Goal: Task Accomplishment & Management: Manage account settings

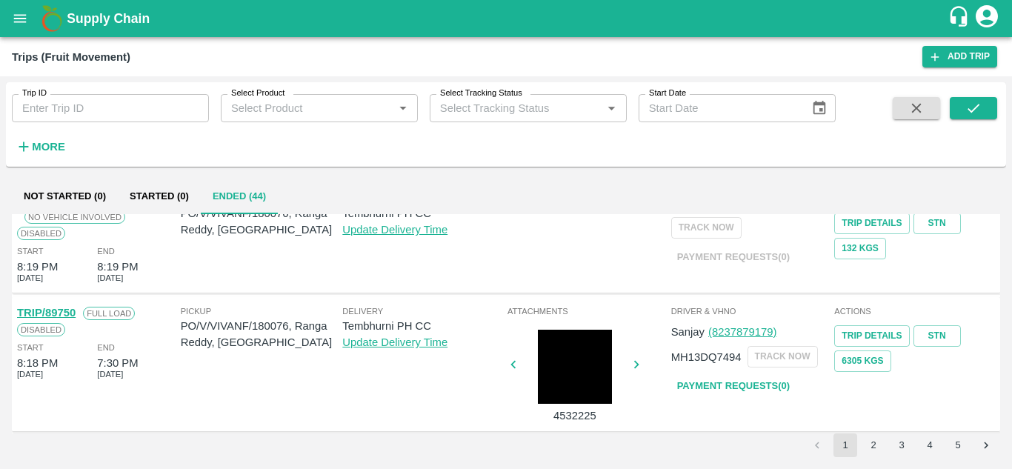
scroll to position [948, 0]
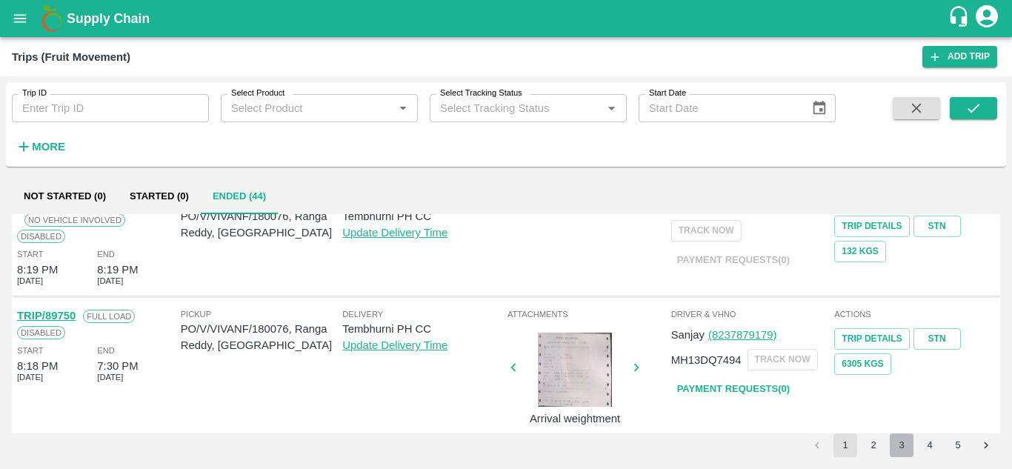
click at [894, 441] on button "3" at bounding box center [902, 446] width 24 height 24
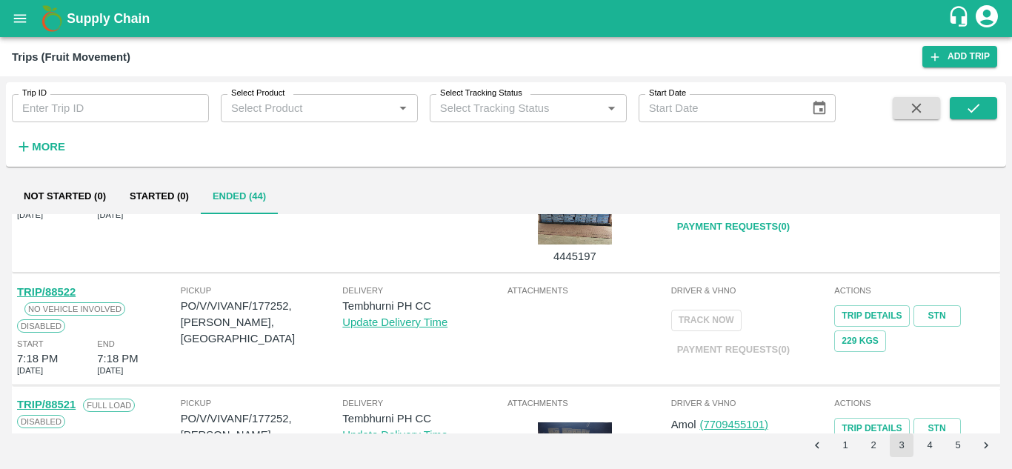
scroll to position [1092, 0]
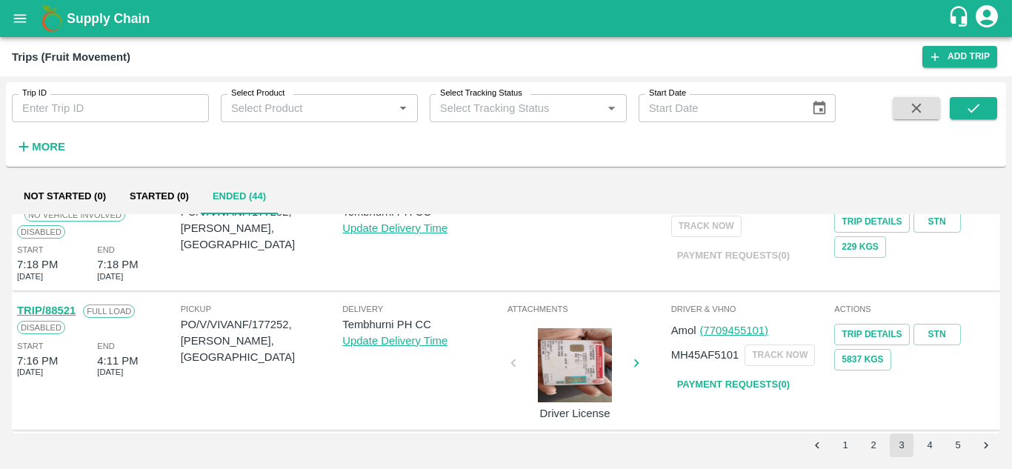
click at [936, 436] on button "4" at bounding box center [930, 446] width 24 height 24
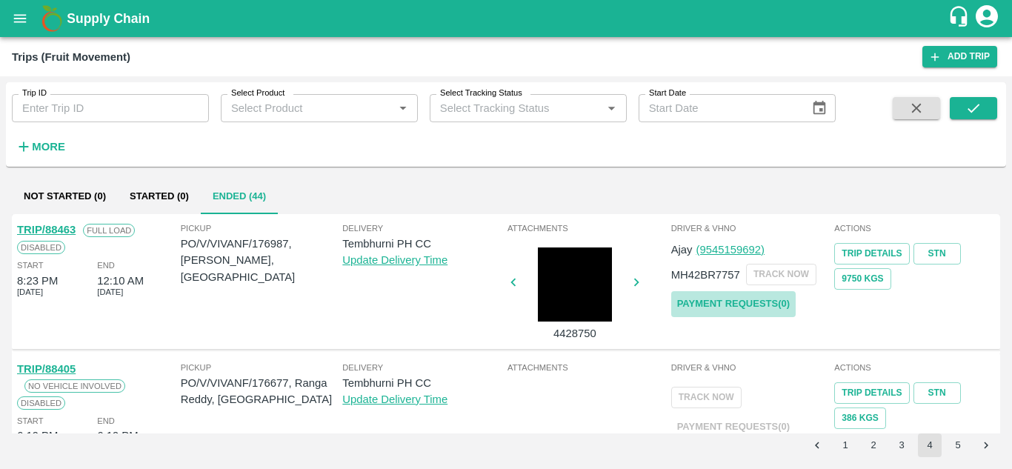
click at [744, 303] on link "Payment Requests( 0 )" at bounding box center [733, 304] width 125 height 26
click at [980, 102] on icon "submit" at bounding box center [974, 108] width 16 height 16
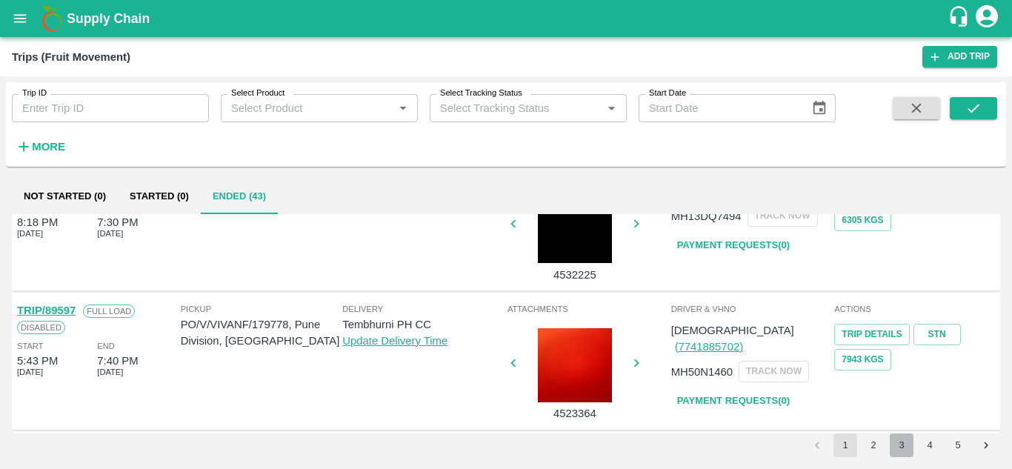
click at [899, 443] on button "3" at bounding box center [902, 446] width 24 height 24
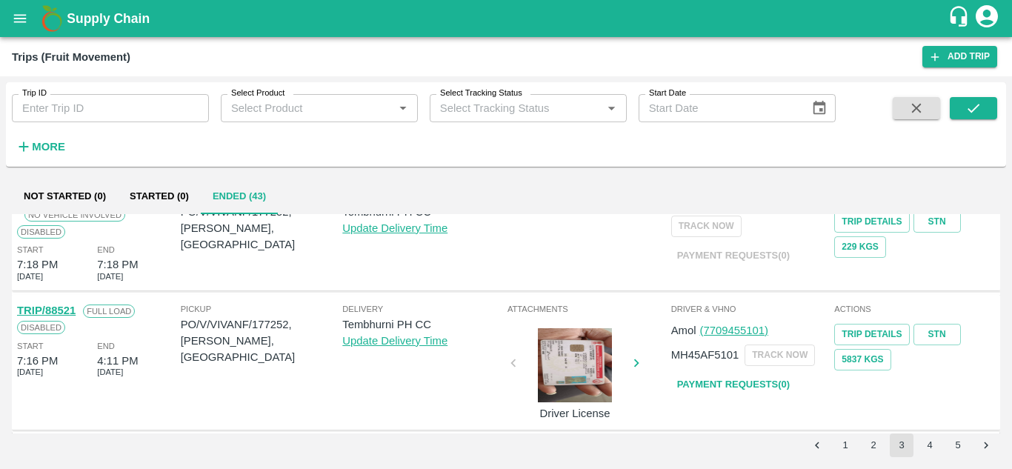
click at [750, 383] on link "Payment Requests( 0 )" at bounding box center [733, 385] width 125 height 26
click at [980, 101] on icon "submit" at bounding box center [974, 108] width 16 height 16
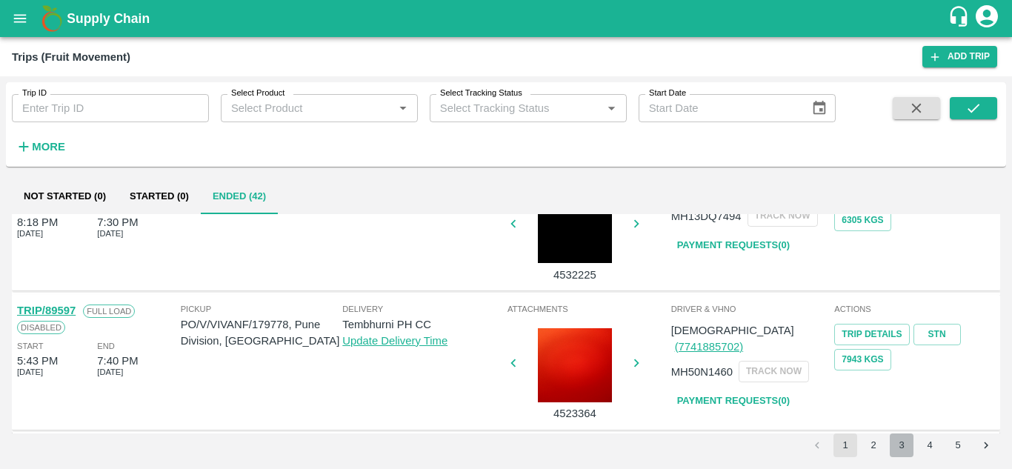
click at [892, 445] on button "3" at bounding box center [902, 446] width 24 height 24
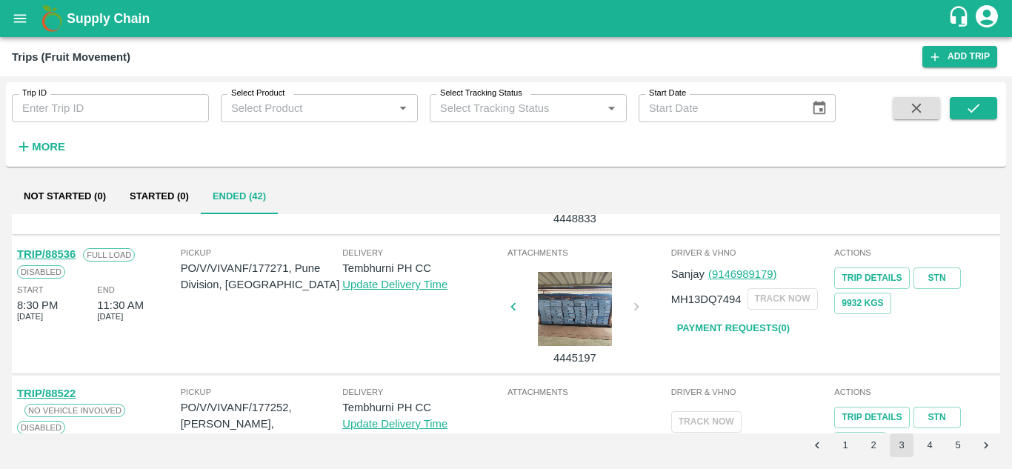
scroll to position [895, 0]
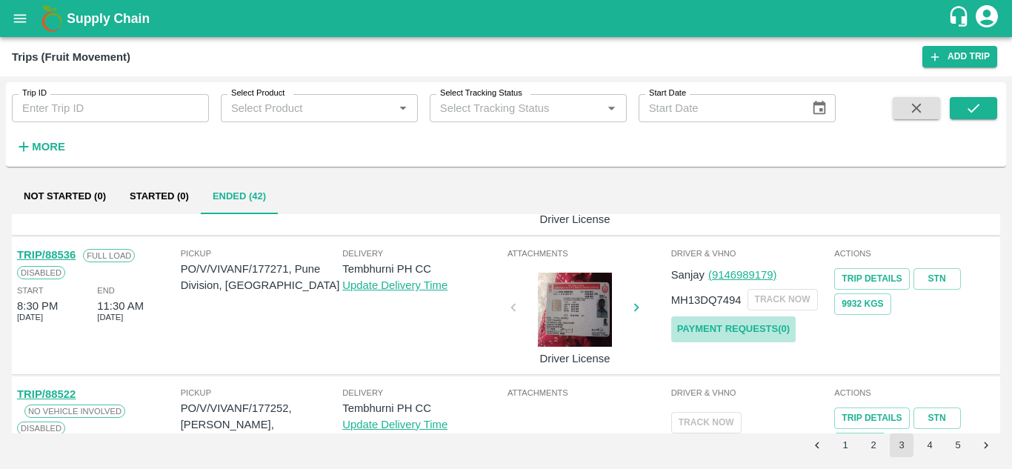
click at [749, 321] on link "Payment Requests( 0 )" at bounding box center [733, 329] width 125 height 26
click at [973, 104] on icon "submit" at bounding box center [974, 108] width 16 height 16
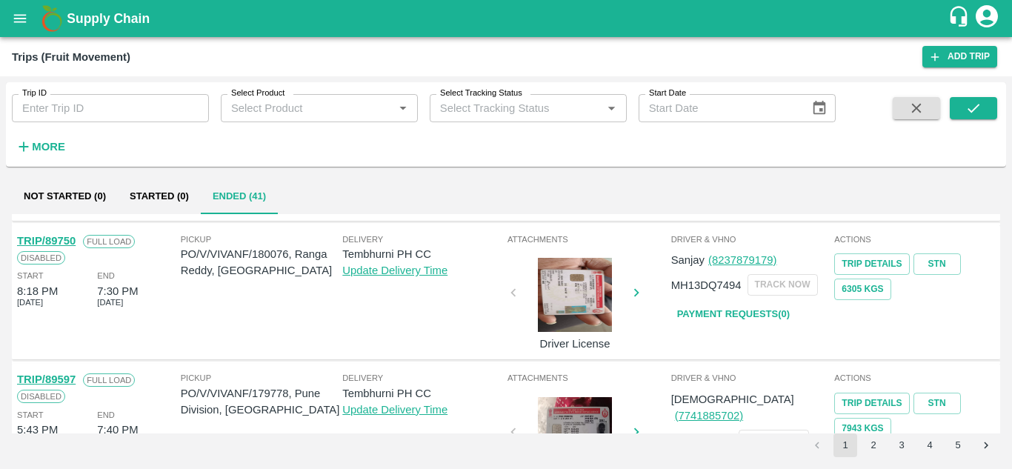
scroll to position [1092, 0]
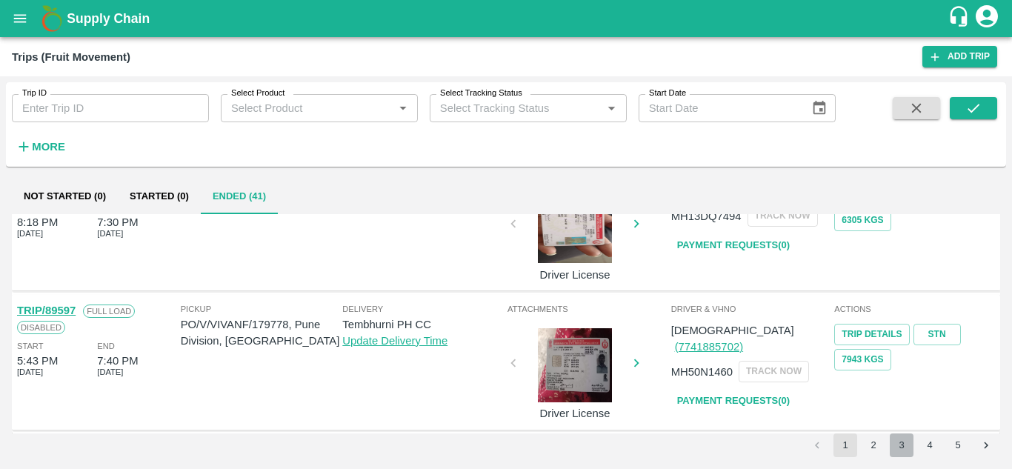
click at [900, 440] on button "3" at bounding box center [902, 446] width 24 height 24
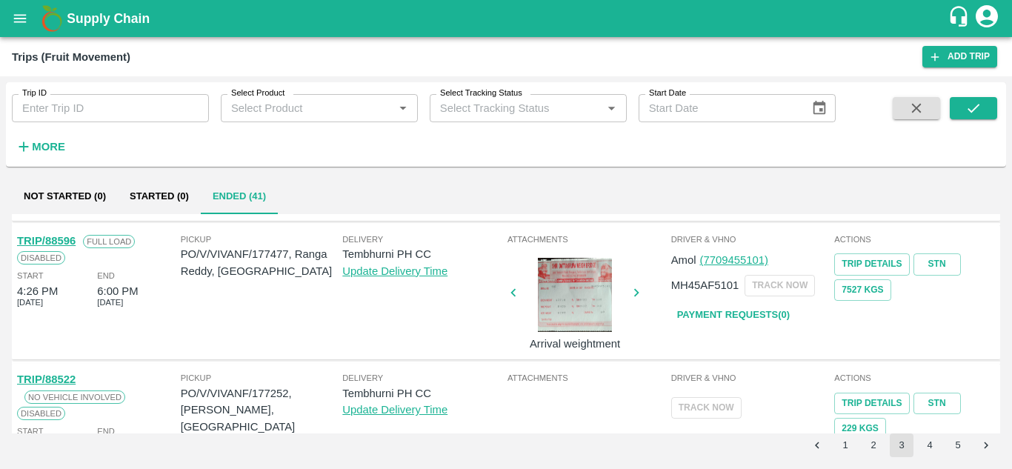
scroll to position [725, 0]
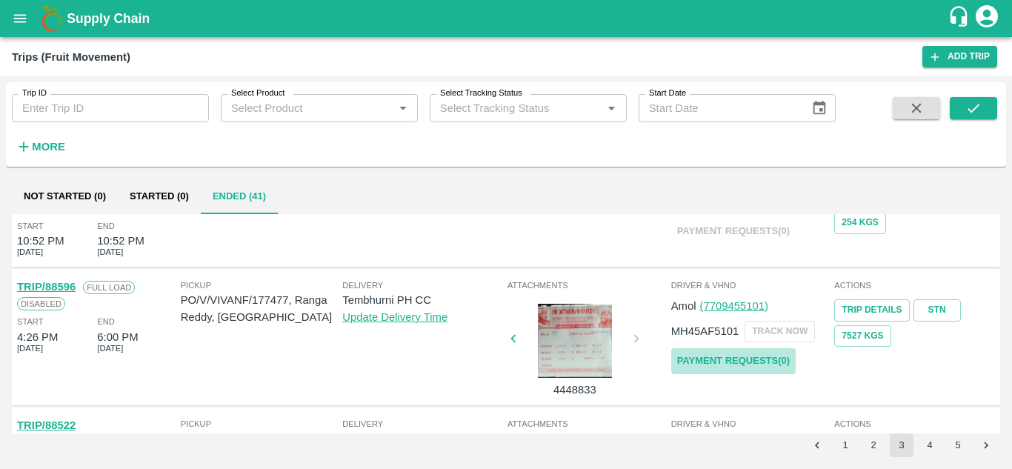
click at [740, 359] on link "Payment Requests( 0 )" at bounding box center [733, 361] width 125 height 26
click at [975, 102] on icon "submit" at bounding box center [974, 108] width 16 height 16
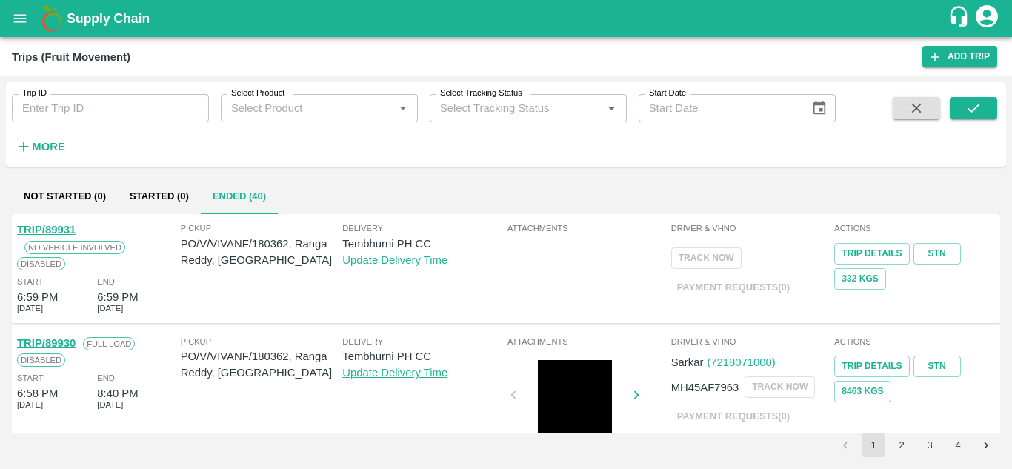
click at [248, 191] on button "Ended (40)" at bounding box center [239, 197] width 77 height 36
click at [932, 447] on button "3" at bounding box center [930, 446] width 24 height 24
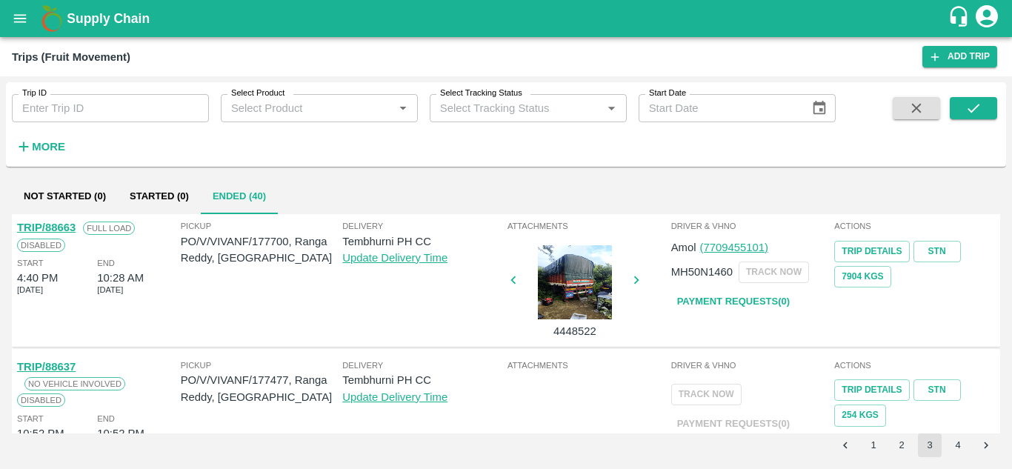
scroll to position [533, 0]
click at [714, 311] on link "Payment Requests( 0 )" at bounding box center [733, 301] width 125 height 26
click at [971, 112] on icon "submit" at bounding box center [974, 108] width 12 height 9
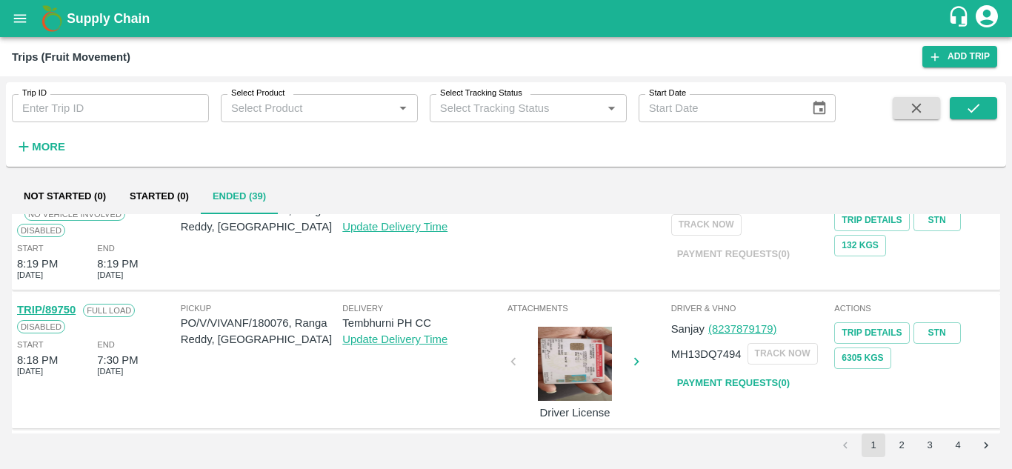
scroll to position [1092, 0]
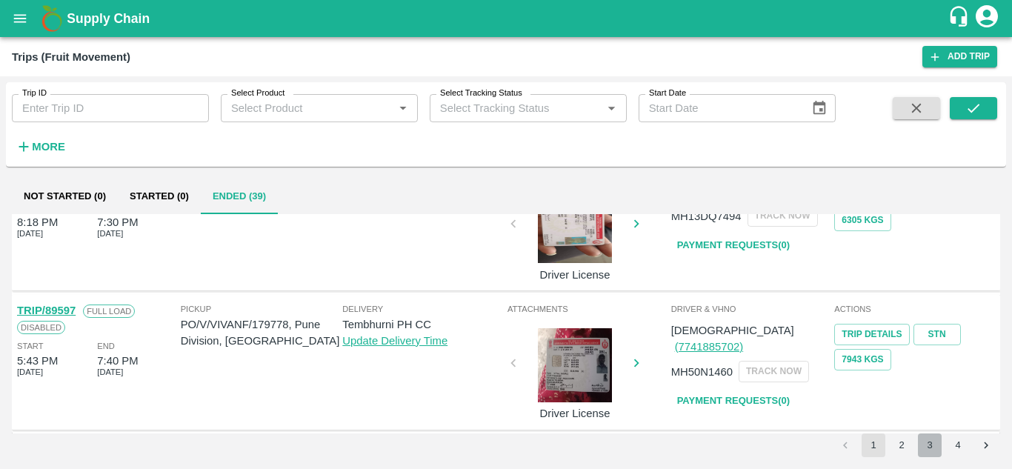
click at [927, 451] on button "3" at bounding box center [930, 446] width 24 height 24
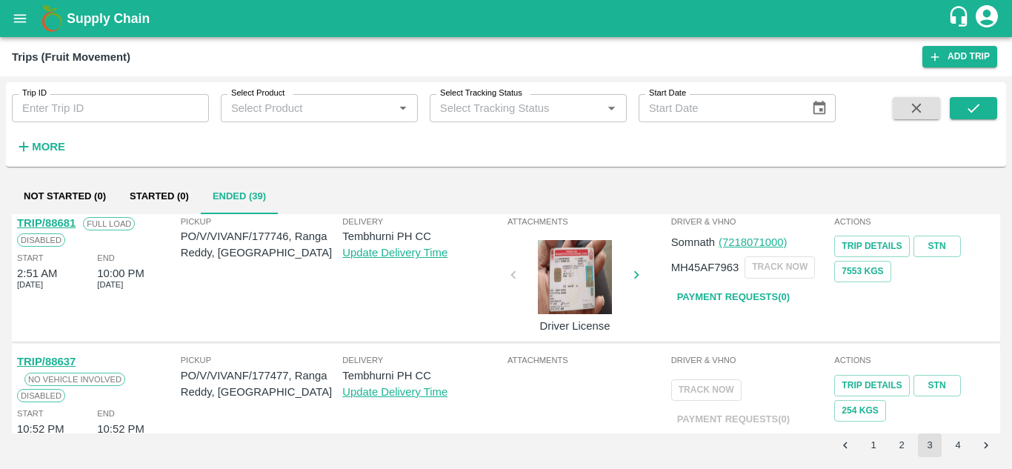
scroll to position [397, 0]
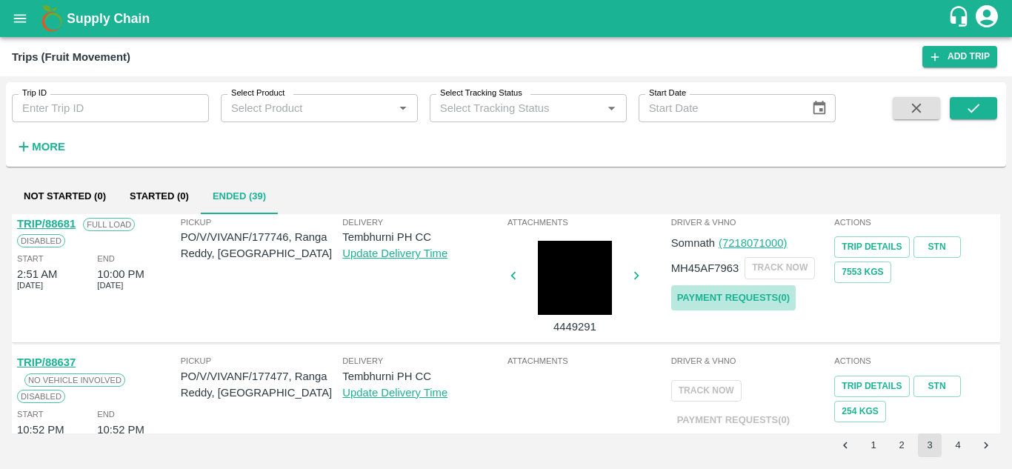
click at [717, 296] on link "Payment Requests( 0 )" at bounding box center [733, 298] width 125 height 26
click at [978, 102] on icon "submit" at bounding box center [974, 108] width 16 height 16
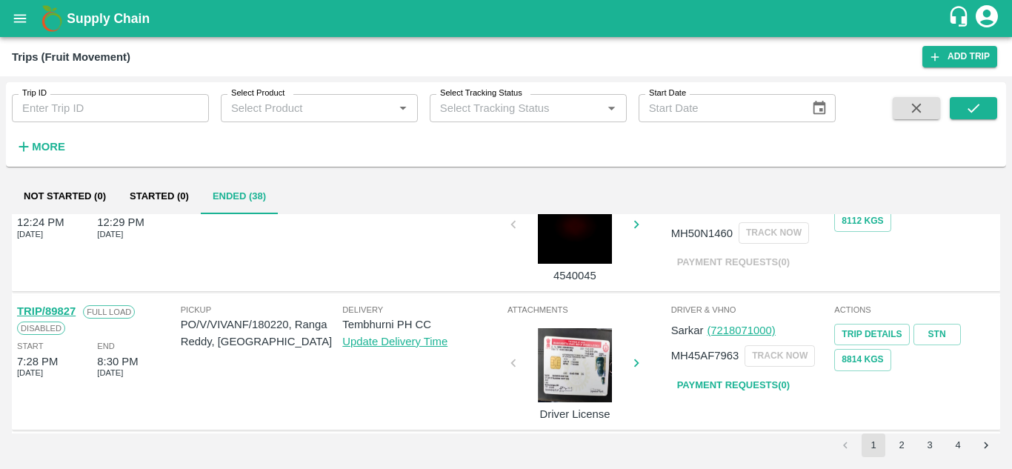
scroll to position [1092, 0]
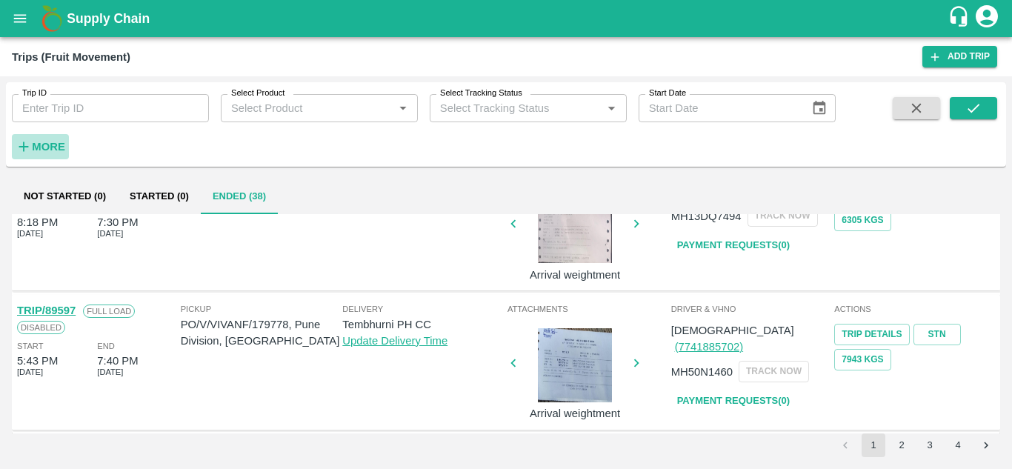
click at [53, 147] on strong "More" at bounding box center [48, 147] width 33 height 12
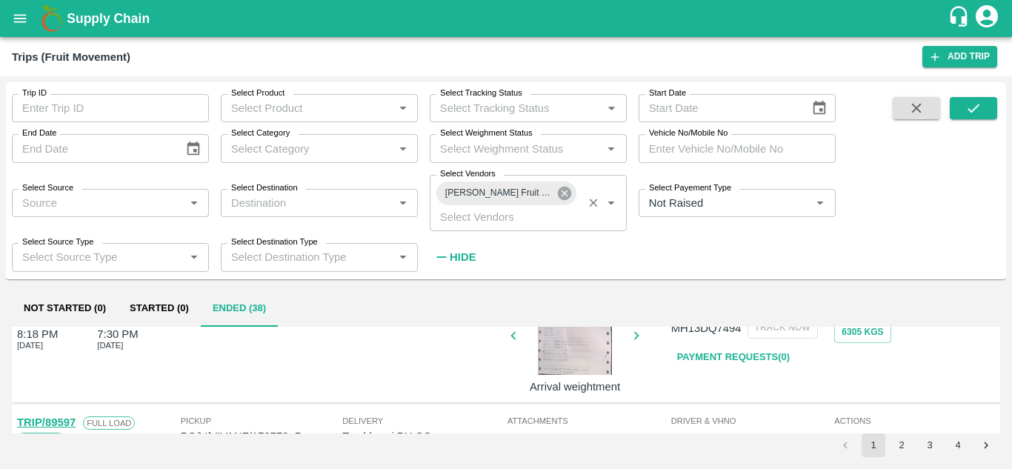
click at [558, 192] on icon at bounding box center [564, 193] width 13 height 13
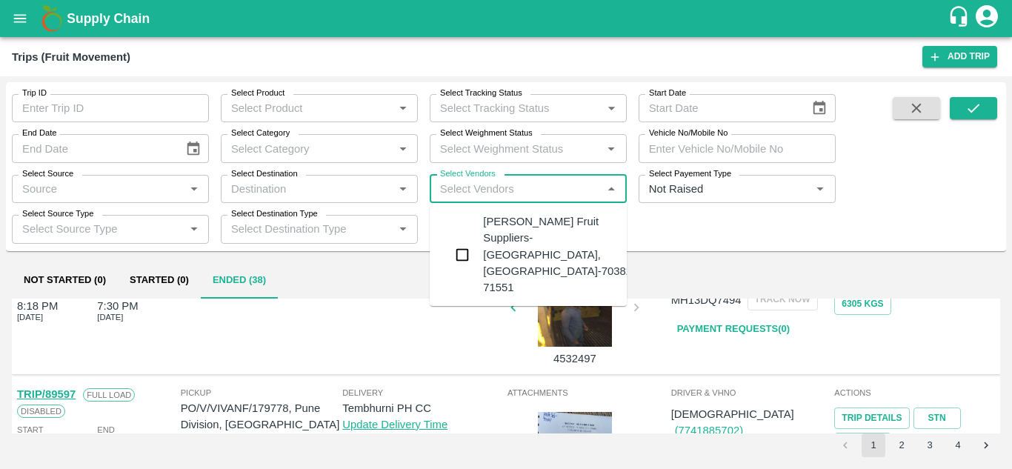
click at [473, 185] on input "Select Vendors" at bounding box center [516, 188] width 164 height 19
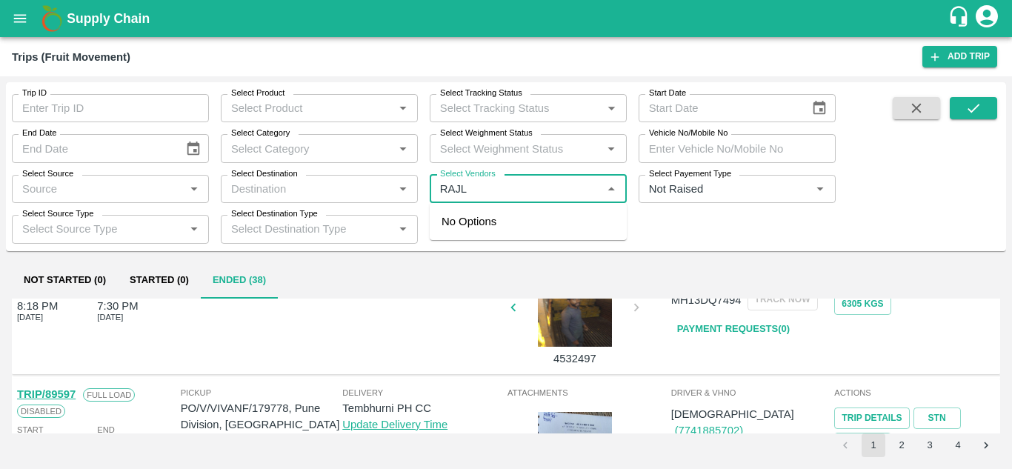
type input "RAJLA"
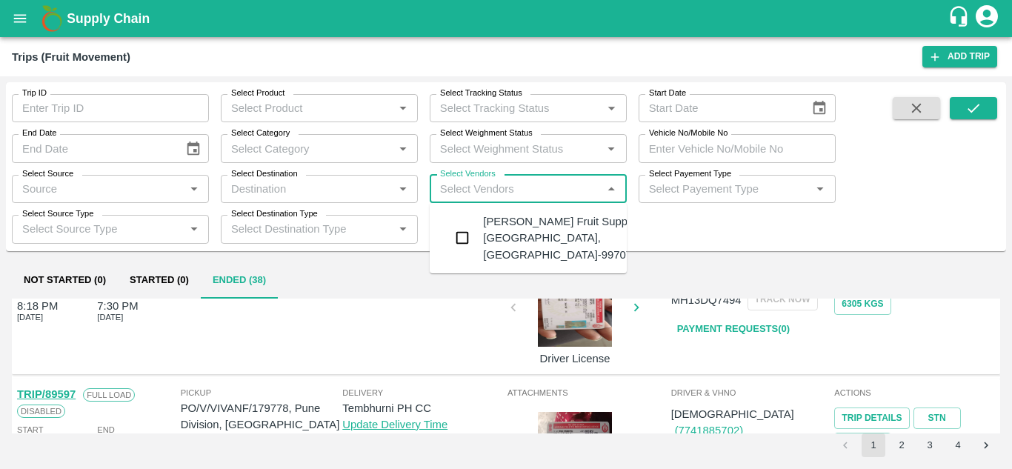
click at [531, 238] on div "Rajlakshmi Fruit Suppliers-Kandar, Solapur-9970731020" at bounding box center [572, 238] width 179 height 50
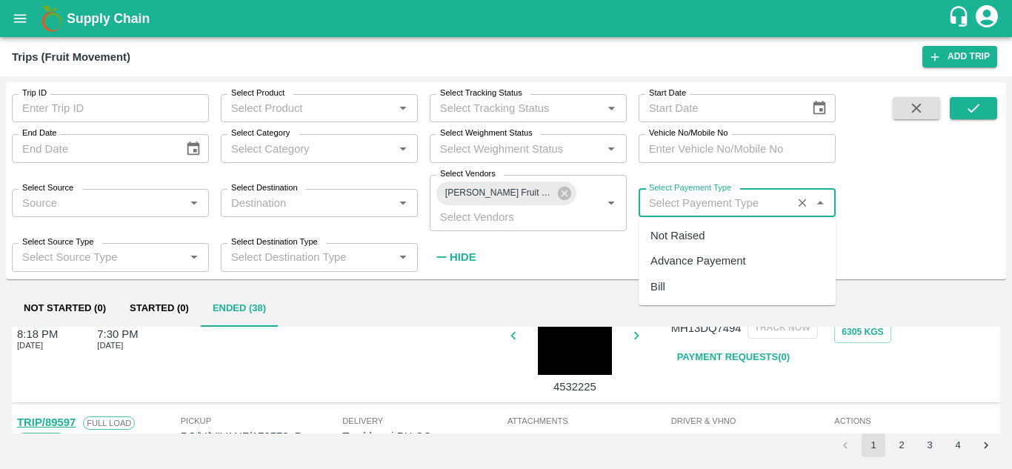
click at [674, 204] on input "Select Payement Type" at bounding box center [715, 202] width 145 height 19
click at [666, 242] on div "Not Raised" at bounding box center [678, 236] width 54 height 16
type input "Not Raised"
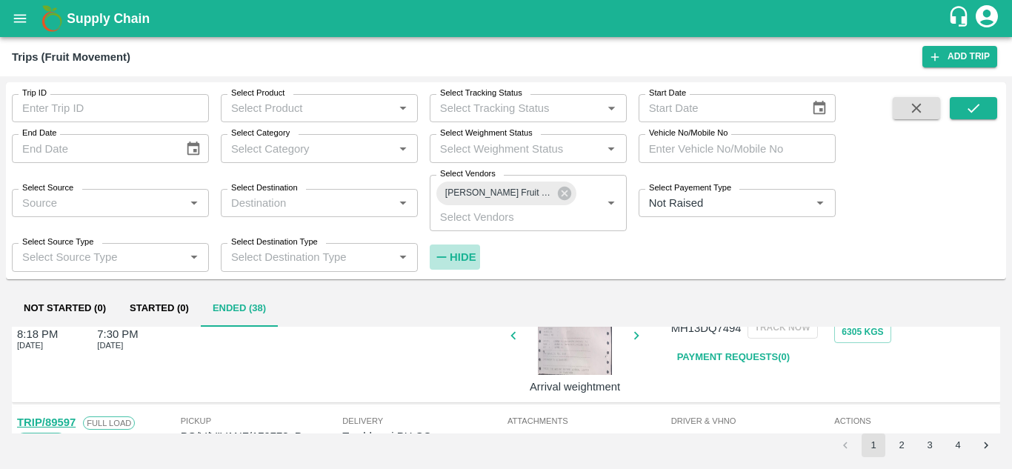
click at [462, 250] on h6 "Hide" at bounding box center [463, 257] width 26 height 19
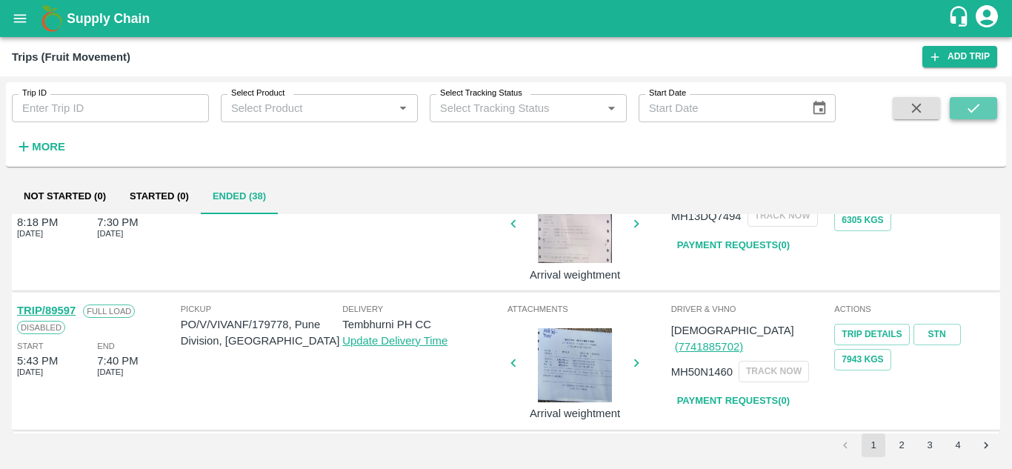
click at [971, 108] on icon "submit" at bounding box center [974, 108] width 16 height 16
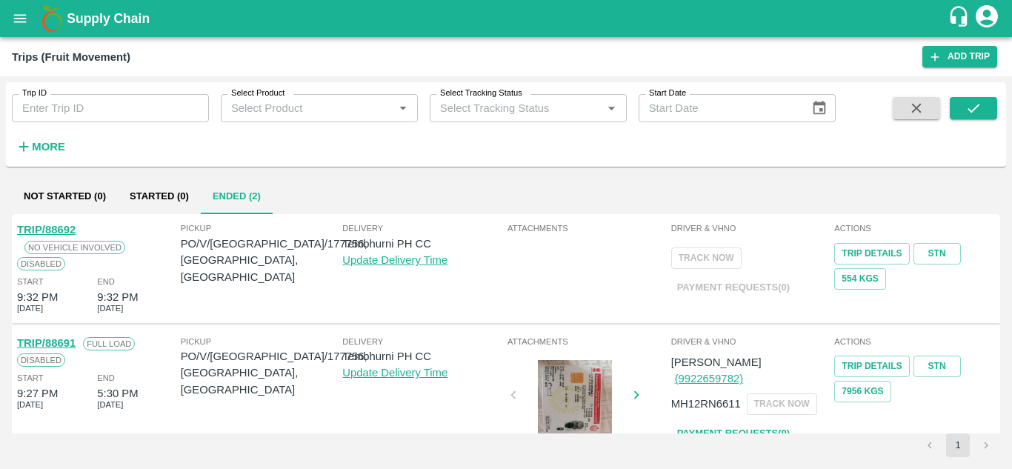
scroll to position [33, 0]
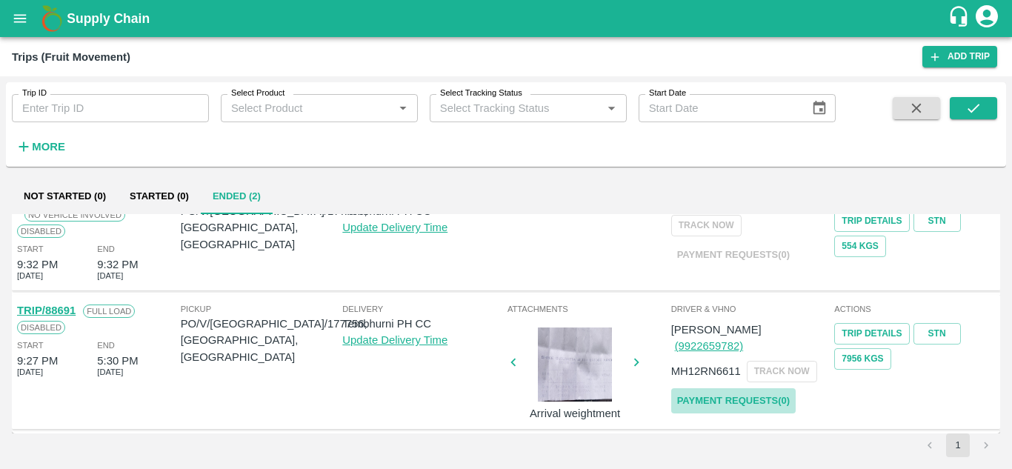
click at [735, 388] on link "Payment Requests( 0 )" at bounding box center [733, 401] width 125 height 26
click at [982, 112] on icon "submit" at bounding box center [974, 108] width 16 height 16
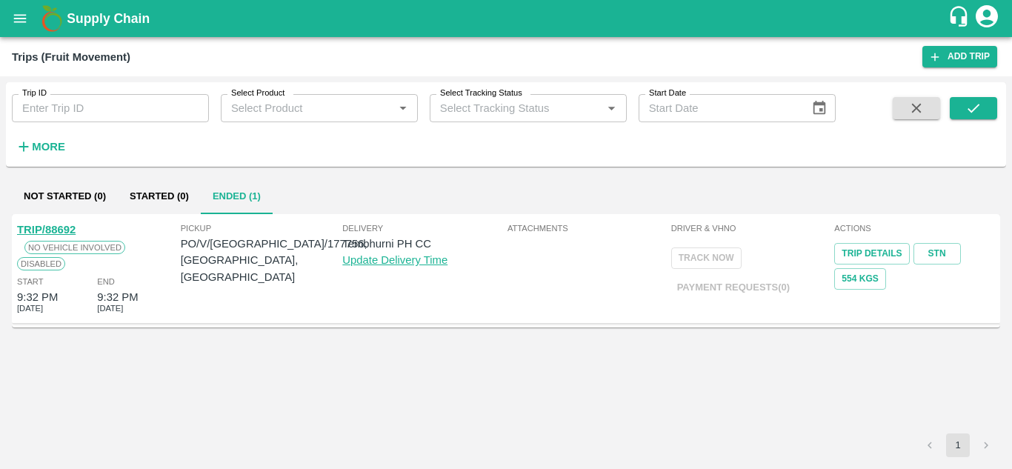
click at [47, 141] on strong "More" at bounding box center [48, 147] width 33 height 12
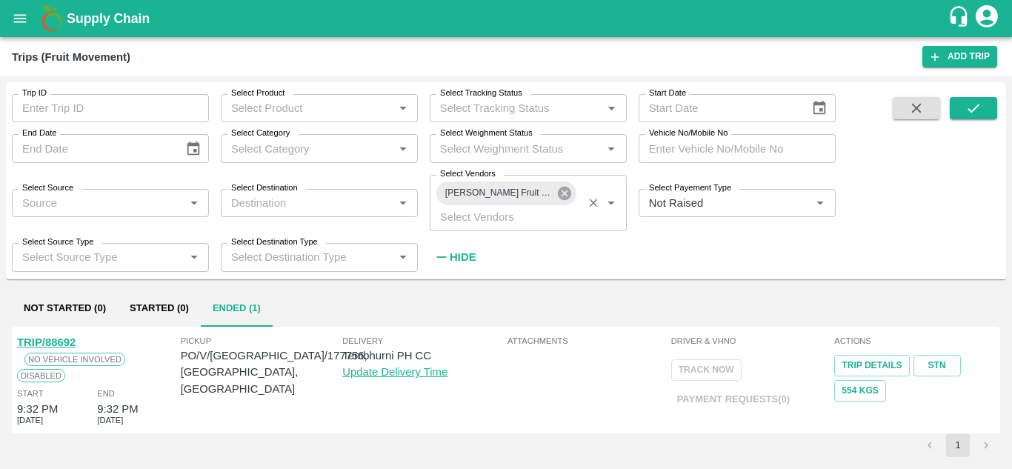
click at [565, 193] on icon at bounding box center [565, 193] width 16 height 16
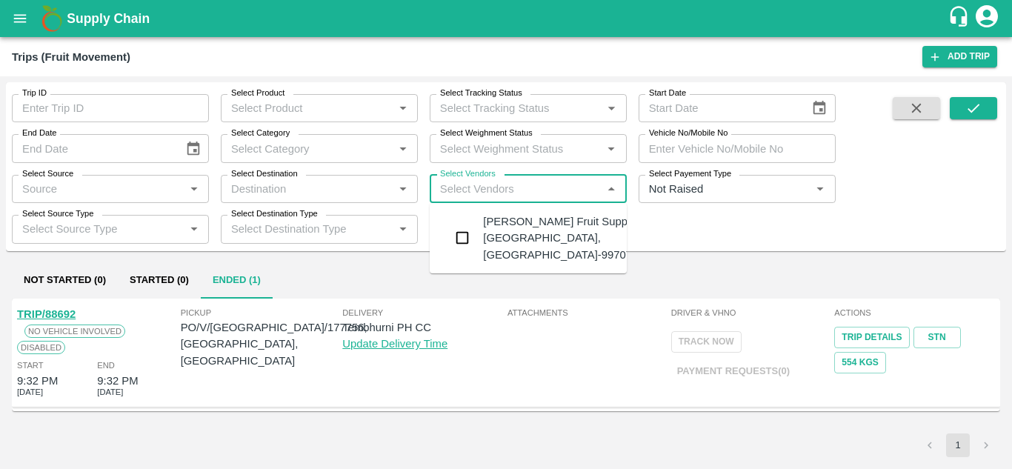
click at [457, 194] on input "Select Vendors" at bounding box center [516, 188] width 164 height 19
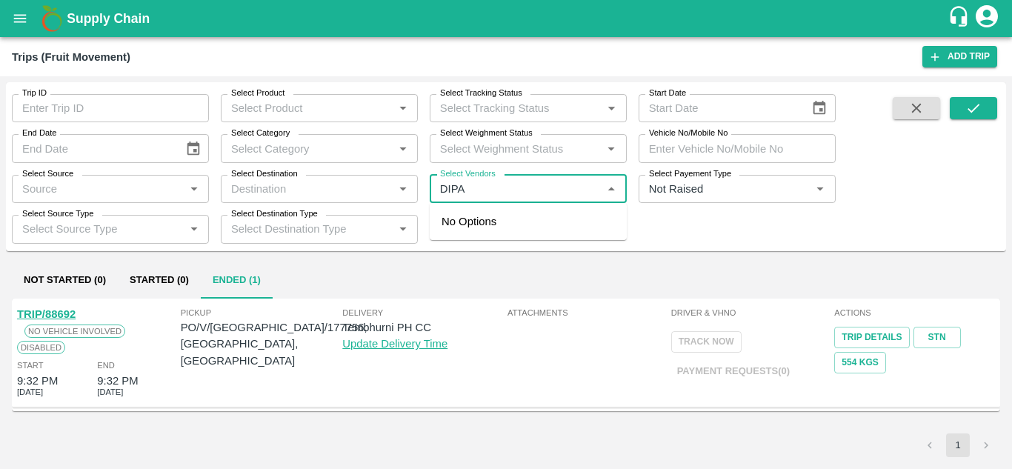
type input "DIPAK"
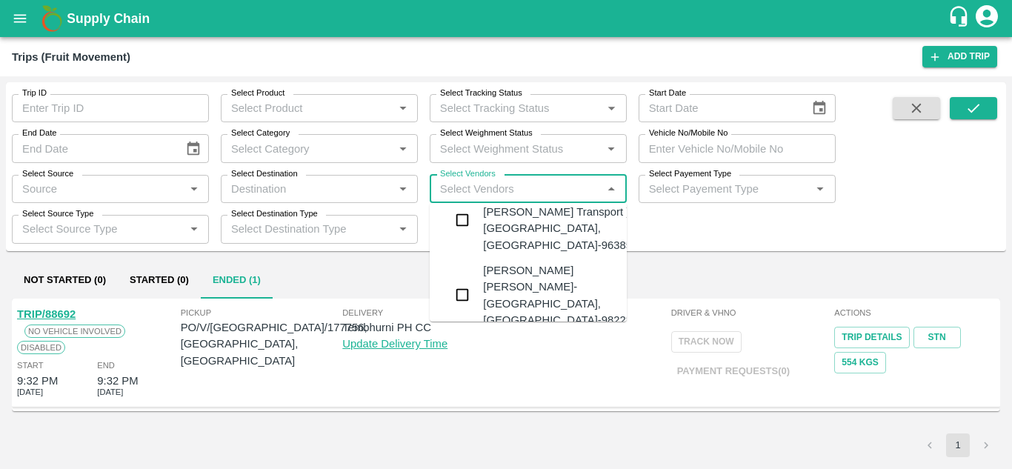
scroll to position [102, 0]
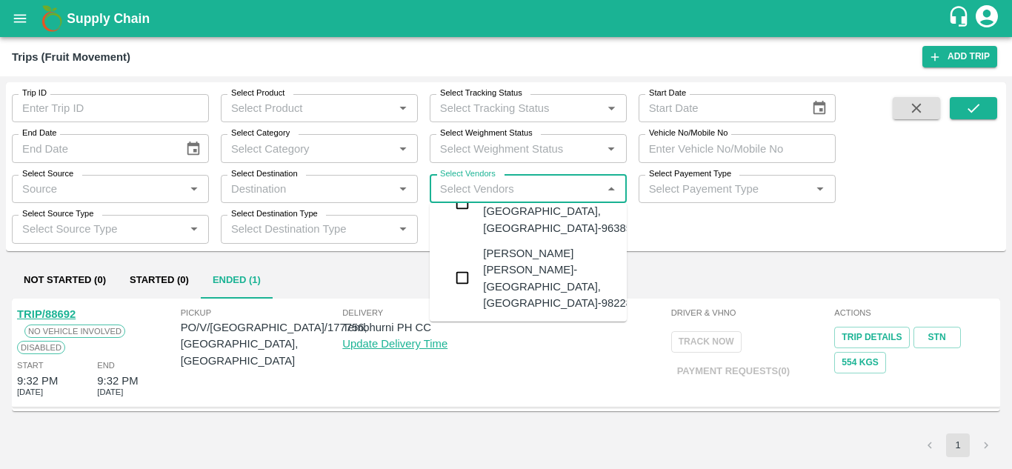
click at [517, 245] on div "Dipak Dashrath Shankar-Footjawalgaon, Solapur-9822885296" at bounding box center [572, 278] width 179 height 66
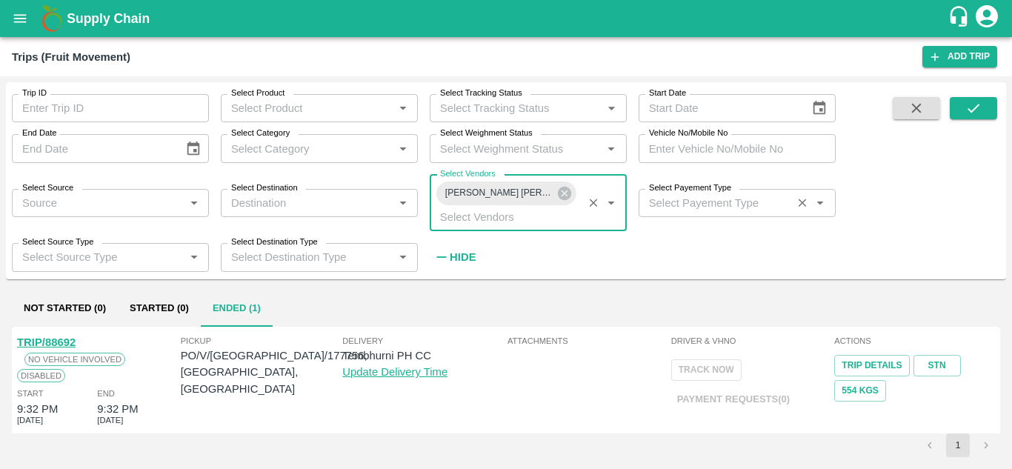
click at [664, 193] on label "Select Payement Type" at bounding box center [690, 188] width 82 height 12
click at [664, 193] on input "Select Payement Type" at bounding box center [715, 202] width 145 height 19
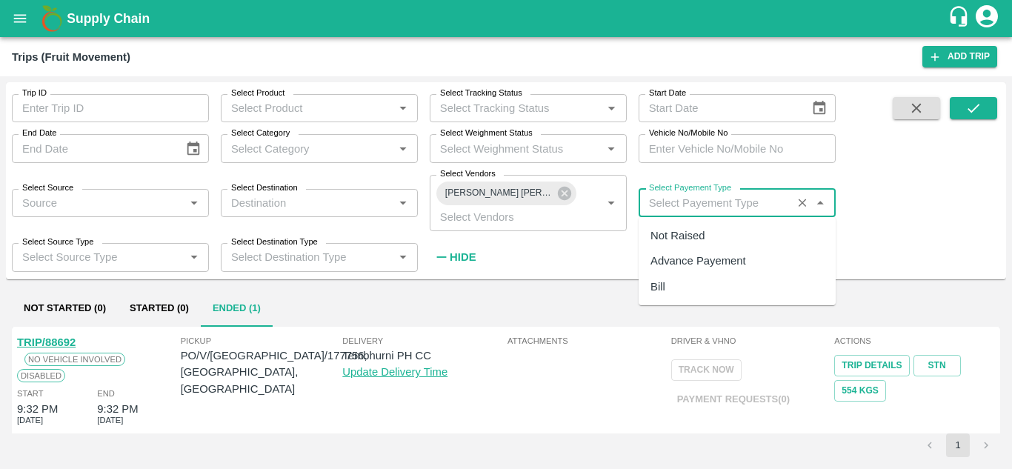
click at [663, 196] on input "Select Payement Type" at bounding box center [715, 202] width 145 height 19
click at [681, 228] on div "Not Raised" at bounding box center [678, 236] width 54 height 16
type input "Not Raised"
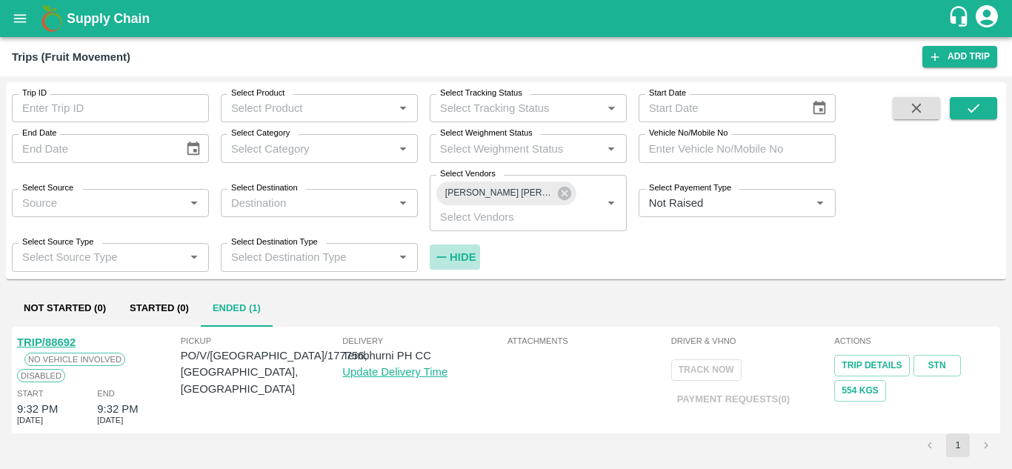
click at [453, 260] on strong "Hide" at bounding box center [463, 257] width 26 height 12
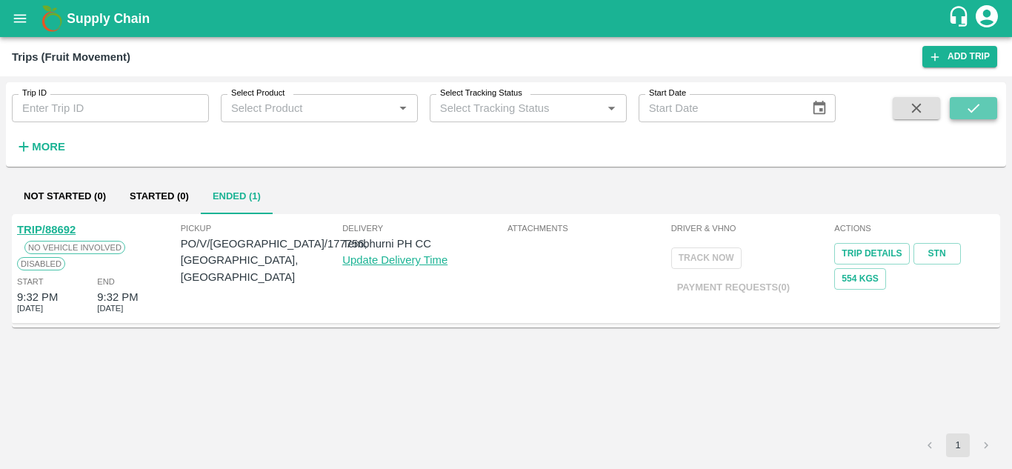
click at [974, 111] on icon "submit" at bounding box center [974, 108] width 16 height 16
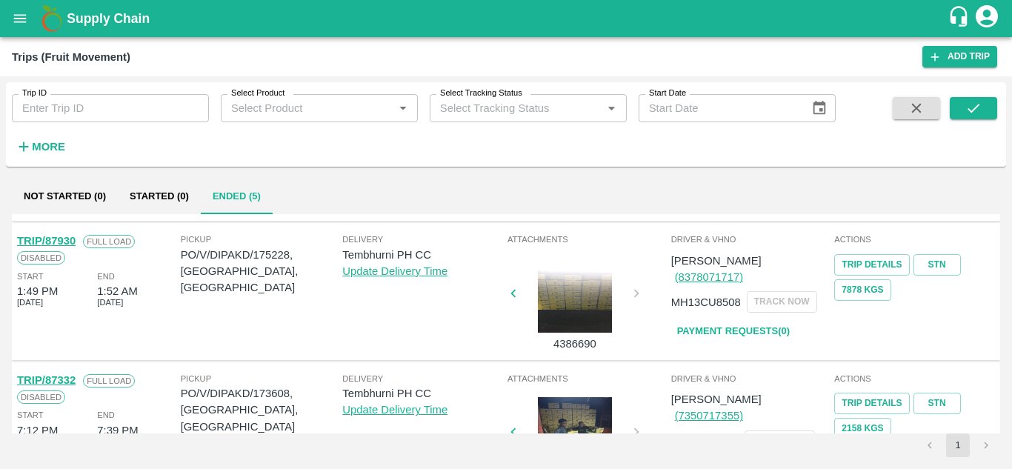
scroll to position [130, 0]
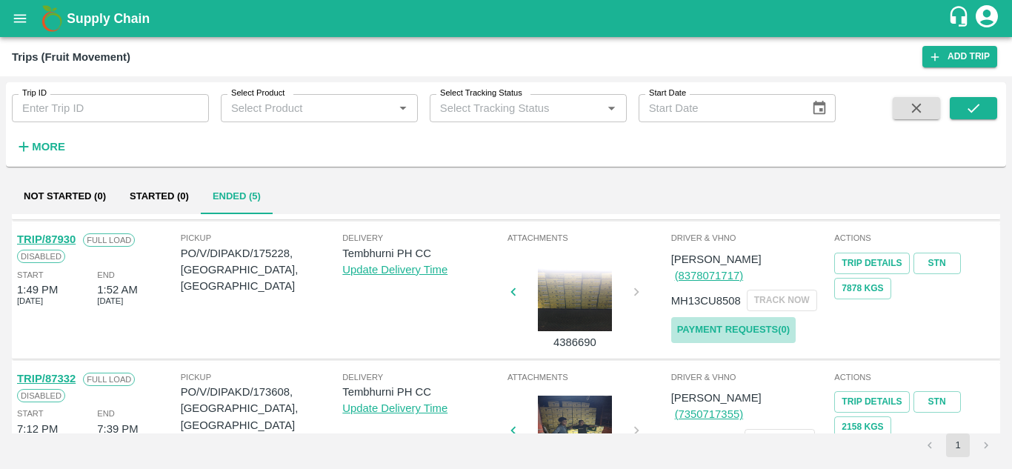
click at [713, 317] on link "Payment Requests( 0 )" at bounding box center [733, 330] width 125 height 26
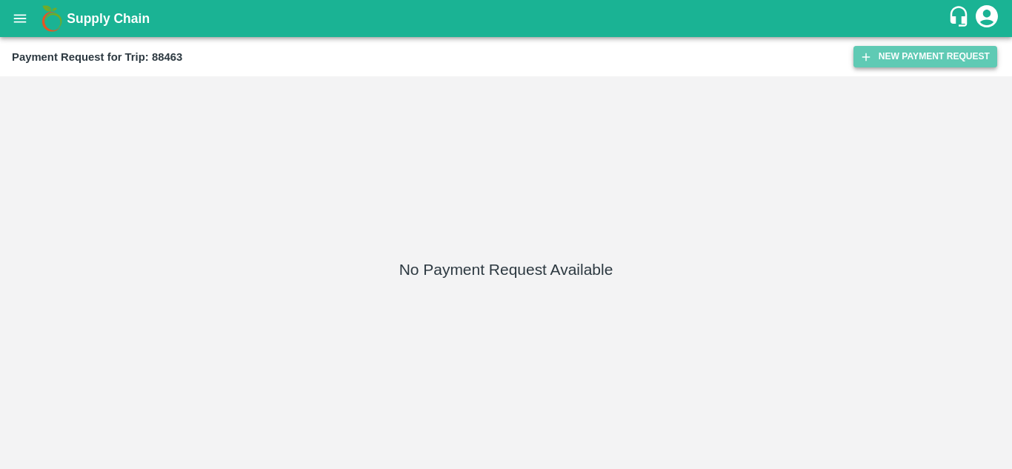
click at [919, 50] on button "New Payment Request" at bounding box center [926, 56] width 144 height 21
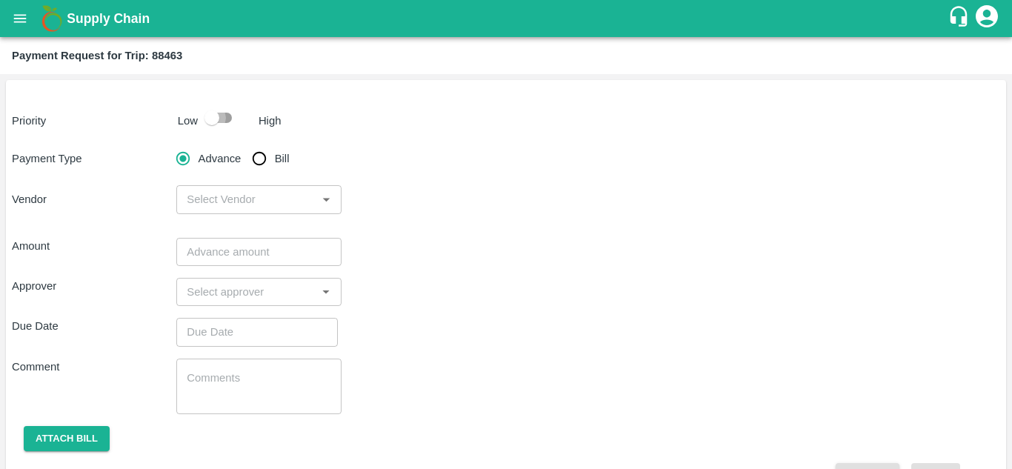
click at [224, 121] on input "checkbox" at bounding box center [212, 118] width 84 height 28
checkbox input "true"
click at [259, 157] on input "Bill" at bounding box center [260, 159] width 30 height 30
radio input "true"
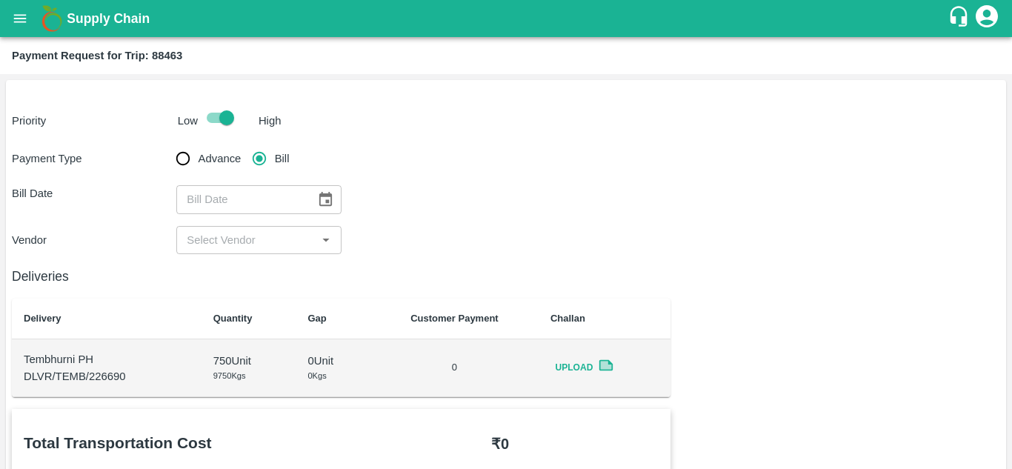
type input "DD/MM/YYYY"
click at [232, 190] on input "DD/MM/YYYY" at bounding box center [240, 199] width 129 height 28
click at [328, 199] on icon "Choose date" at bounding box center [325, 199] width 16 height 16
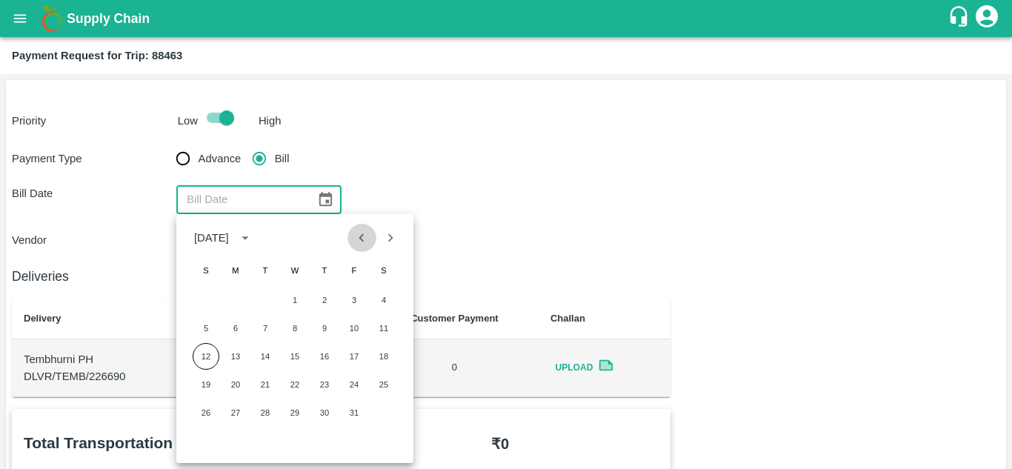
click at [356, 239] on icon "Previous month" at bounding box center [362, 238] width 16 height 16
click at [293, 356] on button "17" at bounding box center [295, 356] width 27 height 27
type input "17/09/2025"
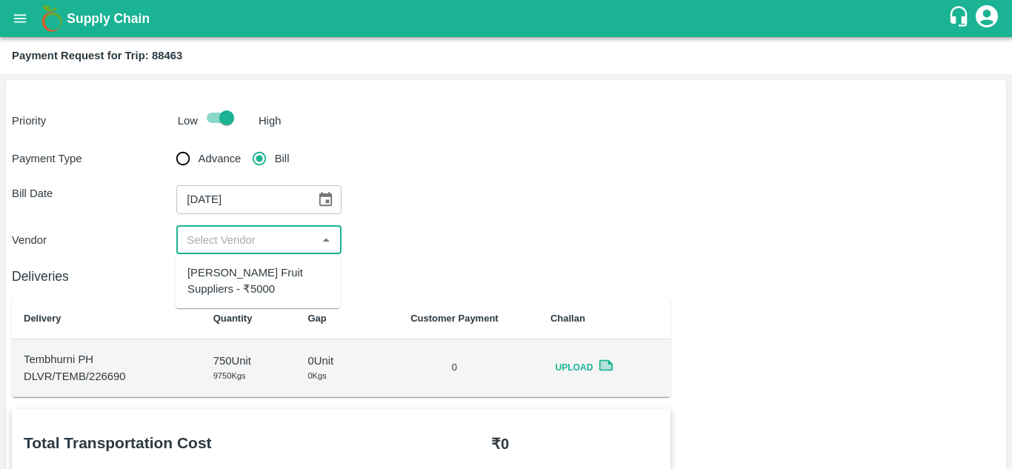
click at [230, 230] on input "input" at bounding box center [246, 239] width 131 height 19
click at [231, 277] on div "[PERSON_NAME] Fruit Suppliers - ₹5000" at bounding box center [258, 281] width 141 height 33
type input "[PERSON_NAME] Fruit Suppliers - ₹5000"
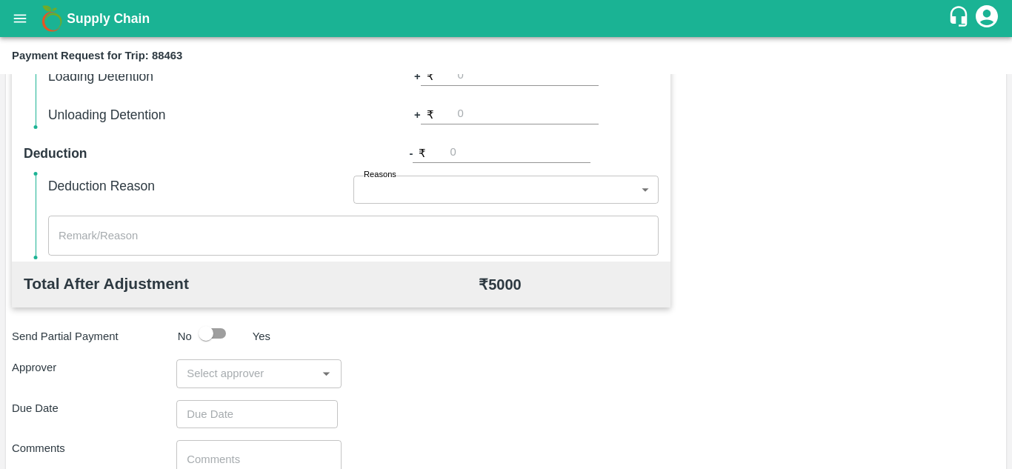
scroll to position [557, 0]
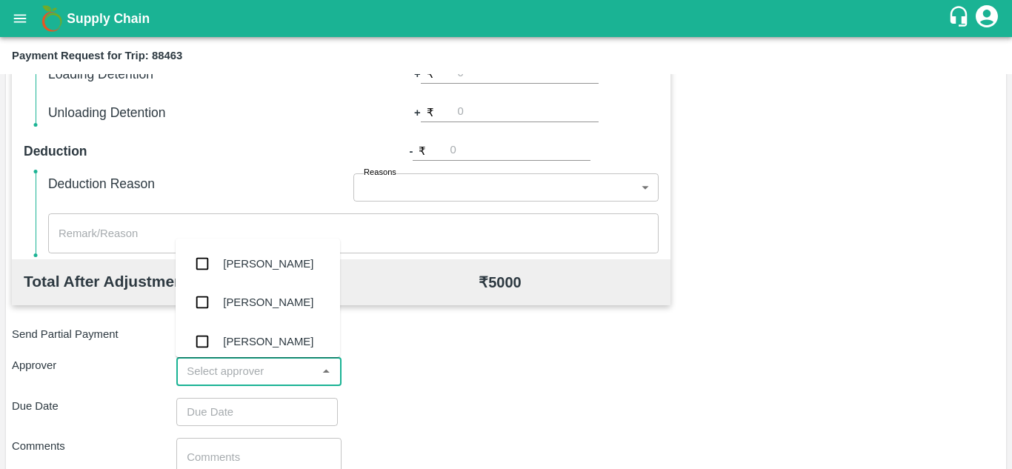
click at [212, 367] on input "input" at bounding box center [246, 371] width 131 height 19
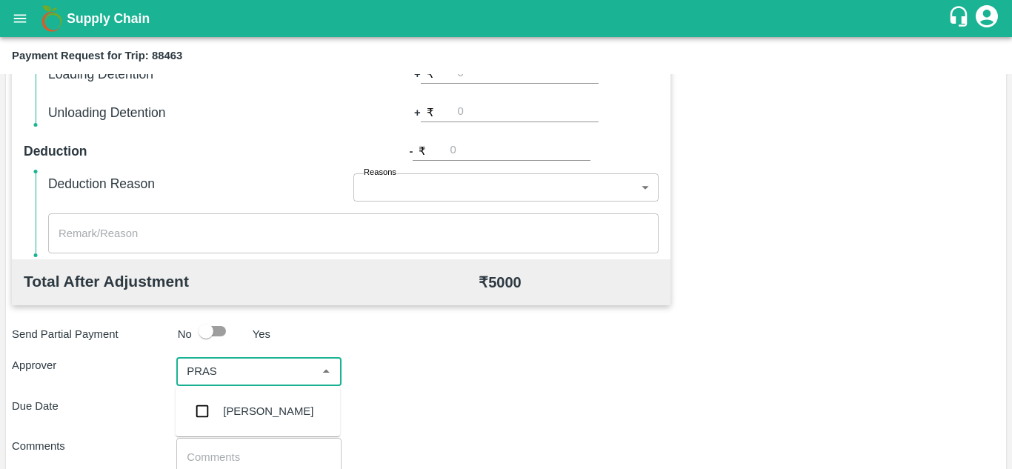
type input "PRASA"
click at [248, 403] on div "[PERSON_NAME]" at bounding box center [268, 411] width 90 height 16
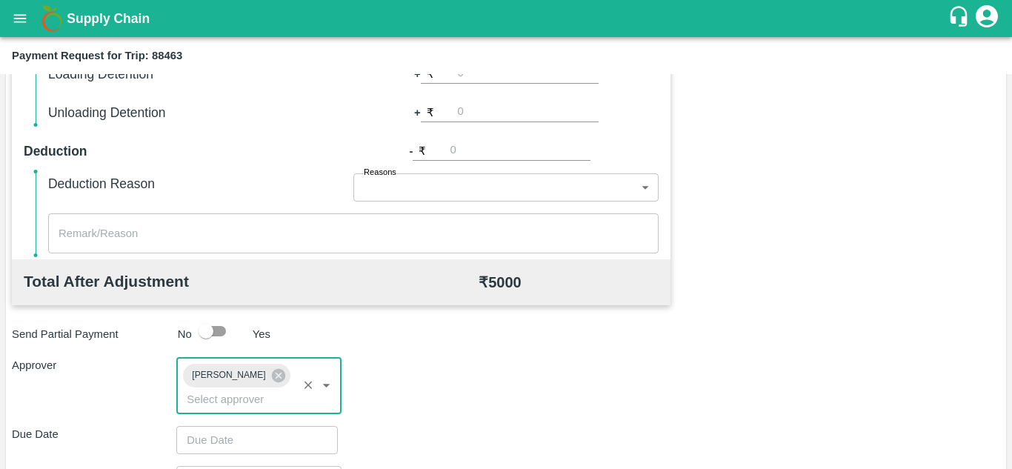
type input "DD/MM/YYYY hh:mm aa"
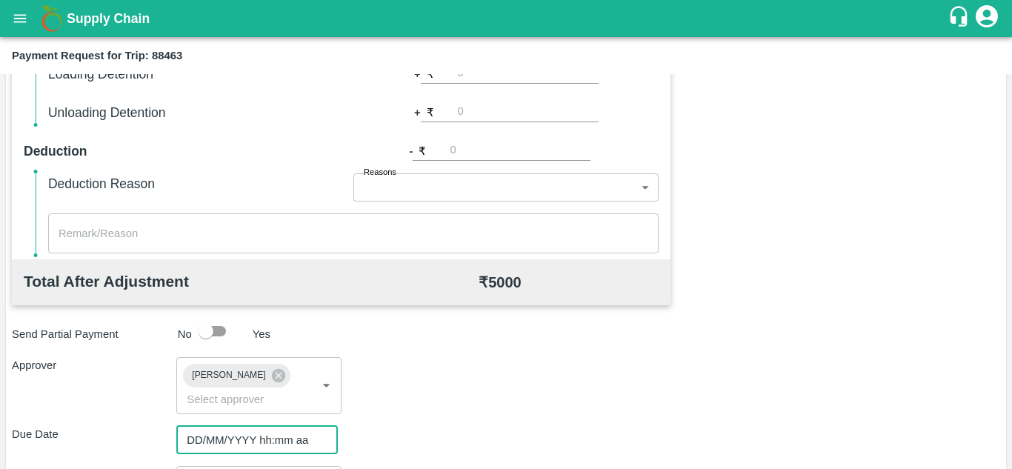
click at [213, 445] on input "DD/MM/YYYY hh:mm aa" at bounding box center [251, 440] width 151 height 28
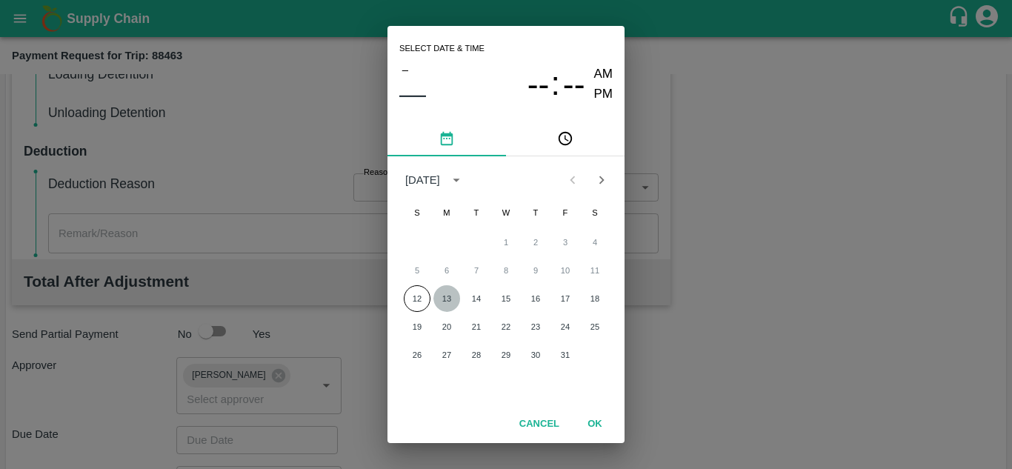
click at [445, 299] on button "13" at bounding box center [447, 298] width 27 height 27
type input "[DATE] 12:00 AM"
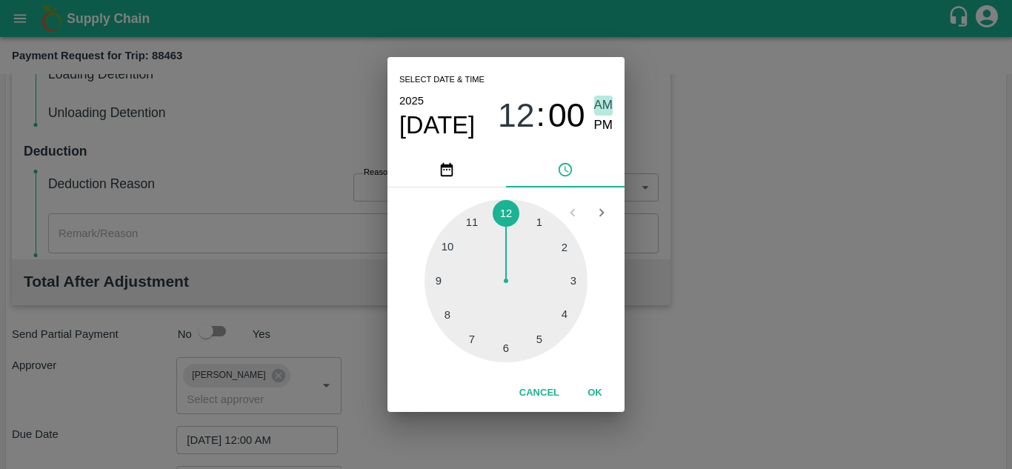
click at [603, 106] on span "AM" at bounding box center [603, 106] width 19 height 20
click at [594, 390] on button "OK" at bounding box center [594, 393] width 47 height 26
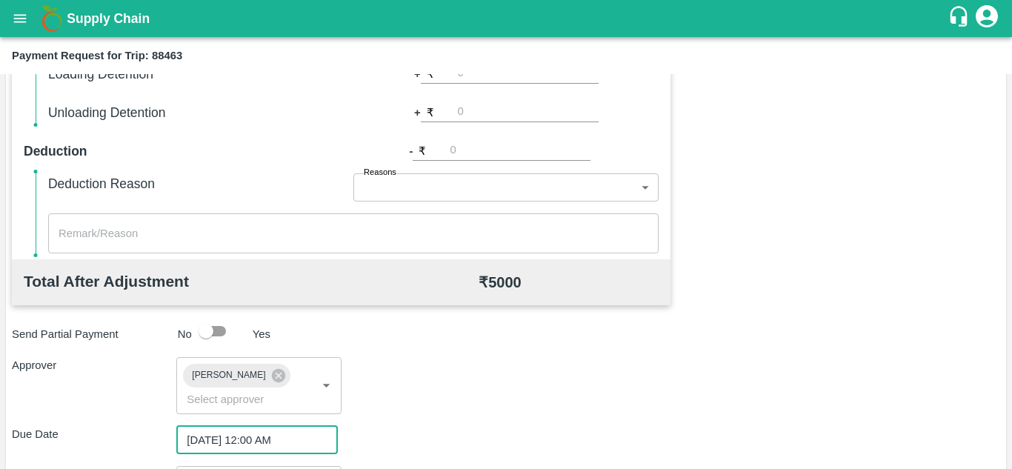
scroll to position [703, 0]
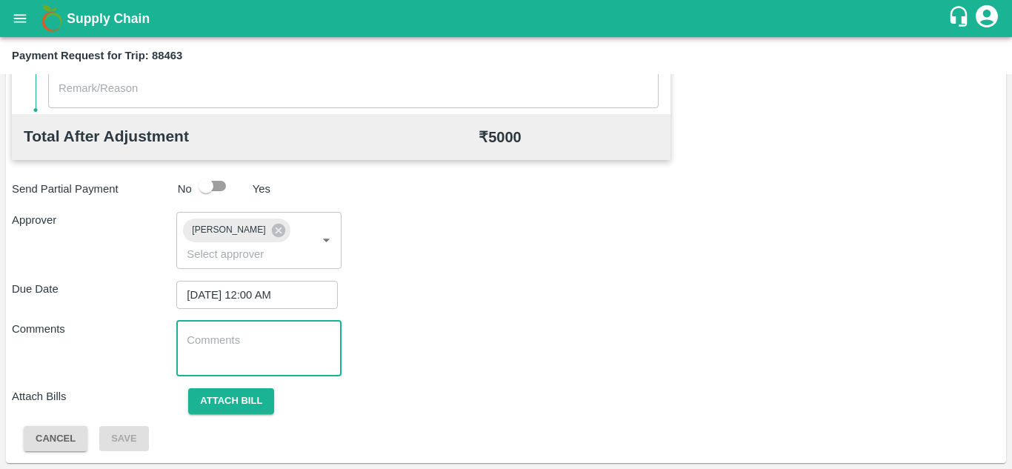
click at [230, 349] on textarea at bounding box center [259, 348] width 144 height 31
paste textarea "Transport Bill"
type textarea "Transport Bill"
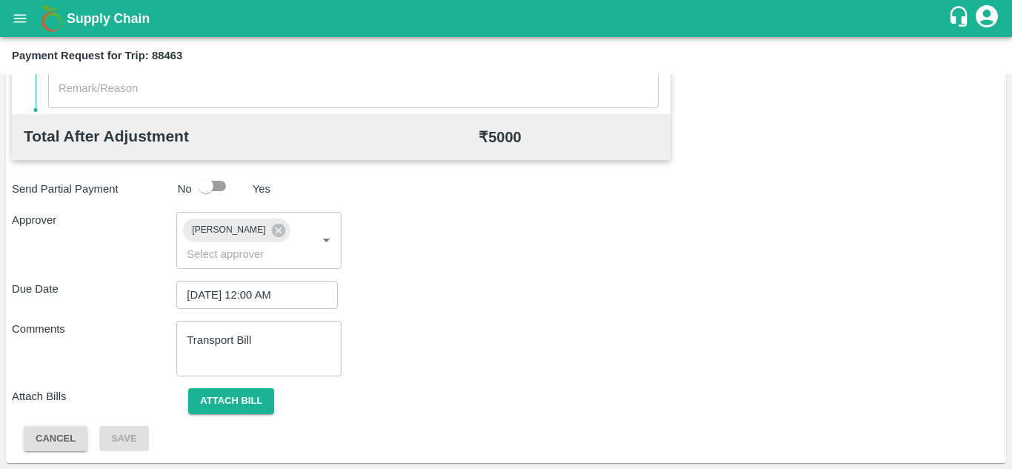
click at [445, 324] on div "Comments Transport Bill x ​" at bounding box center [506, 349] width 989 height 56
click at [236, 403] on button "Attach bill" at bounding box center [231, 401] width 86 height 26
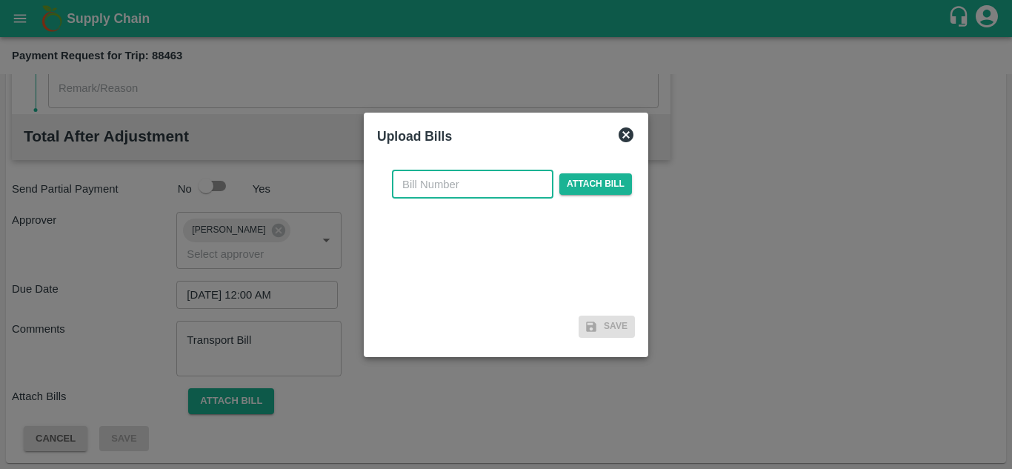
click at [407, 183] on input "text" at bounding box center [473, 184] width 162 height 28
type input "594"
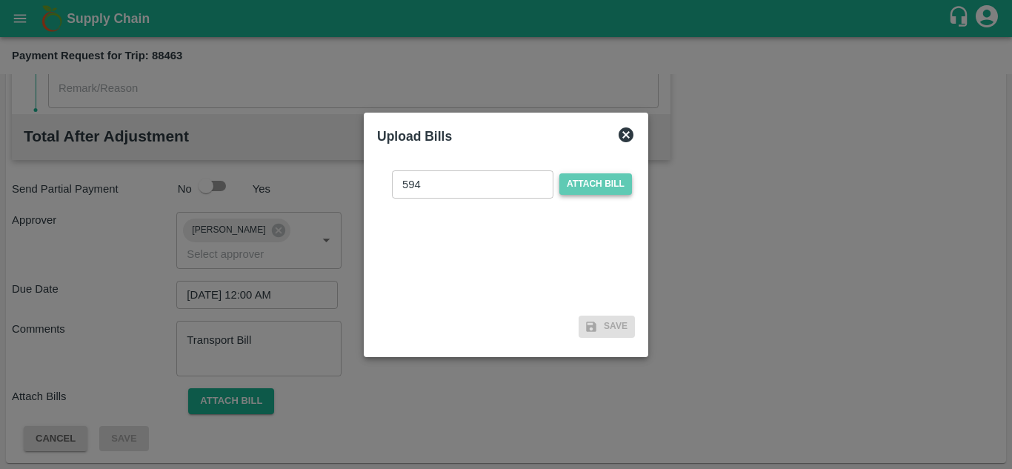
click at [590, 186] on span "Attach bill" at bounding box center [596, 183] width 73 height 21
click at [0, 0] on input "Attach bill" at bounding box center [0, 0] width 0 height 0
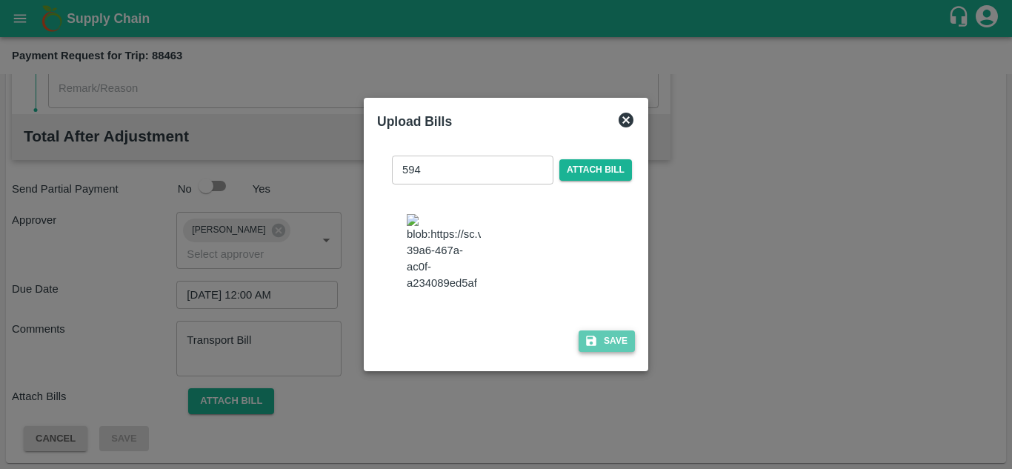
click at [619, 349] on button "Save" at bounding box center [607, 341] width 56 height 21
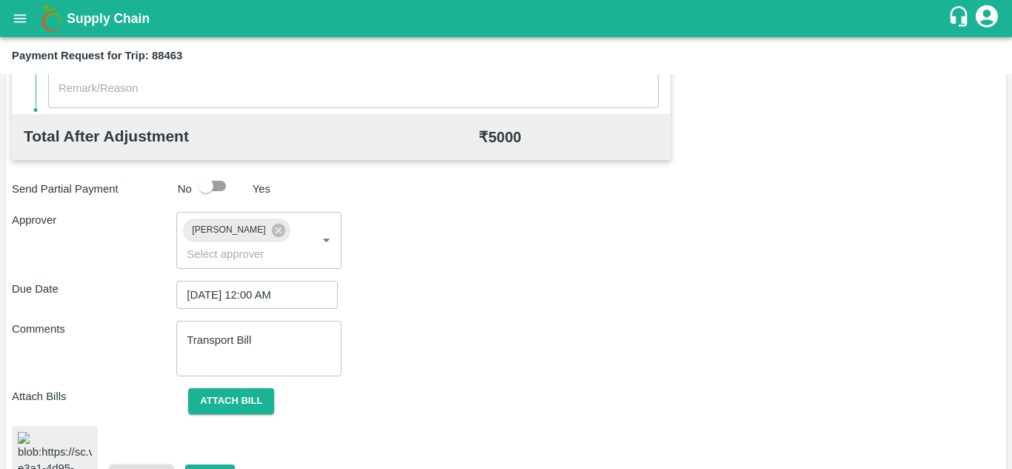
scroll to position [801, 0]
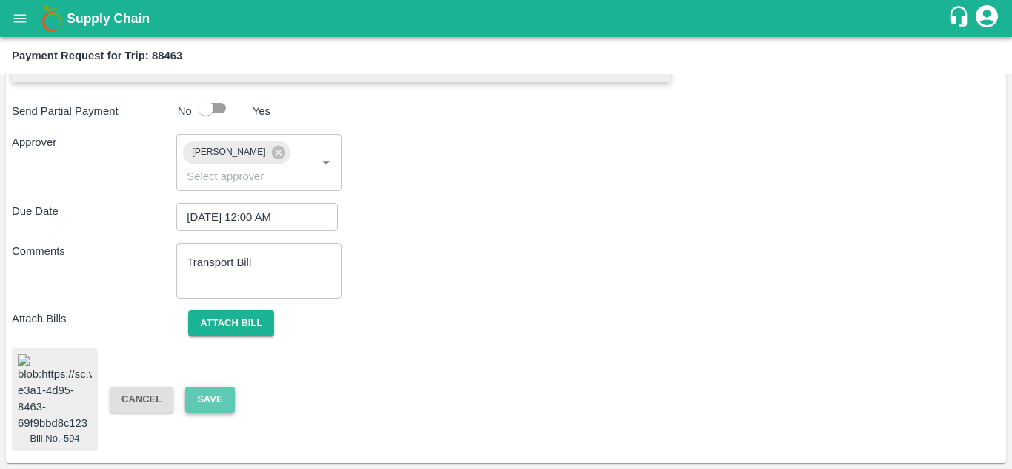
click at [213, 391] on button "Save" at bounding box center [209, 400] width 49 height 26
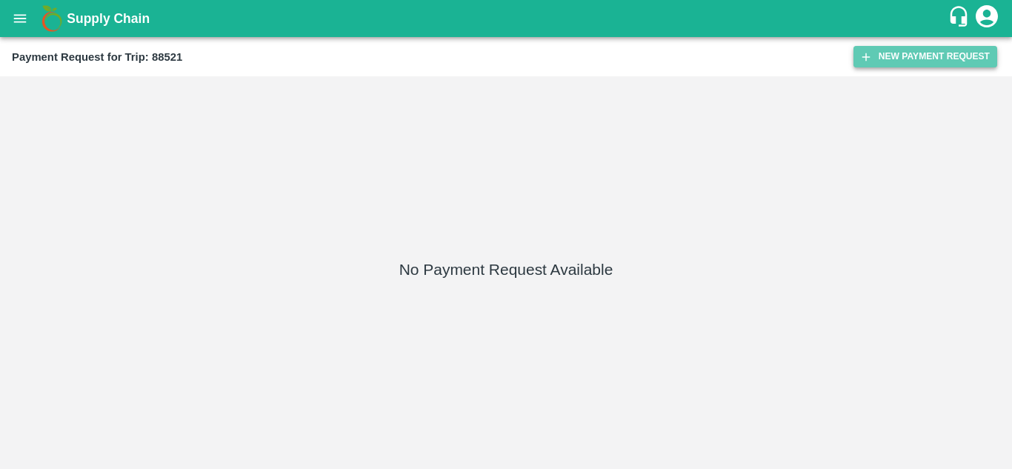
click at [916, 50] on button "New Payment Request" at bounding box center [926, 56] width 144 height 21
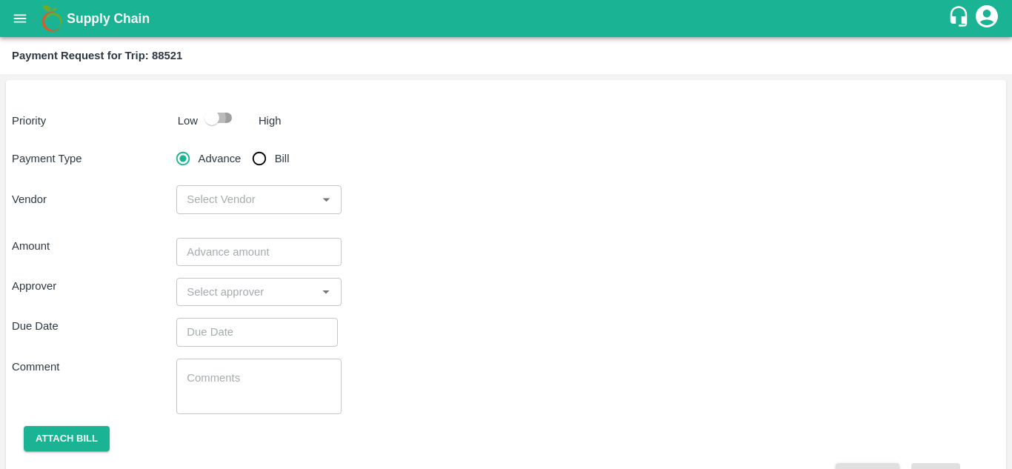
click at [226, 117] on input "checkbox" at bounding box center [212, 118] width 84 height 28
checkbox input "true"
click at [262, 160] on input "Bill" at bounding box center [260, 159] width 30 height 30
radio input "true"
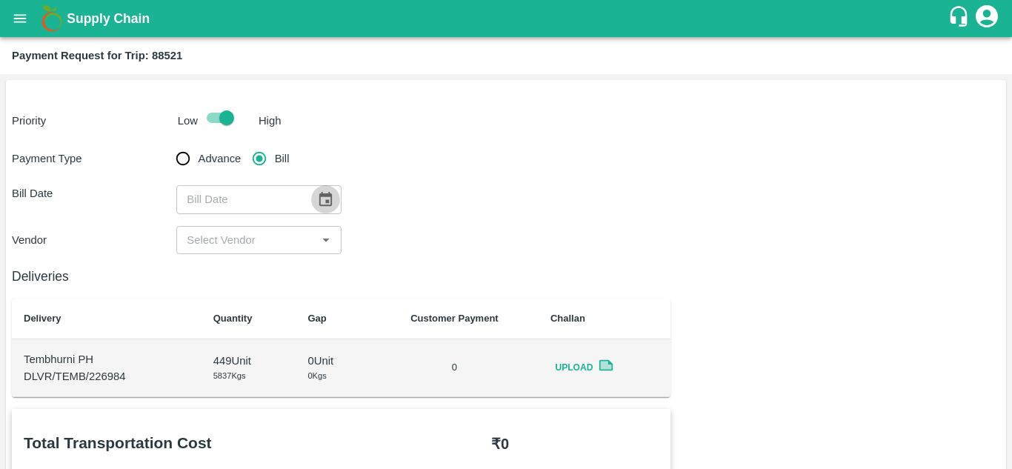
click at [322, 200] on icon "Choose date" at bounding box center [325, 199] width 16 height 16
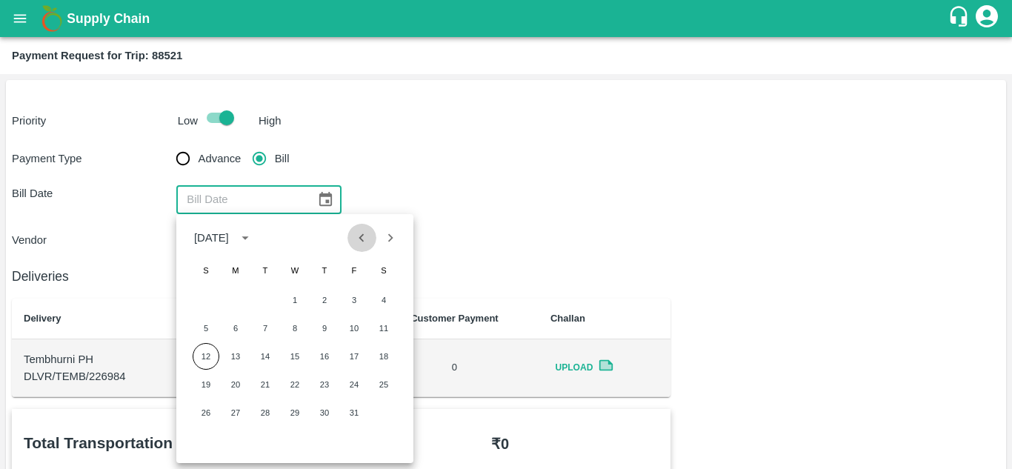
click at [362, 236] on icon "Previous month" at bounding box center [361, 237] width 5 height 8
click at [322, 354] on button "18" at bounding box center [324, 356] width 27 height 27
type input "[DATE]"
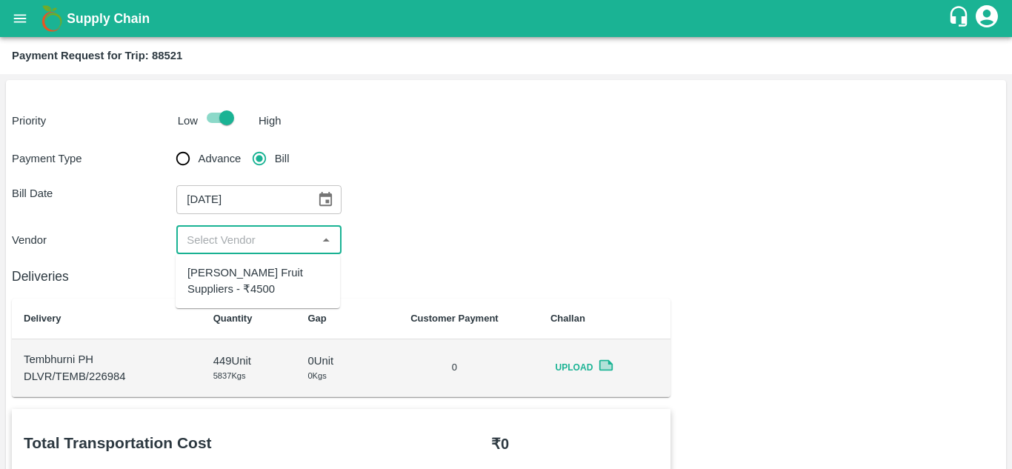
drag, startPoint x: 229, startPoint y: 241, endPoint x: 226, endPoint y: 276, distance: 35.0
click at [226, 276] on body "Supply Chain Payment Request for Trip: 88521 Priority Low High Payment Type Adv…" at bounding box center [506, 234] width 1012 height 469
click at [226, 276] on div "Vivan Fruit Suppliers - ₹4500" at bounding box center [258, 281] width 141 height 33
type input "Vivan Fruit Suppliers - ₹4500"
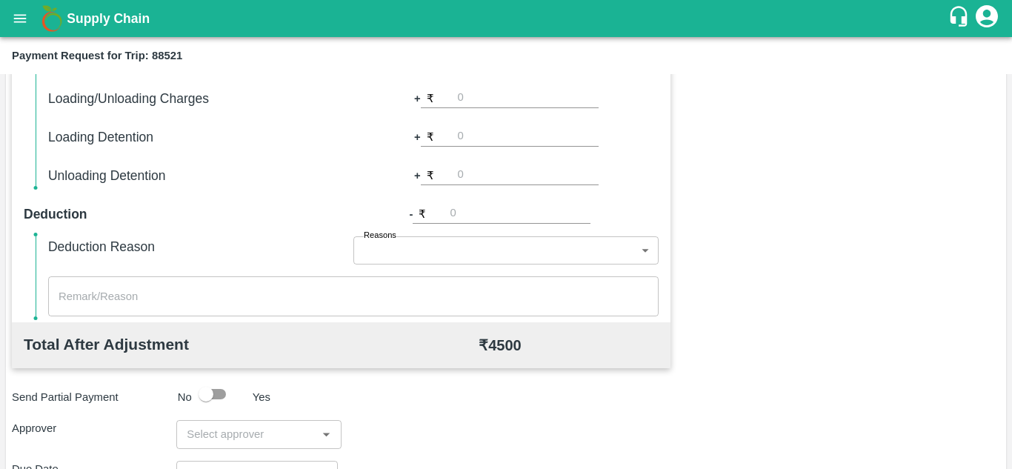
scroll to position [674, 0]
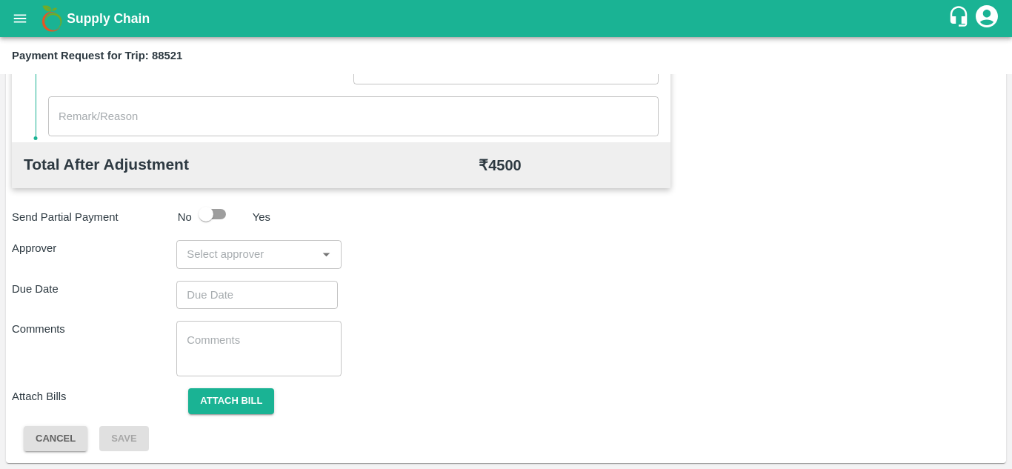
click at [201, 258] on input "input" at bounding box center [246, 254] width 131 height 19
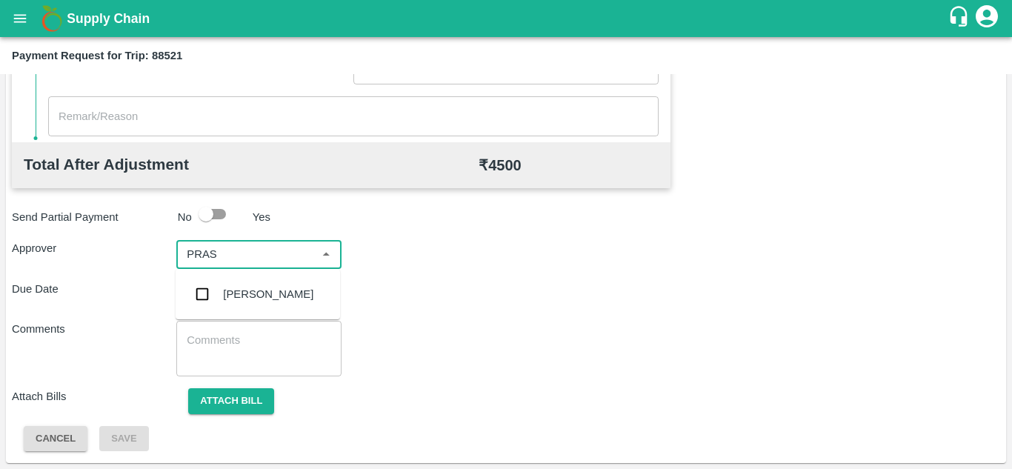
type input "PRASA"
click at [248, 288] on div "[PERSON_NAME]" at bounding box center [268, 294] width 90 height 16
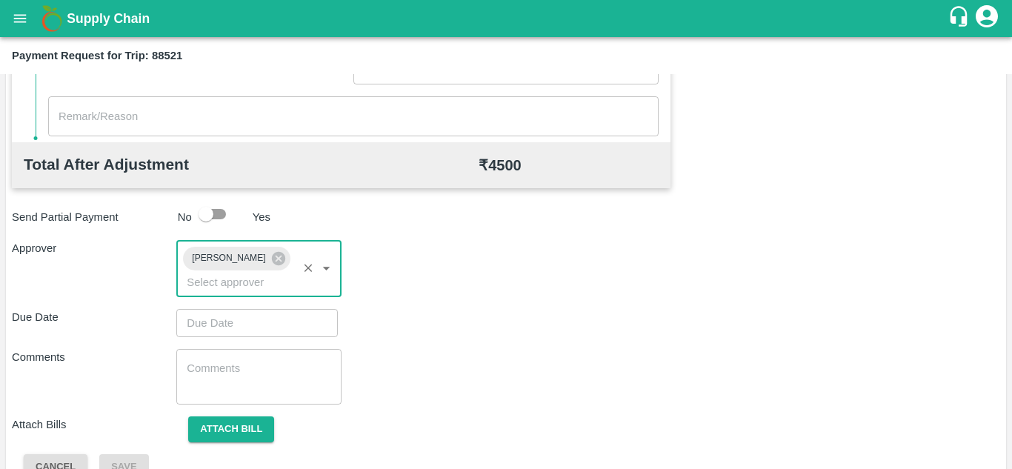
type input "DD/MM/YYYY hh:mm aa"
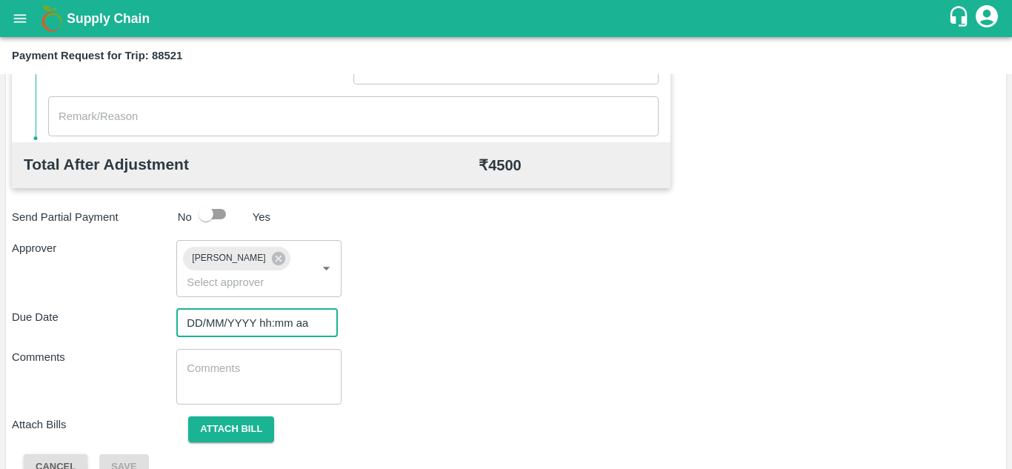
click at [214, 325] on input "DD/MM/YYYY hh:mm aa" at bounding box center [251, 323] width 151 height 28
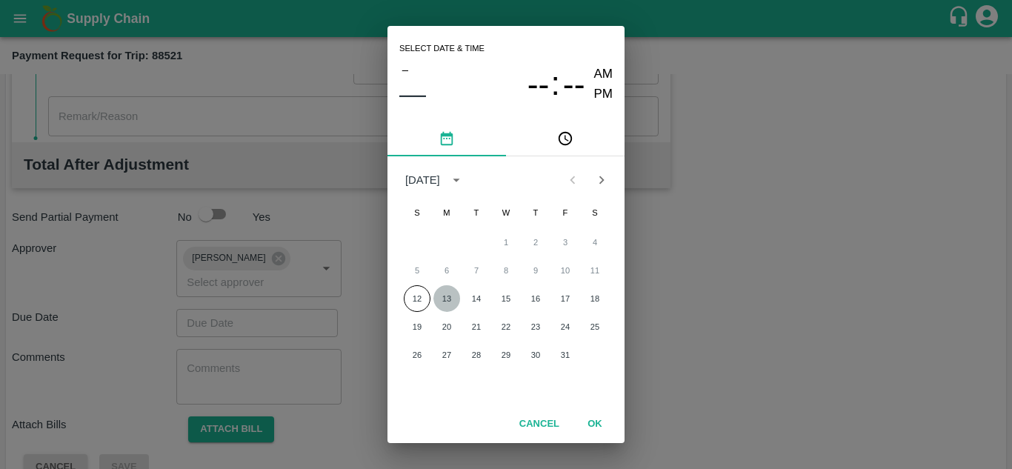
click at [442, 298] on button "13" at bounding box center [447, 298] width 27 height 27
type input "[DATE] 12:00 AM"
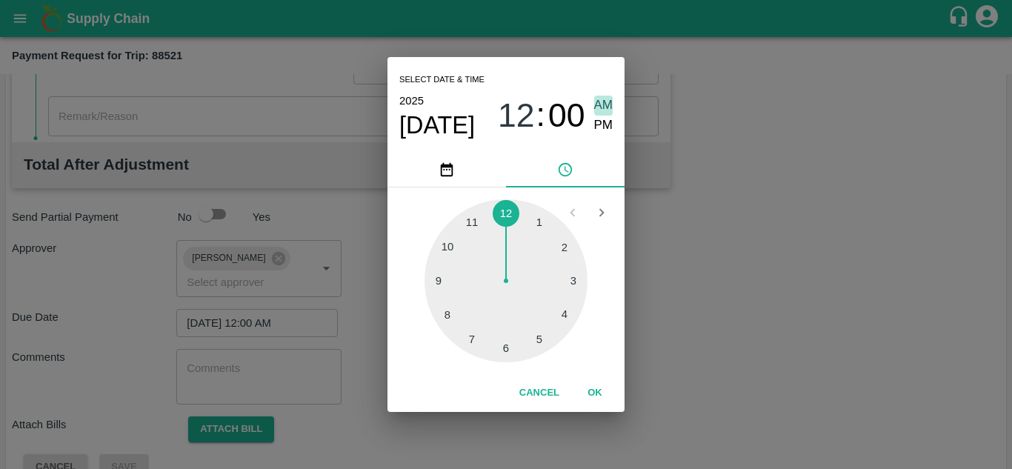
click at [606, 96] on span "AM" at bounding box center [603, 106] width 19 height 20
click at [591, 386] on button "OK" at bounding box center [594, 393] width 47 height 26
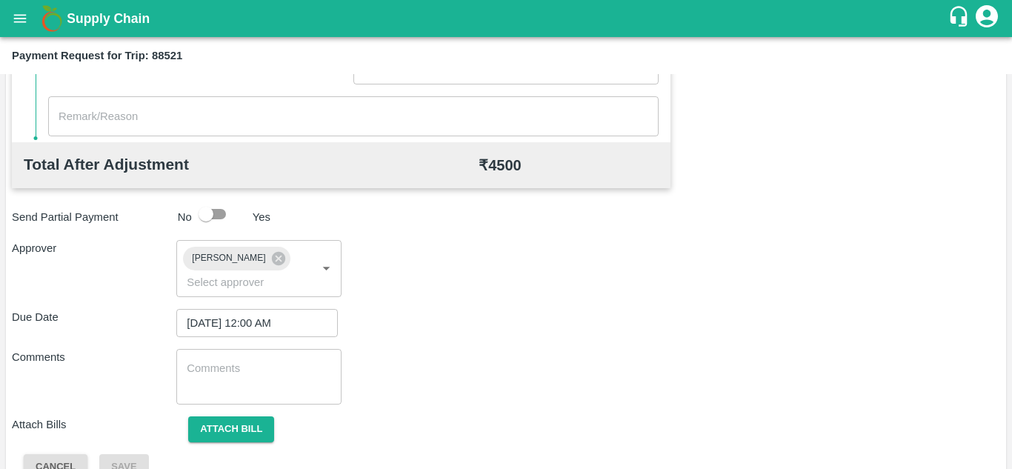
click at [217, 394] on div "x ​" at bounding box center [258, 377] width 165 height 56
paste textarea "Transport Bill"
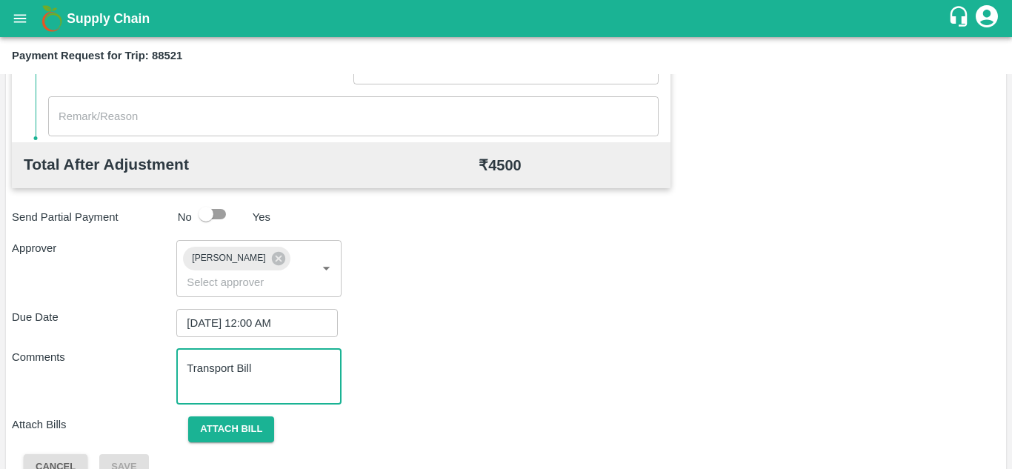
type textarea "Transport Bill"
click at [452, 399] on div "Comments Transport Bill x ​" at bounding box center [506, 377] width 989 height 56
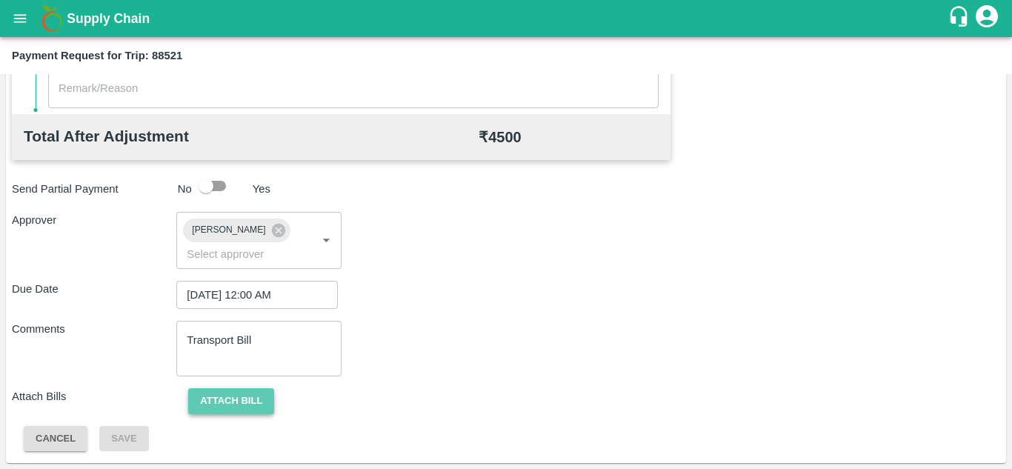
click at [233, 391] on button "Attach bill" at bounding box center [231, 401] width 86 height 26
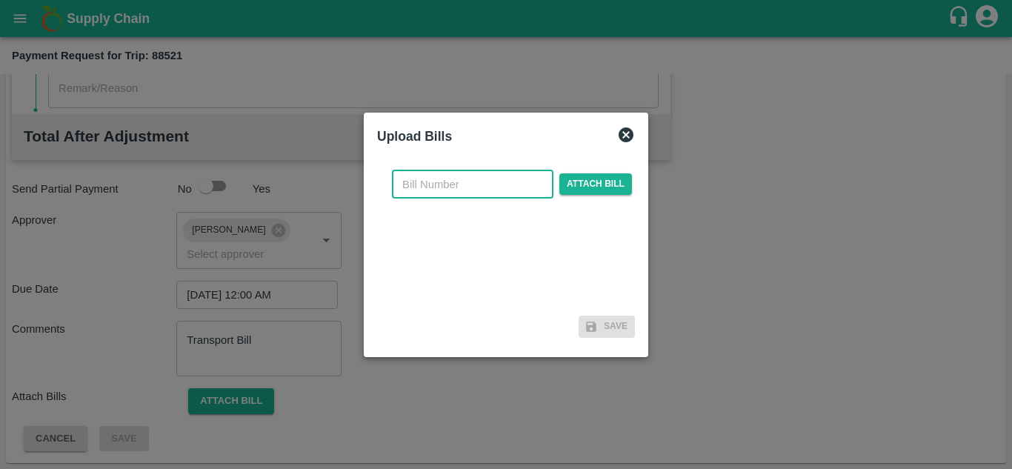
click at [420, 185] on input "text" at bounding box center [473, 184] width 162 height 28
type input "595"
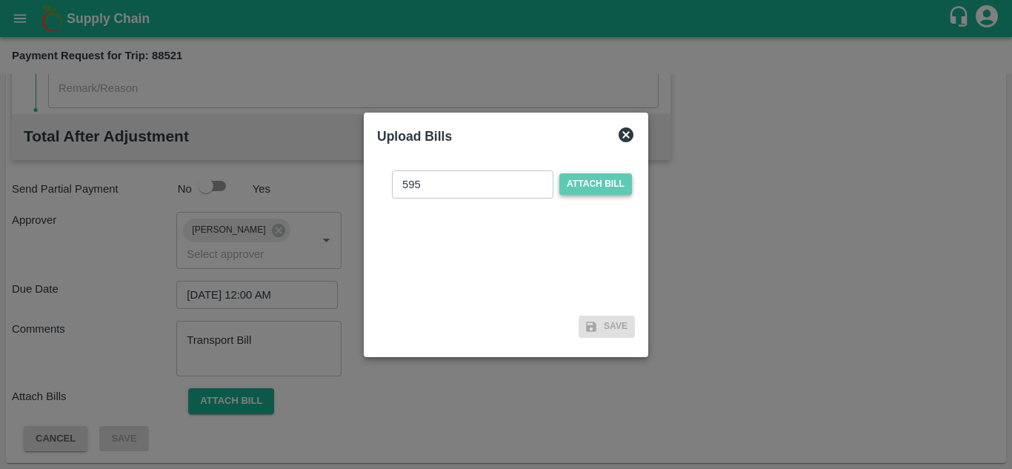
click at [575, 179] on span "Attach bill" at bounding box center [596, 183] width 73 height 21
click at [0, 0] on input "Attach bill" at bounding box center [0, 0] width 0 height 0
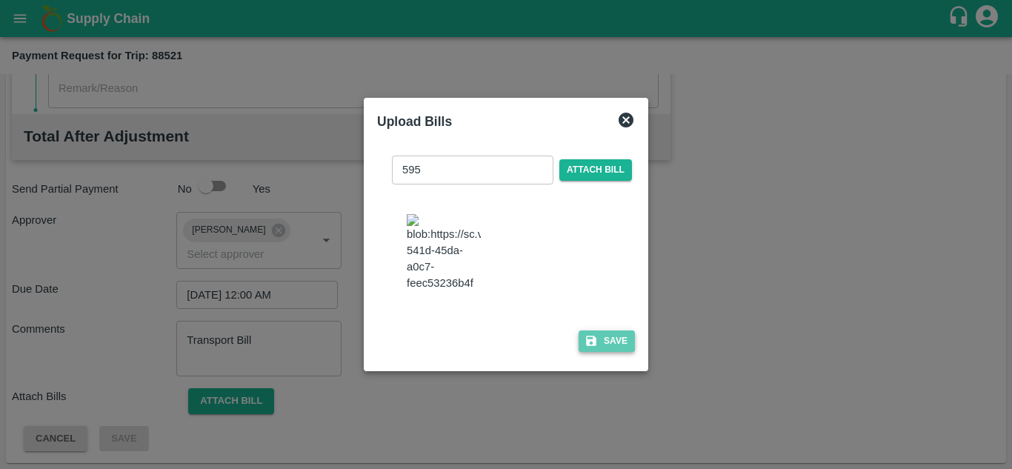
click at [596, 349] on button "Save" at bounding box center [607, 341] width 56 height 21
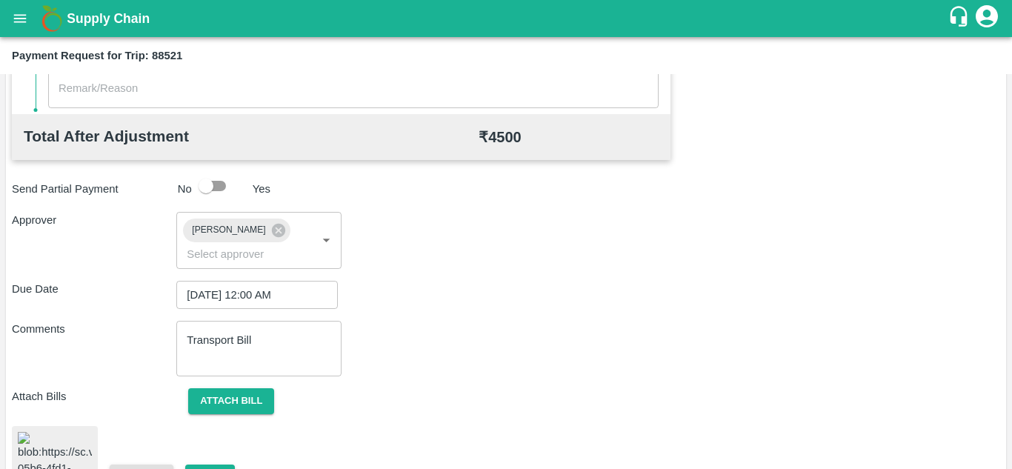
scroll to position [803, 0]
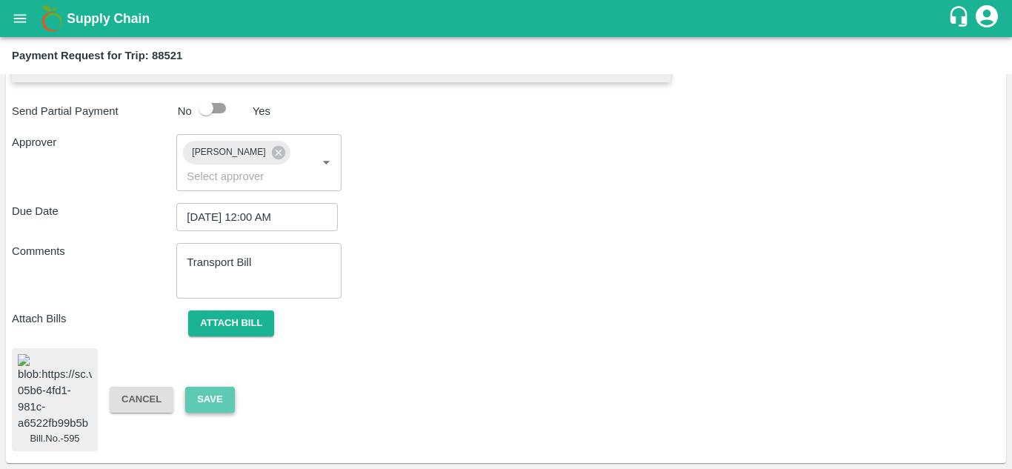
click at [208, 387] on button "Save" at bounding box center [209, 400] width 49 height 26
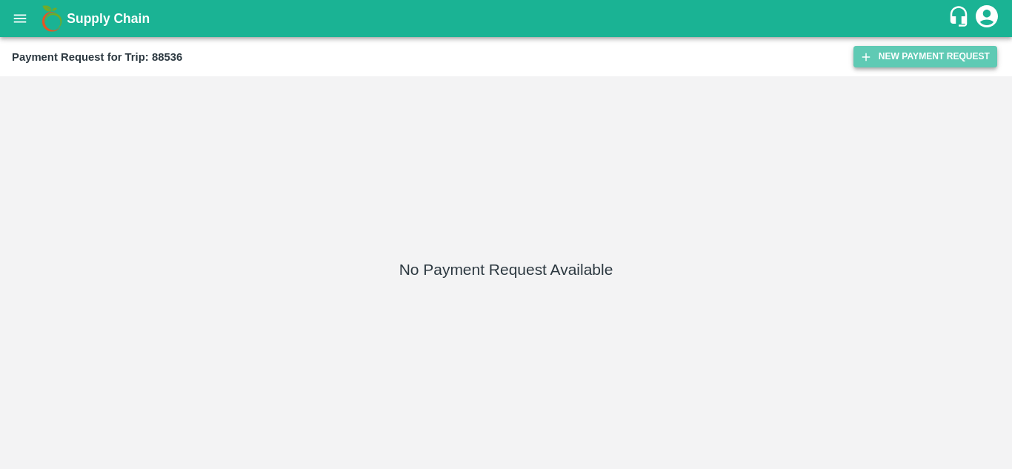
click at [899, 56] on button "New Payment Request" at bounding box center [926, 56] width 144 height 21
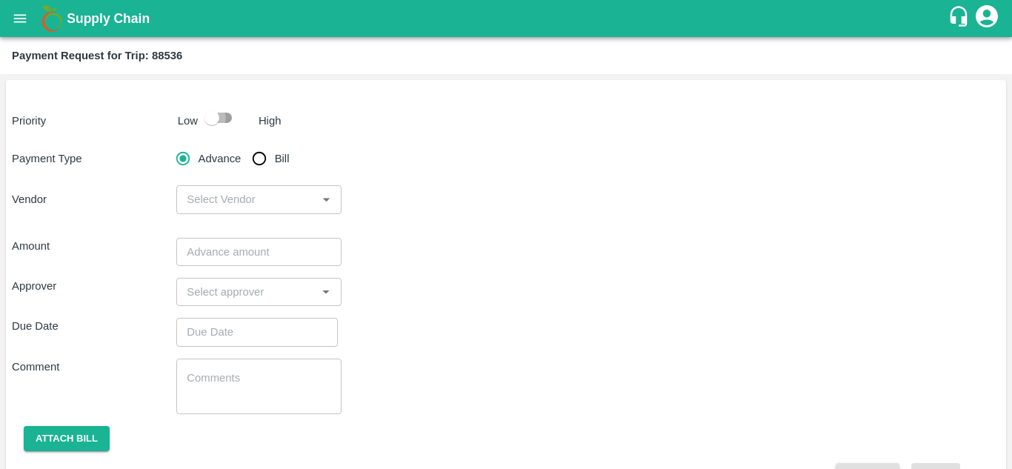
click at [228, 114] on input "checkbox" at bounding box center [212, 118] width 84 height 28
checkbox input "true"
click at [256, 151] on input "Bill" at bounding box center [260, 159] width 30 height 30
radio input "true"
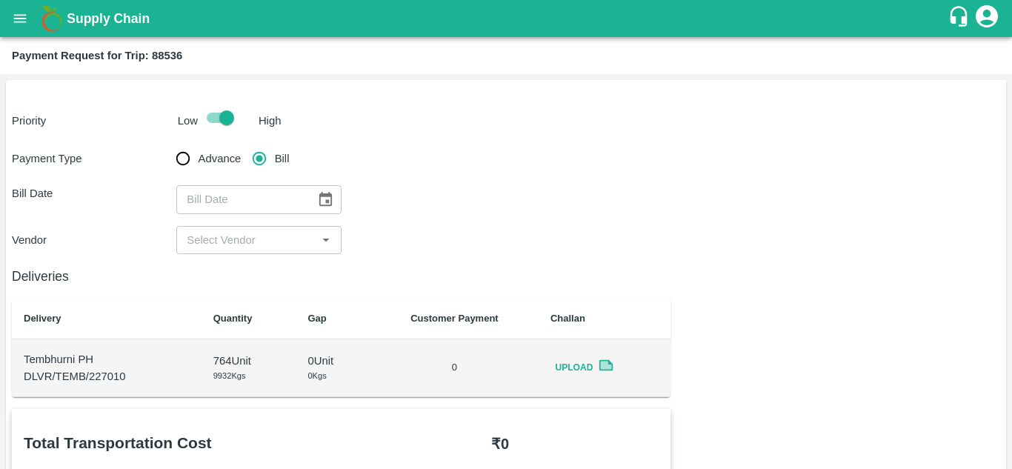
click at [324, 196] on icon "Choose date" at bounding box center [325, 199] width 13 height 14
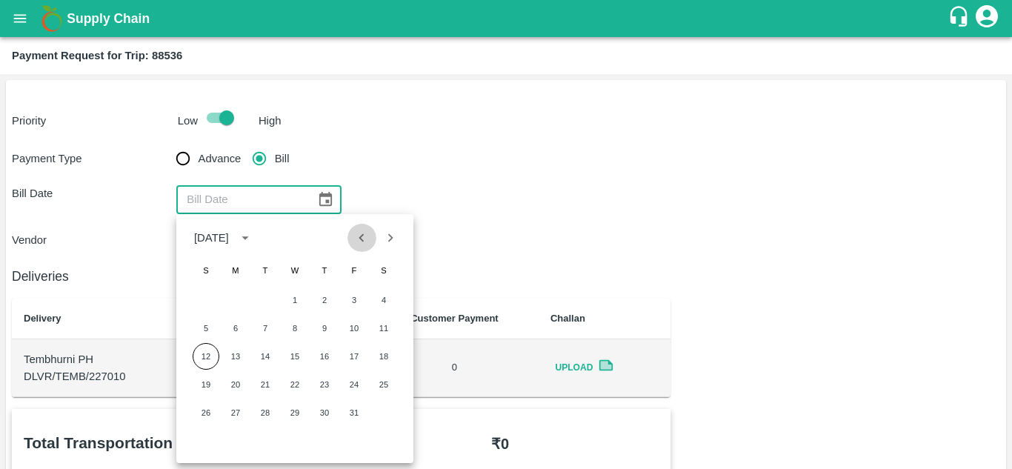
click at [356, 242] on icon "Previous month" at bounding box center [362, 238] width 16 height 16
click at [327, 358] on button "18" at bounding box center [324, 356] width 27 height 27
type input "18/09/2025"
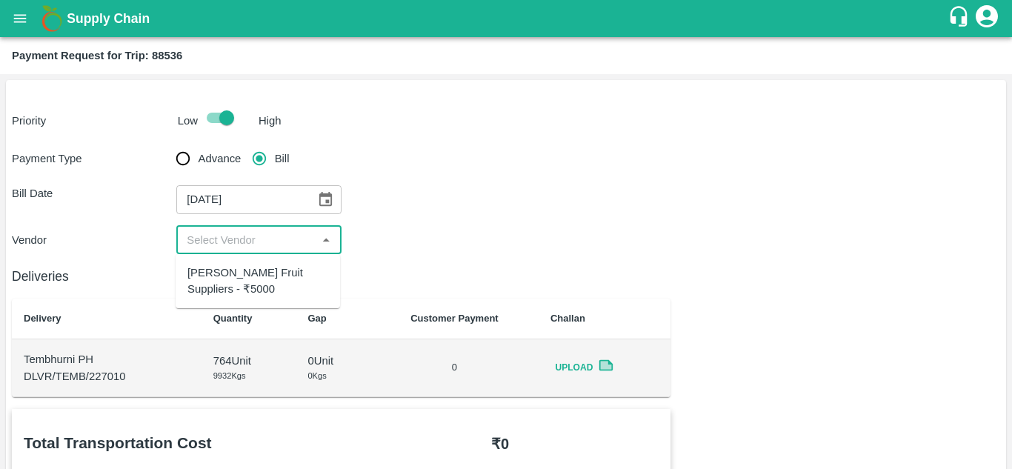
click at [263, 245] on input "input" at bounding box center [246, 239] width 131 height 19
click at [260, 270] on div "Vivan Fruit Suppliers - ₹5000" at bounding box center [258, 281] width 141 height 33
type input "Vivan Fruit Suppliers - ₹5000"
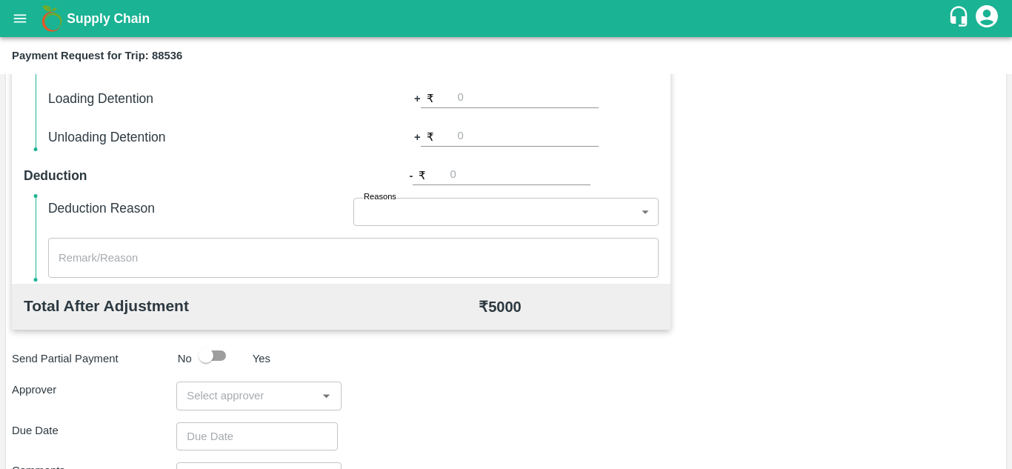
scroll to position [537, 0]
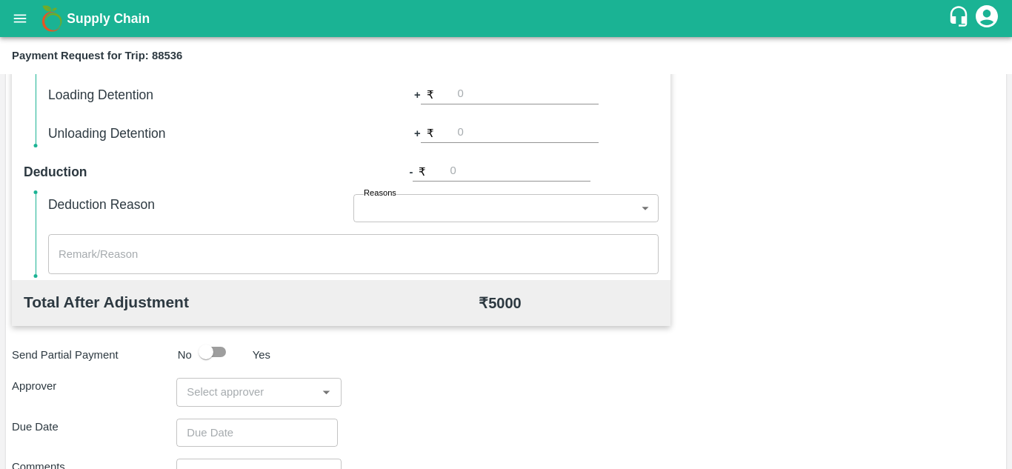
click at [202, 405] on div "​" at bounding box center [258, 392] width 165 height 28
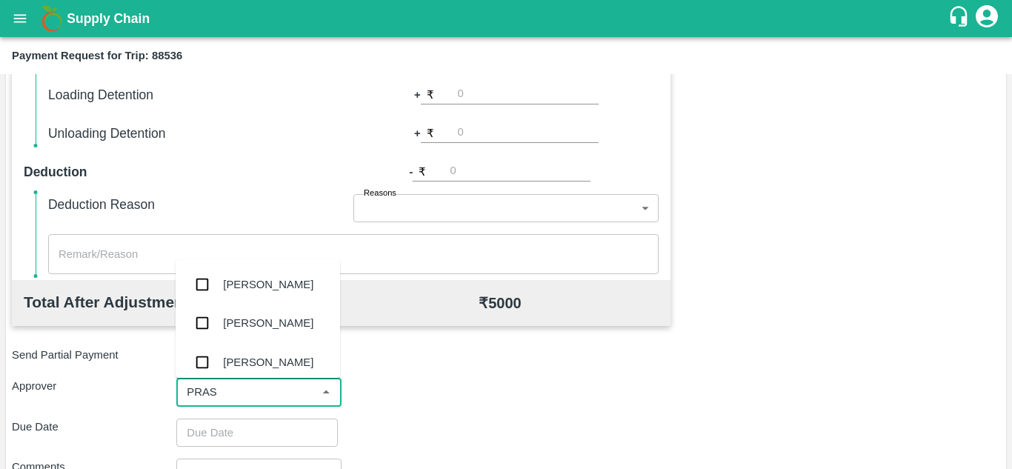
type input "PRASA"
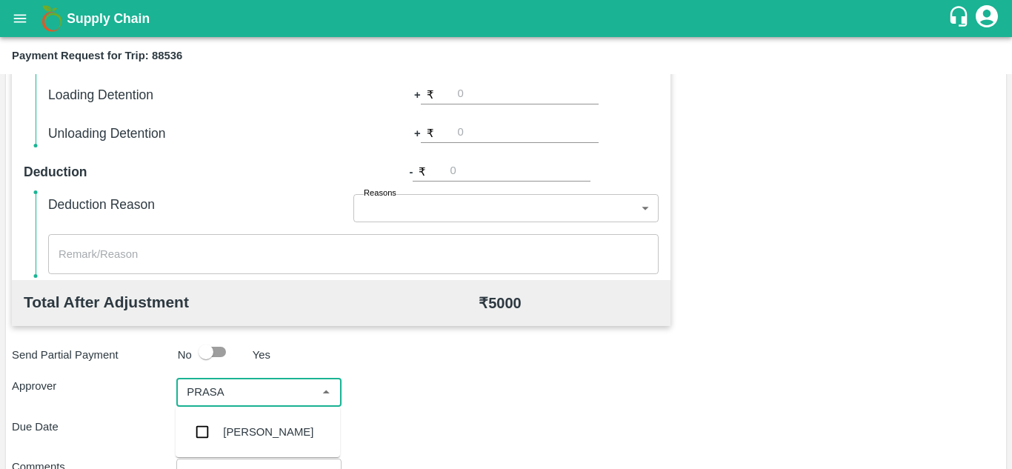
click at [269, 424] on div "Prasad Waghade" at bounding box center [268, 432] width 90 height 16
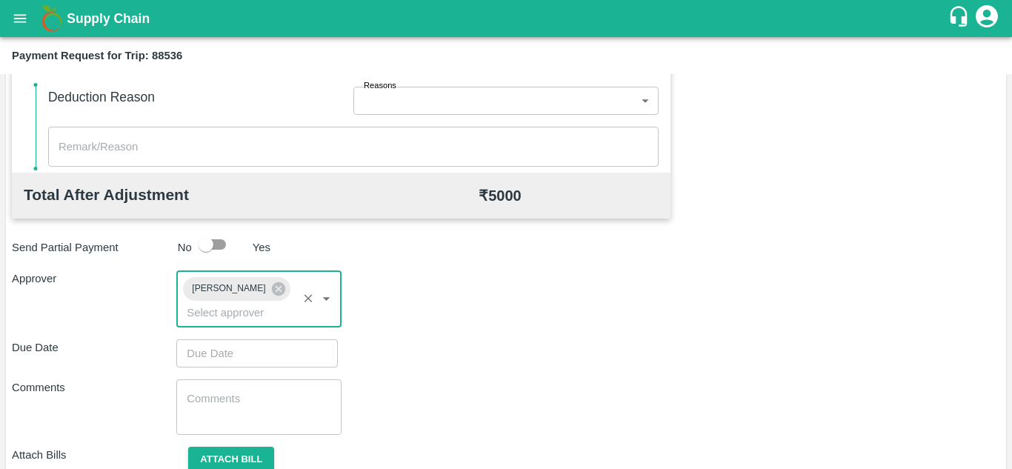
scroll to position [648, 0]
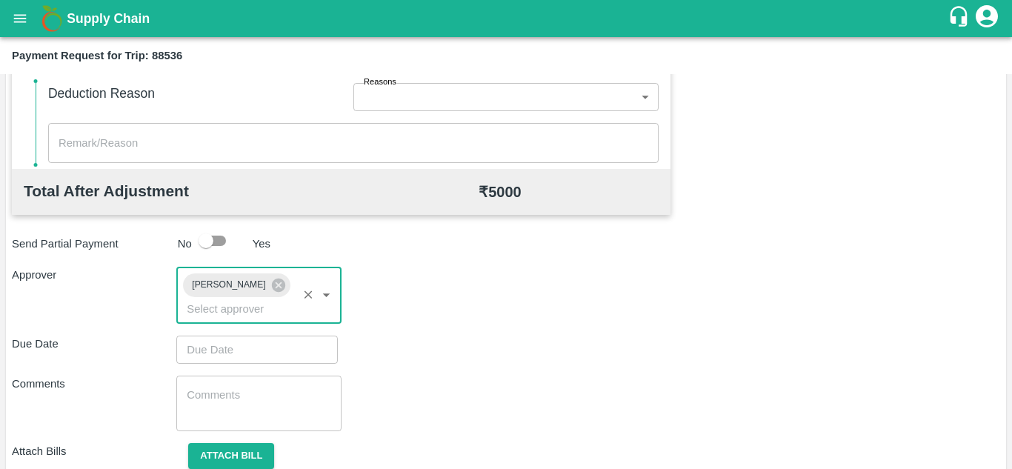
type input "DD/MM/YYYY hh:mm aa"
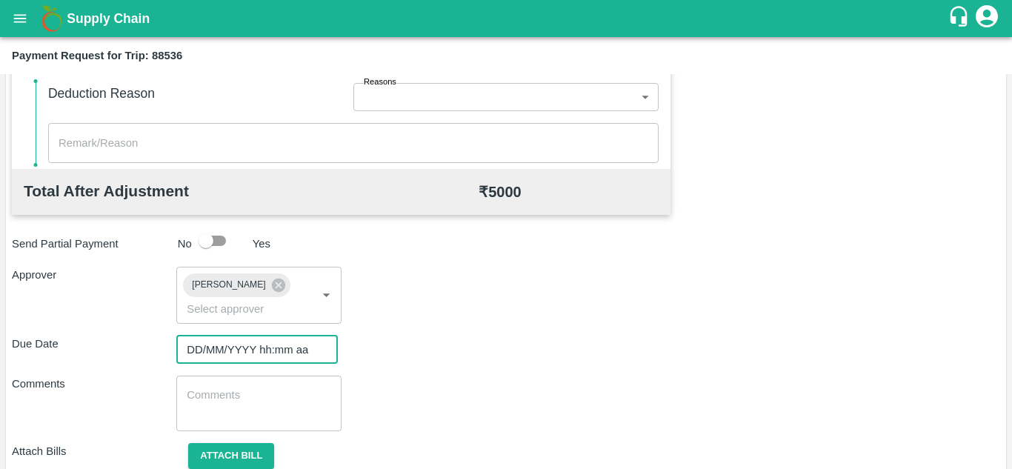
click at [222, 356] on input "DD/MM/YYYY hh:mm aa" at bounding box center [251, 350] width 151 height 28
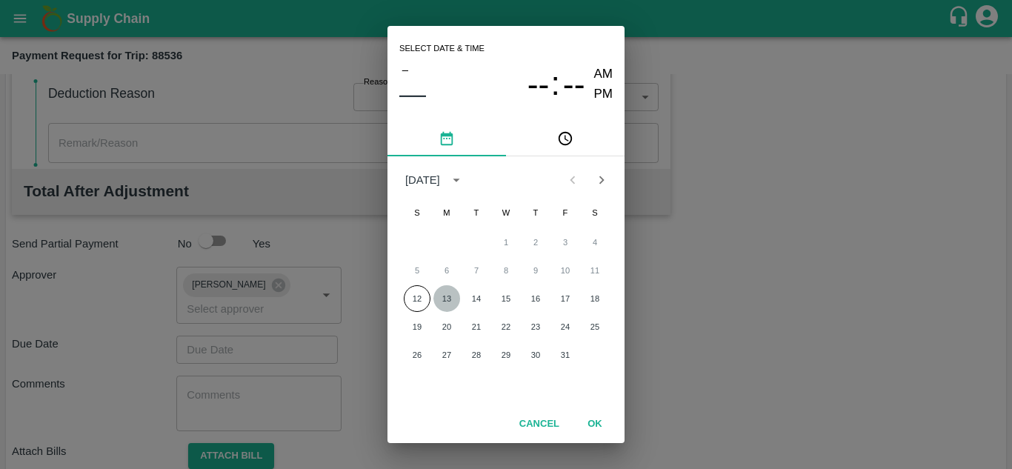
click at [446, 302] on button "13" at bounding box center [447, 298] width 27 height 27
type input "[DATE] 12:00 AM"
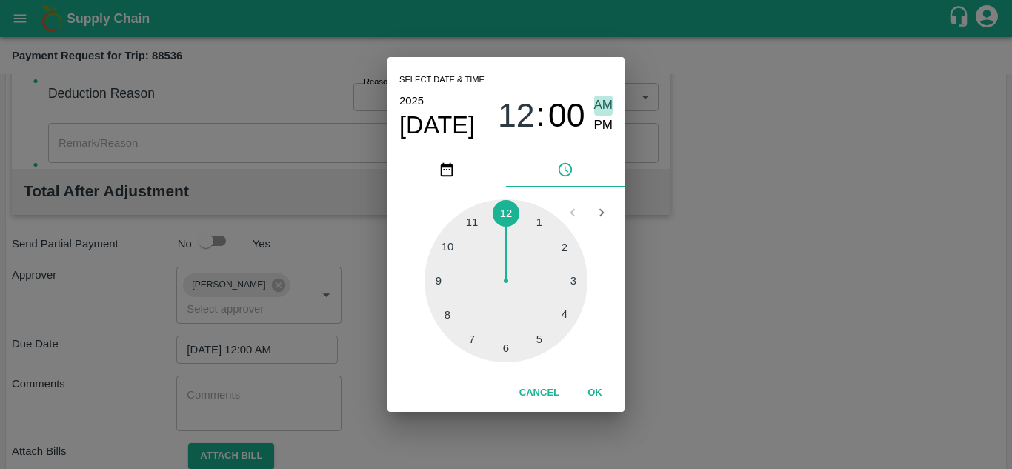
click at [595, 99] on span "AM" at bounding box center [603, 106] width 19 height 20
click at [600, 391] on button "OK" at bounding box center [594, 393] width 47 height 26
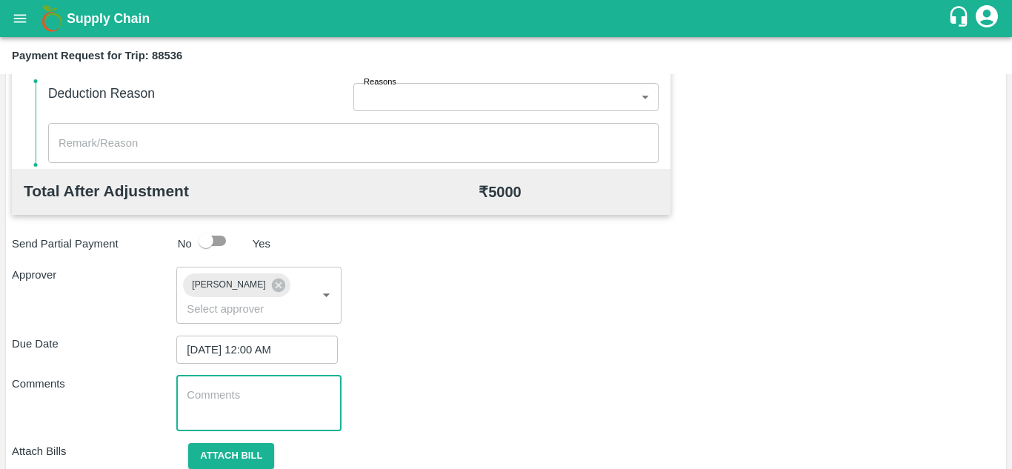
click at [271, 396] on textarea at bounding box center [259, 403] width 144 height 31
paste textarea "Transport Bill"
type textarea "Transport Bill"
click at [458, 379] on div "Comments Transport Bill x ​" at bounding box center [506, 404] width 989 height 56
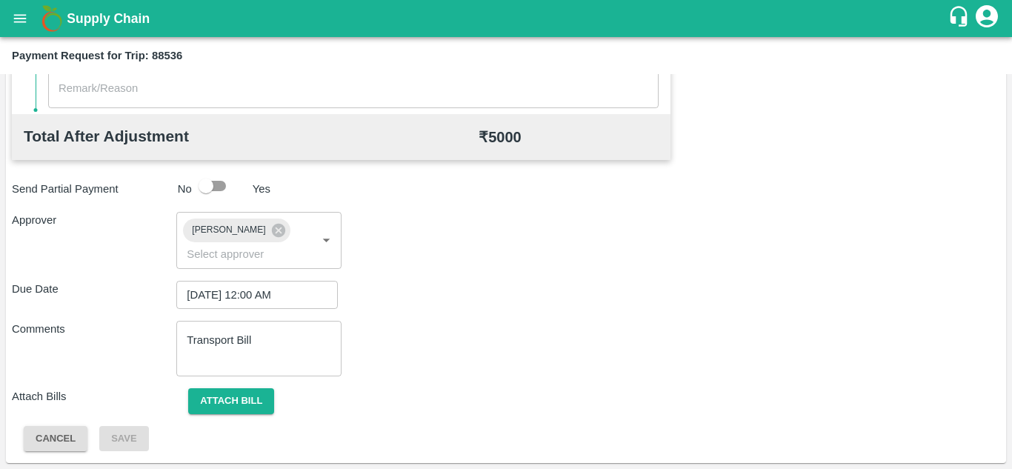
click at [236, 386] on div "Total Transportation Cost ₹ 5000 Advance payment - ₹ Additional Charges(+) Inam…" at bounding box center [506, 80] width 989 height 746
click at [236, 395] on button "Attach bill" at bounding box center [231, 401] width 86 height 26
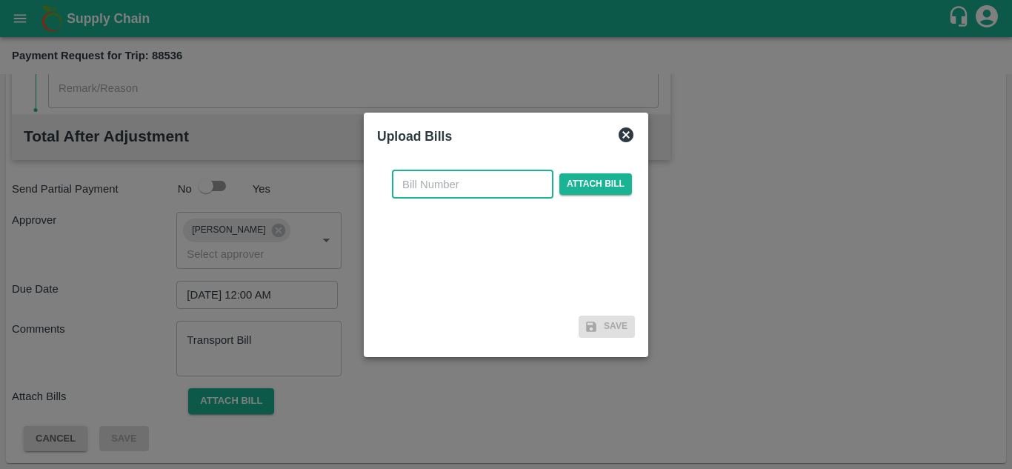
click at [433, 180] on input "text" at bounding box center [473, 184] width 162 height 28
type input "596"
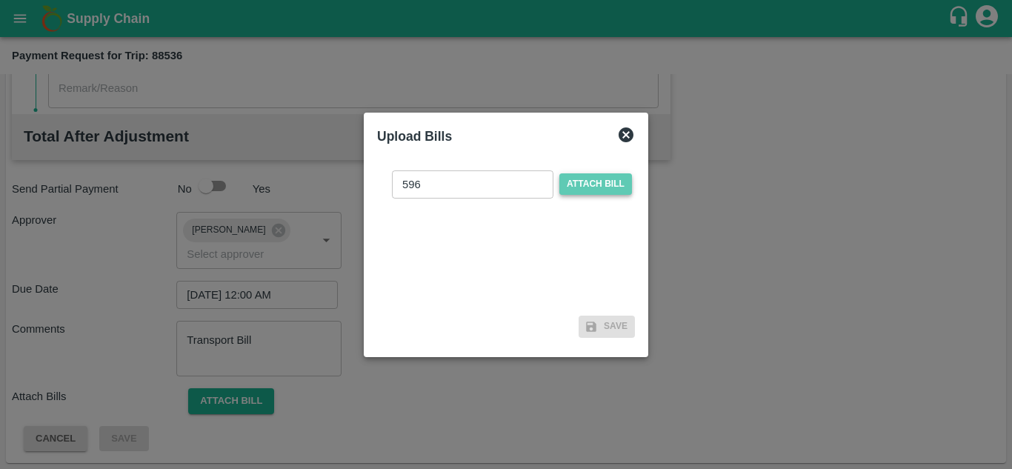
click at [602, 184] on span "Attach bill" at bounding box center [596, 183] width 73 height 21
click at [0, 0] on input "Attach bill" at bounding box center [0, 0] width 0 height 0
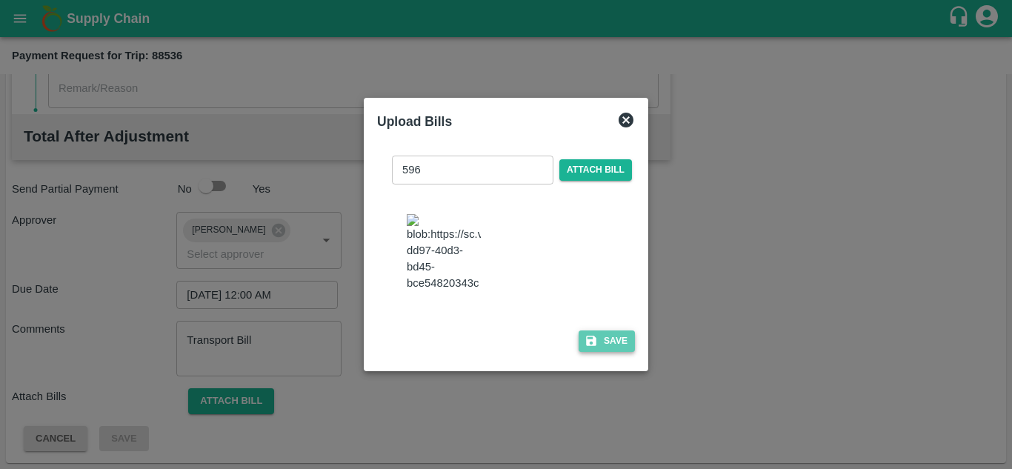
click at [611, 349] on button "Save" at bounding box center [607, 341] width 56 height 21
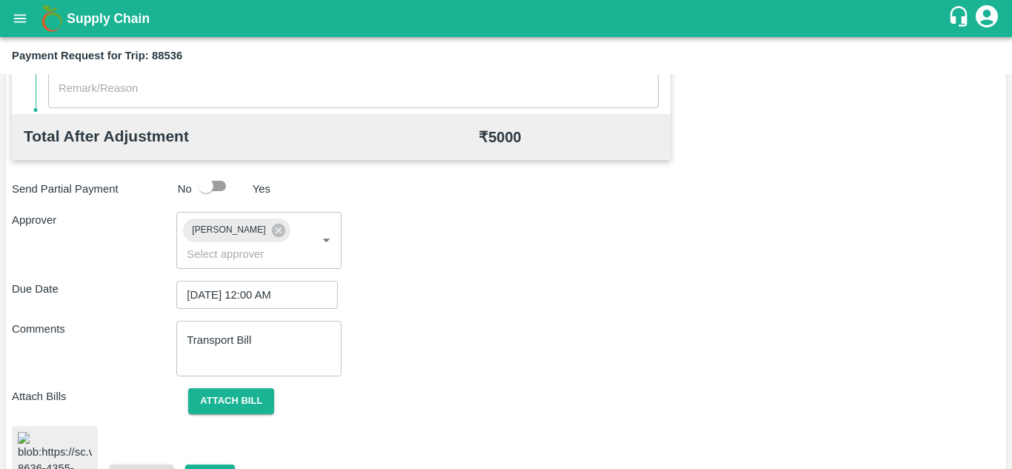
scroll to position [807, 0]
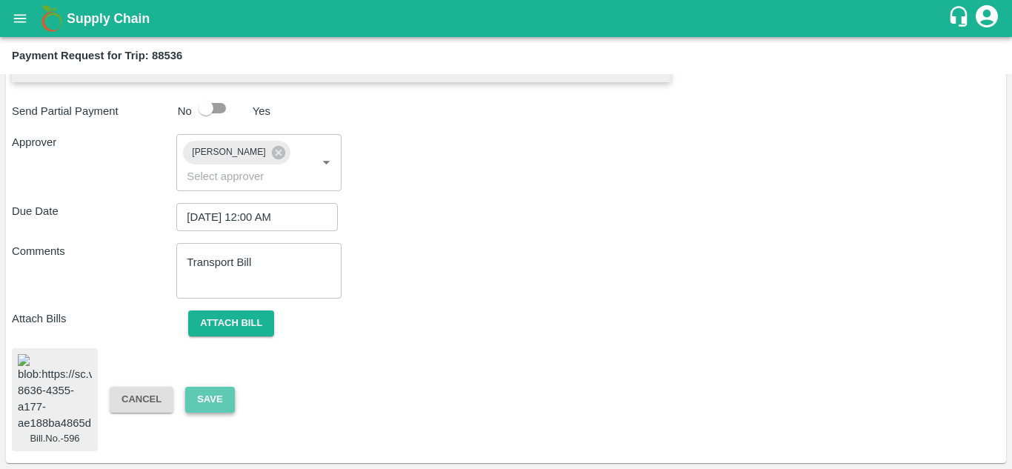
click at [216, 391] on button "Save" at bounding box center [209, 400] width 49 height 26
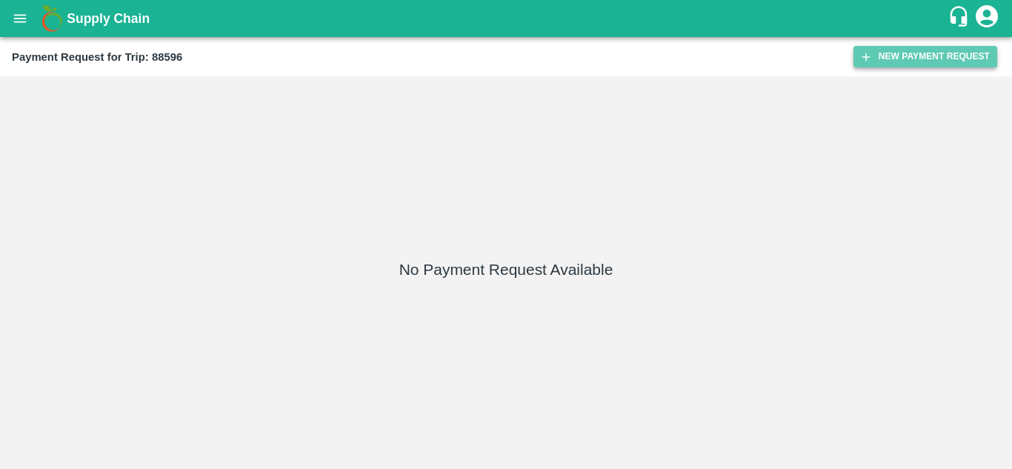
click at [940, 51] on button "New Payment Request" at bounding box center [926, 56] width 144 height 21
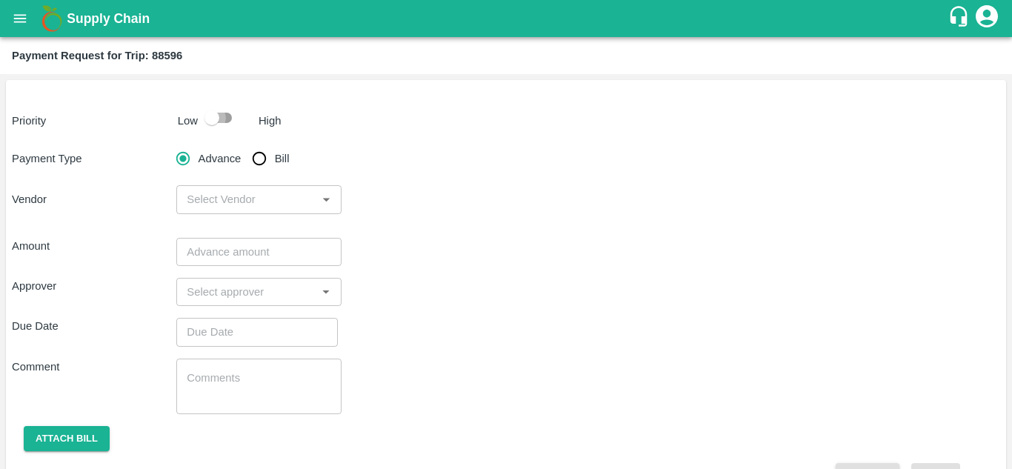
click at [219, 120] on input "checkbox" at bounding box center [212, 118] width 84 height 28
checkbox input "true"
click at [253, 154] on input "Bill" at bounding box center [260, 159] width 30 height 30
radio input "true"
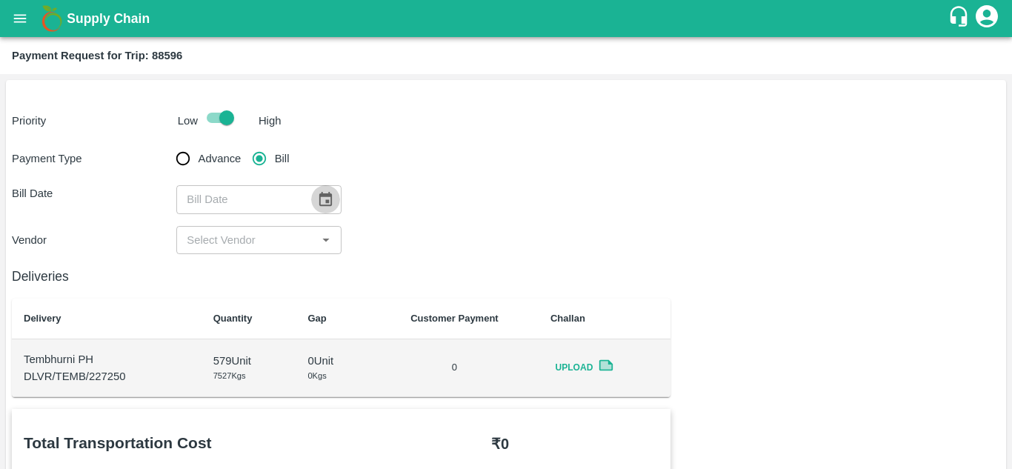
click at [319, 197] on icon "Choose date" at bounding box center [325, 199] width 13 height 14
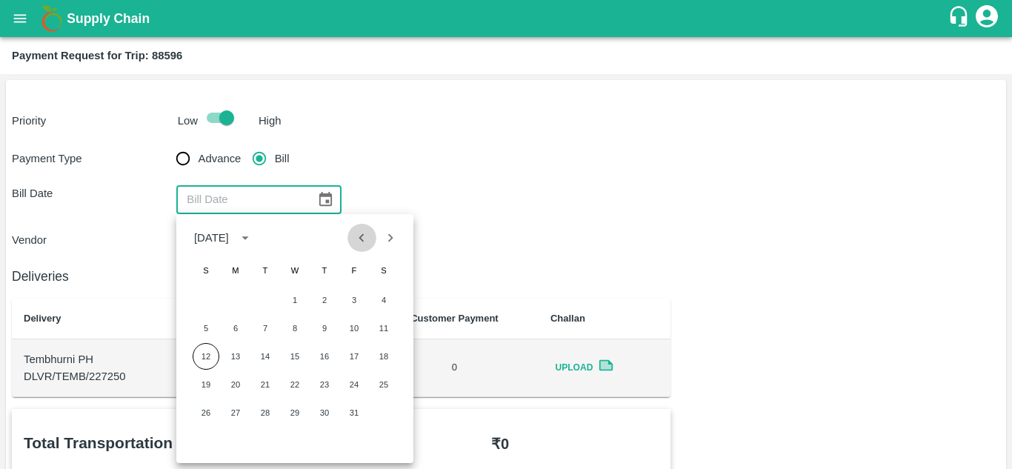
click at [358, 236] on icon "Previous month" at bounding box center [362, 238] width 16 height 16
click at [348, 355] on button "19" at bounding box center [354, 356] width 27 height 27
type input "19/09/2025"
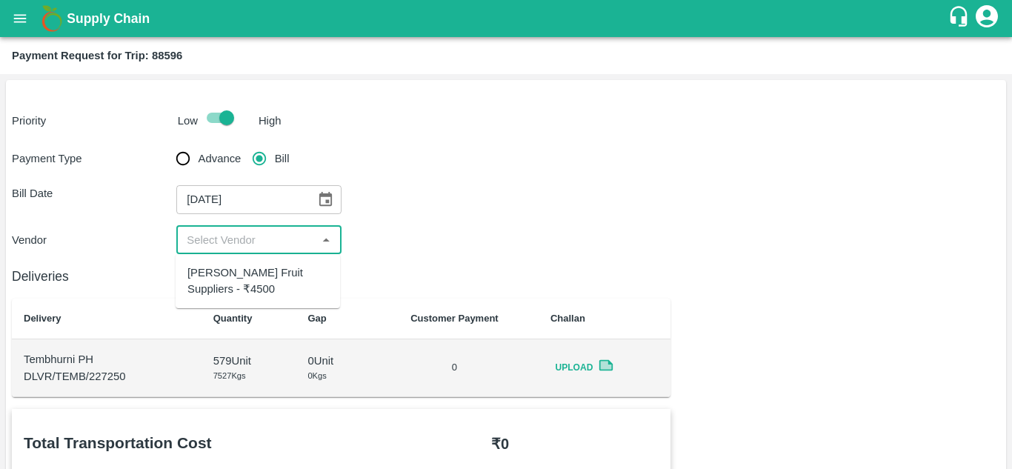
click at [230, 235] on input "input" at bounding box center [246, 239] width 131 height 19
click at [226, 281] on div "Vivan Fruit Suppliers - ₹4500" at bounding box center [258, 281] width 141 height 33
type input "Vivan Fruit Suppliers - ₹4500"
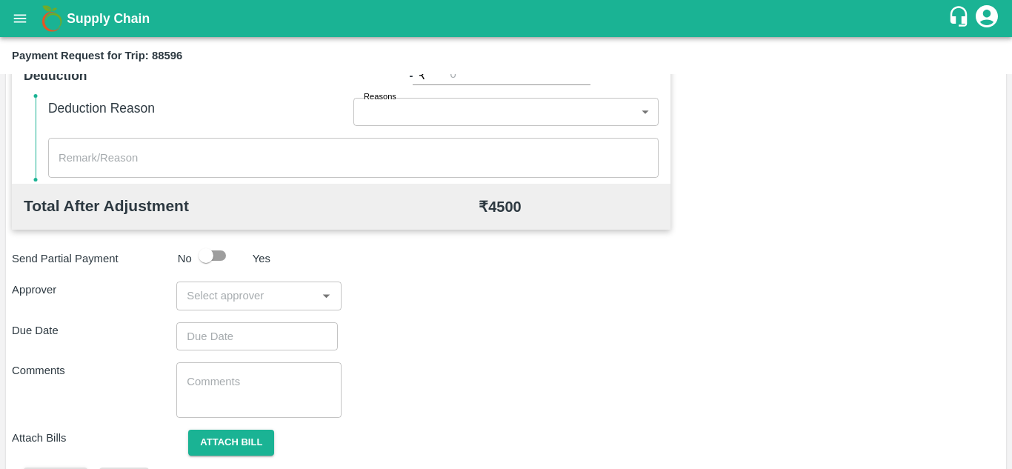
scroll to position [636, 0]
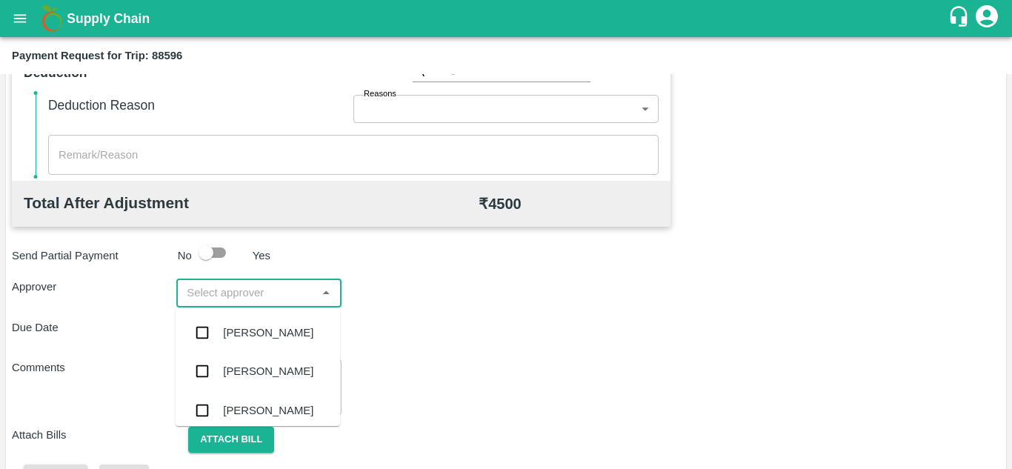
click at [205, 293] on input "input" at bounding box center [246, 292] width 131 height 19
click at [199, 293] on input "input" at bounding box center [246, 292] width 131 height 19
click at [193, 295] on input "input" at bounding box center [246, 292] width 131 height 19
type input "PRASA"
click at [256, 319] on div "[PERSON_NAME]" at bounding box center [258, 332] width 165 height 39
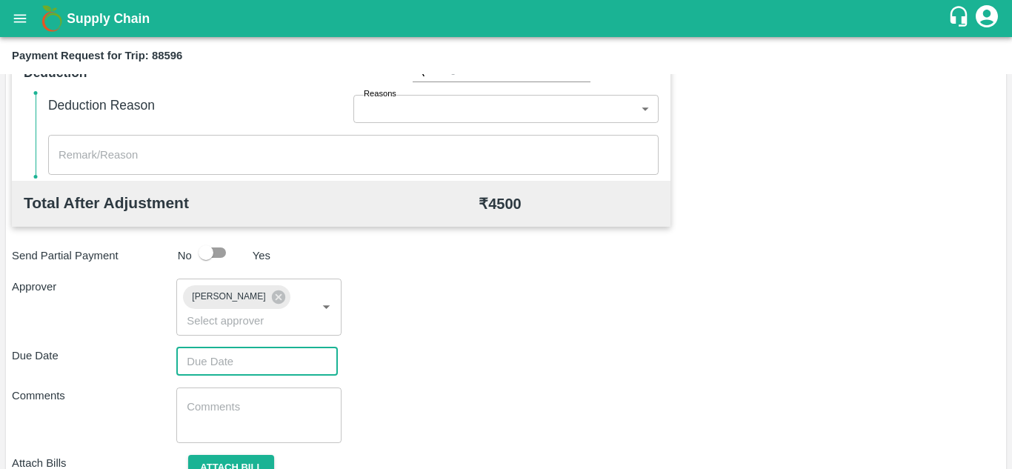
type input "DD/MM/YYYY hh:mm aa"
click at [213, 357] on input "DD/MM/YYYY hh:mm aa" at bounding box center [251, 362] width 151 height 28
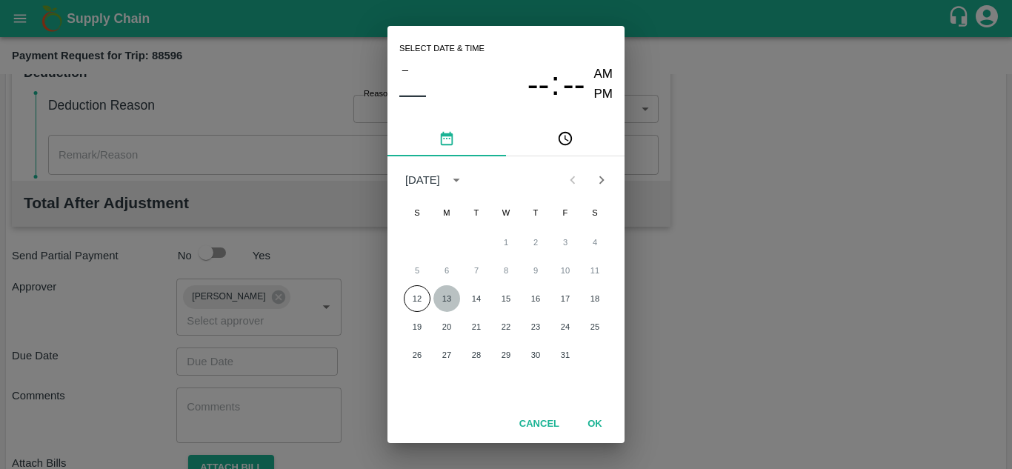
click at [453, 301] on button "13" at bounding box center [447, 298] width 27 height 27
type input "[DATE] 12:00 AM"
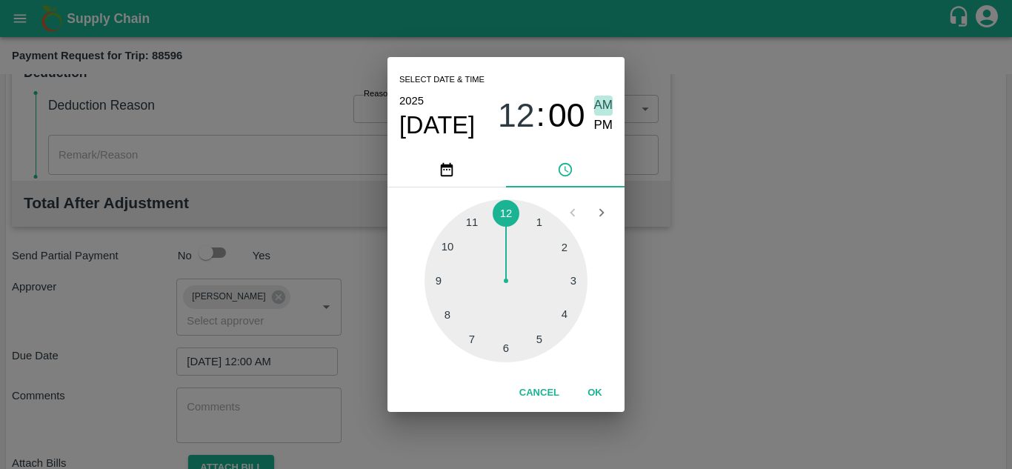
click at [603, 103] on span "AM" at bounding box center [603, 106] width 19 height 20
click at [600, 391] on button "OK" at bounding box center [594, 393] width 47 height 26
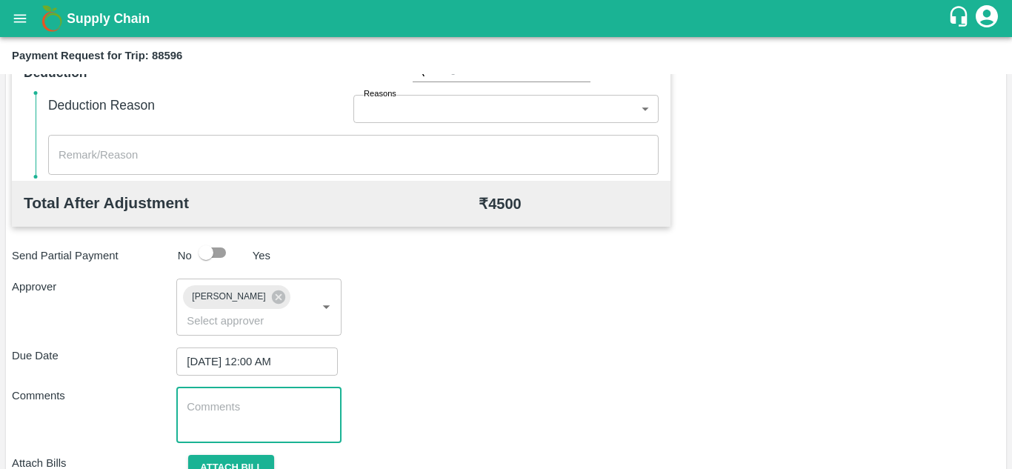
click at [275, 407] on textarea at bounding box center [259, 414] width 144 height 31
paste textarea "Transport Bill"
type textarea "Transport Bill"
click at [465, 411] on div "Comments Transport Bill x ​" at bounding box center [506, 416] width 989 height 56
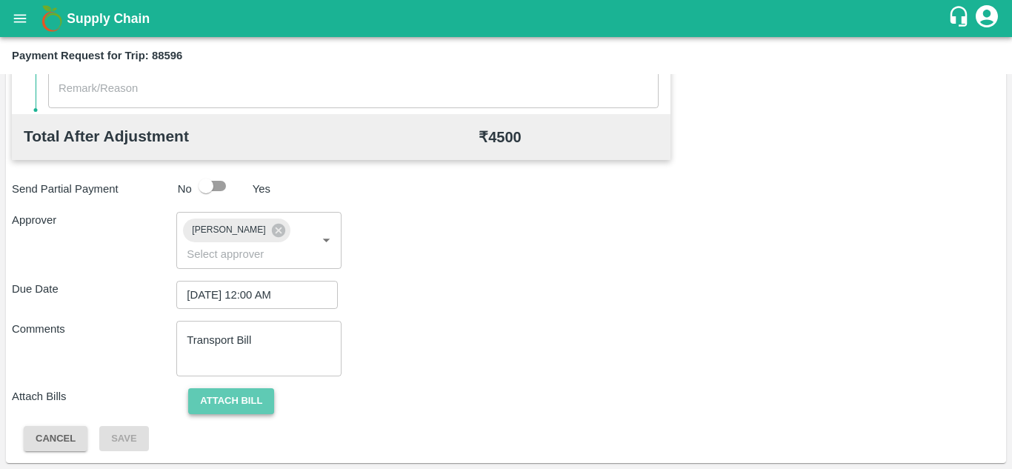
click at [237, 406] on button "Attach bill" at bounding box center [231, 401] width 86 height 26
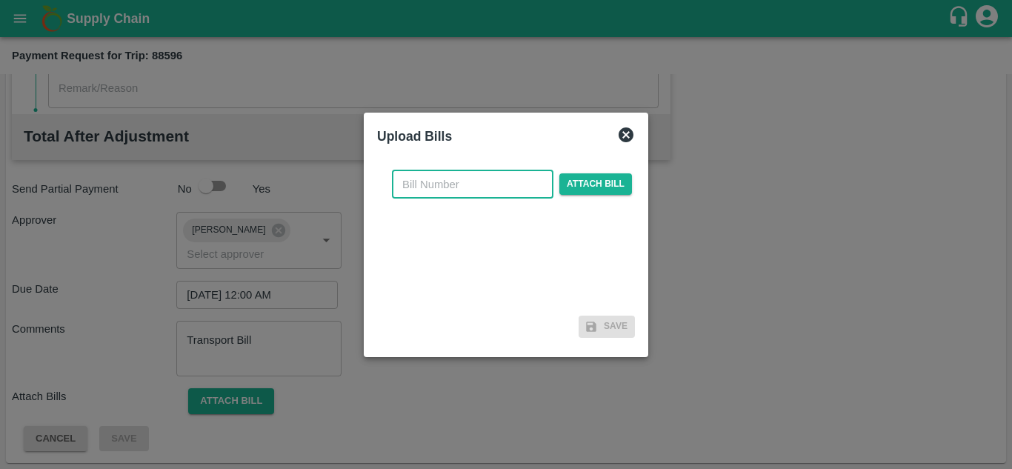
click at [425, 171] on input "text" at bounding box center [473, 184] width 162 height 28
click at [406, 190] on input "text" at bounding box center [473, 184] width 162 height 28
type input "597"
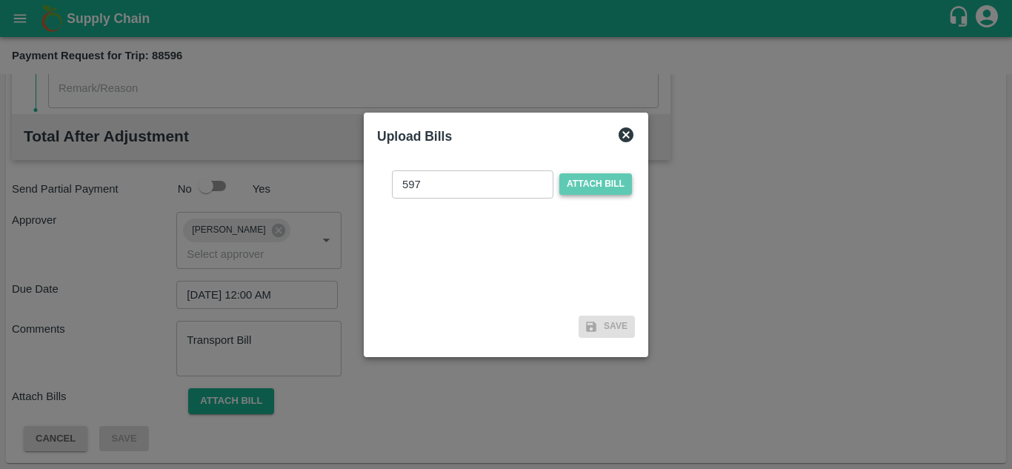
click at [584, 176] on span "Attach bill" at bounding box center [596, 183] width 73 height 21
click at [0, 0] on input "Attach bill" at bounding box center [0, 0] width 0 height 0
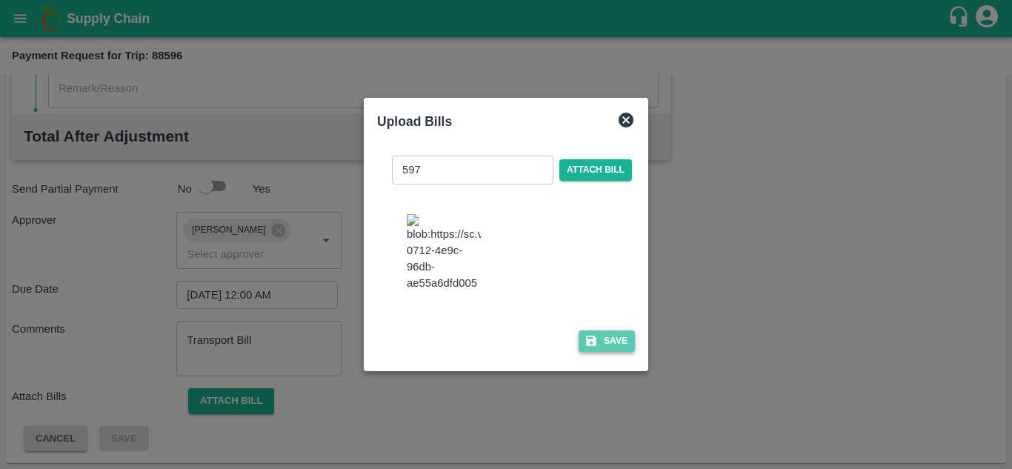
click at [599, 352] on button "Save" at bounding box center [607, 341] width 56 height 21
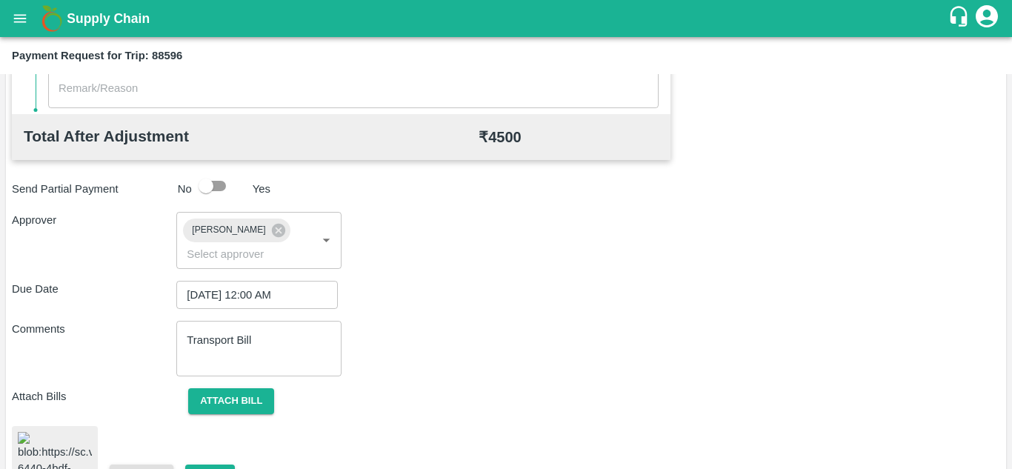
scroll to position [807, 0]
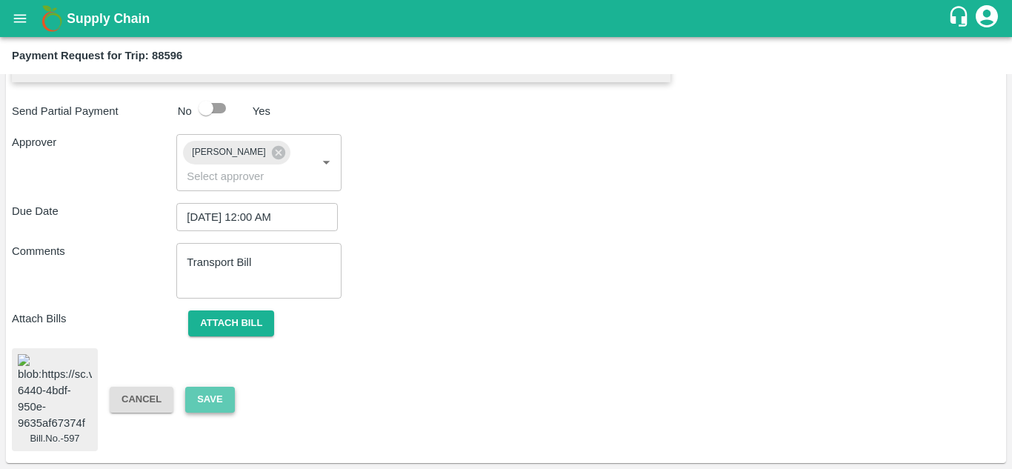
click at [207, 387] on button "Save" at bounding box center [209, 400] width 49 height 26
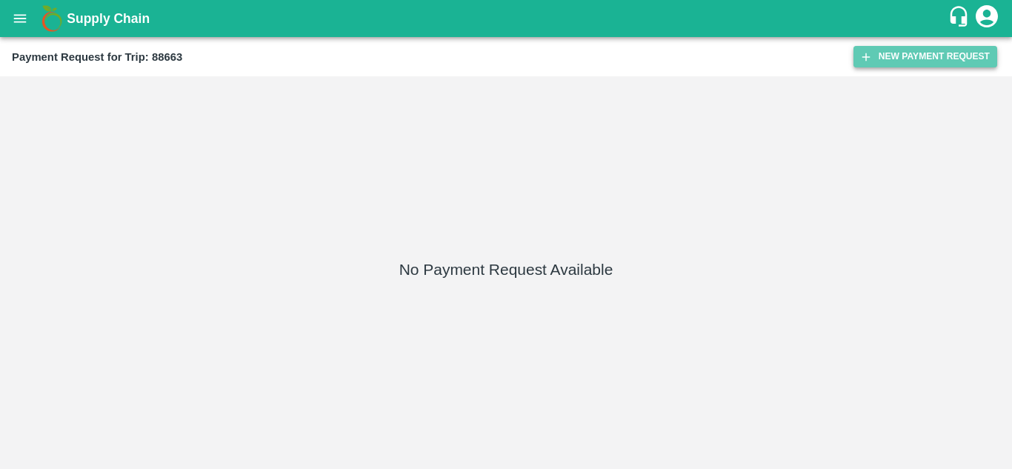
click at [921, 63] on button "New Payment Request" at bounding box center [926, 56] width 144 height 21
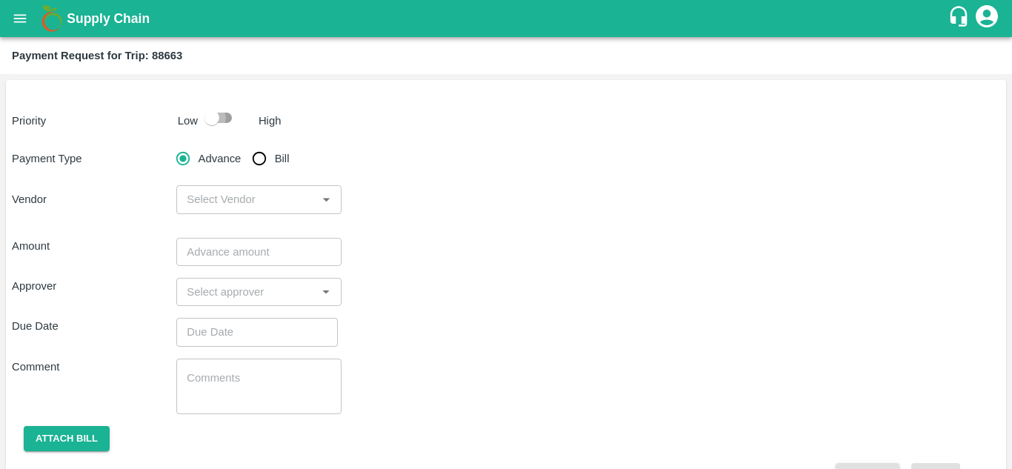
click at [224, 112] on input "checkbox" at bounding box center [212, 118] width 84 height 28
checkbox input "true"
click at [261, 158] on input "Bill" at bounding box center [260, 159] width 30 height 30
radio input "true"
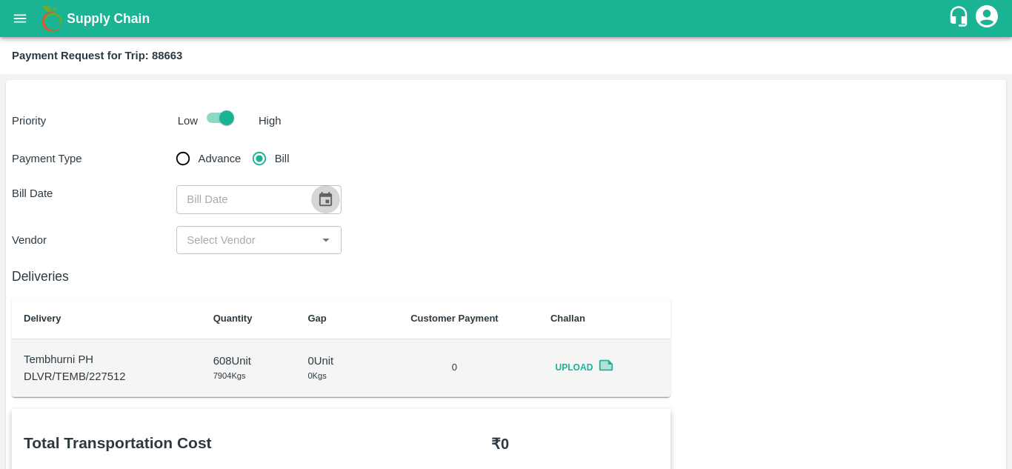
click at [321, 196] on icon "Choose date" at bounding box center [325, 199] width 13 height 14
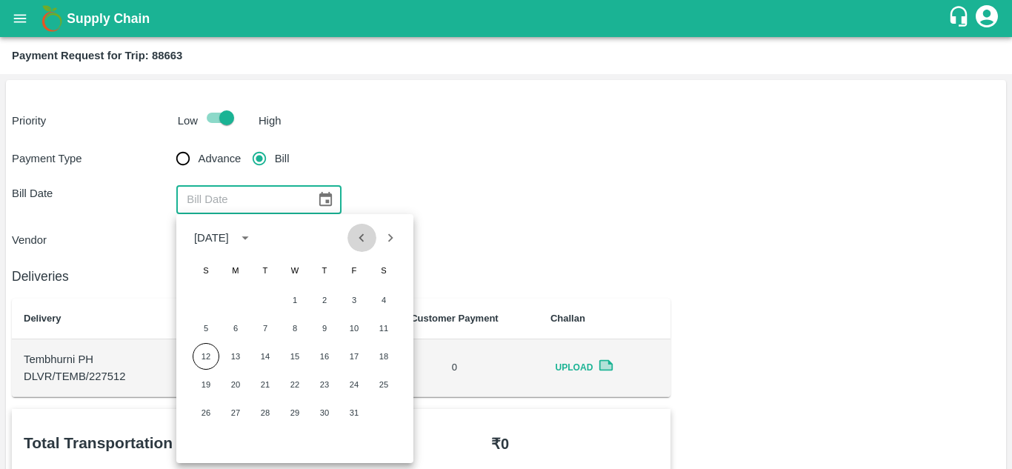
click at [358, 245] on icon "Previous month" at bounding box center [362, 238] width 16 height 16
click at [380, 355] on button "20" at bounding box center [384, 356] width 27 height 27
type input "[DATE]"
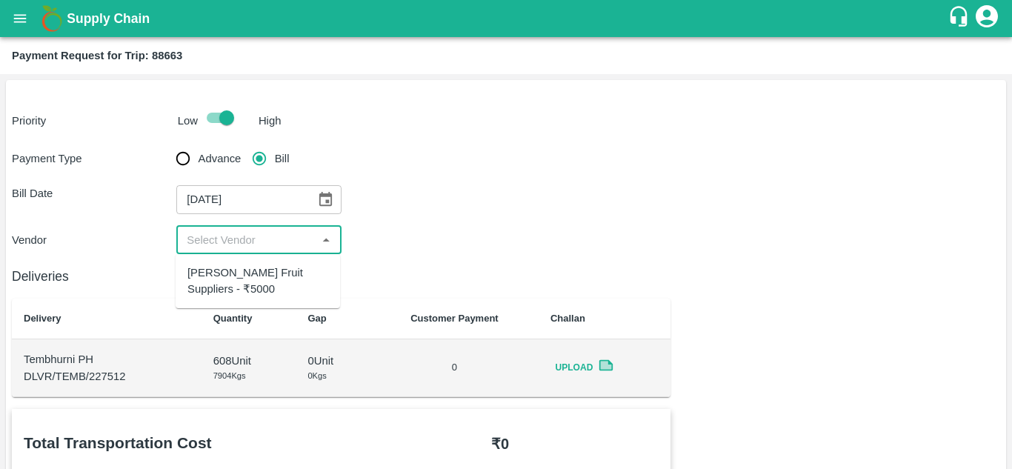
click at [226, 230] on input "input" at bounding box center [246, 239] width 131 height 19
click at [228, 271] on div "[PERSON_NAME] Fruit Suppliers - ₹5000" at bounding box center [258, 281] width 141 height 33
type input "[PERSON_NAME] Fruit Suppliers - ₹5000"
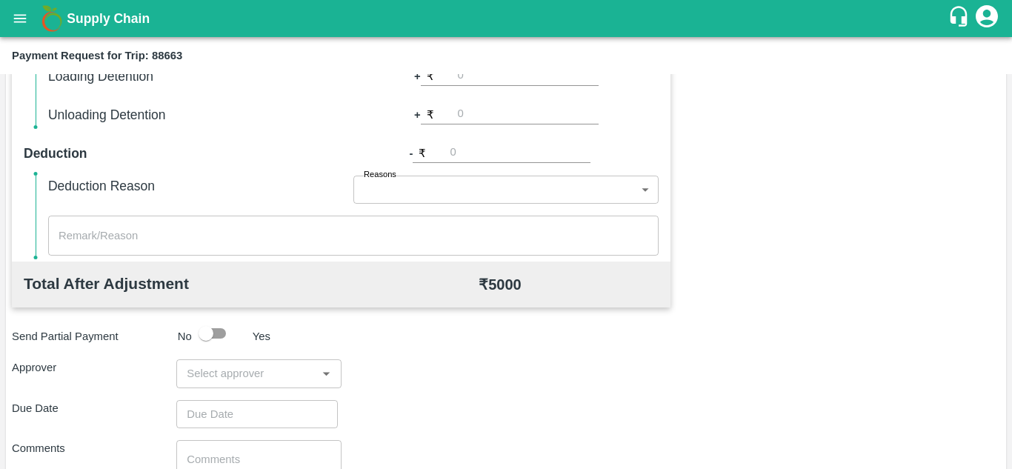
scroll to position [561, 0]
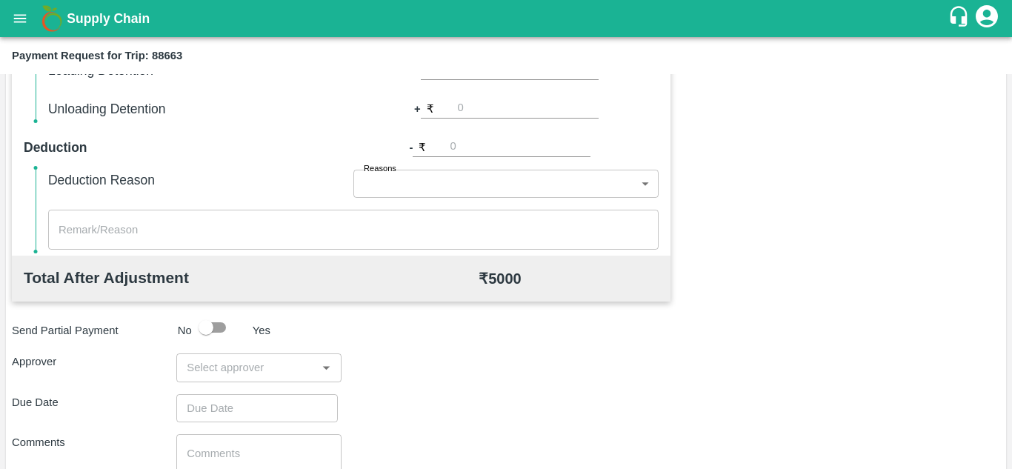
click at [209, 362] on input "input" at bounding box center [246, 367] width 131 height 19
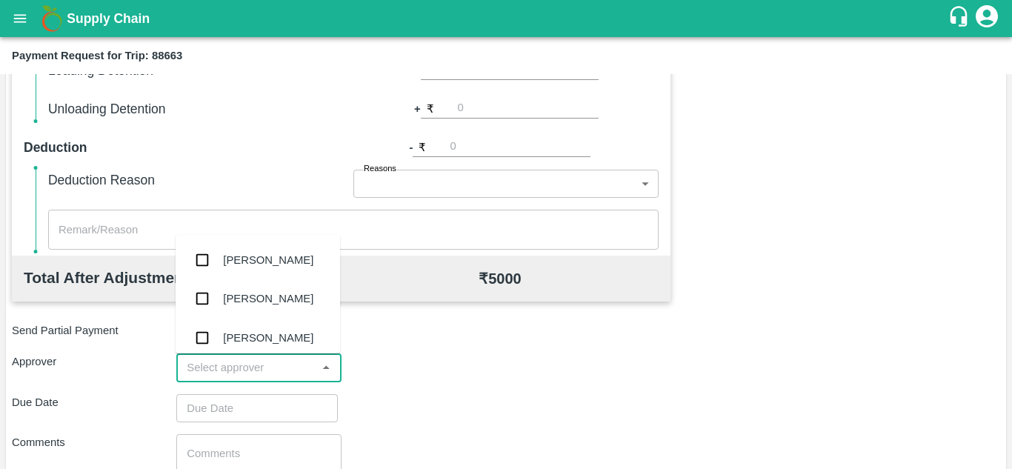
click at [203, 364] on input "input" at bounding box center [246, 367] width 131 height 19
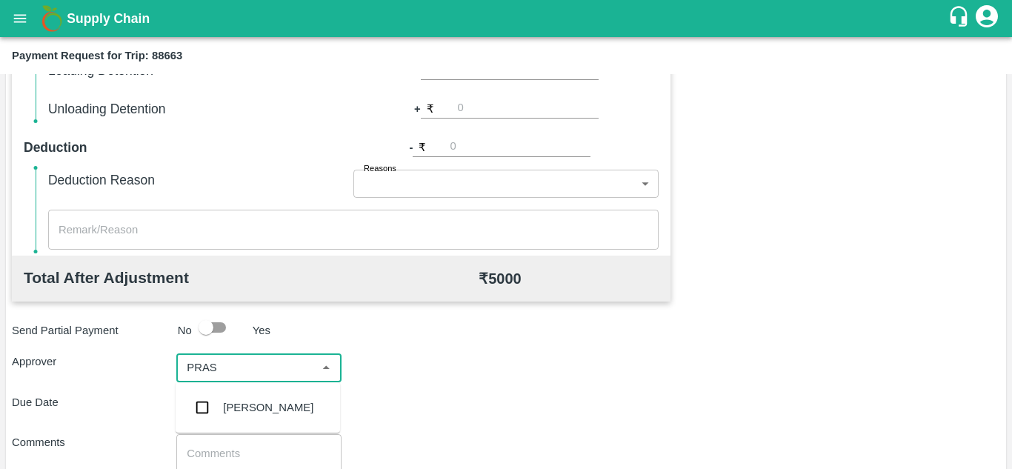
type input "PRASA"
click at [255, 404] on div "[PERSON_NAME]" at bounding box center [268, 407] width 90 height 16
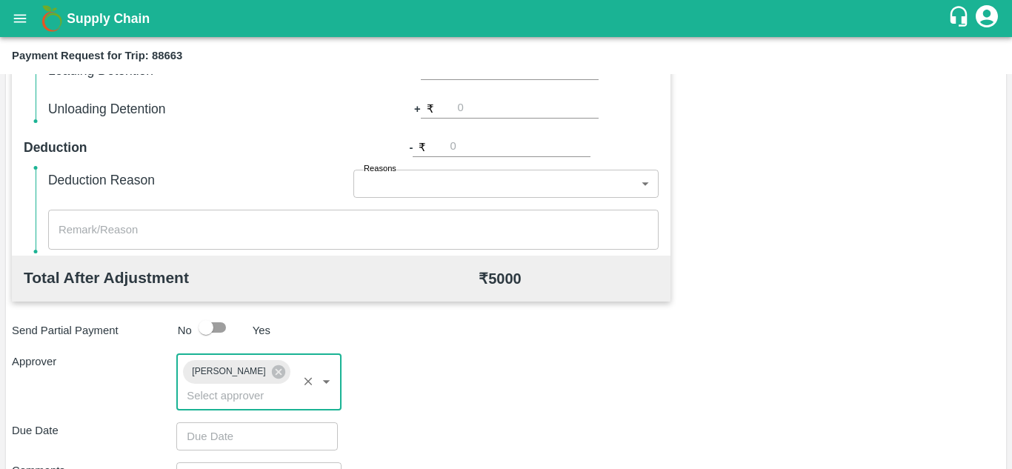
scroll to position [619, 0]
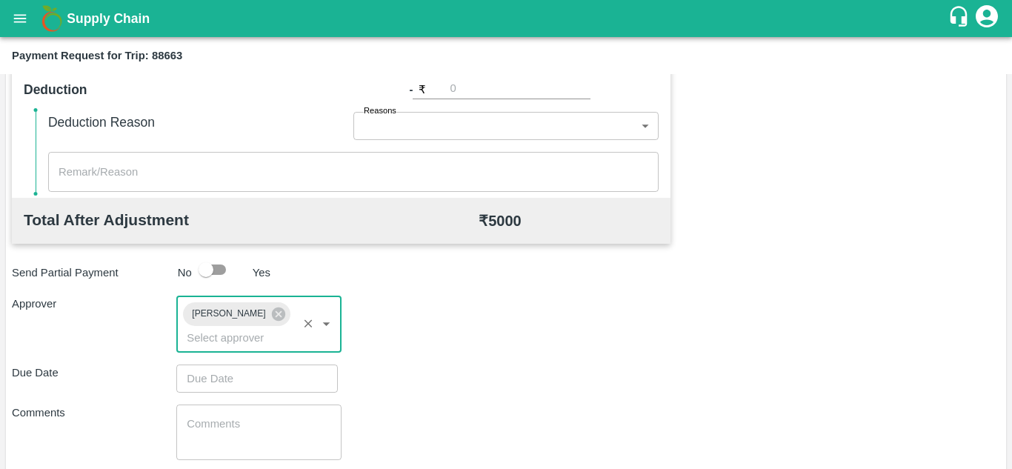
type input "DD/MM/YYYY hh:mm aa"
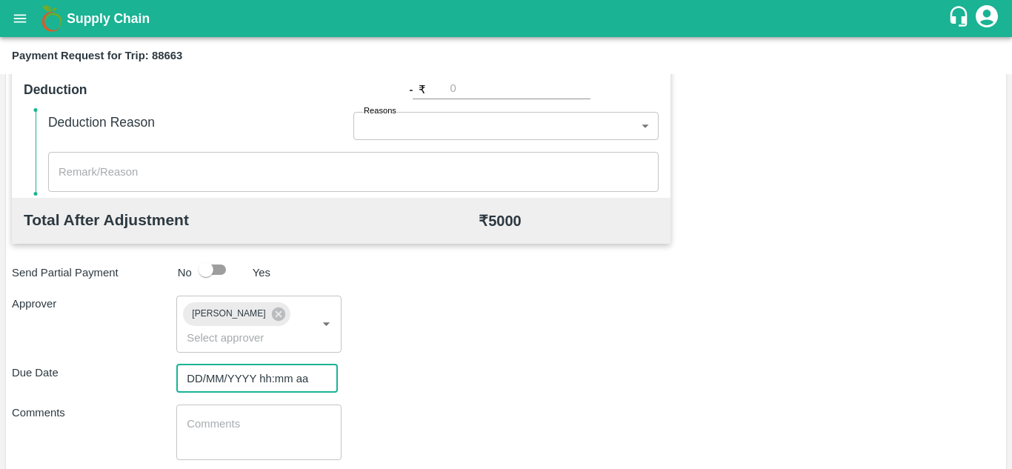
click at [235, 385] on input "DD/MM/YYYY hh:mm aa" at bounding box center [251, 379] width 151 height 28
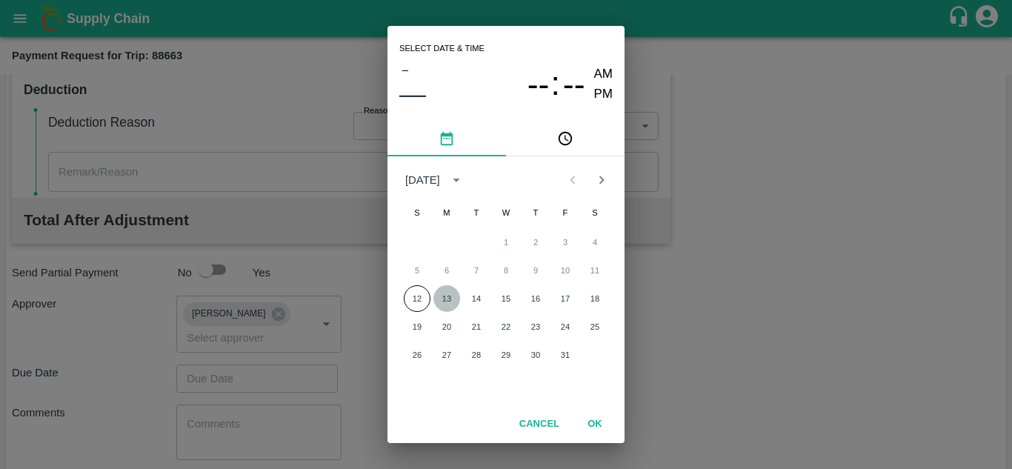
click at [445, 299] on button "13" at bounding box center [447, 298] width 27 height 27
type input "[DATE] 12:00 AM"
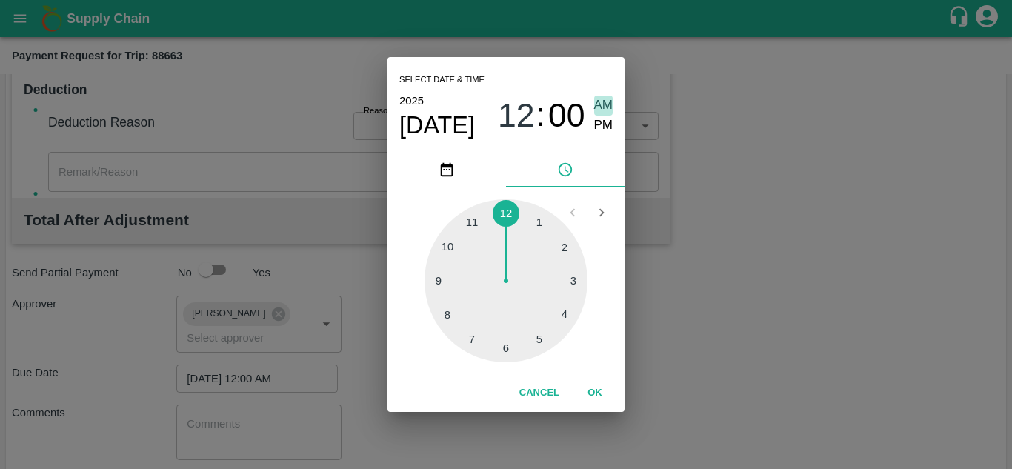
click at [604, 100] on span "AM" at bounding box center [603, 106] width 19 height 20
click at [601, 394] on button "OK" at bounding box center [594, 393] width 47 height 26
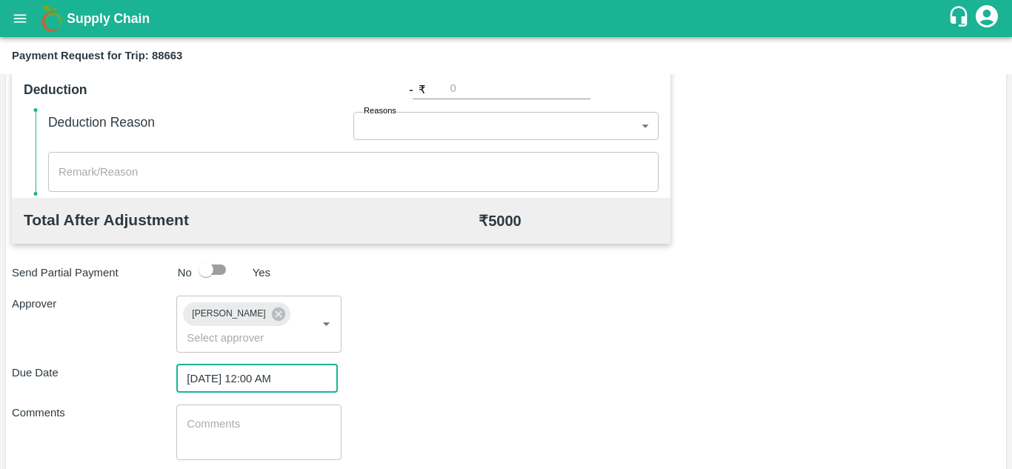
scroll to position [703, 0]
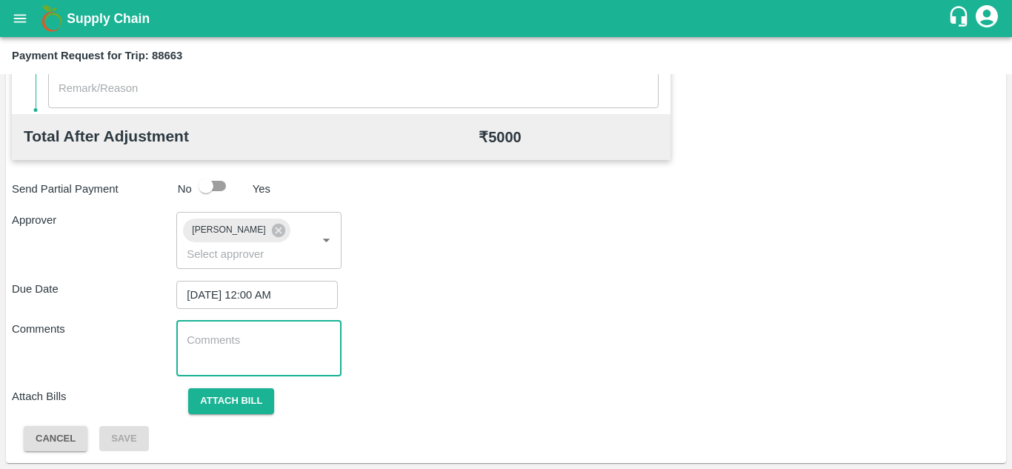
click at [238, 351] on textarea at bounding box center [259, 348] width 144 height 31
paste textarea "Transport Bill"
type textarea "Transport Bill"
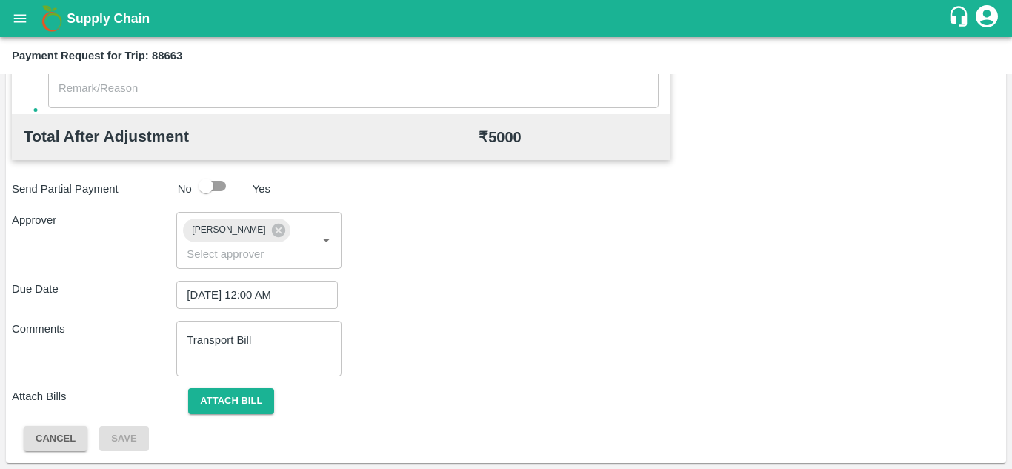
click at [410, 351] on div "Comments Transport Bill x ​" at bounding box center [506, 349] width 989 height 56
click at [240, 389] on button "Attach bill" at bounding box center [231, 401] width 86 height 26
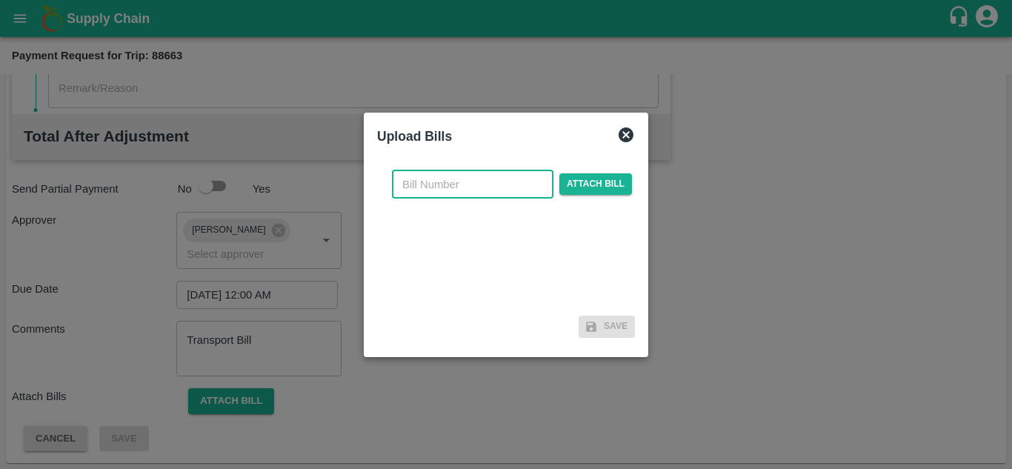
click at [405, 195] on input "text" at bounding box center [473, 184] width 162 height 28
type input "598"
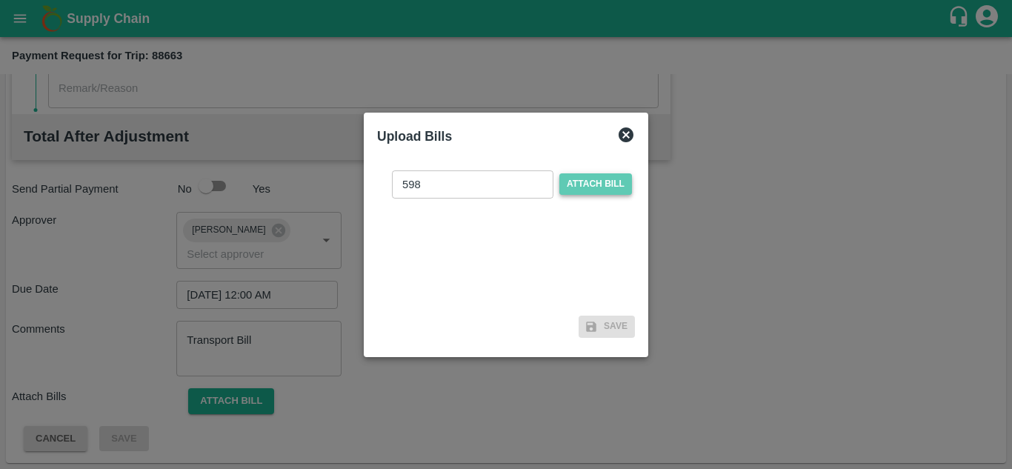
click at [605, 180] on span "Attach bill" at bounding box center [596, 183] width 73 height 21
click at [0, 0] on input "Attach bill" at bounding box center [0, 0] width 0 height 0
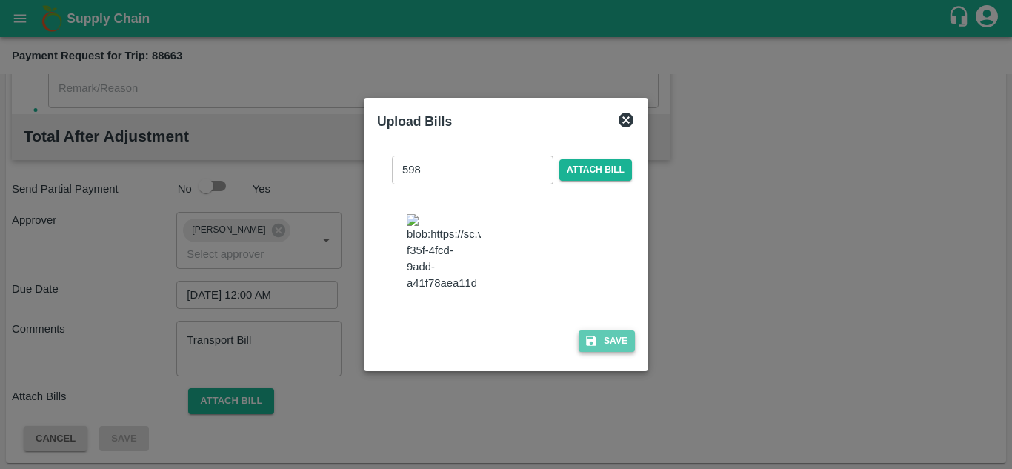
click at [600, 345] on button "Save" at bounding box center [607, 341] width 56 height 21
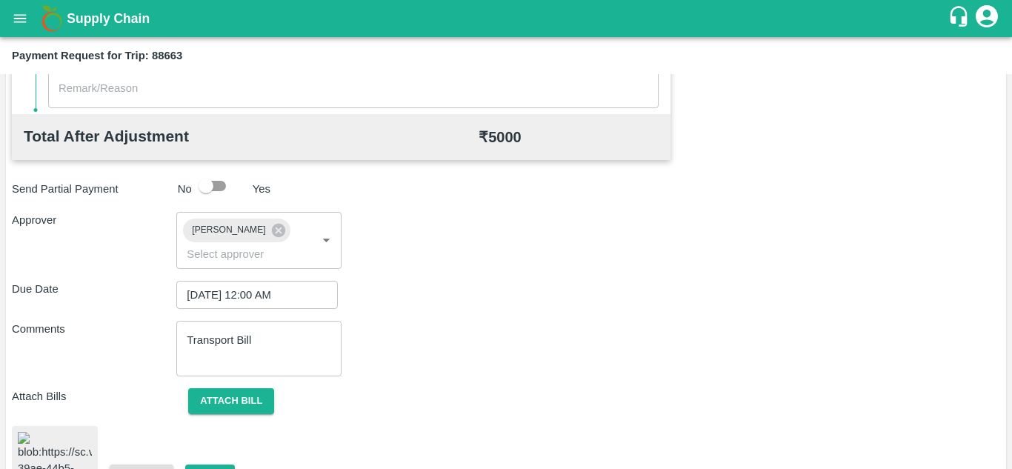
scroll to position [807, 0]
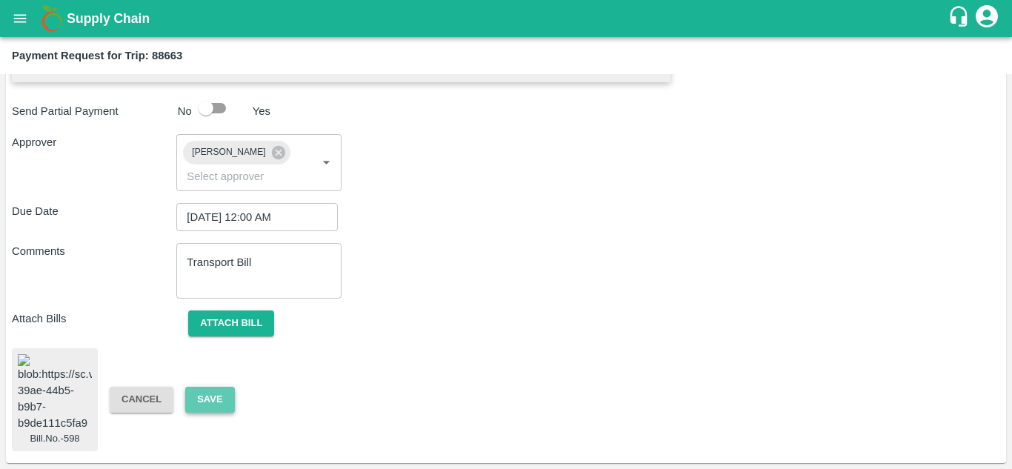
click at [214, 392] on button "Save" at bounding box center [209, 400] width 49 height 26
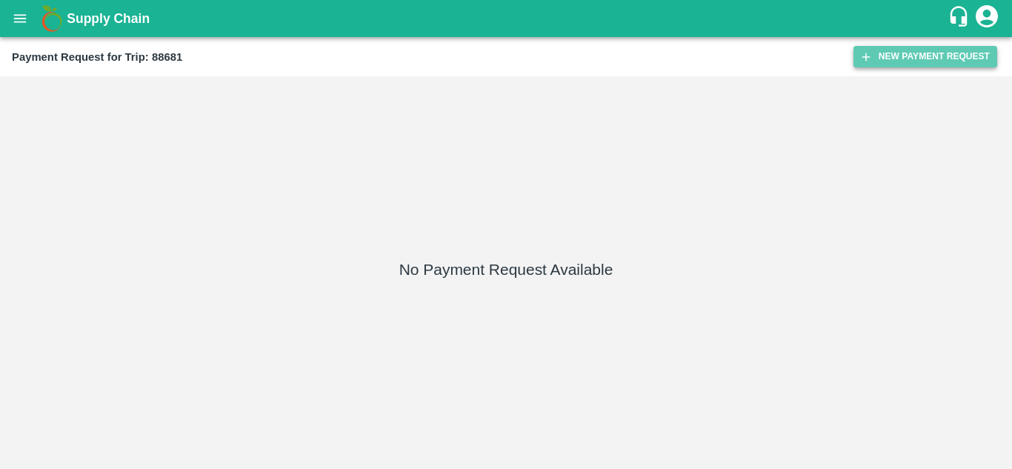
click at [916, 50] on button "New Payment Request" at bounding box center [926, 56] width 144 height 21
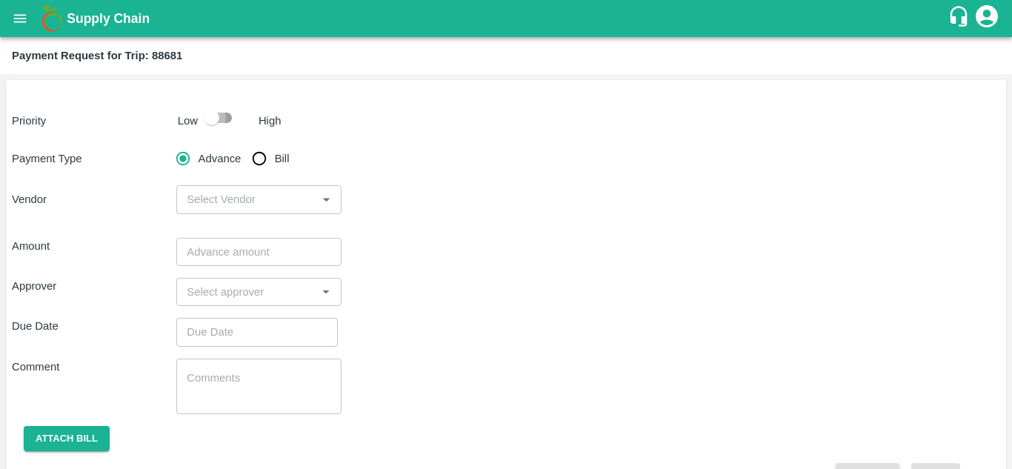
click at [224, 116] on input "checkbox" at bounding box center [212, 118] width 84 height 28
checkbox input "true"
click at [257, 159] on input "Bill" at bounding box center [260, 159] width 30 height 30
radio input "true"
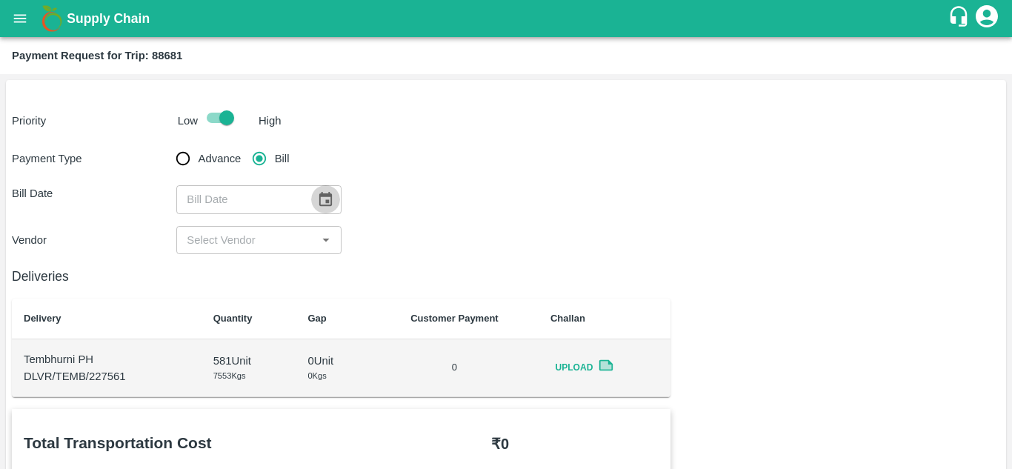
click at [317, 196] on icon "Choose date" at bounding box center [325, 199] width 16 height 16
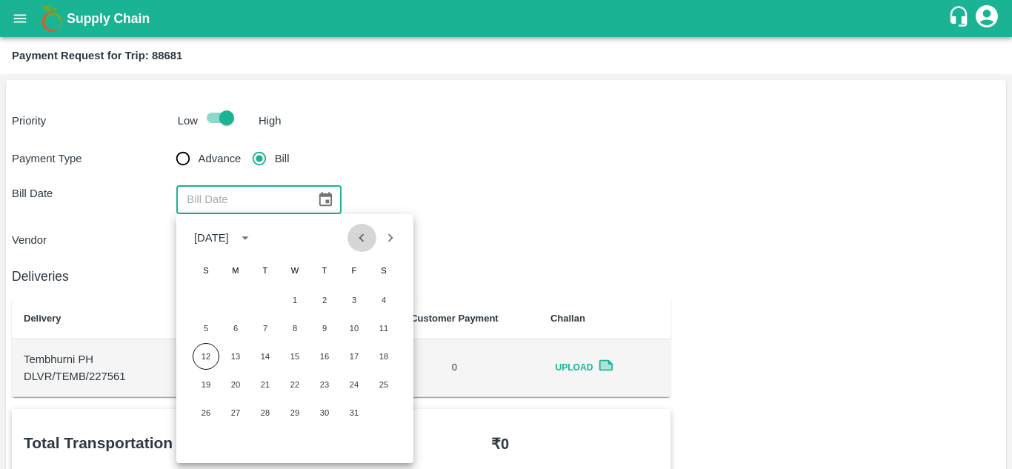
click at [362, 240] on icon "Previous month" at bounding box center [361, 237] width 5 height 8
click at [381, 357] on button "20" at bounding box center [384, 356] width 27 height 27
type input "[DATE]"
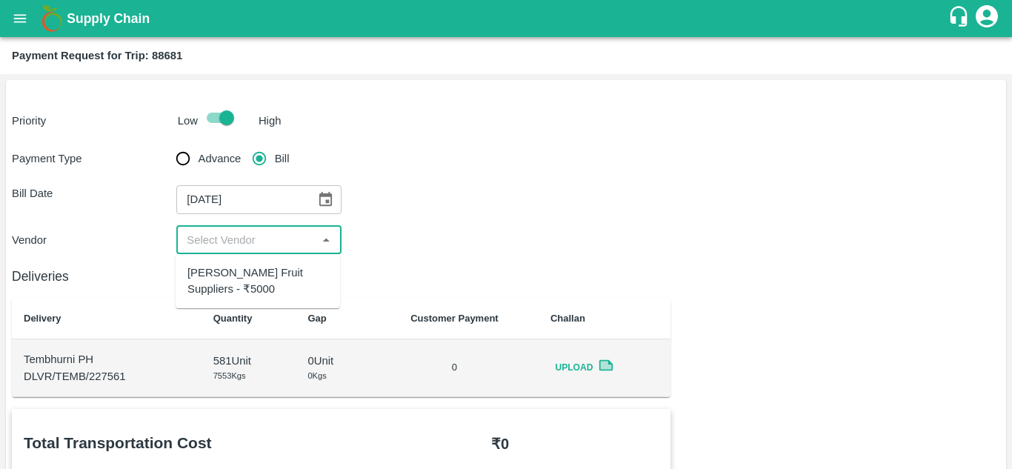
click at [268, 234] on input "input" at bounding box center [246, 239] width 131 height 19
click at [262, 267] on div "Vivan Fruit Suppliers - ₹5000" at bounding box center [258, 281] width 141 height 33
type input "Vivan Fruit Suppliers - ₹5000"
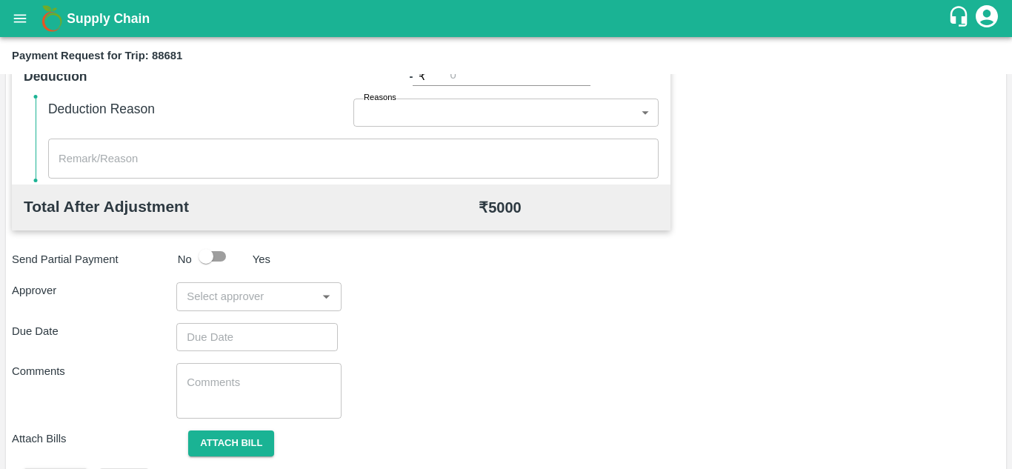
scroll to position [633, 0]
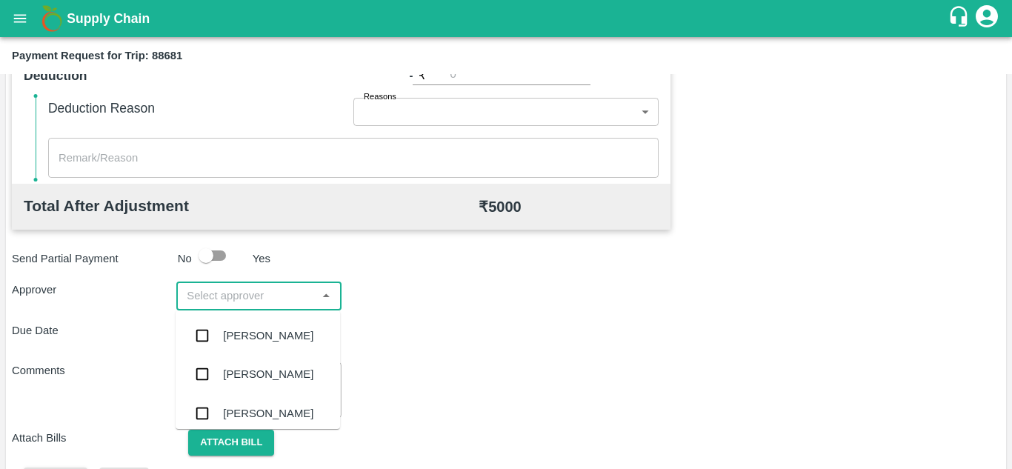
click at [242, 295] on input "input" at bounding box center [246, 295] width 131 height 19
type input "PRASA"
click at [265, 329] on div "[PERSON_NAME]" at bounding box center [268, 336] width 90 height 16
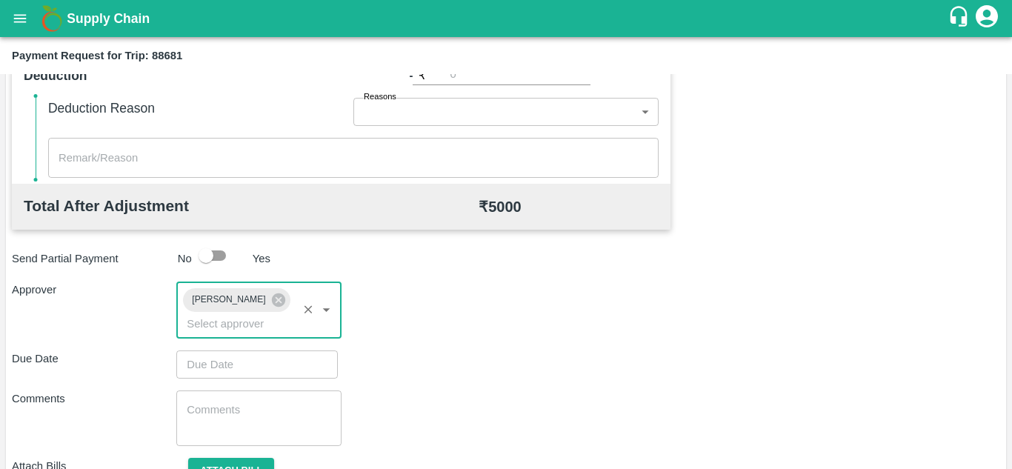
type input "DD/MM/YYYY hh:mm aa"
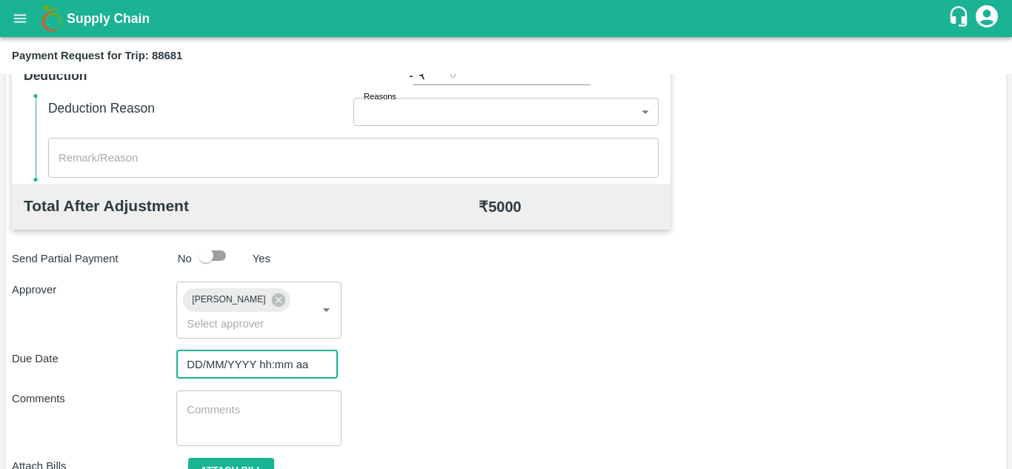
click at [202, 367] on input "DD/MM/YYYY hh:mm aa" at bounding box center [251, 365] width 151 height 28
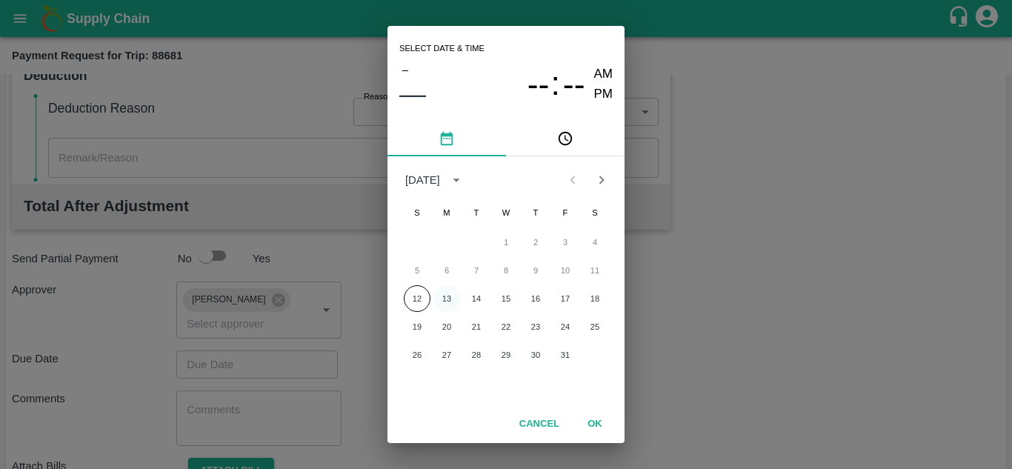
click at [443, 301] on button "13" at bounding box center [447, 298] width 27 height 27
type input "[DATE] 12:00 AM"
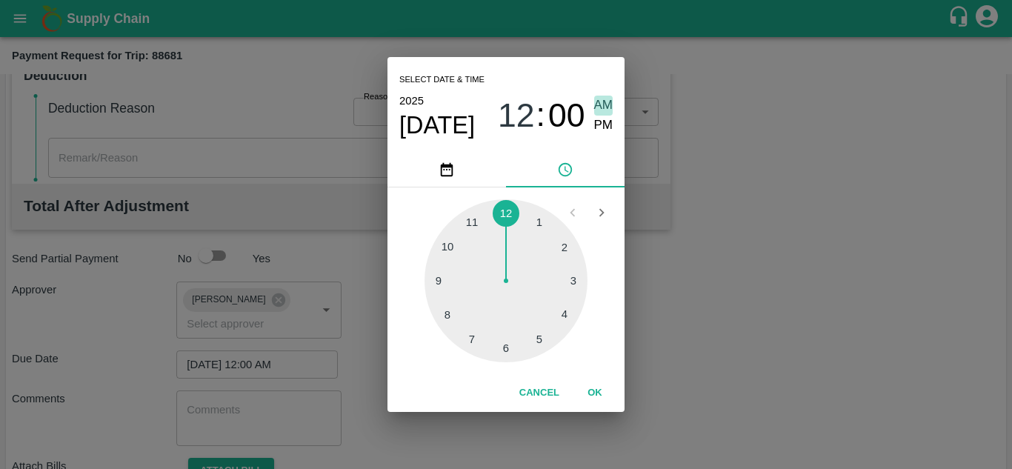
click at [608, 104] on span "AM" at bounding box center [603, 106] width 19 height 20
click at [594, 399] on button "OK" at bounding box center [594, 393] width 47 height 26
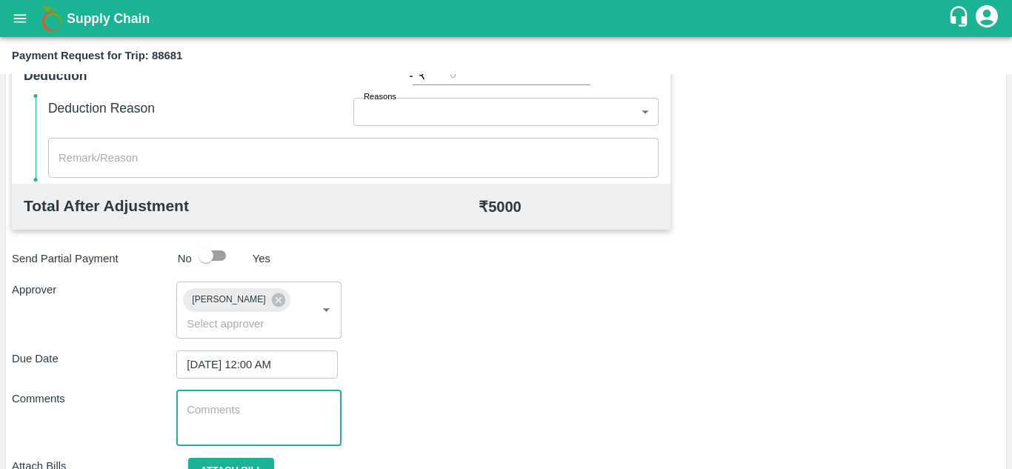
click at [249, 413] on textarea at bounding box center [259, 417] width 144 height 31
paste textarea "Transport Bill"
type textarea "Transport Bill"
click at [525, 367] on div "Due Date [DATE] 12:00 AM ​" at bounding box center [506, 365] width 989 height 28
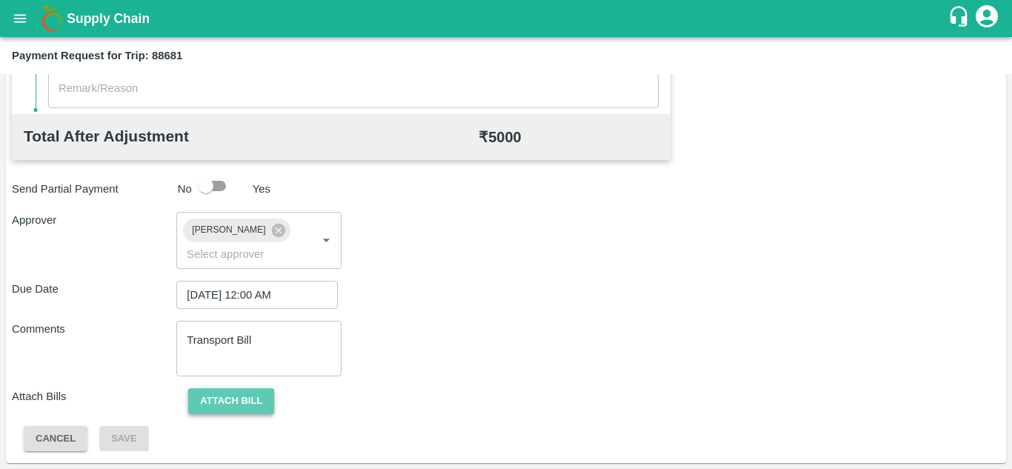
click at [229, 396] on button "Attach bill" at bounding box center [231, 401] width 86 height 26
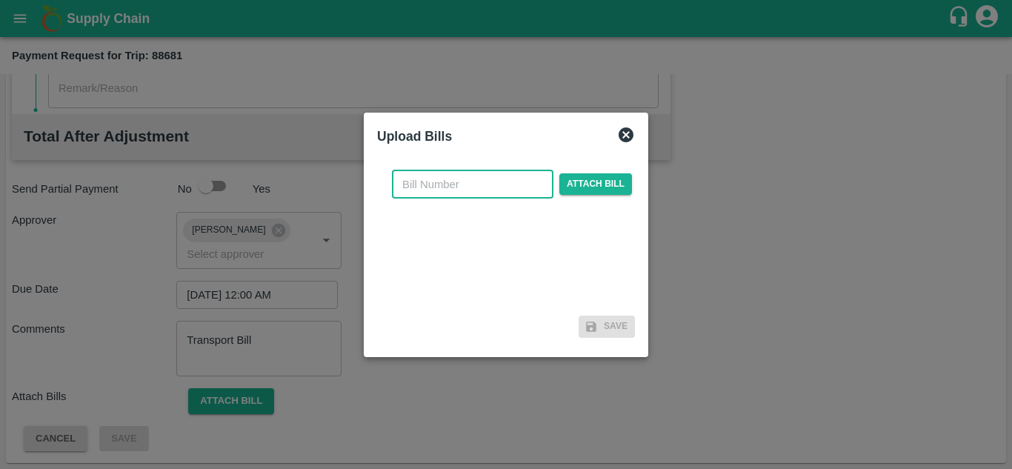
click at [437, 188] on input "text" at bounding box center [473, 184] width 162 height 28
type input "599"
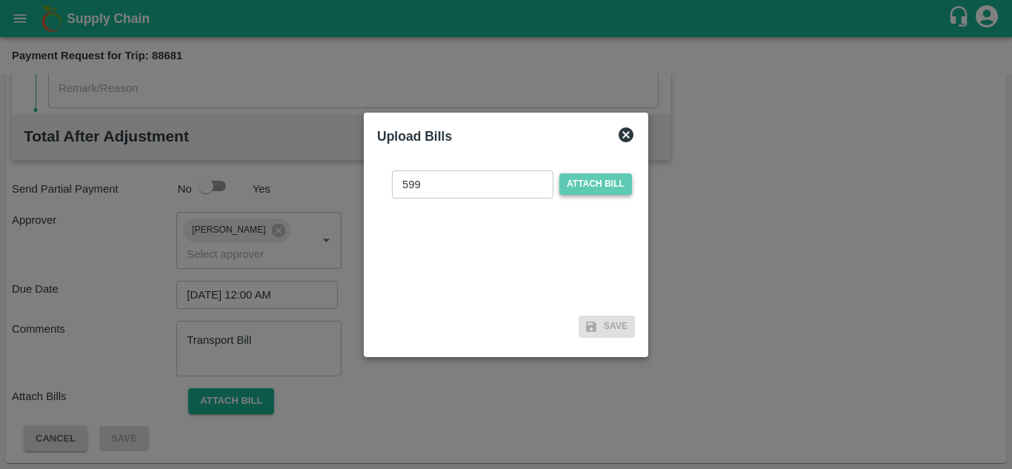
click at [596, 185] on span "Attach bill" at bounding box center [596, 183] width 73 height 21
click at [0, 0] on input "Attach bill" at bounding box center [0, 0] width 0 height 0
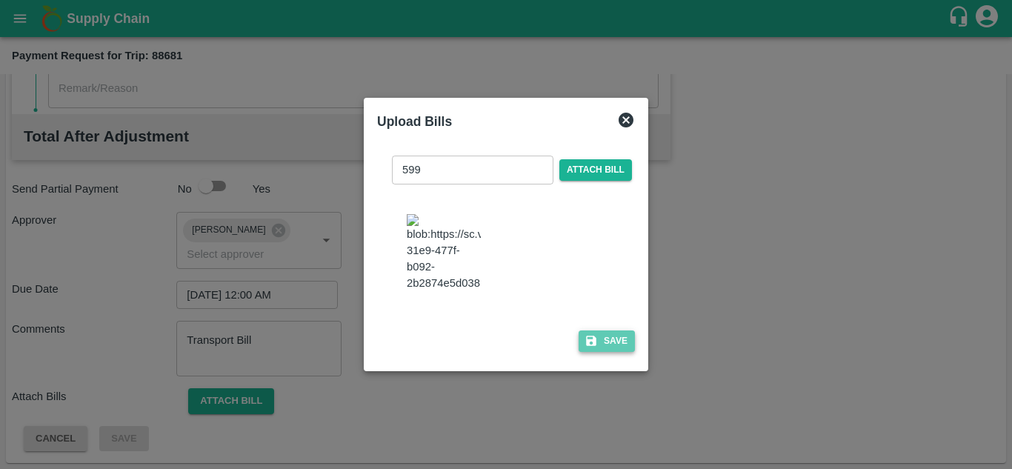
click at [611, 348] on button "Save" at bounding box center [607, 341] width 56 height 21
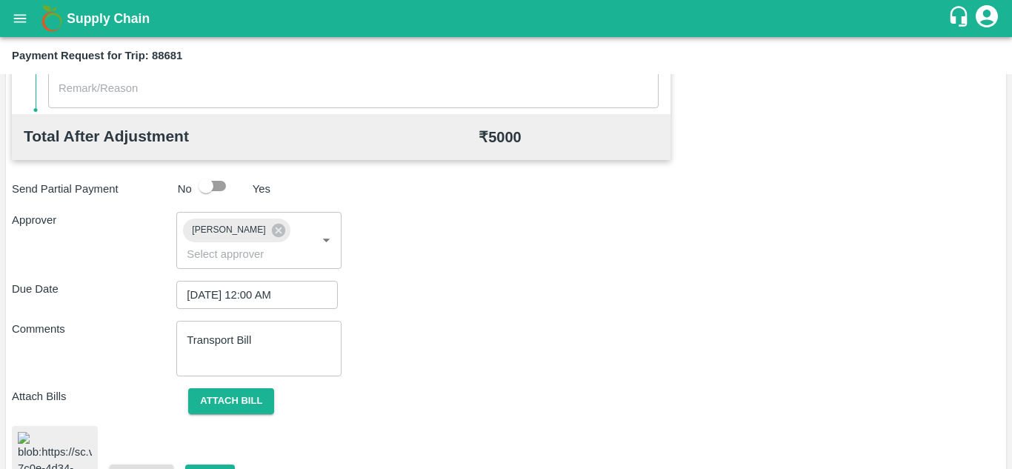
scroll to position [806, 0]
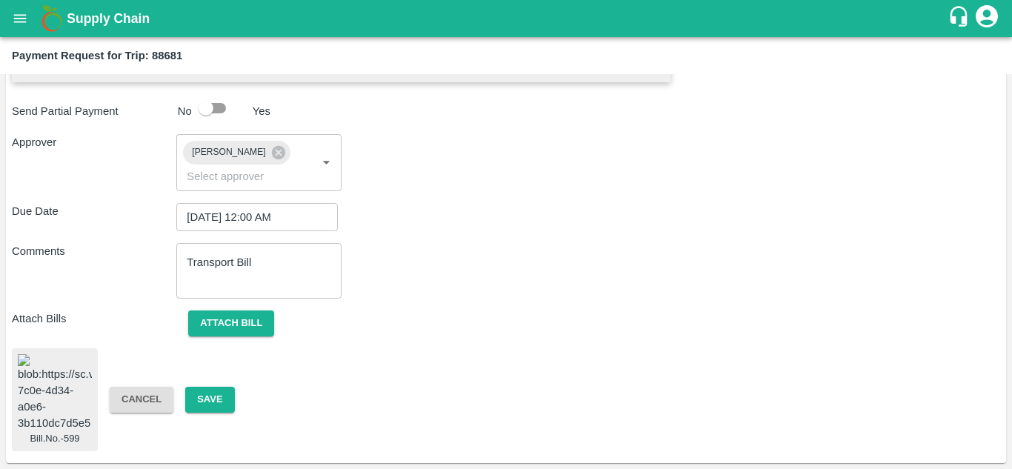
click at [48, 388] on img at bounding box center [55, 393] width 74 height 78
click at [223, 387] on button "Save" at bounding box center [209, 400] width 49 height 26
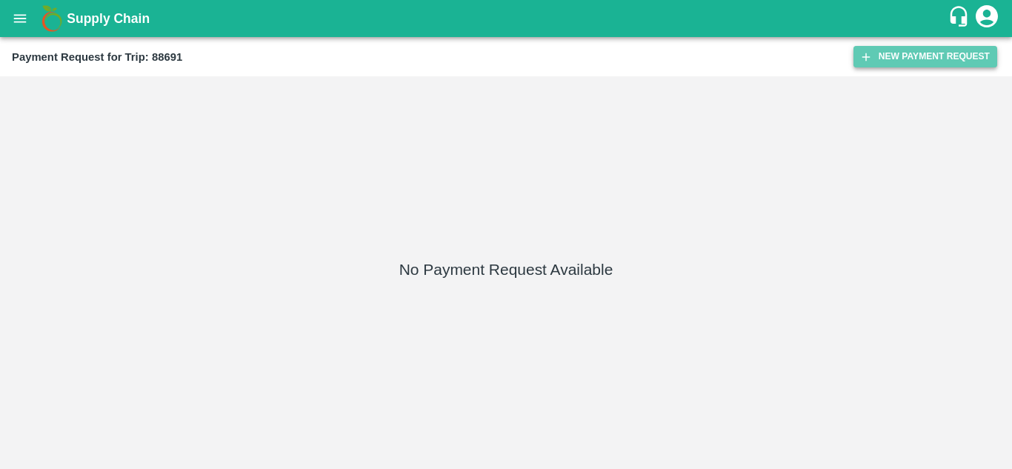
click at [894, 66] on button "New Payment Request" at bounding box center [926, 56] width 144 height 21
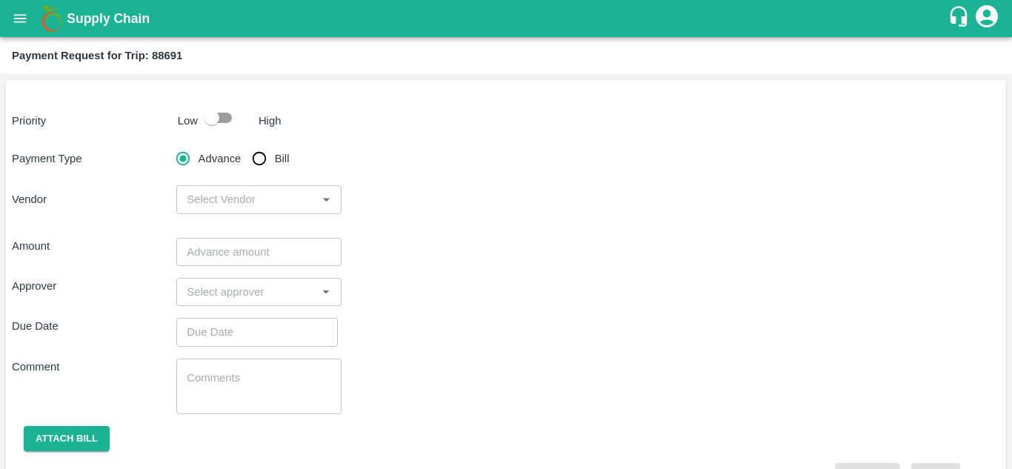
click at [222, 118] on input "checkbox" at bounding box center [212, 118] width 84 height 28
checkbox input "true"
click at [259, 166] on input "Bill" at bounding box center [260, 159] width 30 height 30
radio input "true"
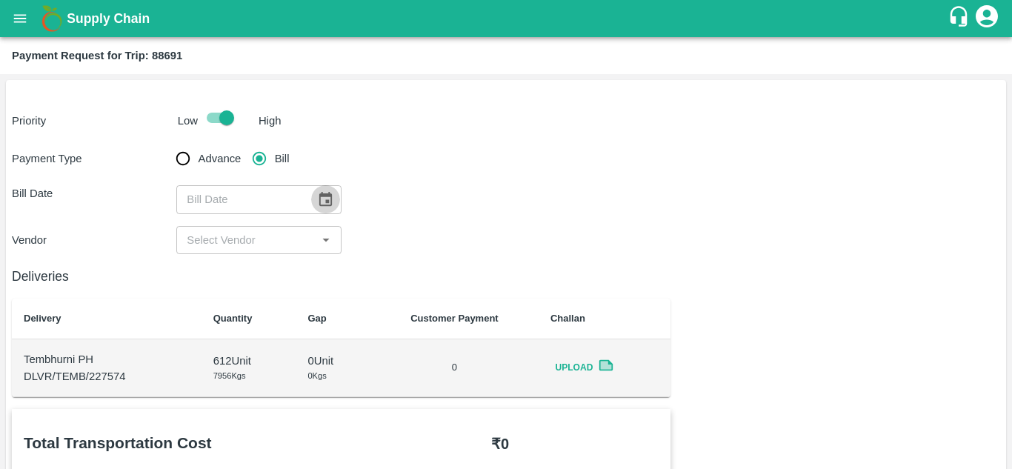
click at [325, 205] on icon "Choose date" at bounding box center [325, 199] width 13 height 14
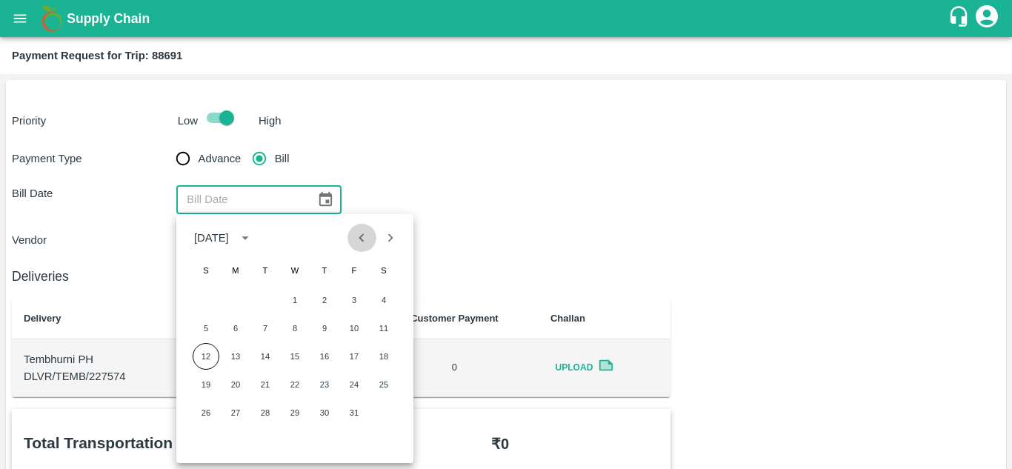
click at [362, 248] on button "Previous month" at bounding box center [362, 238] width 28 height 28
click at [385, 361] on button "20" at bounding box center [384, 356] width 27 height 27
type input "[DATE]"
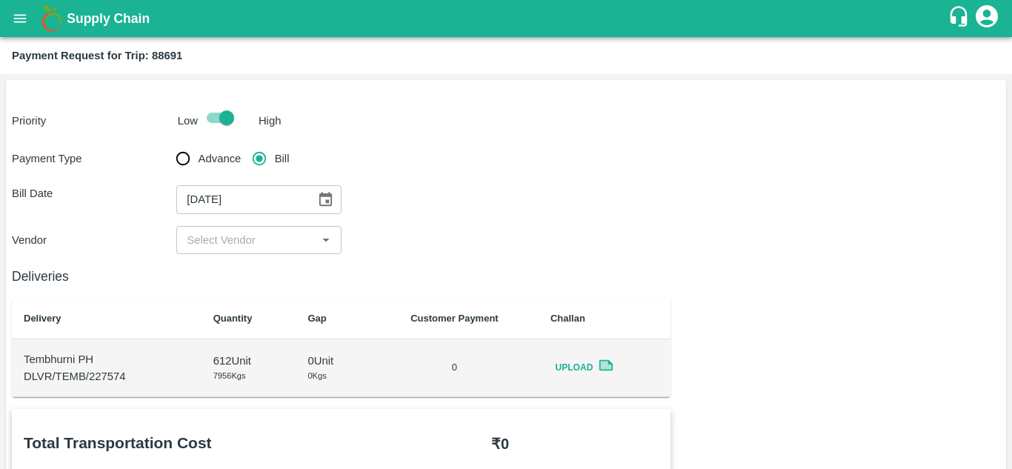
click at [273, 246] on input "input" at bounding box center [246, 239] width 131 height 19
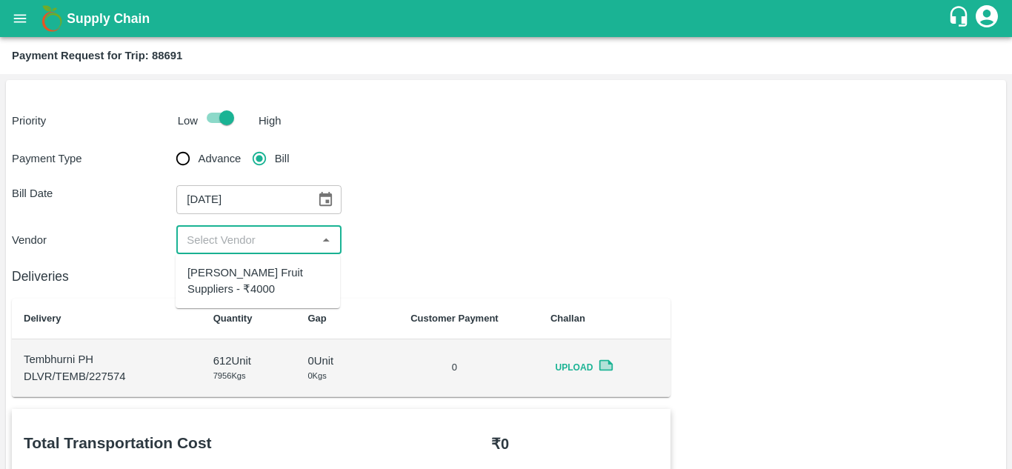
click at [256, 265] on div "[PERSON_NAME] Fruit Suppliers - ₹4000" at bounding box center [258, 281] width 141 height 33
type input "[PERSON_NAME] Fruit Suppliers - ₹4000"
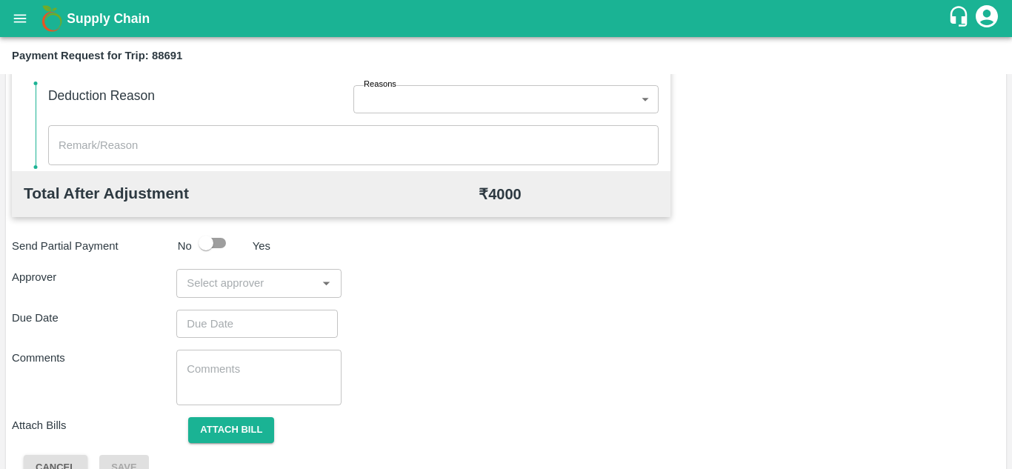
scroll to position [649, 0]
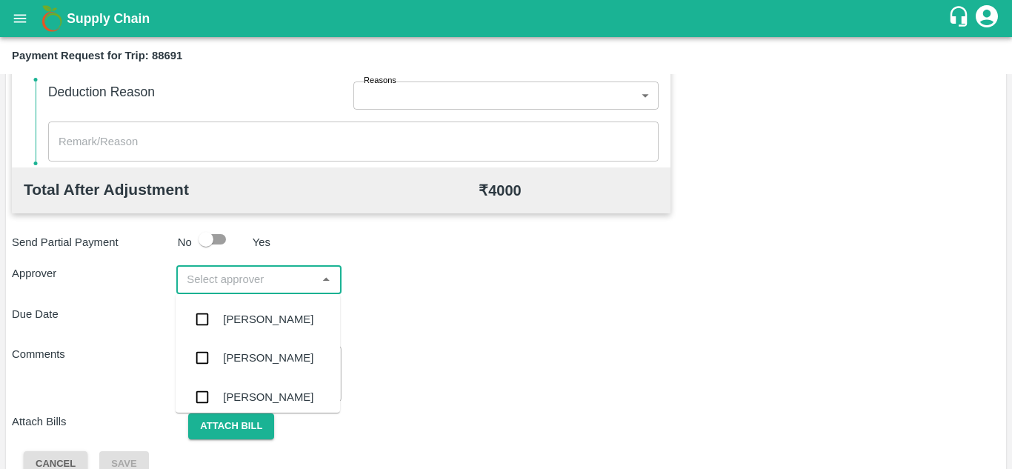
click at [217, 271] on input "input" at bounding box center [246, 279] width 131 height 19
type input "PRASA"
click at [270, 316] on div "[PERSON_NAME]" at bounding box center [268, 319] width 90 height 16
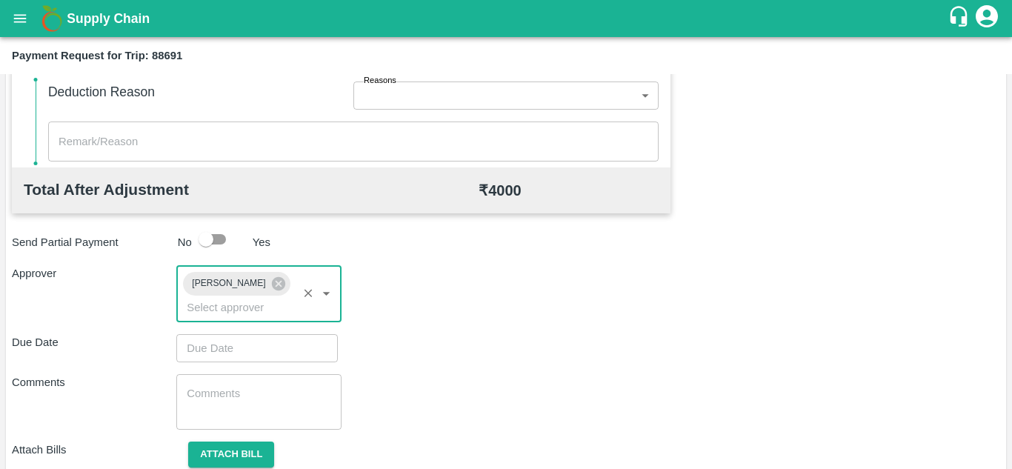
type input "DD/MM/YYYY hh:mm aa"
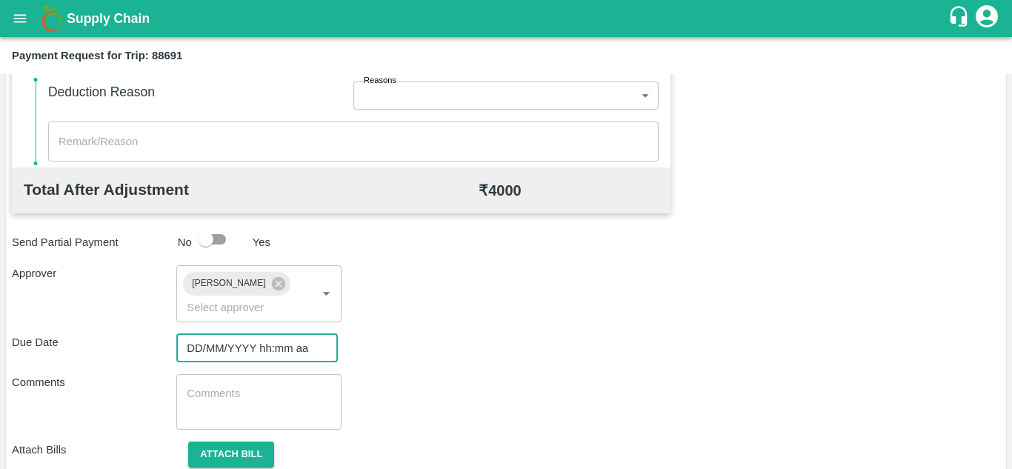
click at [214, 348] on input "DD/MM/YYYY hh:mm aa" at bounding box center [251, 348] width 151 height 28
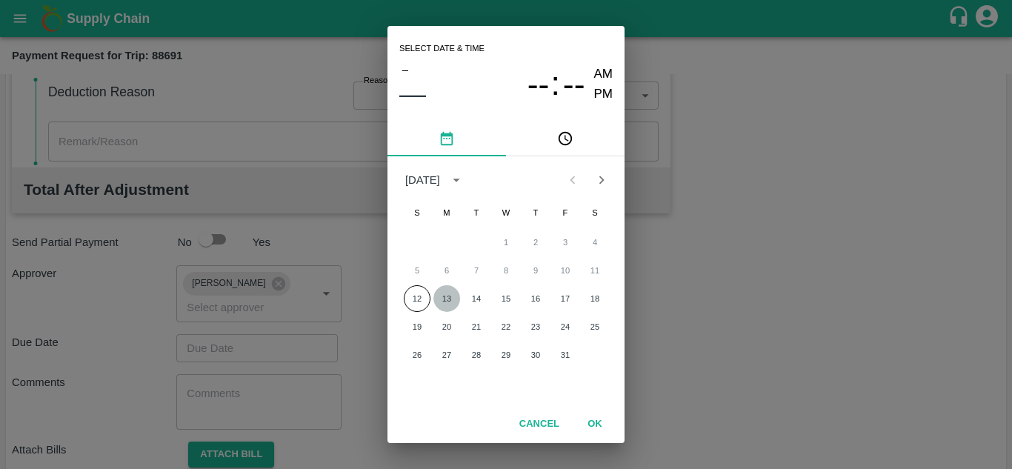
click at [447, 298] on button "13" at bounding box center [447, 298] width 27 height 27
type input "[DATE] 12:00 AM"
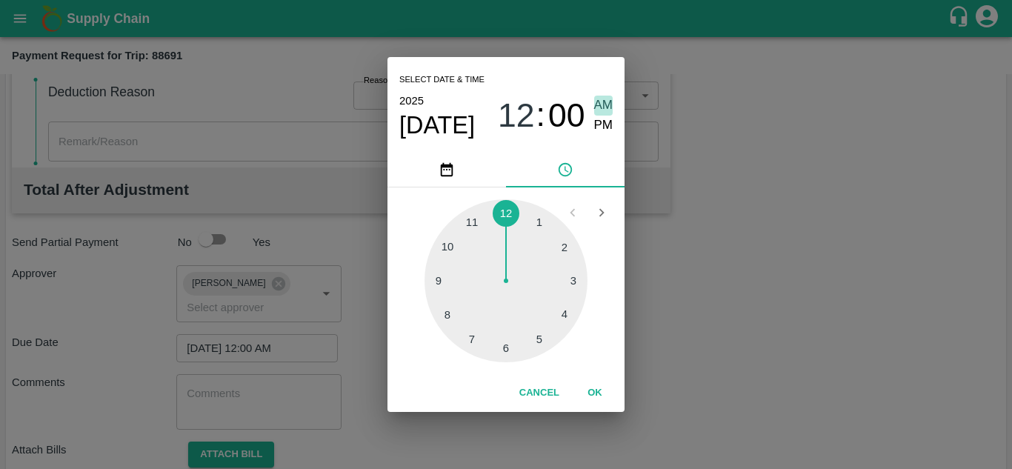
click at [602, 106] on span "AM" at bounding box center [603, 106] width 19 height 20
click at [601, 388] on button "OK" at bounding box center [594, 393] width 47 height 26
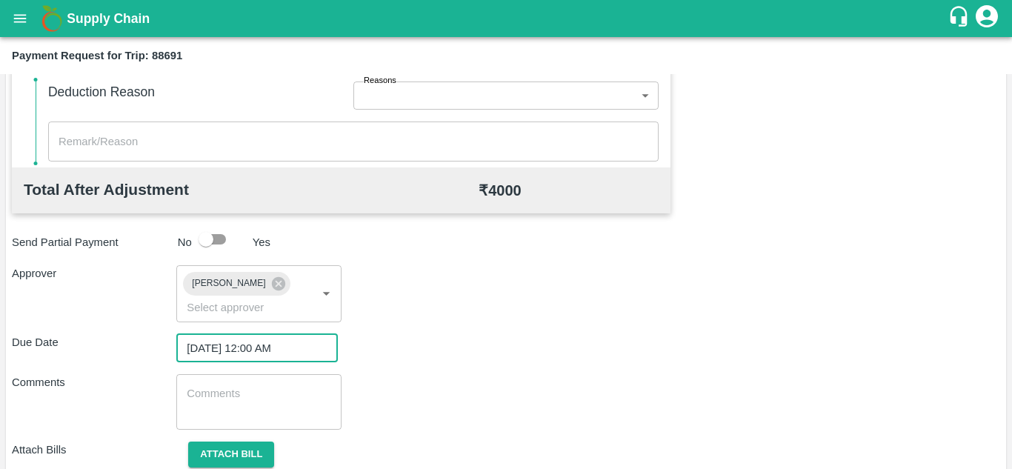
click at [250, 384] on div "x ​" at bounding box center [258, 402] width 165 height 56
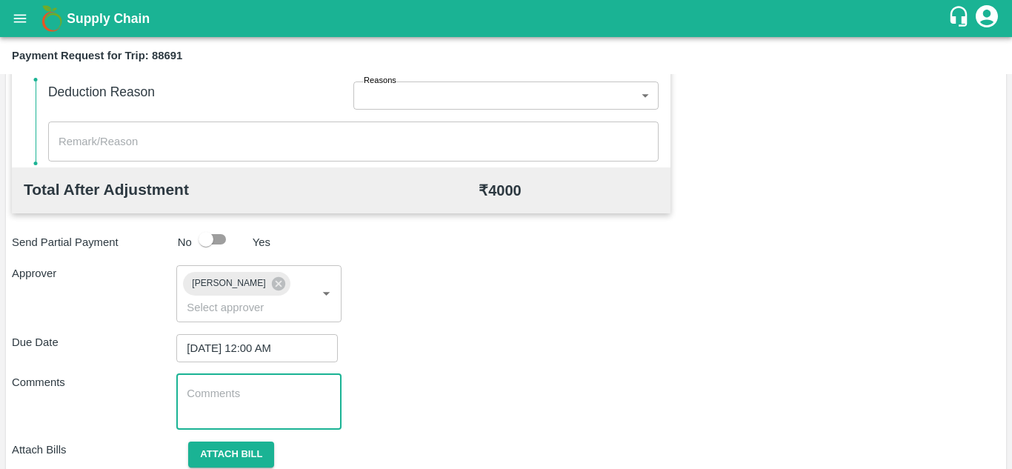
paste textarea "Transport Bill"
type textarea "Transport Bill"
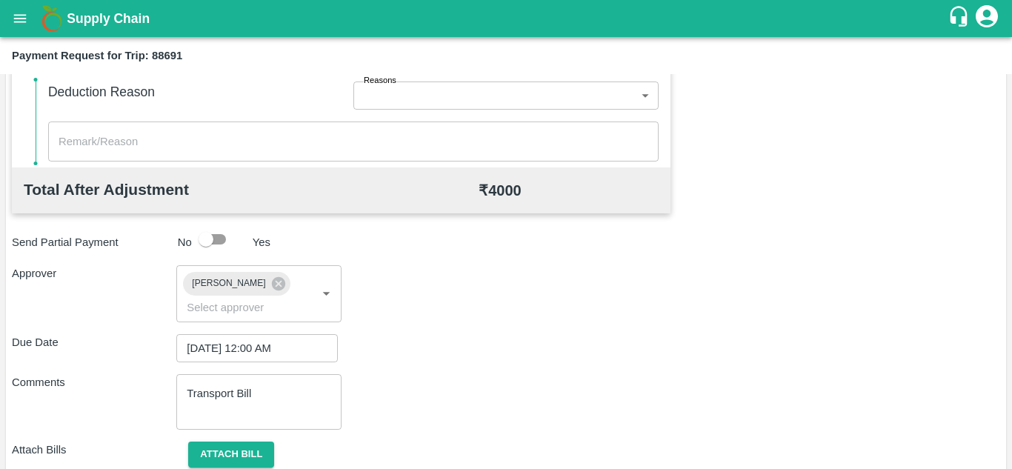
click at [494, 390] on div "Comments Transport Bill x ​" at bounding box center [506, 402] width 989 height 56
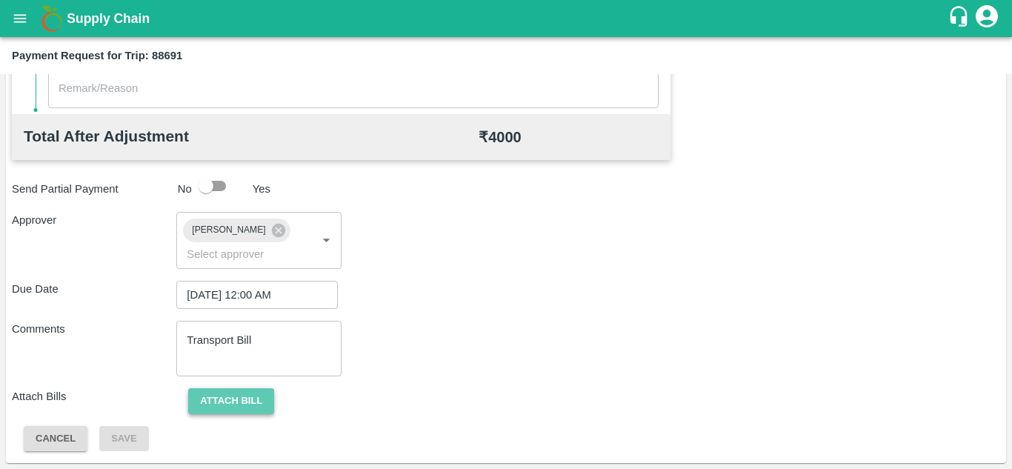
click at [230, 408] on button "Attach bill" at bounding box center [231, 401] width 86 height 26
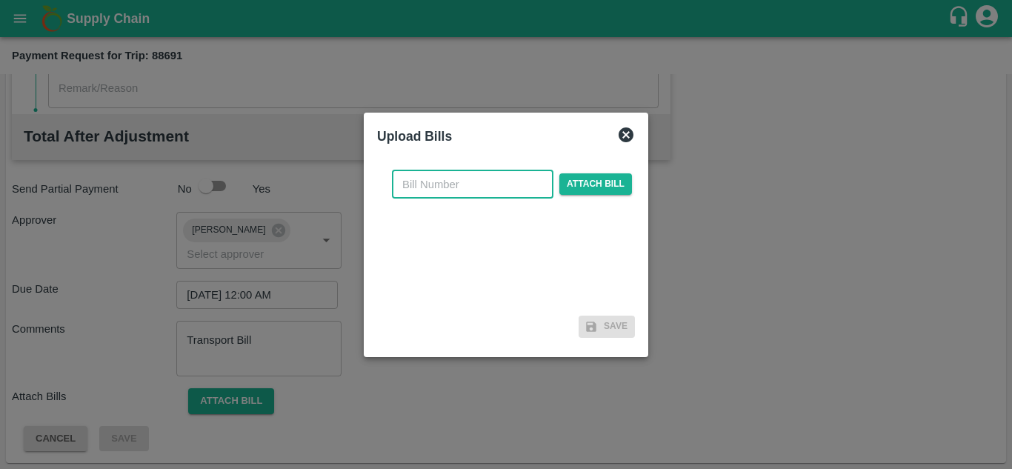
click at [411, 182] on input "text" at bounding box center [473, 184] width 162 height 28
type input "219"
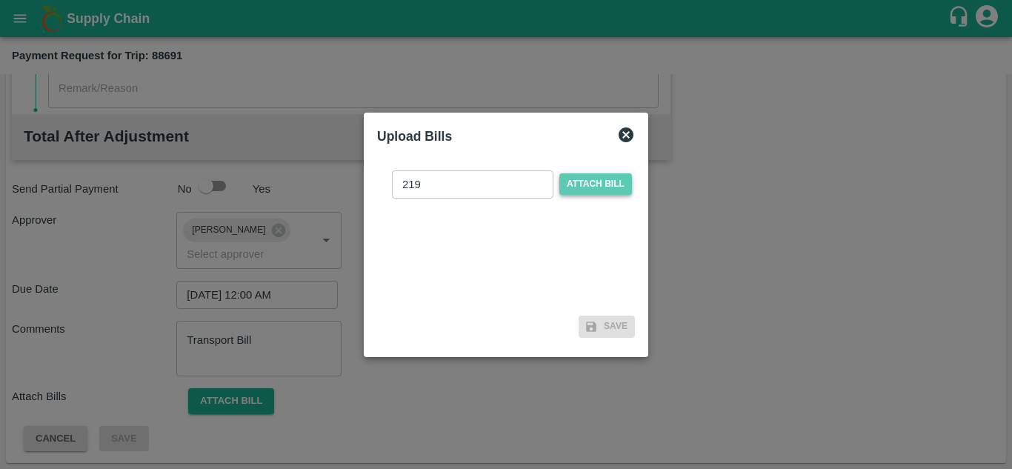
click at [603, 180] on span "Attach bill" at bounding box center [596, 183] width 73 height 21
click at [0, 0] on input "Attach bill" at bounding box center [0, 0] width 0 height 0
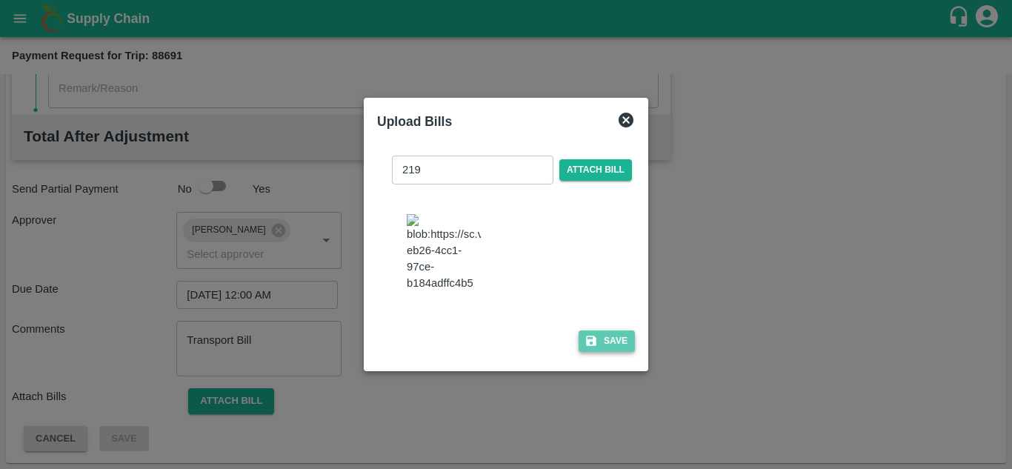
click at [606, 345] on button "Save" at bounding box center [607, 341] width 56 height 21
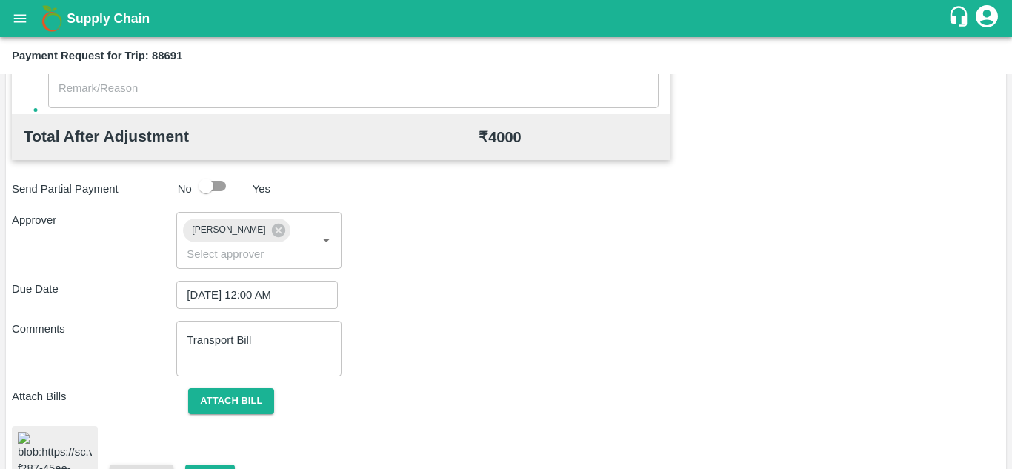
scroll to position [793, 0]
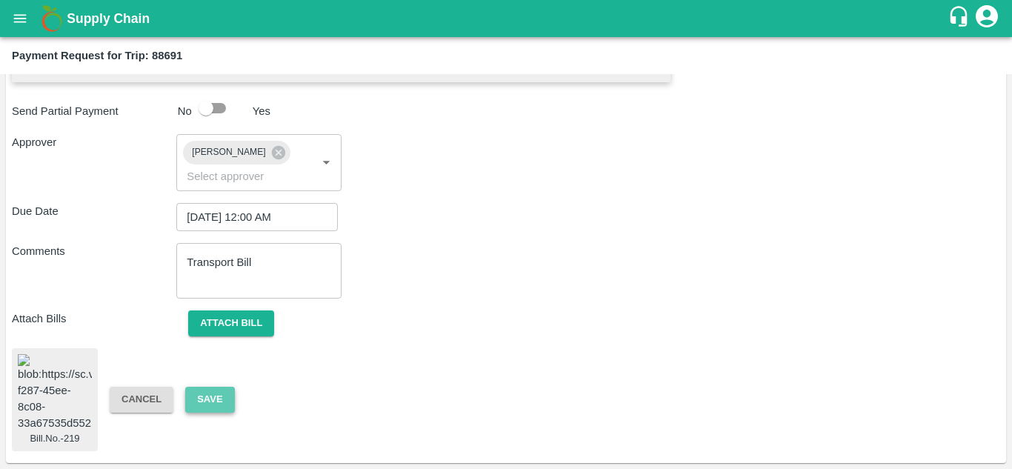
click at [205, 390] on button "Save" at bounding box center [209, 400] width 49 height 26
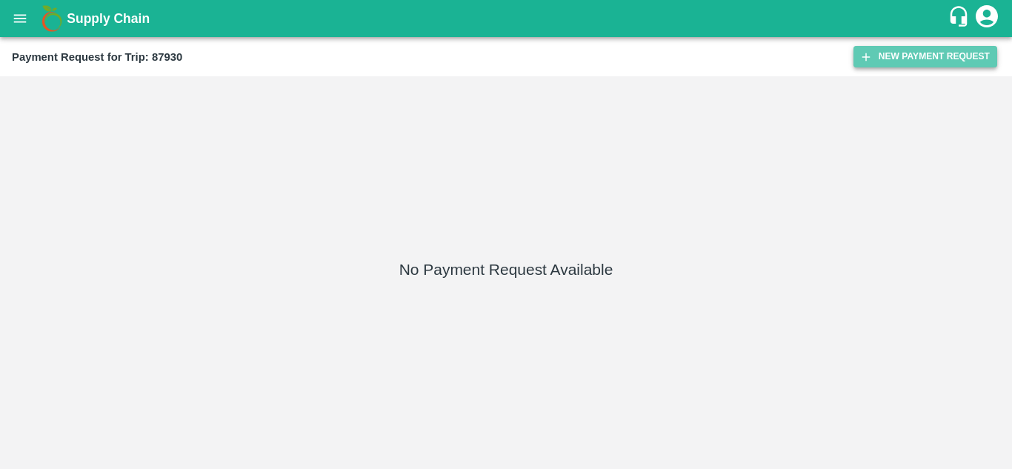
click at [903, 51] on button "New Payment Request" at bounding box center [926, 56] width 144 height 21
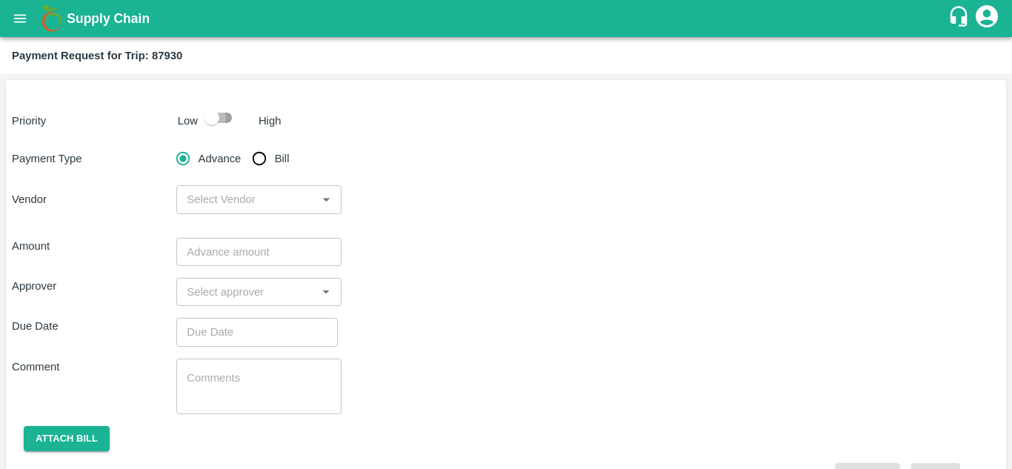
click at [223, 110] on input "checkbox" at bounding box center [212, 118] width 84 height 28
checkbox input "true"
click at [259, 148] on input "Bill" at bounding box center [260, 159] width 30 height 30
radio input "true"
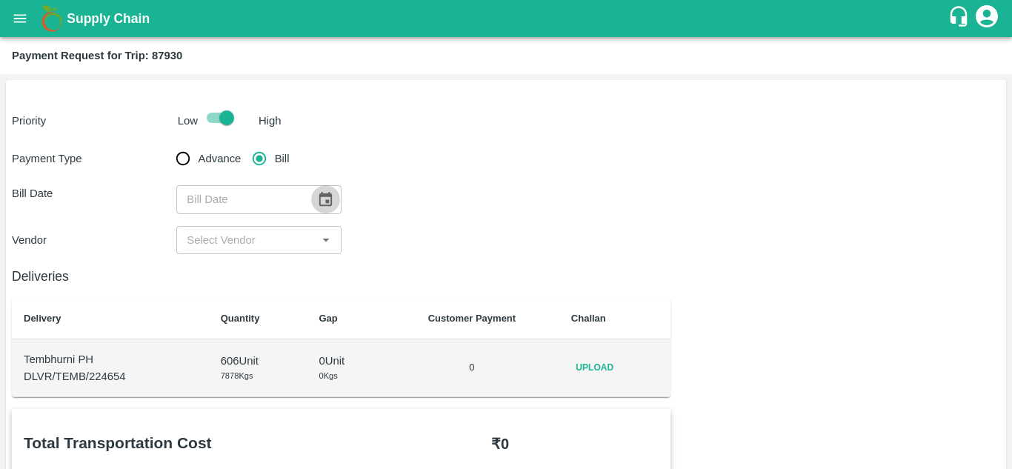
click at [325, 193] on icon "Choose date" at bounding box center [325, 199] width 16 height 16
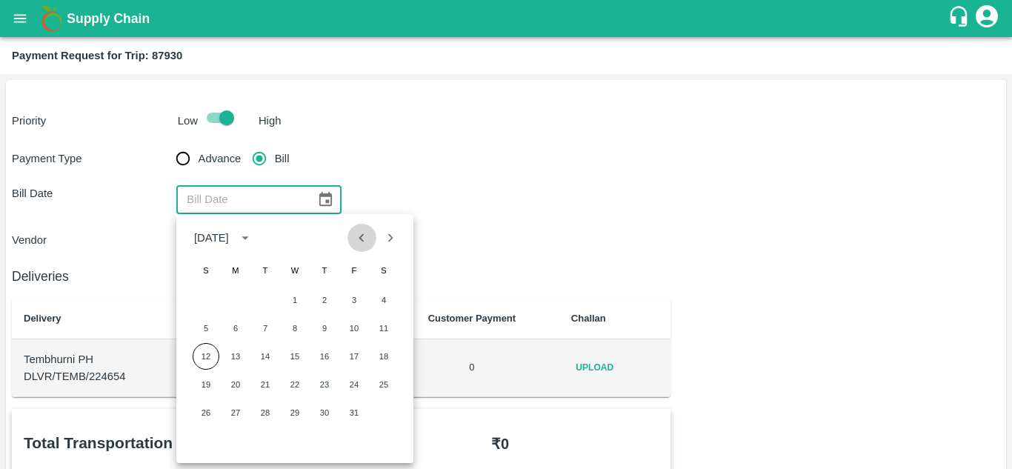
click at [363, 237] on icon "Previous month" at bounding box center [362, 238] width 16 height 16
click at [322, 330] on button "11" at bounding box center [324, 328] width 27 height 27
type input "11/09/2025"
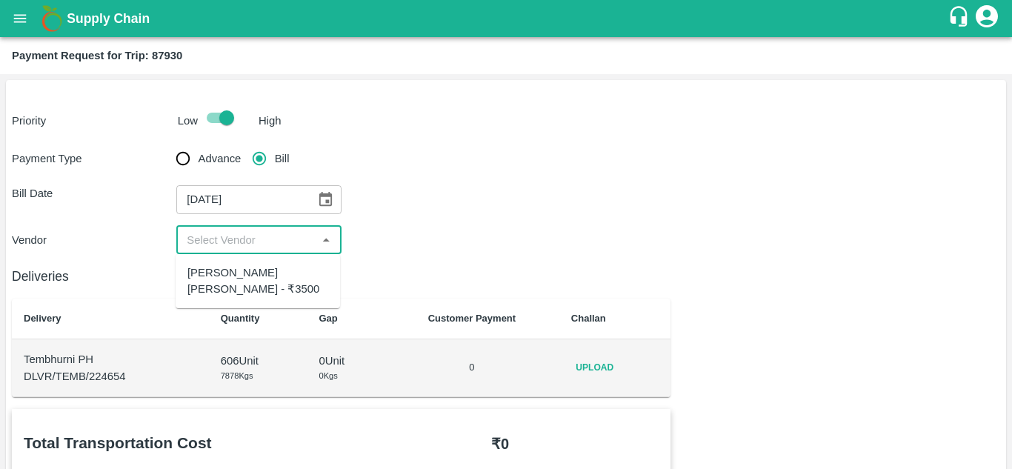
click at [264, 247] on input "input" at bounding box center [246, 239] width 131 height 19
click at [254, 281] on div "Dipak Dashrath Shankar - ₹3500" at bounding box center [258, 281] width 141 height 33
type input "Dipak Dashrath Shankar - ₹3500"
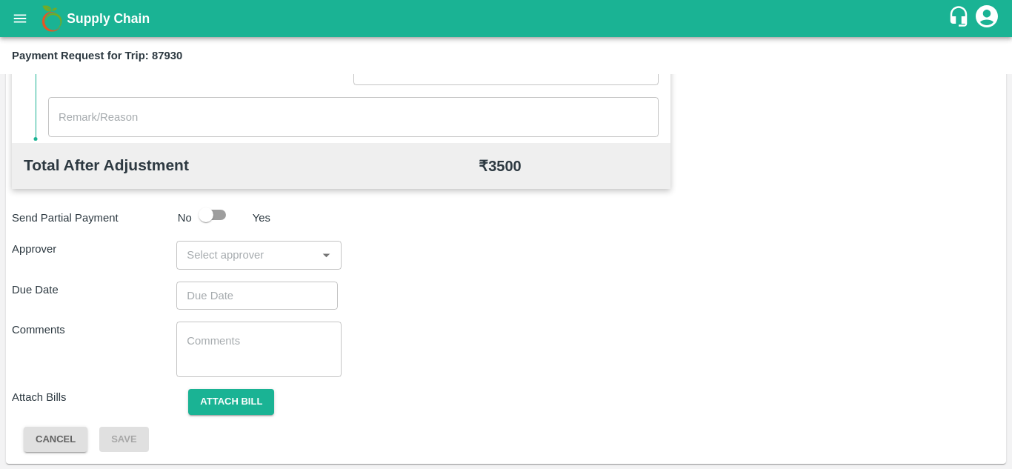
scroll to position [674, 0]
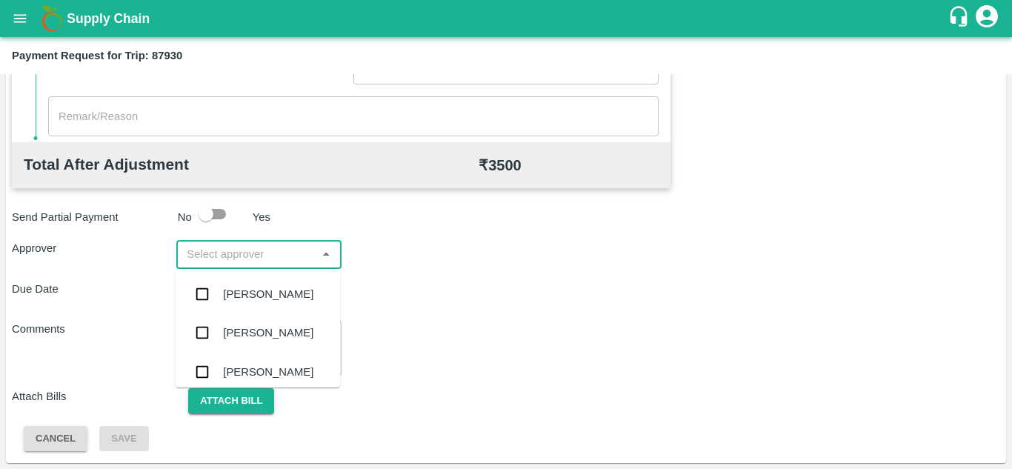
click at [232, 255] on input "input" at bounding box center [246, 254] width 131 height 19
type input "PRASA"
click at [252, 291] on div "Prasad Waghade" at bounding box center [268, 294] width 90 height 16
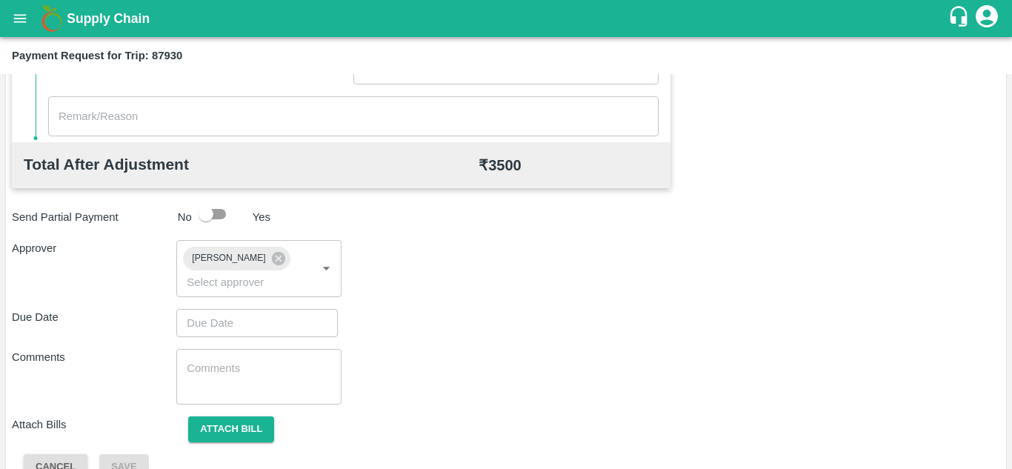
click at [209, 337] on div "Total Transportation Cost ₹ 3500 Advance payment - ₹ Additional Charges(+) Inam…" at bounding box center [506, 108] width 989 height 746
type input "DD/MM/YYYY hh:mm aa"
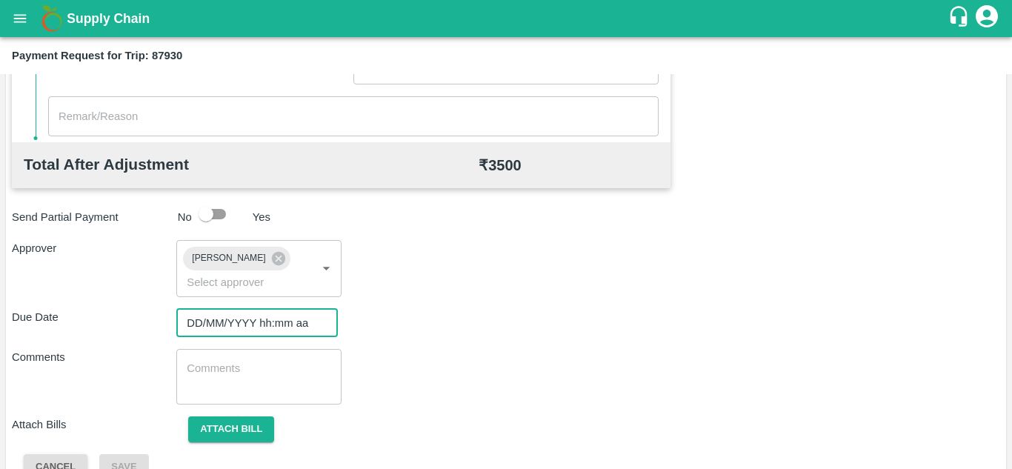
click at [203, 318] on input "DD/MM/YYYY hh:mm aa" at bounding box center [251, 323] width 151 height 28
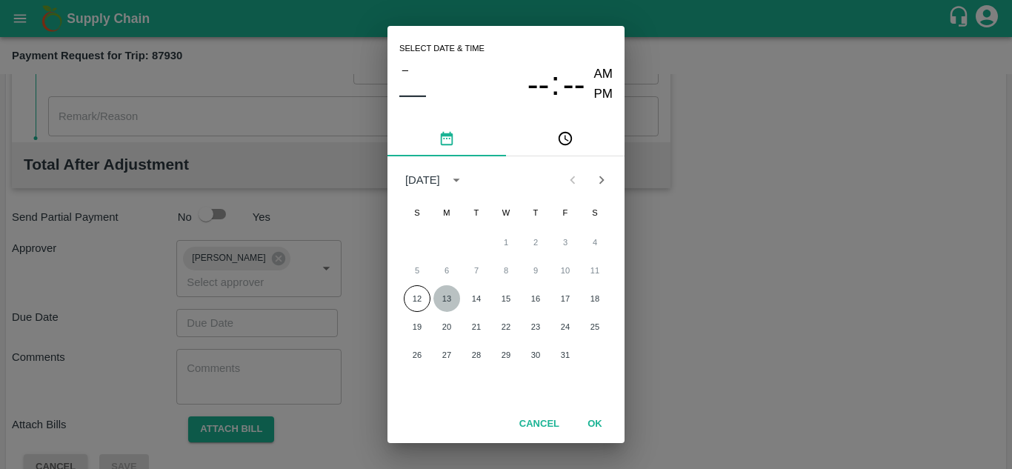
click at [448, 302] on button "13" at bounding box center [447, 298] width 27 height 27
type input "13/10/2025 12:00 AM"
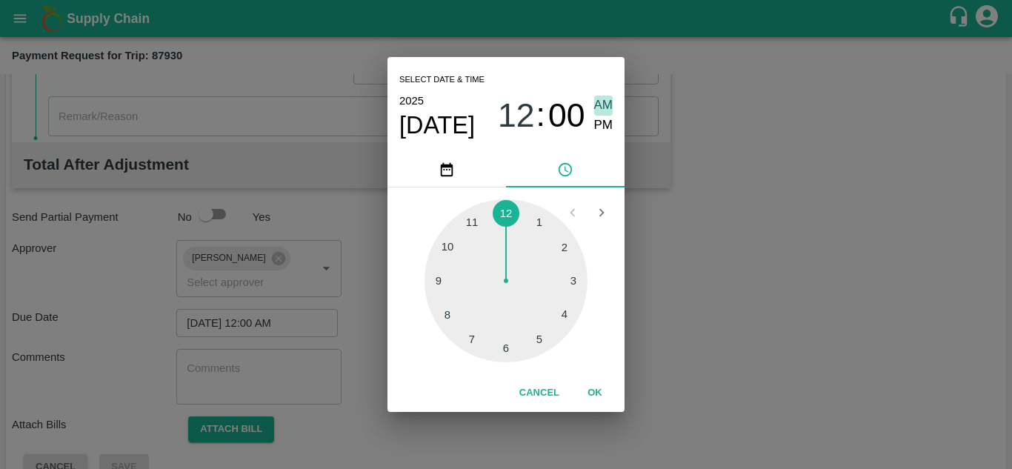
click at [600, 107] on span "AM" at bounding box center [603, 106] width 19 height 20
click at [603, 388] on button "OK" at bounding box center [594, 393] width 47 height 26
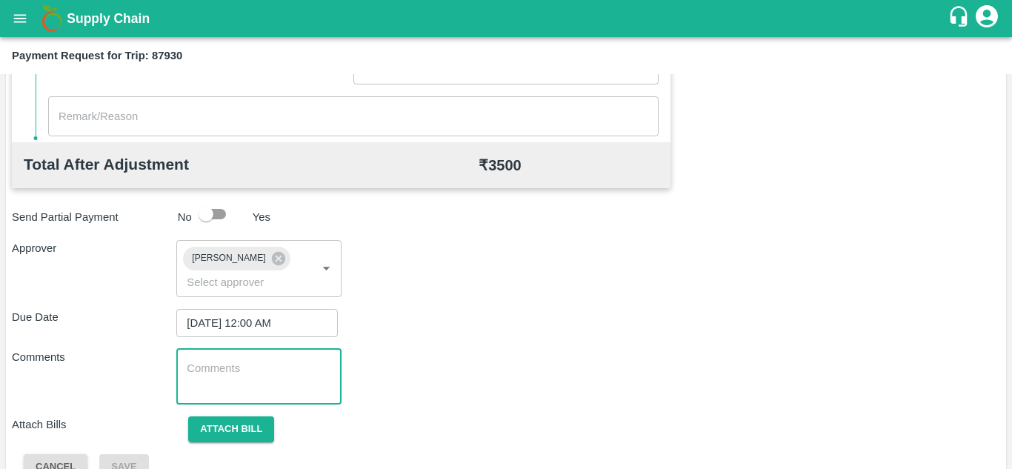
click at [256, 383] on textarea at bounding box center [259, 376] width 144 height 31
paste textarea "Transport Bill"
type textarea "Transport Bill"
click at [490, 356] on div "Comments Transport Bill x ​" at bounding box center [506, 377] width 989 height 56
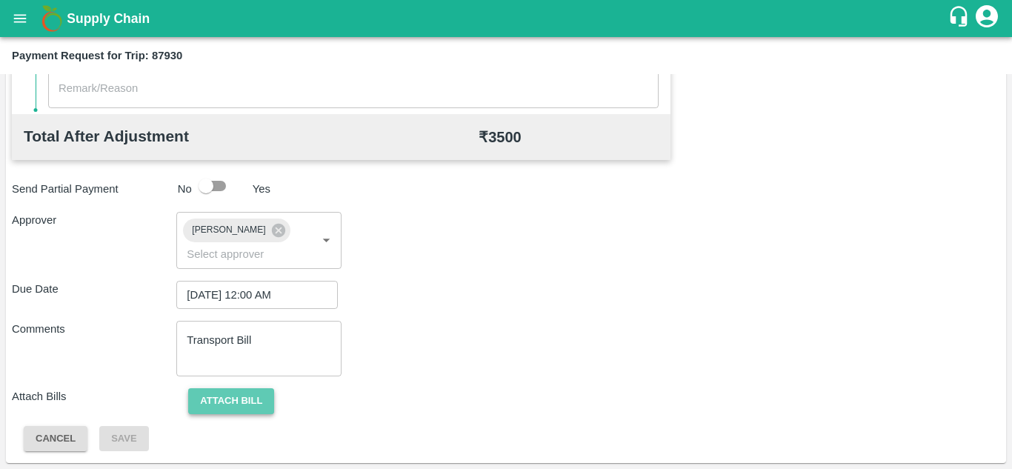
click at [250, 394] on button "Attach bill" at bounding box center [231, 401] width 86 height 26
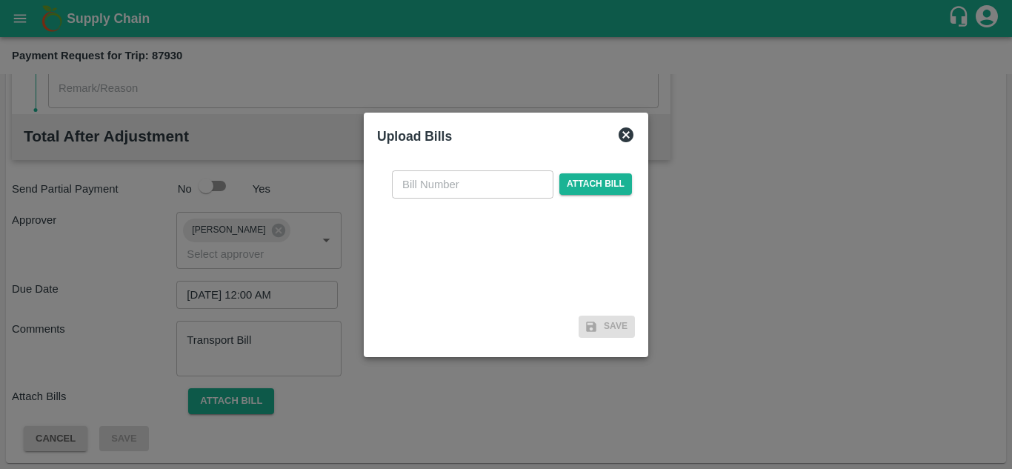
click at [414, 184] on input "text" at bounding box center [473, 184] width 162 height 28
type input "149"
click at [580, 191] on span "Attach bill" at bounding box center [596, 183] width 73 height 21
click at [0, 0] on input "Attach bill" at bounding box center [0, 0] width 0 height 0
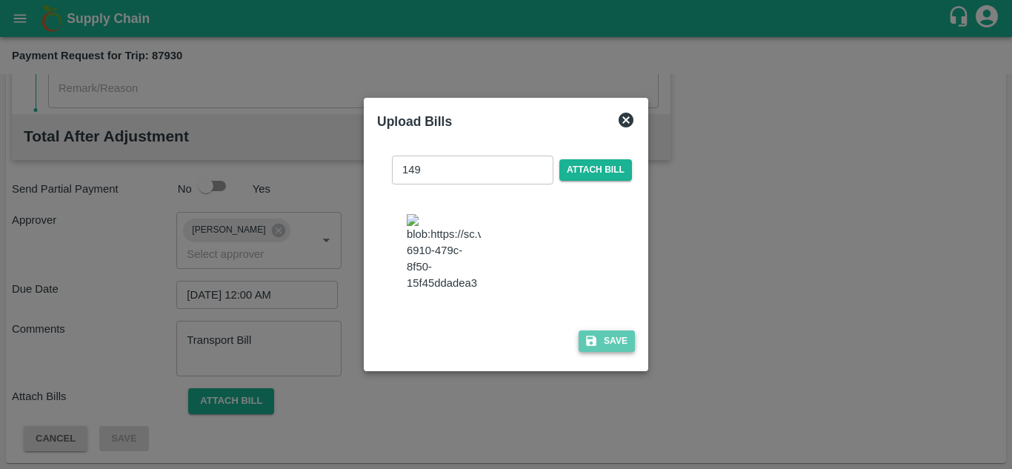
click at [625, 342] on button "Save" at bounding box center [607, 341] width 56 height 21
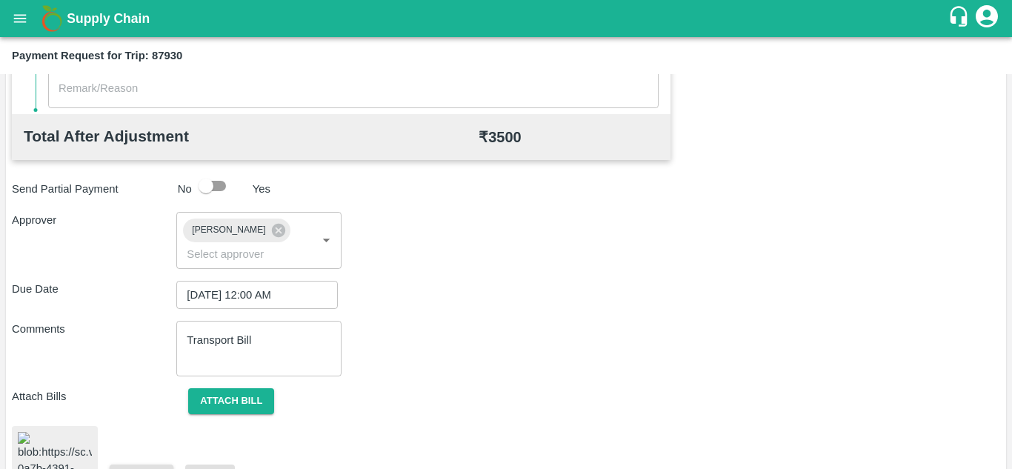
scroll to position [802, 0]
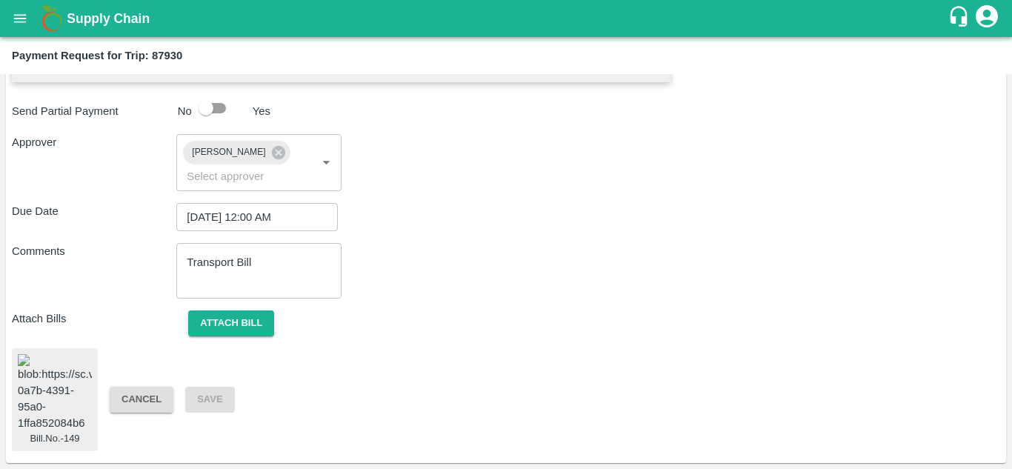
click at [30, 379] on img at bounding box center [55, 393] width 74 height 78
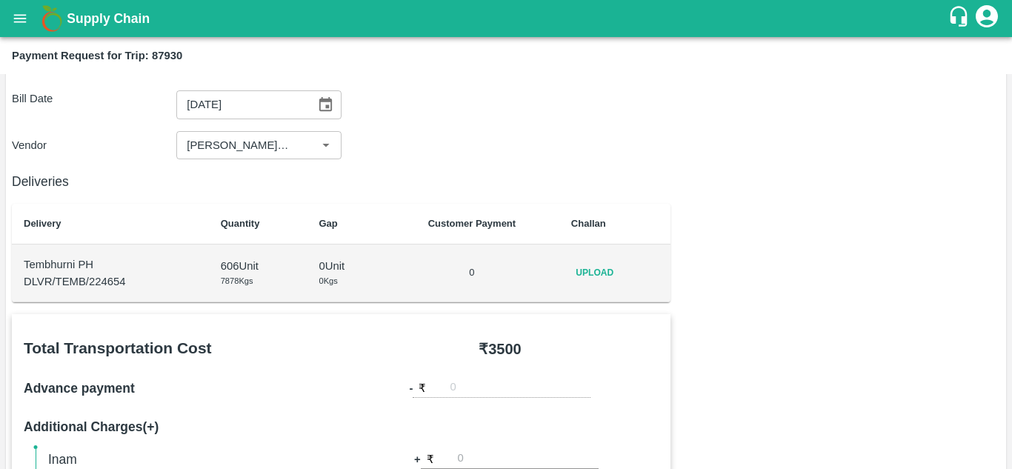
scroll to position [0, 0]
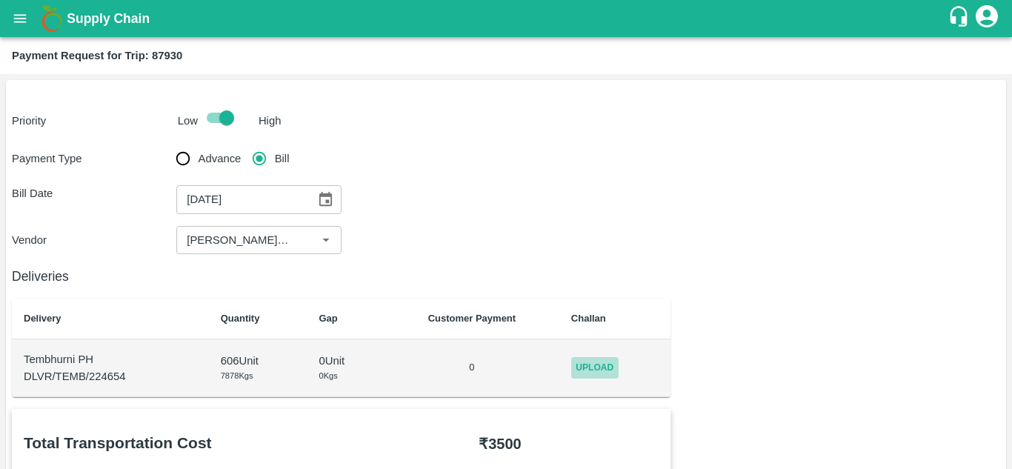
click at [587, 359] on span "Upload" at bounding box center [594, 367] width 47 height 21
click at [0, 0] on input "Upload" at bounding box center [0, 0] width 0 height 0
click at [603, 362] on span "Upload" at bounding box center [594, 367] width 47 height 21
click at [0, 0] on input "Upload" at bounding box center [0, 0] width 0 height 0
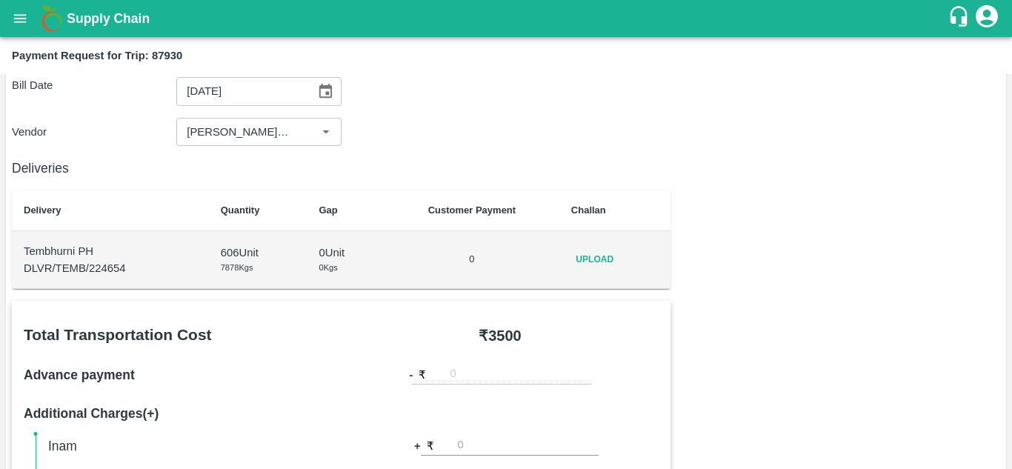
scroll to position [102, 0]
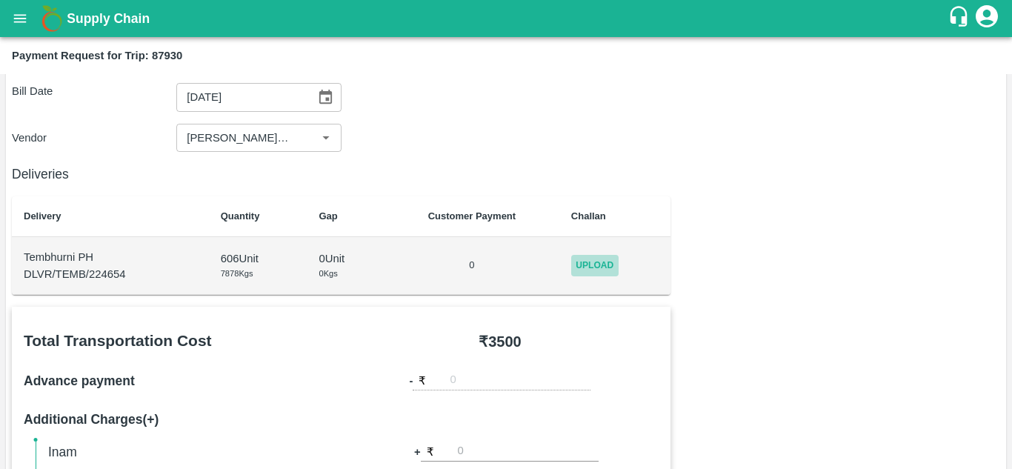
click at [591, 267] on span "Upload" at bounding box center [594, 265] width 47 height 21
click at [0, 0] on input "Upload" at bounding box center [0, 0] width 0 height 0
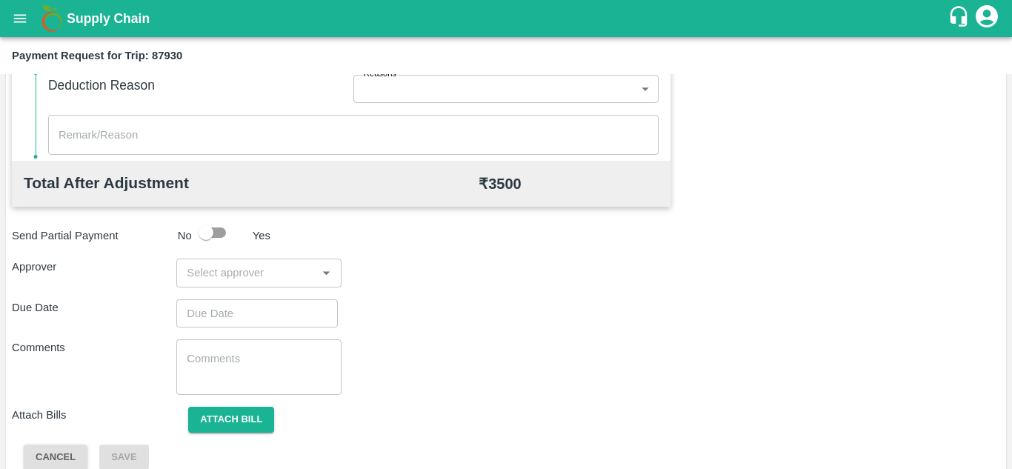
scroll to position [674, 0]
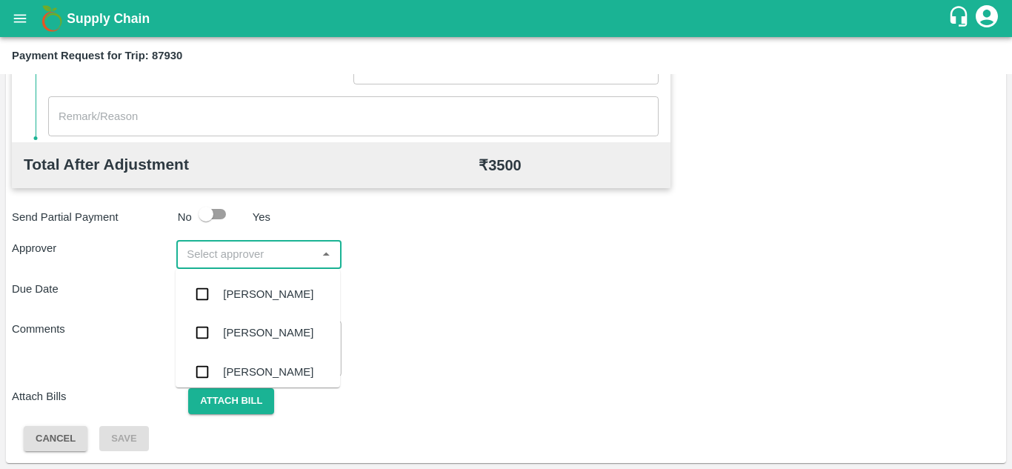
click at [236, 251] on input "input" at bounding box center [246, 254] width 131 height 19
type input "prasa"
click at [283, 288] on div "Prasad Waghade" at bounding box center [268, 294] width 90 height 16
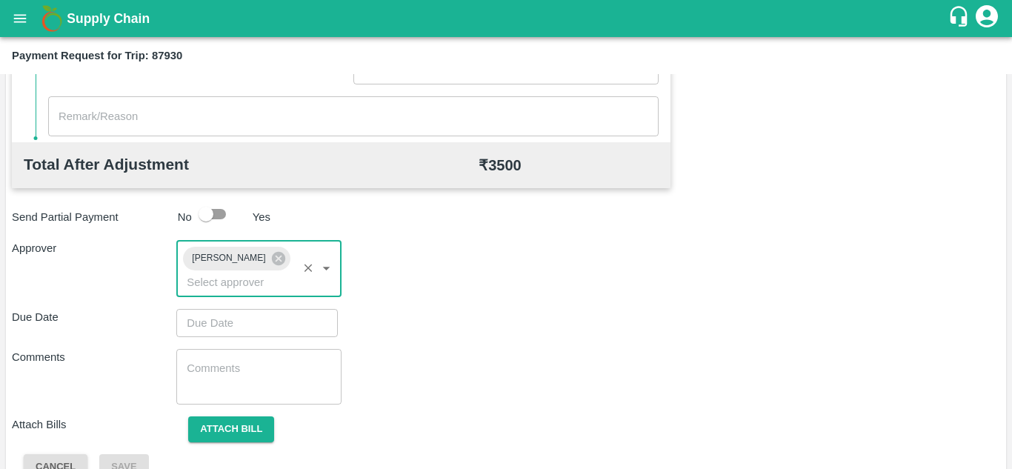
type input "DD/MM/YYYY hh:mm aa"
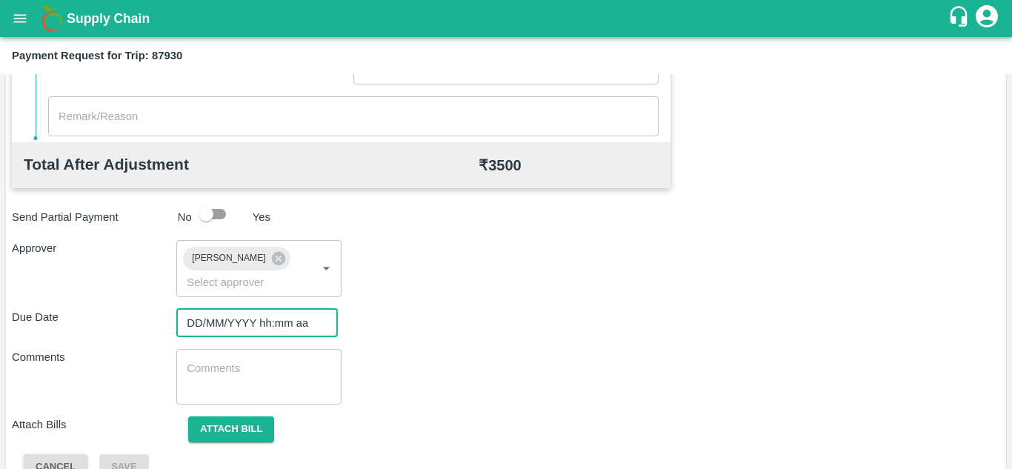
click at [196, 325] on input "DD/MM/YYYY hh:mm aa" at bounding box center [251, 323] width 151 height 28
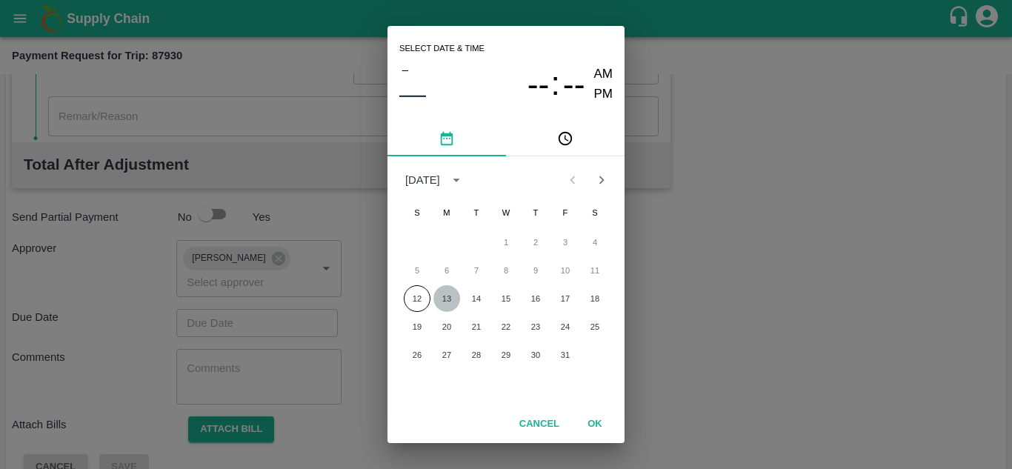
click at [449, 296] on button "13" at bounding box center [447, 298] width 27 height 27
type input "13/10/2025 12:00 AM"
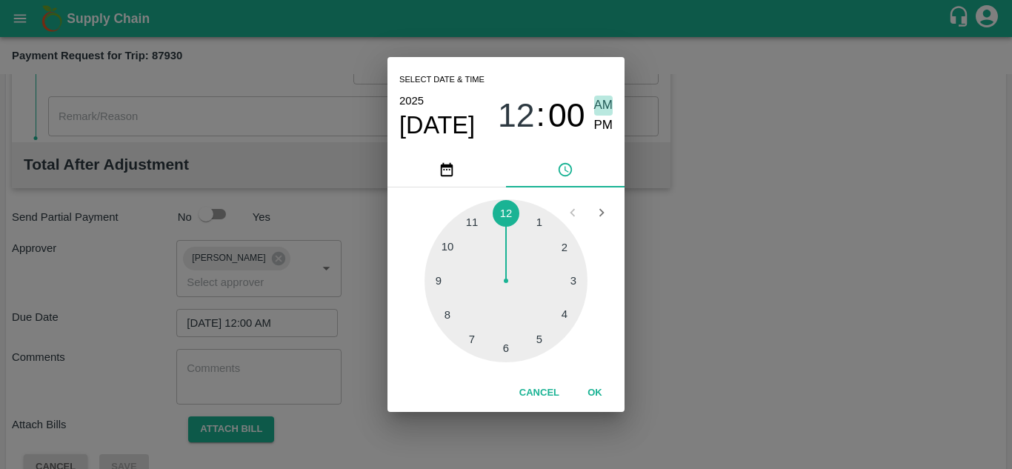
click at [609, 99] on span "AM" at bounding box center [603, 106] width 19 height 20
click at [600, 394] on button "OK" at bounding box center [594, 393] width 47 height 26
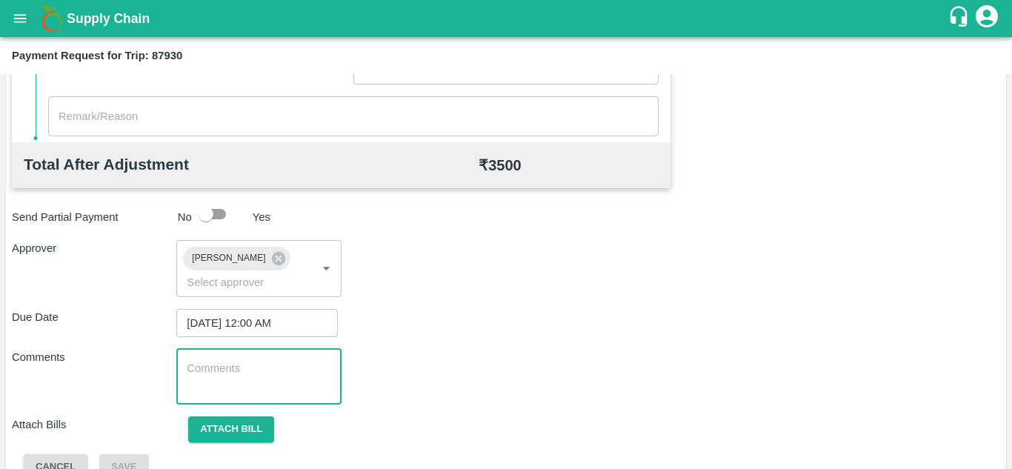
click at [247, 377] on textarea at bounding box center [259, 376] width 144 height 31
paste textarea "T"
click at [231, 389] on textarea at bounding box center [259, 376] width 144 height 31
type textarea "Transport Bill"
click at [455, 330] on div "Due Date 13/10/2025 12:00 AM ​" at bounding box center [506, 323] width 989 height 28
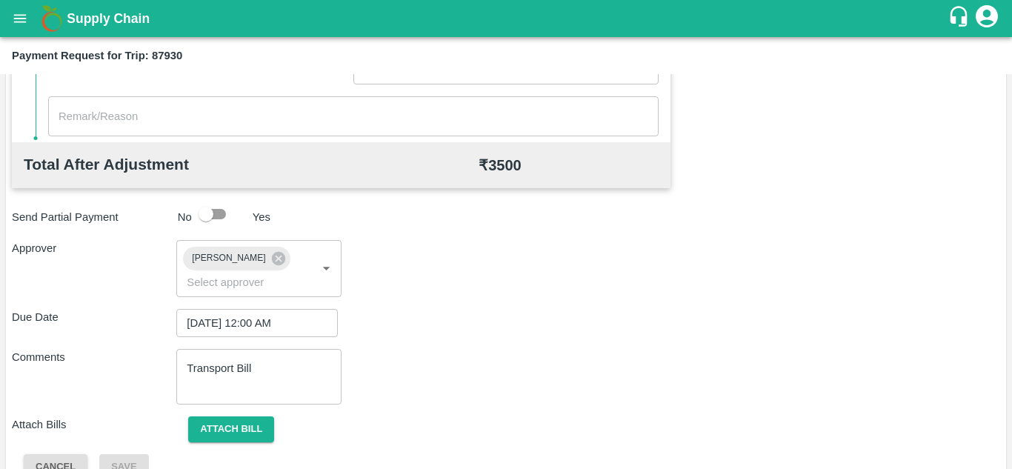
scroll to position [703, 0]
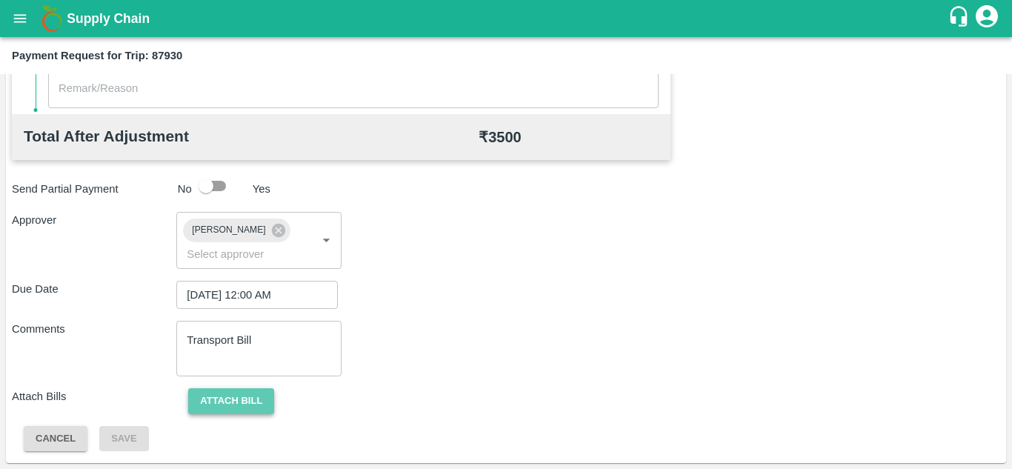
click at [241, 398] on button "Attach bill" at bounding box center [231, 401] width 86 height 26
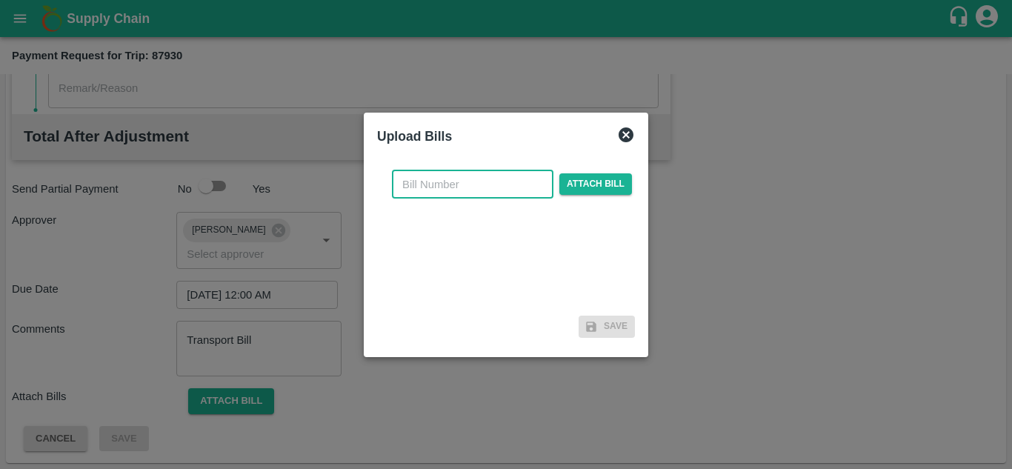
click at [414, 179] on input "text" at bounding box center [473, 184] width 162 height 28
type input "149"
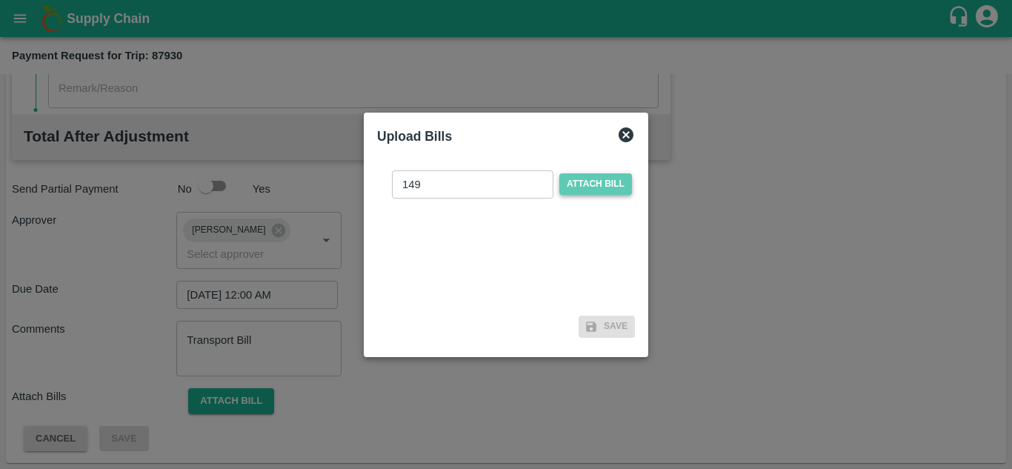
click at [584, 179] on span "Attach bill" at bounding box center [596, 183] width 73 height 21
click at [0, 0] on input "Attach bill" at bounding box center [0, 0] width 0 height 0
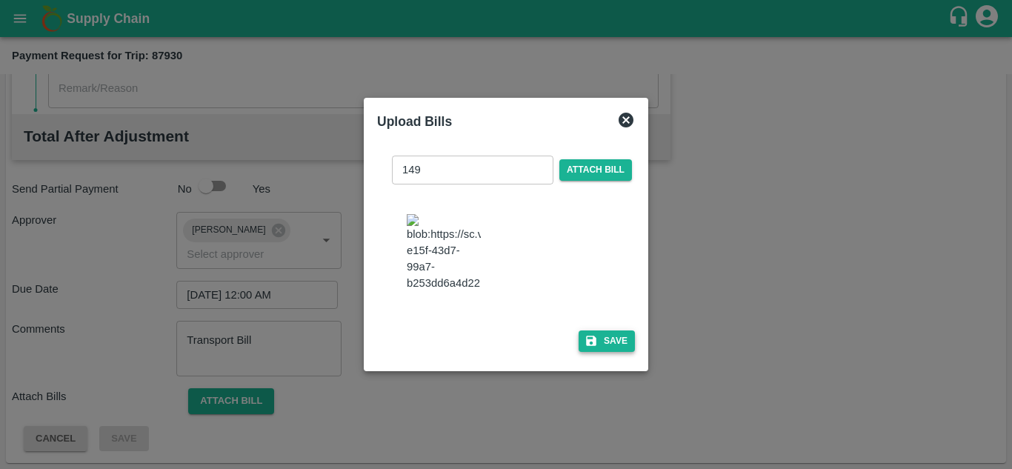
click at [623, 348] on button "Save" at bounding box center [607, 341] width 56 height 21
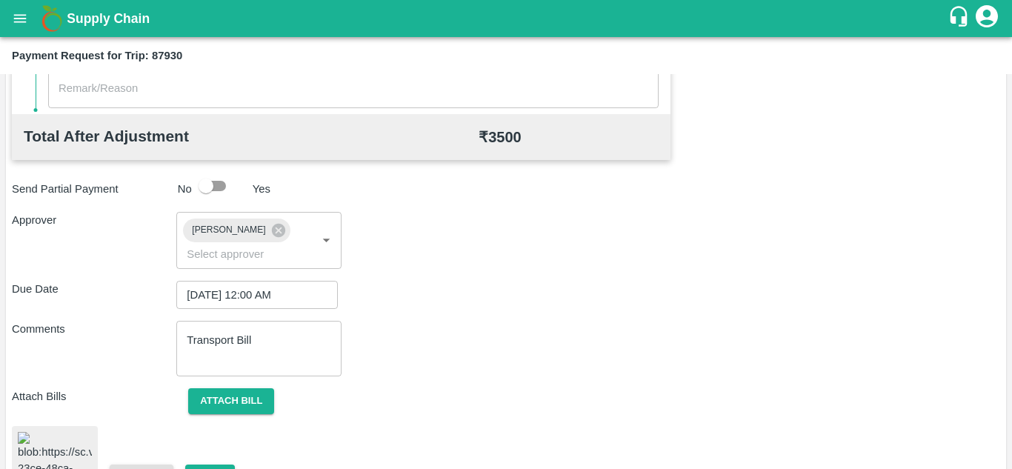
scroll to position [802, 0]
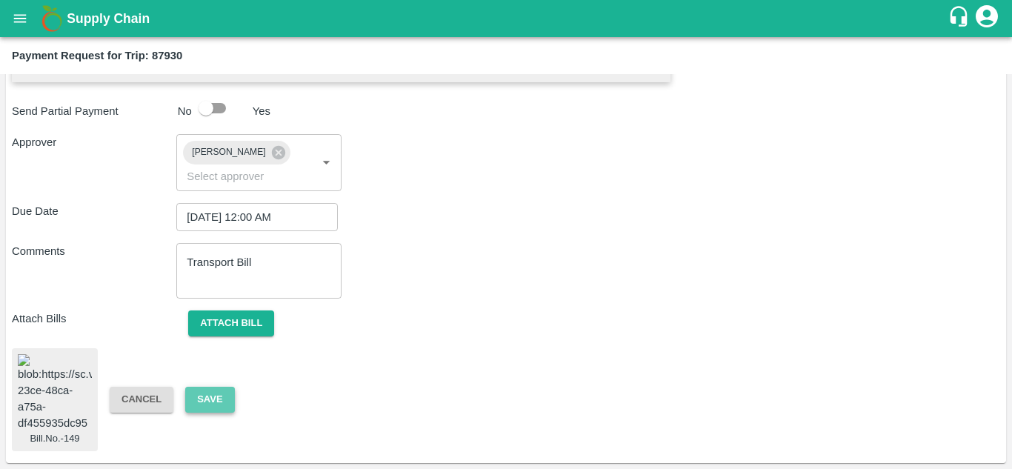
click at [209, 390] on button "Save" at bounding box center [209, 400] width 49 height 26
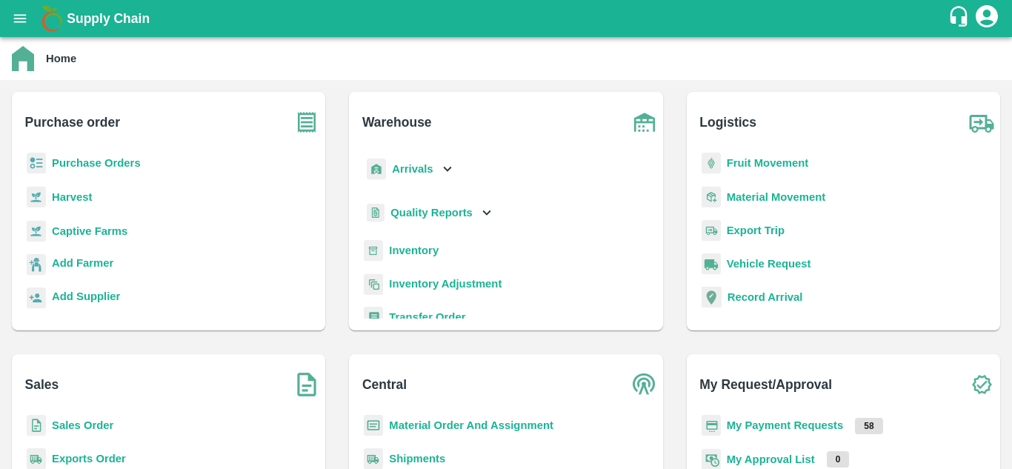
click at [770, 165] on b "Fruit Movement" at bounding box center [768, 163] width 82 height 12
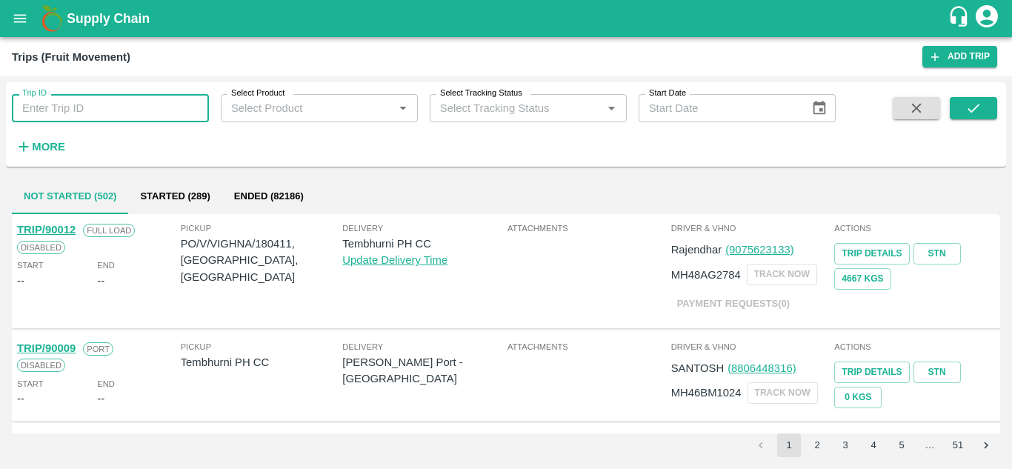
click at [82, 99] on input "Trip ID" at bounding box center [110, 108] width 197 height 28
type input "7"
type input "87930"
click at [966, 110] on icon "submit" at bounding box center [974, 108] width 16 height 16
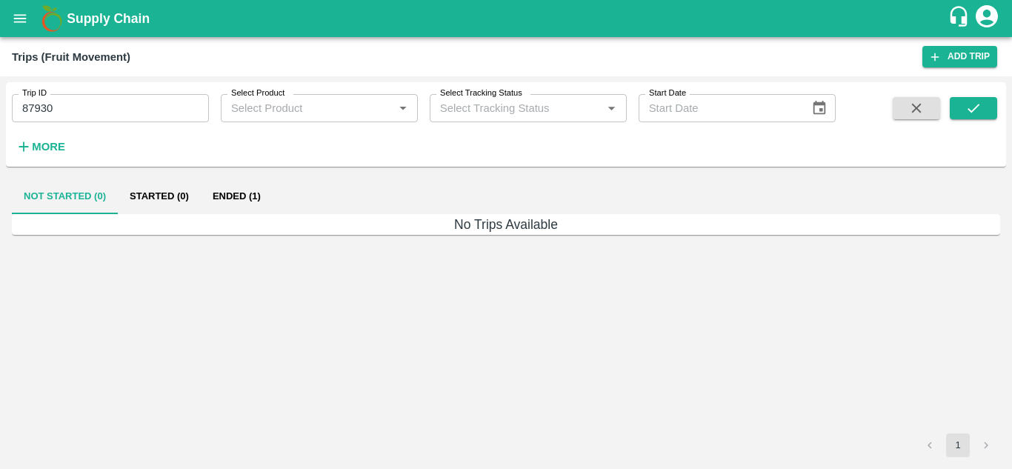
click at [242, 197] on button "Ended (1)" at bounding box center [237, 197] width 72 height 36
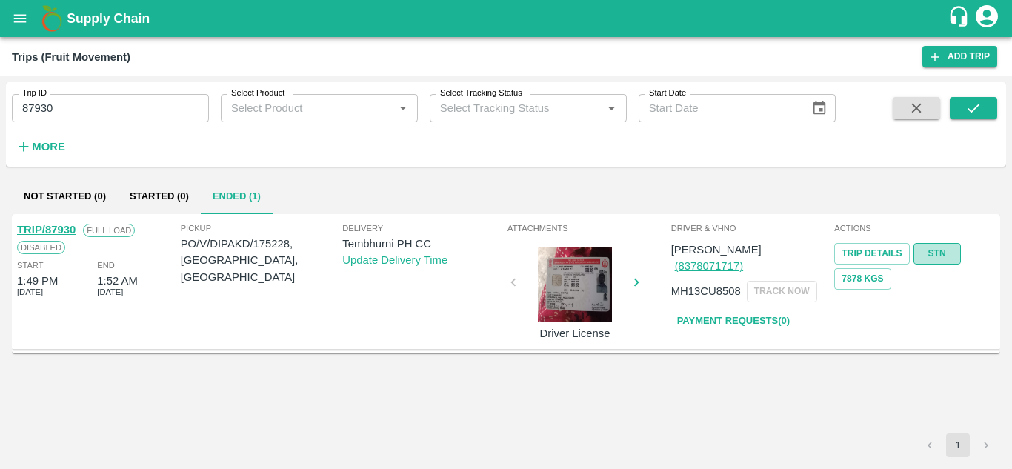
click at [950, 253] on link "STN" at bounding box center [937, 253] width 47 height 21
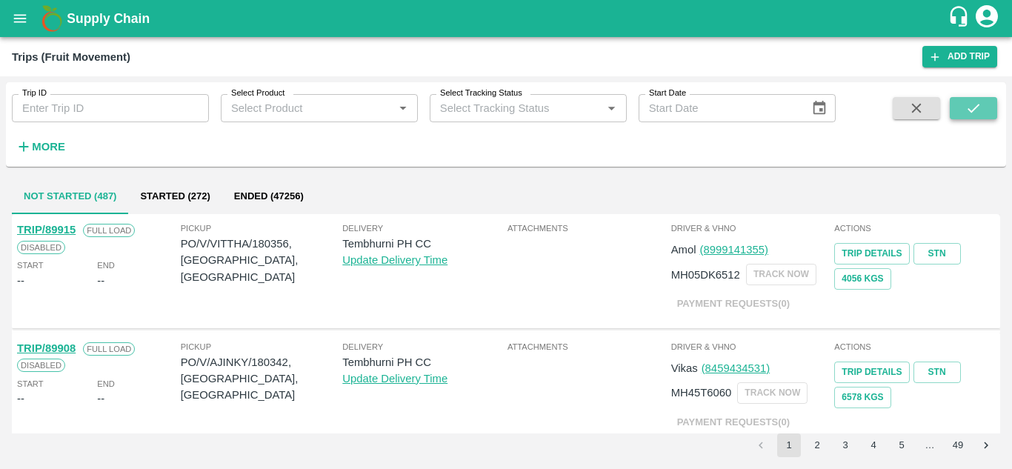
click at [989, 111] on button "submit" at bounding box center [973, 108] width 47 height 22
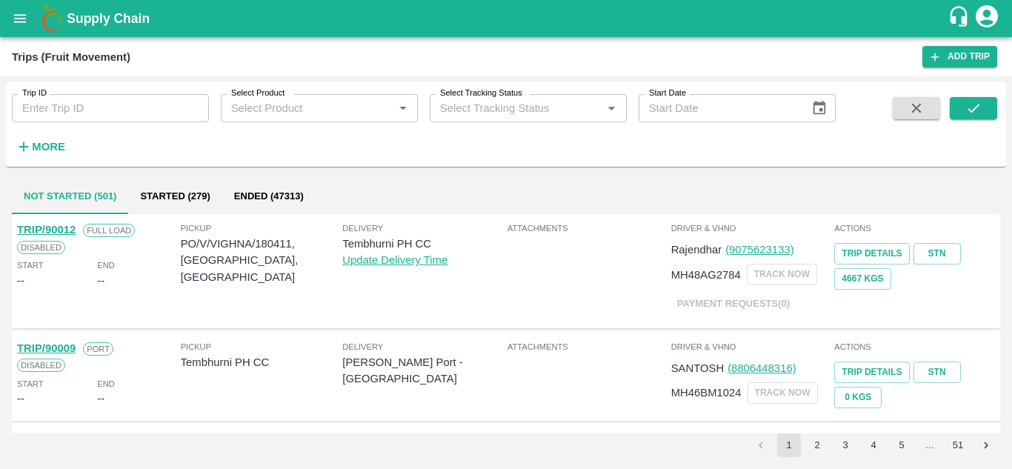
click at [33, 97] on label "Trip ID" at bounding box center [34, 93] width 24 height 12
click at [33, 97] on input "Trip ID" at bounding box center [110, 108] width 197 height 28
click at [15, 17] on icon "open drawer" at bounding box center [20, 18] width 16 height 16
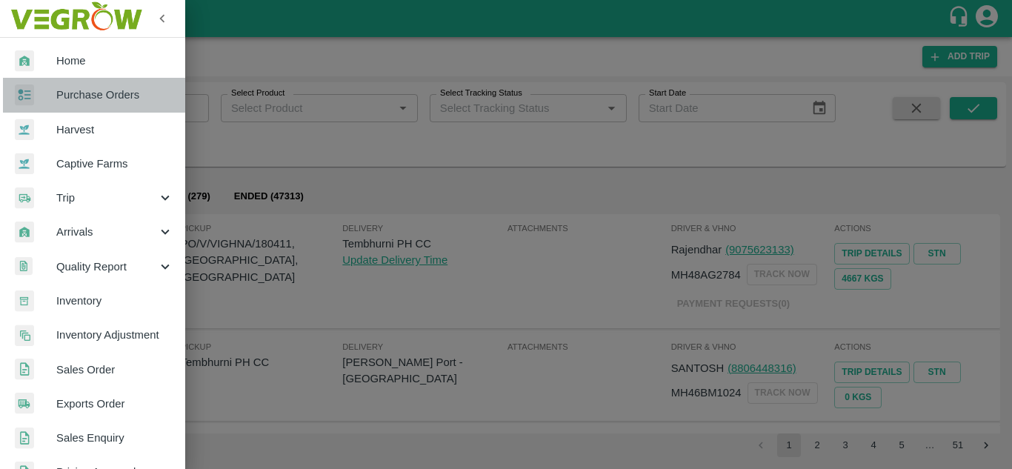
click at [102, 93] on span "Purchase Orders" at bounding box center [114, 95] width 117 height 16
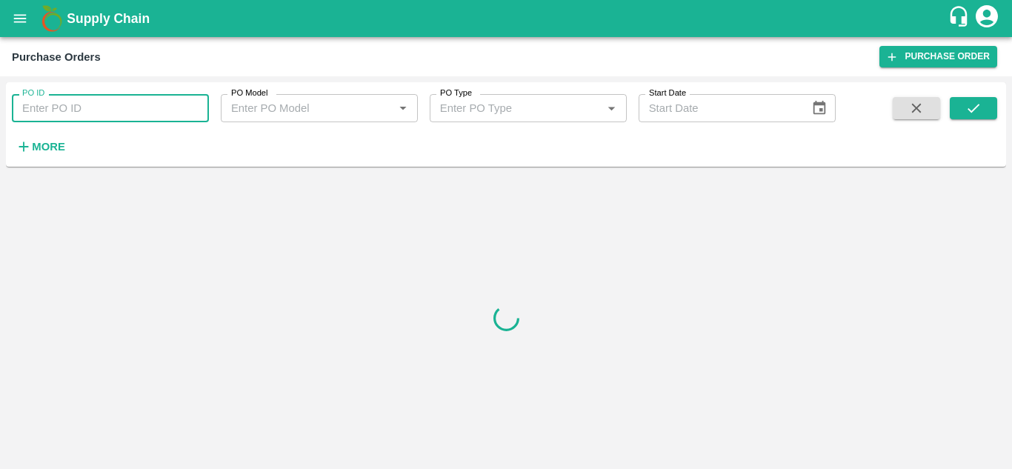
click at [70, 110] on input "PO ID" at bounding box center [110, 108] width 197 height 28
paste input "180362"
type input "180362"
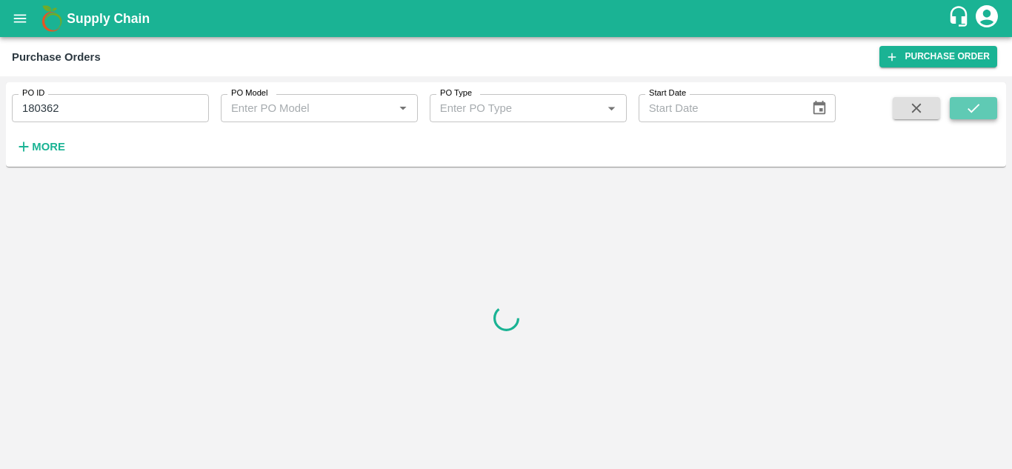
click at [986, 107] on button "submit" at bounding box center [973, 108] width 47 height 22
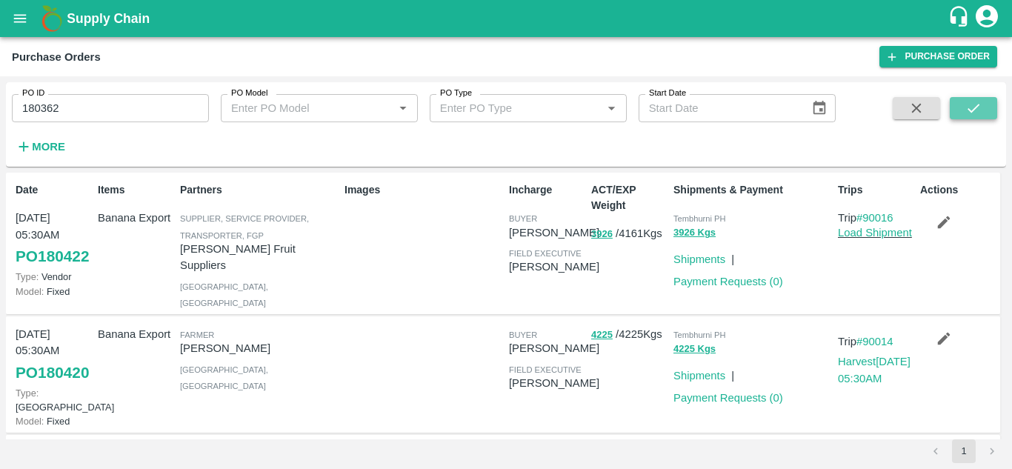
click at [975, 107] on icon "submit" at bounding box center [974, 108] width 16 height 16
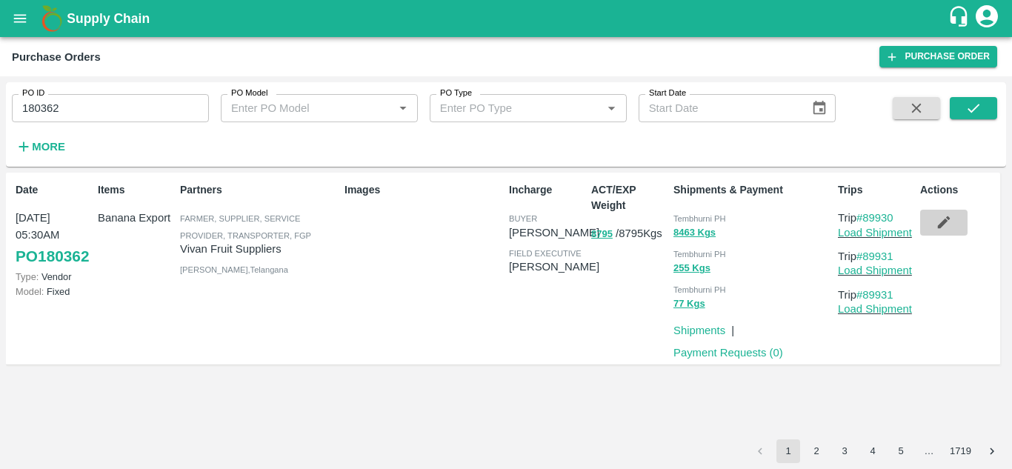
click at [940, 227] on icon "button" at bounding box center [944, 222] width 13 height 13
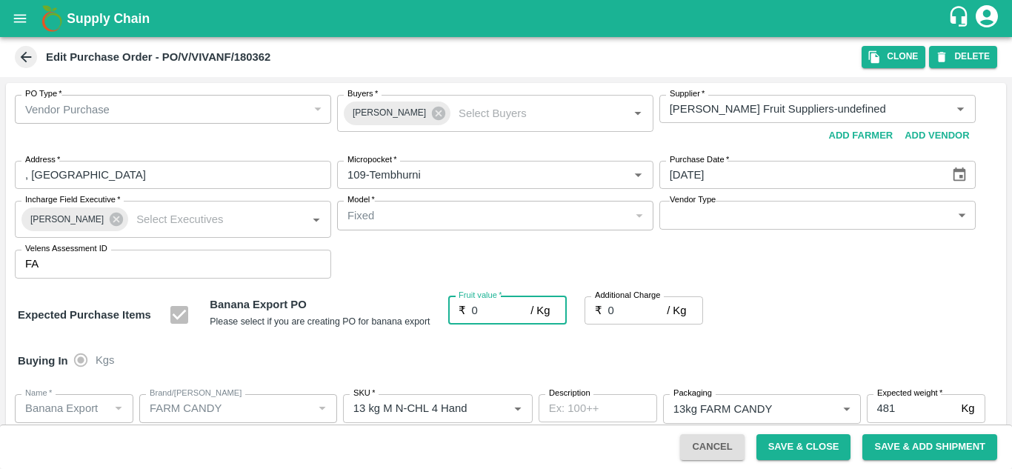
click at [486, 310] on input "0" at bounding box center [501, 310] width 59 height 28
type input "2"
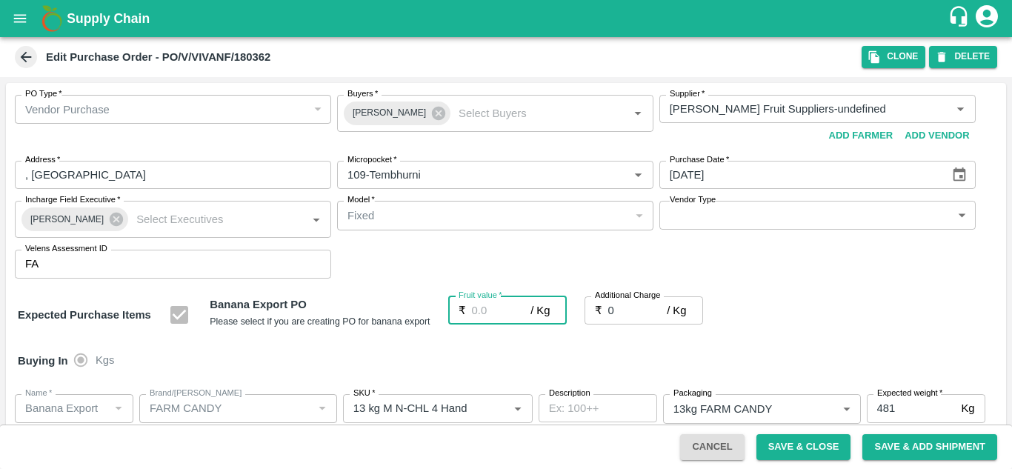
type input "2"
type input "25"
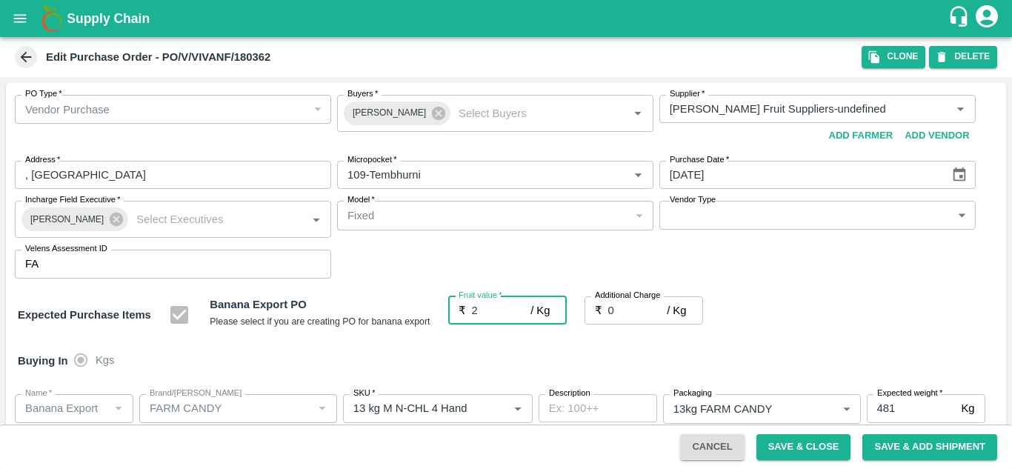
type input "25"
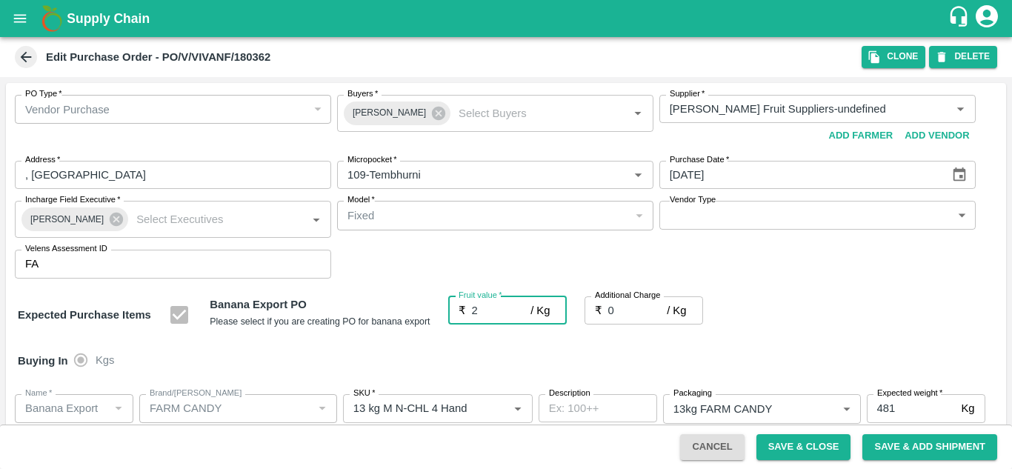
type input "25"
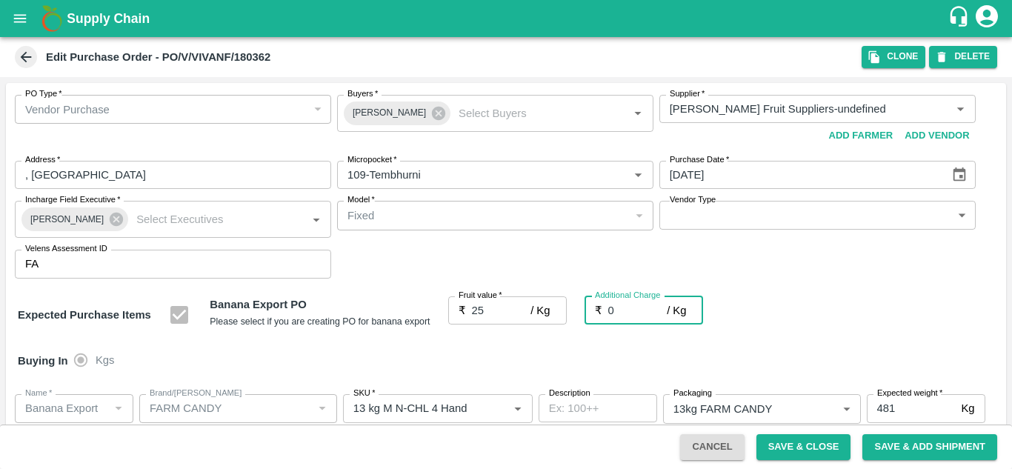
type input "2"
type input "27"
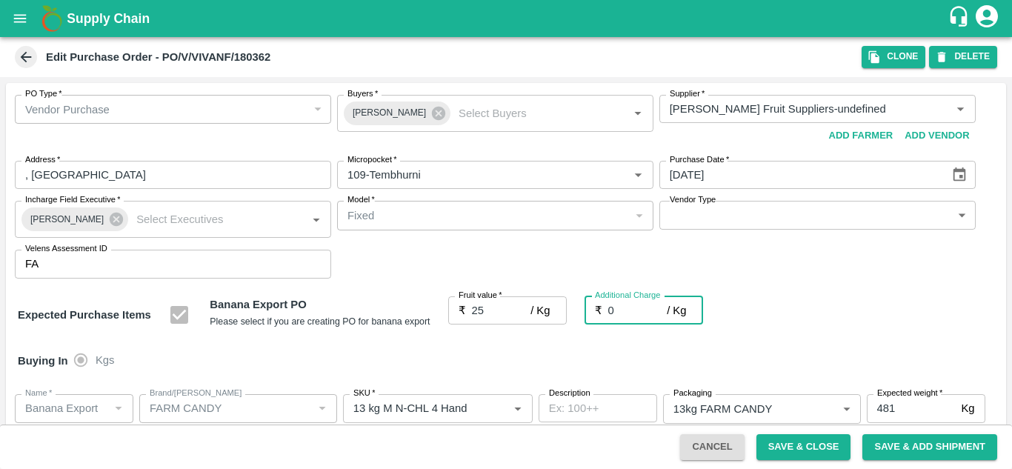
type input "27"
type input "2.7"
type input "27.7"
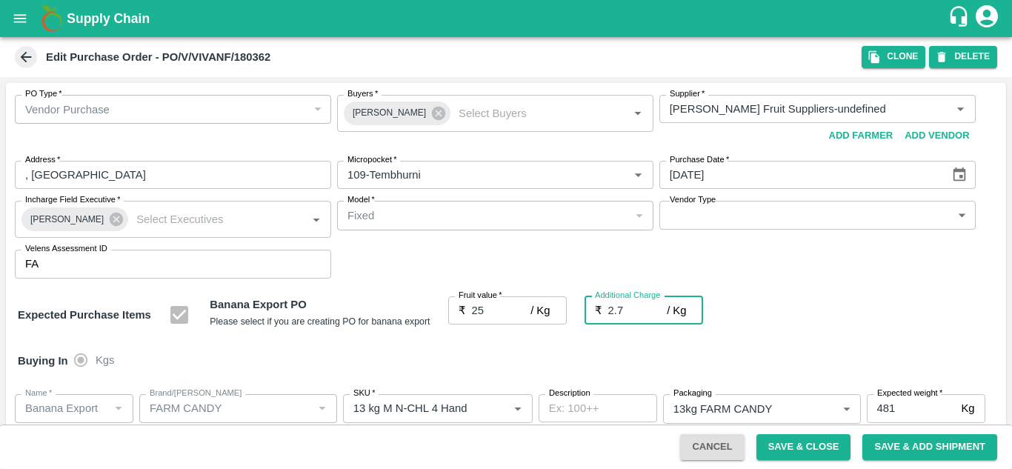
type input "27.7"
type input "2.75"
type input "27.75"
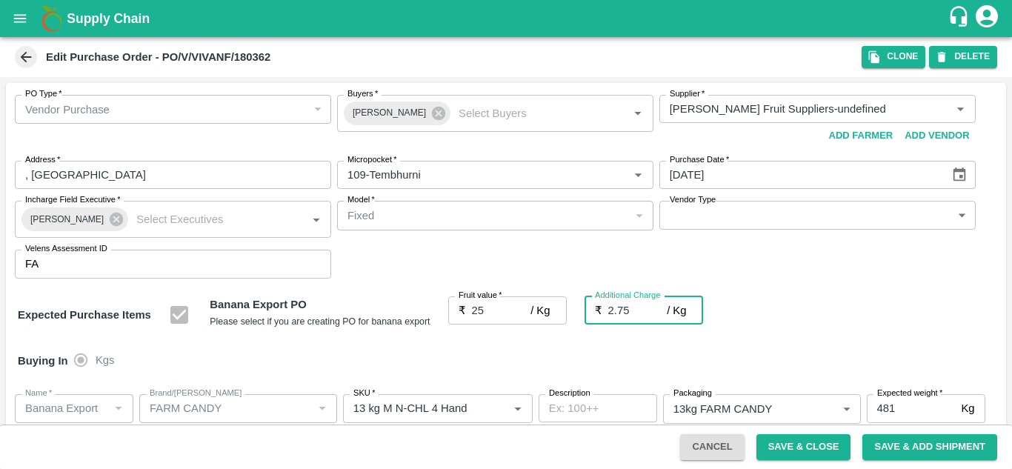
type input "27.75"
type input "2.75"
click at [768, 345] on div "Buying In Kgs" at bounding box center [506, 360] width 1001 height 43
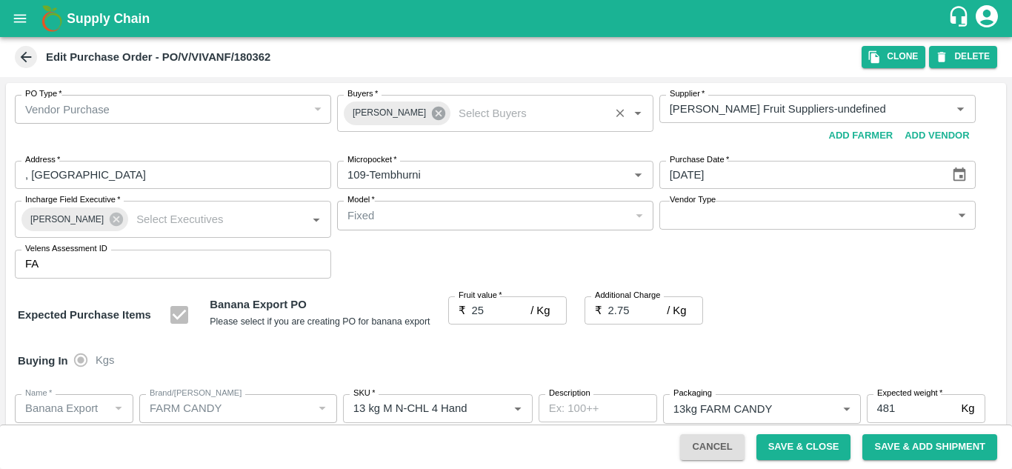
click at [431, 115] on icon at bounding box center [439, 113] width 16 height 16
click at [354, 119] on div "Buyers   *" at bounding box center [495, 109] width 316 height 28
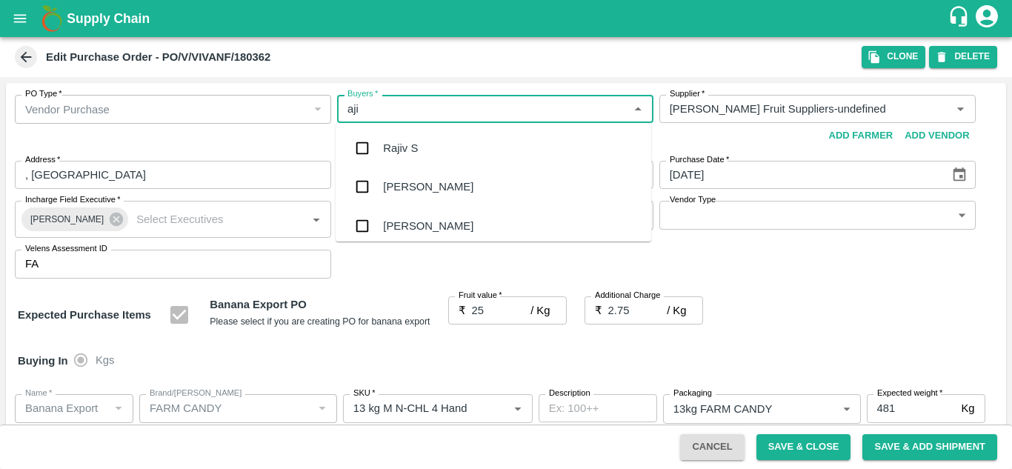
type input "ajit"
click at [422, 146] on div "Ajit Otari" at bounding box center [428, 148] width 90 height 16
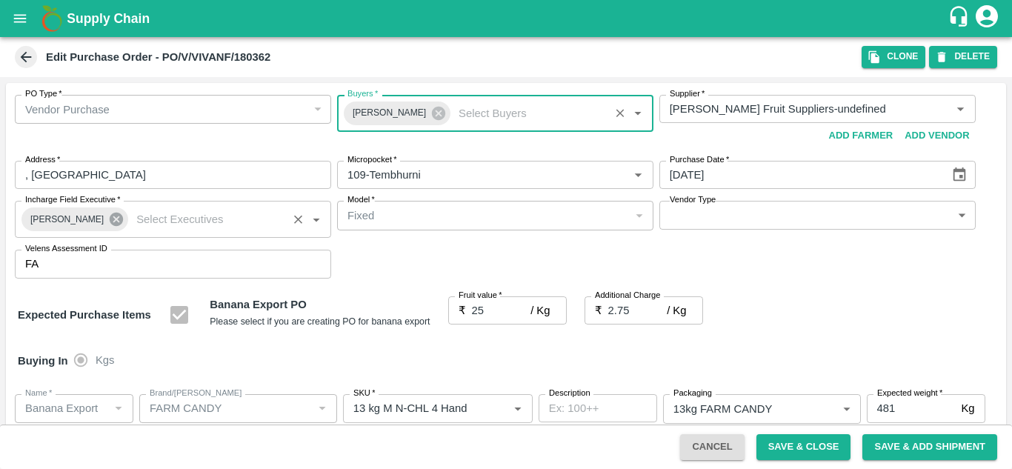
click at [110, 219] on icon at bounding box center [116, 219] width 13 height 13
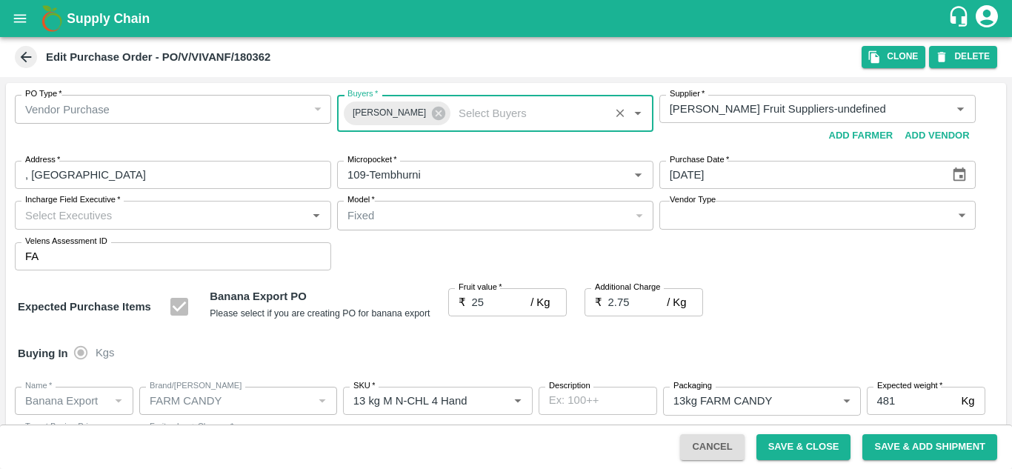
click at [50, 225] on div "Incharge Field Executive   *" at bounding box center [173, 215] width 316 height 28
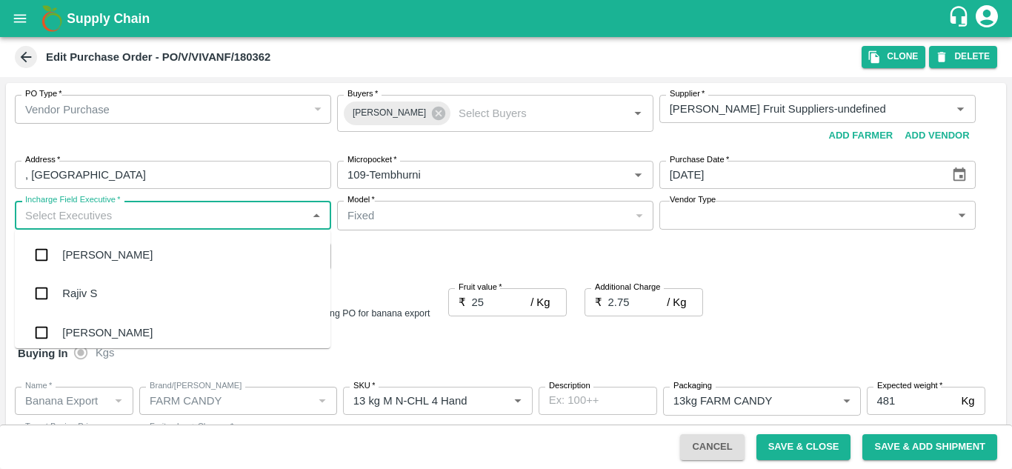
click at [50, 214] on input "Incharge Field Executive   *" at bounding box center [160, 214] width 283 height 19
type input "jay"
click at [99, 325] on div "jaydip Tale" at bounding box center [88, 333] width 52 height 16
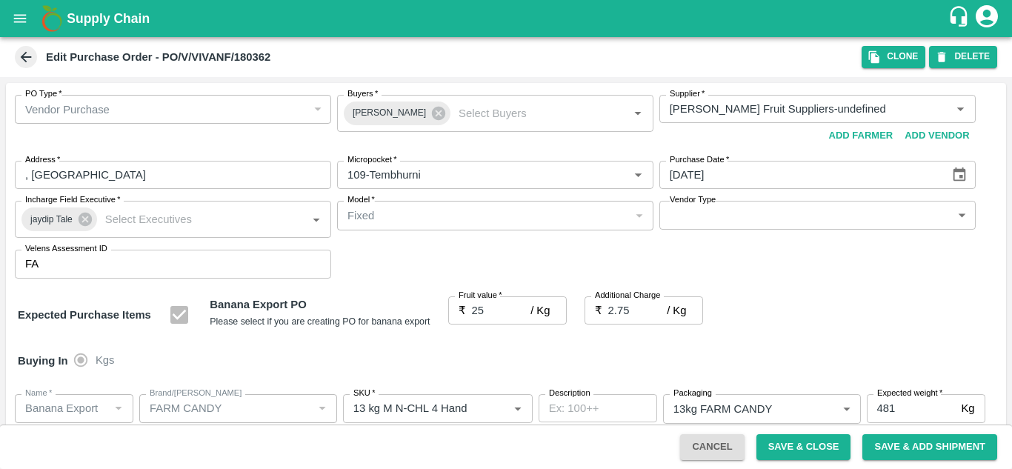
click at [453, 261] on div "PO Type   * Vendor Purchase 2 PO Type Buyers   * Ajit Otari Buyers   * Supplier…" at bounding box center [506, 187] width 1001 height 208
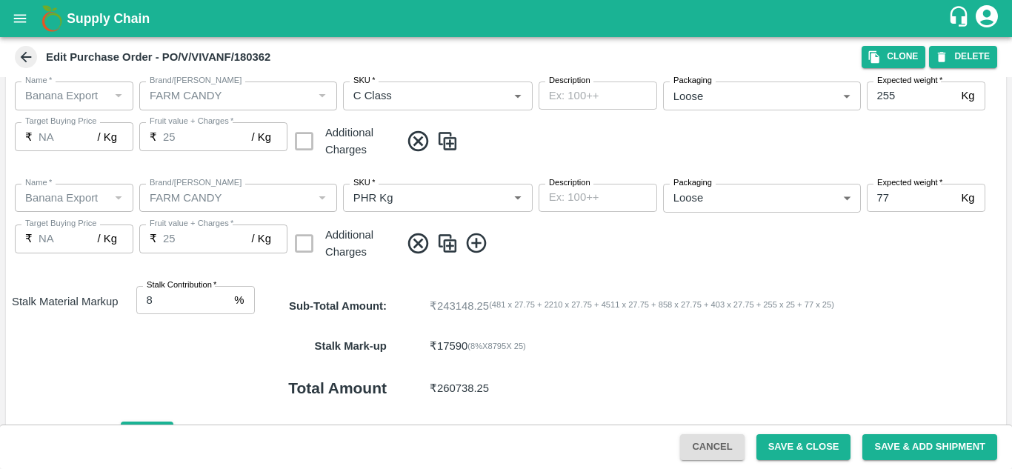
scroll to position [858, 0]
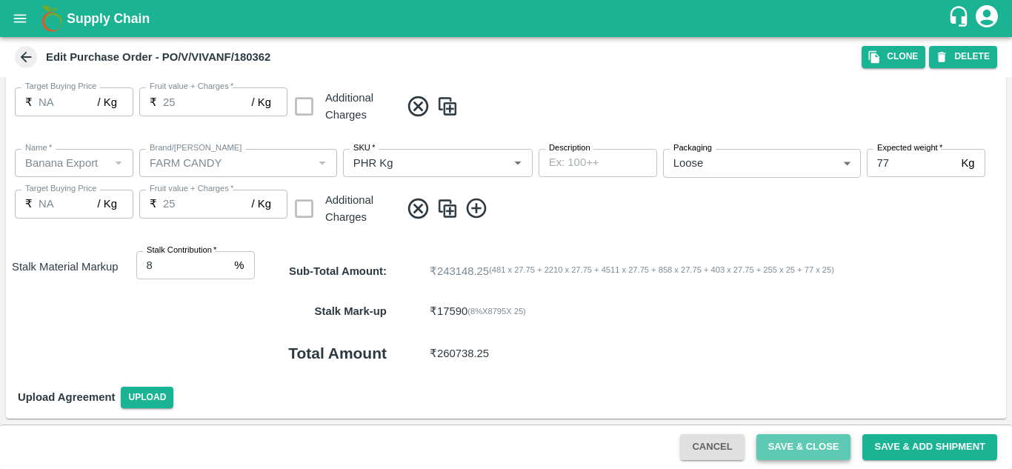
click at [799, 444] on button "Save & Close" at bounding box center [804, 447] width 95 height 26
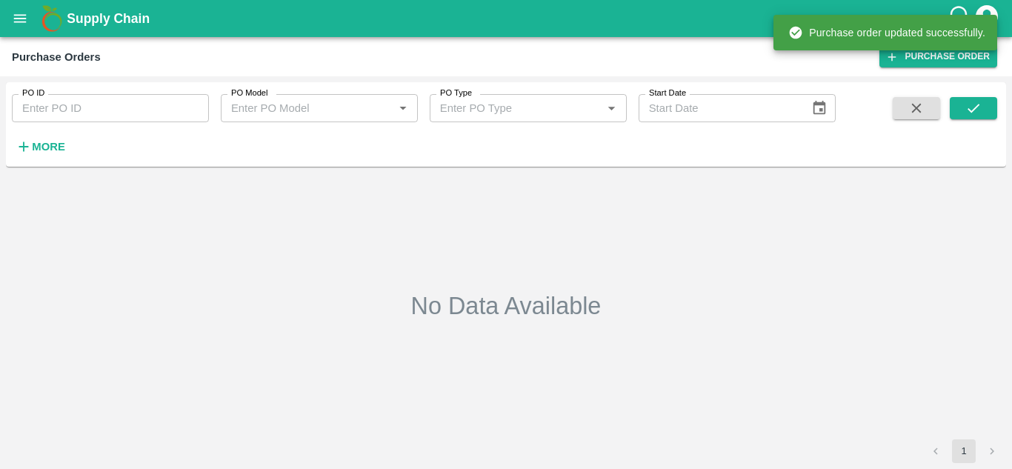
type input "180362"
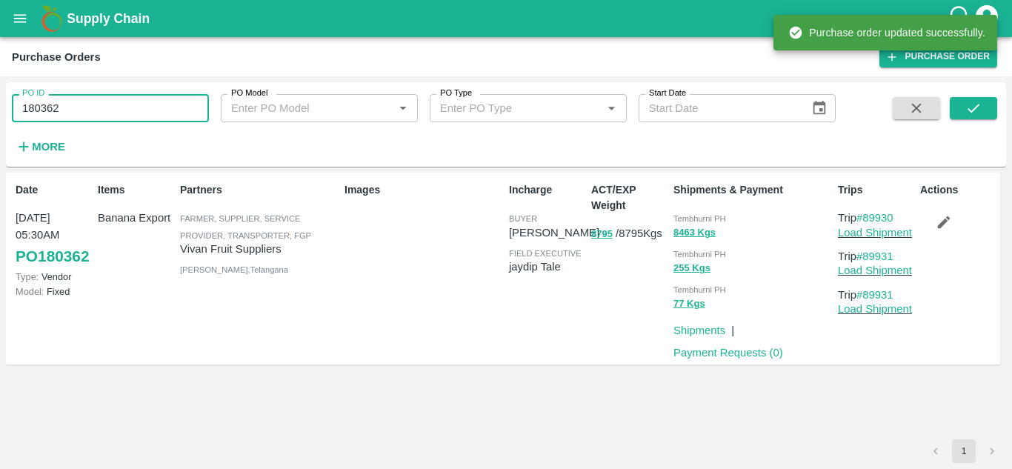
click at [83, 106] on input "180362" at bounding box center [110, 108] width 197 height 28
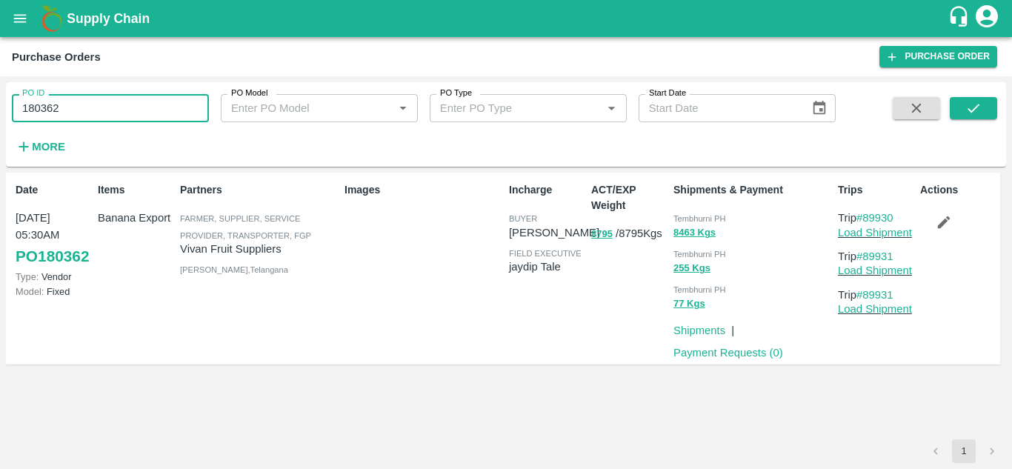
click at [83, 106] on input "180362" at bounding box center [110, 108] width 197 height 28
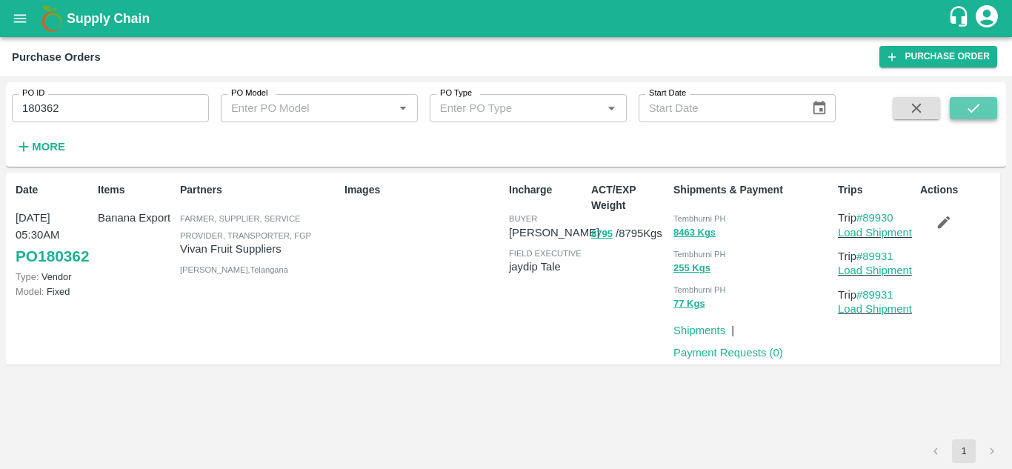
click at [975, 104] on icon "submit" at bounding box center [974, 108] width 16 height 16
click at [940, 220] on icon "button" at bounding box center [944, 222] width 16 height 16
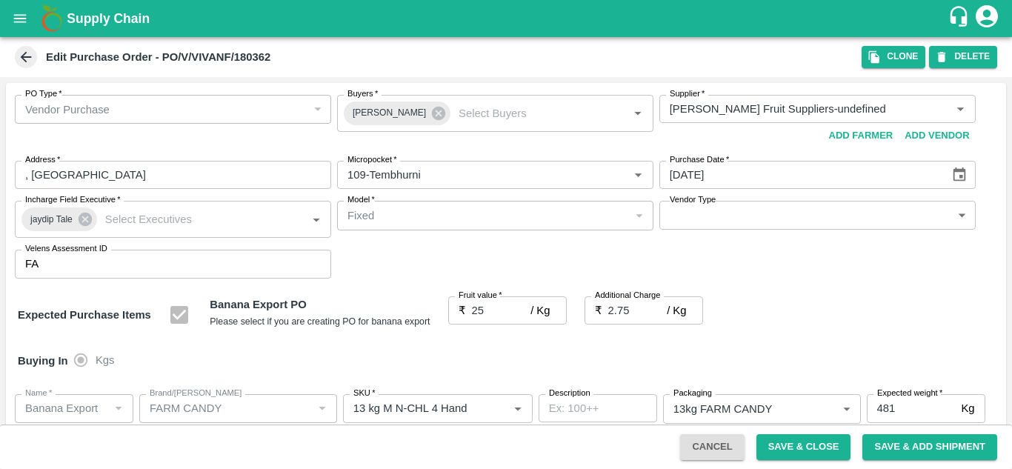
scroll to position [858, 0]
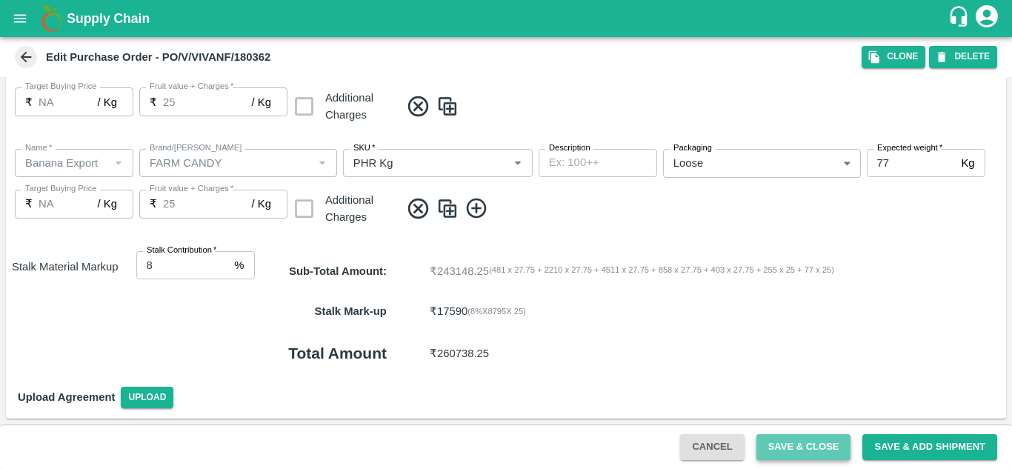
click at [818, 447] on button "Save & Close" at bounding box center [804, 447] width 95 height 26
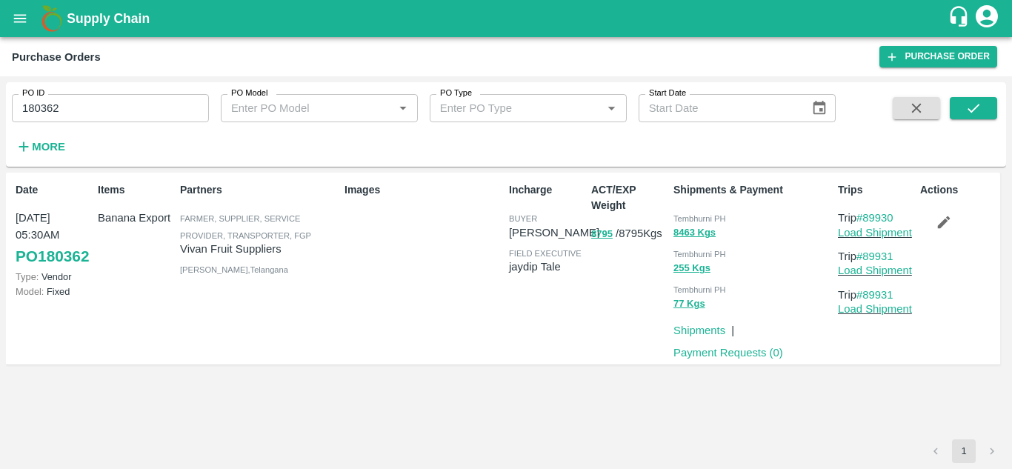
click at [70, 107] on input "180362" at bounding box center [110, 108] width 197 height 28
paste input "text"
type input "180317"
click at [973, 105] on icon "submit" at bounding box center [974, 108] width 16 height 16
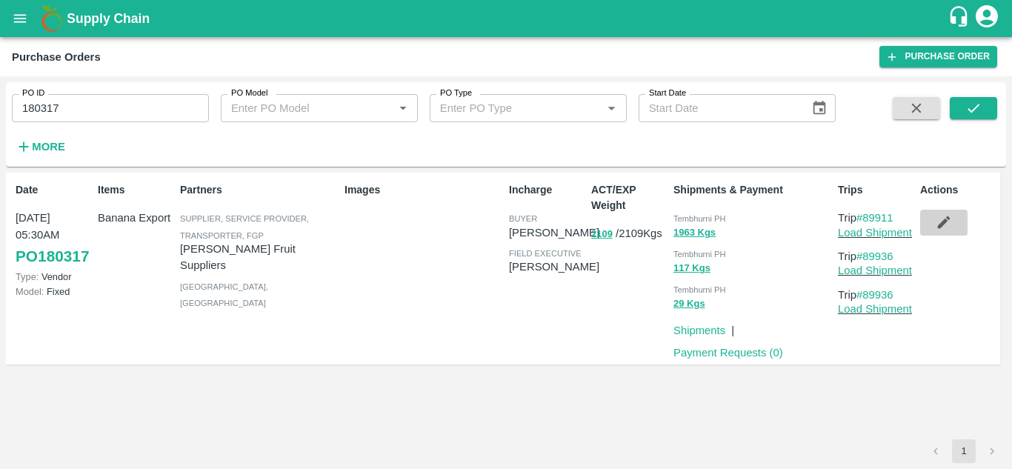
click at [938, 230] on icon "button" at bounding box center [944, 222] width 16 height 16
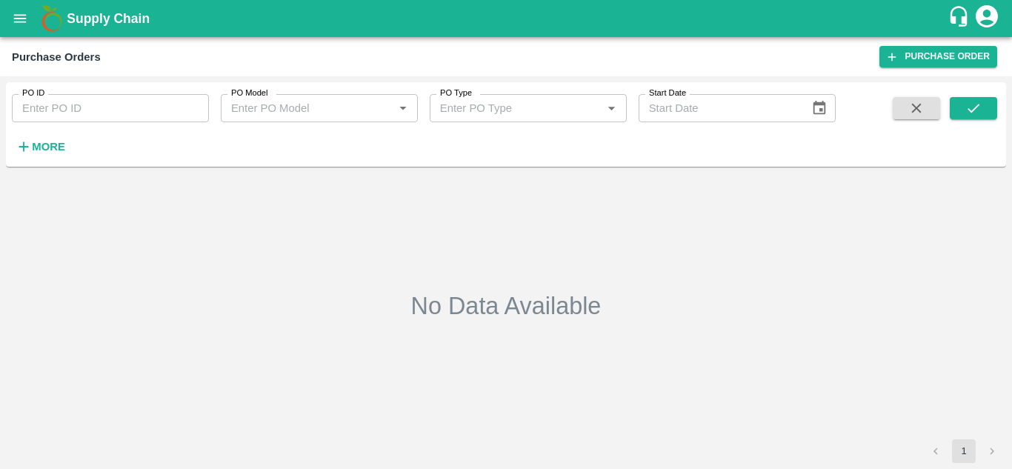
type input "180317"
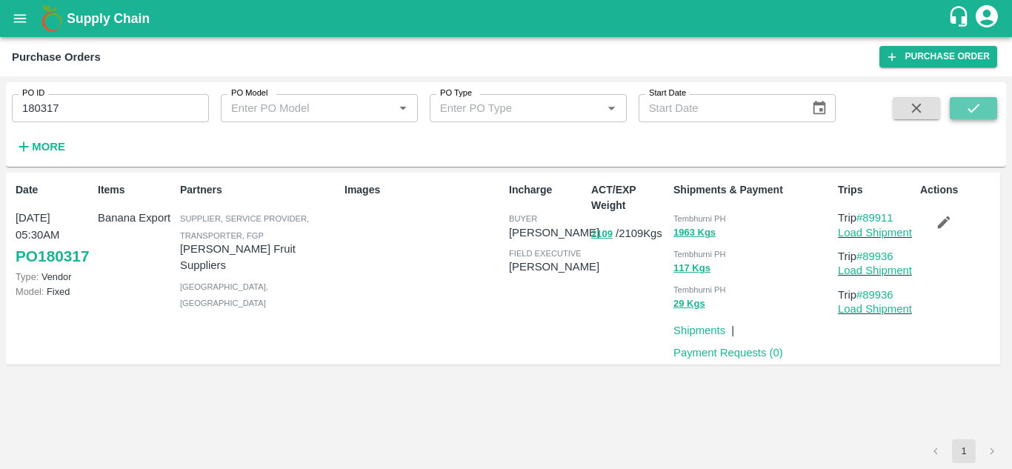
click at [989, 112] on button "submit" at bounding box center [973, 108] width 47 height 22
click at [943, 221] on icon "button" at bounding box center [944, 222] width 16 height 16
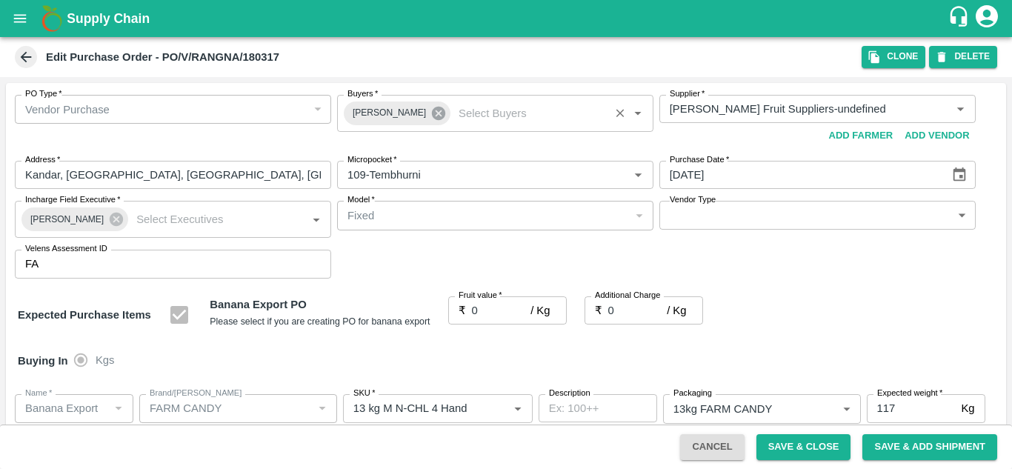
click at [433, 117] on icon at bounding box center [438, 113] width 13 height 13
click at [356, 115] on input "Buyers   *" at bounding box center [483, 108] width 283 height 19
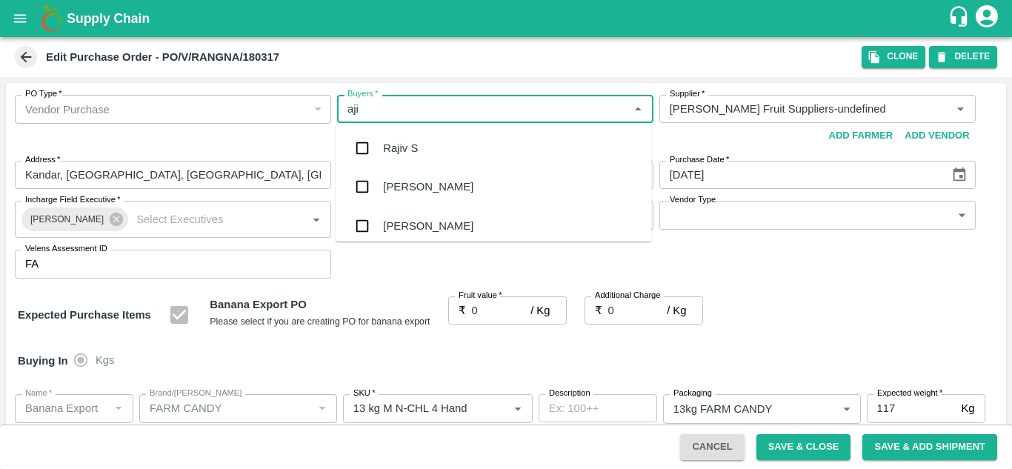
type input "ajit"
click at [418, 139] on div "[PERSON_NAME]" at bounding box center [494, 148] width 316 height 39
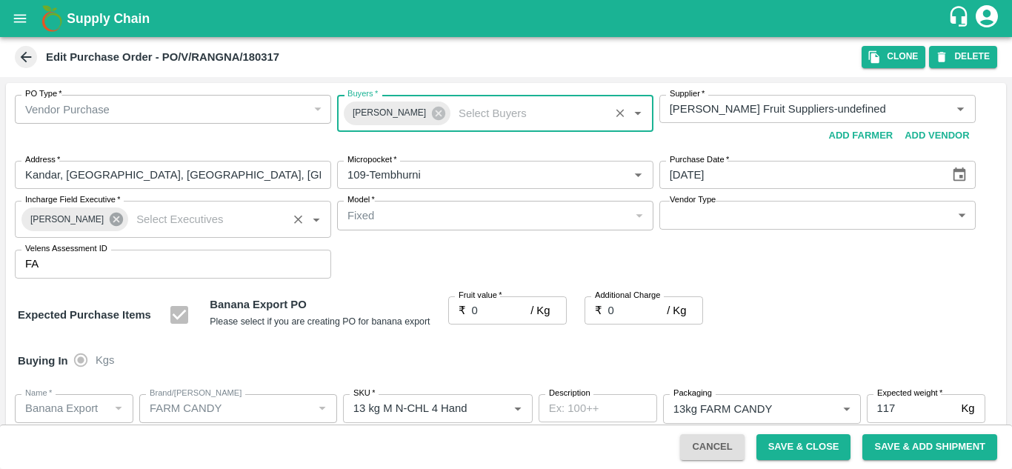
click at [110, 220] on icon at bounding box center [116, 219] width 13 height 13
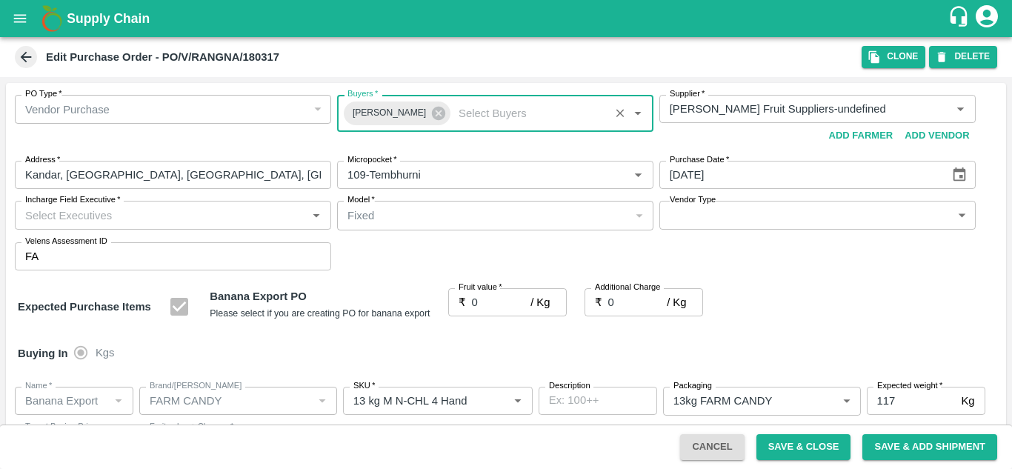
click at [53, 220] on input "Incharge Field Executive   *" at bounding box center [160, 214] width 283 height 19
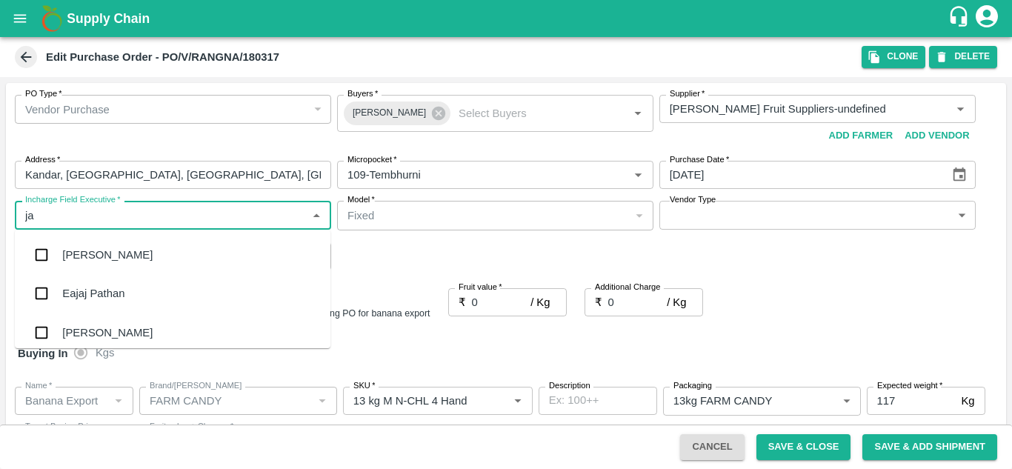
type input "jay"
click at [95, 328] on div "jaydip Tale" at bounding box center [88, 333] width 52 height 16
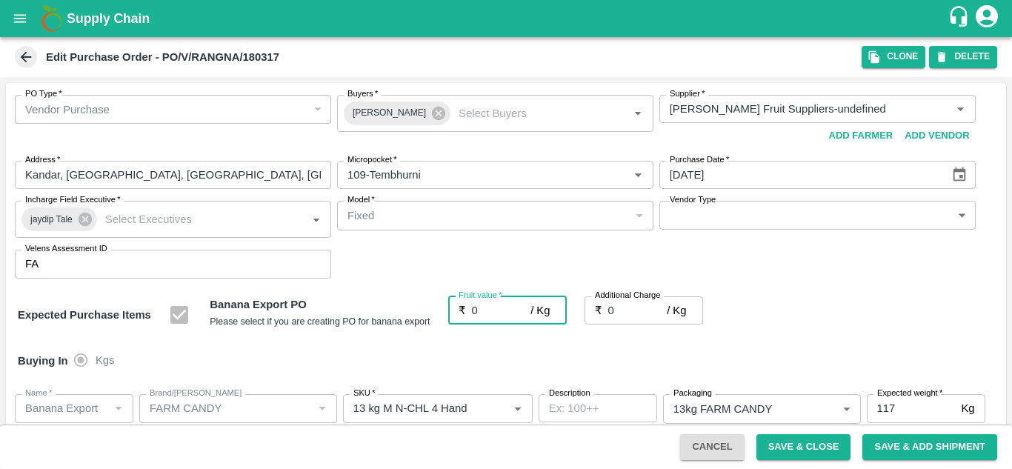
click at [486, 311] on input "0" at bounding box center [501, 310] width 59 height 28
type input "2"
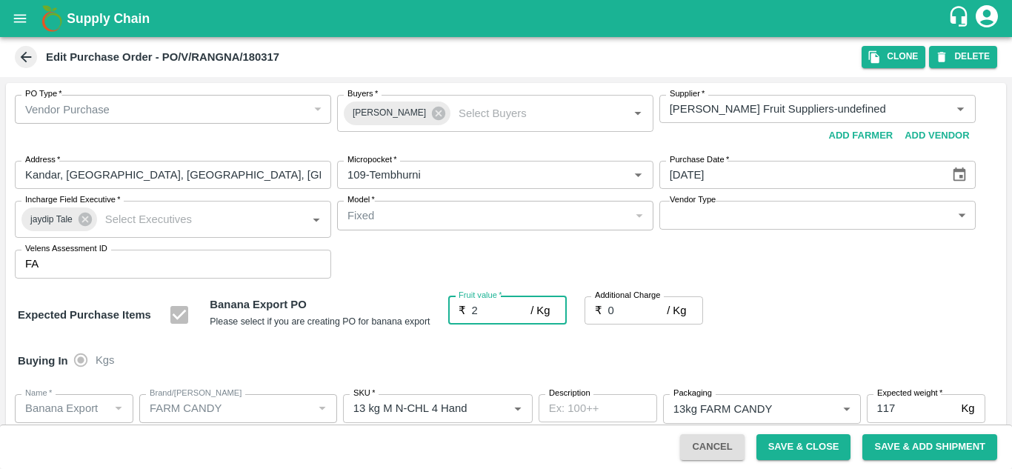
type input "2"
type input "22"
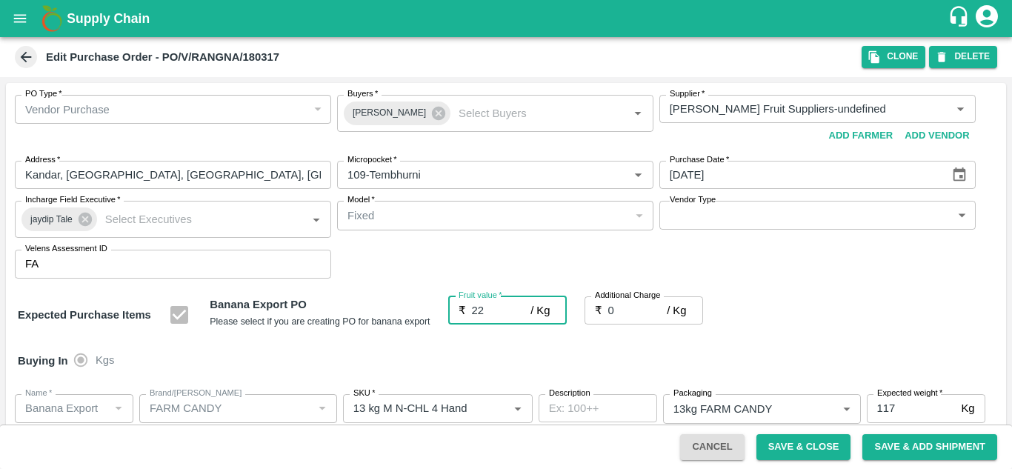
type input "22"
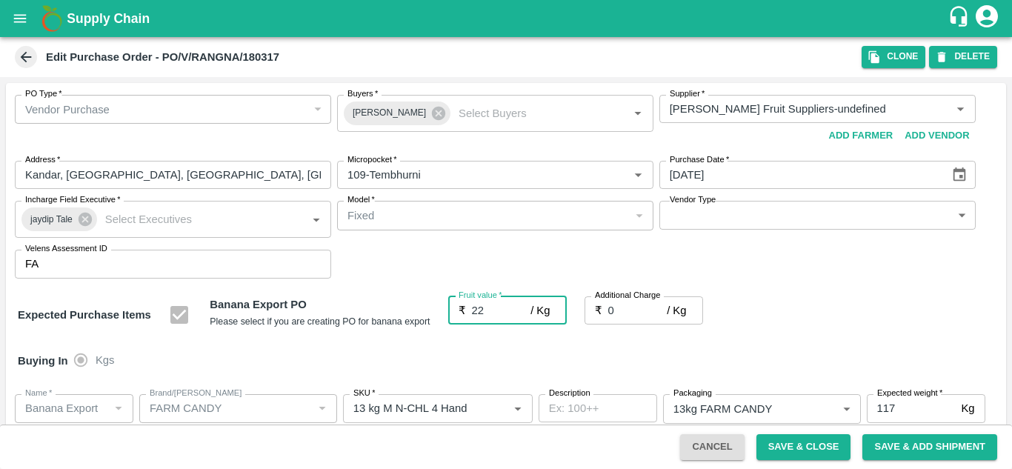
type input "22"
type input "2"
type input "24"
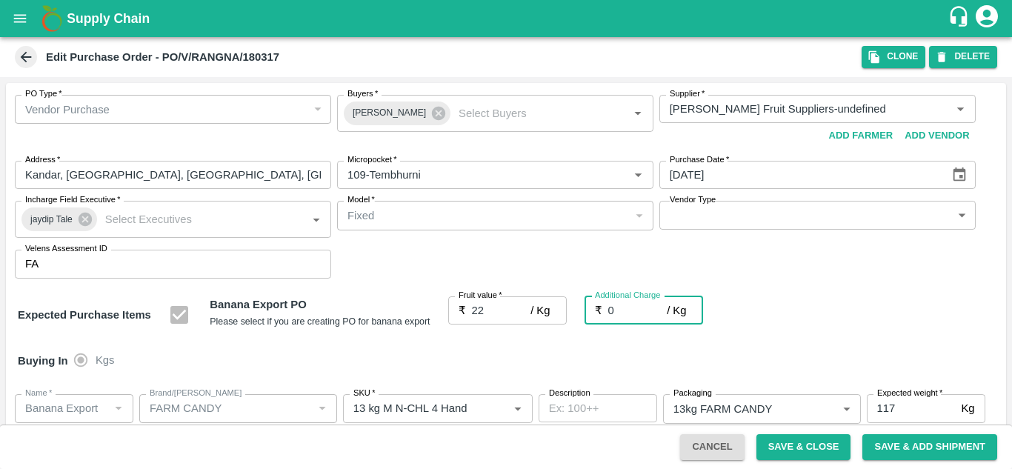
type input "24"
type input "2.7"
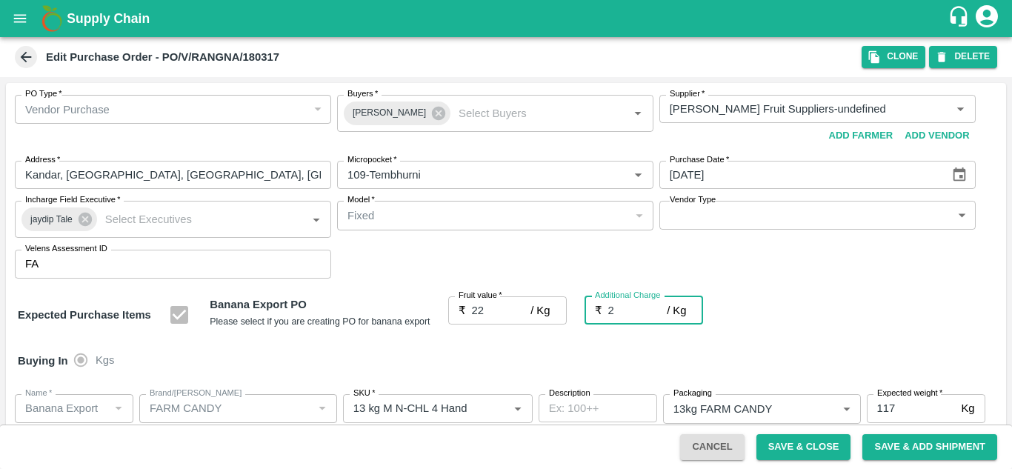
type input "24.7"
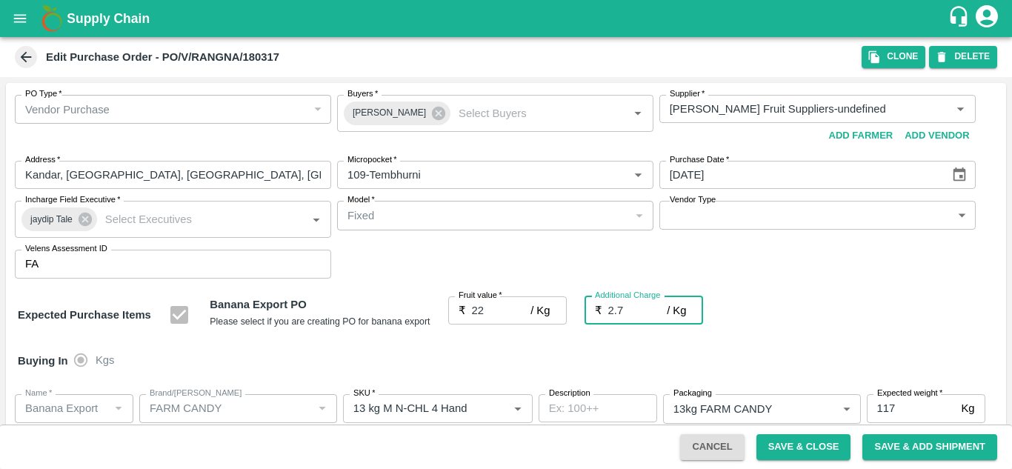
type input "2.75"
type input "24.75"
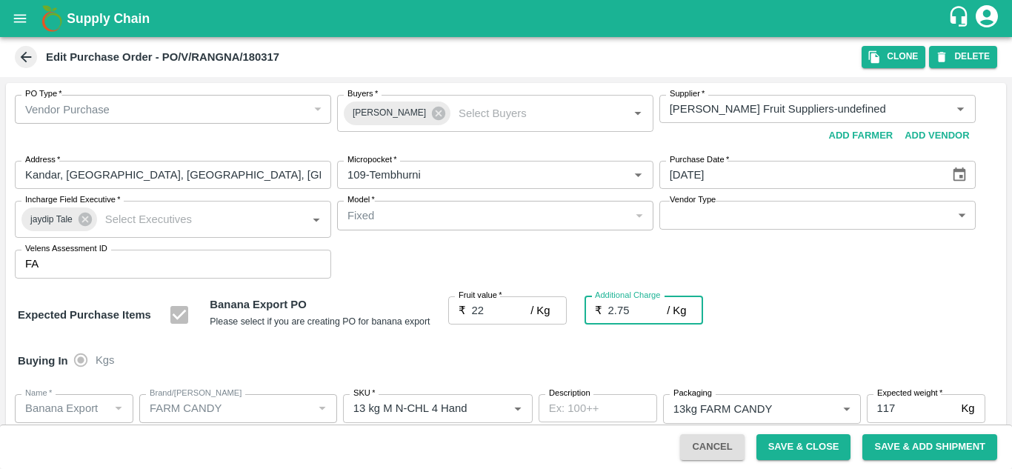
type input "24.75"
type input "2.75"
click at [817, 325] on div "Expected Purchase Items Banana Export PO Please select if you are creating PO f…" at bounding box center [506, 315] width 977 height 38
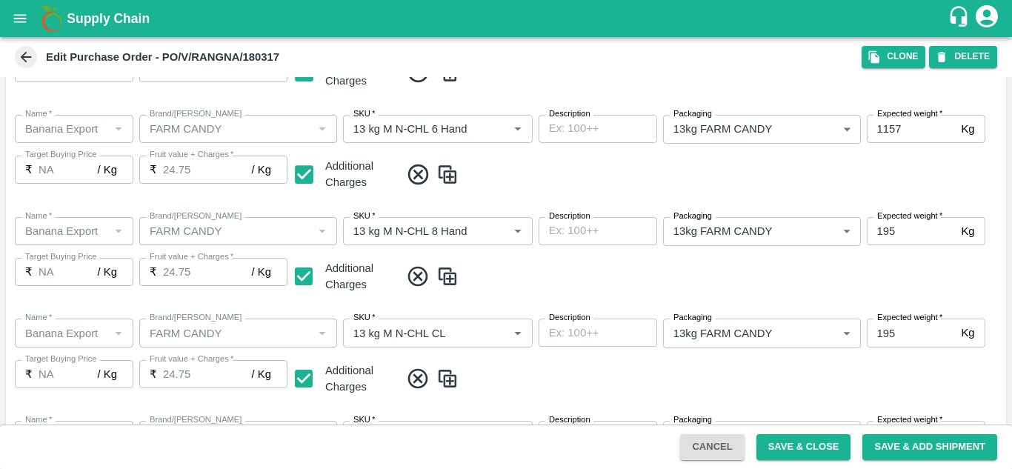
scroll to position [858, 0]
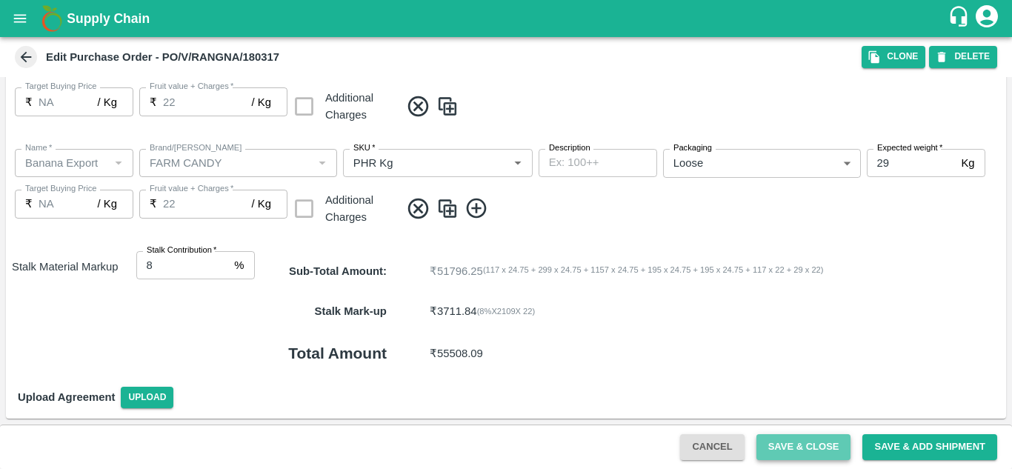
click at [815, 445] on button "Save & Close" at bounding box center [804, 447] width 95 height 26
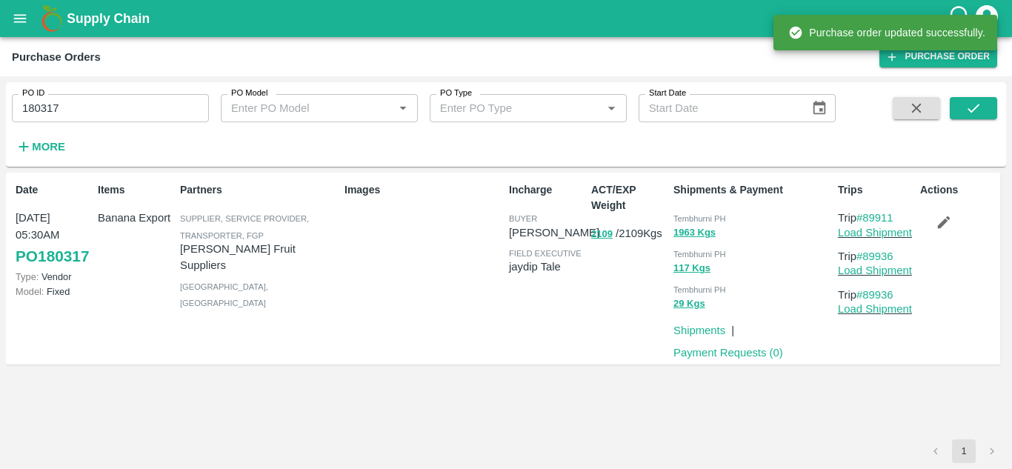
click at [72, 102] on input "180317" at bounding box center [110, 108] width 197 height 28
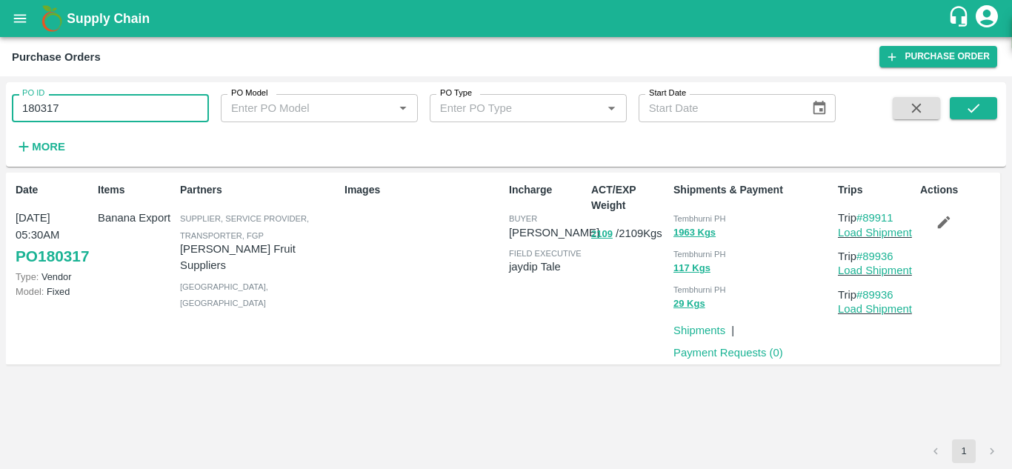
click at [72, 102] on input "180317" at bounding box center [110, 108] width 197 height 28
paste input "text"
type input "180340"
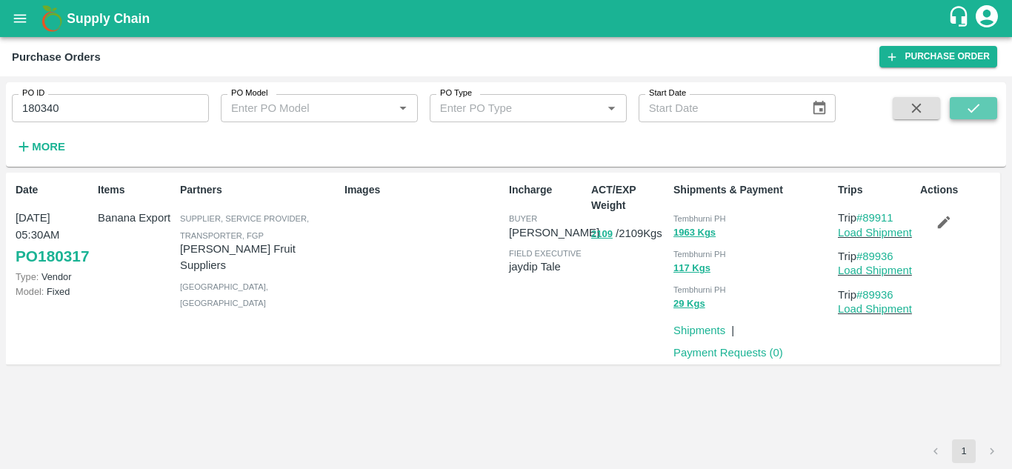
click at [985, 104] on button "submit" at bounding box center [973, 108] width 47 height 22
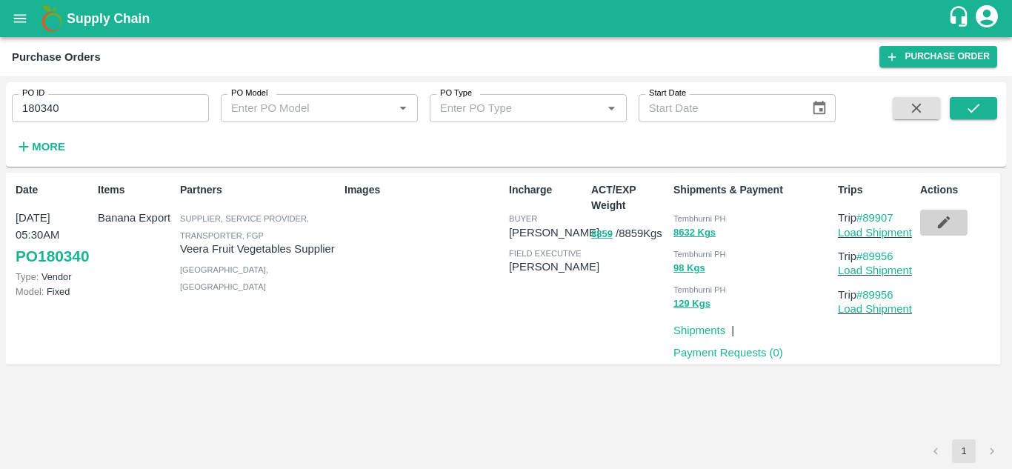
click at [939, 221] on icon "button" at bounding box center [944, 222] width 16 height 16
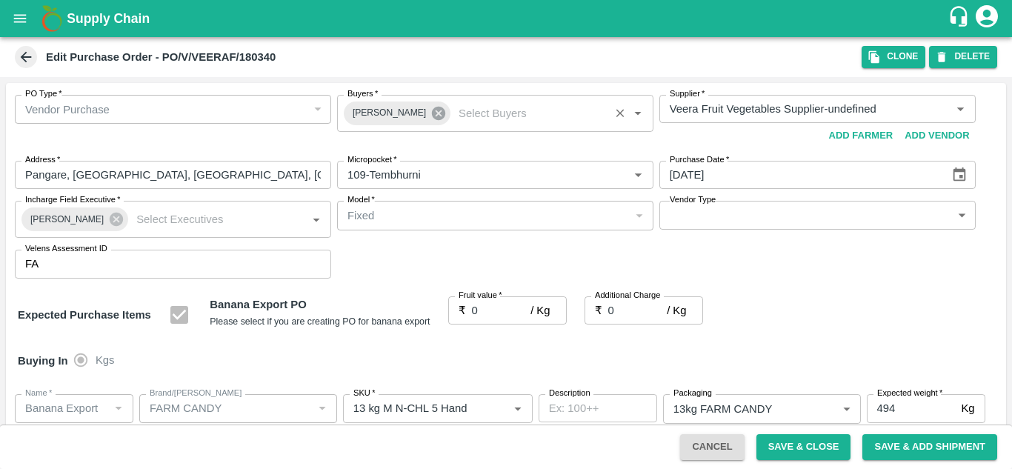
click at [432, 112] on icon at bounding box center [438, 113] width 13 height 13
click at [359, 105] on input "Buyers   *" at bounding box center [483, 108] width 283 height 19
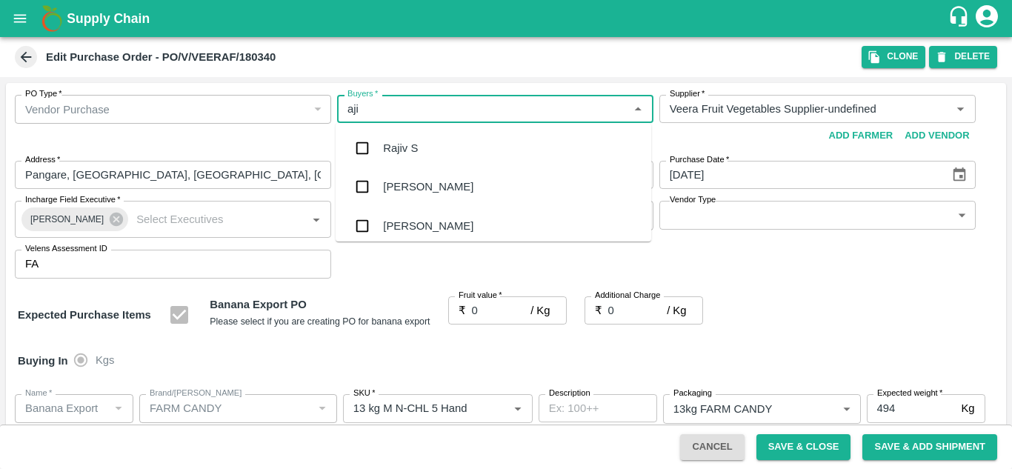
type input "ajit"
click at [425, 140] on div "Ajit Otari" at bounding box center [428, 148] width 90 height 16
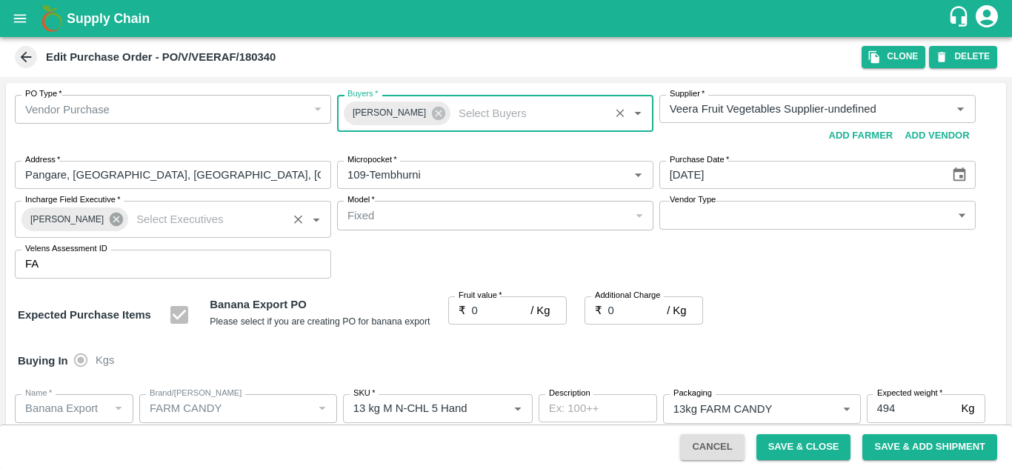
click at [110, 220] on icon at bounding box center [116, 219] width 13 height 13
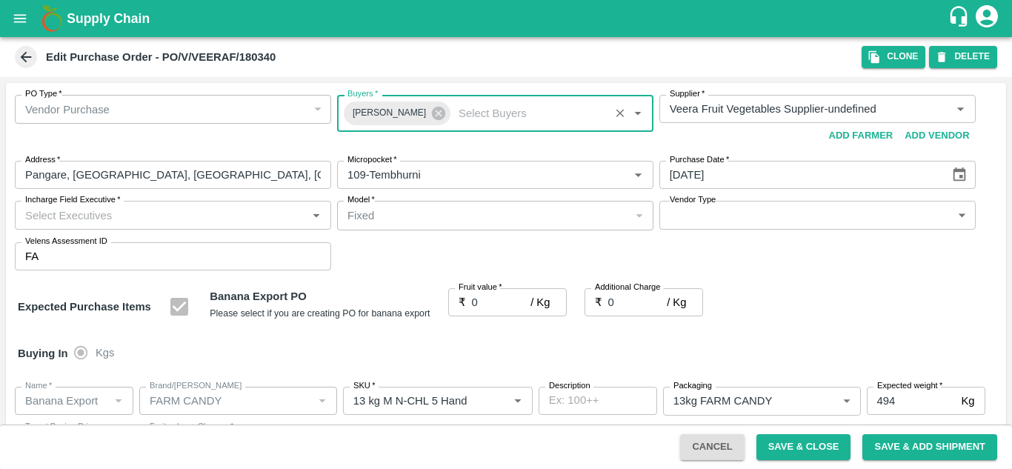
click at [57, 213] on input "Incharge Field Executive   *" at bounding box center [160, 214] width 283 height 19
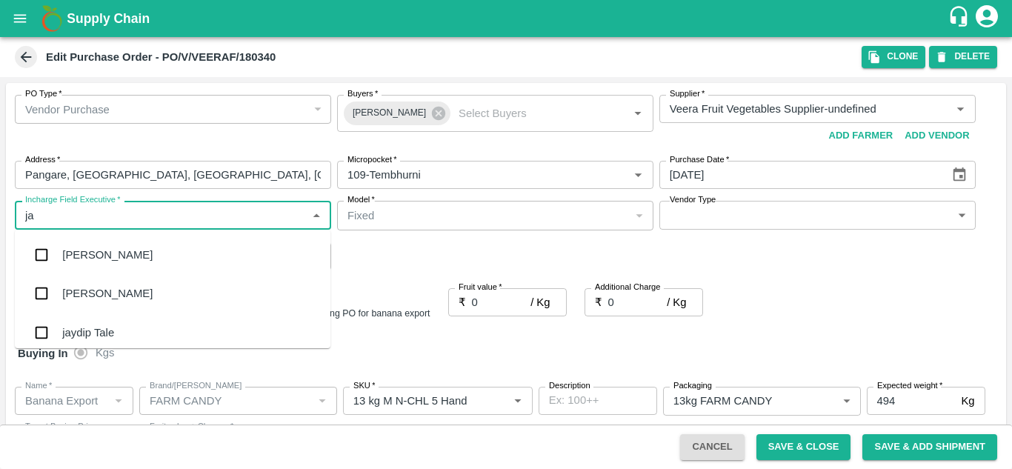
type input "jay"
click at [99, 332] on div "jaydip Tale" at bounding box center [88, 333] width 52 height 16
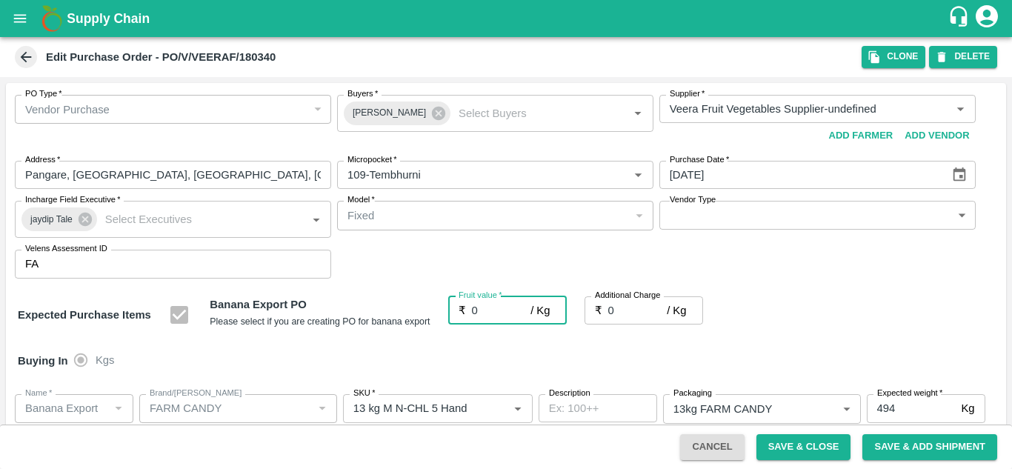
click at [481, 305] on input "0" at bounding box center [501, 310] width 59 height 28
type input "2"
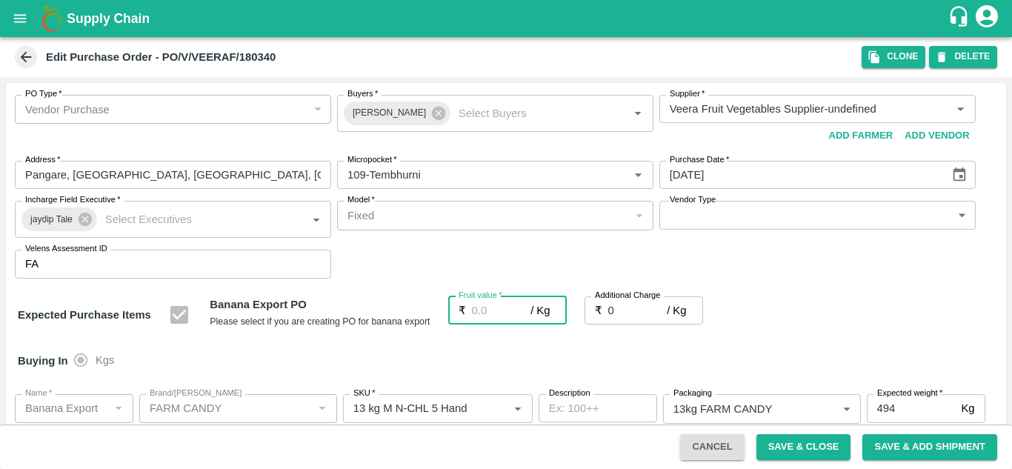
type input "2"
type input "25"
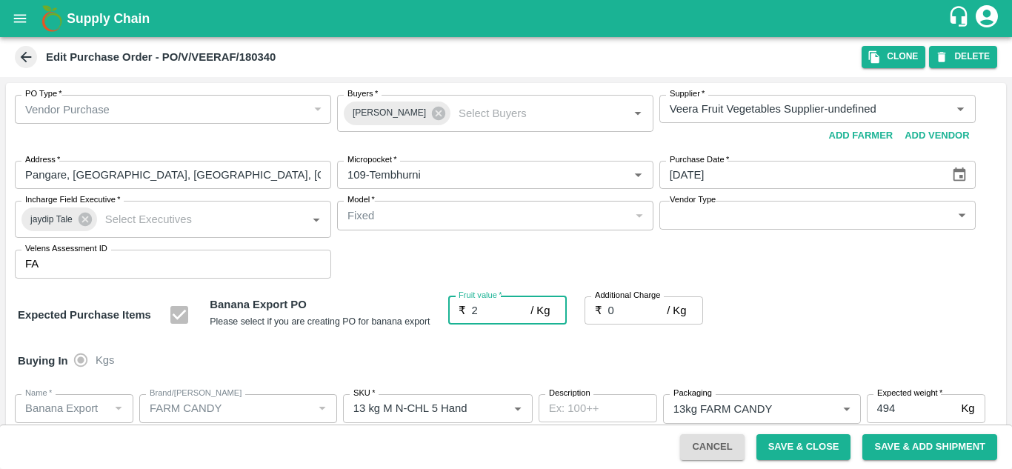
type input "25"
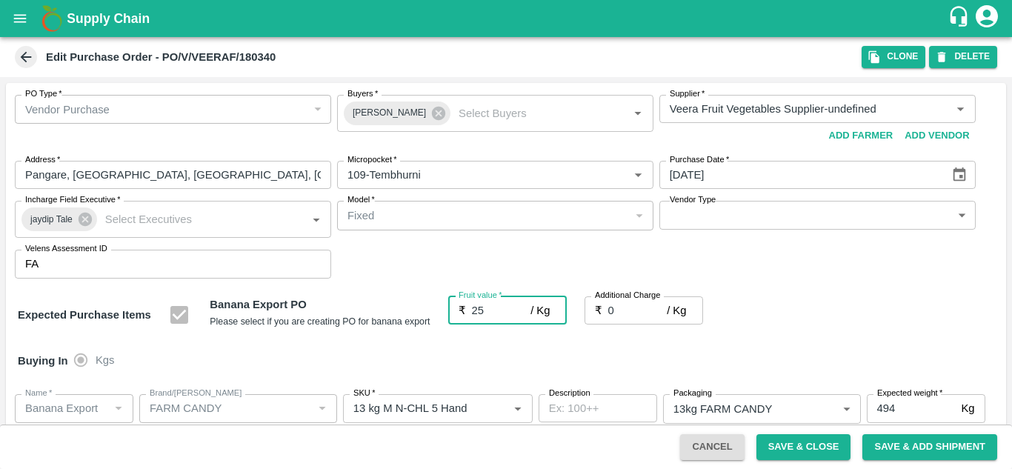
type input "25"
type input "2"
type input "27"
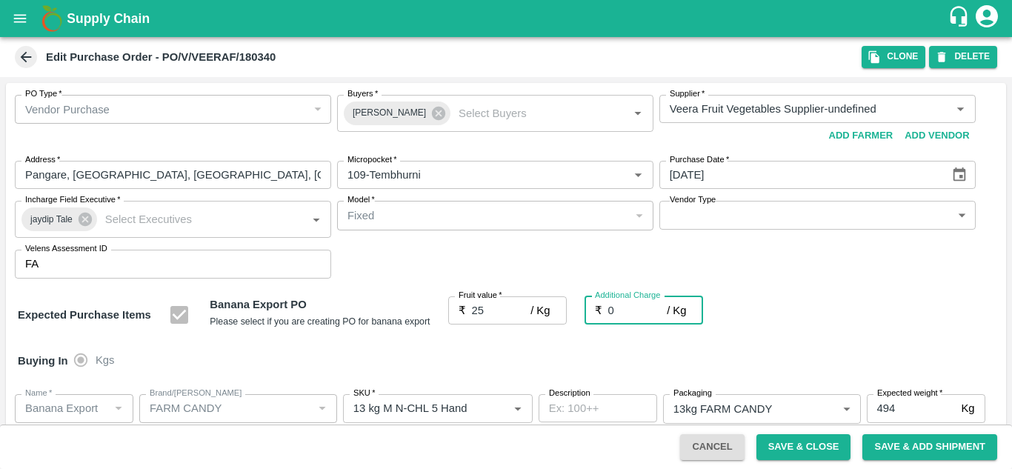
type input "27"
type input "2.7"
type input "27.7"
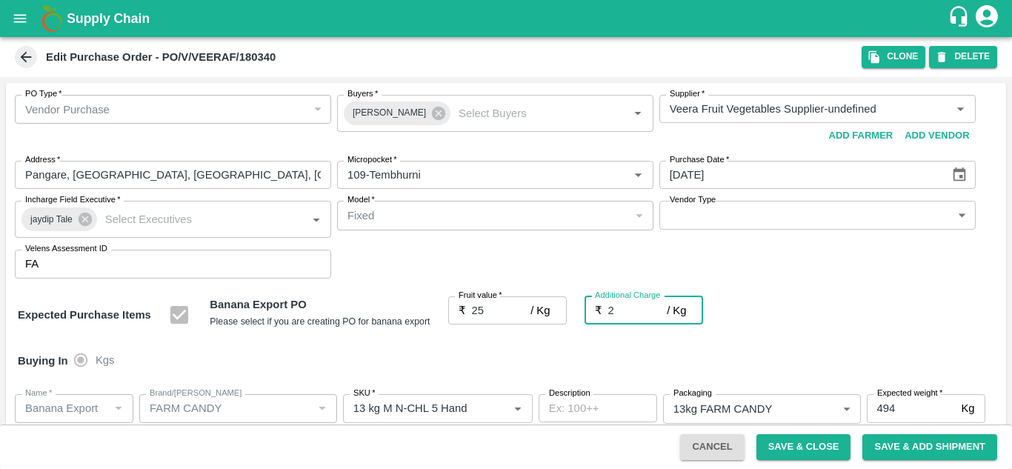
type input "27.7"
type input "2.75"
type input "27.75"
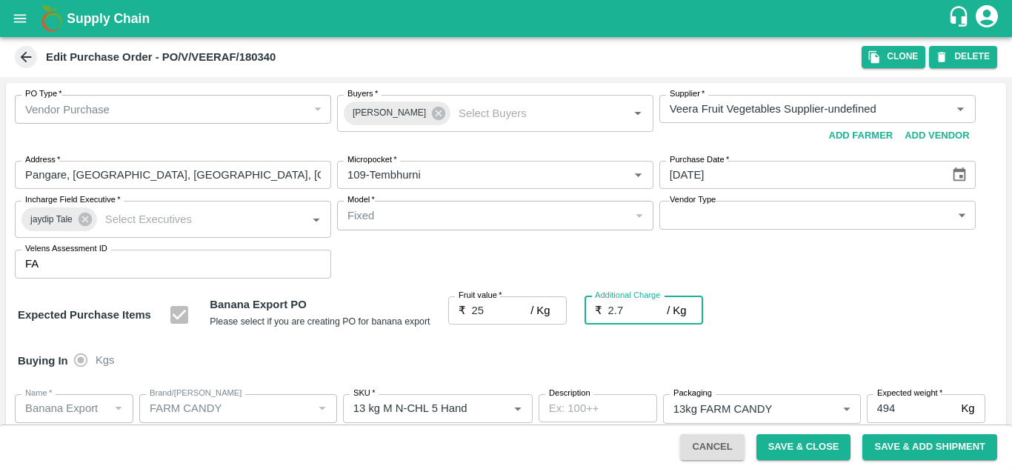
type input "27.75"
type input "2.75"
click at [766, 273] on div "PO Type   * Vendor Purchase 2 PO Type Buyers   * Ajit Otari Buyers   * Supplier…" at bounding box center [506, 187] width 1001 height 208
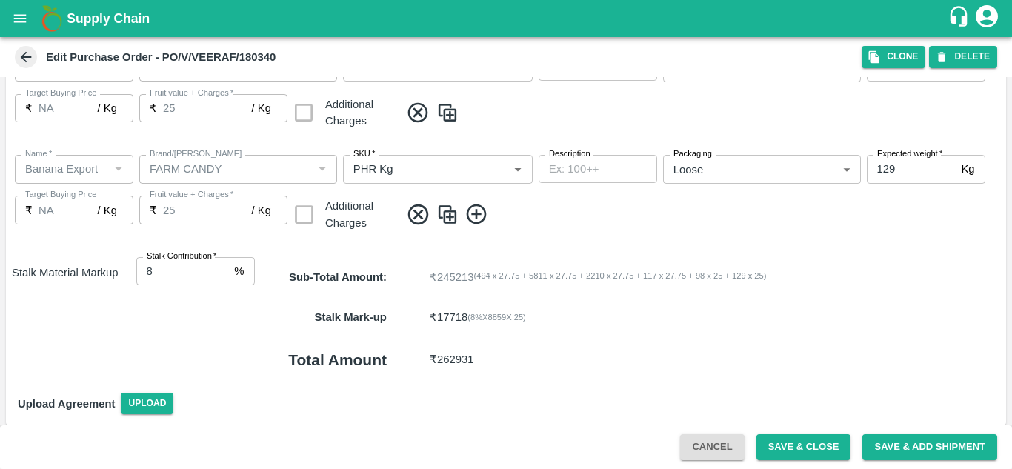
scroll to position [757, 0]
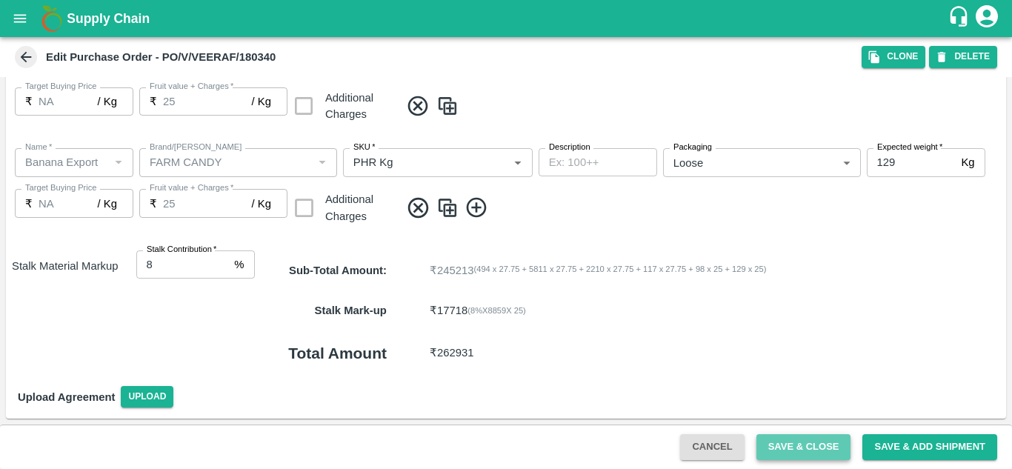
click at [818, 443] on button "Save & Close" at bounding box center [804, 447] width 95 height 26
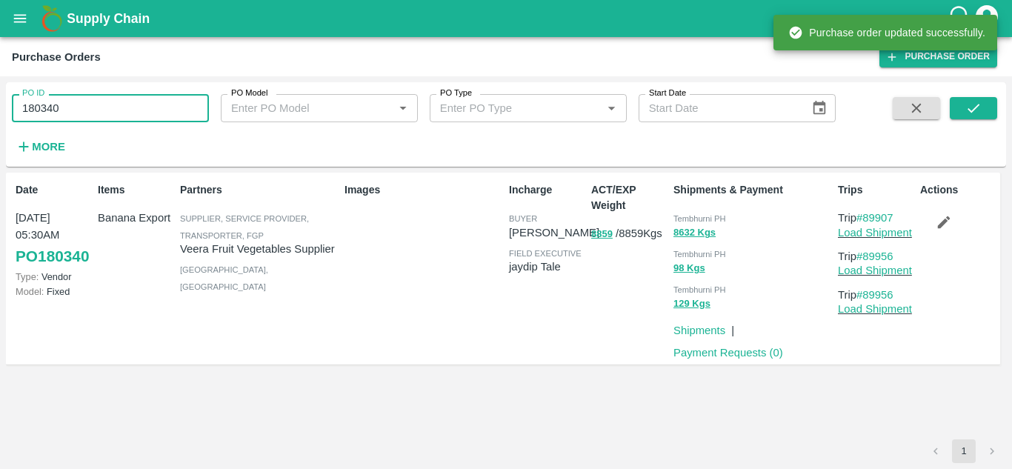
click at [69, 114] on input "180340" at bounding box center [110, 108] width 197 height 28
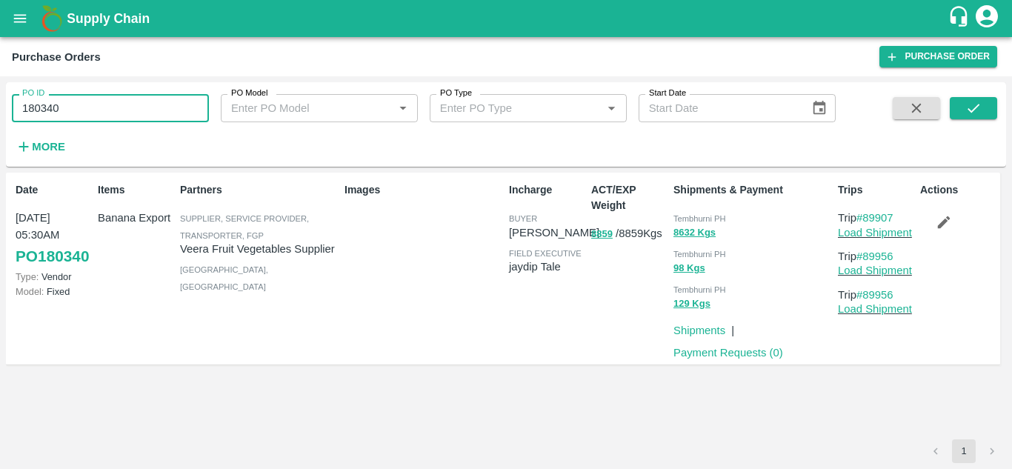
paste input "text"
type input "180373"
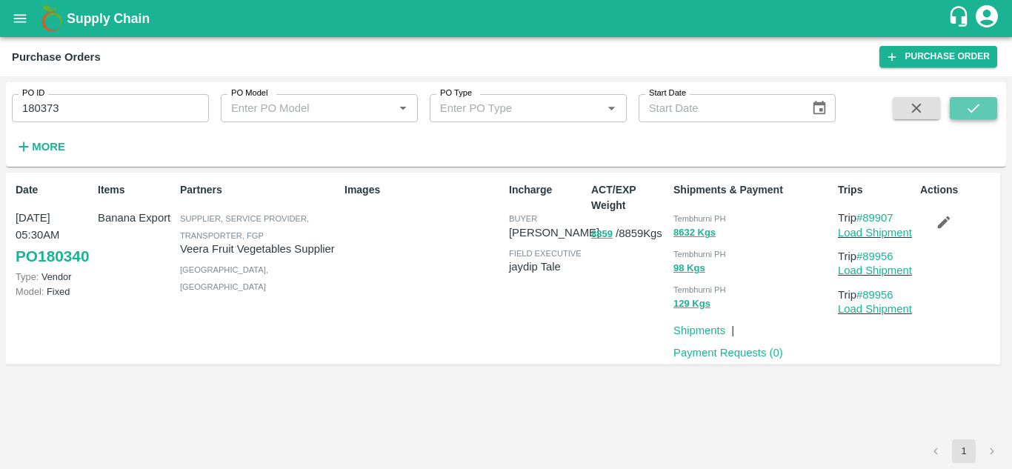
click at [981, 106] on icon "submit" at bounding box center [974, 108] width 16 height 16
click at [947, 224] on icon "button" at bounding box center [944, 222] width 16 height 16
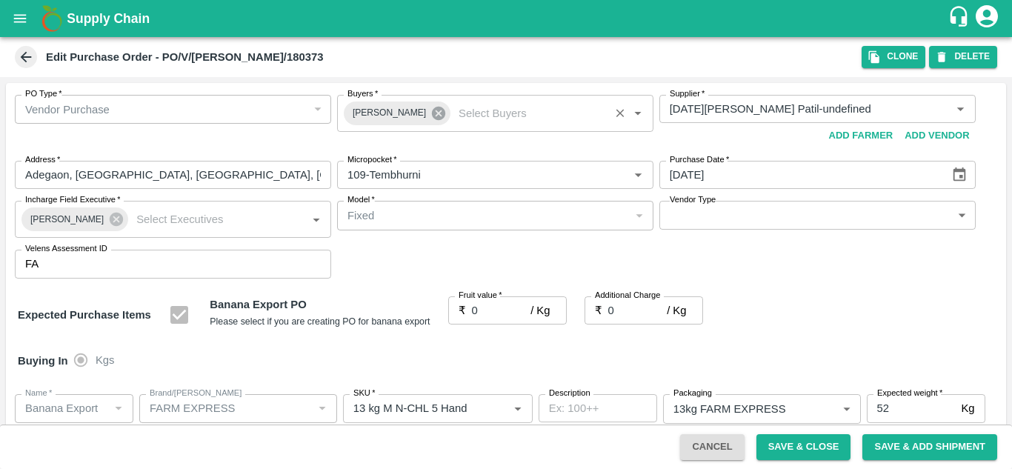
click at [432, 110] on icon at bounding box center [439, 113] width 16 height 16
click at [365, 117] on input "Buyers   *" at bounding box center [483, 108] width 283 height 19
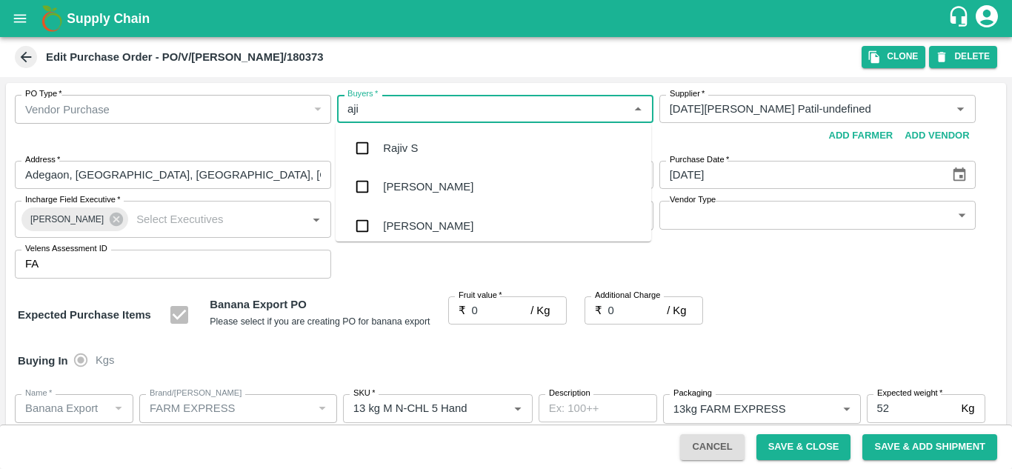
type input "ajit"
click at [419, 143] on div "Ajit Otari" at bounding box center [428, 148] width 90 height 16
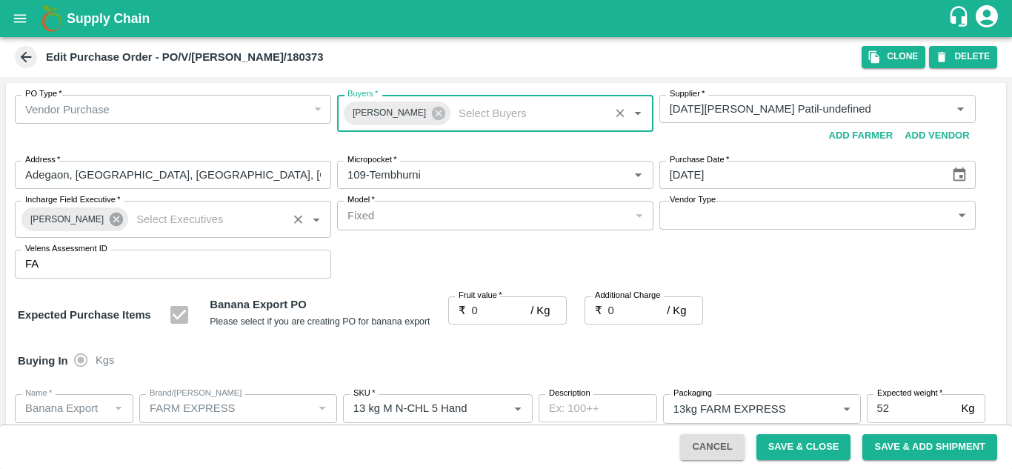
click at [110, 225] on icon at bounding box center [116, 219] width 13 height 13
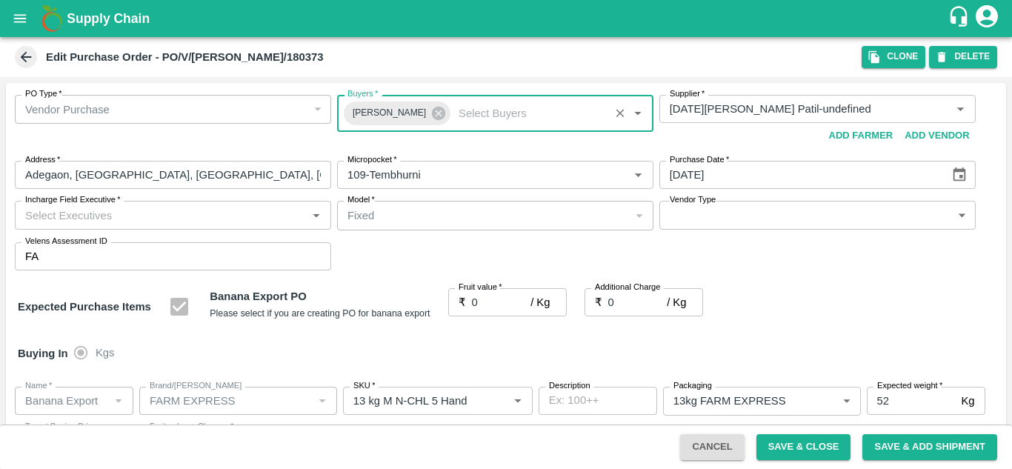
click at [55, 216] on input "Incharge Field Executive   *" at bounding box center [160, 214] width 283 height 19
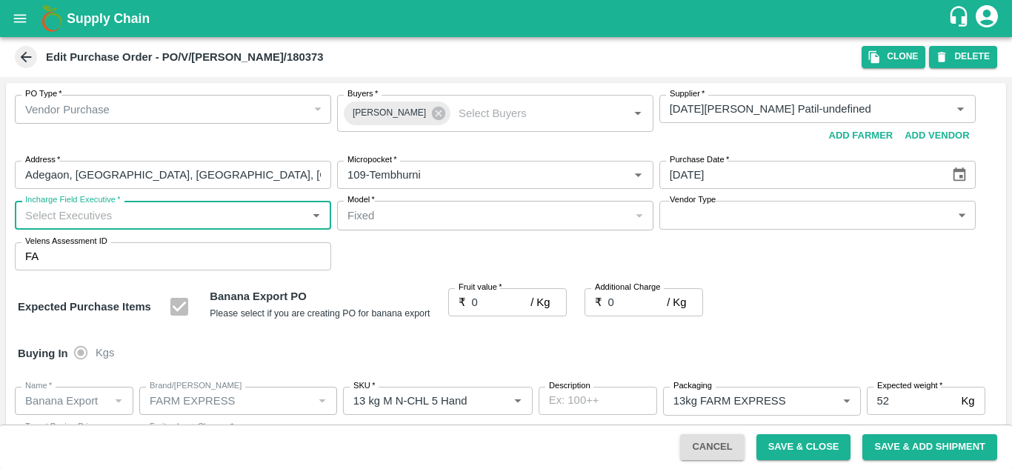
click at [40, 210] on input "Incharge Field Executive   *" at bounding box center [160, 214] width 283 height 19
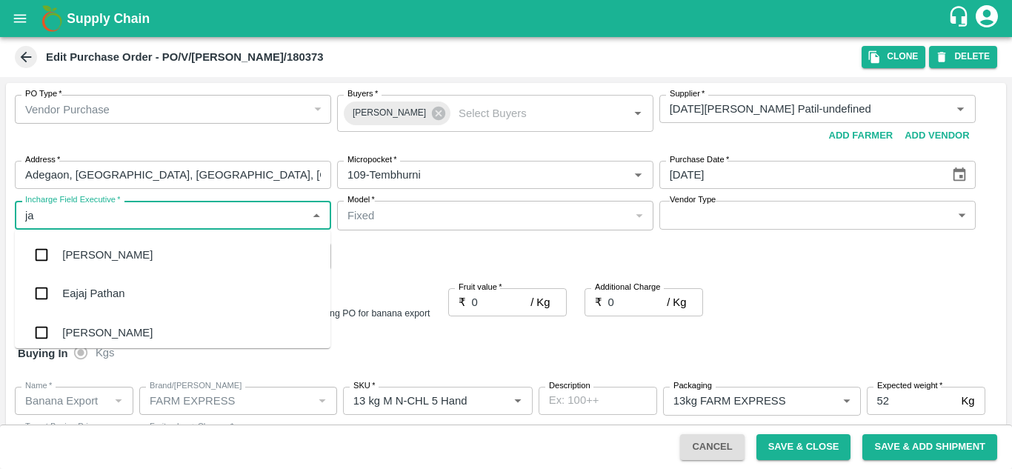
type input "jay"
click at [99, 325] on div "jaydip Tale" at bounding box center [88, 333] width 52 height 16
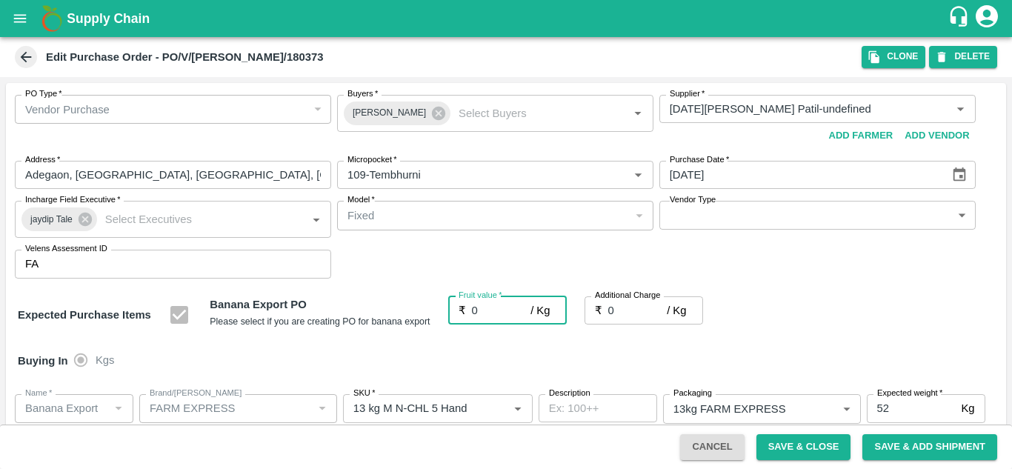
click at [494, 322] on input "0" at bounding box center [501, 310] width 59 height 28
type input "2"
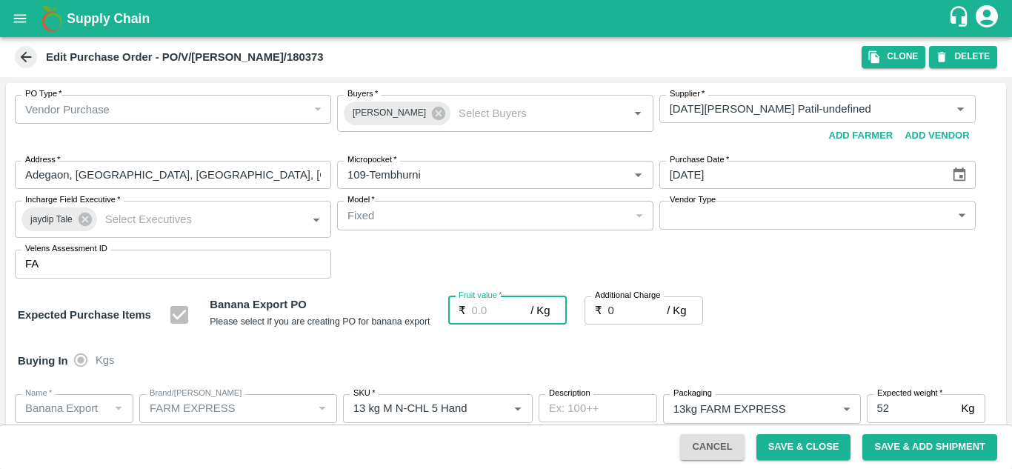
type input "2"
type input "22"
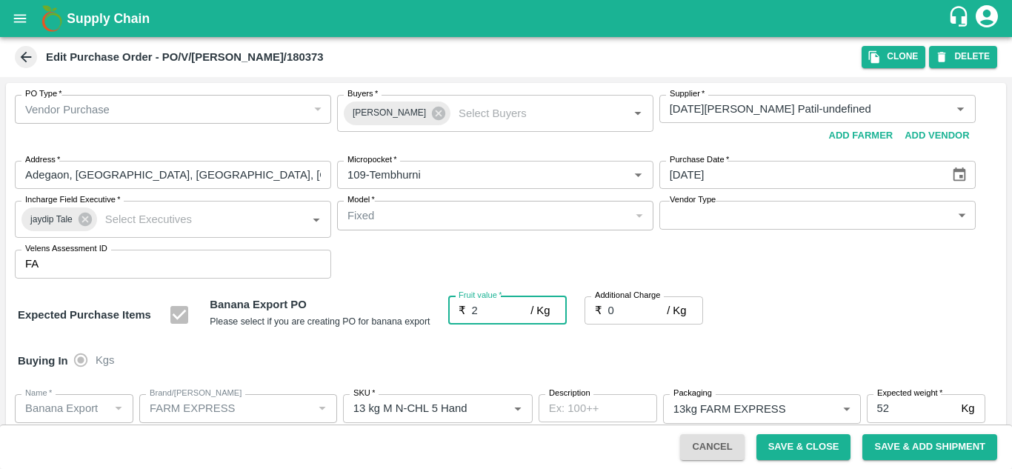
type input "22"
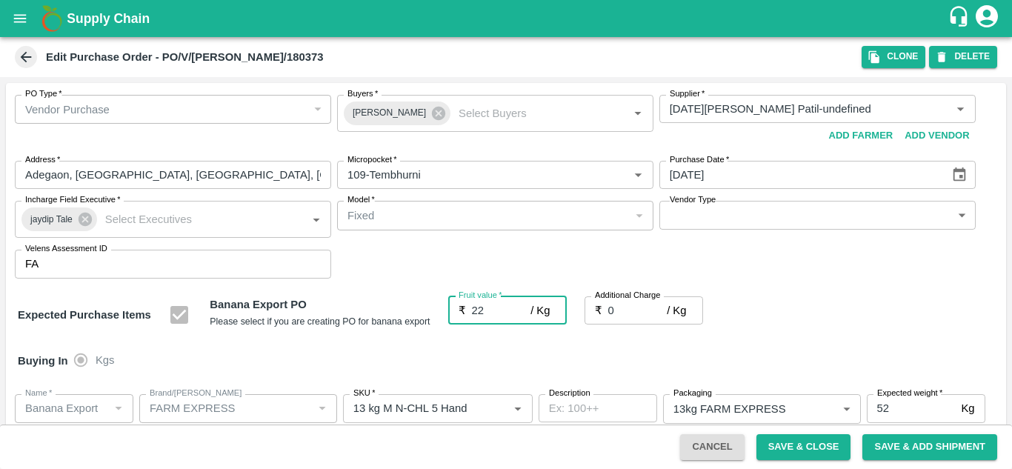
type input "22"
type input "2"
type input "24"
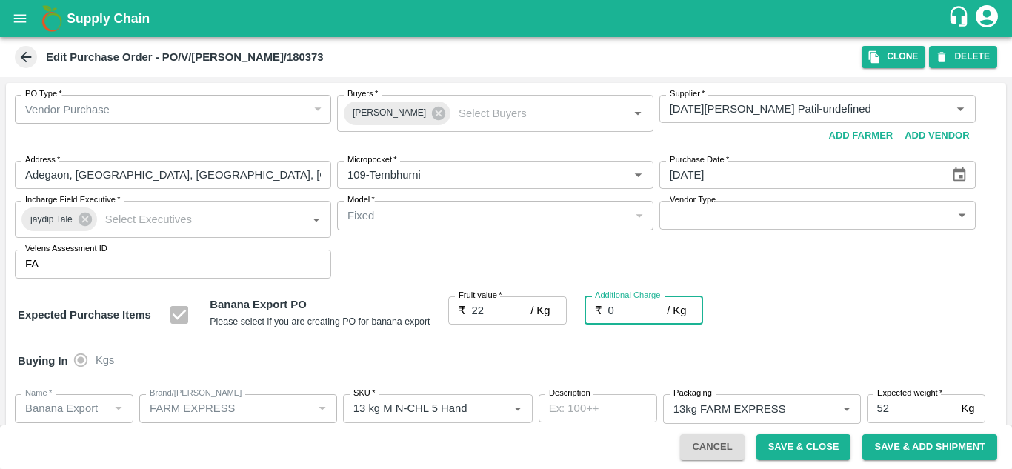
type input "24"
type input "2.7"
type input "24.7"
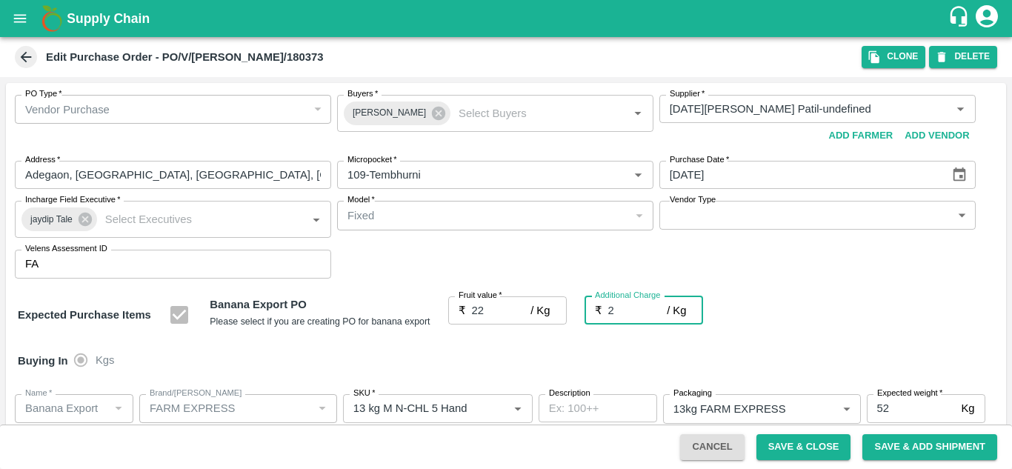
type input "24.7"
type input "2.75"
type input "24.75"
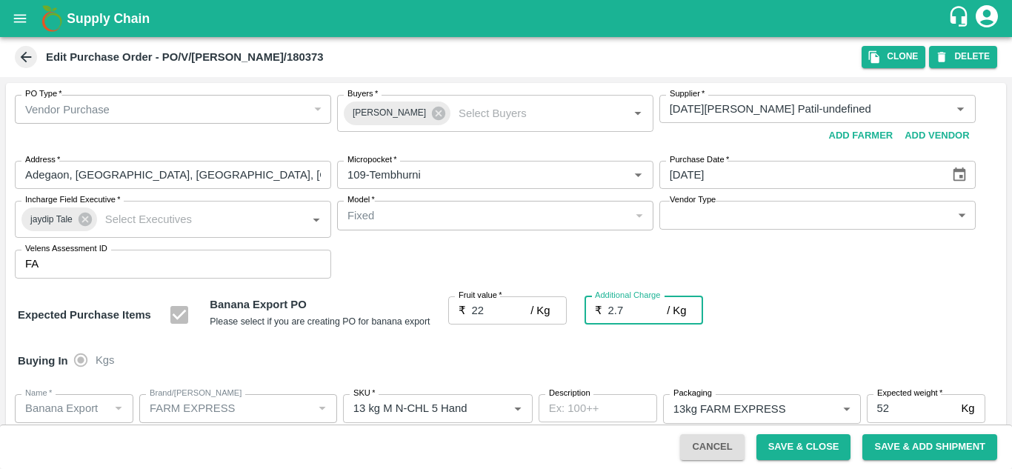
type input "24.75"
type input "2.75"
click at [794, 290] on div "PO Type   * Vendor Purchase 2 PO Type Buyers   * Ajit Otari Buyers   * Supplier…" at bounding box center [506, 187] width 1001 height 208
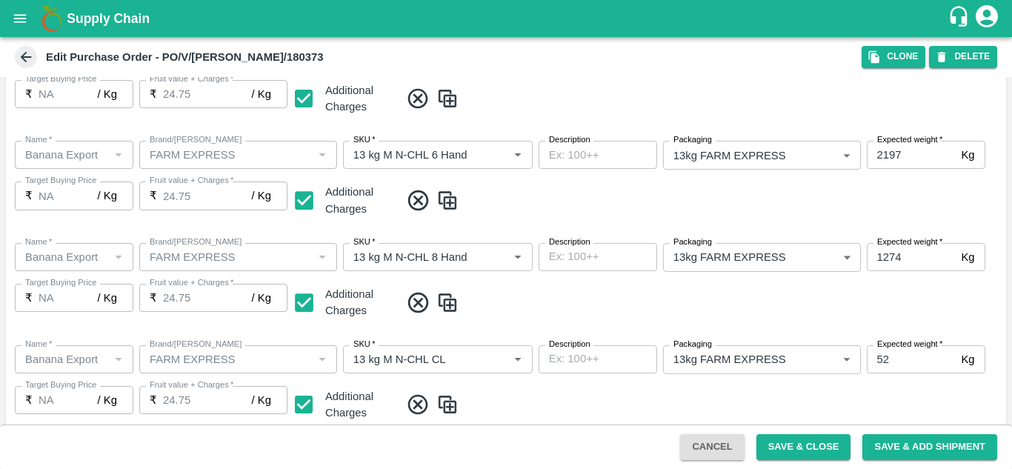
scroll to position [757, 0]
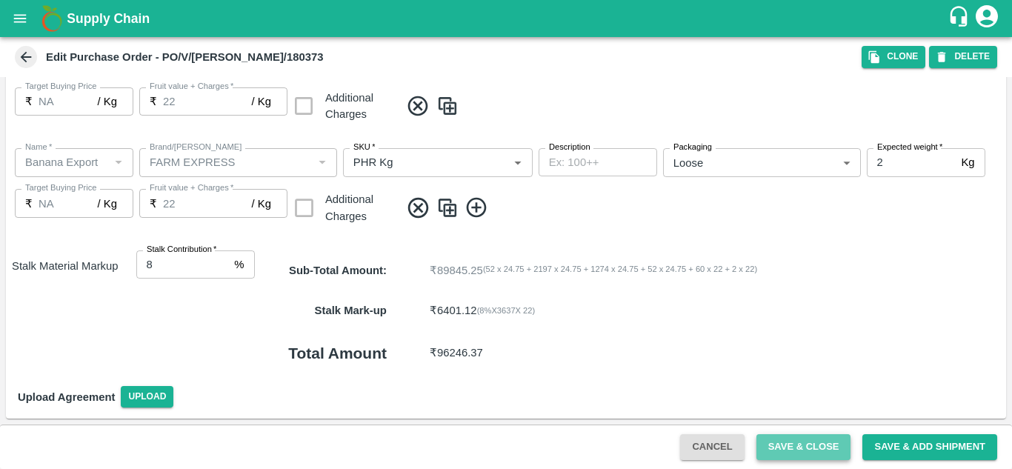
click at [783, 446] on button "Save & Close" at bounding box center [804, 447] width 95 height 26
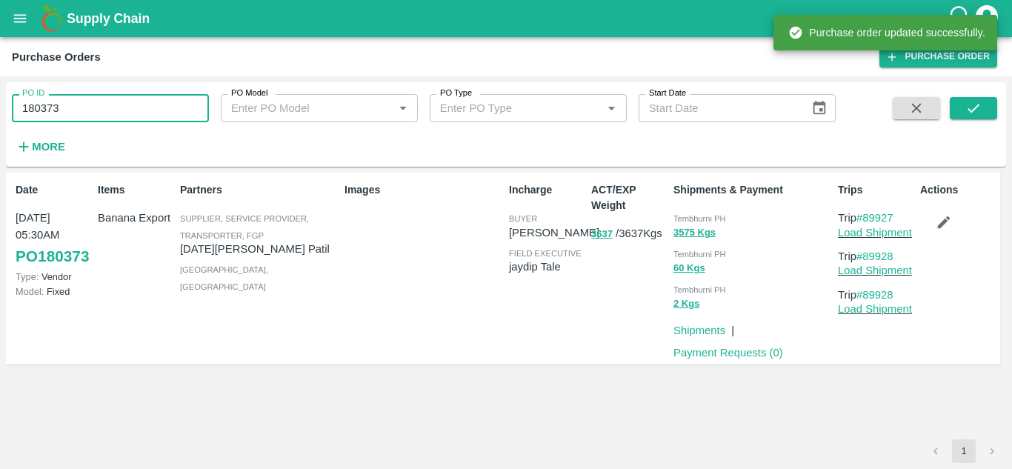
click at [79, 108] on input "180373" at bounding box center [110, 108] width 197 height 28
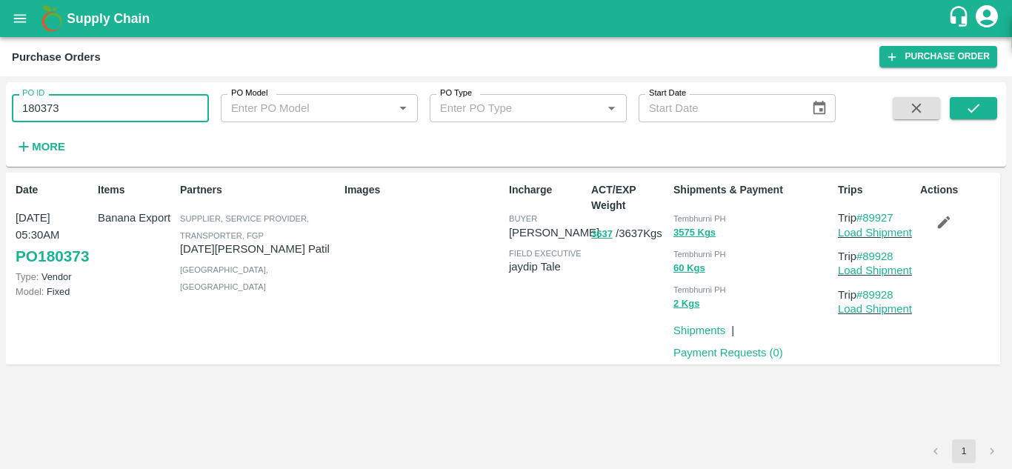
click at [79, 108] on input "180373" at bounding box center [110, 108] width 197 height 28
paste input "text"
type input "180311"
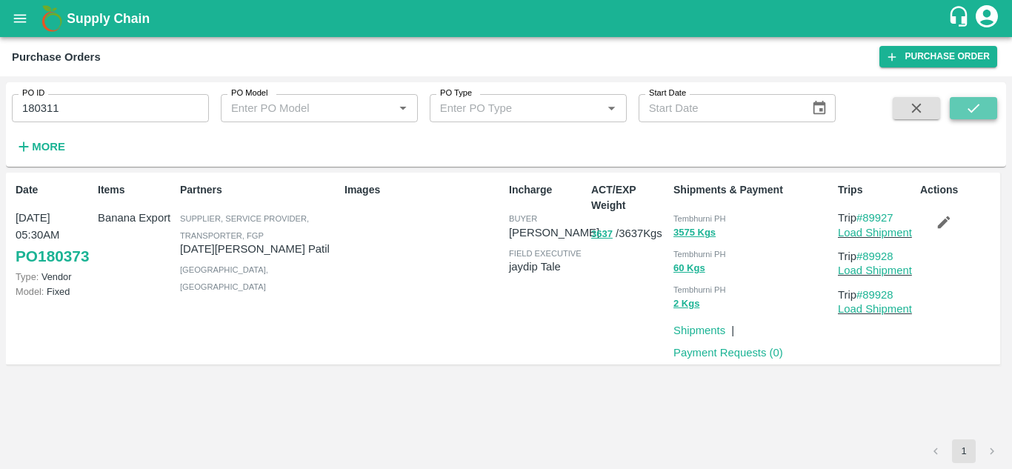
click at [978, 105] on icon "submit" at bounding box center [974, 108] width 12 height 9
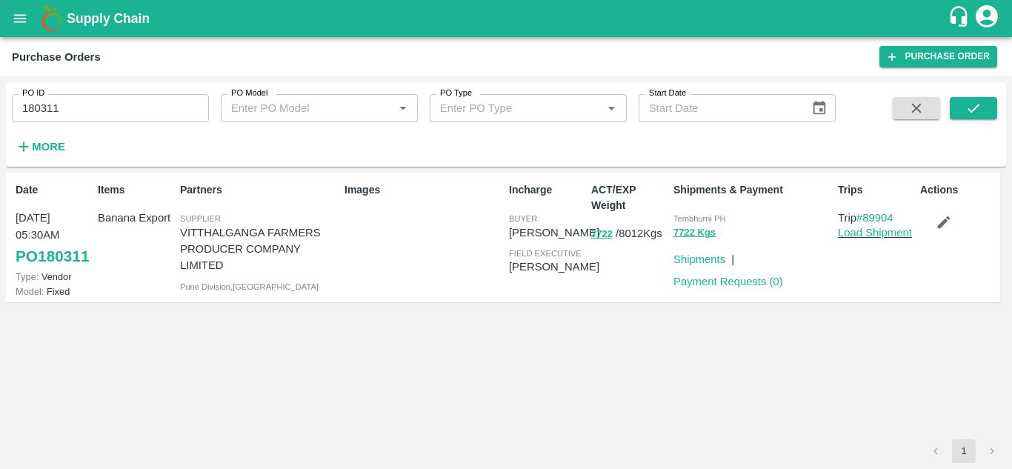
click at [945, 220] on icon "button" at bounding box center [944, 222] width 13 height 13
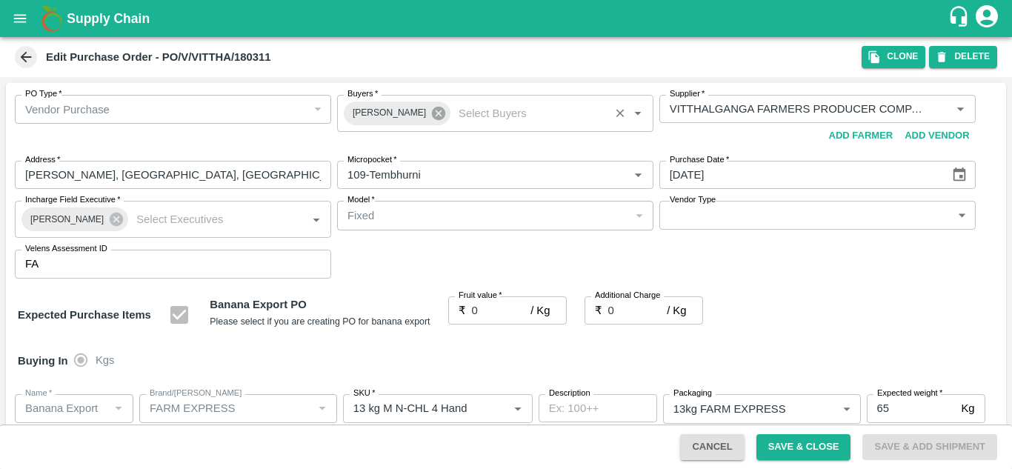
click at [432, 116] on icon at bounding box center [438, 113] width 13 height 13
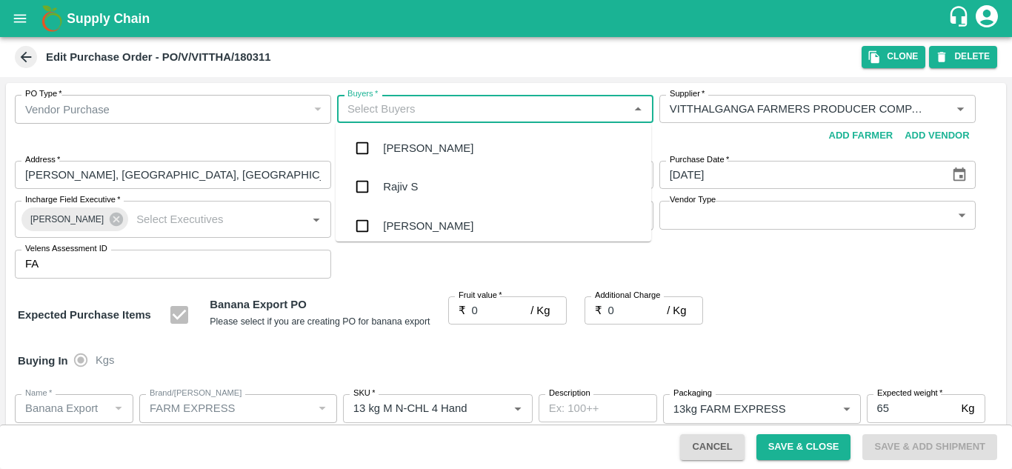
click at [382, 104] on input "Buyers   *" at bounding box center [483, 108] width 283 height 19
type input "ajit"
click at [416, 139] on div "Ajit Otari" at bounding box center [494, 148] width 316 height 39
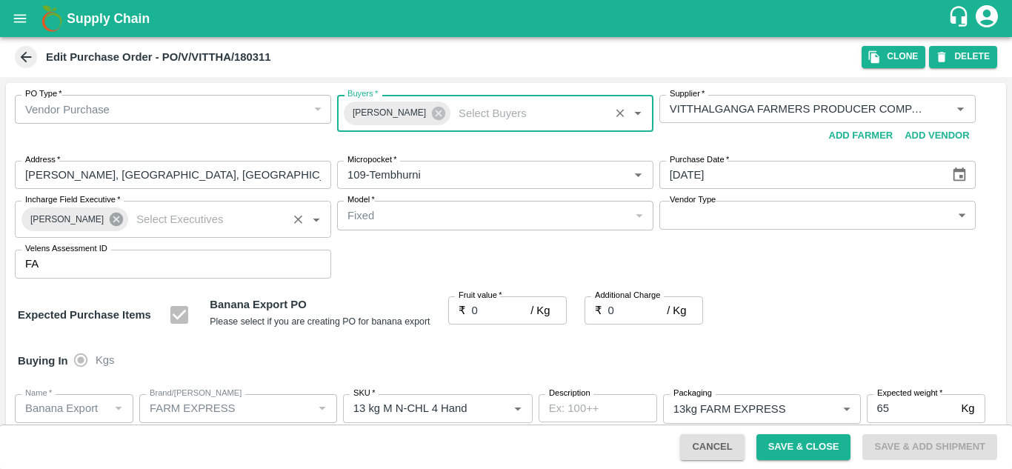
click at [108, 219] on icon at bounding box center [116, 219] width 16 height 16
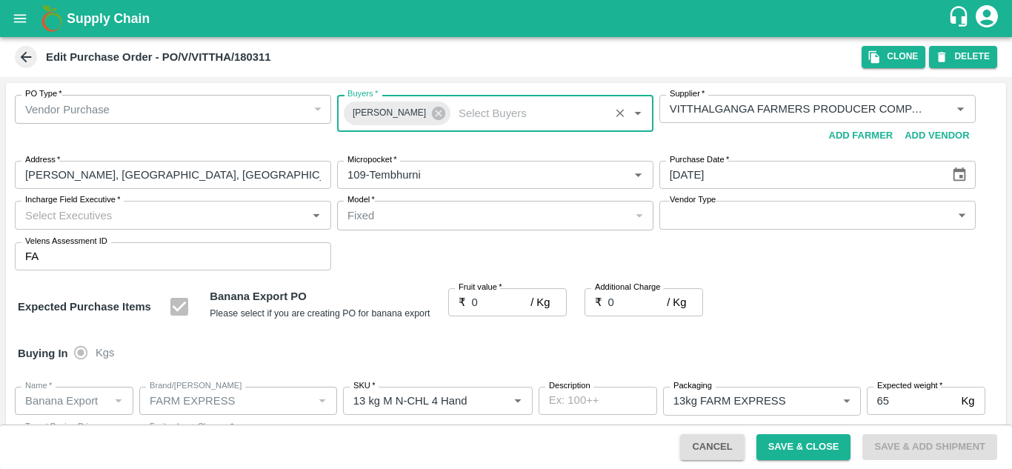
click at [47, 222] on input "Incharge Field Executive   *" at bounding box center [160, 214] width 283 height 19
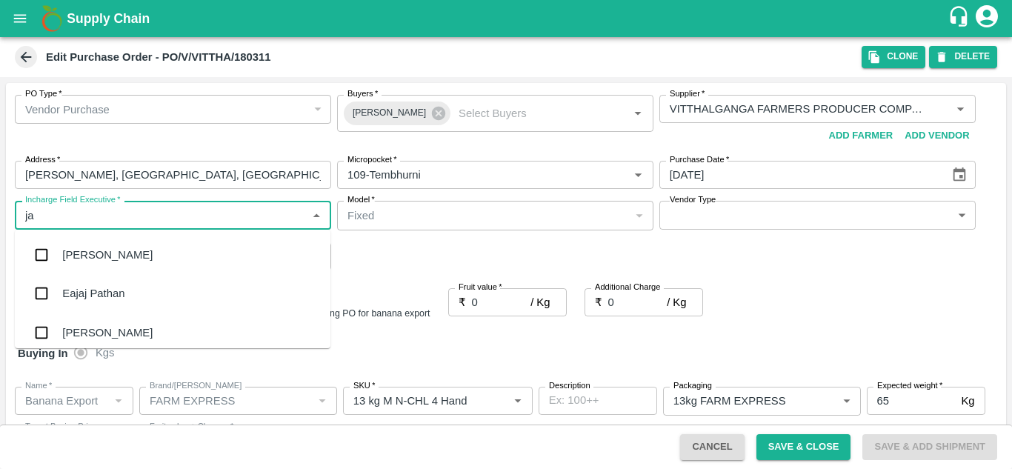
type input "jay"
click at [114, 328] on div "jaydip Tale" at bounding box center [88, 333] width 52 height 16
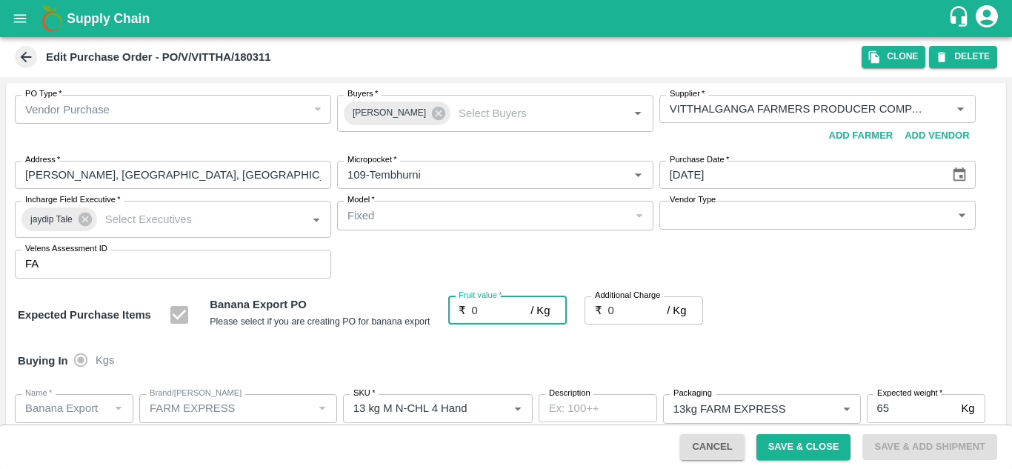
click at [483, 310] on input "0" at bounding box center [501, 310] width 59 height 28
type input "2"
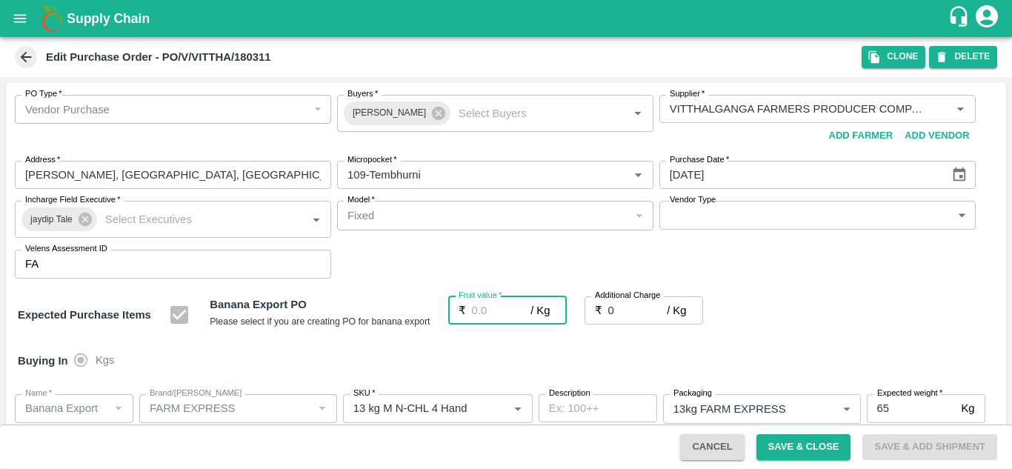
type input "2"
type input "22"
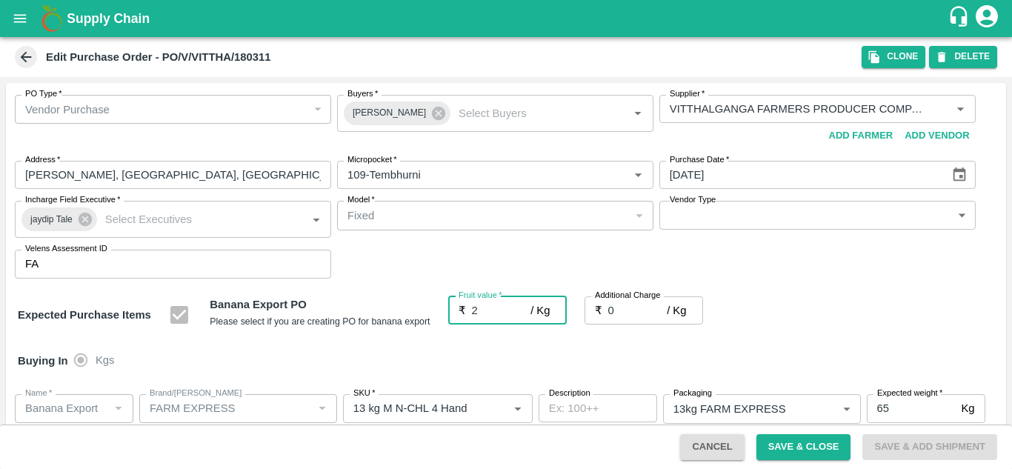
type input "22"
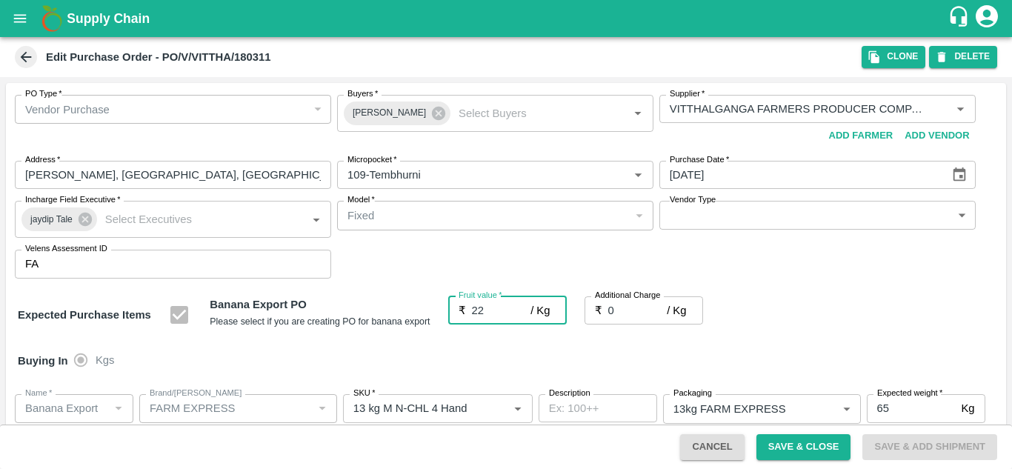
type input "22"
type input "2"
type input "24"
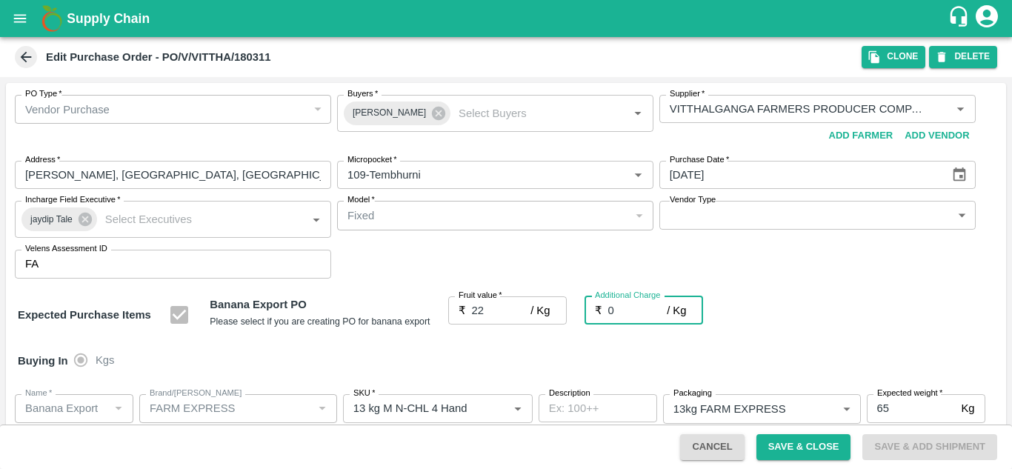
type input "24"
type input "2.7"
type input "24.7"
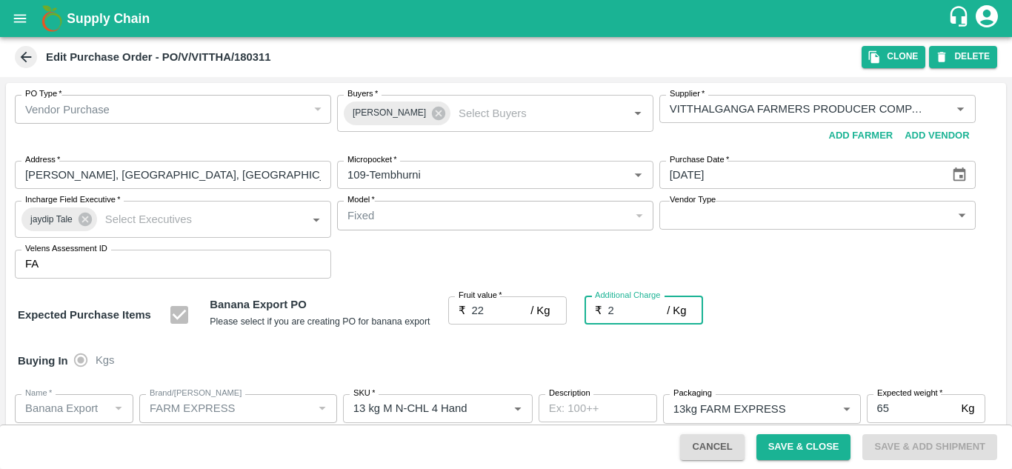
type input "24.7"
type input "2.75"
type input "24.75"
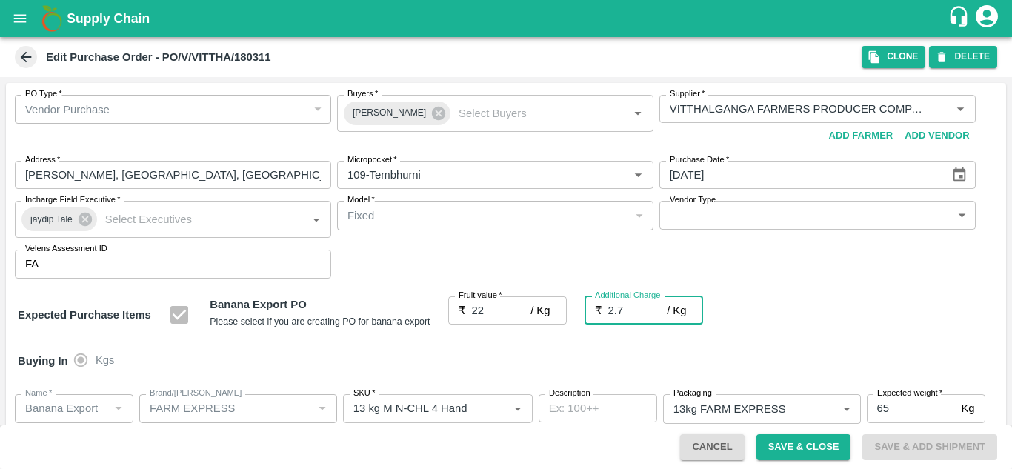
type input "24.75"
type input "2.75"
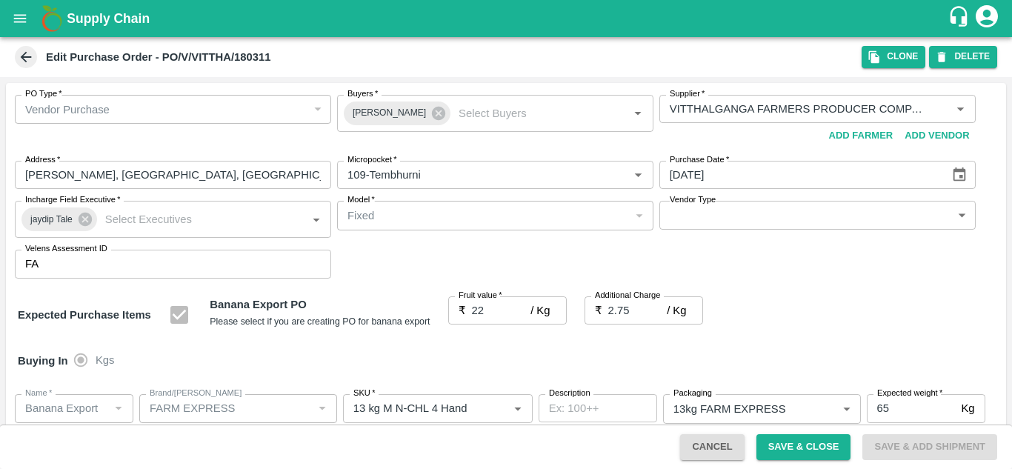
click at [814, 282] on div "PO Type   * Vendor Purchase 2 PO Type Buyers   * Ajit Otari Buyers   * Supplier…" at bounding box center [506, 187] width 1001 height 208
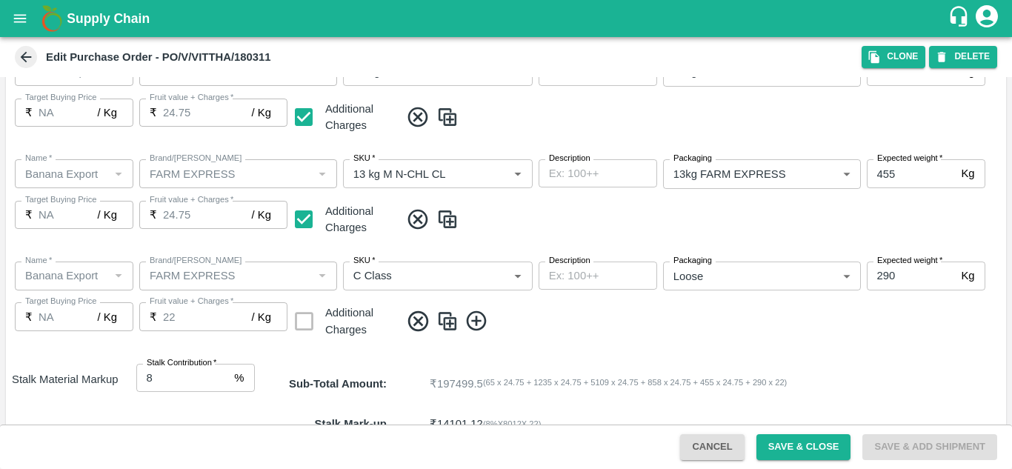
scroll to position [757, 0]
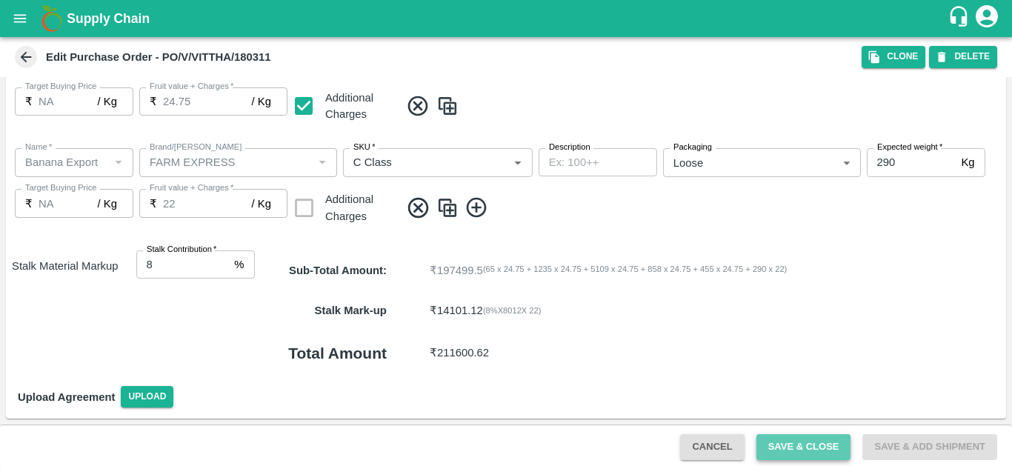
click at [817, 445] on button "Save & Close" at bounding box center [804, 447] width 95 height 26
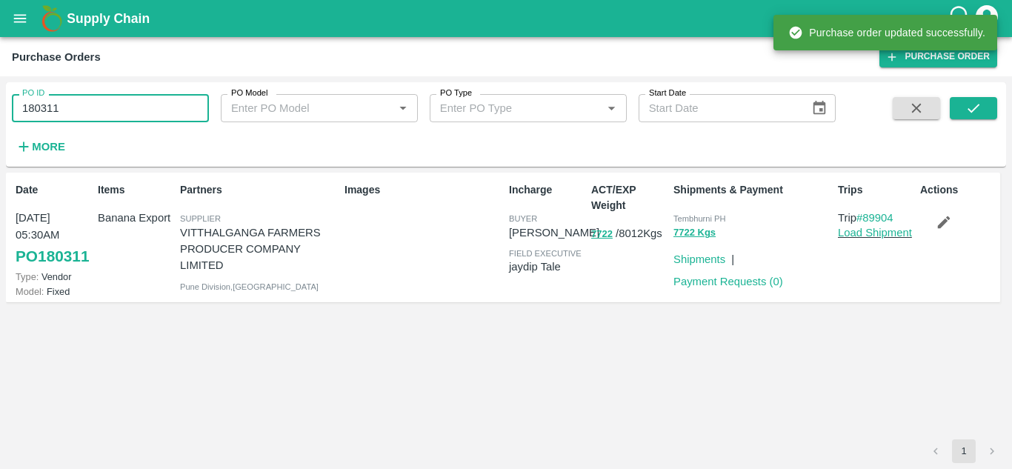
click at [67, 108] on input "180311" at bounding box center [110, 108] width 197 height 28
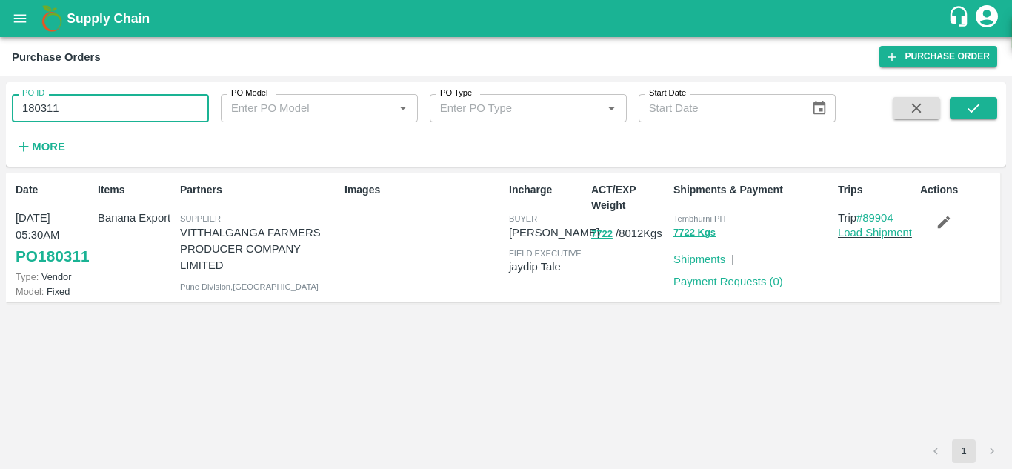
click at [67, 108] on input "180311" at bounding box center [110, 108] width 197 height 28
paste input "text"
type input "180397"
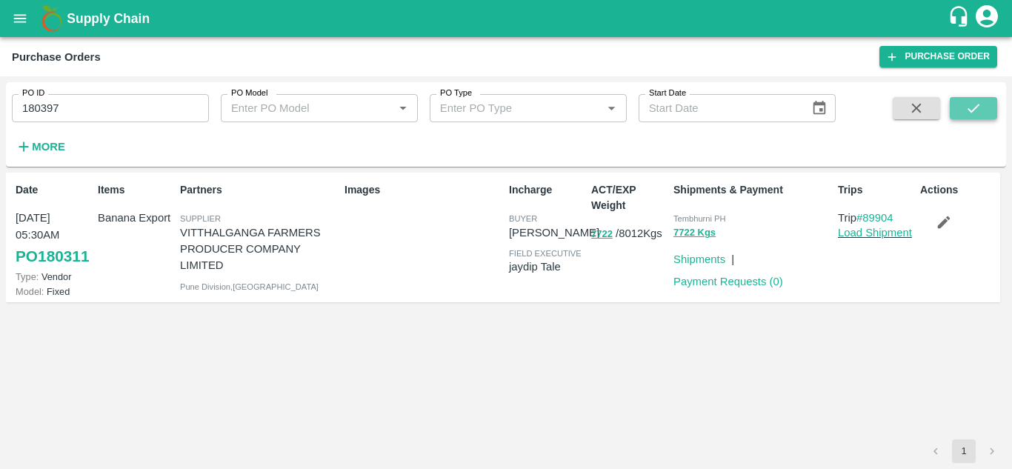
click at [981, 110] on icon "submit" at bounding box center [974, 108] width 16 height 16
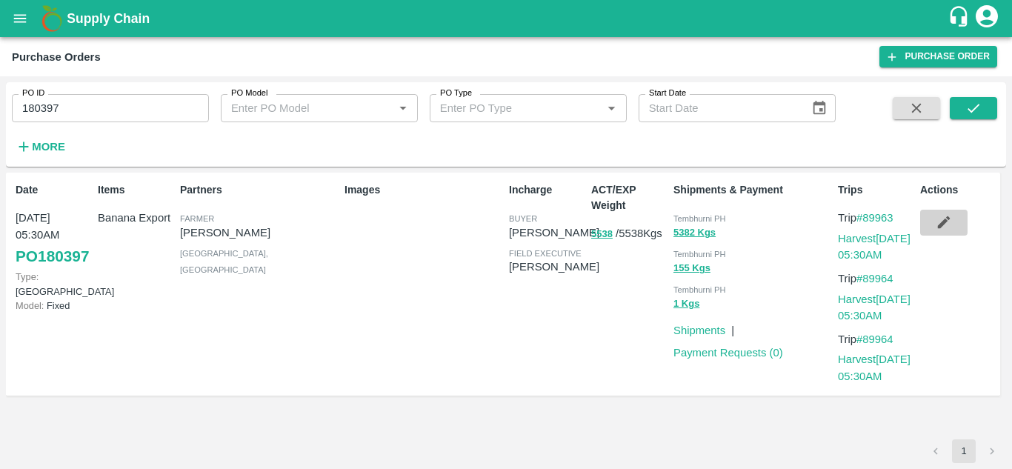
click at [947, 225] on icon "button" at bounding box center [944, 222] width 16 height 16
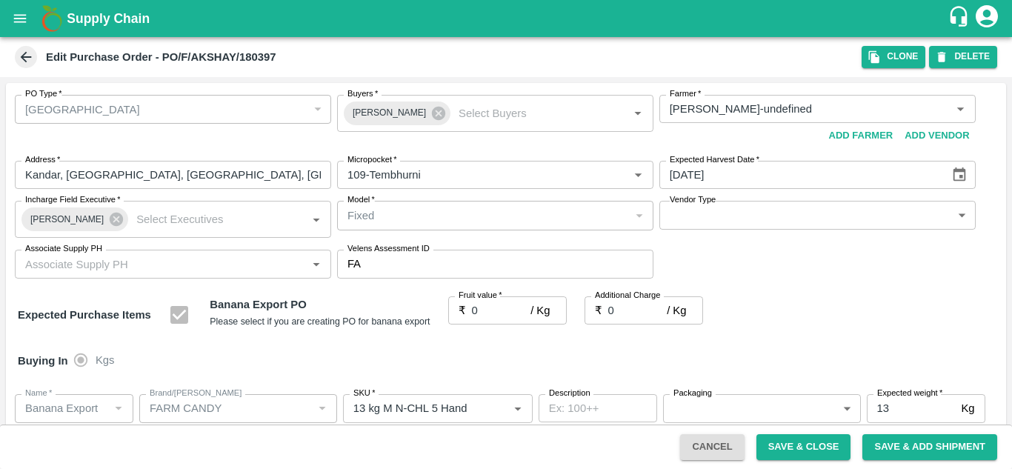
type input "Akshay Suresh Kale-undefined"
type input "109-Tembhurni"
type input "Banana Export"
type input "FARM CANDY"
click at [431, 112] on icon at bounding box center [439, 113] width 16 height 16
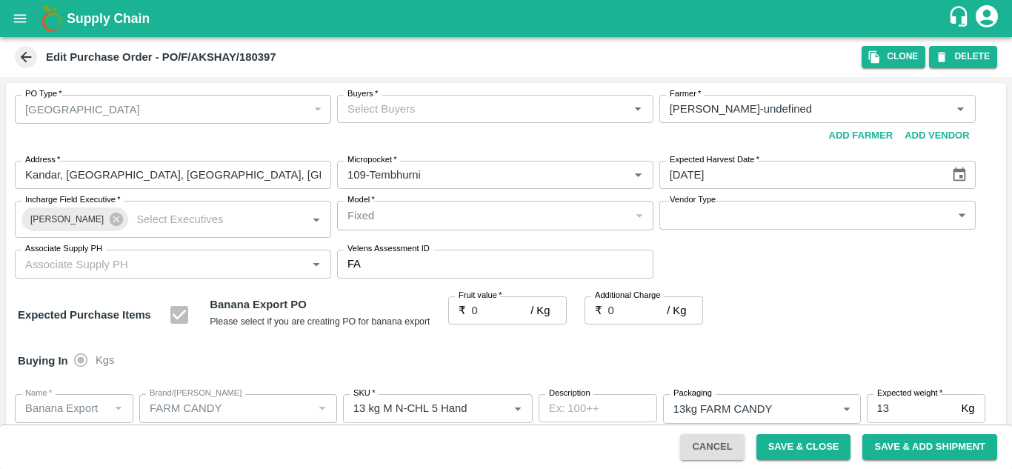
click at [357, 103] on input "Buyers   *" at bounding box center [483, 108] width 283 height 19
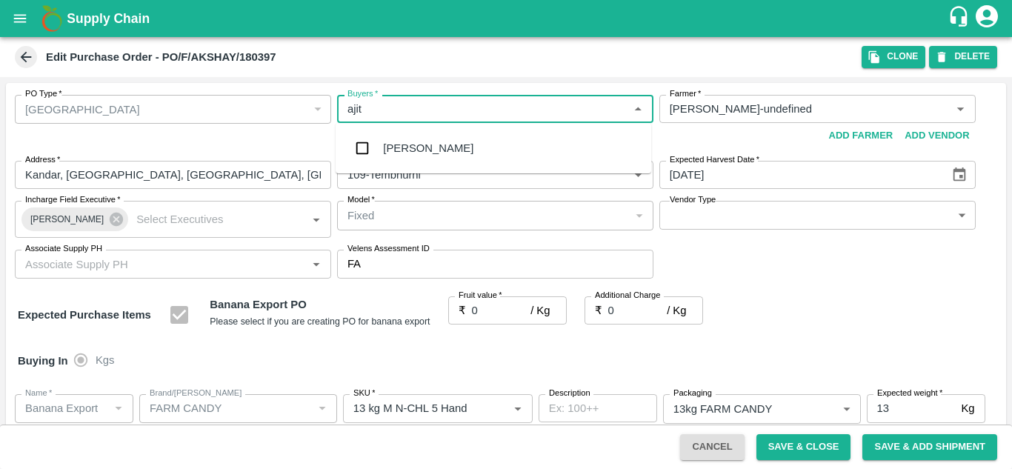
click at [424, 142] on div "Ajit Otari" at bounding box center [428, 148] width 90 height 16
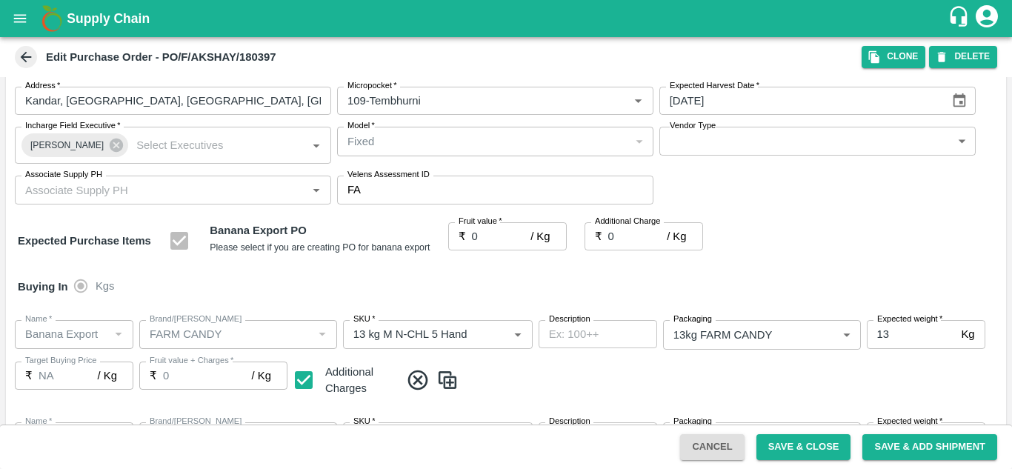
scroll to position [109, 0]
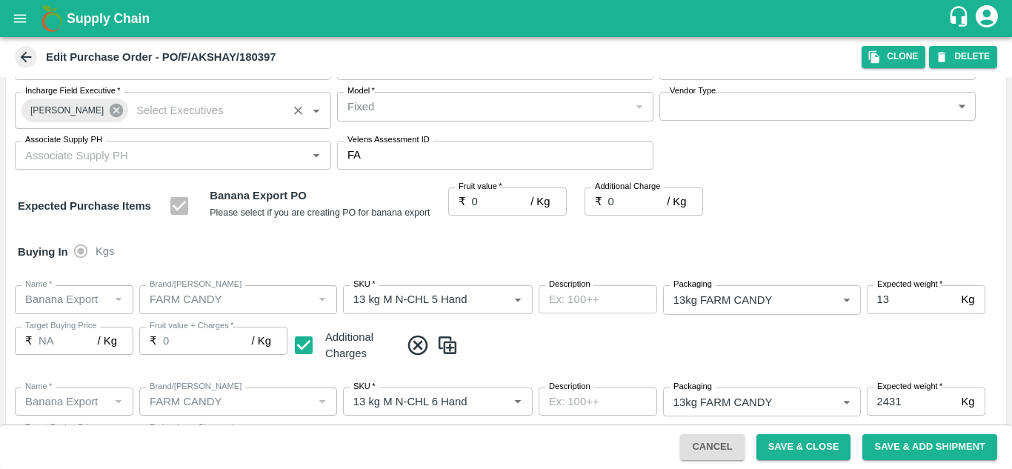
click at [110, 108] on icon at bounding box center [116, 110] width 13 height 13
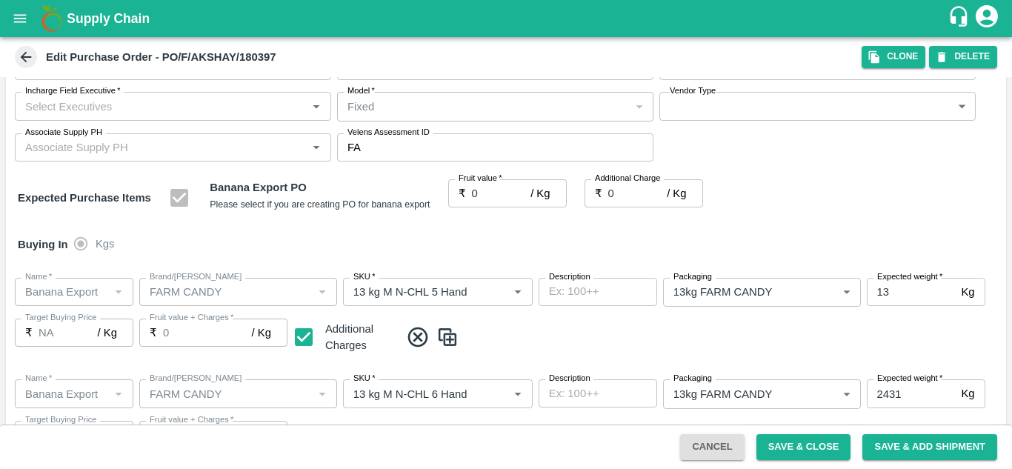
click at [61, 109] on input "Incharge Field Executive   *" at bounding box center [160, 105] width 283 height 19
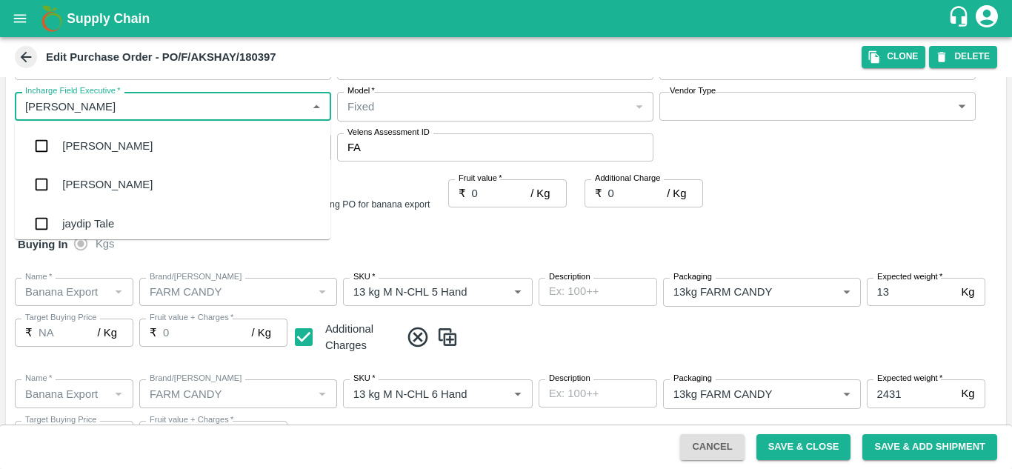
click at [98, 213] on div "jaydip Tale" at bounding box center [173, 224] width 316 height 39
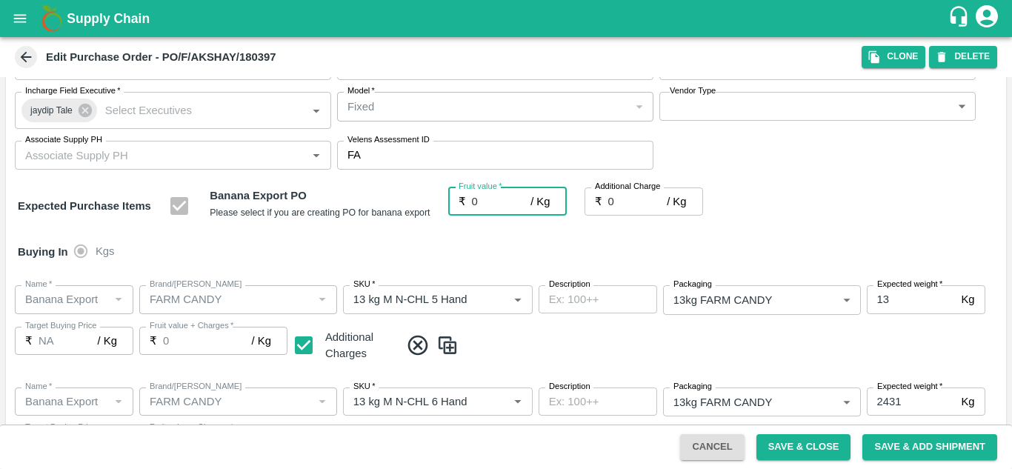
click at [484, 201] on input "0" at bounding box center [501, 202] width 59 height 28
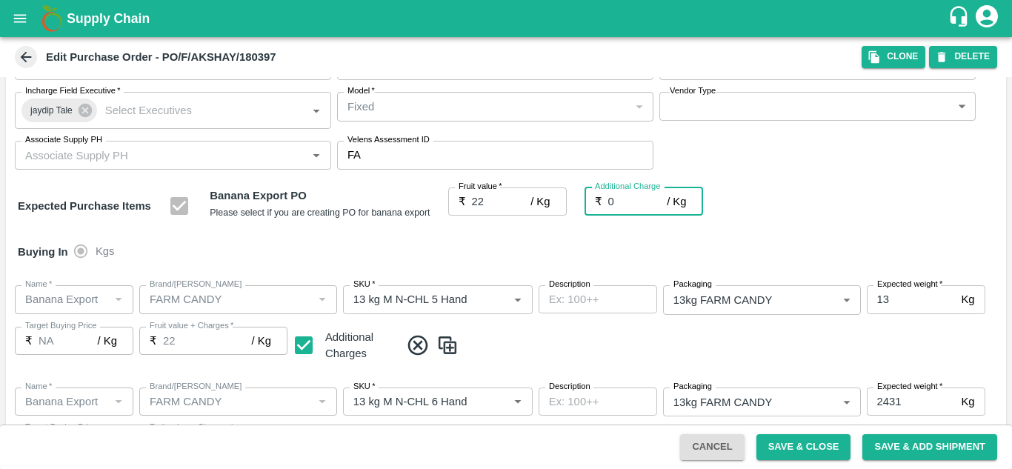
click at [866, 209] on div "Expected Purchase Items Banana Export PO Please select if you are creating PO f…" at bounding box center [506, 207] width 977 height 38
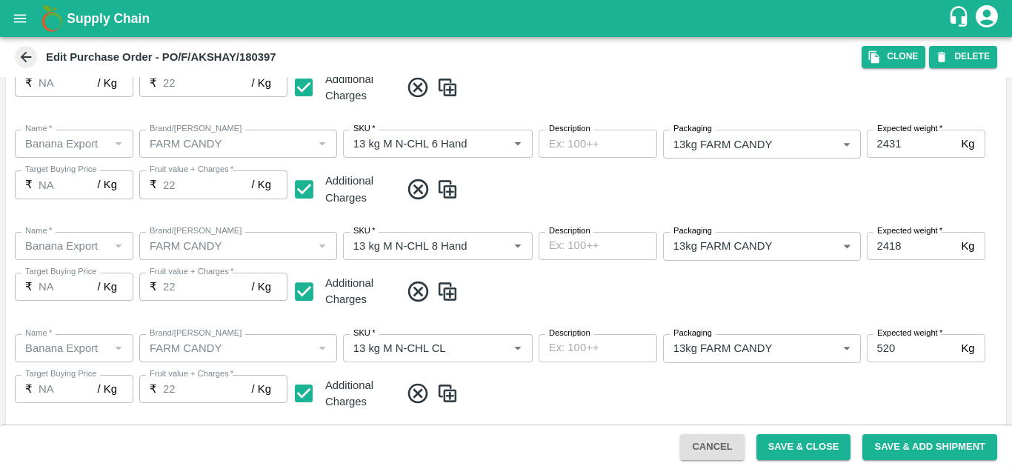
scroll to position [757, 0]
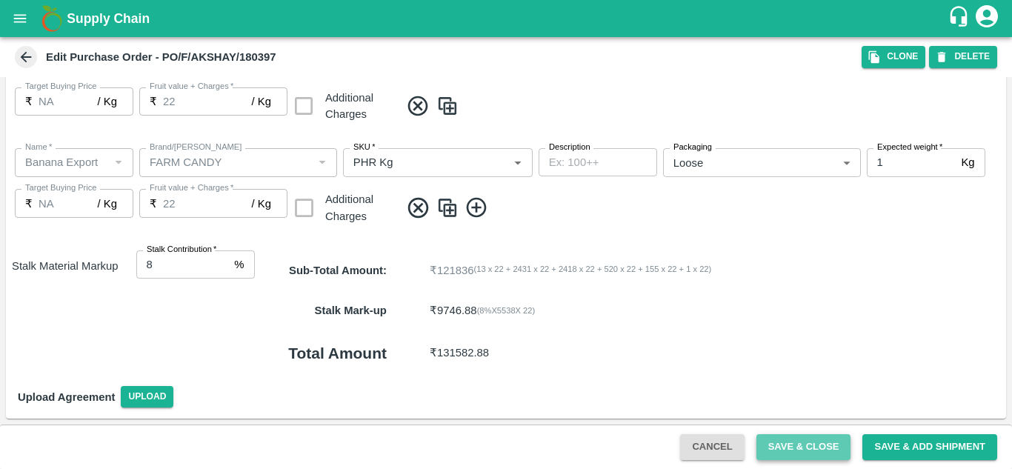
click at [829, 447] on button "Save & Close" at bounding box center [804, 447] width 95 height 26
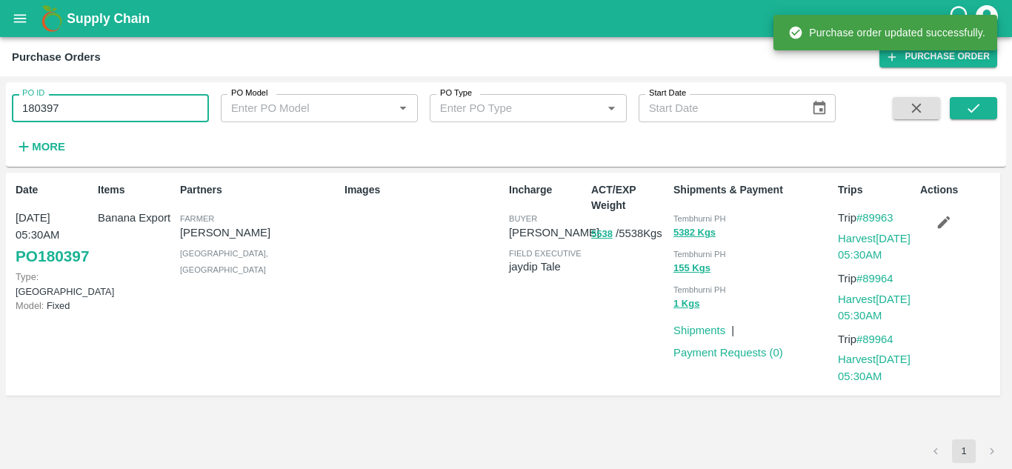
click at [82, 104] on input "180397" at bounding box center [110, 108] width 197 height 28
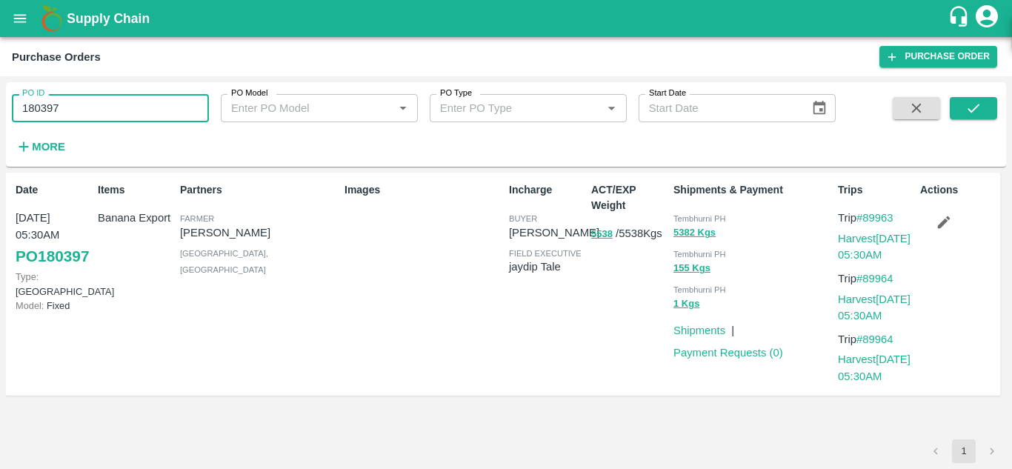
click at [82, 104] on input "180397" at bounding box center [110, 108] width 197 height 28
paste input "text"
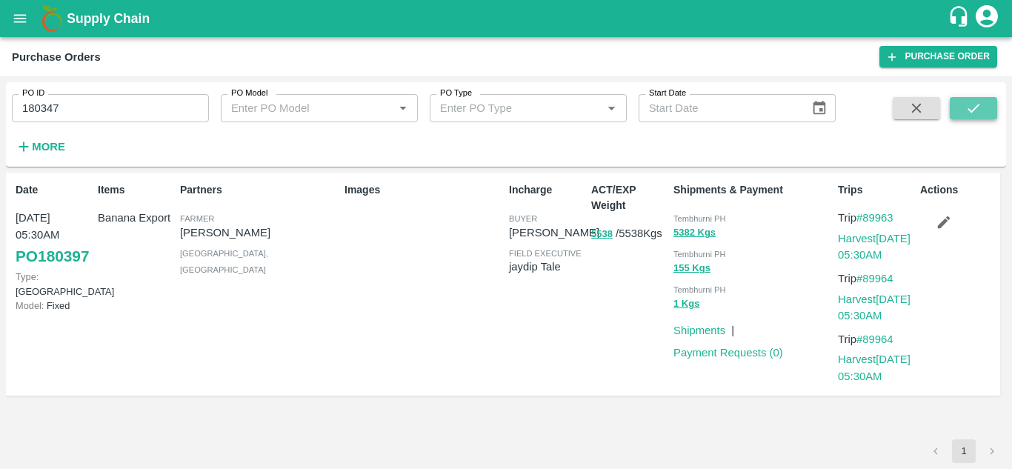
click at [969, 106] on icon "submit" at bounding box center [974, 108] width 16 height 16
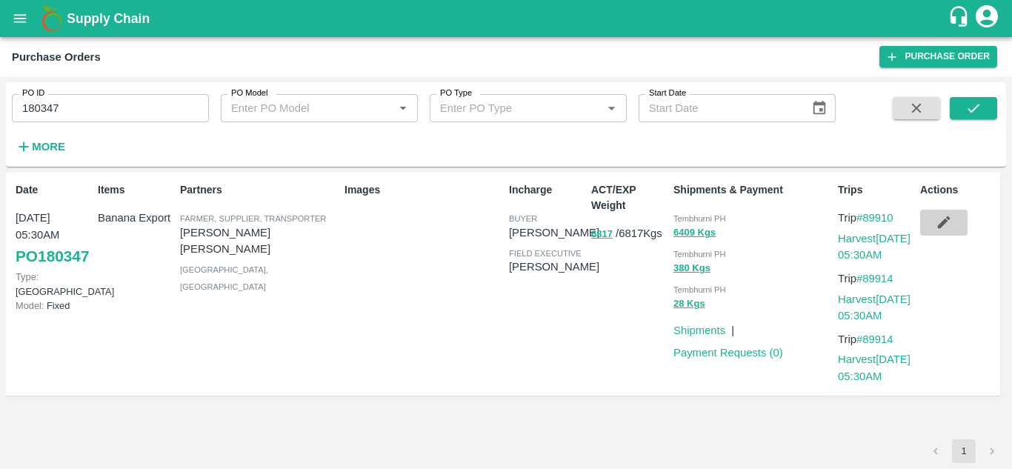
click at [946, 228] on icon "button" at bounding box center [944, 222] width 16 height 16
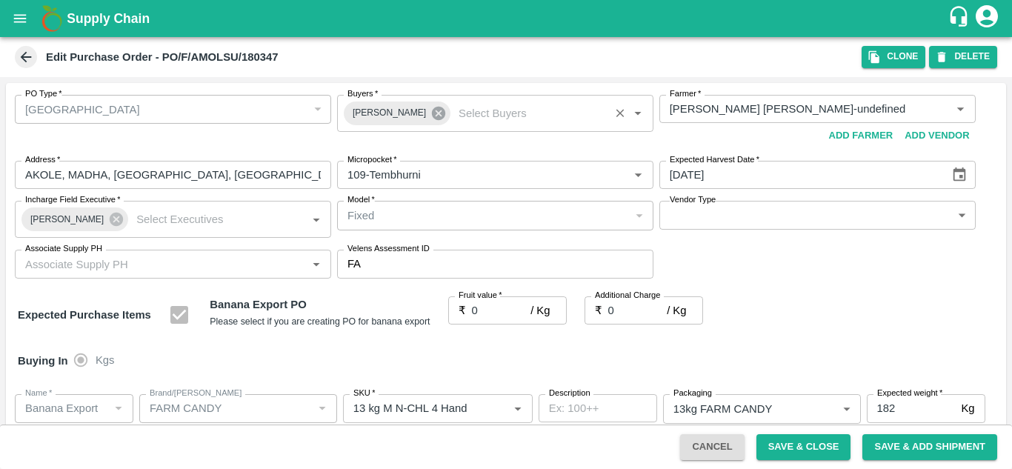
click at [432, 118] on icon at bounding box center [438, 113] width 13 height 13
click at [358, 107] on input "Buyers   *" at bounding box center [483, 108] width 283 height 19
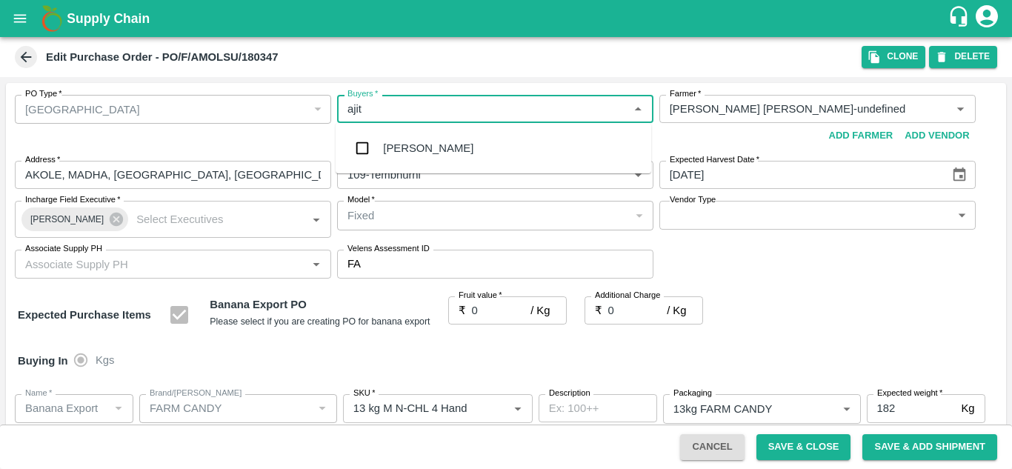
click at [425, 148] on div "Ajit Otari" at bounding box center [428, 148] width 90 height 16
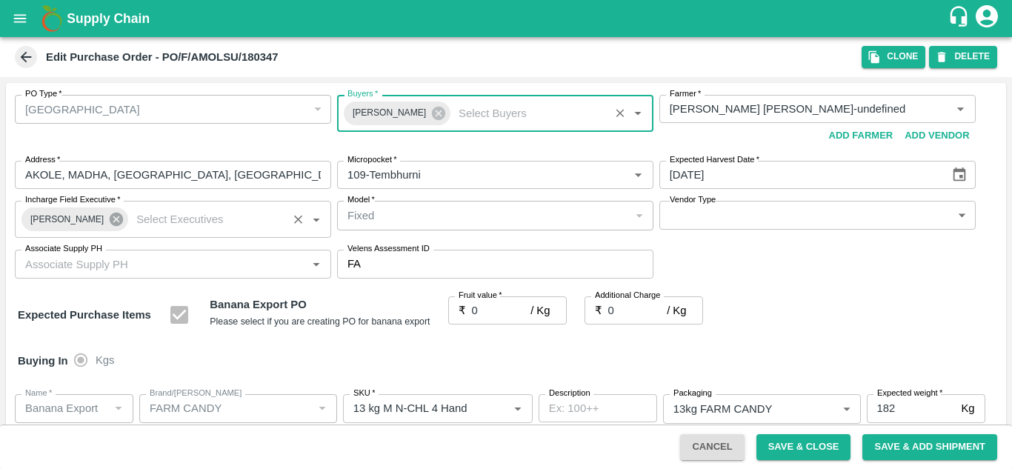
click at [110, 224] on icon at bounding box center [116, 219] width 13 height 13
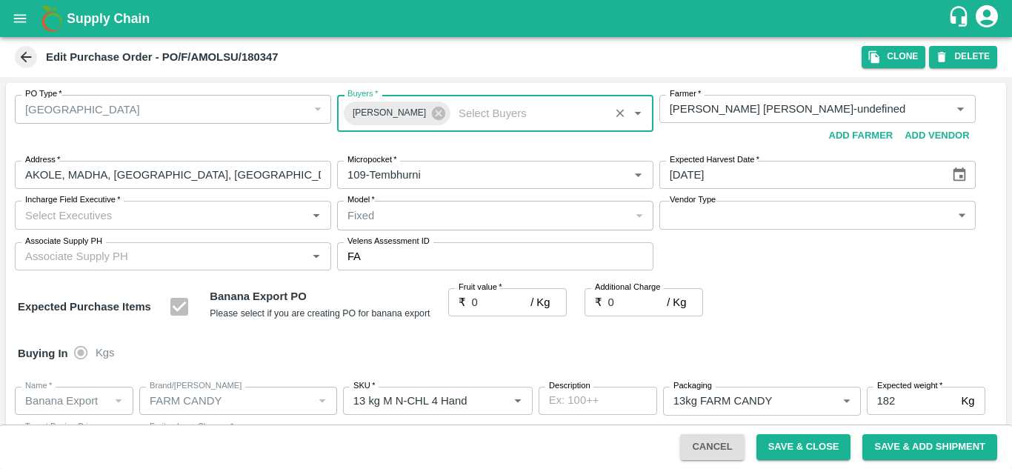
click at [70, 210] on input "Incharge Field Executive   *" at bounding box center [160, 214] width 283 height 19
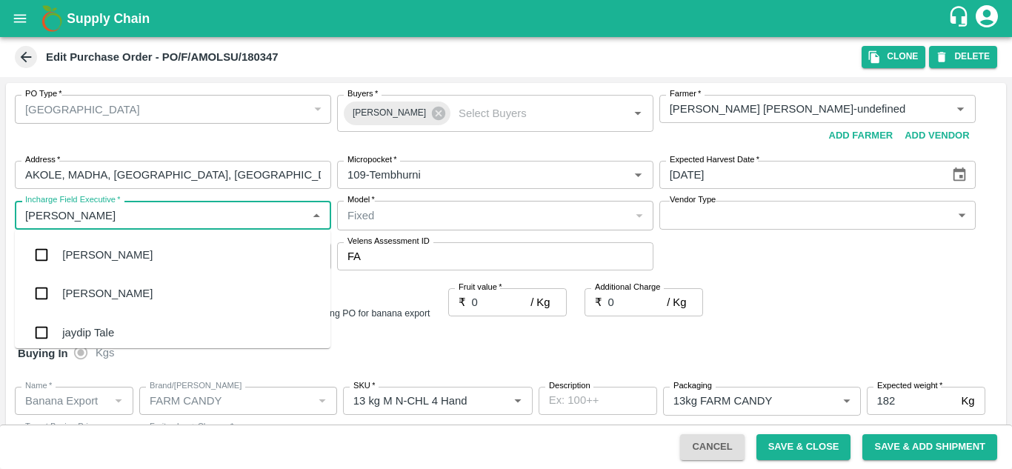
click at [106, 328] on div "jaydip Tale" at bounding box center [88, 333] width 52 height 16
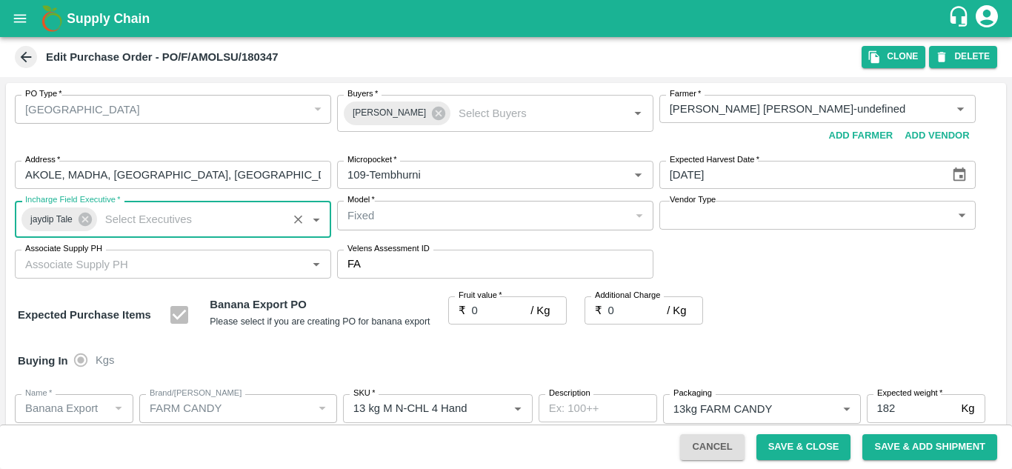
click at [477, 301] on label "Fruit value   *" at bounding box center [481, 296] width 44 height 12
click at [477, 301] on input "0" at bounding box center [501, 310] width 59 height 28
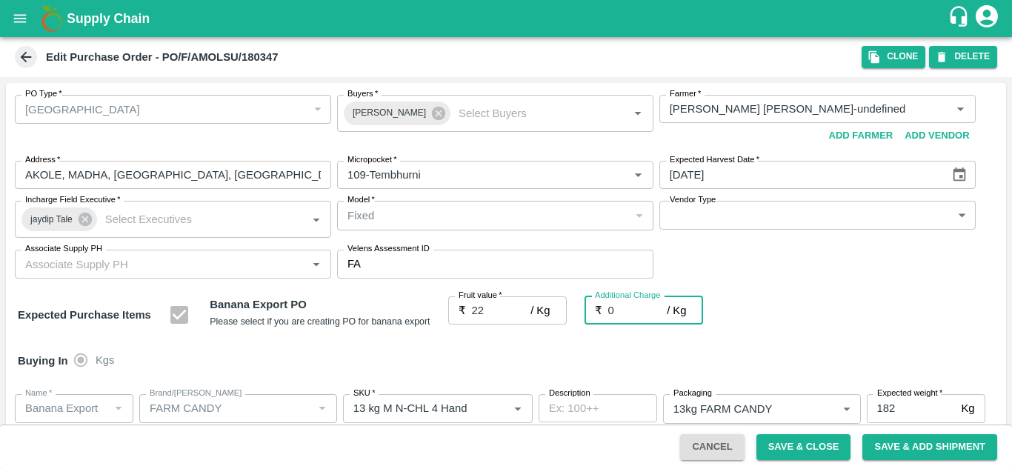
click at [854, 330] on div "Expected Purchase Items Banana Export PO Please select if you are creating PO f…" at bounding box center [506, 315] width 977 height 38
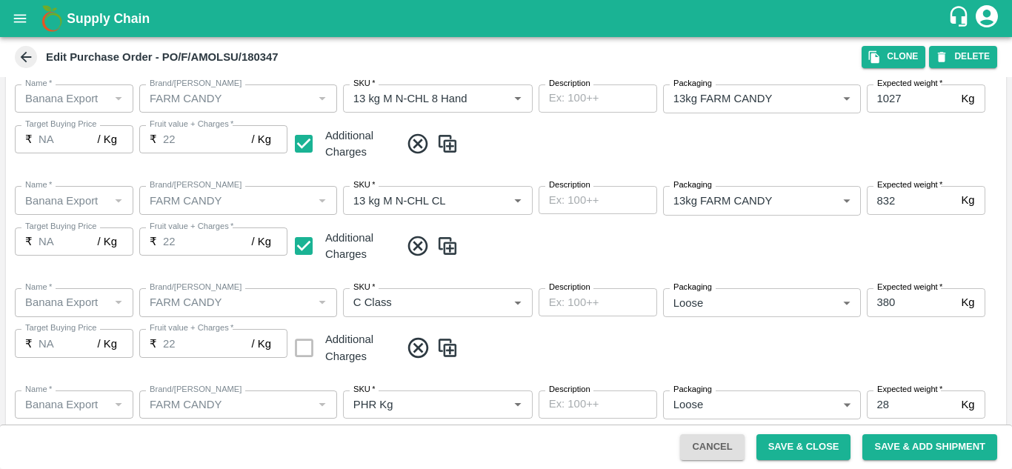
scroll to position [858, 0]
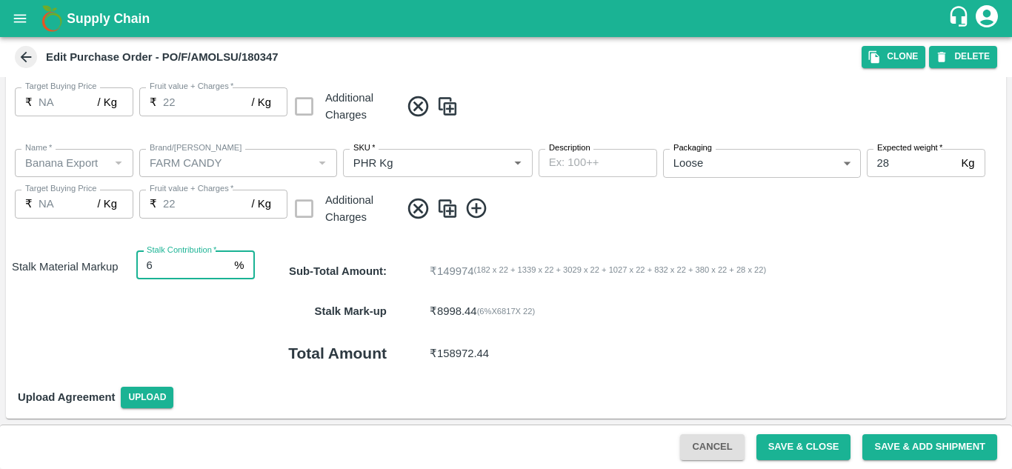
click at [164, 264] on input "6" at bounding box center [182, 265] width 93 height 28
click at [695, 307] on p "₹ 11997.92 ( 8 %X 6817 X 22 )" at bounding box center [658, 311] width 457 height 16
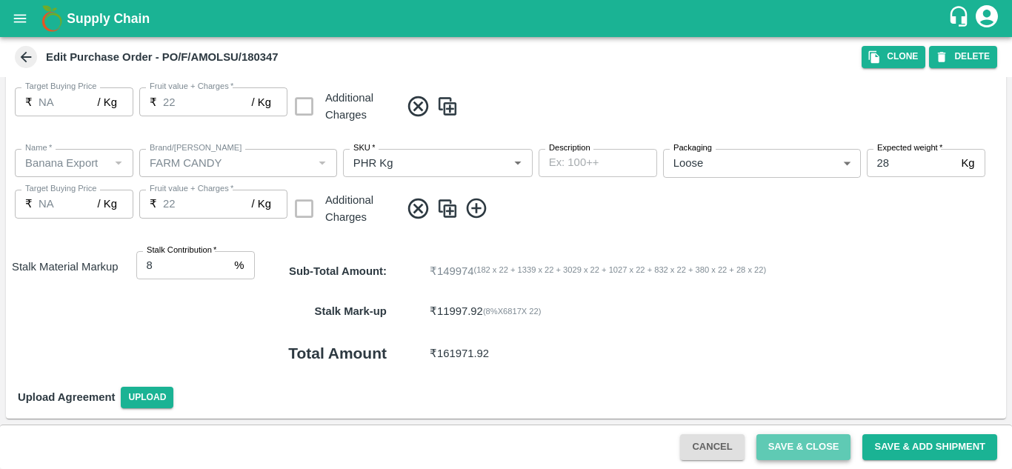
click at [806, 437] on button "Save & Close" at bounding box center [804, 447] width 95 height 26
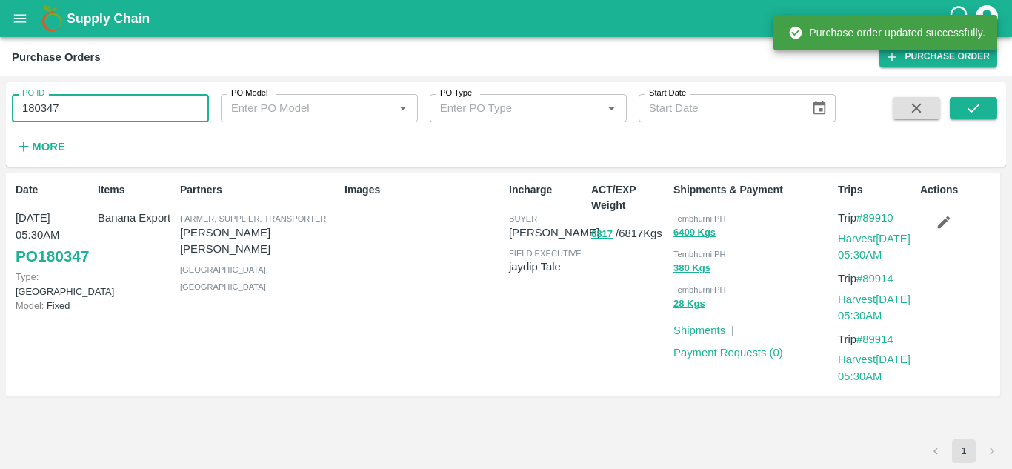
click at [88, 103] on input "180347" at bounding box center [110, 108] width 197 height 28
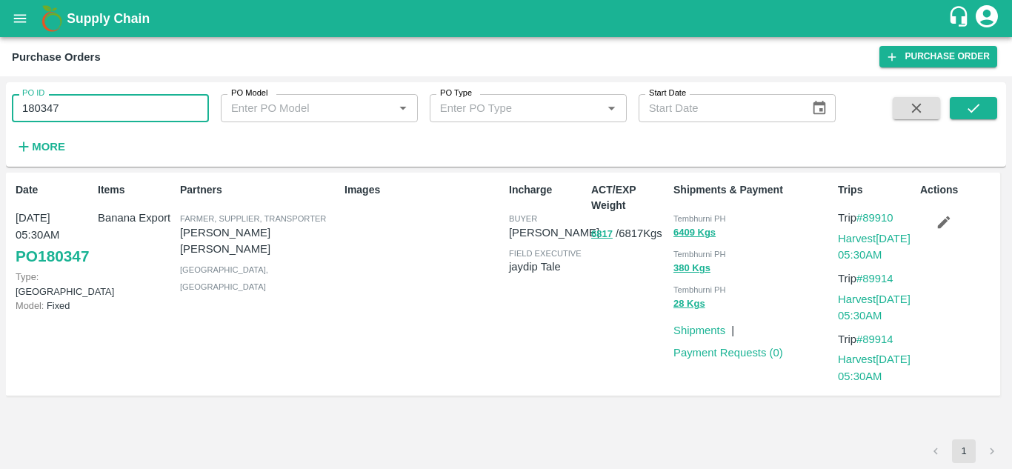
paste input "text"
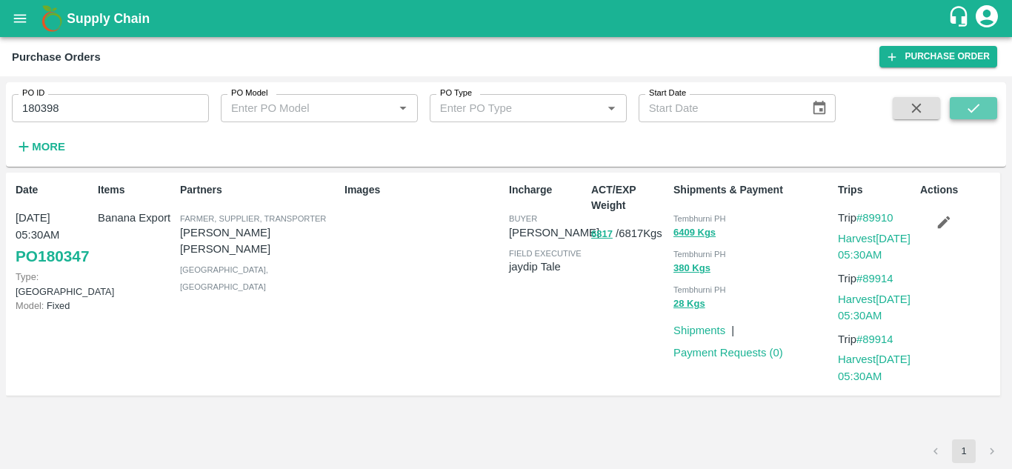
click at [964, 104] on button "submit" at bounding box center [973, 108] width 47 height 22
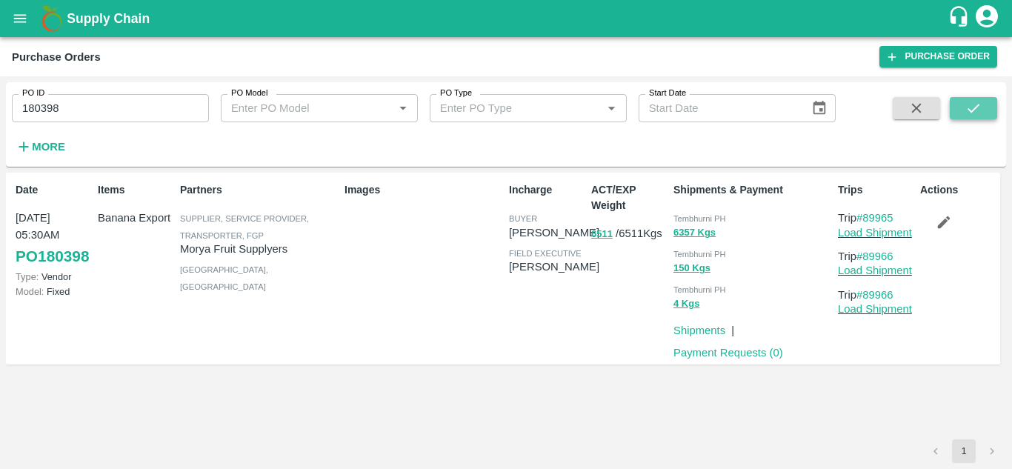
click at [975, 102] on icon "submit" at bounding box center [974, 108] width 16 height 16
click at [946, 220] on icon "button" at bounding box center [944, 222] width 13 height 13
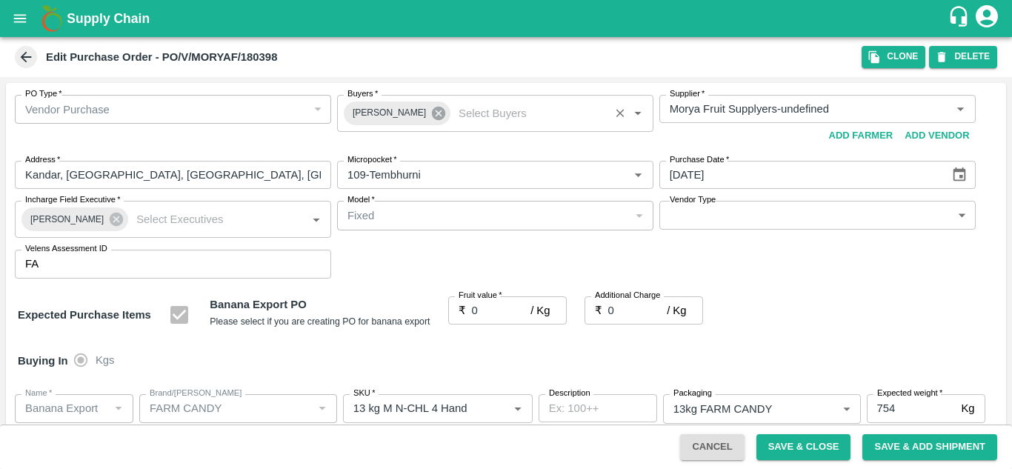
click at [432, 109] on icon at bounding box center [438, 113] width 13 height 13
click at [367, 116] on input "Buyers   *" at bounding box center [483, 108] width 283 height 19
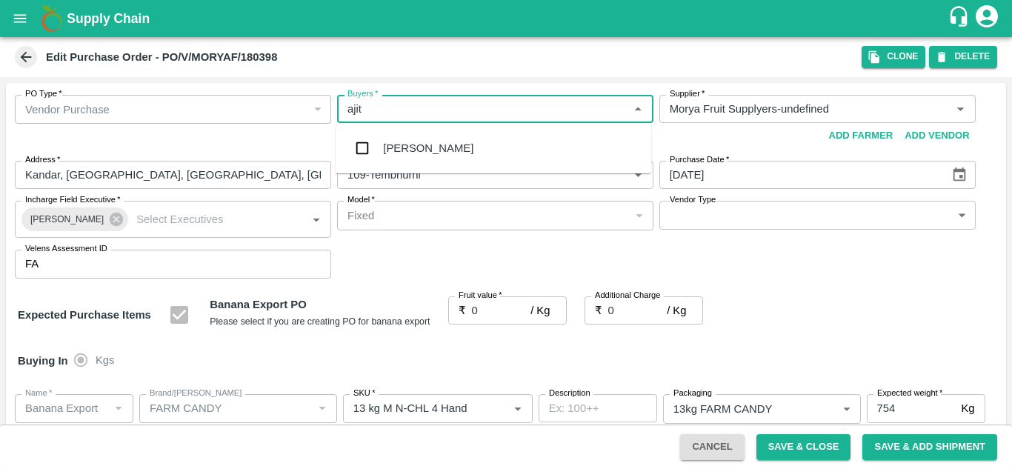
click at [423, 147] on div "Ajit Otari" at bounding box center [428, 148] width 90 height 16
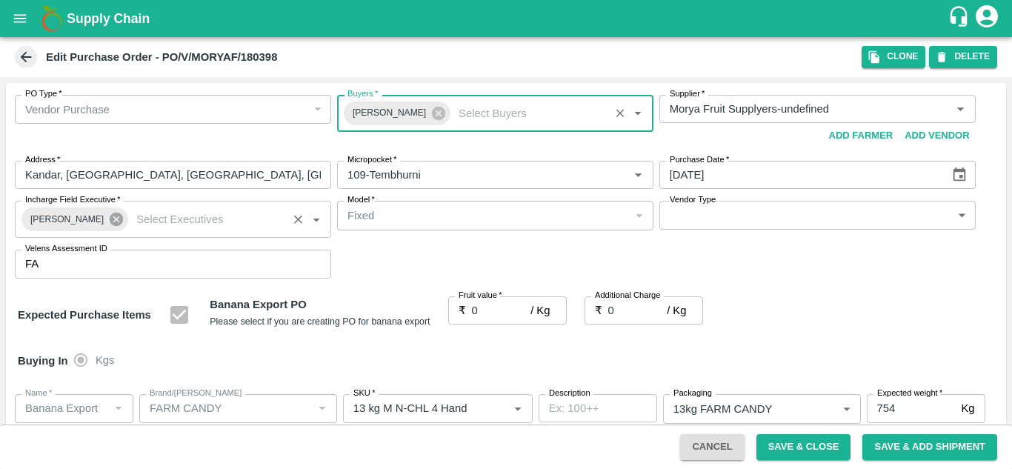
click at [110, 218] on icon at bounding box center [116, 219] width 13 height 13
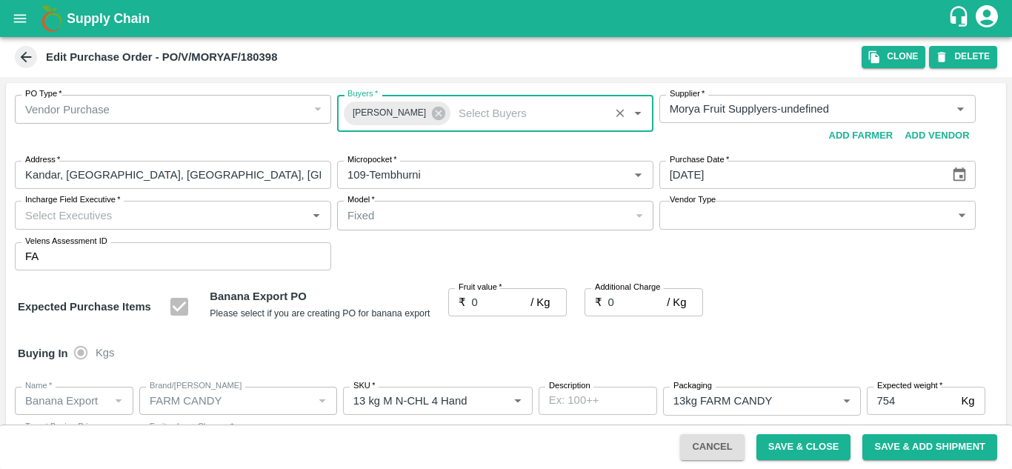
click at [50, 218] on input "Incharge Field Executive   *" at bounding box center [160, 214] width 283 height 19
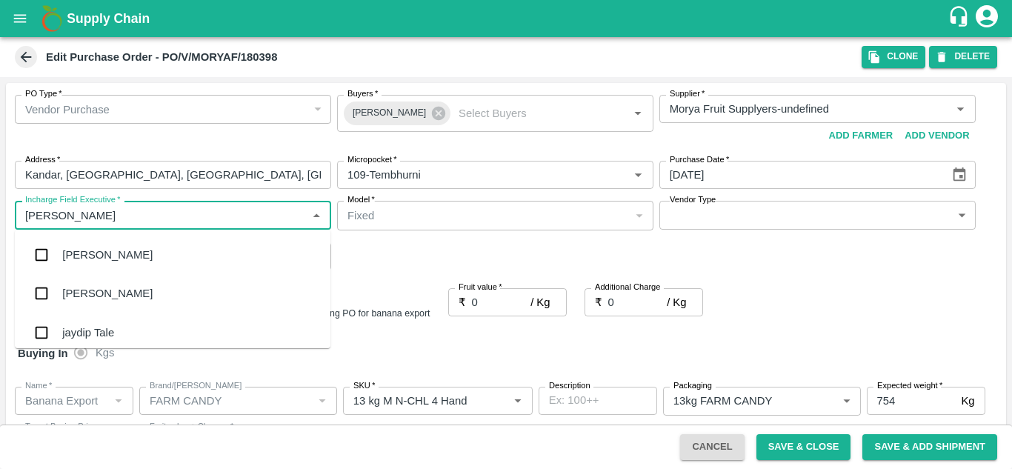
click at [91, 325] on div "jaydip Tale" at bounding box center [88, 333] width 52 height 16
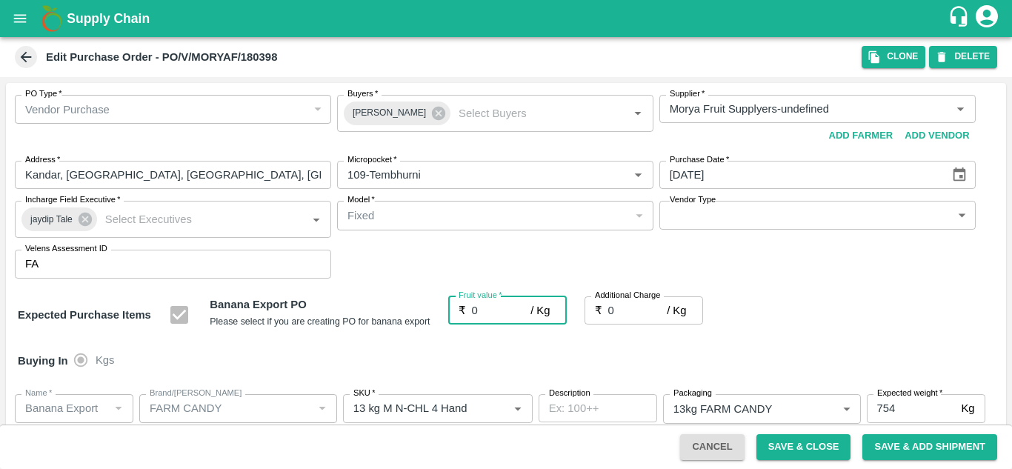
click at [485, 304] on input "0" at bounding box center [501, 310] width 59 height 28
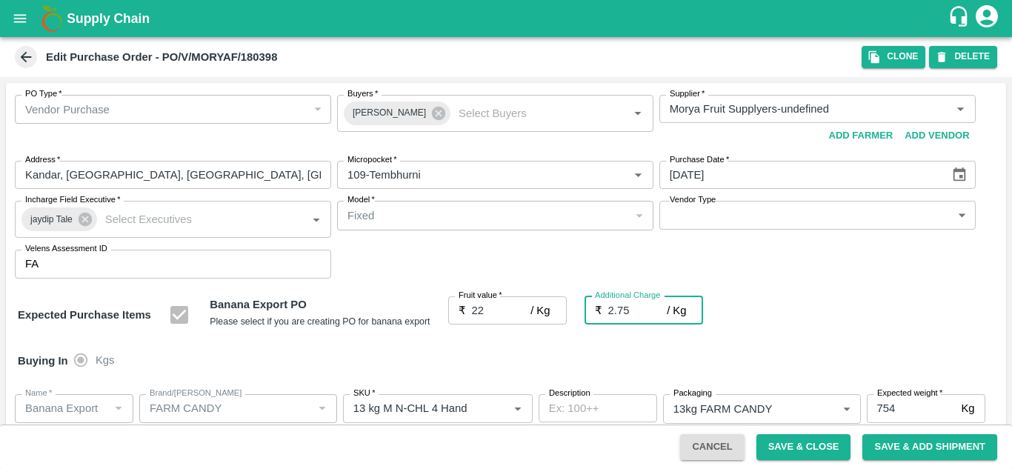
click at [835, 298] on div "Expected Purchase Items Banana Export PO Please select if you are creating PO f…" at bounding box center [506, 315] width 977 height 38
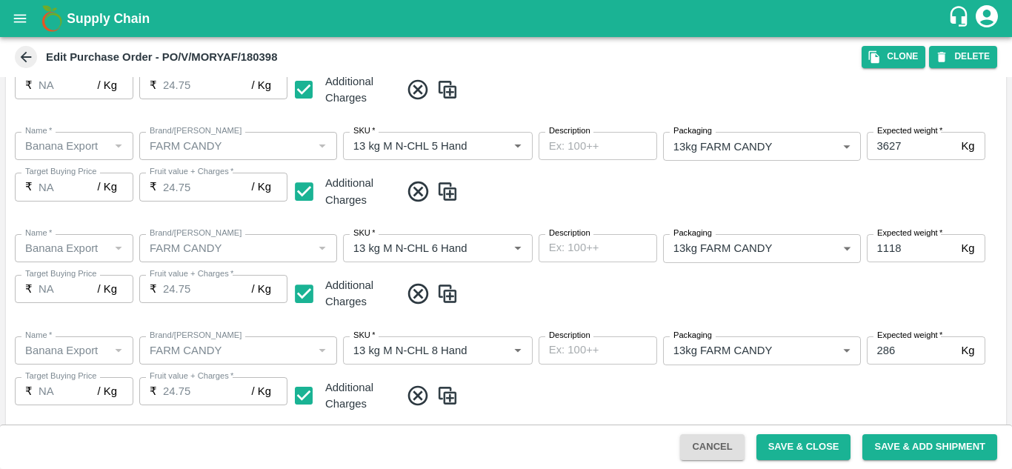
scroll to position [858, 0]
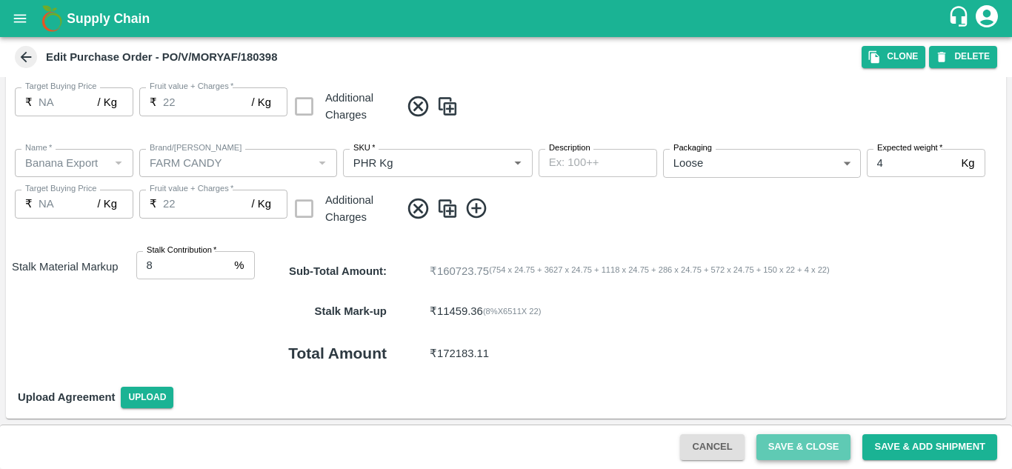
click at [804, 442] on button "Save & Close" at bounding box center [804, 447] width 95 height 26
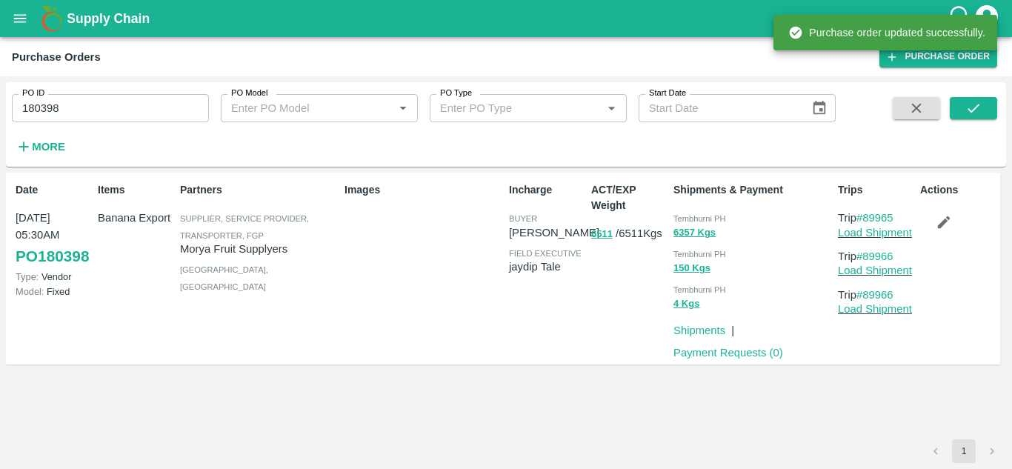
click at [104, 107] on input "180398" at bounding box center [110, 108] width 197 height 28
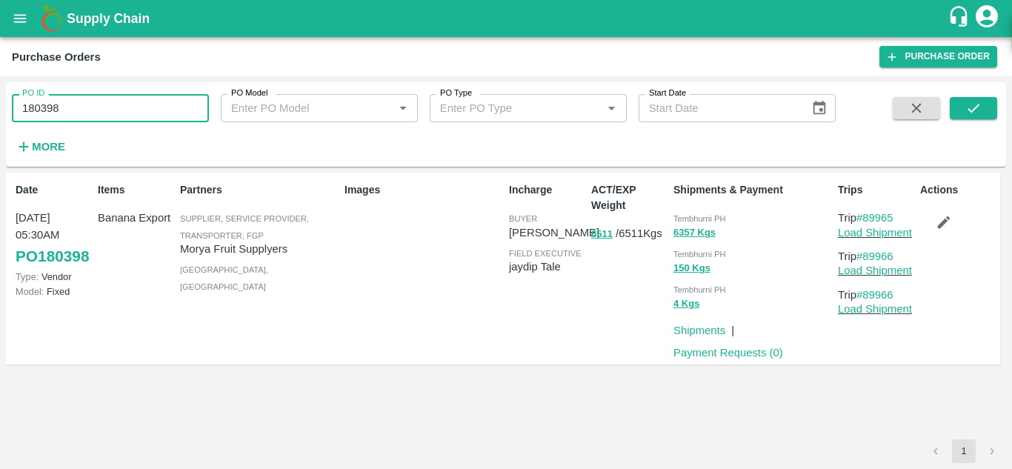
paste input "text"
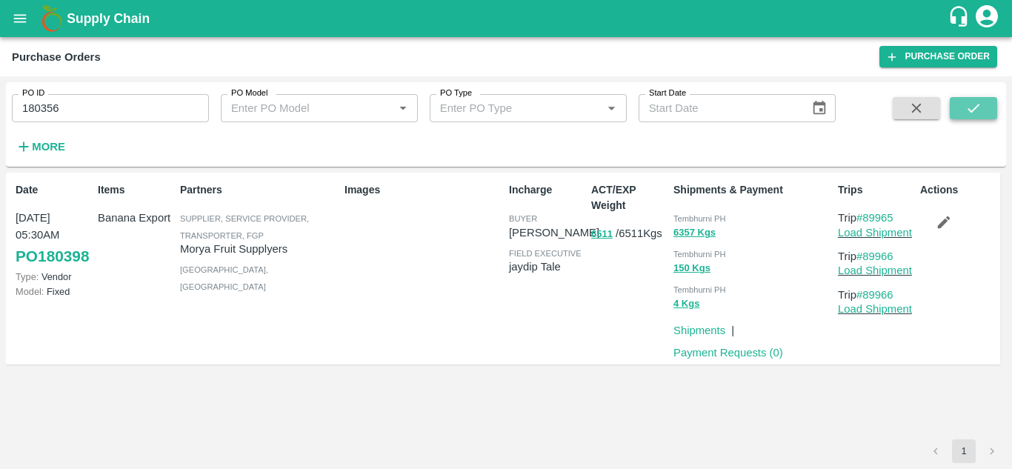
click at [983, 104] on button "submit" at bounding box center [973, 108] width 47 height 22
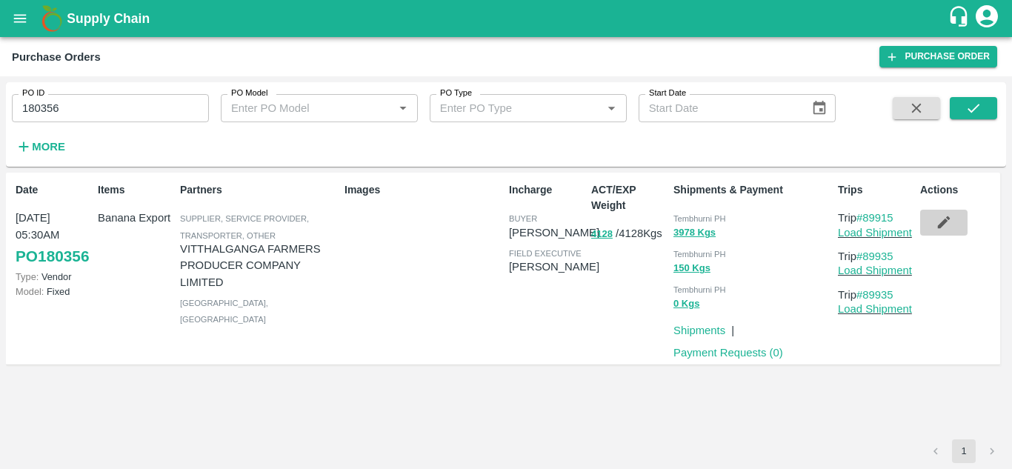
click at [955, 216] on button "button" at bounding box center [943, 222] width 47 height 25
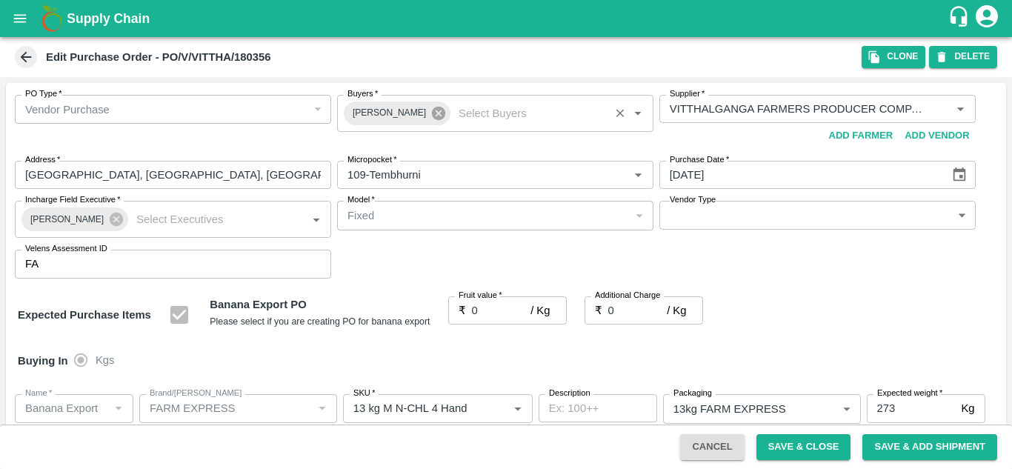
click at [431, 115] on icon at bounding box center [439, 113] width 16 height 16
click at [364, 107] on input "Buyers   *" at bounding box center [483, 108] width 283 height 19
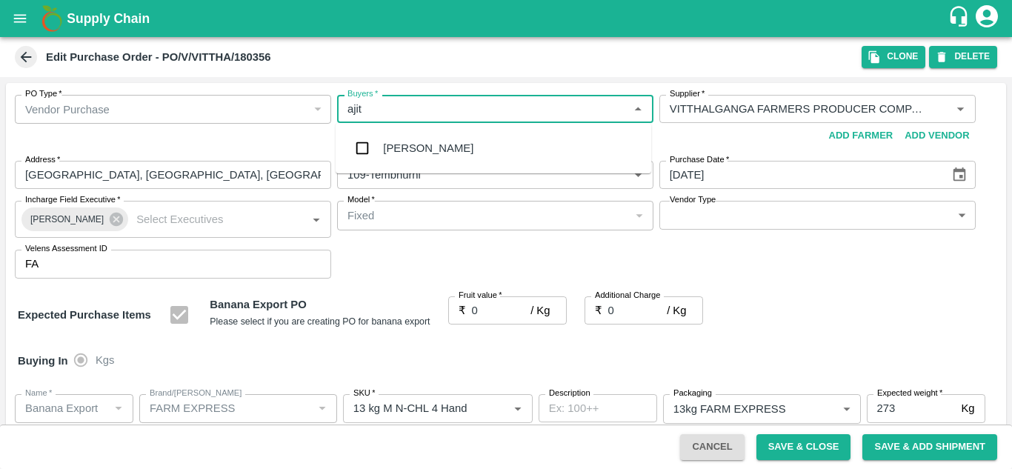
click at [416, 147] on div "Ajit Otari" at bounding box center [428, 148] width 90 height 16
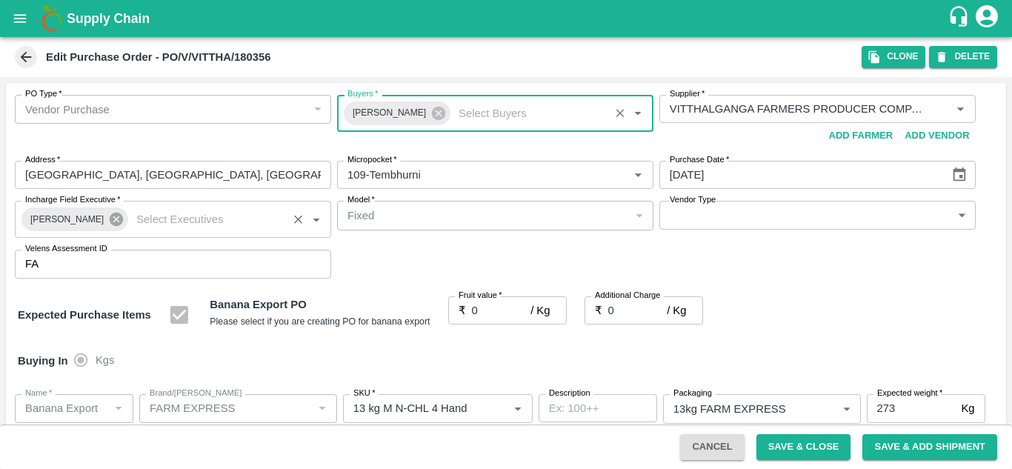
click at [110, 216] on icon at bounding box center [116, 219] width 13 height 13
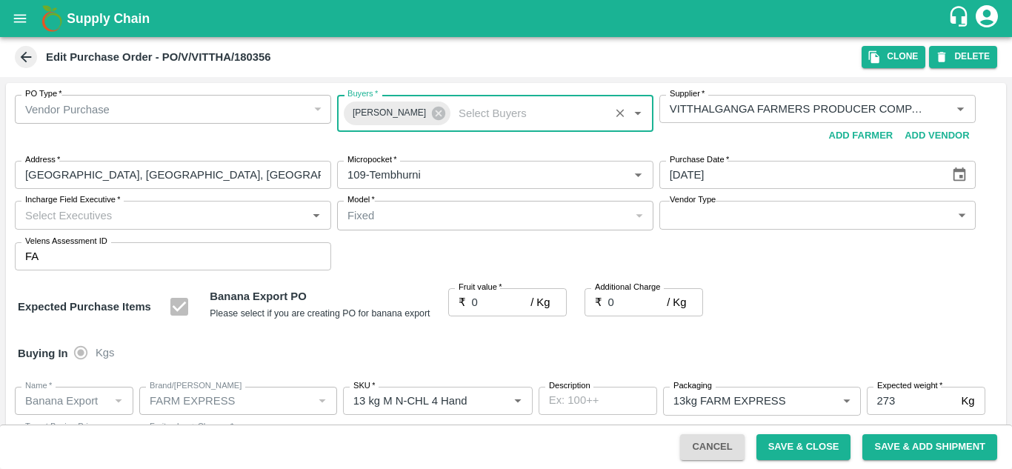
click at [44, 226] on div "Incharge Field Executive   *" at bounding box center [173, 215] width 316 height 28
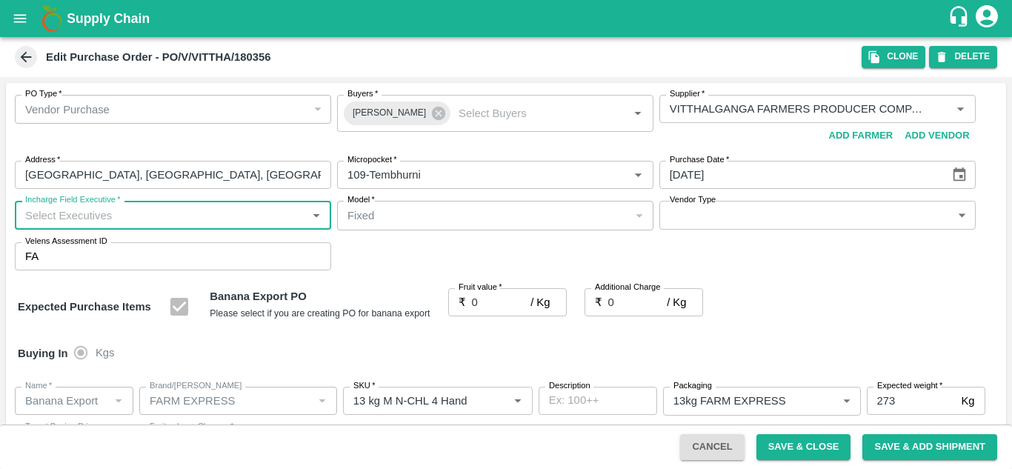
click at [35, 216] on input "Incharge Field Executive   *" at bounding box center [160, 214] width 283 height 19
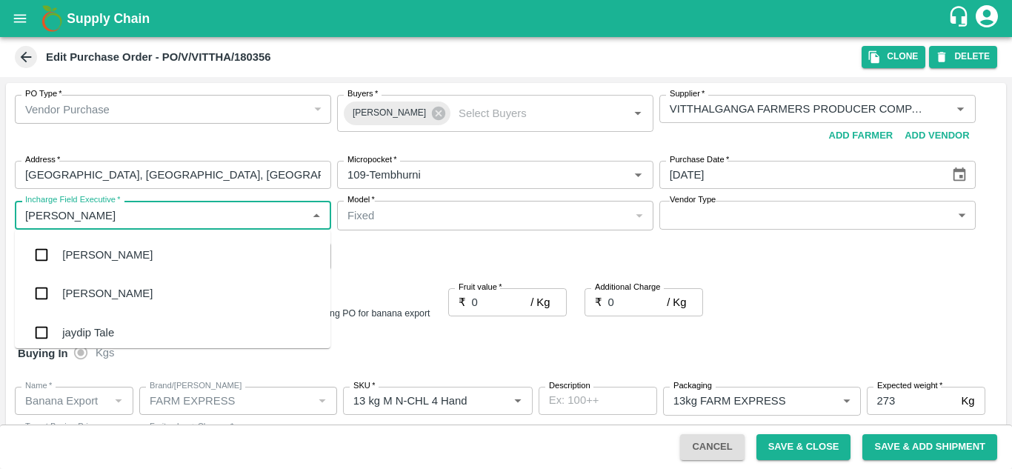
click at [96, 325] on div "jaydip Tale" at bounding box center [88, 333] width 52 height 16
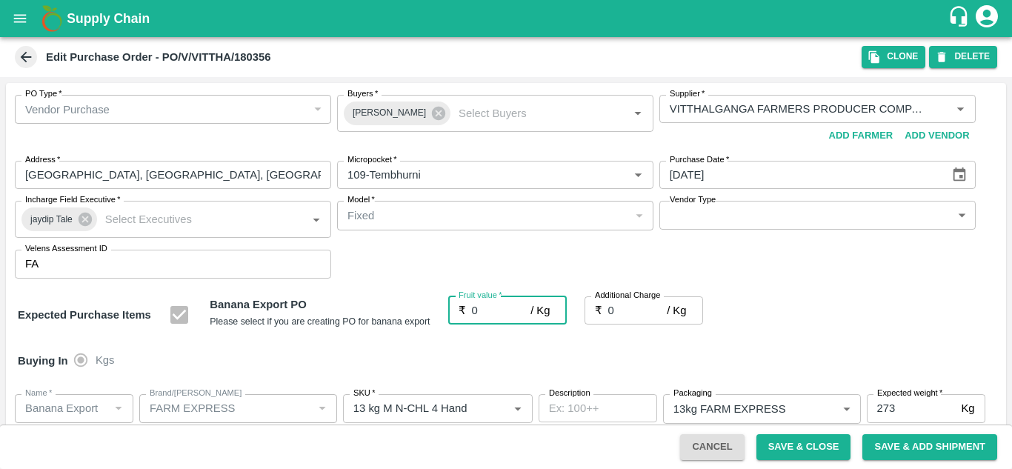
click at [482, 311] on input "0" at bounding box center [501, 310] width 59 height 28
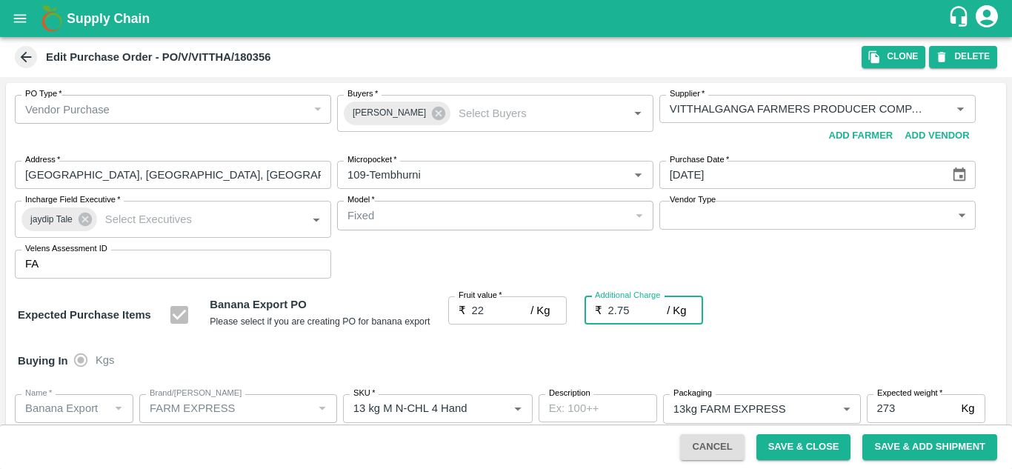
click at [794, 282] on div "PO Type   * Vendor Purchase 2 PO Type Buyers   * Ajit Otari Buyers   * Supplier…" at bounding box center [506, 187] width 1001 height 208
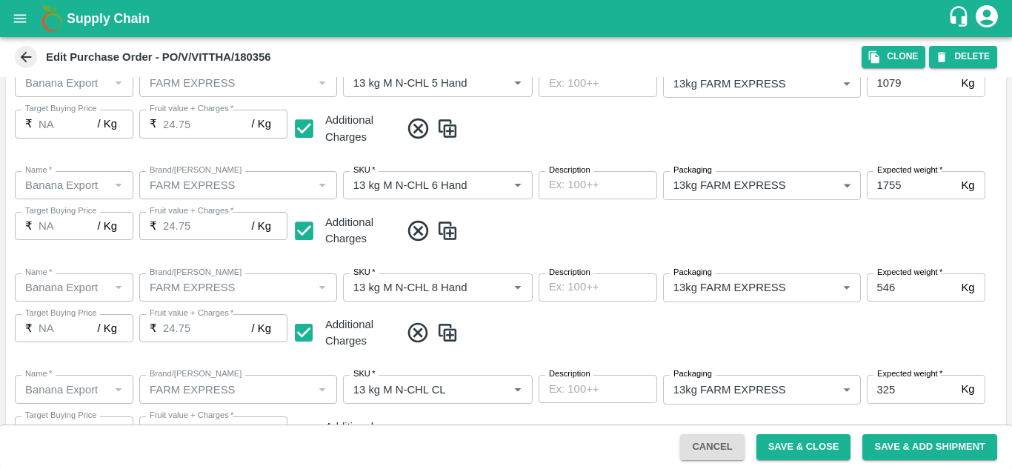
scroll to position [858, 0]
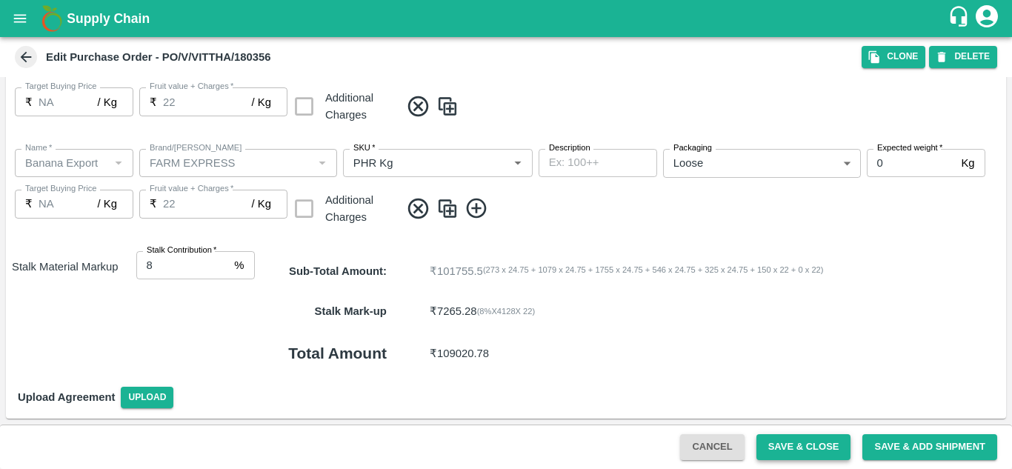
click at [789, 453] on button "Save & Close" at bounding box center [804, 447] width 95 height 26
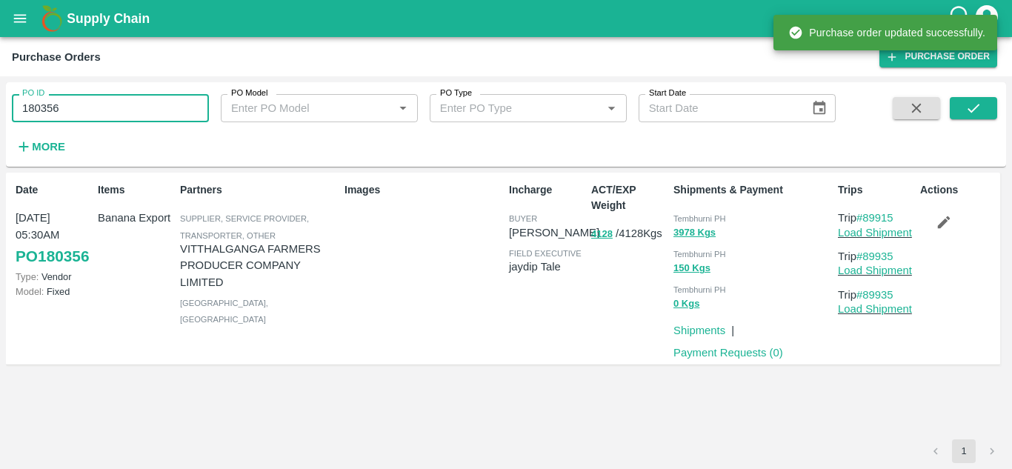
click at [76, 111] on input "180356" at bounding box center [110, 108] width 197 height 28
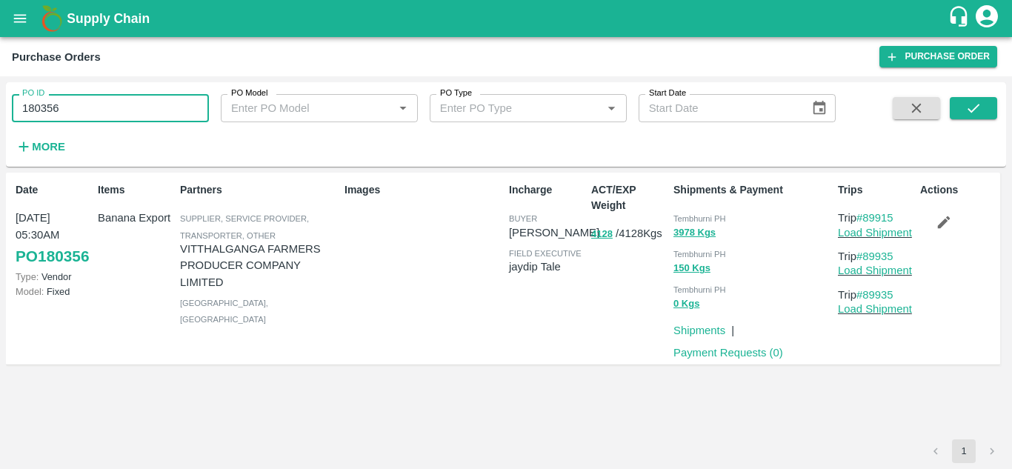
paste input "text"
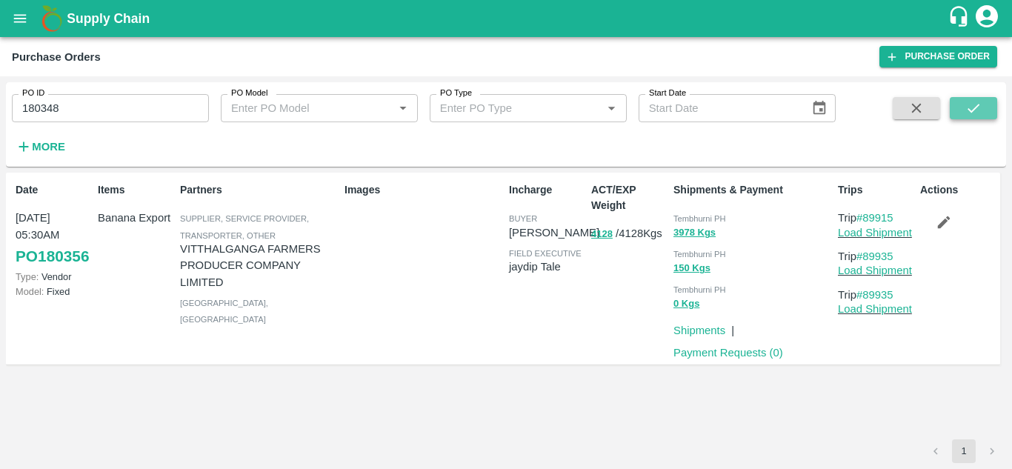
click at [991, 113] on button "submit" at bounding box center [973, 108] width 47 height 22
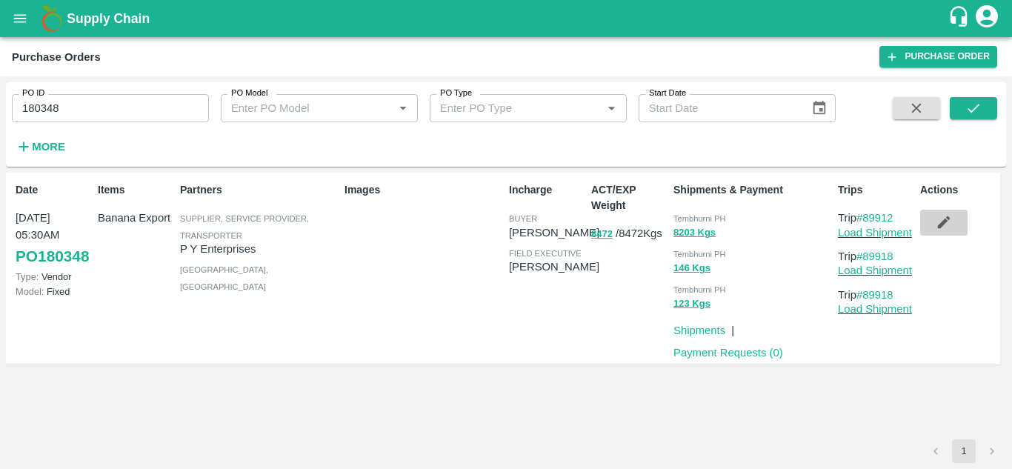
click at [938, 222] on icon "button" at bounding box center [944, 222] width 16 height 16
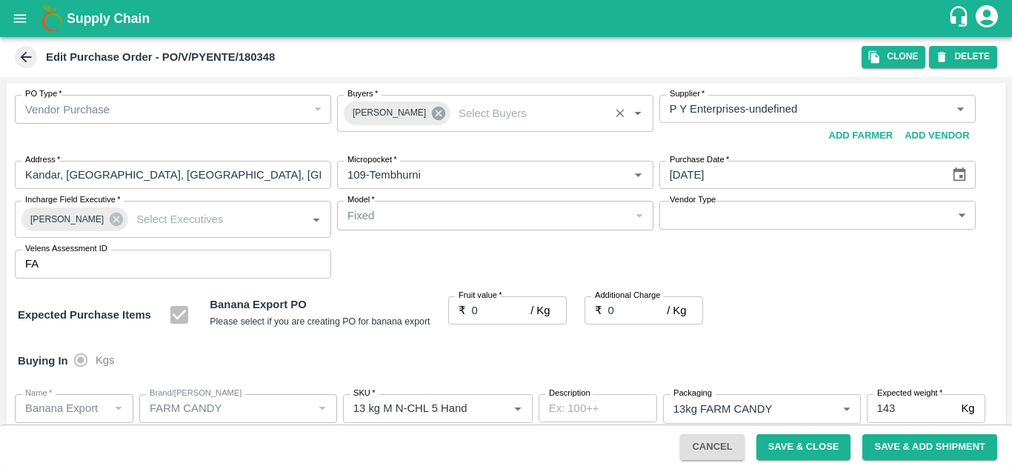
click at [432, 112] on icon at bounding box center [438, 113] width 13 height 13
click at [359, 110] on input "Buyers   *" at bounding box center [483, 108] width 283 height 19
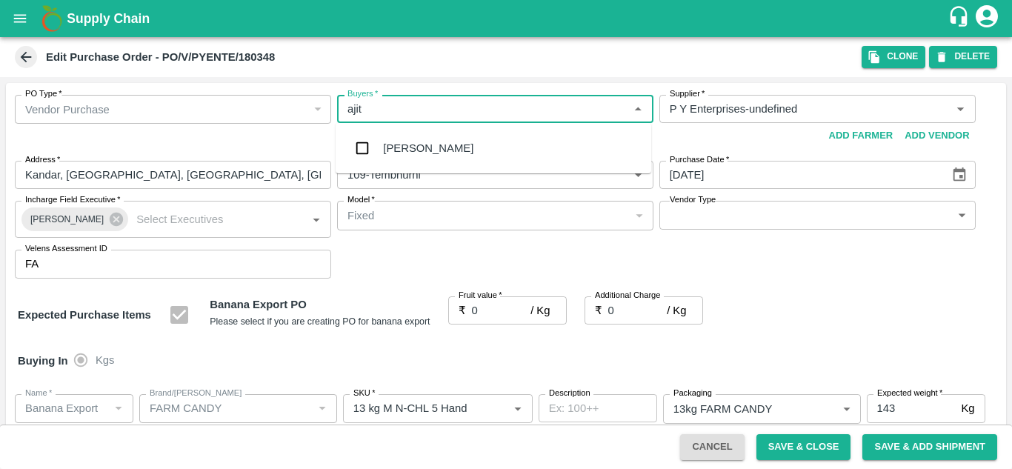
click at [419, 159] on div "Ajit Otari" at bounding box center [494, 148] width 316 height 39
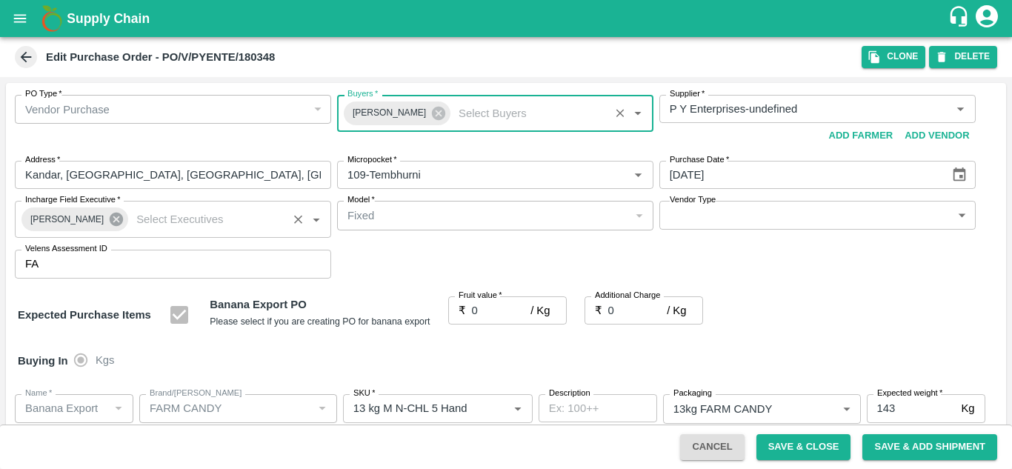
click at [110, 221] on icon at bounding box center [116, 219] width 13 height 13
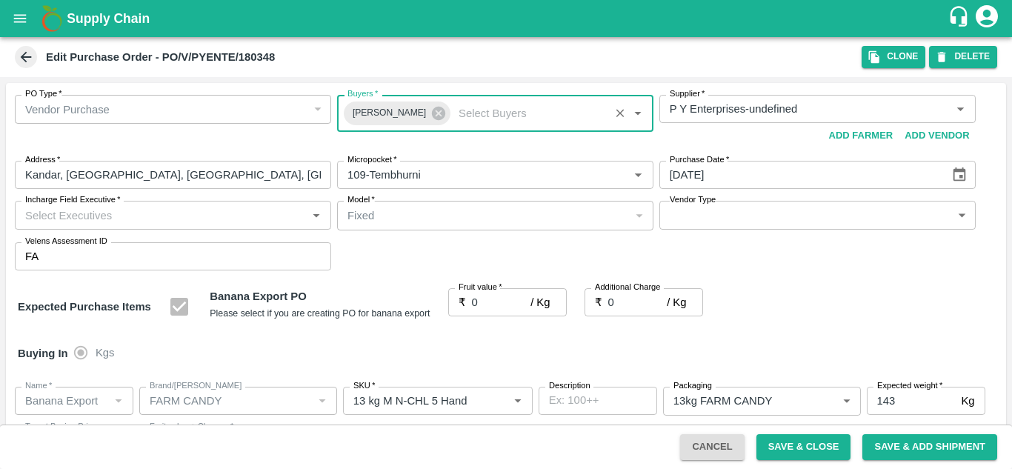
drag, startPoint x: 56, startPoint y: 196, endPoint x: 39, endPoint y: 209, distance: 21.2
click at [39, 209] on div "Incharge Field Executive   * Incharge Field Executive   *" at bounding box center [173, 215] width 316 height 28
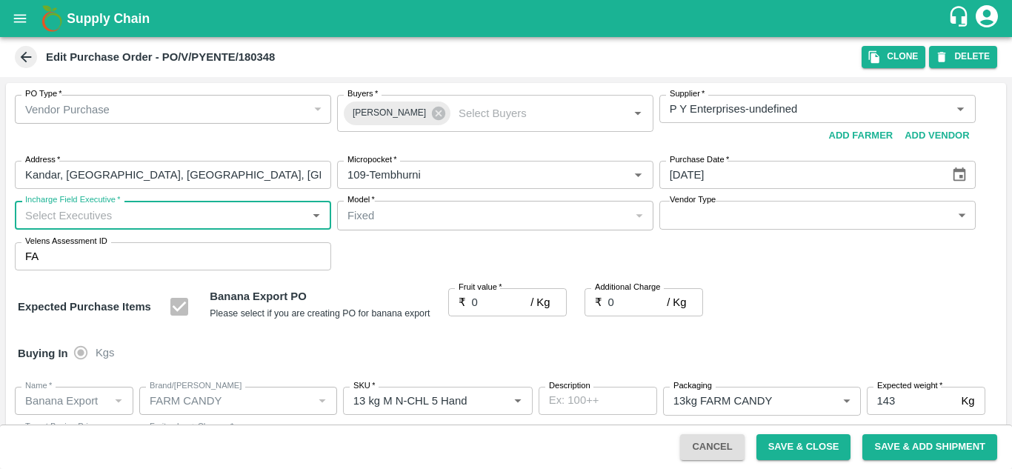
click at [39, 209] on input "Incharge Field Executive   *" at bounding box center [160, 214] width 283 height 19
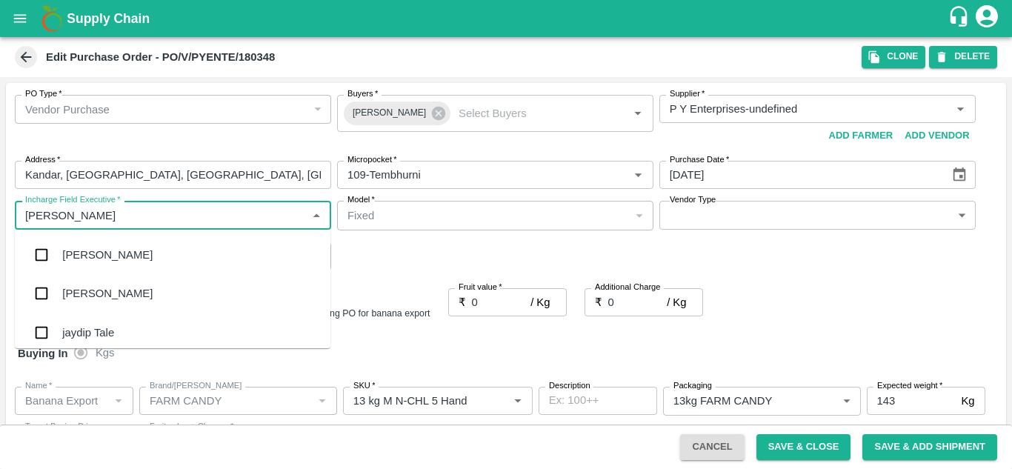
click at [97, 326] on div "jaydip Tale" at bounding box center [88, 333] width 52 height 16
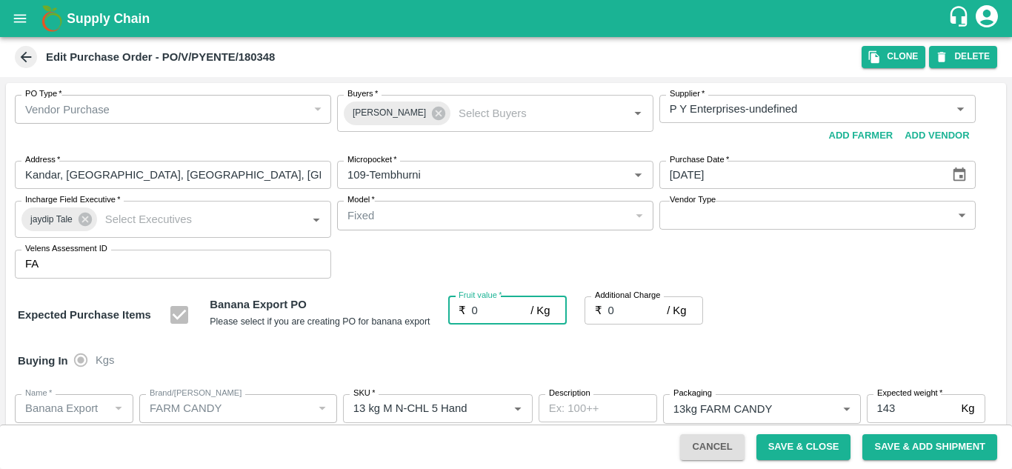
click at [490, 304] on input "0" at bounding box center [501, 310] width 59 height 28
click at [820, 285] on div "PO Type   * Vendor Purchase 2 PO Type Buyers   * Ajit Otari Buyers   * Supplier…" at bounding box center [506, 187] width 1001 height 208
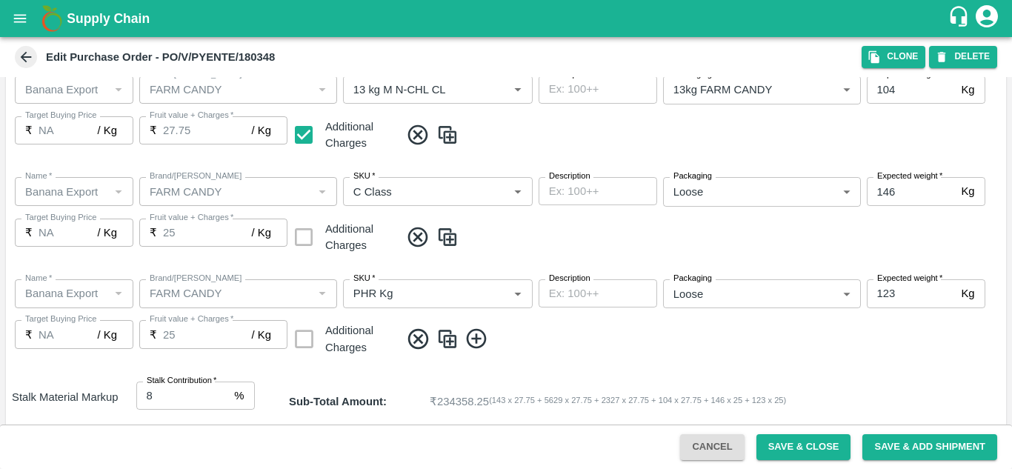
scroll to position [757, 0]
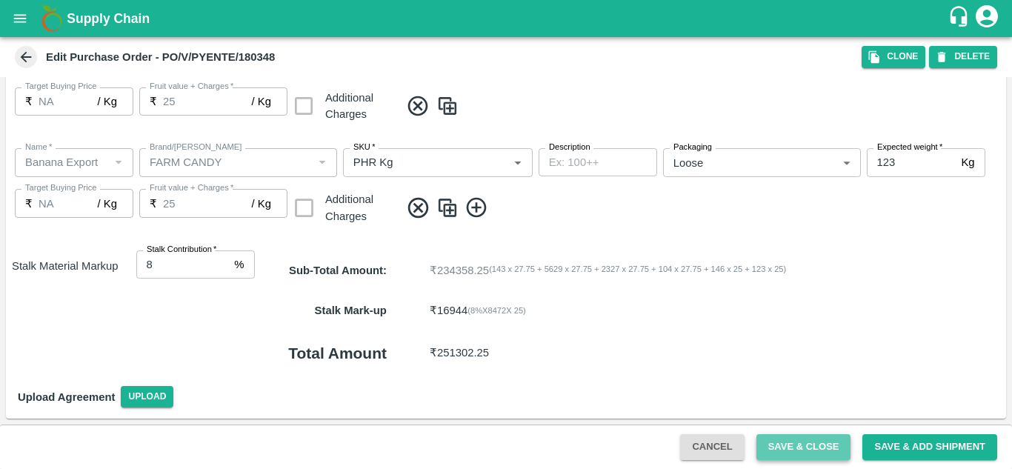
click at [817, 445] on button "Save & Close" at bounding box center [804, 447] width 95 height 26
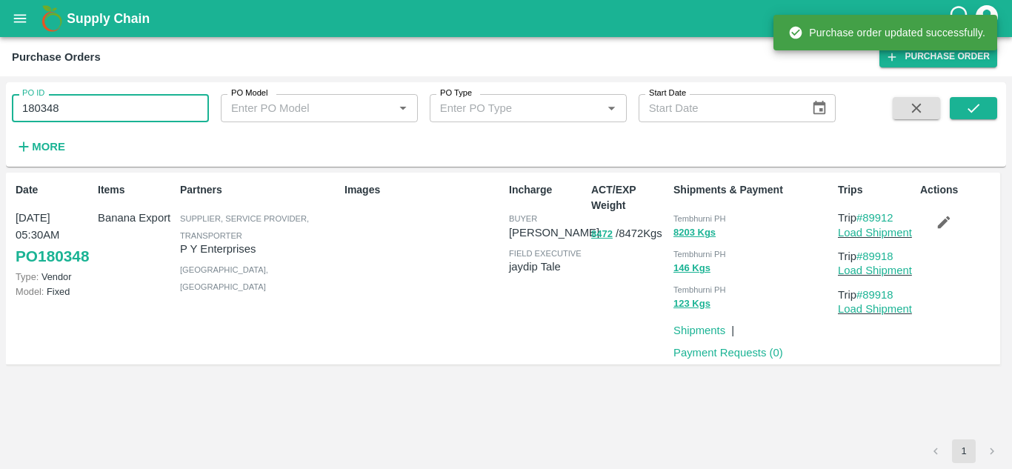
click at [104, 107] on input "180348" at bounding box center [110, 108] width 197 height 28
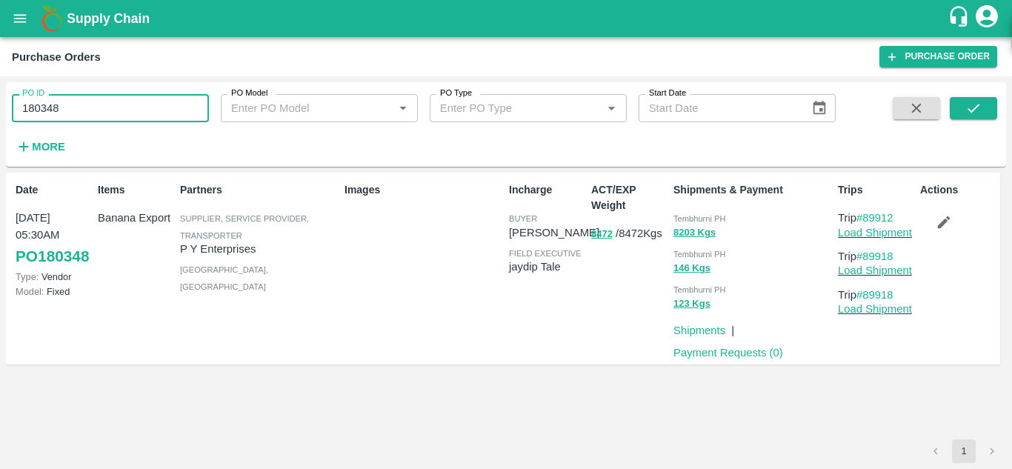
click at [104, 107] on input "180348" at bounding box center [110, 108] width 197 height 28
paste input "text"
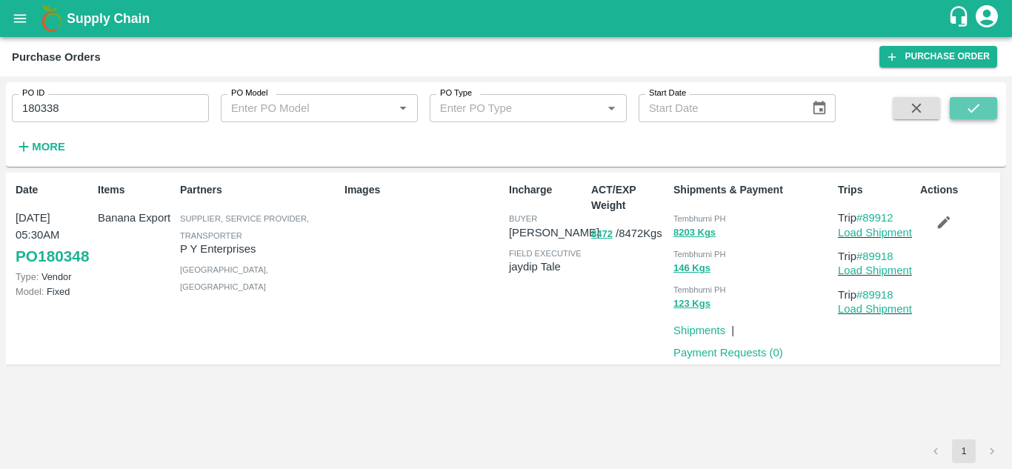
click at [983, 100] on button "submit" at bounding box center [973, 108] width 47 height 22
click at [953, 220] on button "button" at bounding box center [943, 222] width 47 height 25
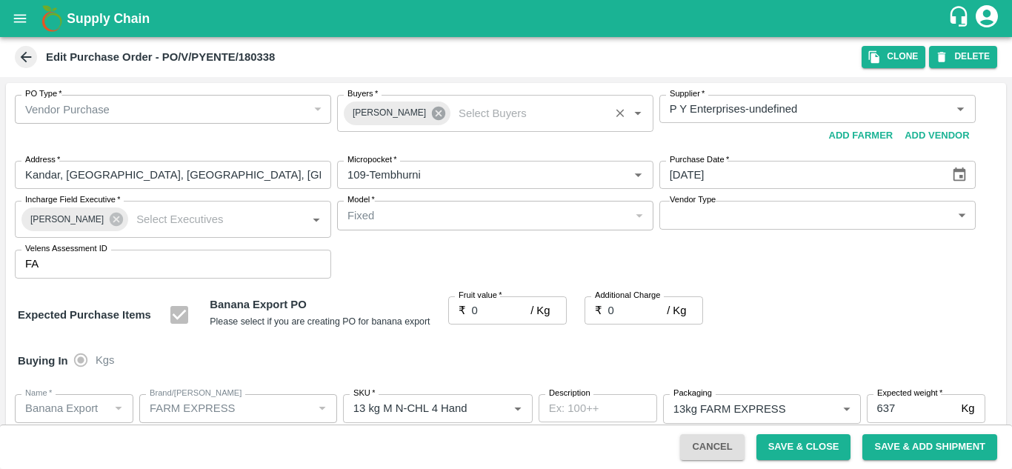
click at [432, 110] on icon at bounding box center [438, 113] width 13 height 13
click at [361, 112] on input "Buyers   *" at bounding box center [483, 108] width 283 height 19
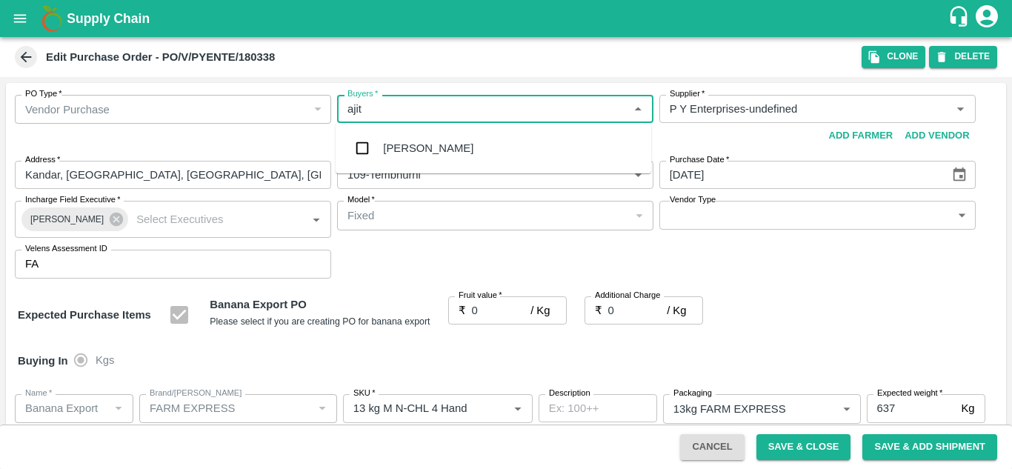
click at [426, 157] on div "Ajit Otari" at bounding box center [494, 148] width 316 height 39
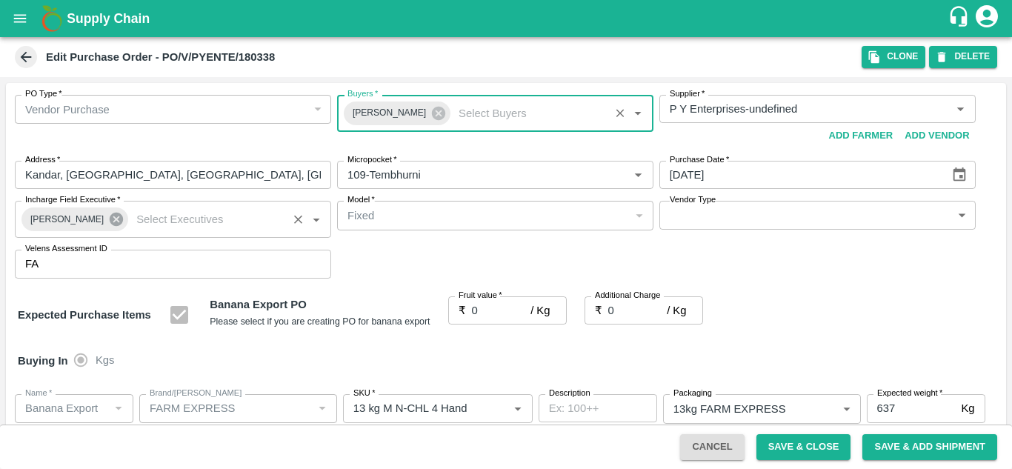
click at [110, 219] on icon at bounding box center [116, 219] width 13 height 13
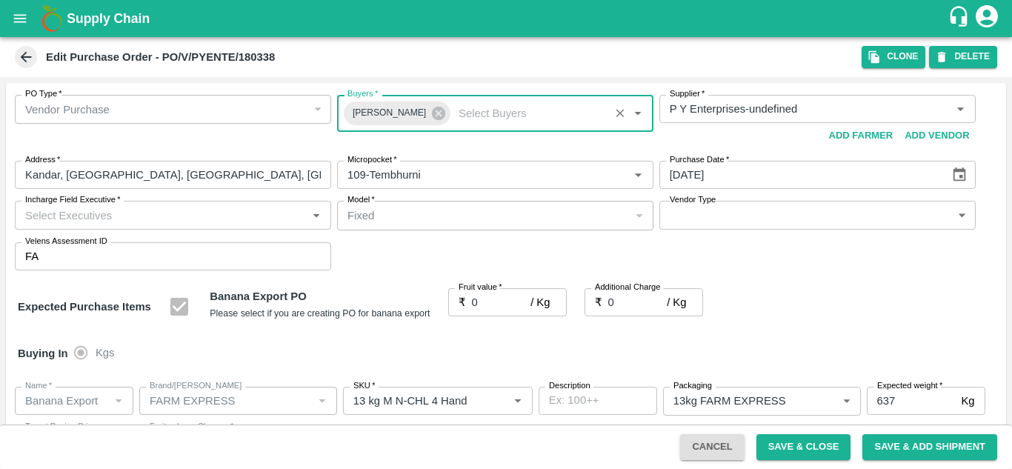
click at [46, 212] on input "Incharge Field Executive   *" at bounding box center [160, 214] width 283 height 19
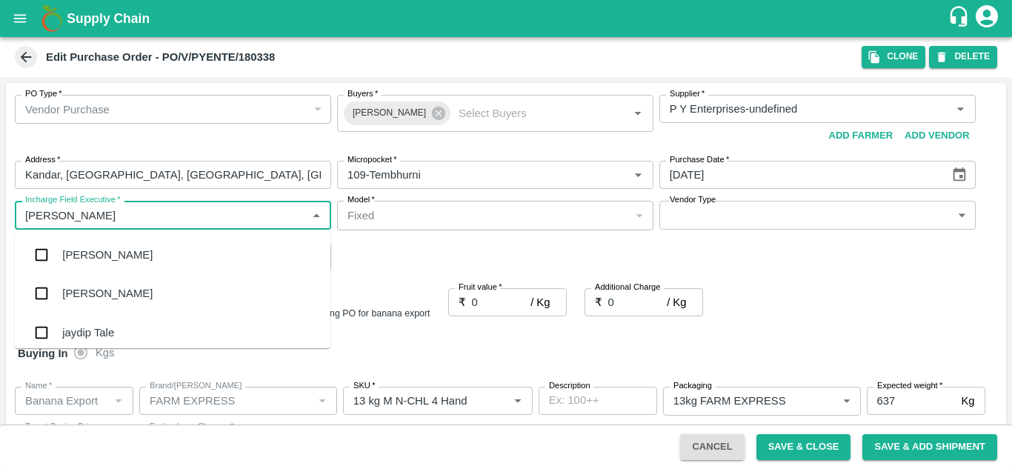
click at [104, 325] on div "jaydip Tale" at bounding box center [88, 333] width 52 height 16
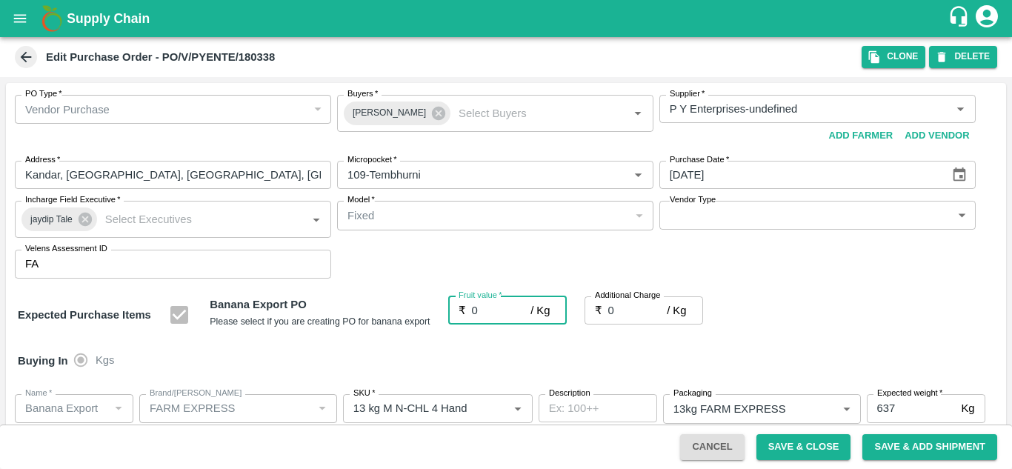
click at [480, 309] on input "0" at bounding box center [501, 310] width 59 height 28
type input "2"
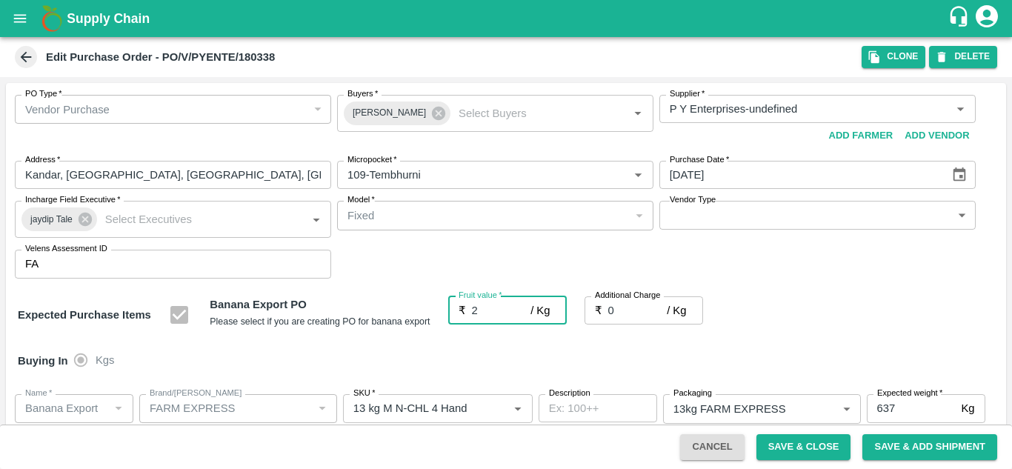
type input "2"
type input "22"
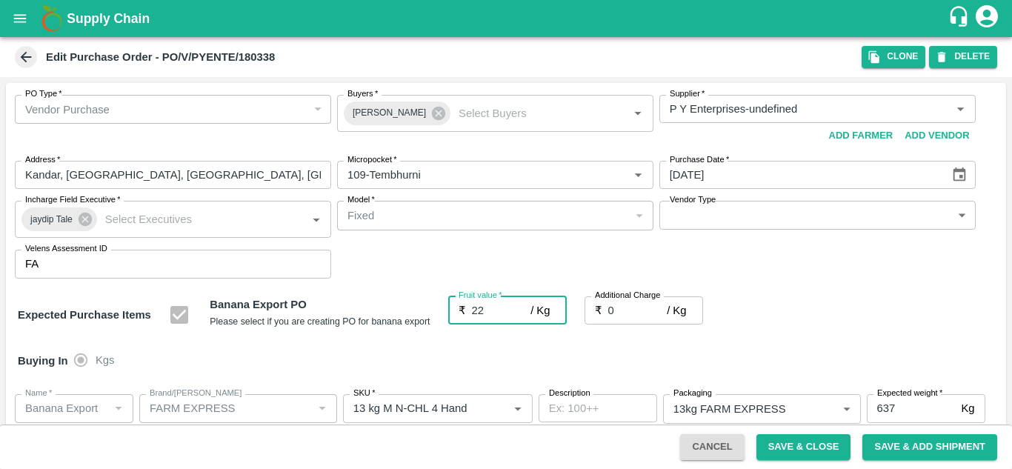
type input "22"
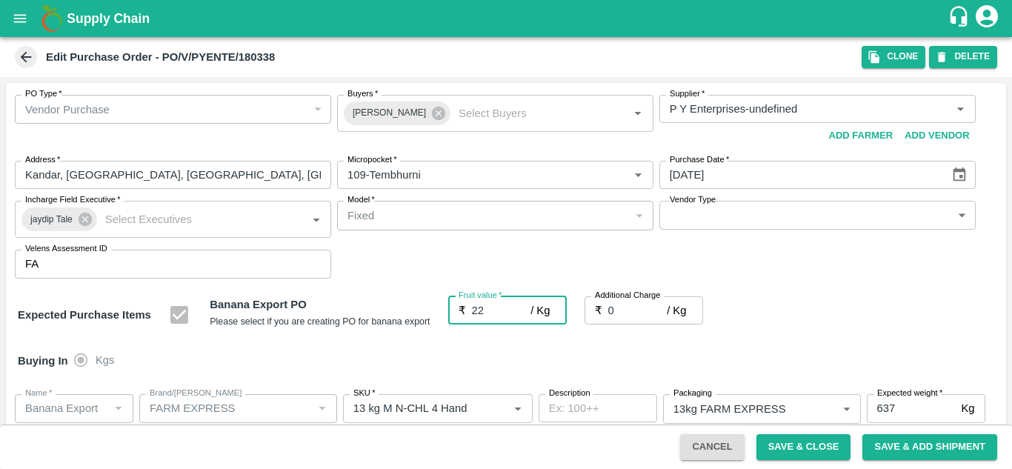
type input "22"
type input "2"
type input "24"
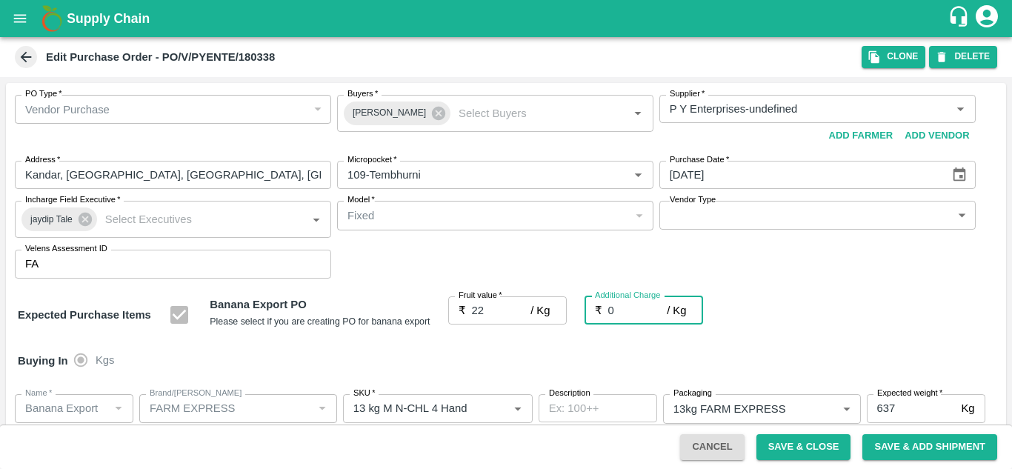
type input "24"
type input "2.7"
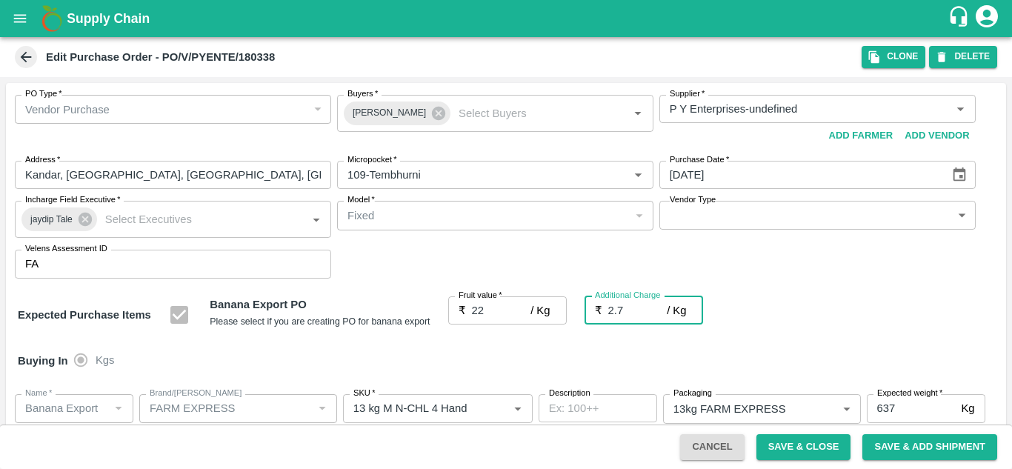
type input "24.7"
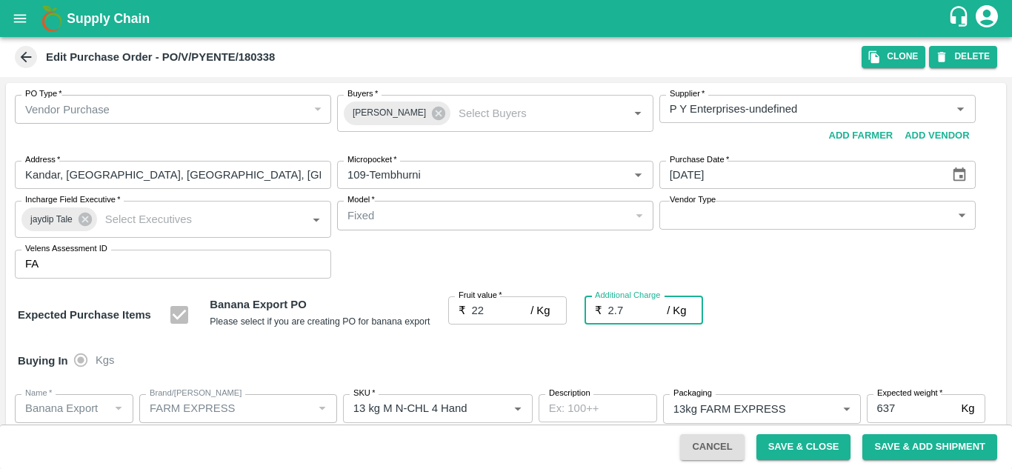
type input "2.75"
type input "24.75"
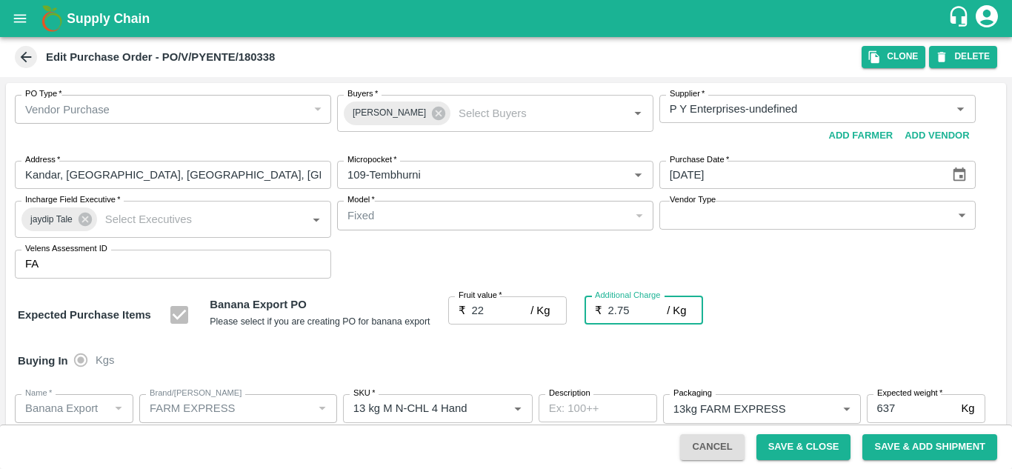
type input "24.75"
type input "2.75"
click at [864, 309] on div "Expected Purchase Items Banana Export PO Please select if you are creating PO f…" at bounding box center [506, 315] width 977 height 38
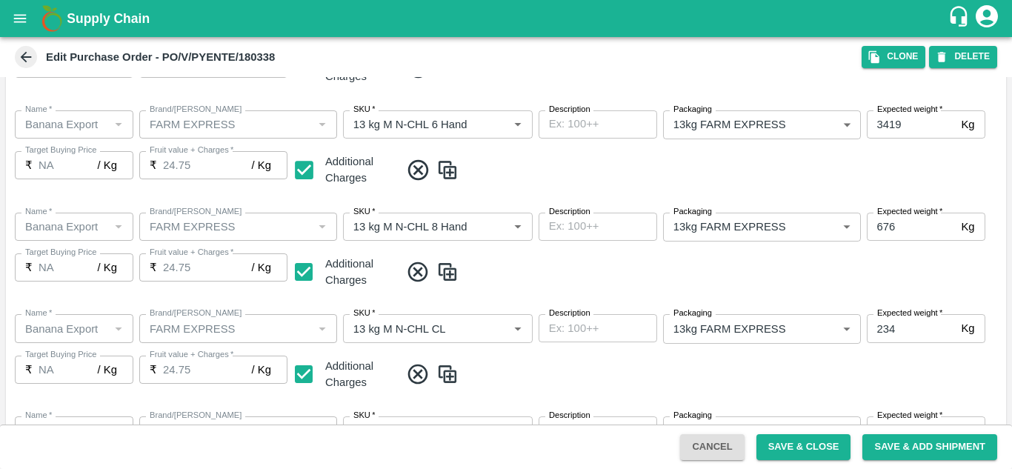
scroll to position [858, 0]
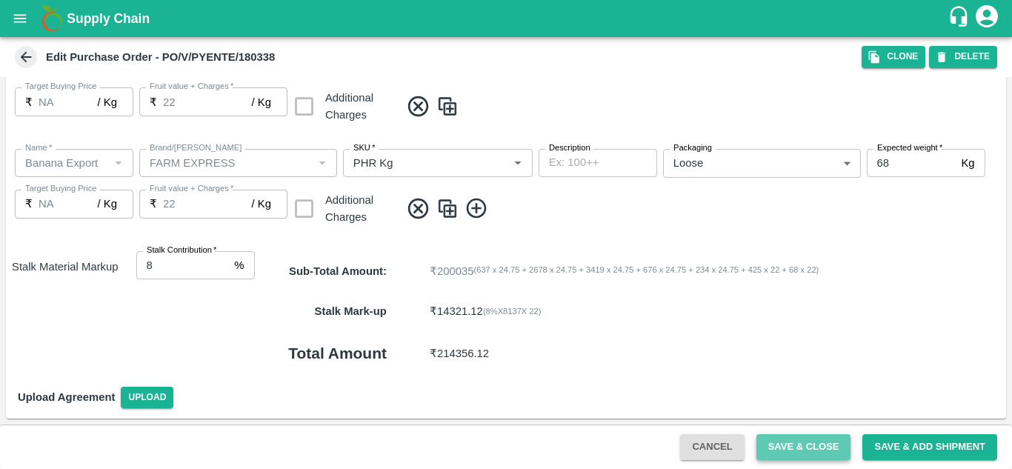
click at [805, 440] on button "Save & Close" at bounding box center [804, 447] width 95 height 26
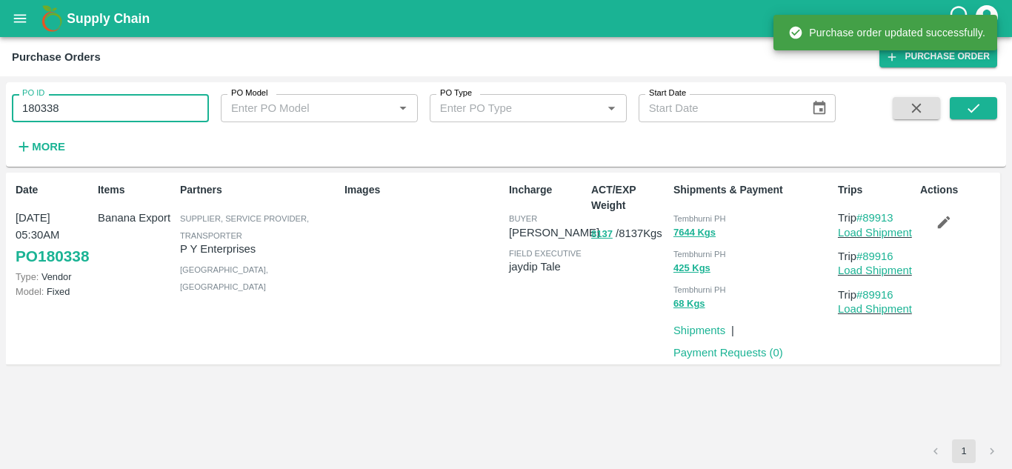
click at [97, 107] on input "180338" at bounding box center [110, 108] width 197 height 28
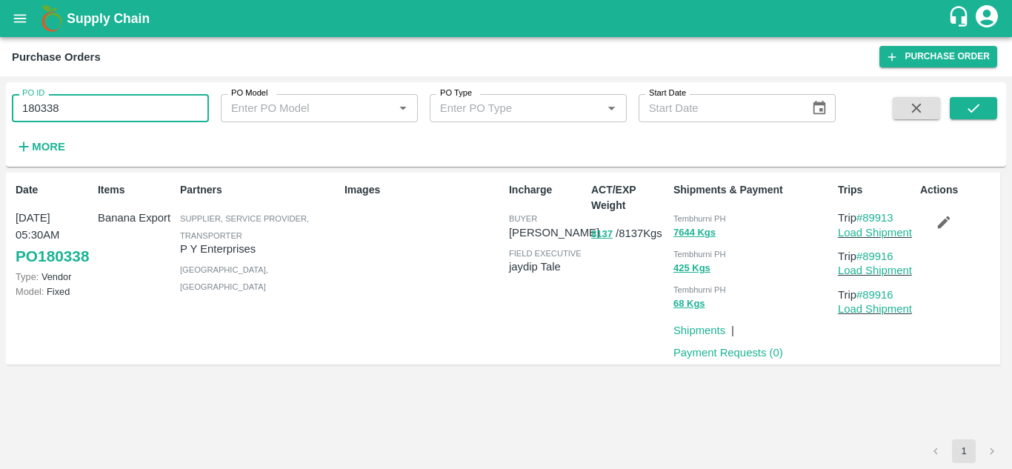
paste input "text"
type input "180345"
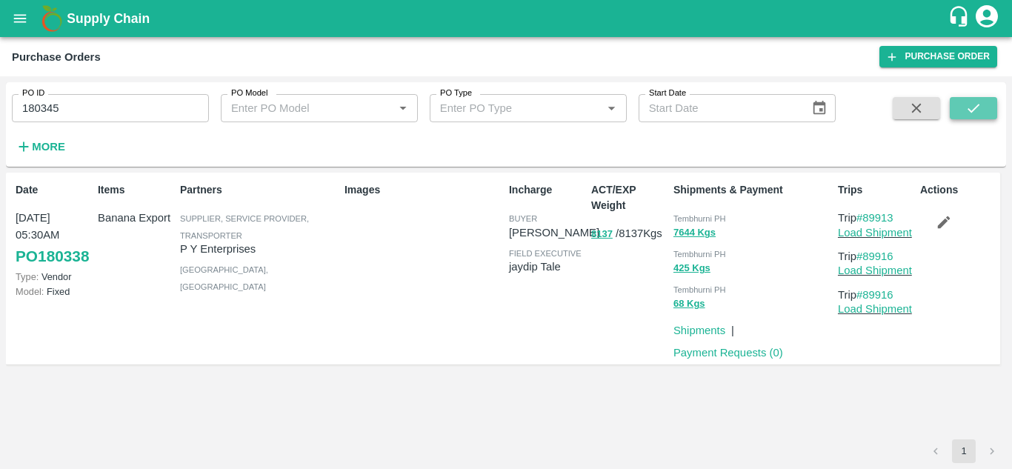
click at [968, 110] on icon "submit" at bounding box center [974, 108] width 16 height 16
click at [942, 218] on icon "button" at bounding box center [944, 222] width 16 height 16
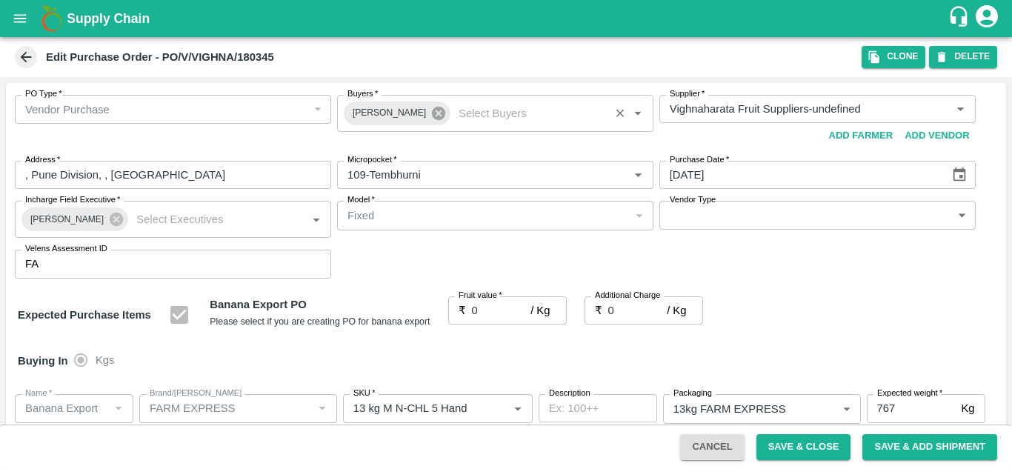
click at [434, 115] on icon at bounding box center [438, 113] width 13 height 13
click at [368, 112] on input "Buyers   *" at bounding box center [483, 108] width 283 height 19
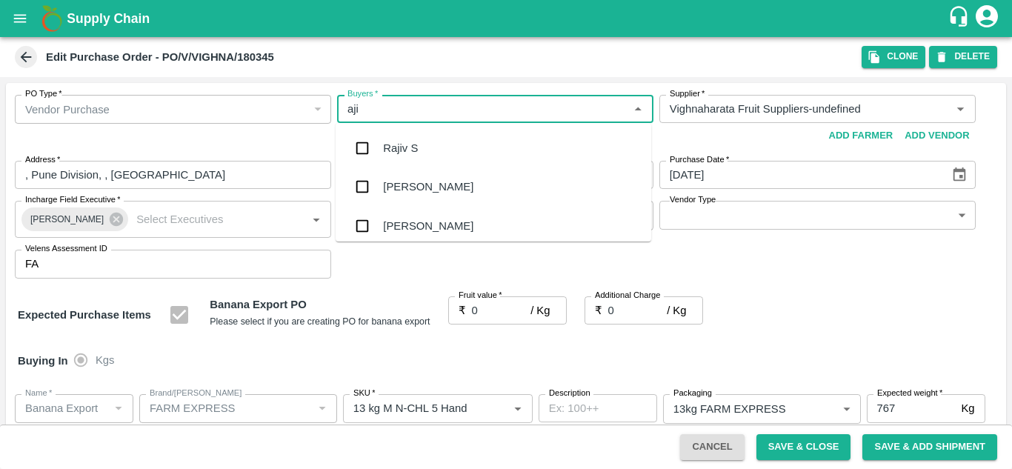
type input "ajit"
click at [426, 150] on div "Ajit Otari" at bounding box center [494, 148] width 316 height 39
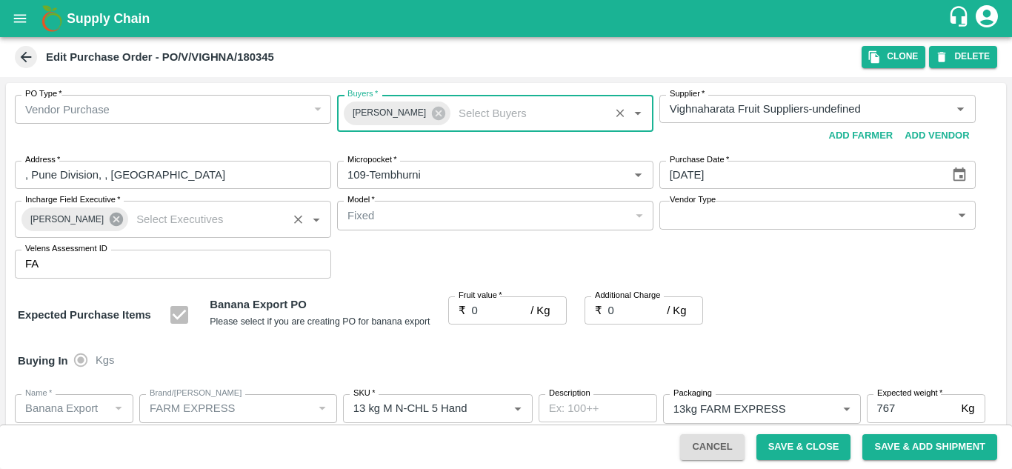
click at [110, 217] on icon at bounding box center [116, 219] width 13 height 13
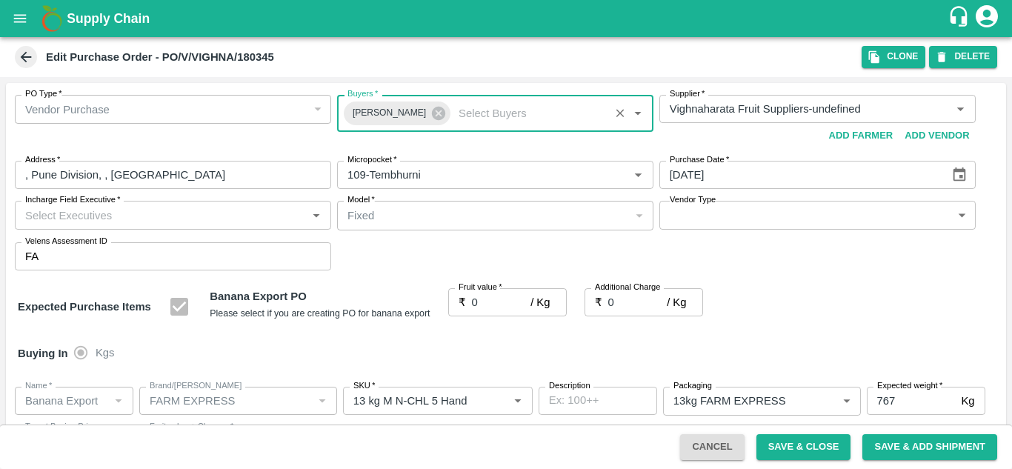
click at [53, 216] on input "Incharge Field Executive   *" at bounding box center [160, 214] width 283 height 19
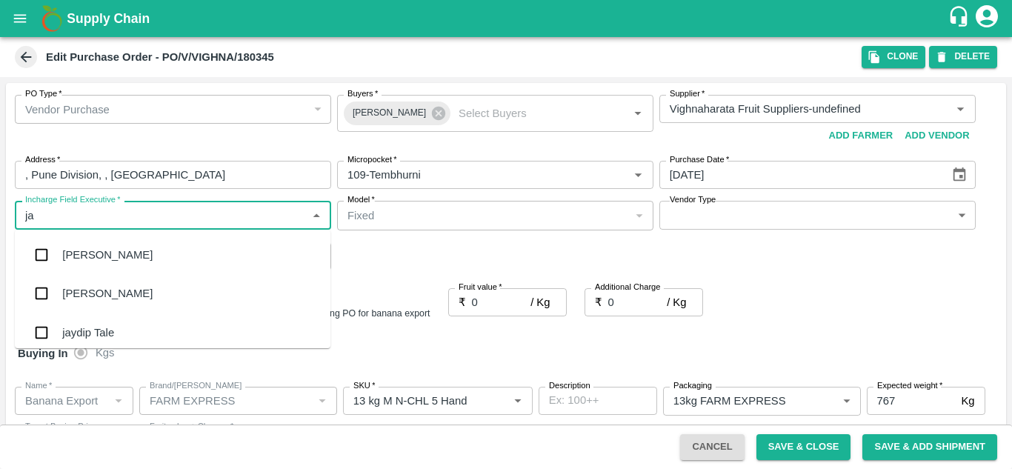
type input "jay"
click at [107, 323] on div "jaydip Tale" at bounding box center [173, 332] width 316 height 39
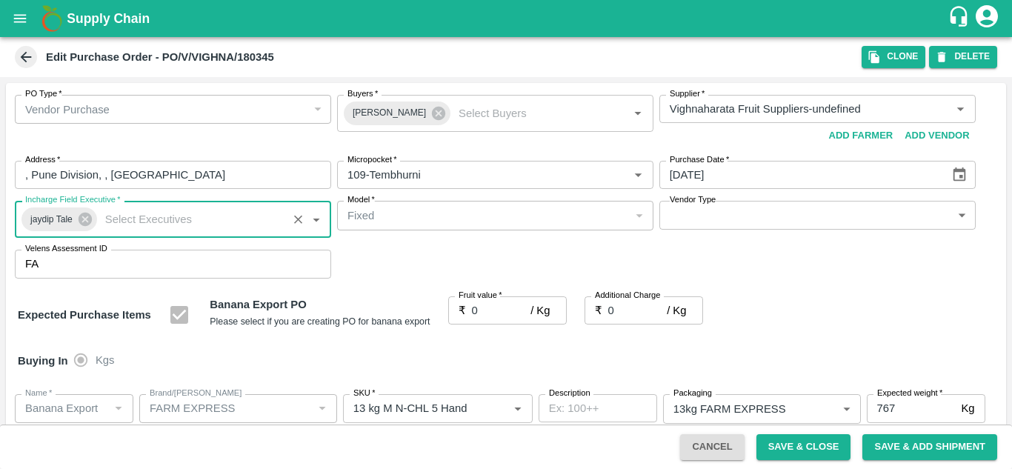
click at [477, 311] on input "0" at bounding box center [501, 310] width 59 height 28
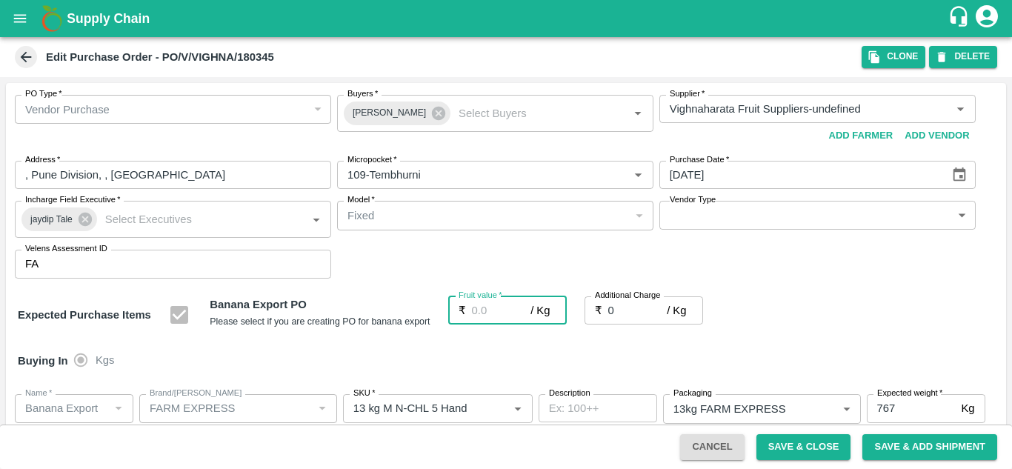
type input "2"
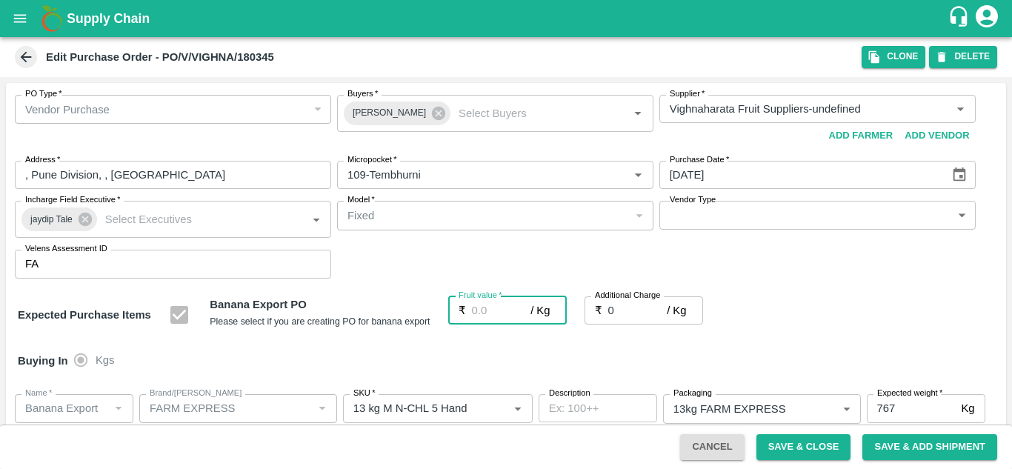
type input "2"
type input "22"
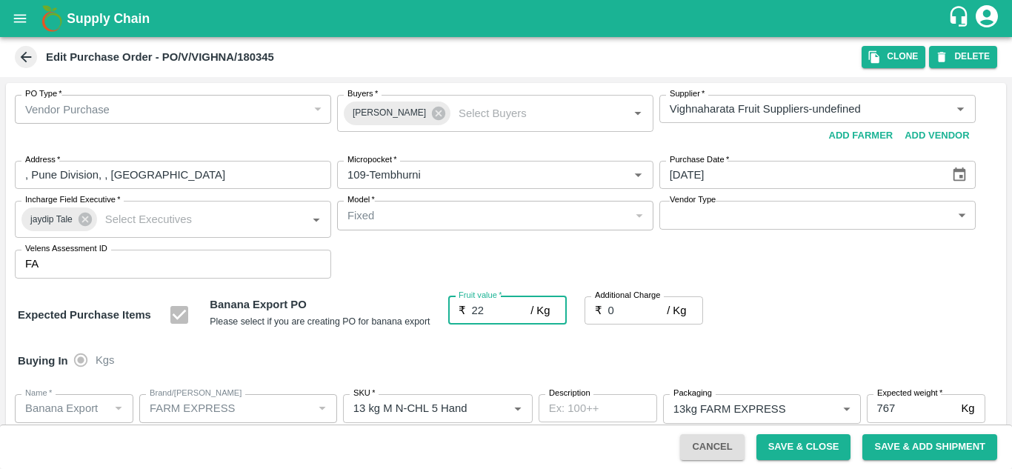
type input "22"
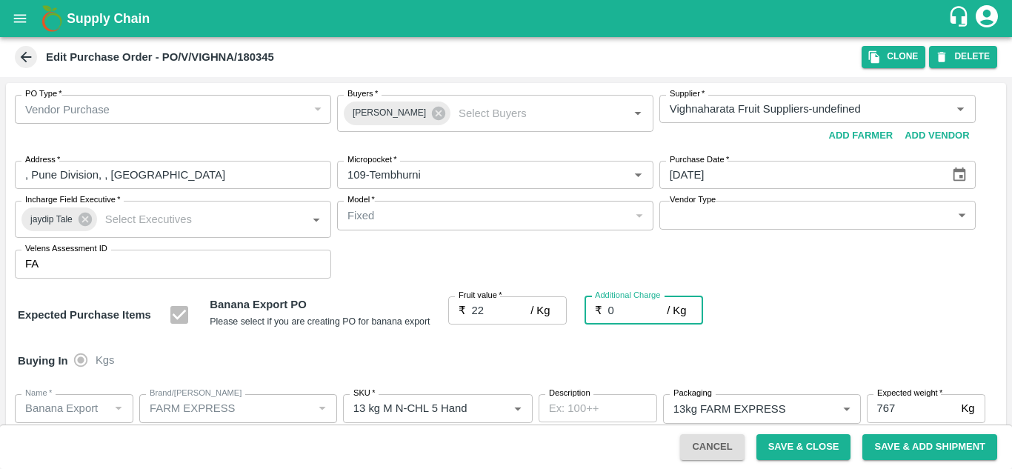
type input "2"
type input "24"
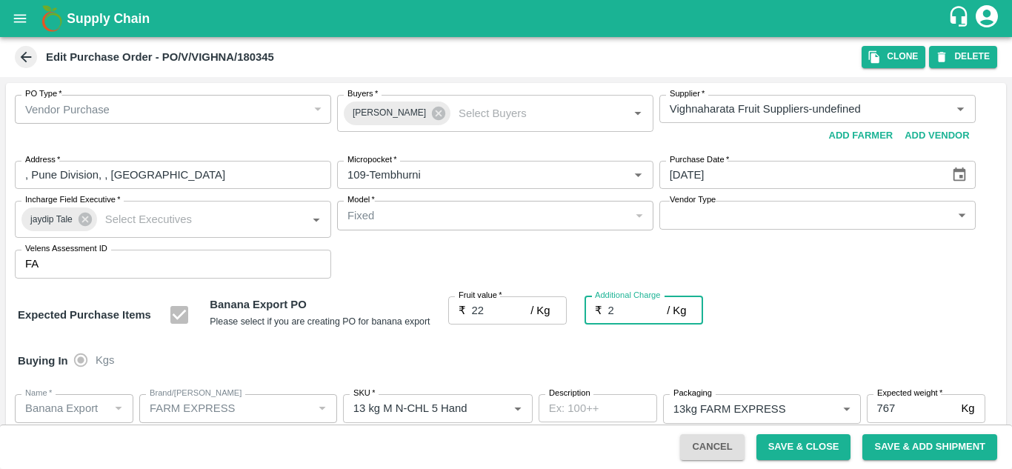
type input "2.7"
type input "24.7"
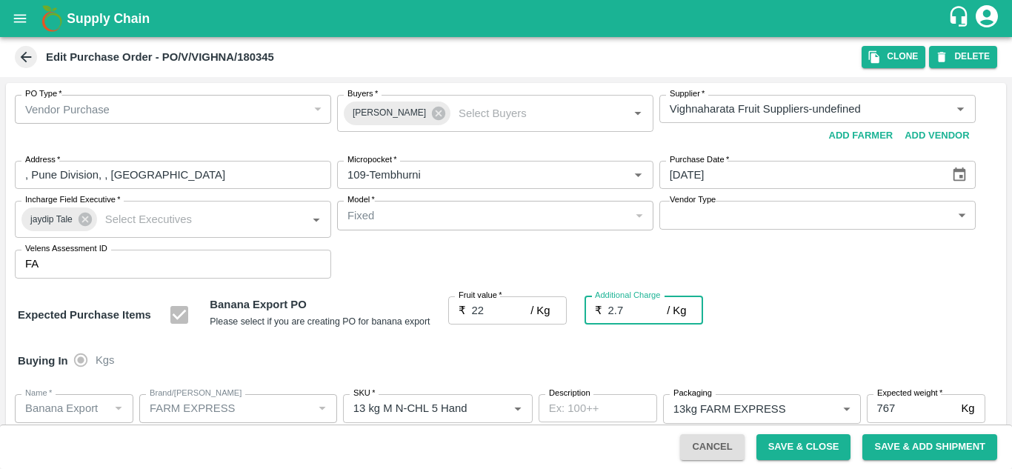
type input "2.75"
type input "24.75"
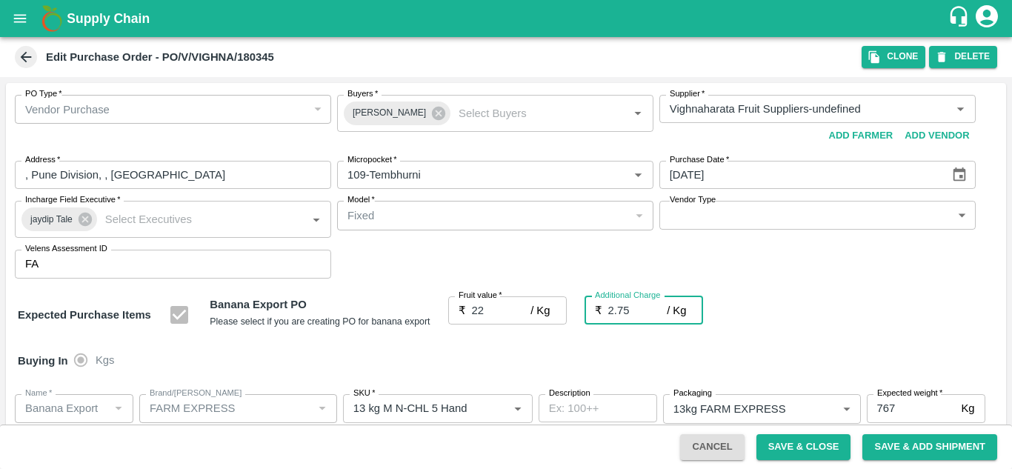
type input "2.75"
click at [824, 261] on div "PO Type   * Vendor Purchase 2 PO Type Buyers   * Ajit Otari Buyers   * Supplier…" at bounding box center [506, 187] width 1001 height 208
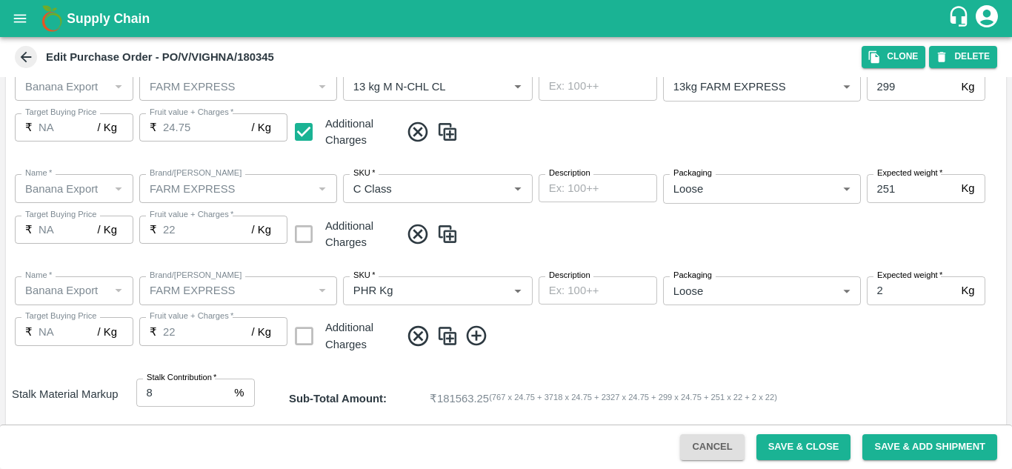
scroll to position [757, 0]
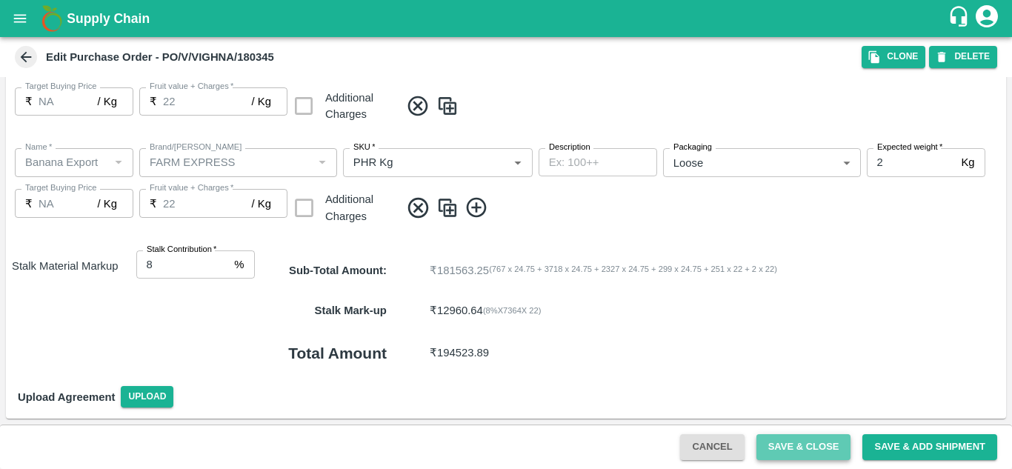
click at [823, 448] on button "Save & Close" at bounding box center [804, 447] width 95 height 26
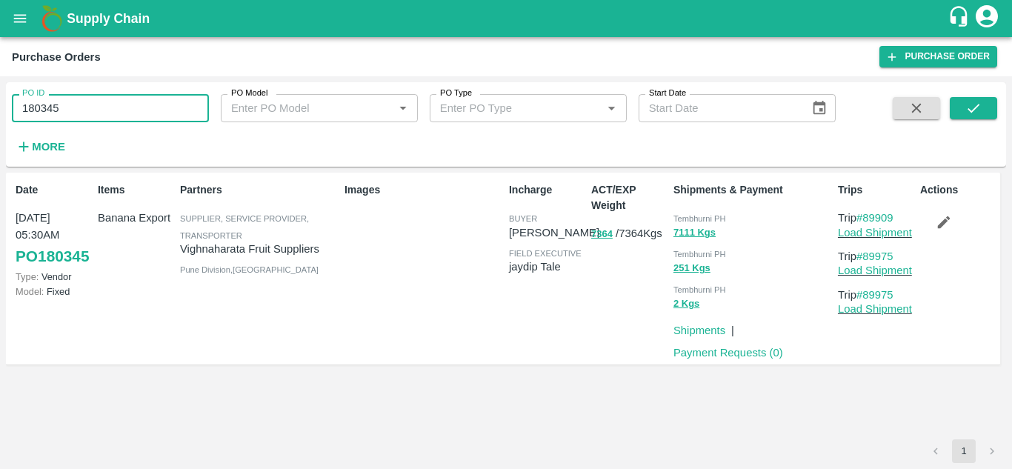
click at [75, 110] on input "180345" at bounding box center [110, 108] width 197 height 28
paste input "text"
type input "180308"
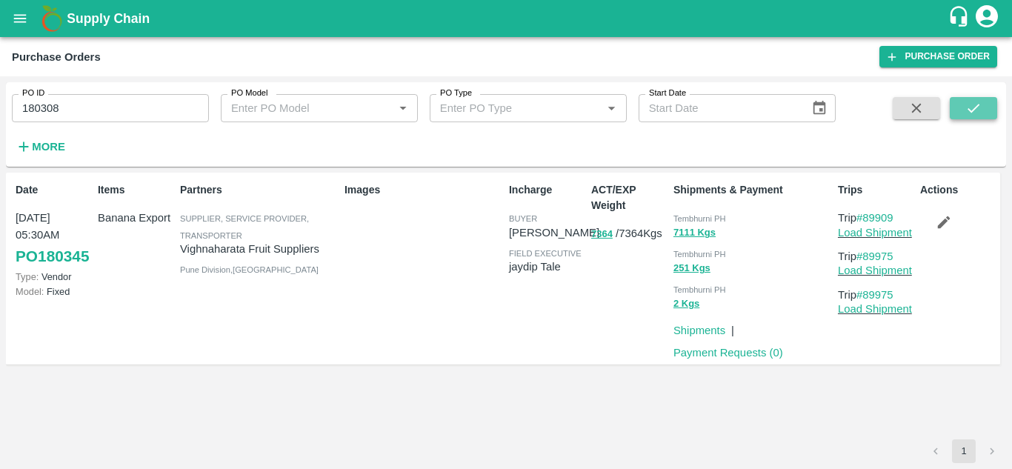
click at [969, 110] on icon "submit" at bounding box center [974, 108] width 12 height 9
click at [955, 225] on button "button" at bounding box center [943, 222] width 47 height 25
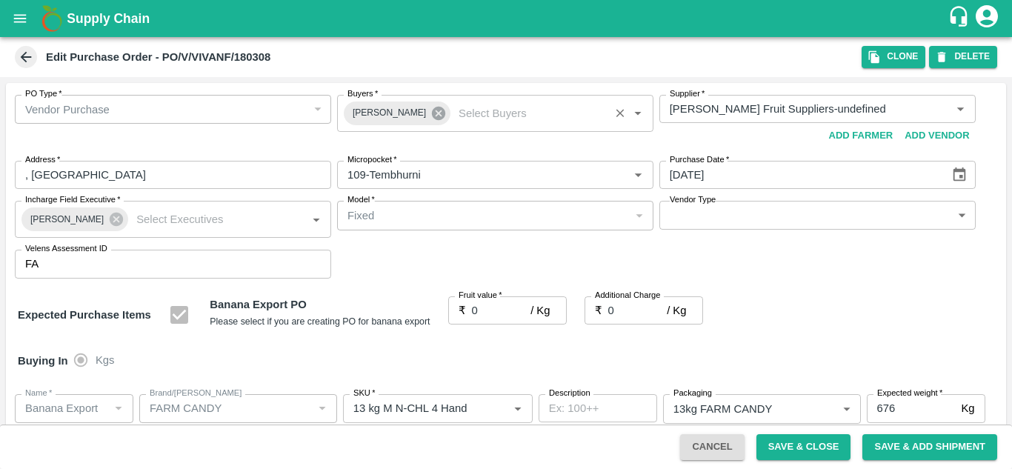
click at [431, 114] on icon at bounding box center [439, 113] width 16 height 16
click at [365, 110] on input "Buyers   *" at bounding box center [483, 108] width 283 height 19
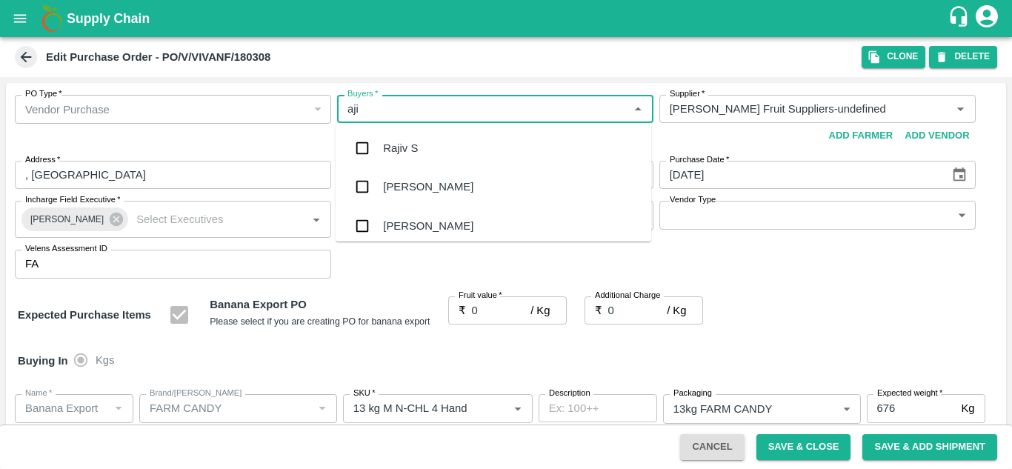
type input "ajit"
click at [408, 150] on div "Ajit Otari" at bounding box center [428, 148] width 90 height 16
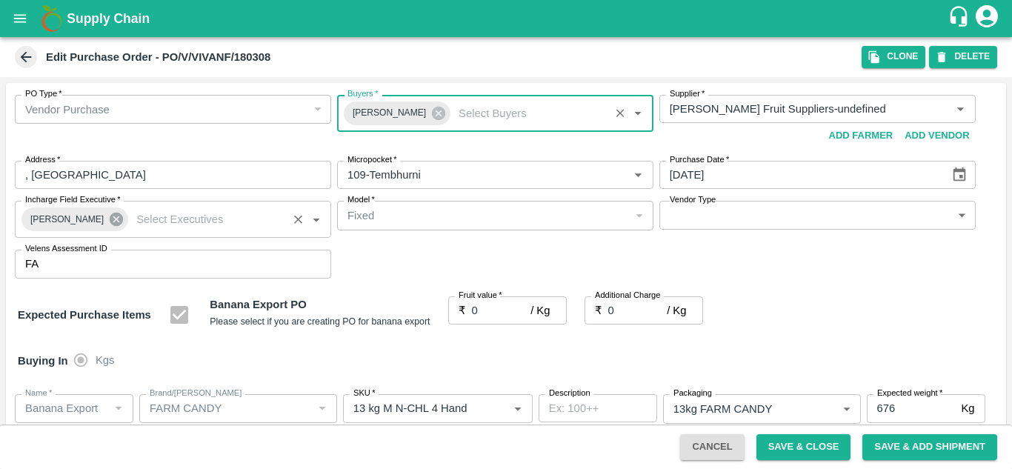
click at [108, 218] on icon at bounding box center [116, 219] width 16 height 16
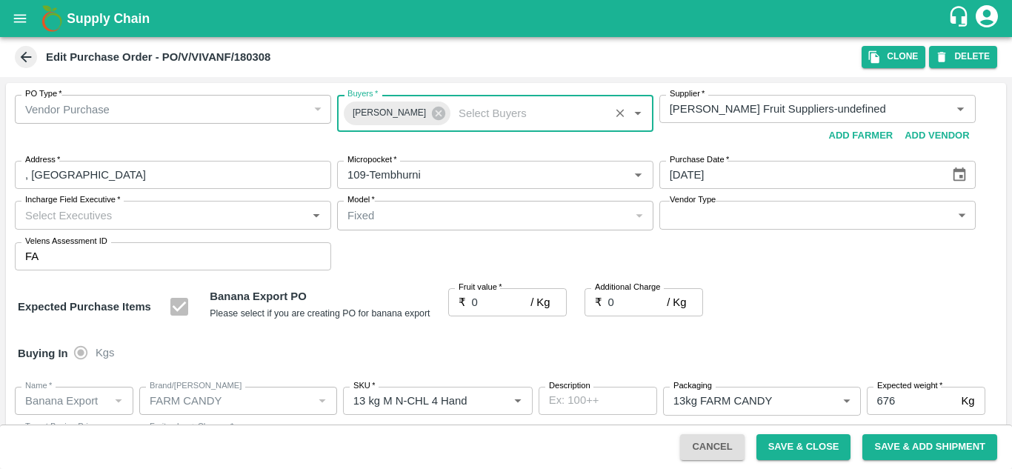
click at [56, 216] on input "Incharge Field Executive   *" at bounding box center [160, 214] width 283 height 19
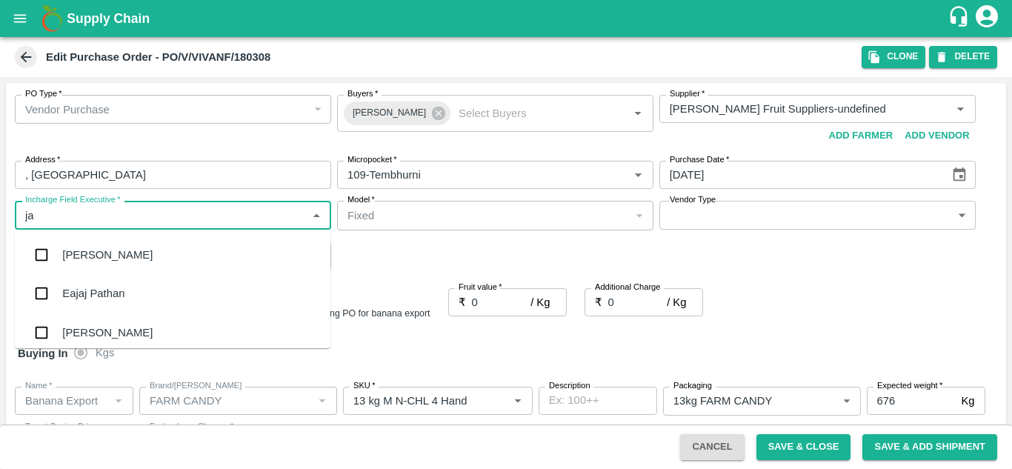
type input "jay"
click at [99, 322] on div "jaydip Tale" at bounding box center [173, 332] width 316 height 39
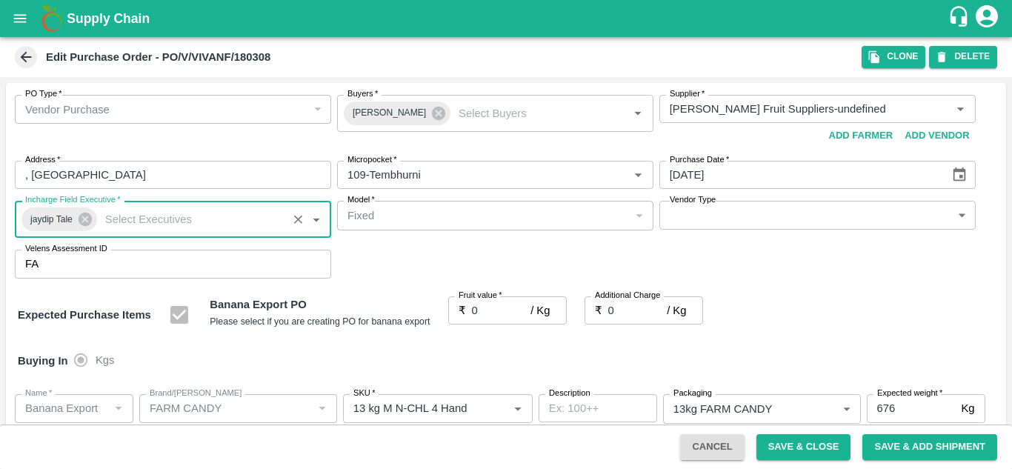
click at [497, 316] on input "0" at bounding box center [501, 310] width 59 height 28
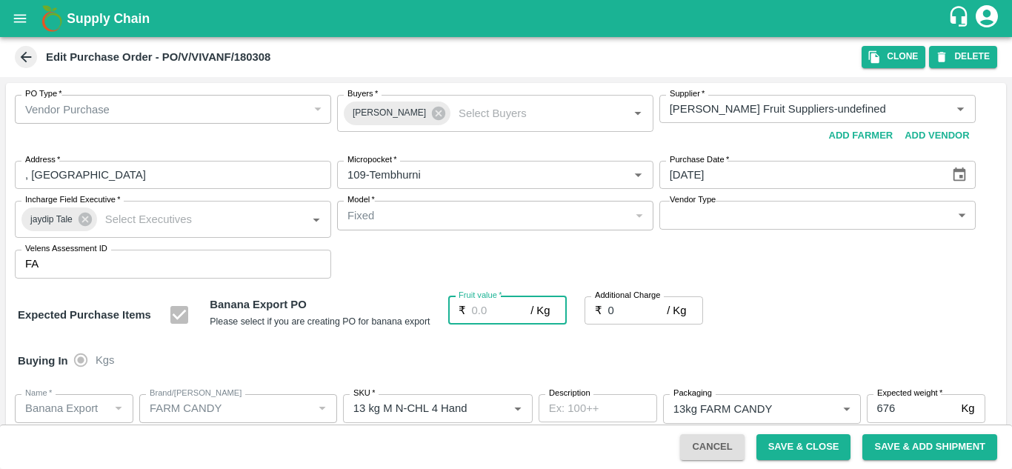
type input "2"
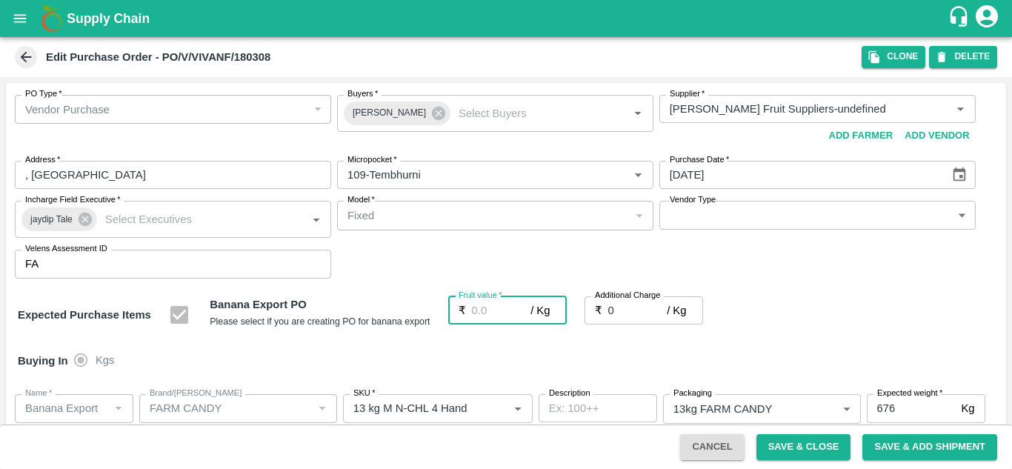
type input "2"
type input "25"
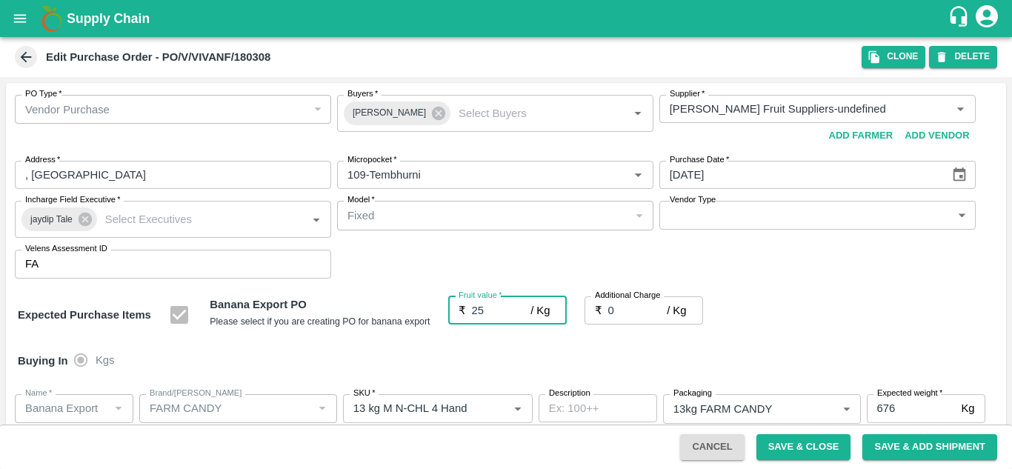
type input "25"
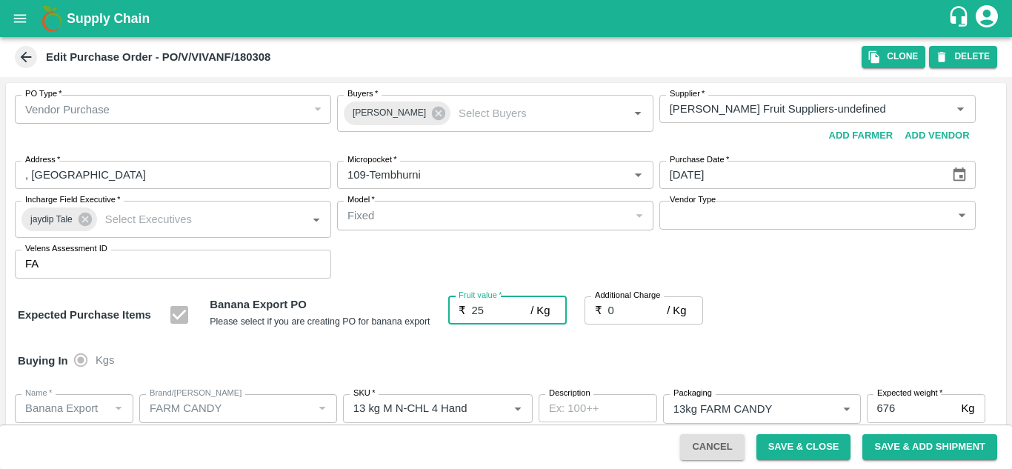
type input "25"
type input "2"
type input "27"
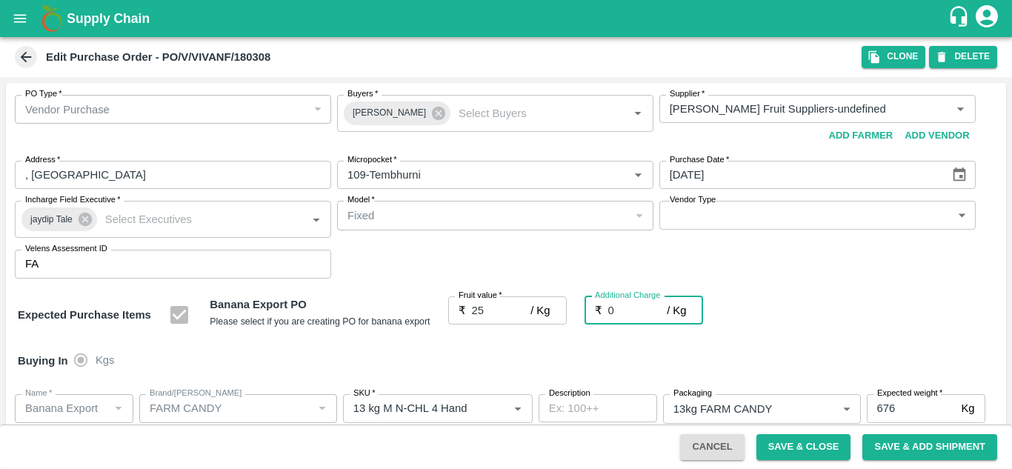
type input "27"
type input "2.7"
type input "27.7"
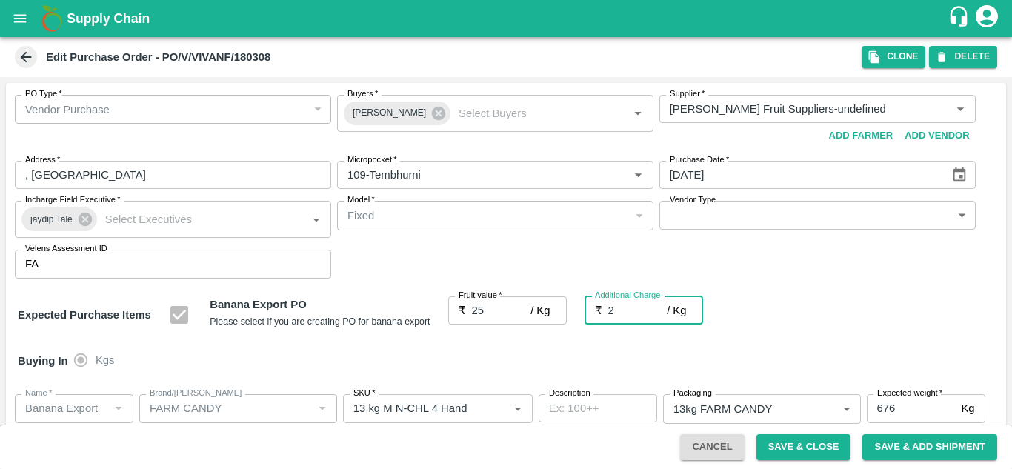
type input "27.7"
type input "2.75"
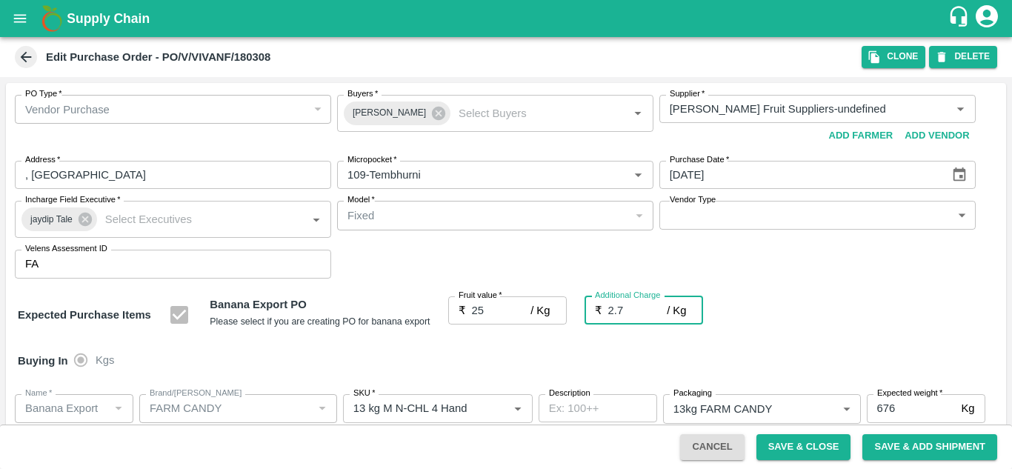
type input "27.75"
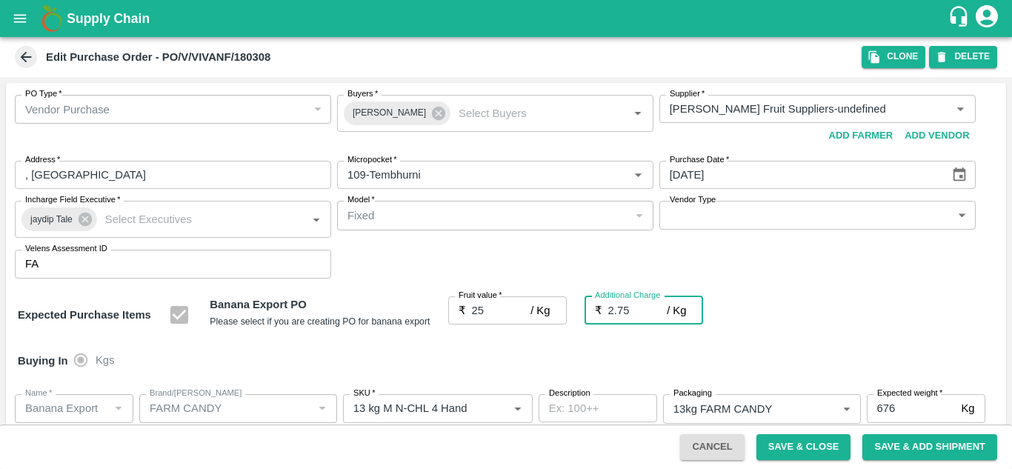
type input "2.75"
click at [776, 355] on div "Buying In Kgs" at bounding box center [506, 360] width 1001 height 43
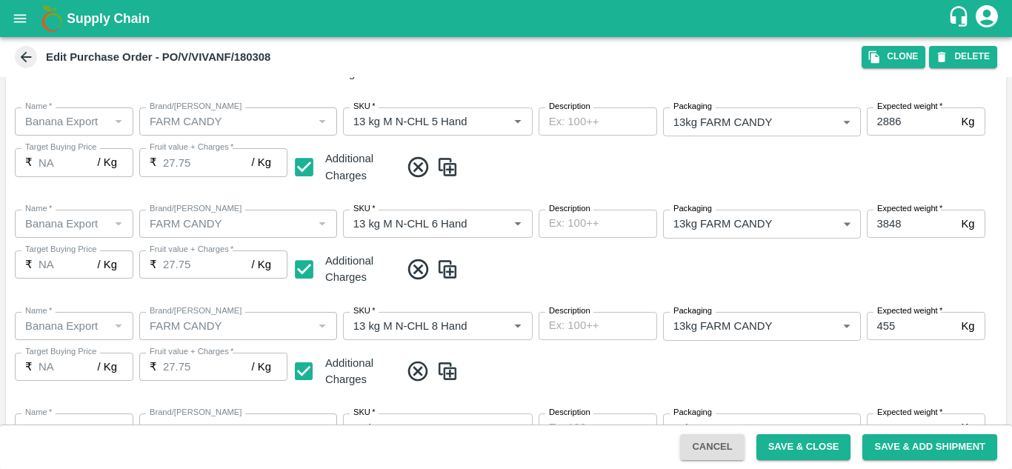
scroll to position [858, 0]
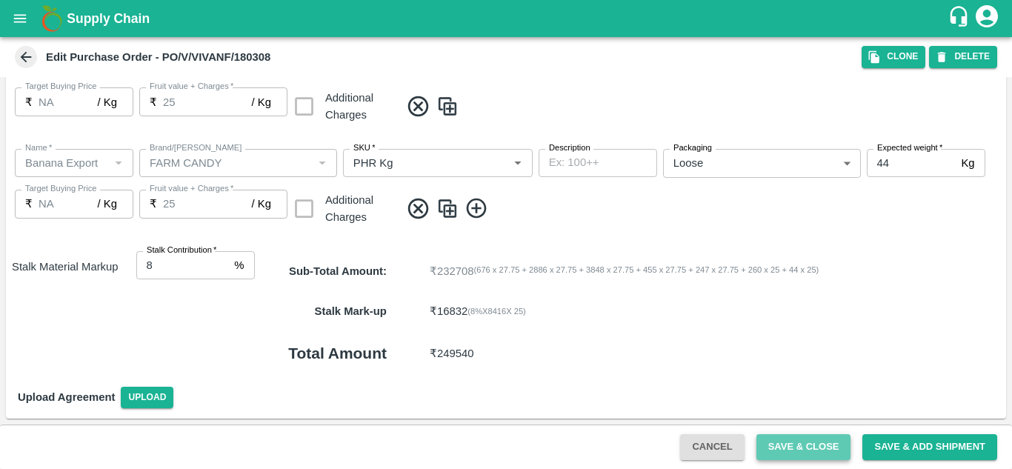
click at [803, 439] on button "Save & Close" at bounding box center [804, 447] width 95 height 26
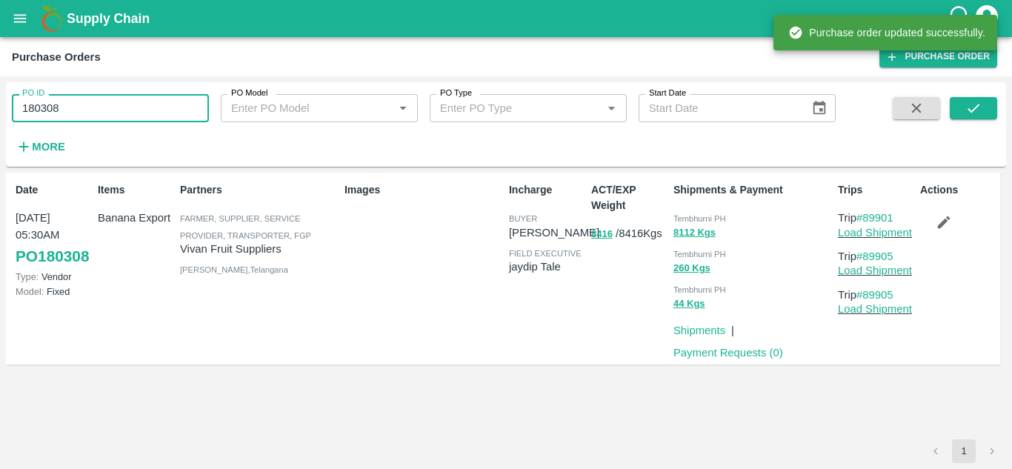
click at [99, 114] on input "180308" at bounding box center [110, 108] width 197 height 28
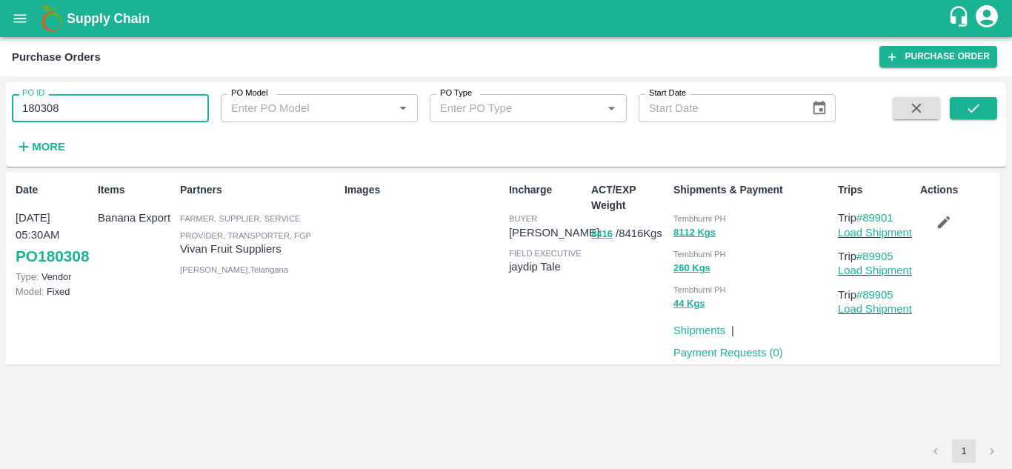
paste input "text"
type input "180364"
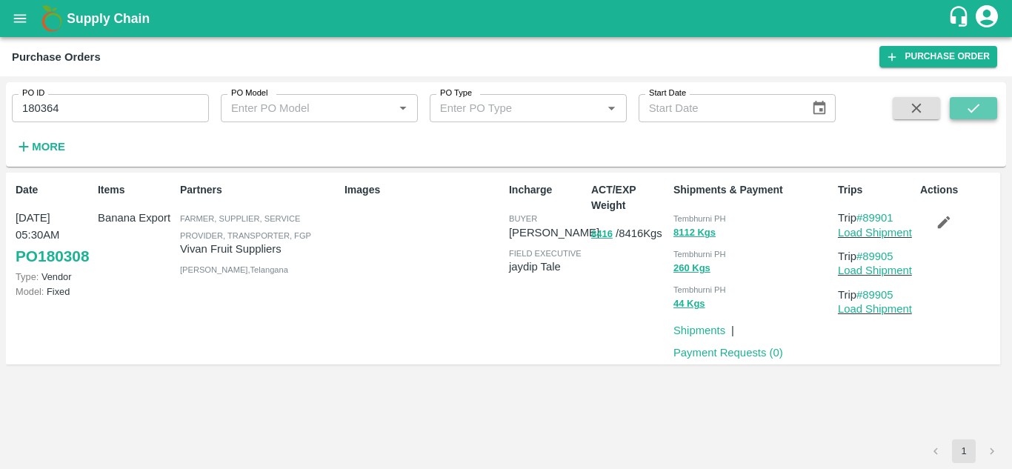
click at [978, 105] on icon "submit" at bounding box center [974, 108] width 12 height 9
click at [952, 218] on icon "button" at bounding box center [944, 222] width 16 height 16
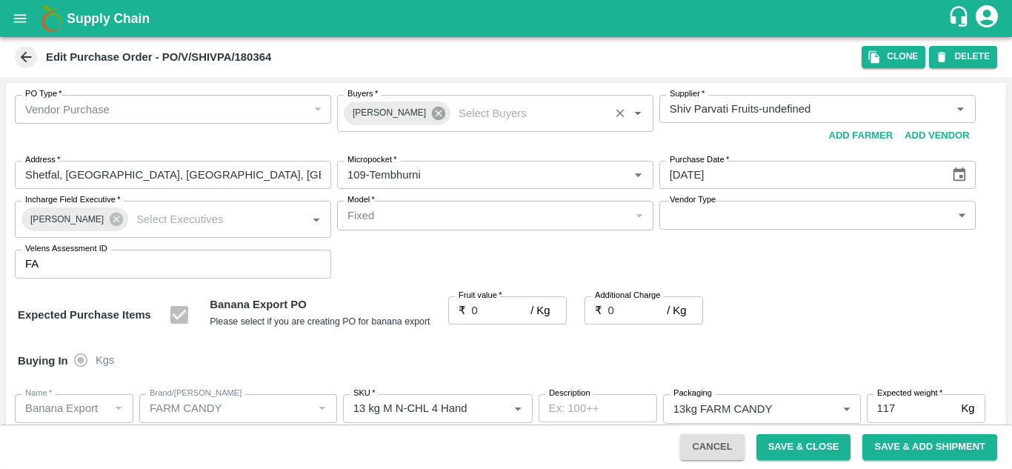
click at [432, 116] on icon at bounding box center [438, 113] width 13 height 13
click at [348, 110] on input "Buyers   *" at bounding box center [483, 108] width 283 height 19
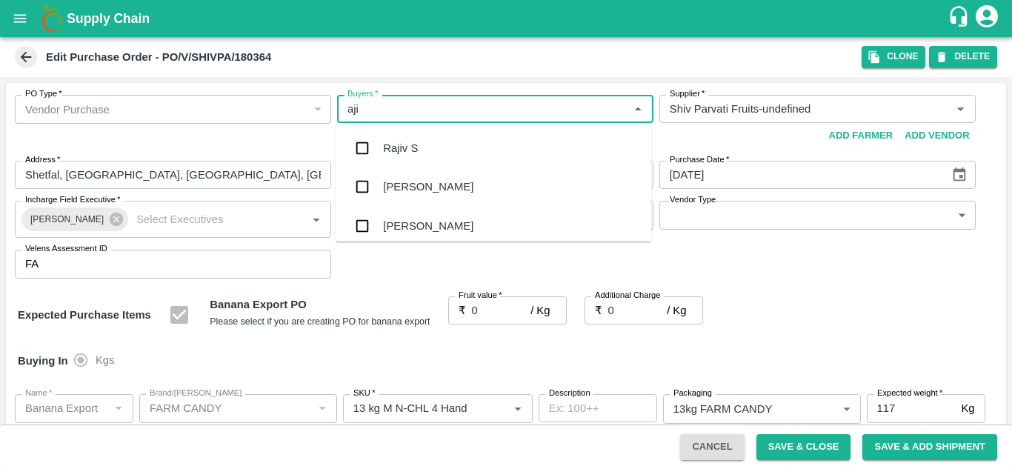
type input "ajit"
click at [422, 142] on div "Ajit Otari" at bounding box center [428, 148] width 90 height 16
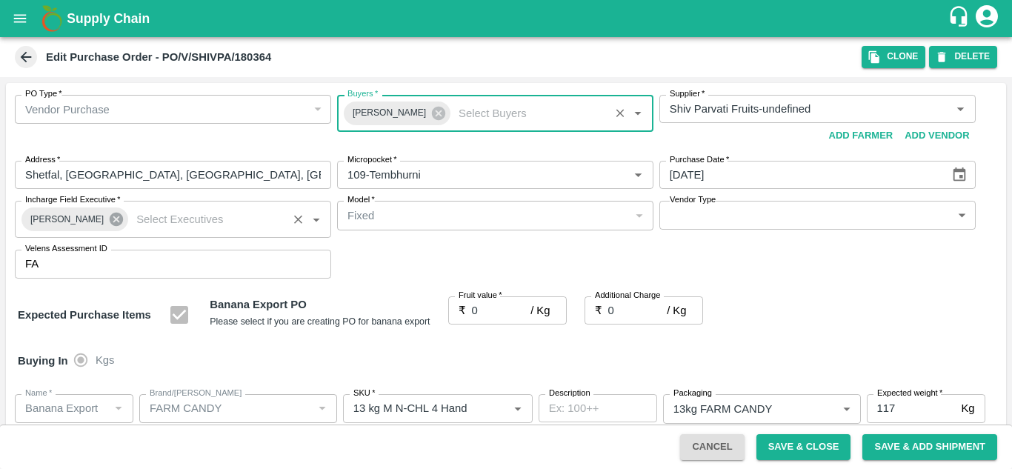
click at [110, 219] on icon at bounding box center [116, 219] width 13 height 13
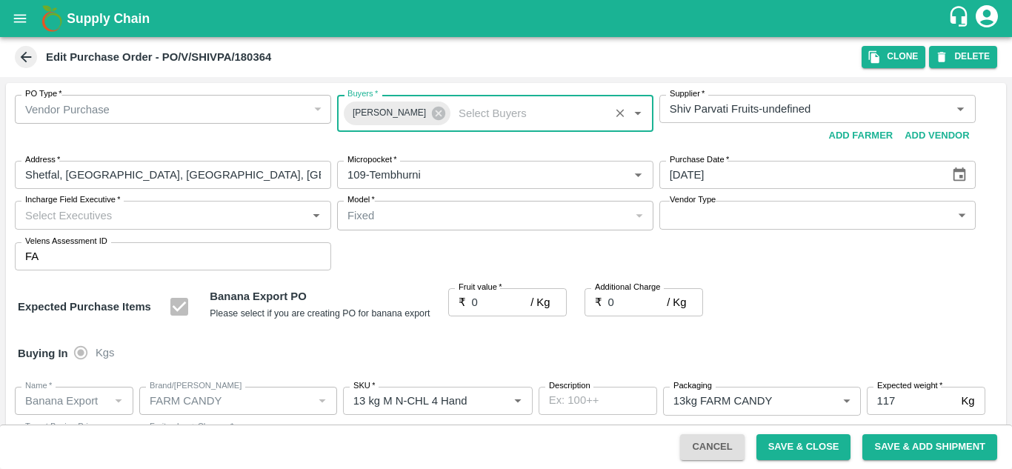
click at [68, 212] on input "Incharge Field Executive   *" at bounding box center [160, 214] width 283 height 19
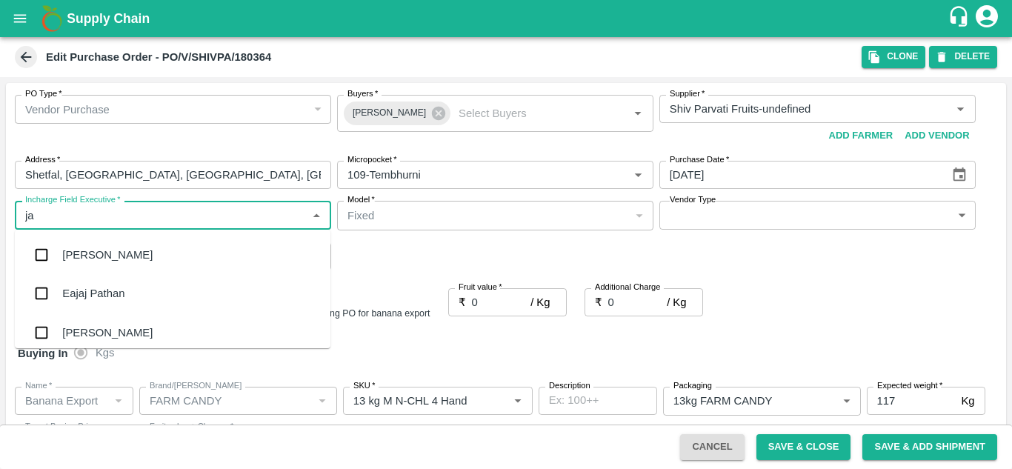
type input "jay"
click at [103, 334] on div "jaydip Tale" at bounding box center [88, 333] width 52 height 16
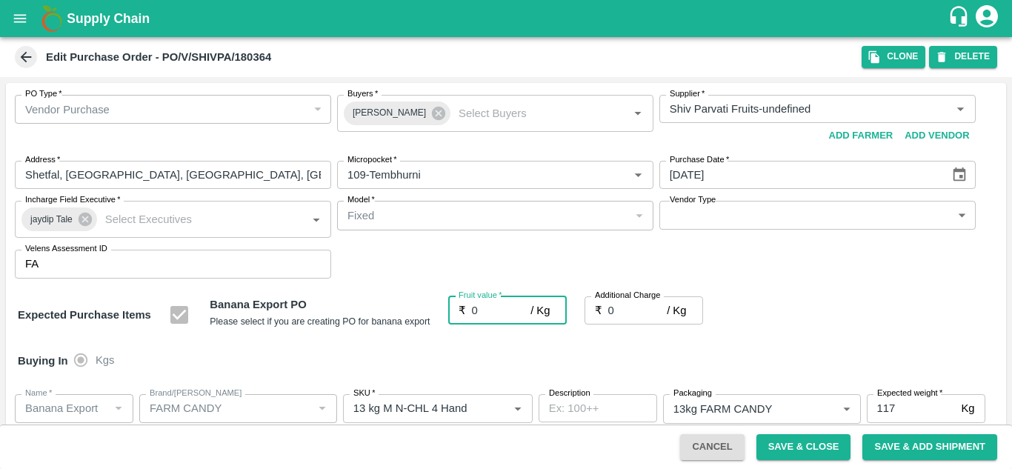
click at [486, 313] on input "0" at bounding box center [501, 310] width 59 height 28
type input "2"
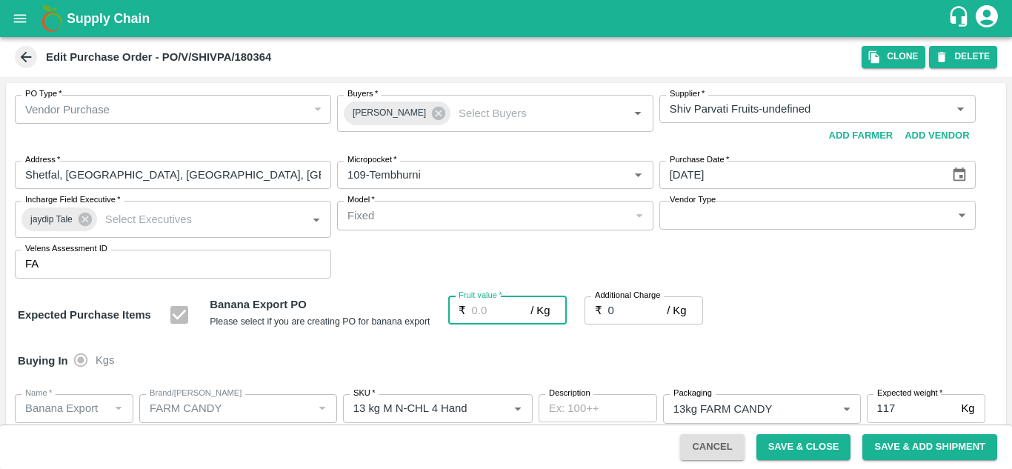
type input "2"
type input "25"
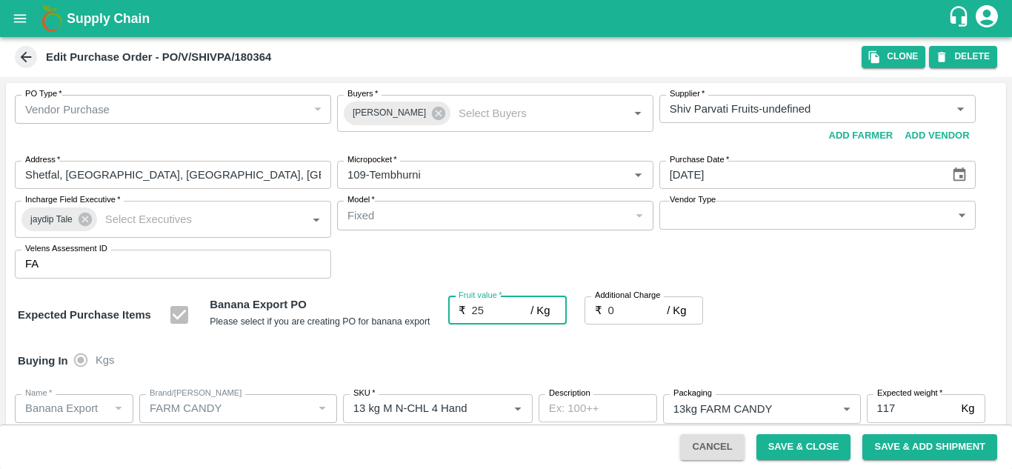
type input "25"
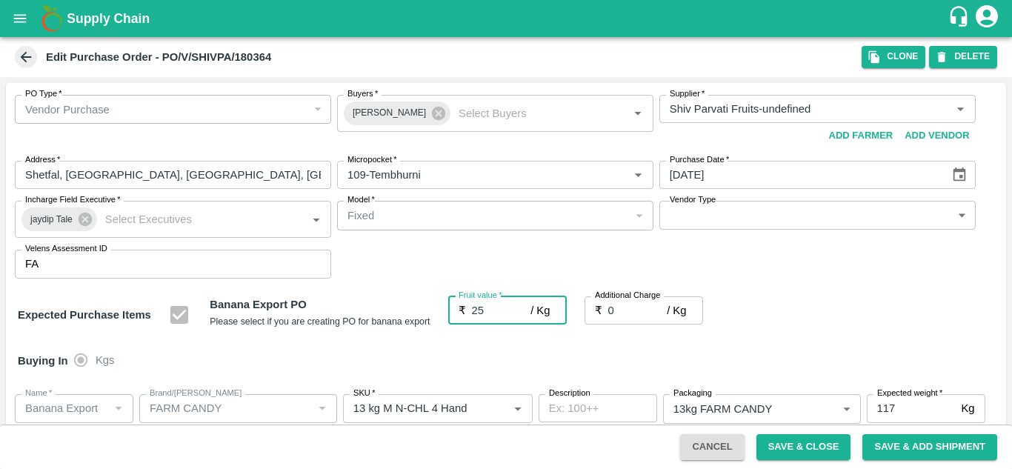
type input "25"
type input "2"
type input "27"
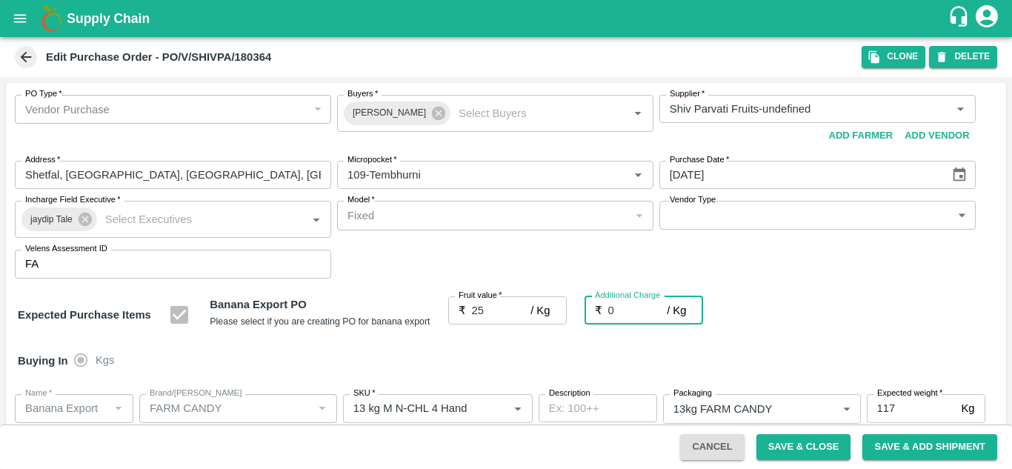
type input "27"
type input "2.7"
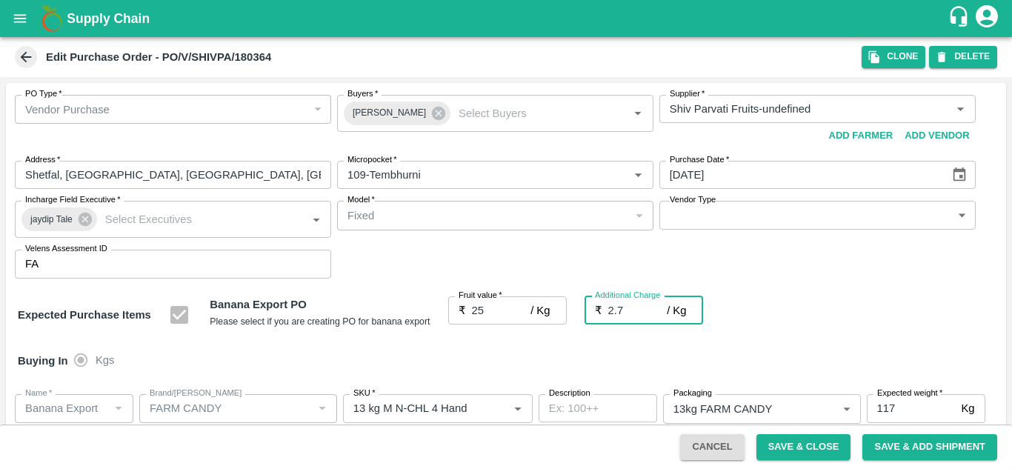
type input "27.7"
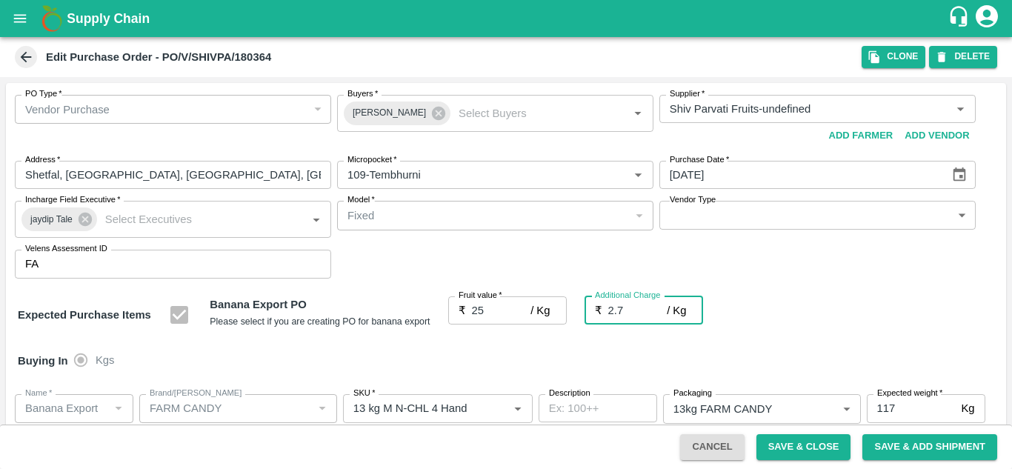
type input "2.75"
type input "27.75"
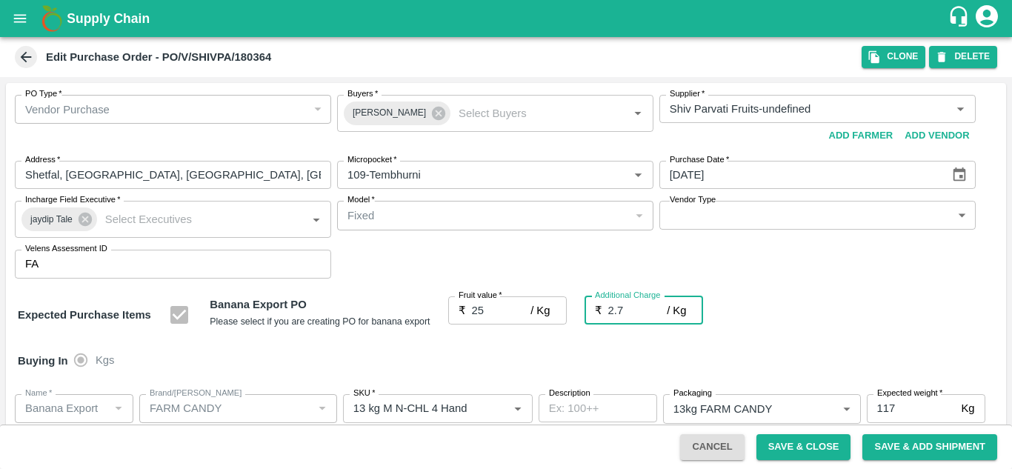
type input "27.75"
type input "2.75"
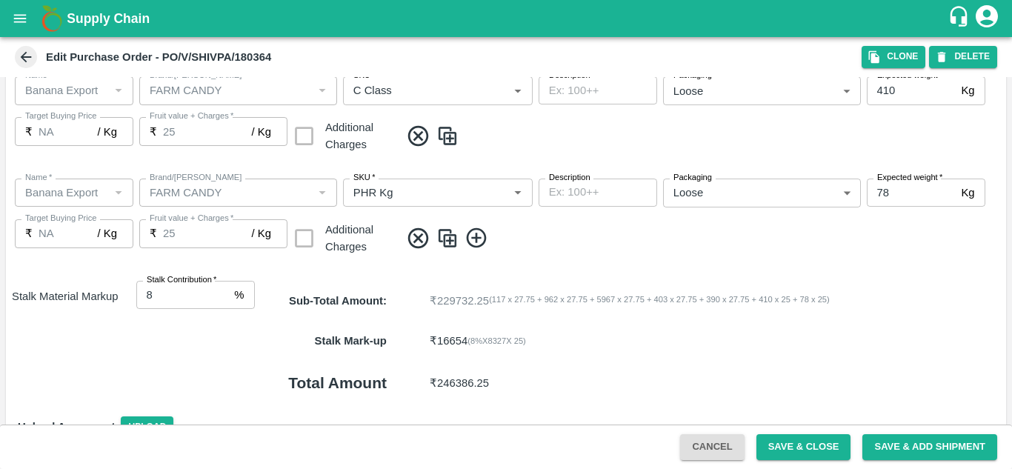
scroll to position [846, 0]
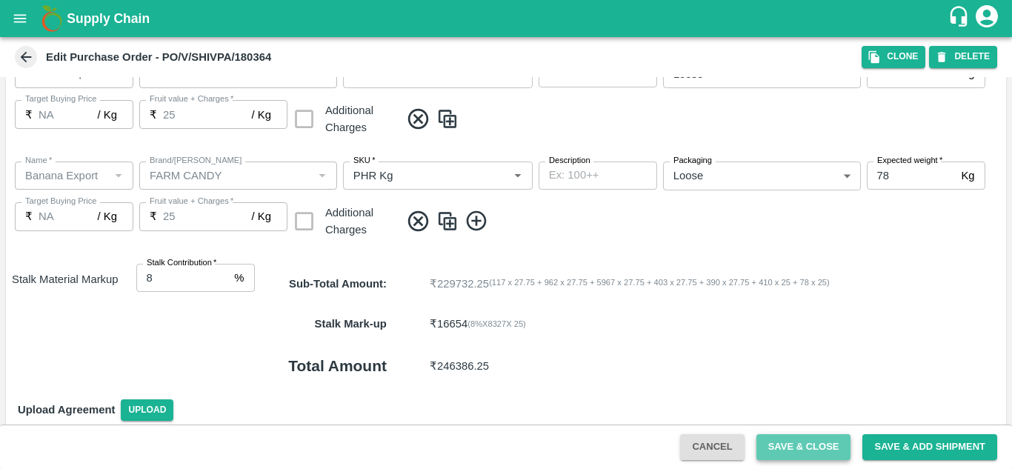
click at [793, 443] on button "Save & Close" at bounding box center [804, 447] width 95 height 26
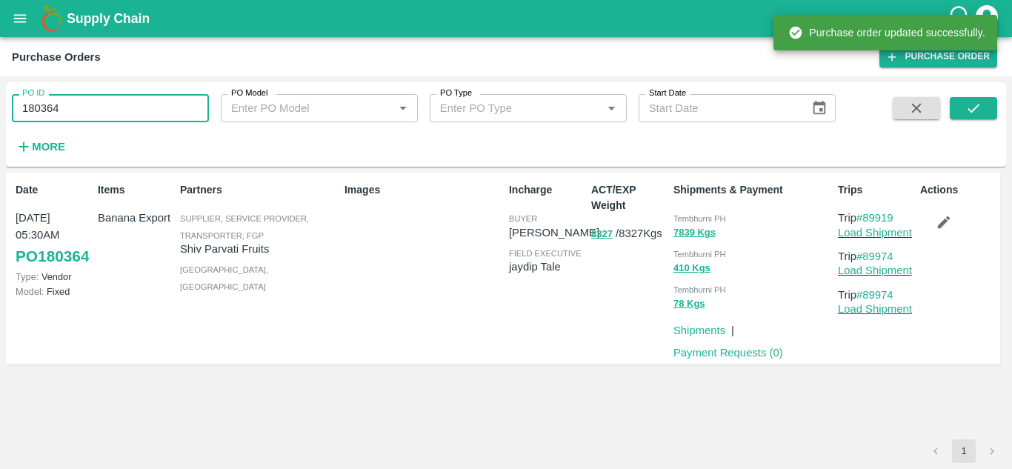
click at [82, 109] on input "180364" at bounding box center [110, 108] width 197 height 28
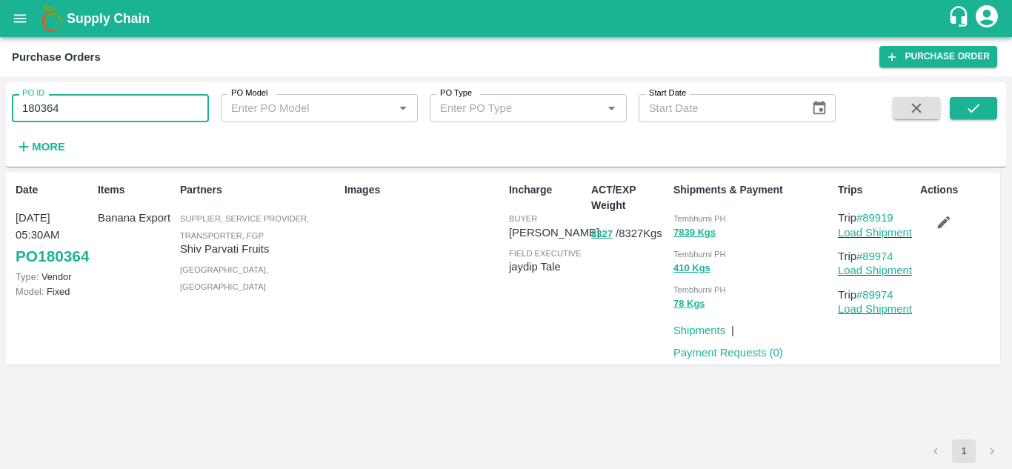
click at [82, 109] on input "180364" at bounding box center [110, 108] width 197 height 28
paste input "text"
type input "180369"
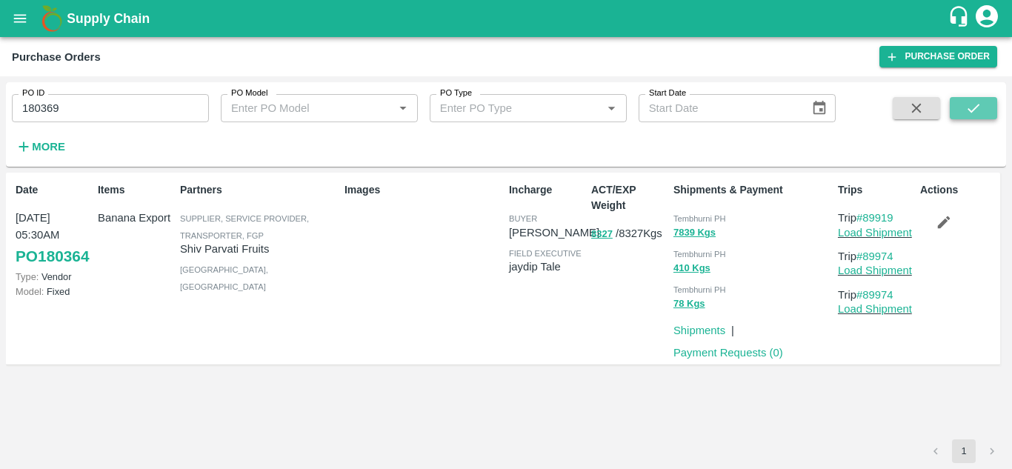
click at [980, 99] on button "submit" at bounding box center [973, 108] width 47 height 22
click at [940, 228] on icon "button" at bounding box center [944, 222] width 13 height 13
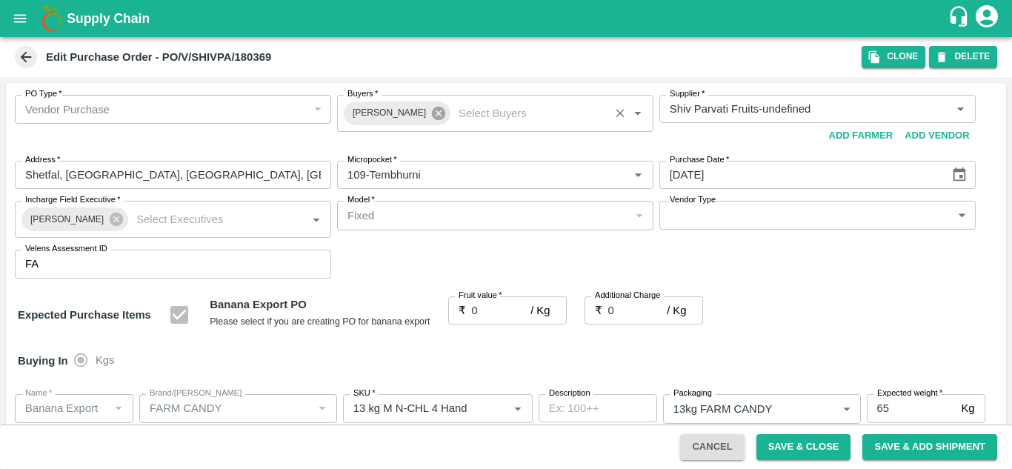
click at [432, 111] on icon at bounding box center [438, 113] width 13 height 13
click at [385, 115] on input "Buyers   *" at bounding box center [483, 108] width 283 height 19
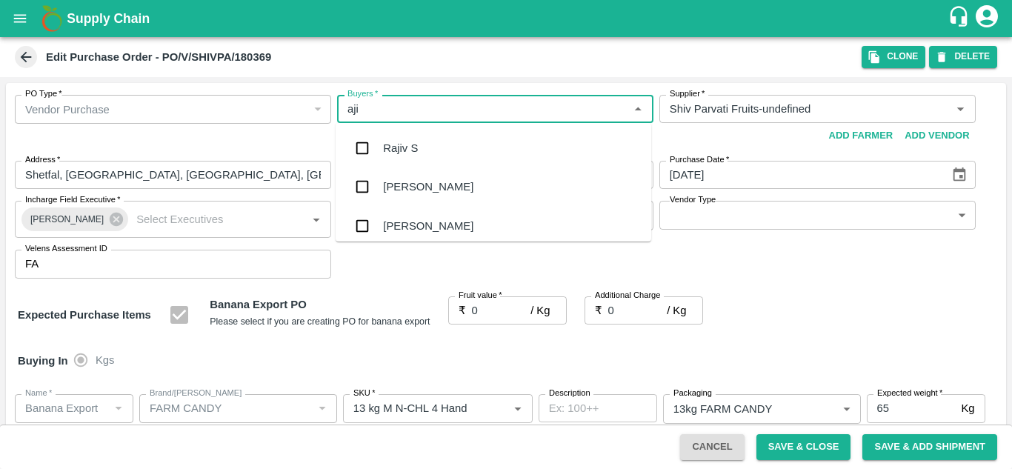
type input "ajit"
click at [414, 140] on div "Ajit Otari" at bounding box center [428, 148] width 90 height 16
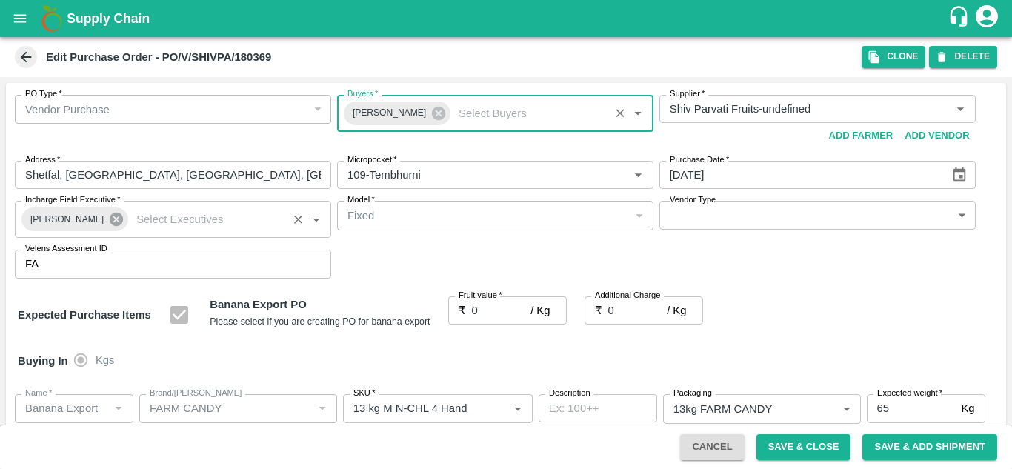
click at [110, 216] on icon at bounding box center [116, 219] width 13 height 13
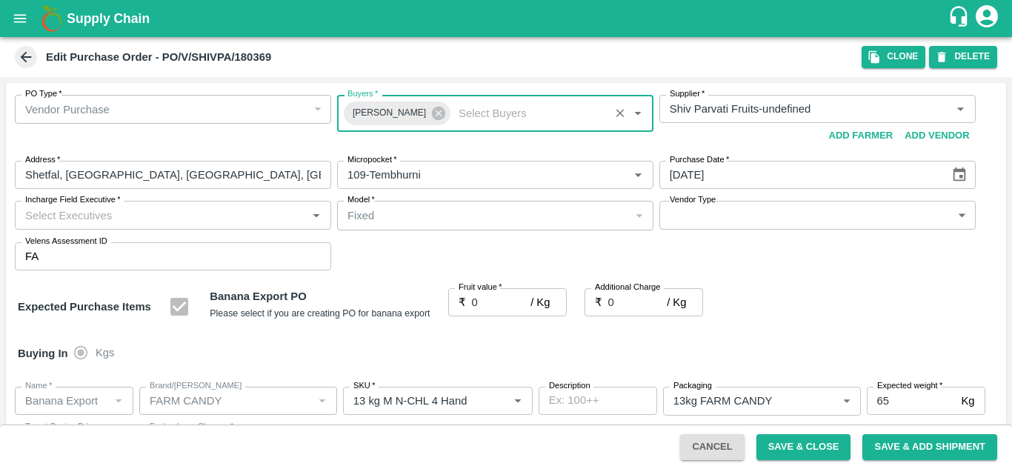
click at [70, 213] on input "Incharge Field Executive   *" at bounding box center [160, 214] width 283 height 19
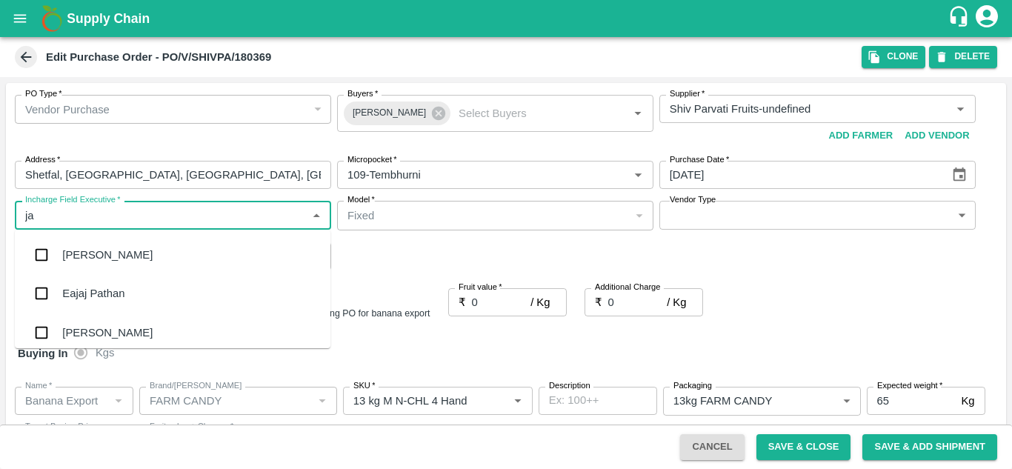
type input "jay"
click at [104, 328] on div "jaydip Tale" at bounding box center [88, 333] width 52 height 16
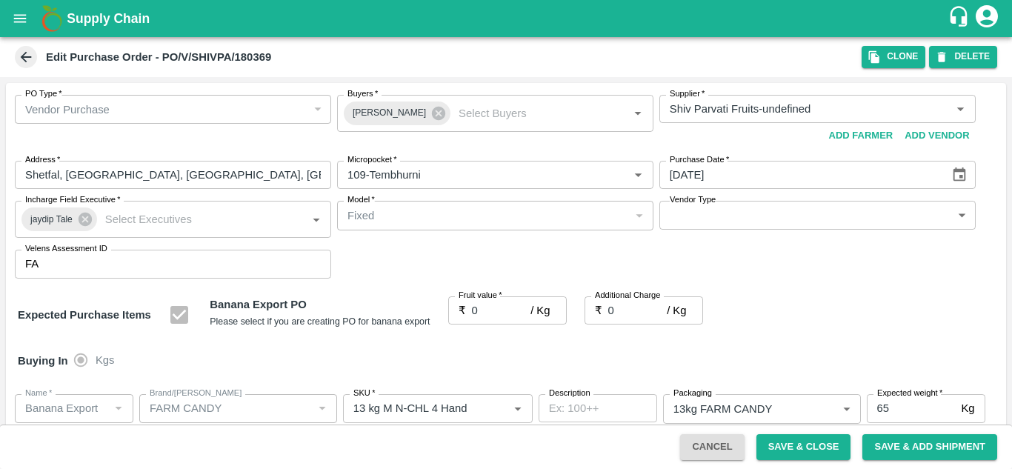
click at [414, 250] on div "PO Type   * Vendor Purchase 2 PO Type Buyers   * Ajit Otari Buyers   * Supplier…" at bounding box center [506, 187] width 1001 height 208
click at [489, 309] on input "0" at bounding box center [501, 310] width 59 height 28
type input "2"
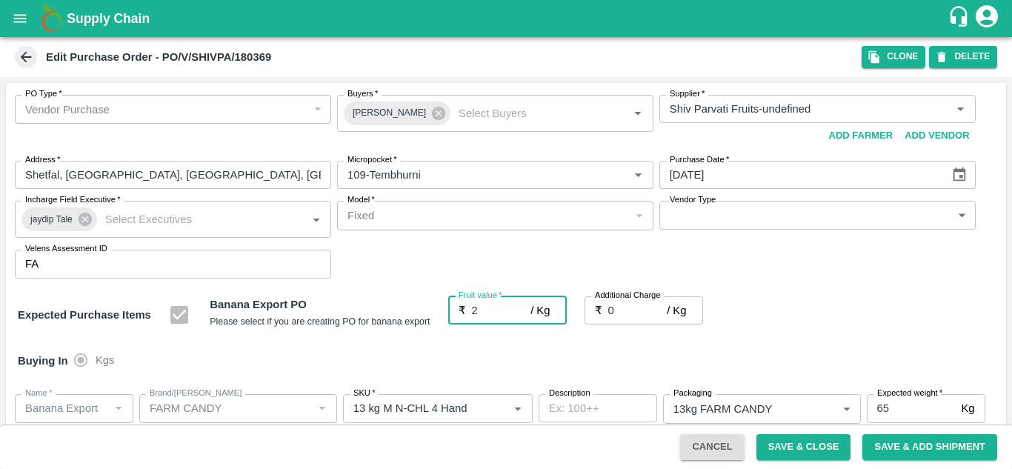
type input "2"
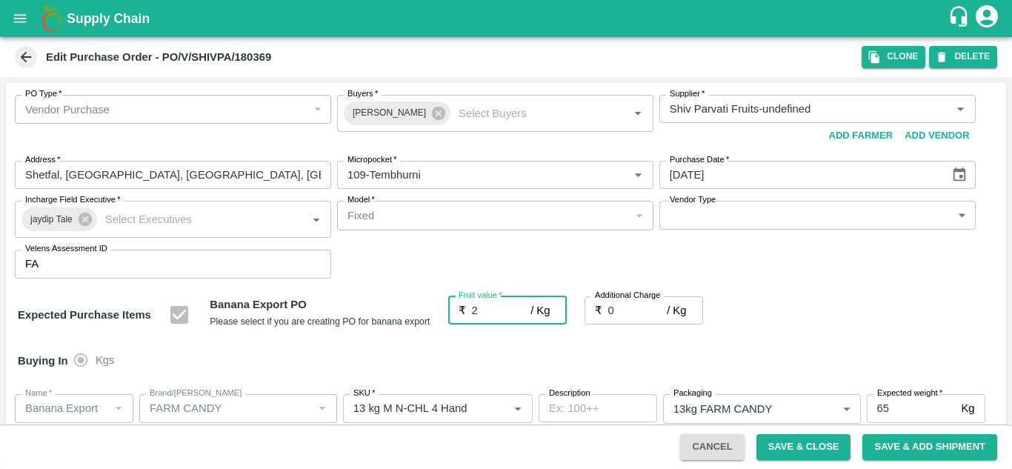
type input "22"
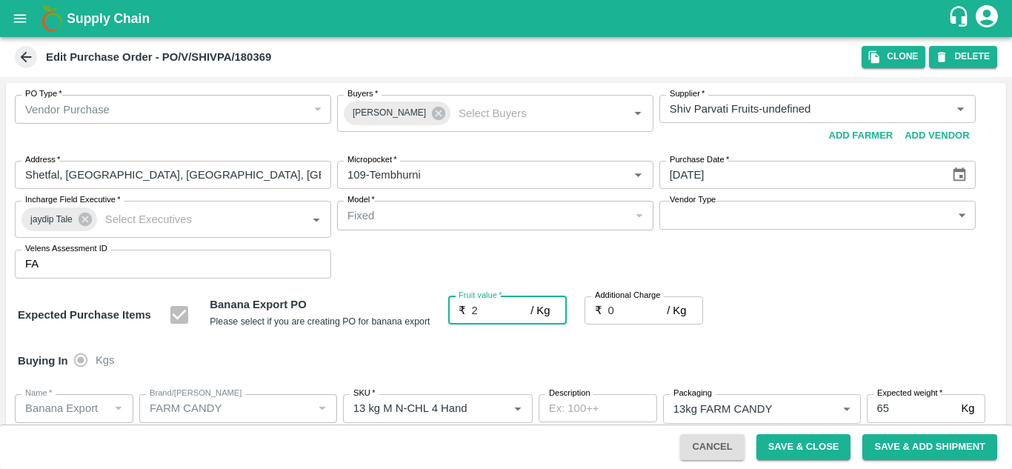
type input "22"
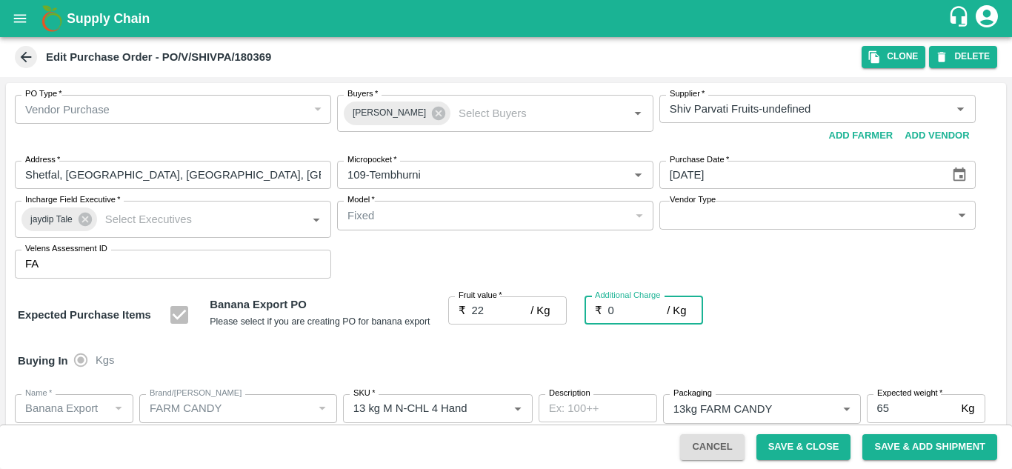
type input "2"
type input "24"
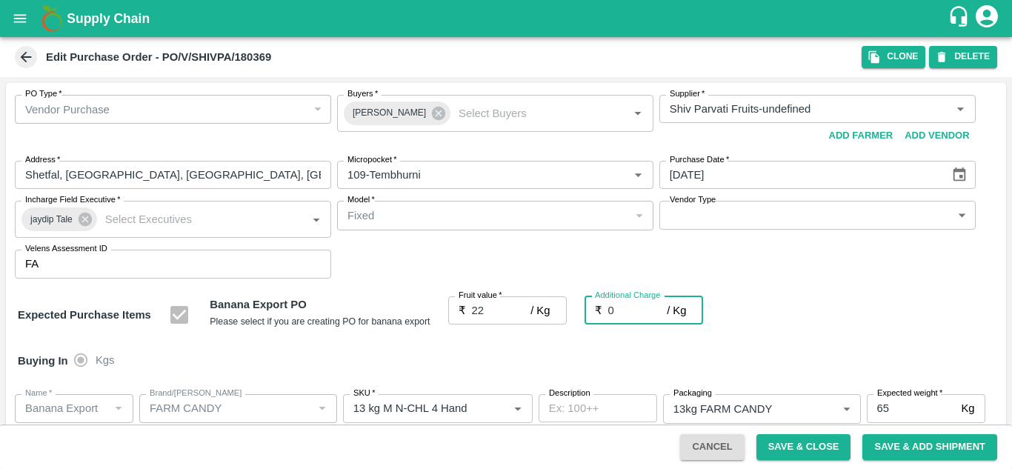
type input "24"
type input "2.7"
type input "24.7"
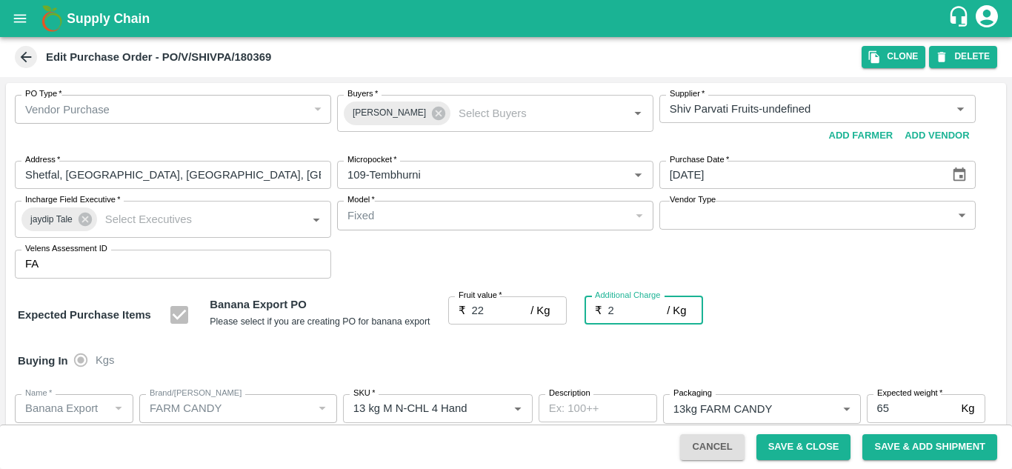
type input "24.7"
type input "2.75"
type input "24.75"
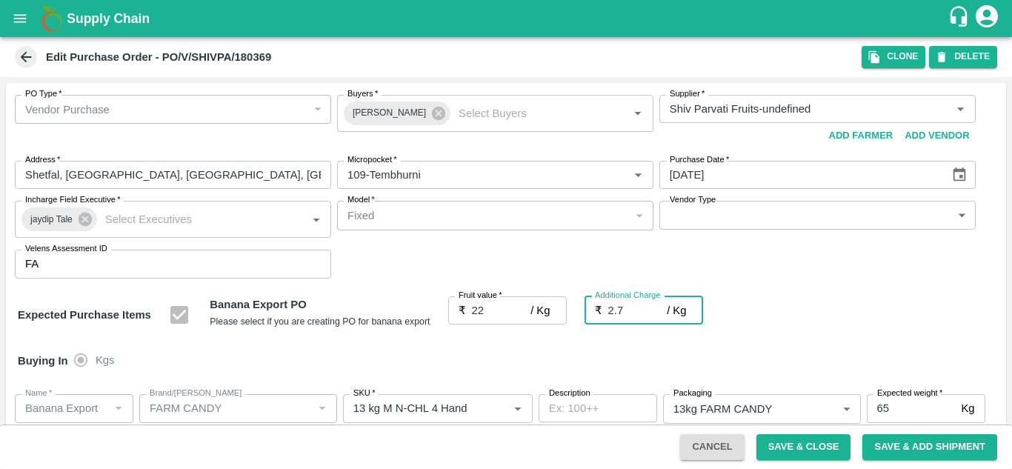
type input "24.75"
type input "2.75"
click at [779, 362] on div "Buying In Kgs" at bounding box center [506, 360] width 1001 height 43
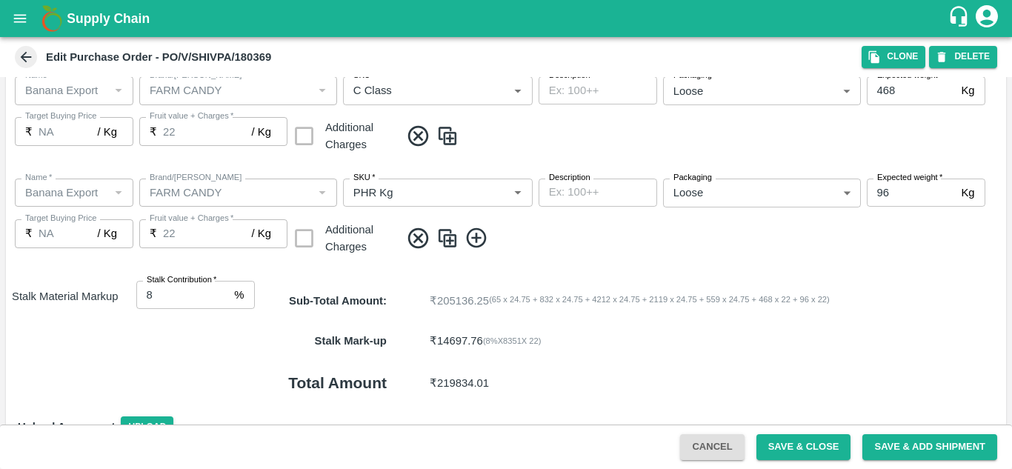
scroll to position [858, 0]
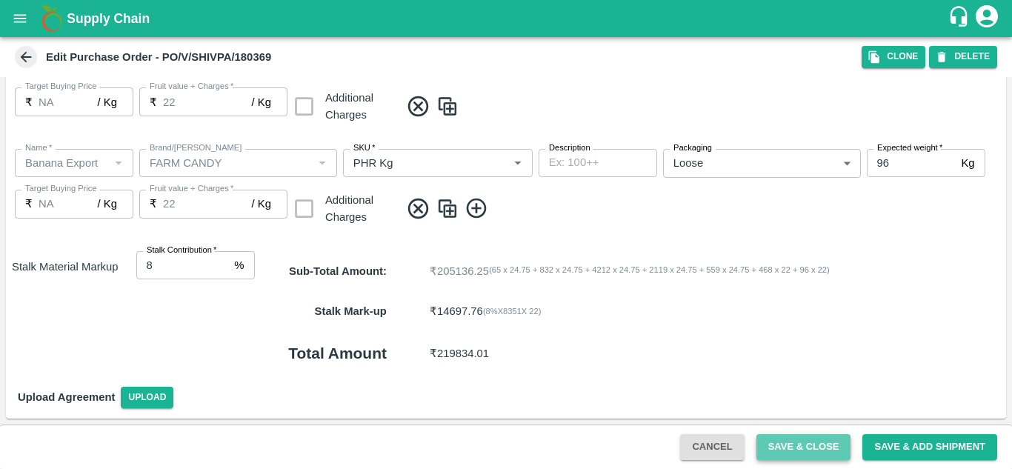
click at [806, 439] on button "Save & Close" at bounding box center [804, 447] width 95 height 26
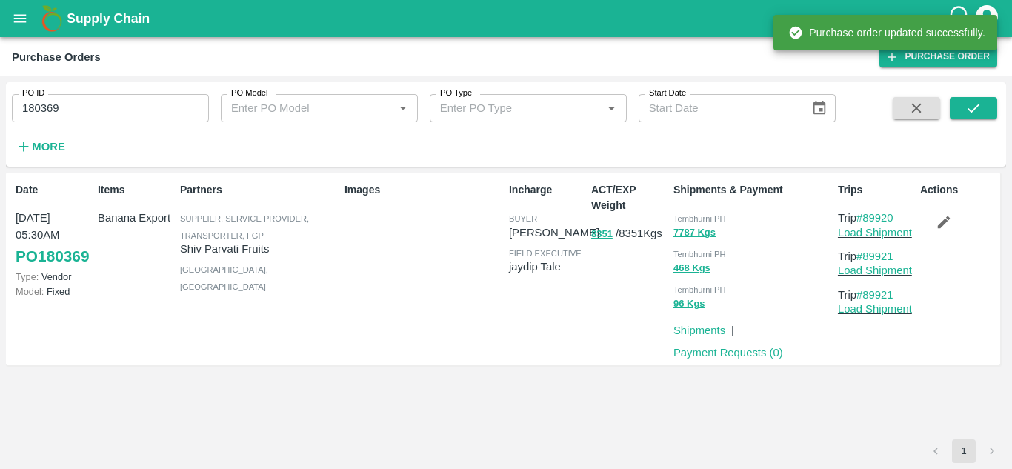
click at [99, 108] on input "180369" at bounding box center [110, 108] width 197 height 28
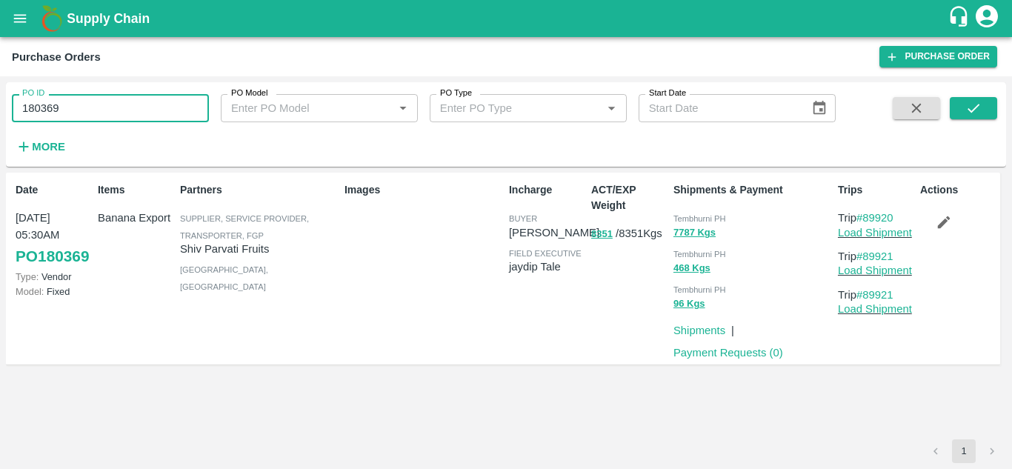
paste input "text"
type input "180363"
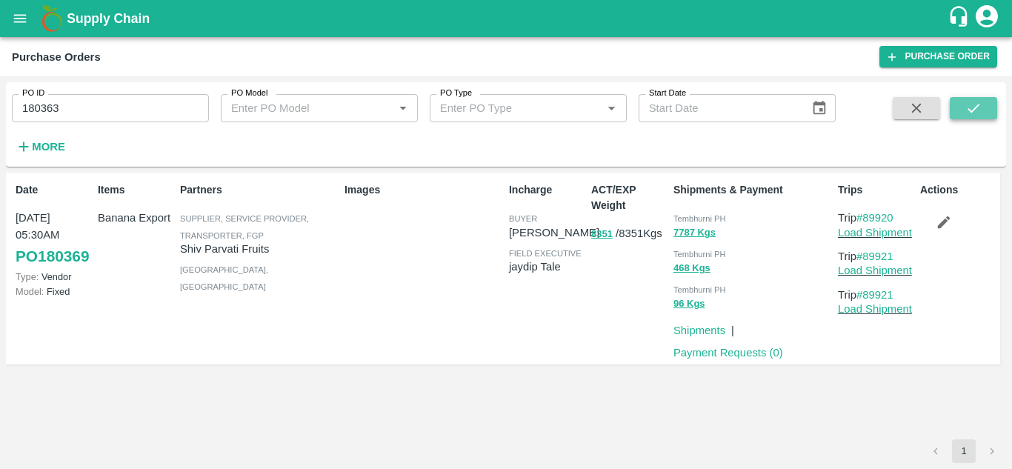
click at [975, 108] on icon "submit" at bounding box center [974, 108] width 16 height 16
click at [949, 225] on icon "button" at bounding box center [944, 222] width 16 height 16
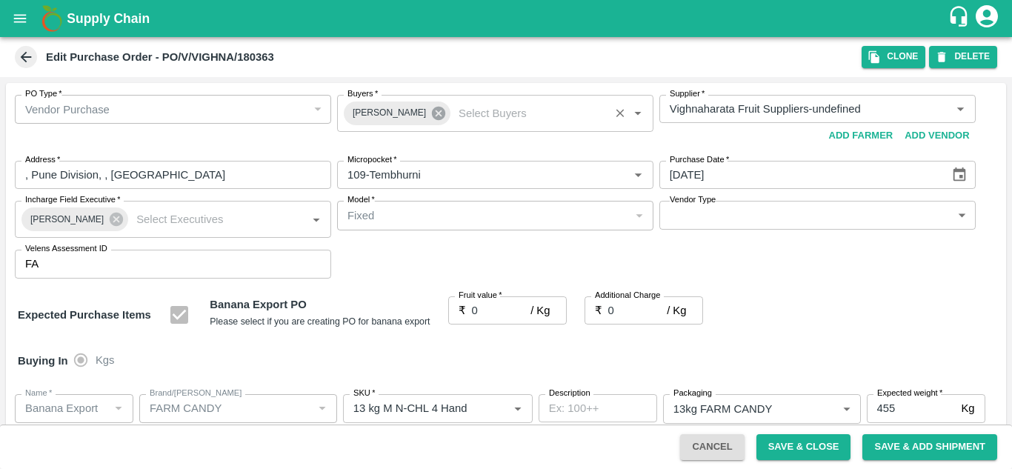
click at [431, 115] on icon at bounding box center [439, 113] width 16 height 16
click at [379, 112] on input "Buyers   *" at bounding box center [483, 108] width 283 height 19
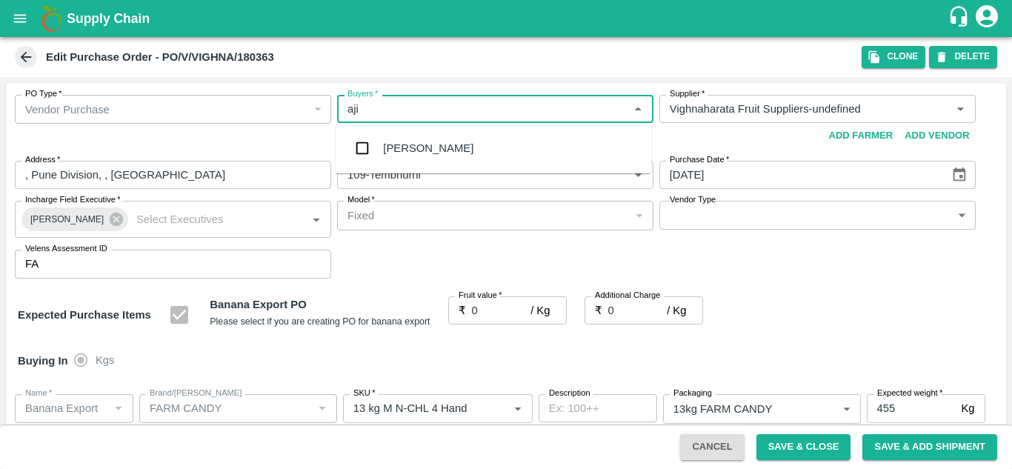
type input "ajit"
click at [417, 147] on div "[PERSON_NAME]" at bounding box center [428, 148] width 90 height 16
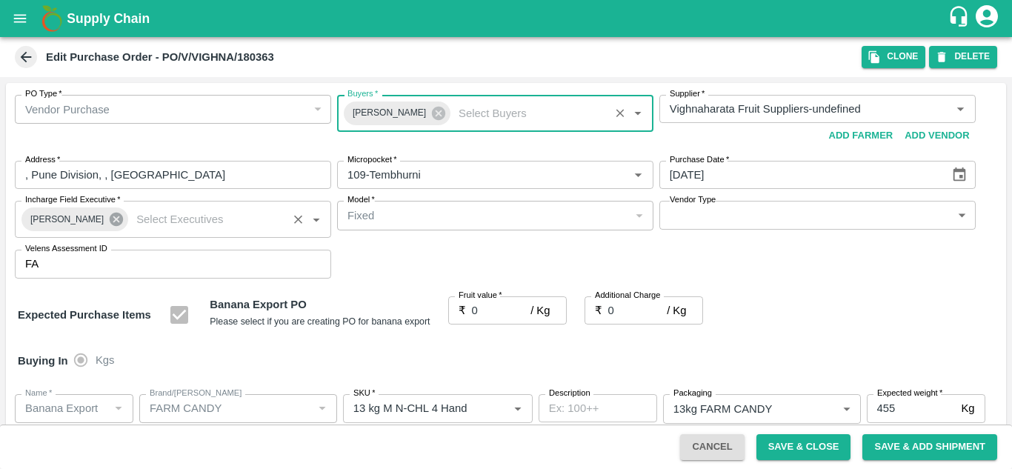
click at [110, 216] on icon at bounding box center [116, 219] width 13 height 13
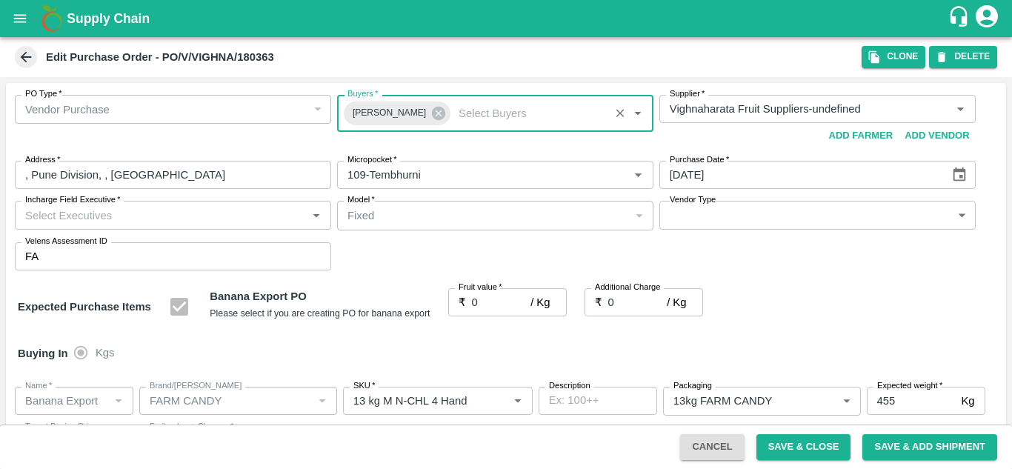
click at [42, 225] on div "Incharge Field Executive   *" at bounding box center [173, 215] width 316 height 28
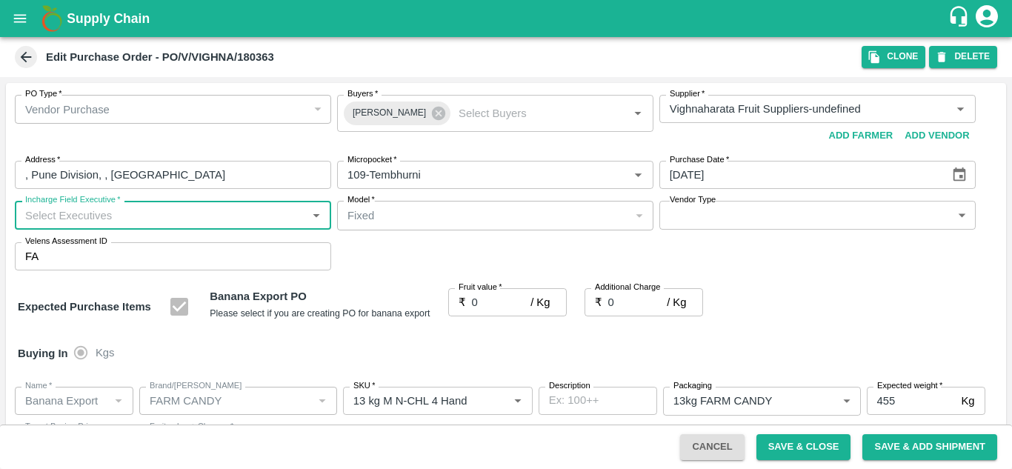
click at [39, 220] on input "Incharge Field Executive   *" at bounding box center [160, 214] width 283 height 19
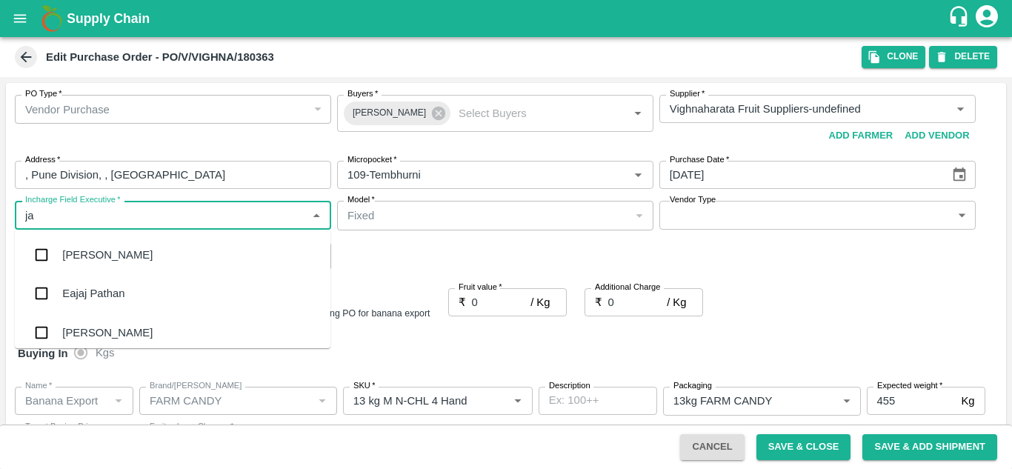
type input "jay"
click at [110, 331] on div "jaydip Tale" at bounding box center [88, 333] width 52 height 16
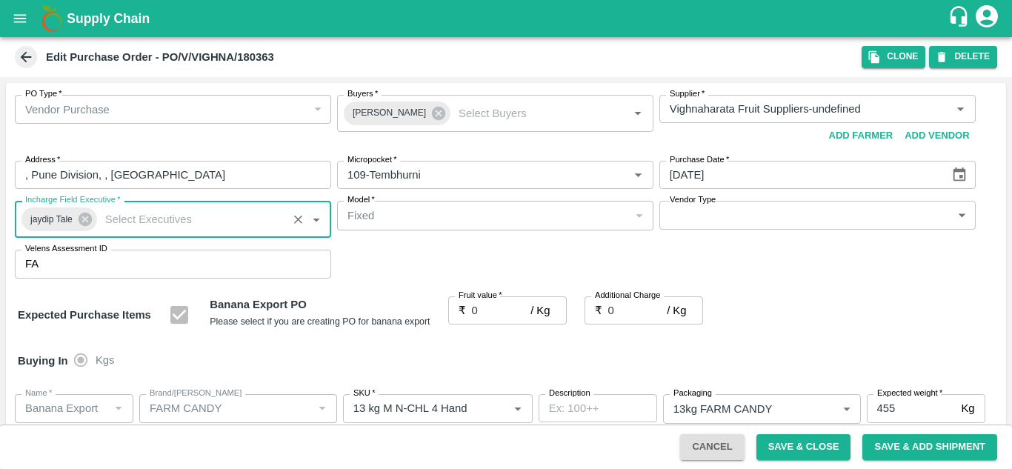
click at [495, 306] on input "0" at bounding box center [501, 310] width 59 height 28
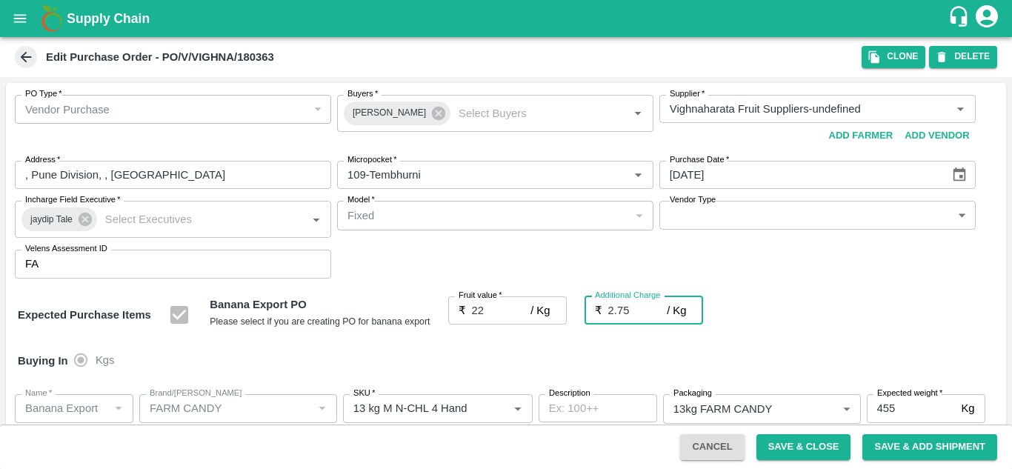
click at [785, 288] on div "PO Type   * Vendor Purchase 2 PO Type Buyers   * Ajit Otari Buyers   * Supplier…" at bounding box center [506, 187] width 1001 height 208
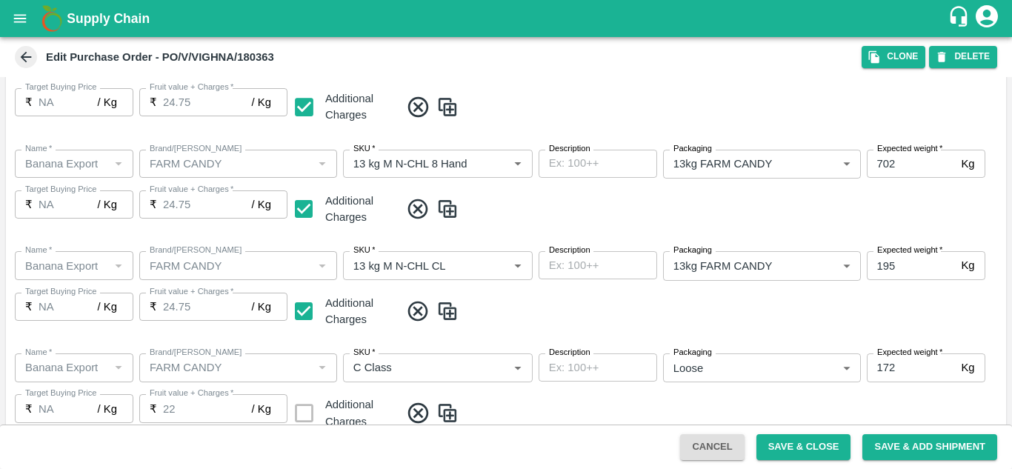
scroll to position [858, 0]
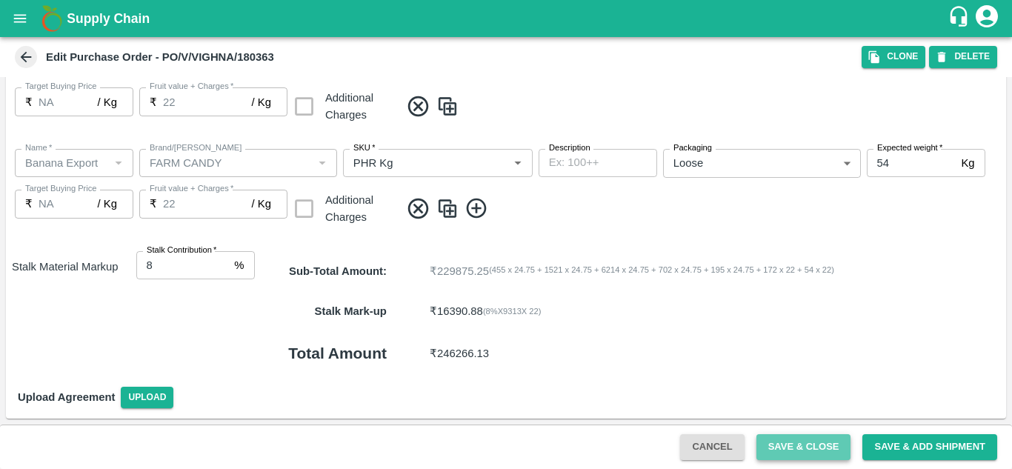
click at [810, 451] on button "Save & Close" at bounding box center [804, 447] width 95 height 26
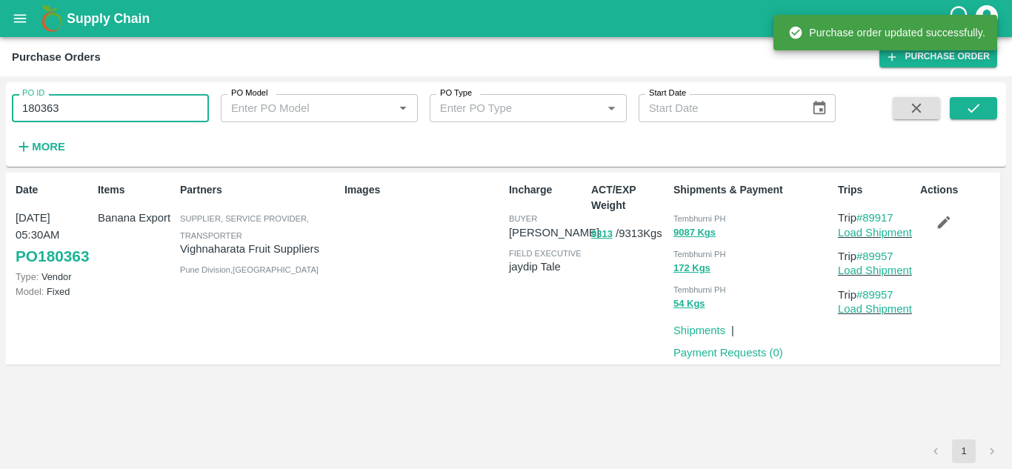
click at [101, 116] on input "180363" at bounding box center [110, 108] width 197 height 28
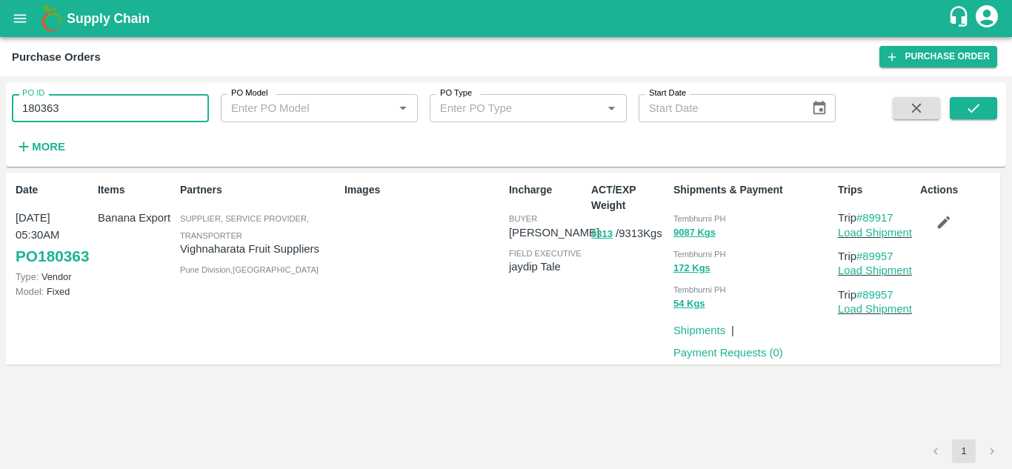
click at [101, 116] on input "180363" at bounding box center [110, 108] width 197 height 28
paste input "text"
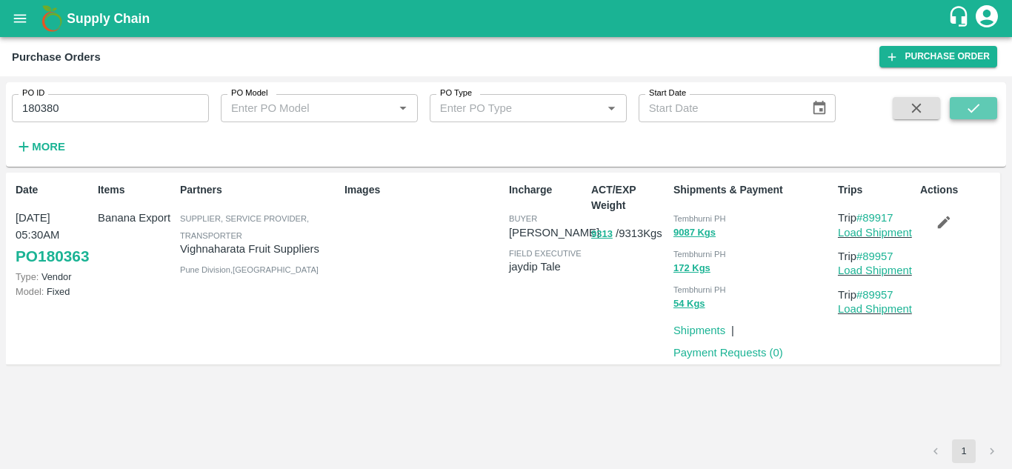
click at [978, 102] on icon "submit" at bounding box center [974, 108] width 16 height 16
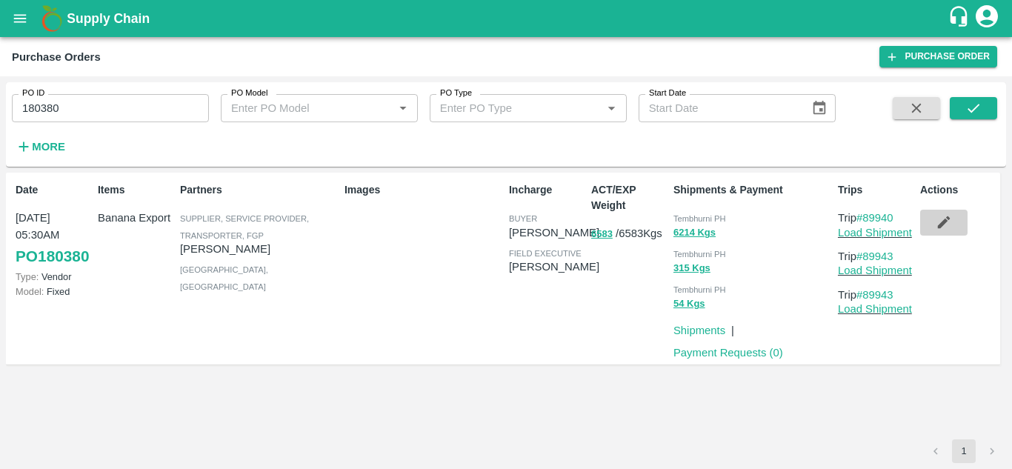
click at [936, 225] on icon "button" at bounding box center [944, 222] width 16 height 16
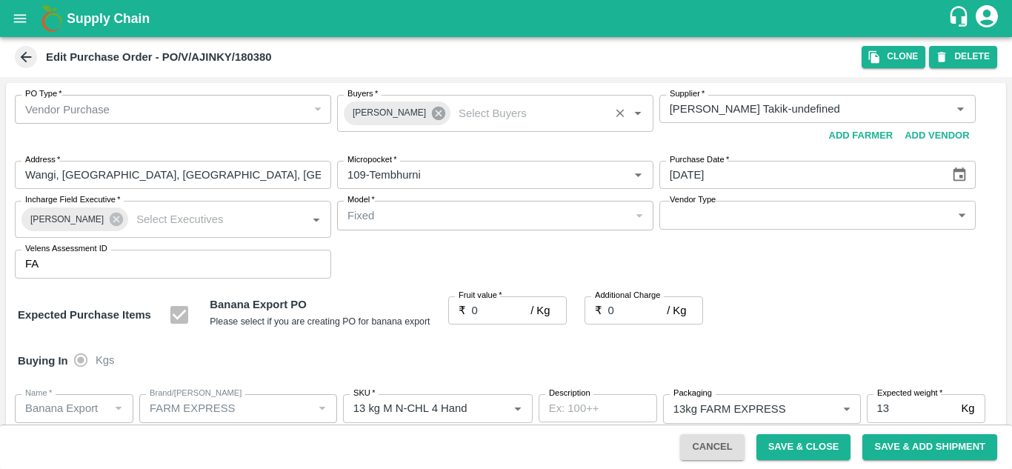
click at [432, 116] on icon at bounding box center [438, 113] width 13 height 13
click at [359, 115] on input "Buyers   *" at bounding box center [483, 108] width 283 height 19
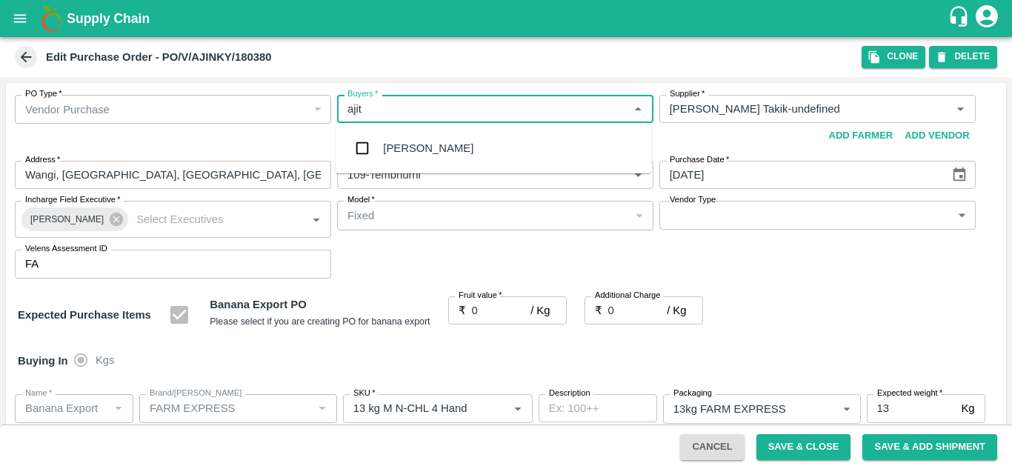
click at [425, 147] on div "[PERSON_NAME]" at bounding box center [428, 148] width 90 height 16
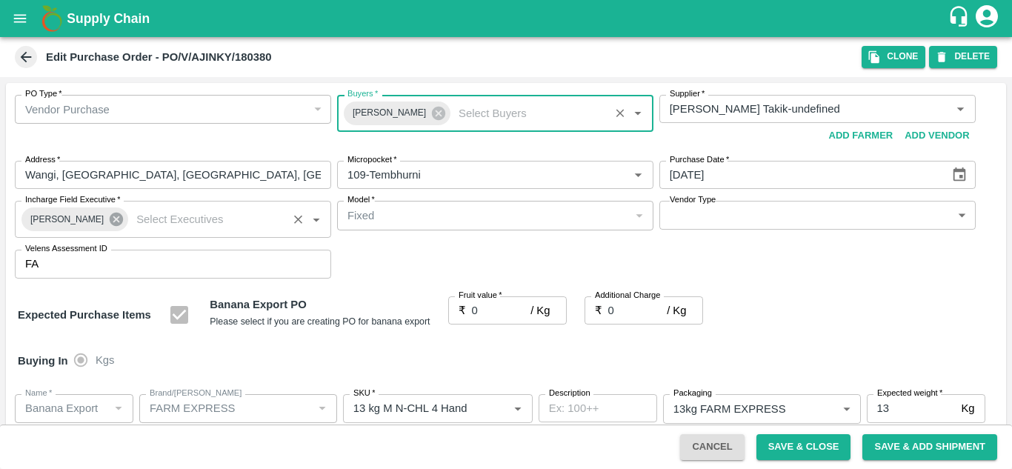
click at [110, 218] on icon at bounding box center [116, 219] width 13 height 13
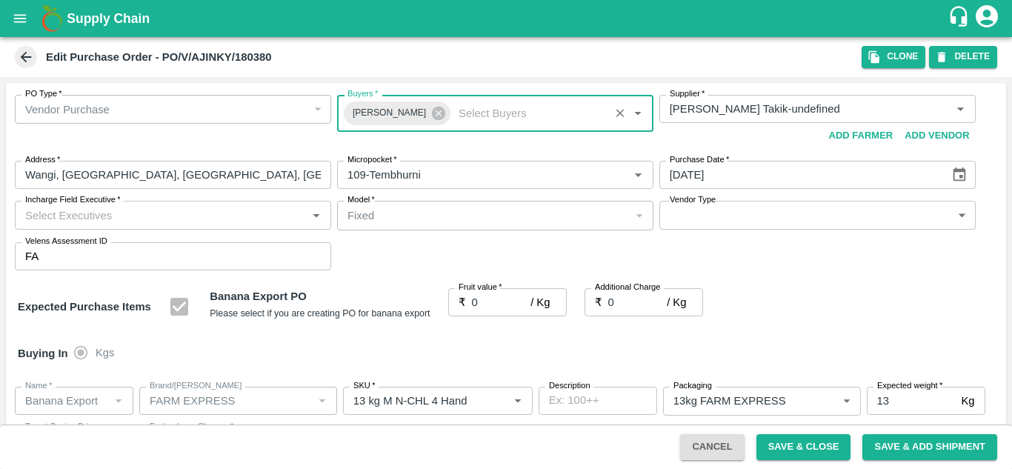
click at [45, 208] on input "Incharge Field Executive   *" at bounding box center [160, 214] width 283 height 19
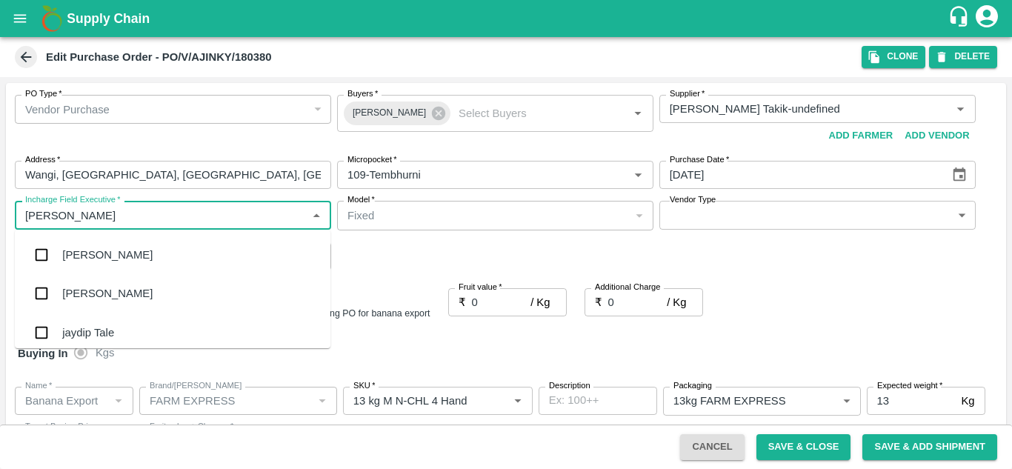
click at [102, 323] on div "jaydip Tale" at bounding box center [173, 332] width 316 height 39
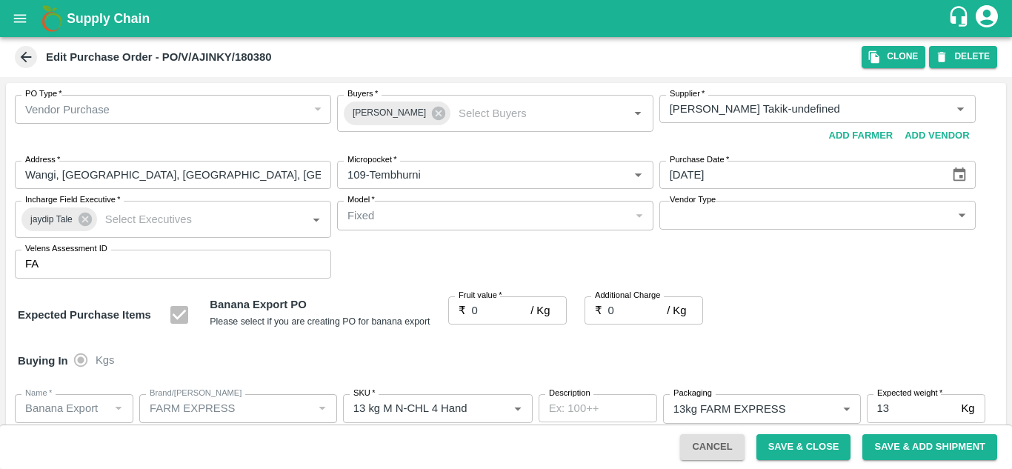
click at [430, 243] on div "PO Type   * Vendor Purchase 2 PO Type Buyers   * Ajit Otari Buyers   * Supplier…" at bounding box center [506, 187] width 1001 height 208
click at [491, 302] on input "0" at bounding box center [501, 310] width 59 height 28
click at [798, 301] on div "Expected Purchase Items Banana Export PO Please select if you are creating PO f…" at bounding box center [506, 315] width 977 height 38
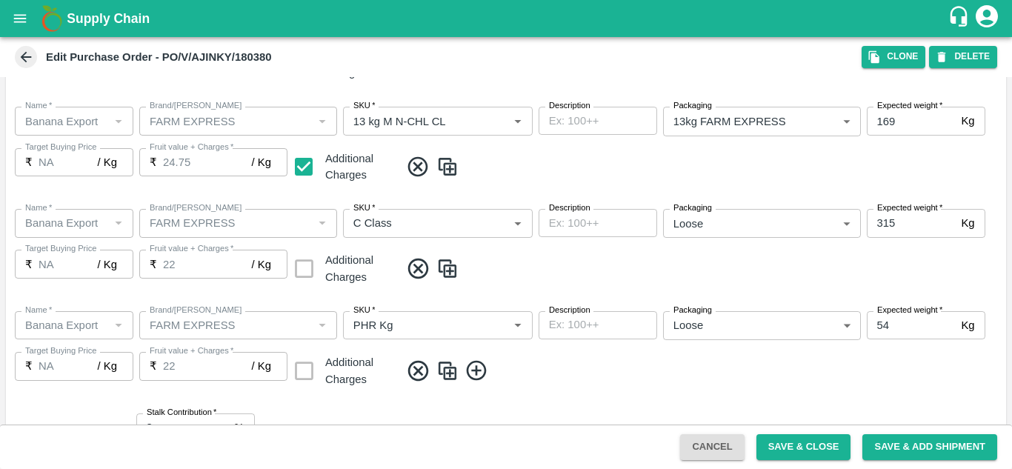
scroll to position [858, 0]
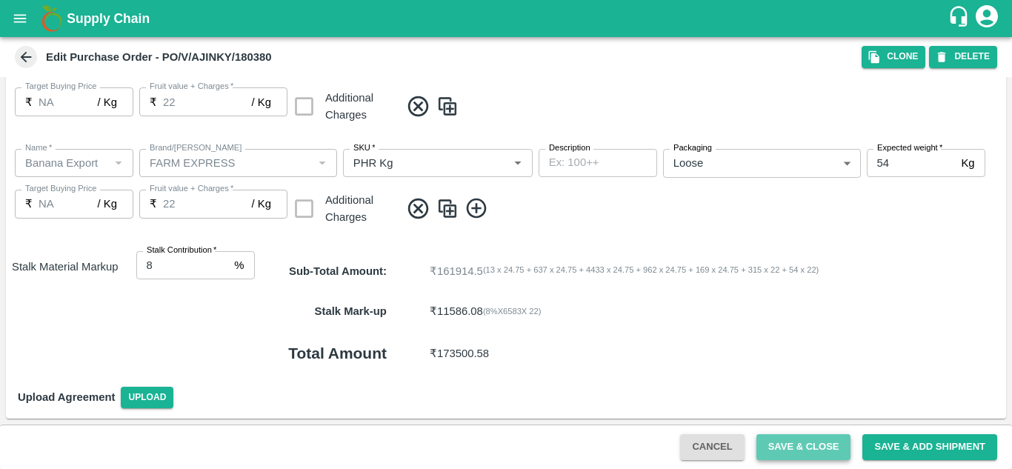
click at [823, 443] on button "Save & Close" at bounding box center [804, 447] width 95 height 26
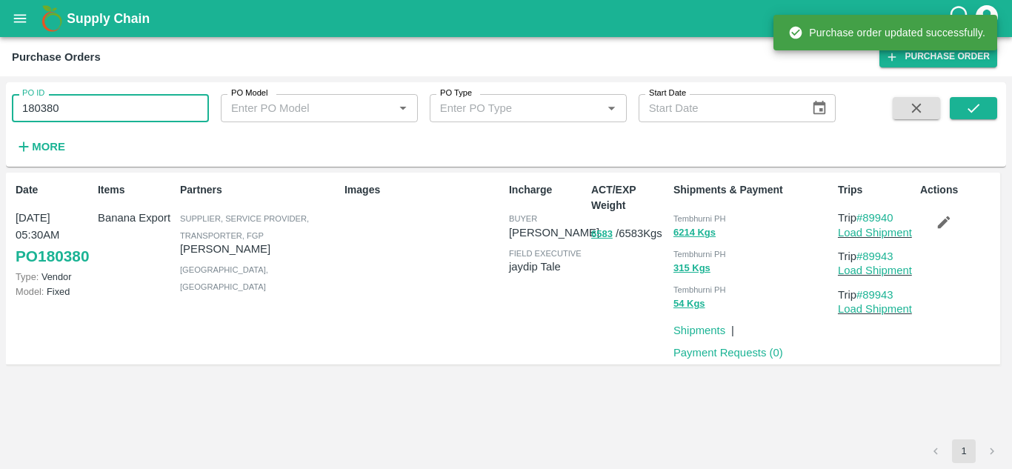
click at [104, 116] on input "180380" at bounding box center [110, 108] width 197 height 28
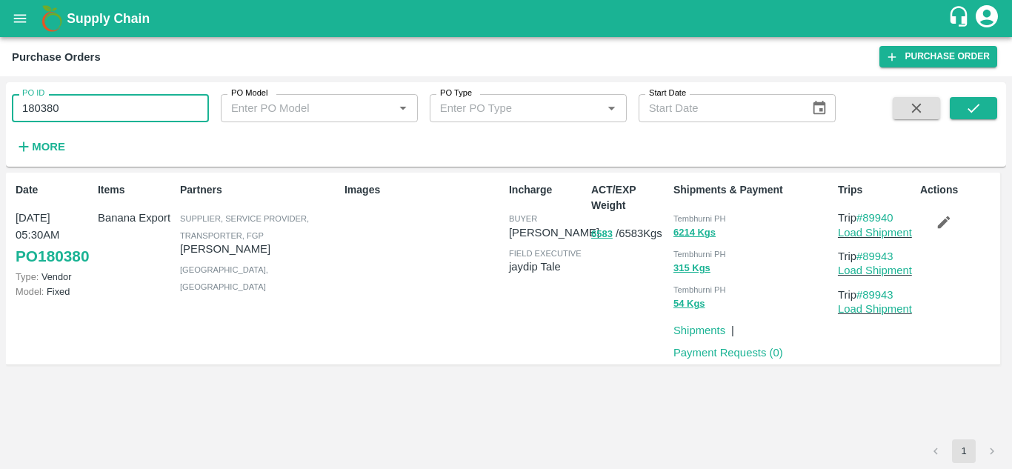
paste input "text"
click at [975, 112] on icon "submit" at bounding box center [974, 108] width 16 height 16
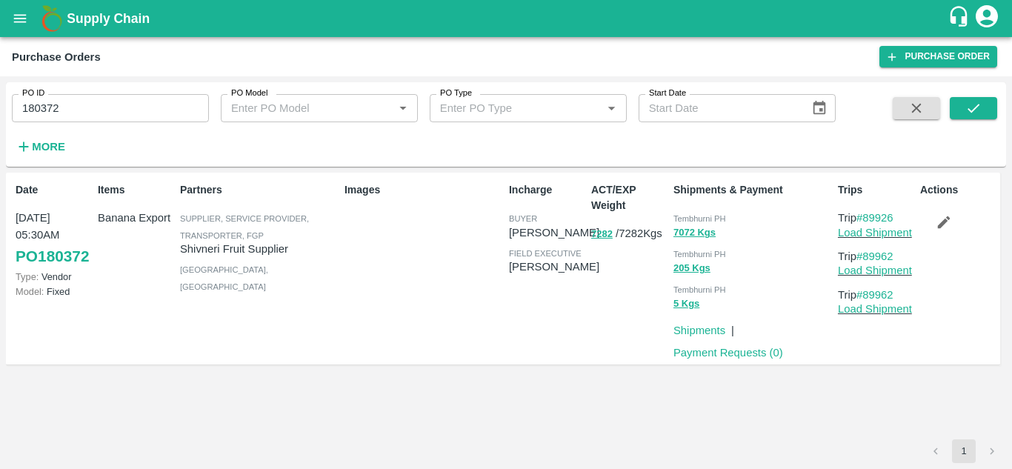
click at [949, 222] on icon "button" at bounding box center [944, 222] width 16 height 16
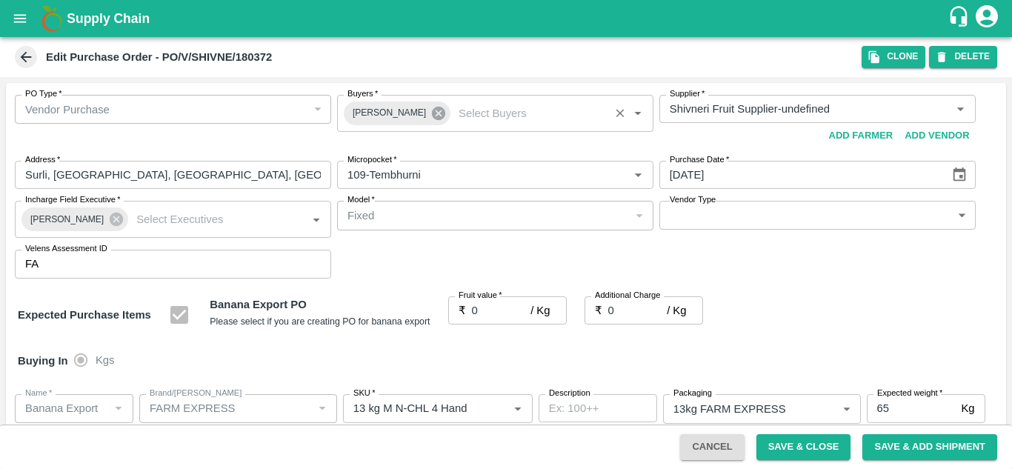
click at [432, 113] on icon at bounding box center [438, 113] width 13 height 13
click at [397, 111] on input "Buyers   *" at bounding box center [483, 108] width 283 height 19
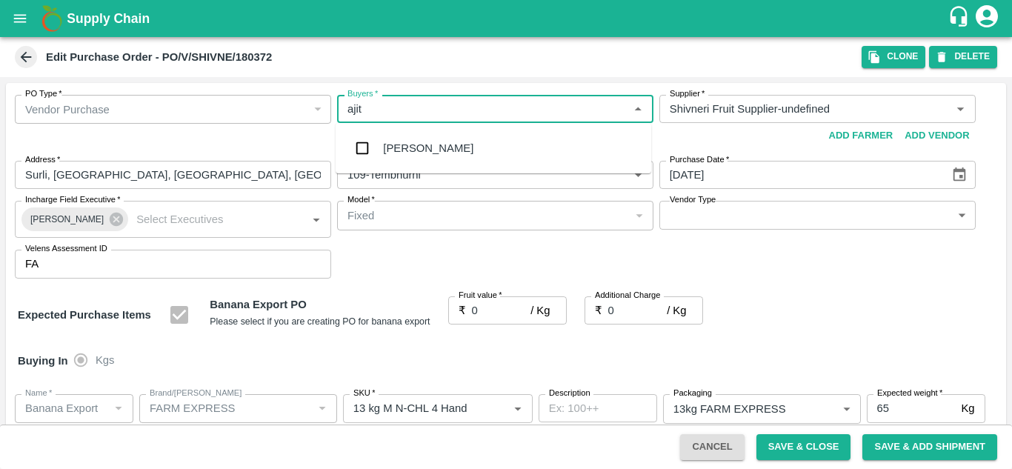
click at [414, 141] on div "Ajit Otari" at bounding box center [428, 148] width 90 height 16
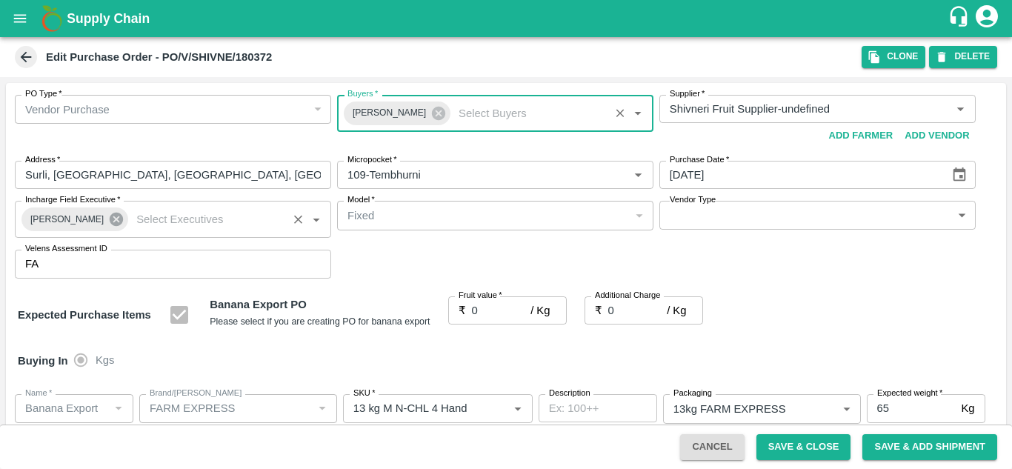
click at [110, 223] on icon at bounding box center [116, 219] width 13 height 13
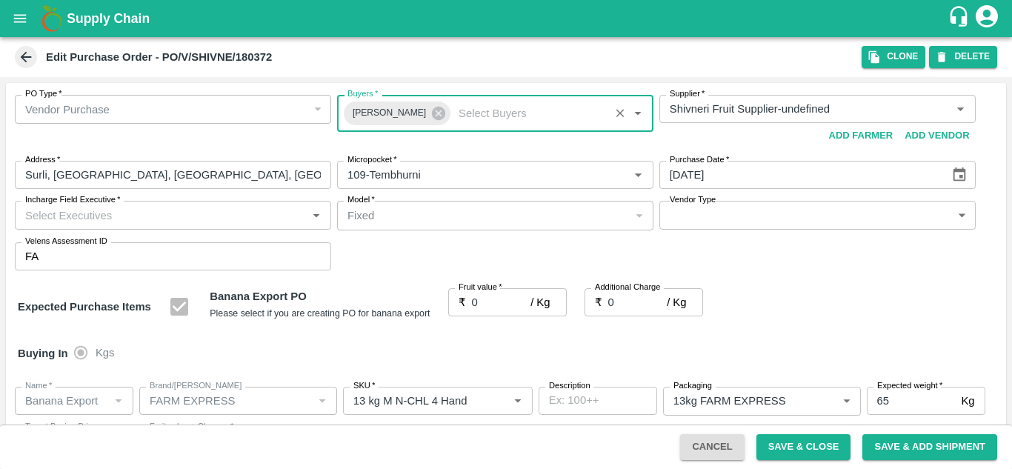
click at [56, 219] on input "Incharge Field Executive   *" at bounding box center [160, 214] width 283 height 19
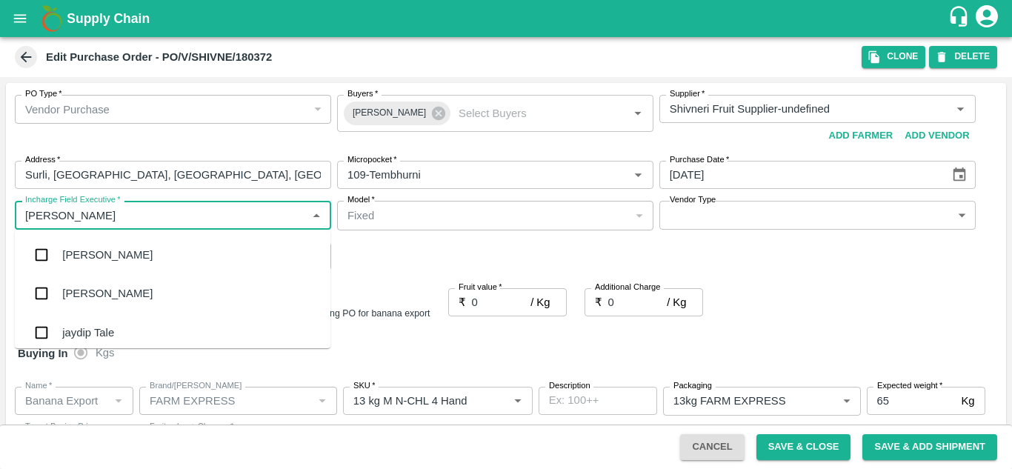
click at [106, 326] on div "jaydip Tale" at bounding box center [88, 333] width 52 height 16
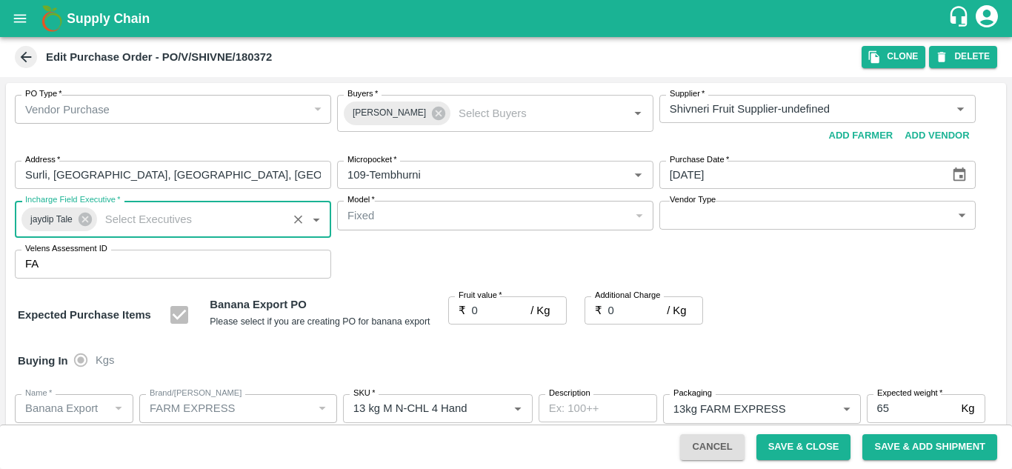
click at [494, 319] on input "0" at bounding box center [501, 310] width 59 height 28
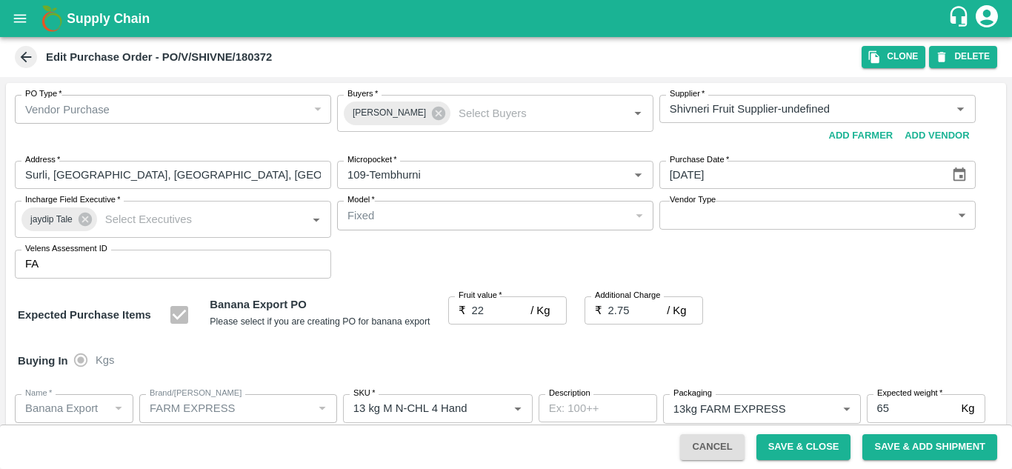
click at [828, 330] on div "Expected Purchase Items Banana Export PO Please select if you are creating PO f…" at bounding box center [506, 315] width 977 height 38
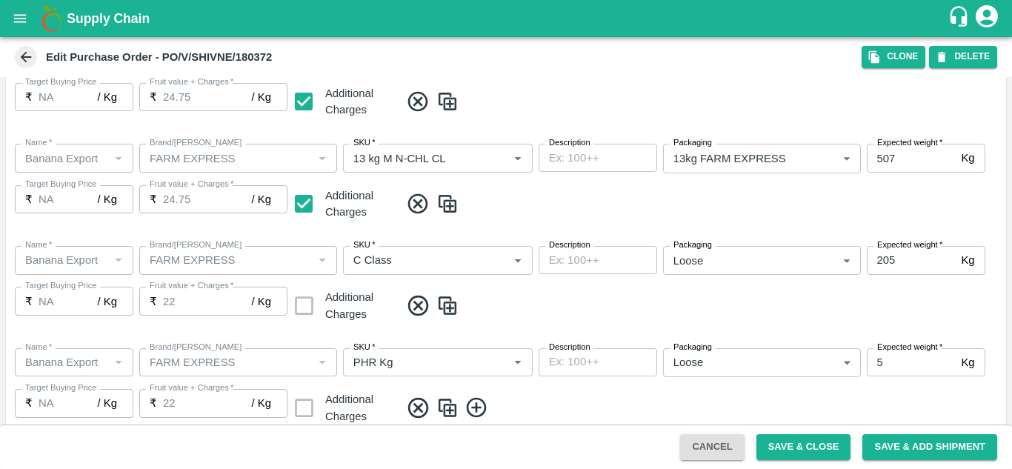
scroll to position [858, 0]
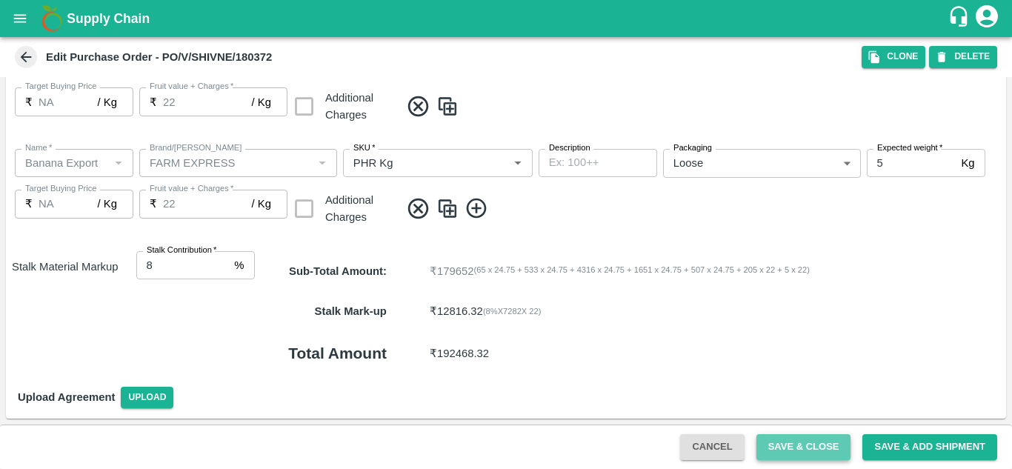
click at [824, 445] on button "Save & Close" at bounding box center [804, 447] width 95 height 26
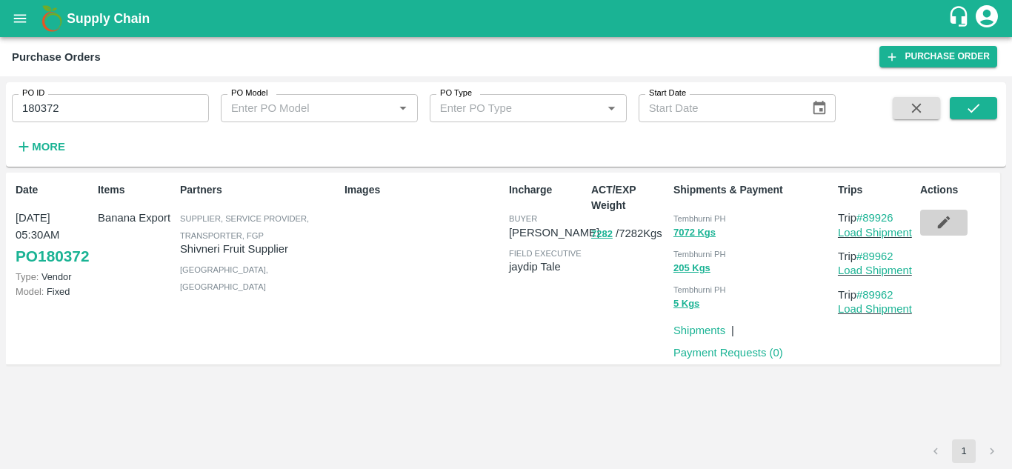
click at [936, 220] on icon "button" at bounding box center [944, 222] width 16 height 16
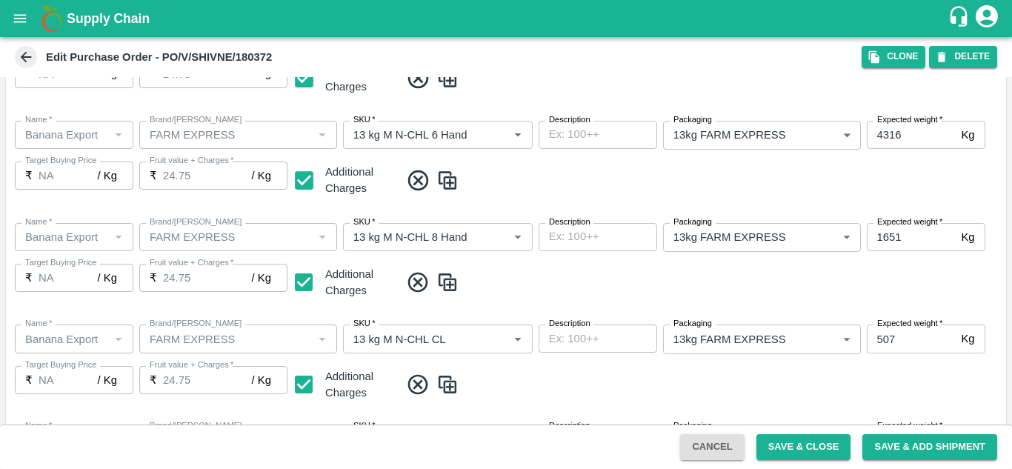
scroll to position [858, 0]
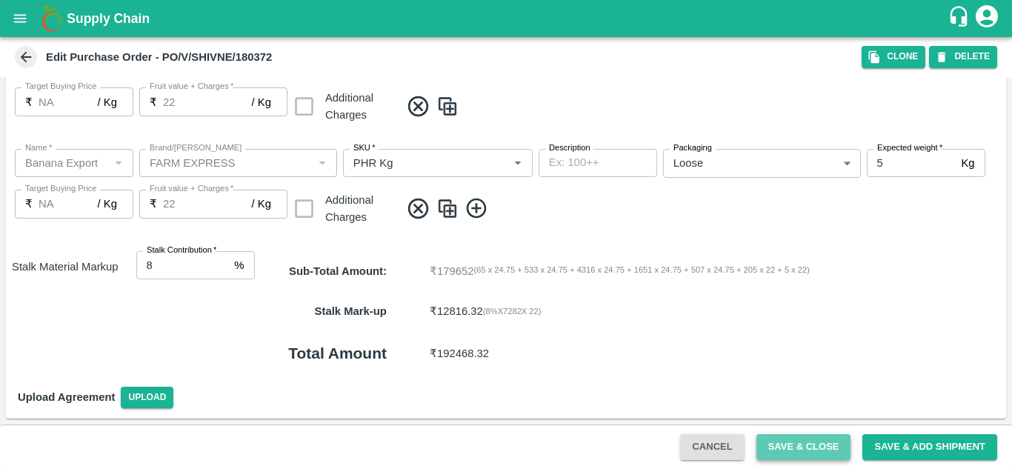
click at [803, 442] on button "Save & Close" at bounding box center [804, 447] width 95 height 26
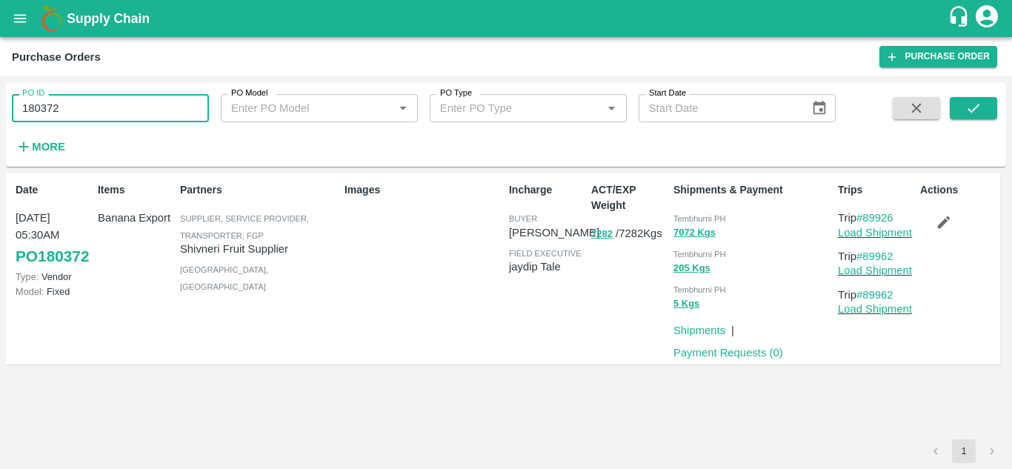
click at [76, 109] on input "180372" at bounding box center [110, 108] width 197 height 28
paste input "text"
click at [962, 108] on button "submit" at bounding box center [973, 108] width 47 height 22
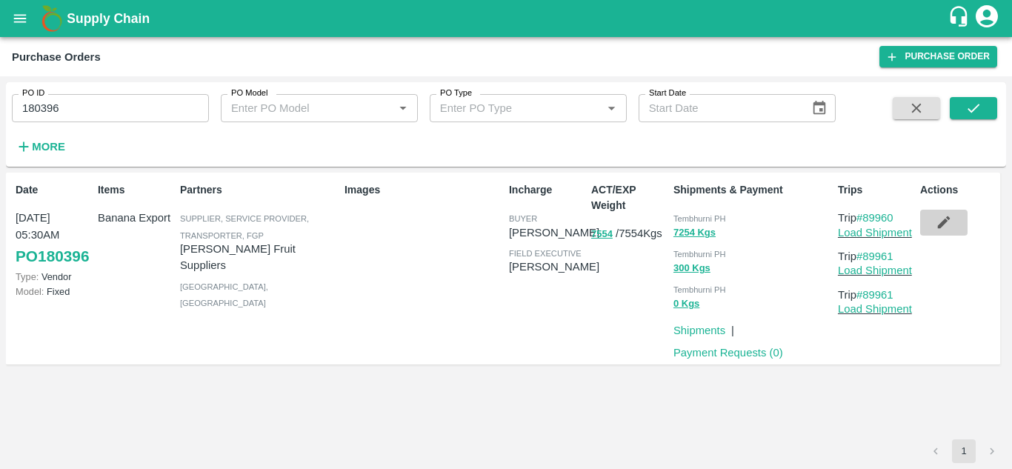
click at [941, 221] on icon "button" at bounding box center [944, 222] width 16 height 16
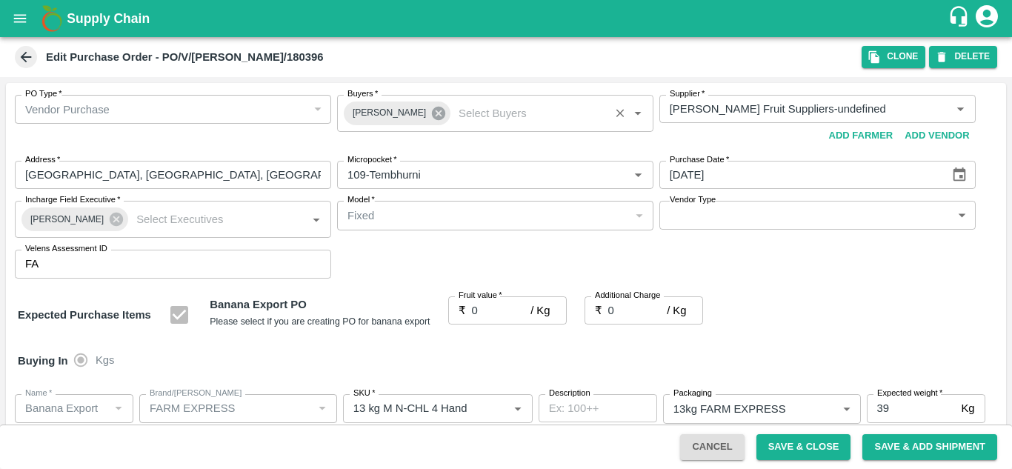
click at [433, 116] on icon at bounding box center [438, 113] width 13 height 13
click at [351, 100] on label "Buyers   *" at bounding box center [363, 94] width 30 height 12
click at [351, 100] on input "Buyers   *" at bounding box center [483, 108] width 283 height 19
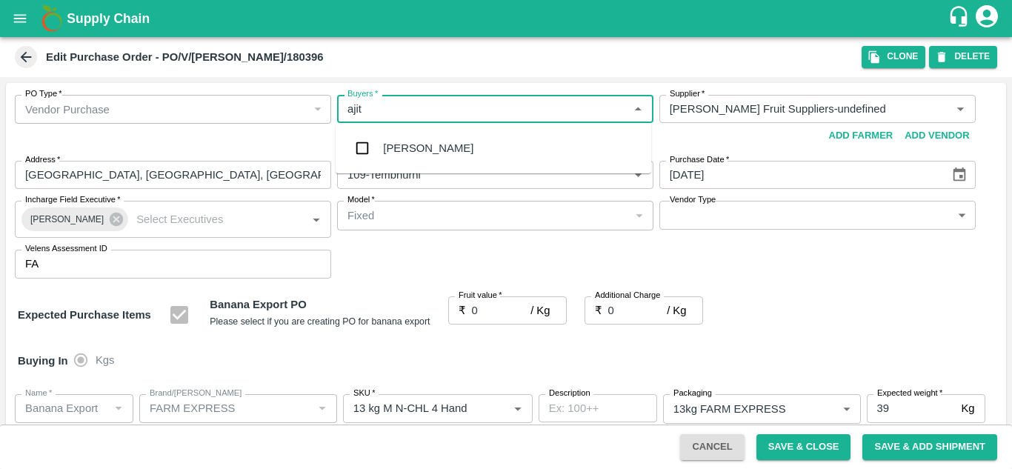
click at [412, 149] on div "Ajit Otari" at bounding box center [428, 148] width 90 height 16
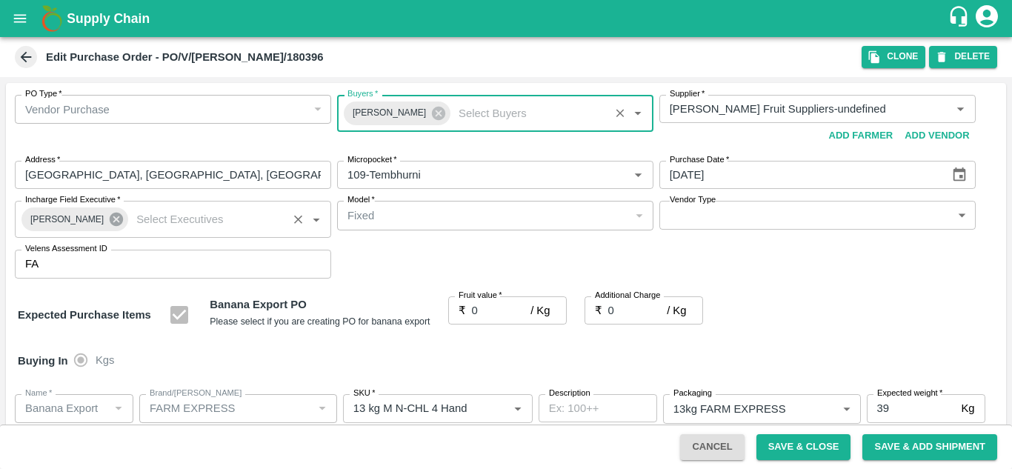
click at [108, 219] on icon at bounding box center [116, 219] width 16 height 16
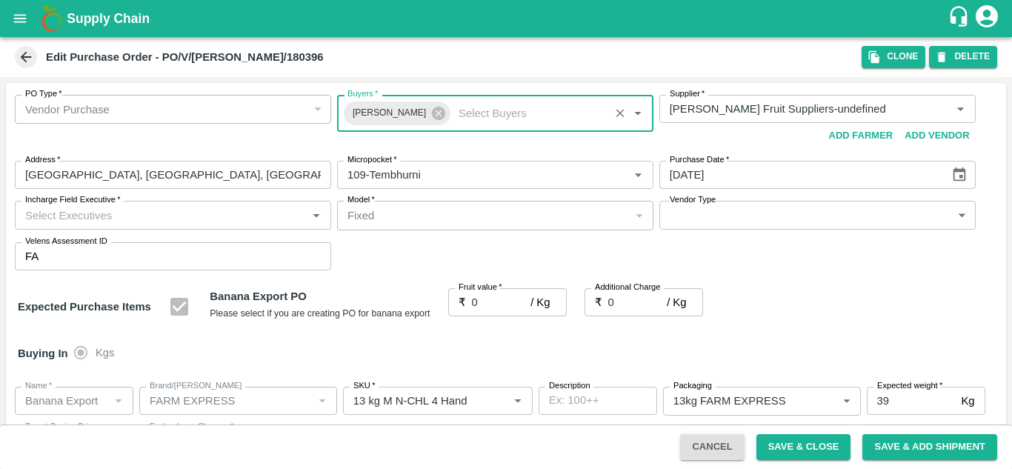
click at [58, 216] on input "Incharge Field Executive   *" at bounding box center [160, 214] width 283 height 19
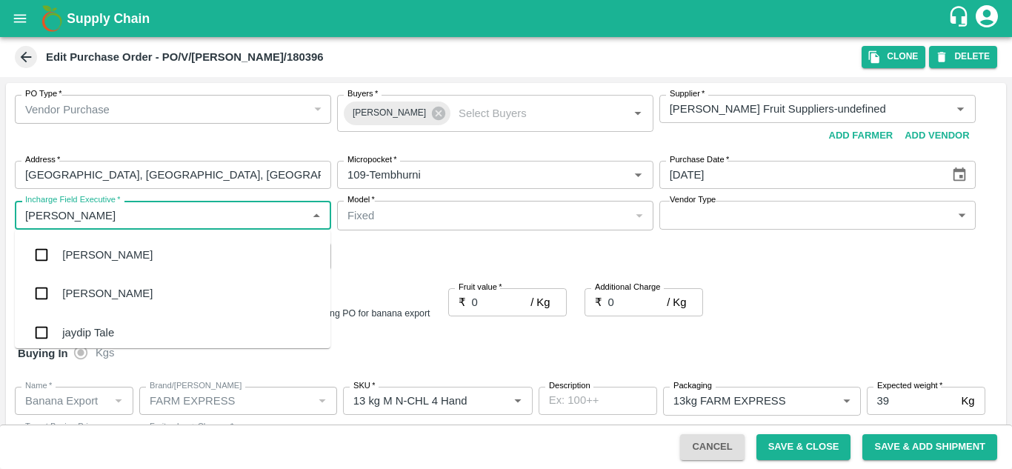
click at [104, 334] on div "jaydip Tale" at bounding box center [88, 333] width 52 height 16
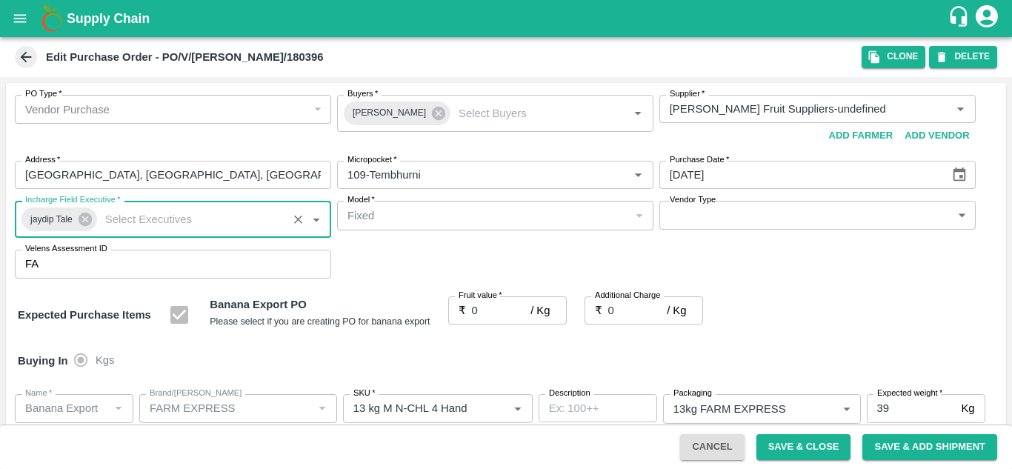
click at [481, 307] on input "0" at bounding box center [501, 310] width 59 height 28
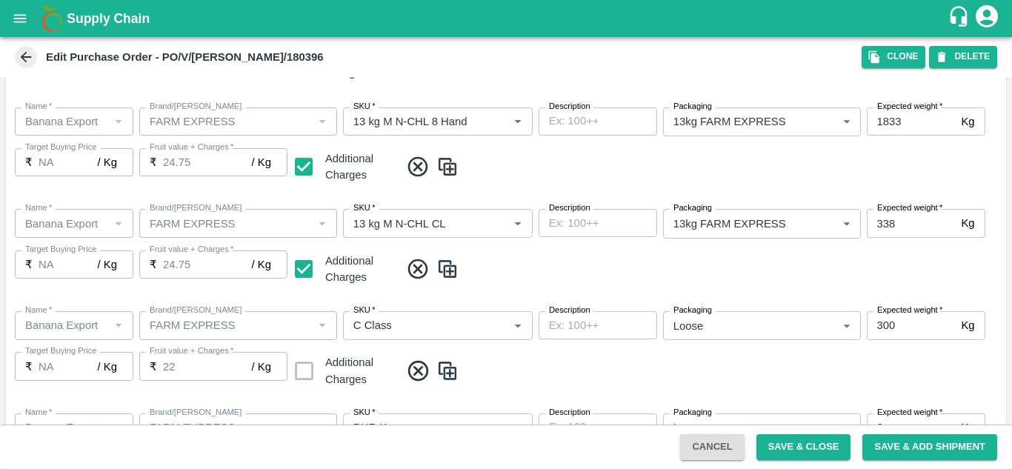
scroll to position [858, 0]
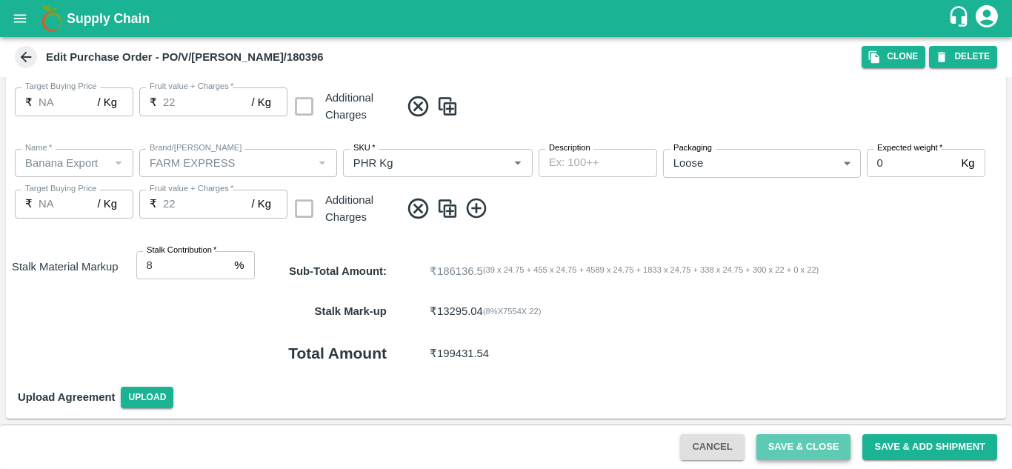
click at [802, 444] on button "Save & Close" at bounding box center [804, 447] width 95 height 26
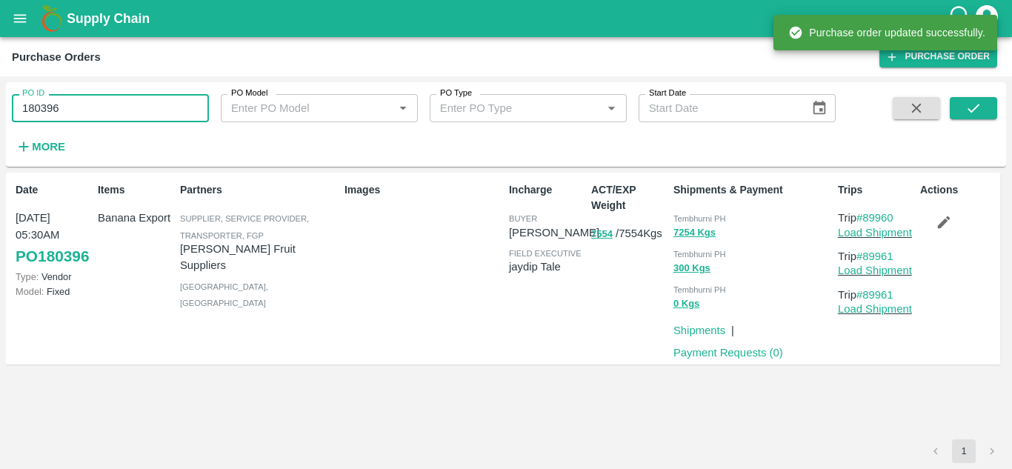
click at [87, 98] on input "180396" at bounding box center [110, 108] width 197 height 28
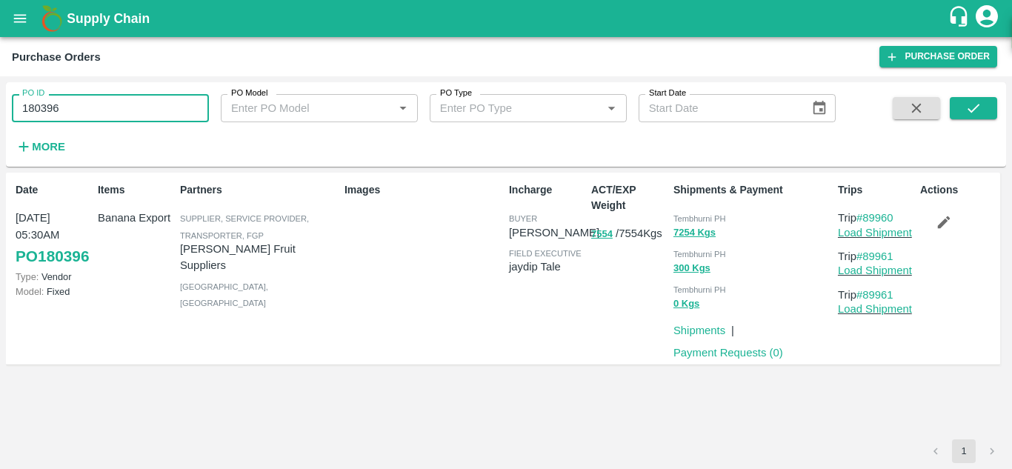
click at [87, 98] on input "180396" at bounding box center [110, 108] width 197 height 28
paste input "text"
click at [76, 112] on input "180374" at bounding box center [110, 108] width 197 height 28
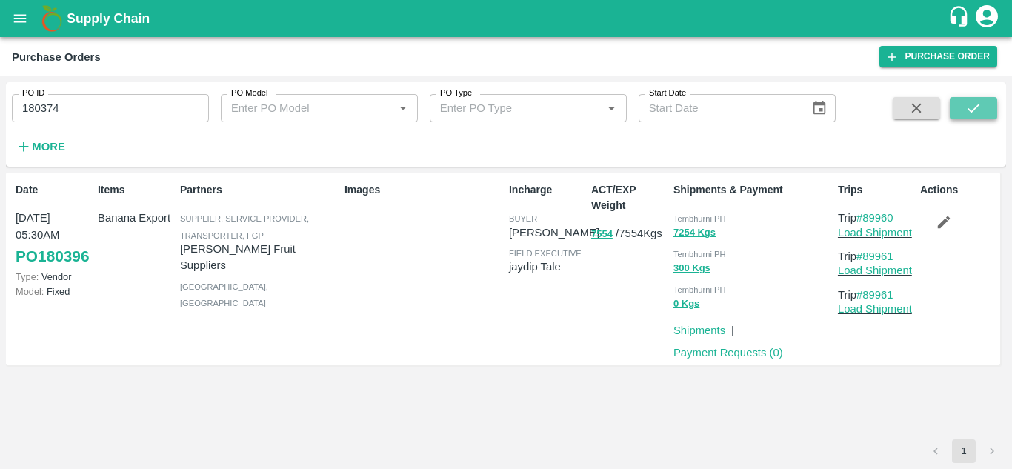
click at [973, 102] on icon "submit" at bounding box center [974, 108] width 16 height 16
click at [946, 224] on icon "button" at bounding box center [944, 222] width 16 height 16
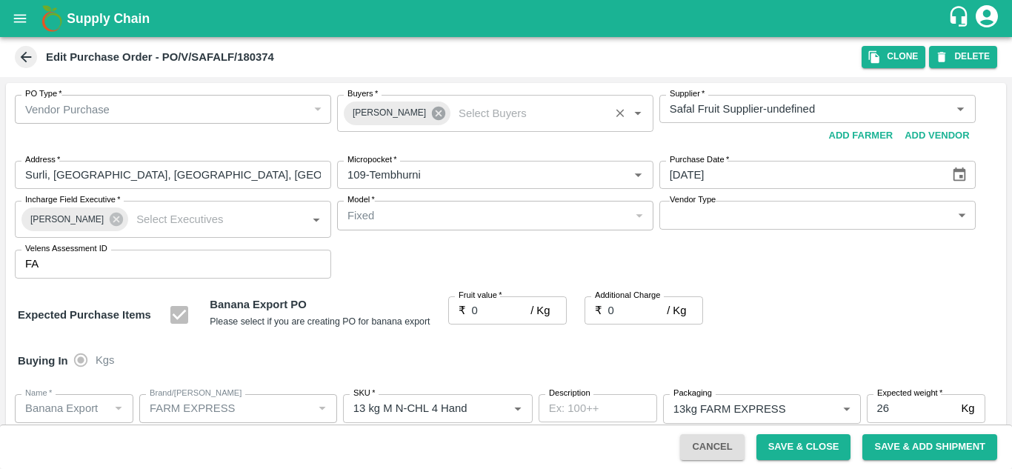
click at [432, 114] on icon at bounding box center [438, 113] width 13 height 13
click at [348, 111] on input "Buyers   *" at bounding box center [483, 108] width 283 height 19
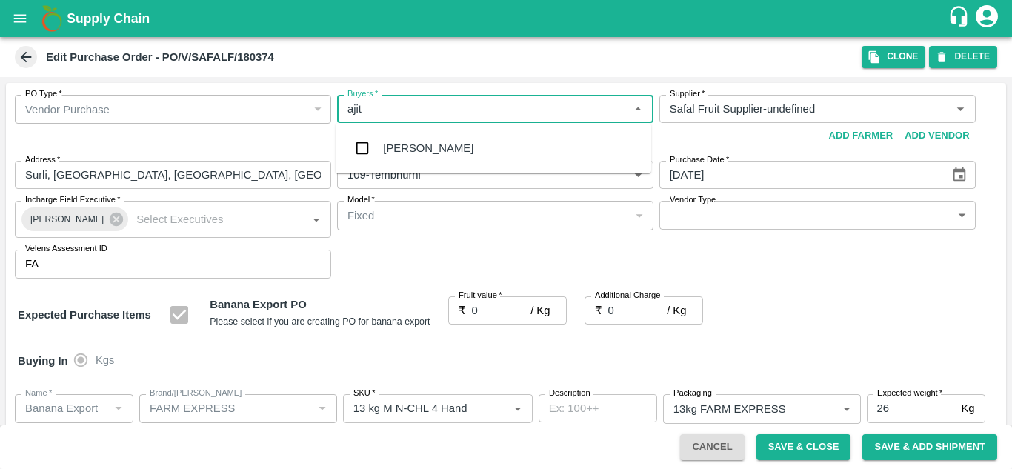
click at [418, 142] on div "Ajit Otari" at bounding box center [428, 148] width 90 height 16
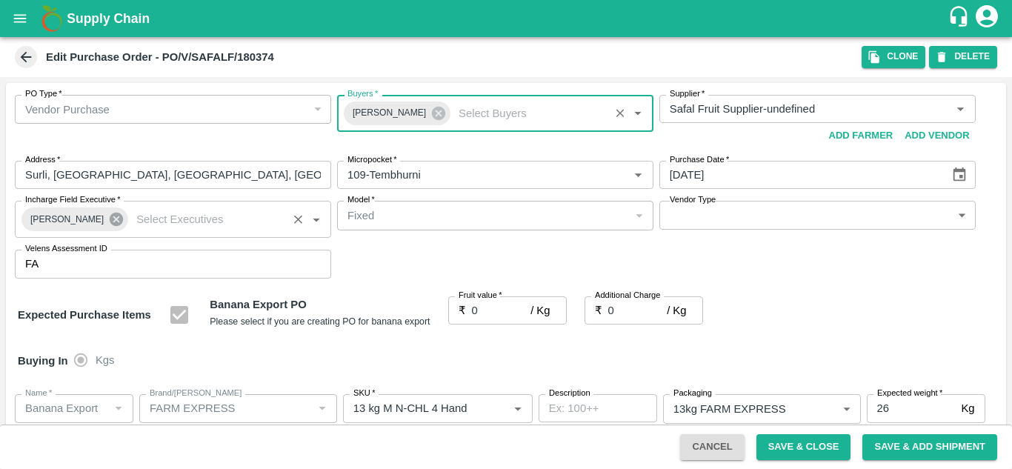
click at [110, 219] on icon at bounding box center [116, 219] width 13 height 13
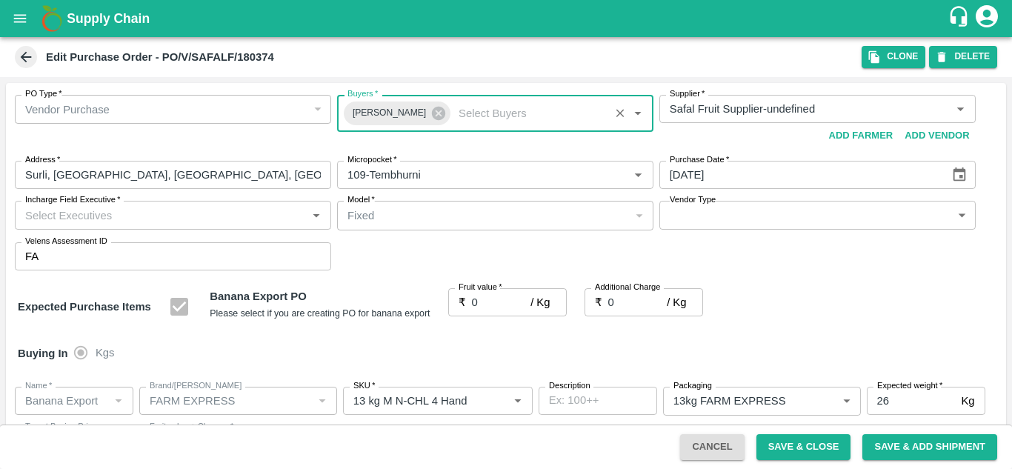
click at [65, 213] on input "Incharge Field Executive   *" at bounding box center [160, 214] width 283 height 19
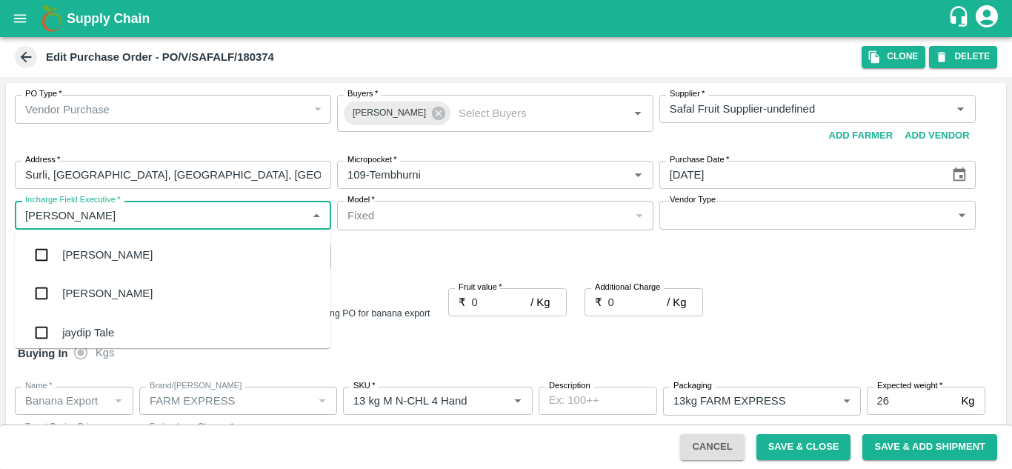
click at [99, 328] on div "jaydip Tale" at bounding box center [88, 333] width 52 height 16
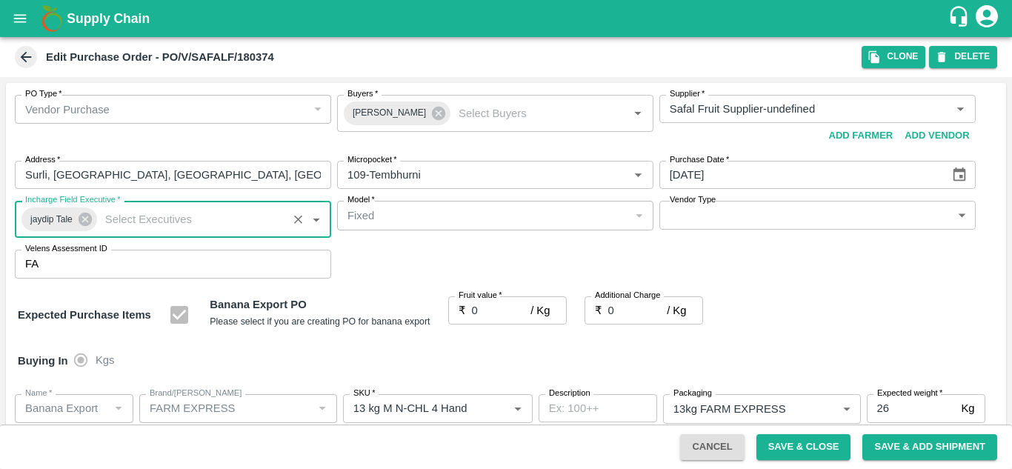
click at [491, 305] on input "0" at bounding box center [501, 310] width 59 height 28
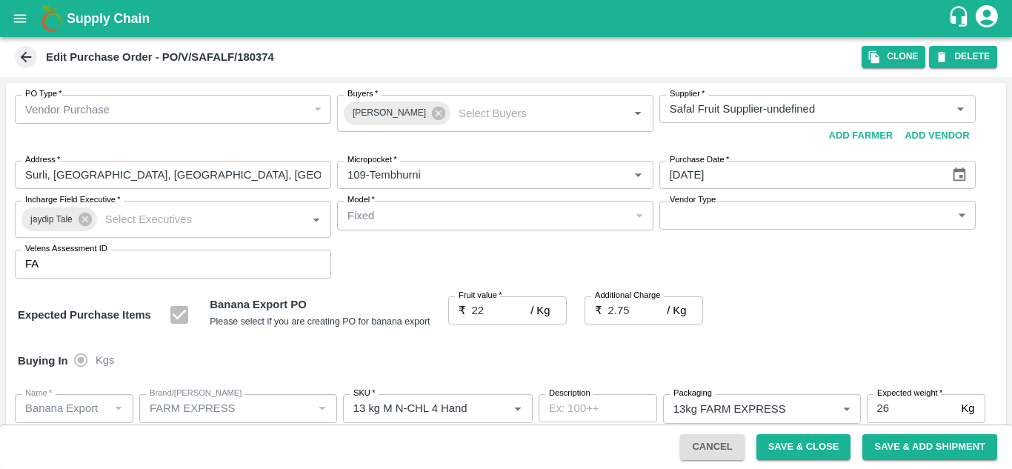
click at [785, 342] on div "Buying In Kgs" at bounding box center [506, 360] width 1001 height 43
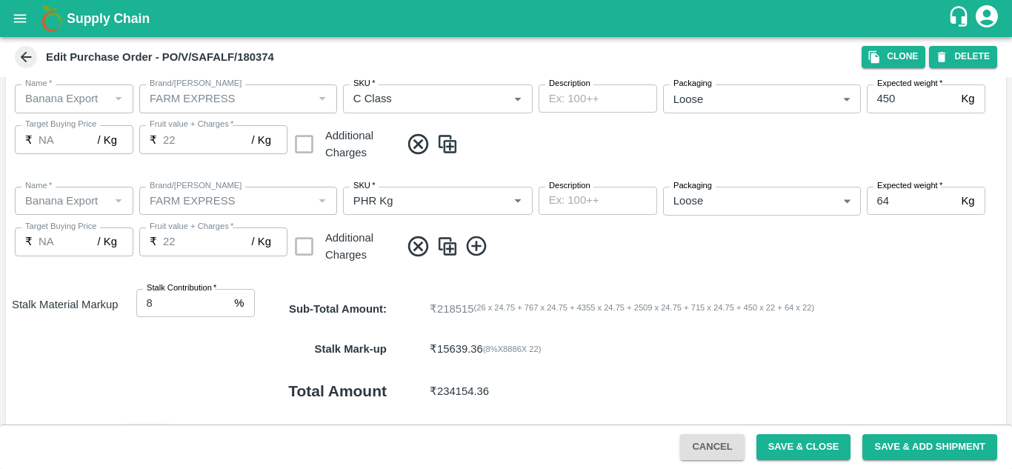
scroll to position [821, 0]
click at [803, 437] on button "Save & Close" at bounding box center [804, 447] width 95 height 26
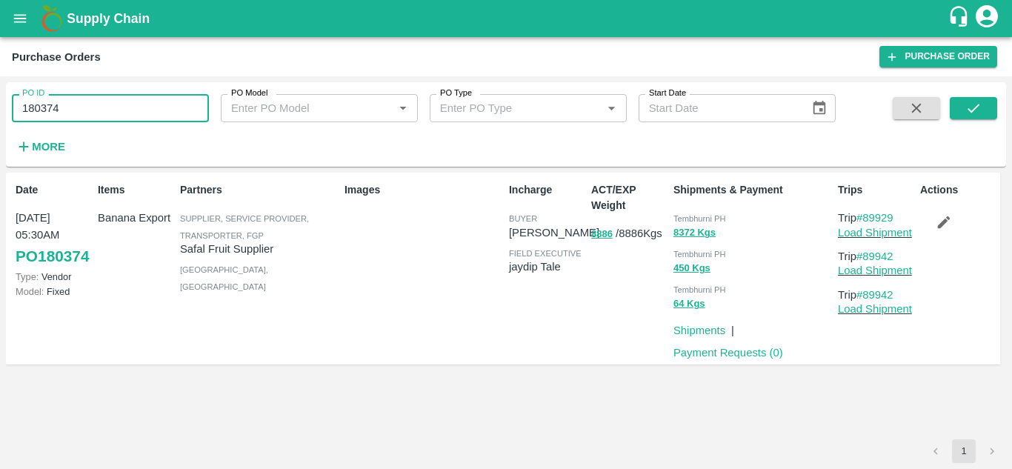
click at [102, 102] on input "180374" at bounding box center [110, 108] width 197 height 28
paste input "text"
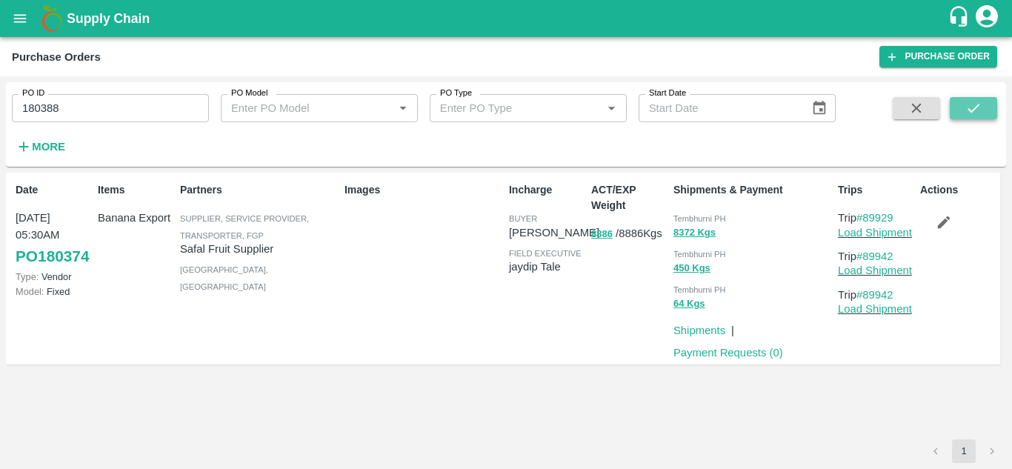
click at [986, 112] on button "submit" at bounding box center [973, 108] width 47 height 22
click at [946, 222] on icon "button" at bounding box center [944, 222] width 13 height 13
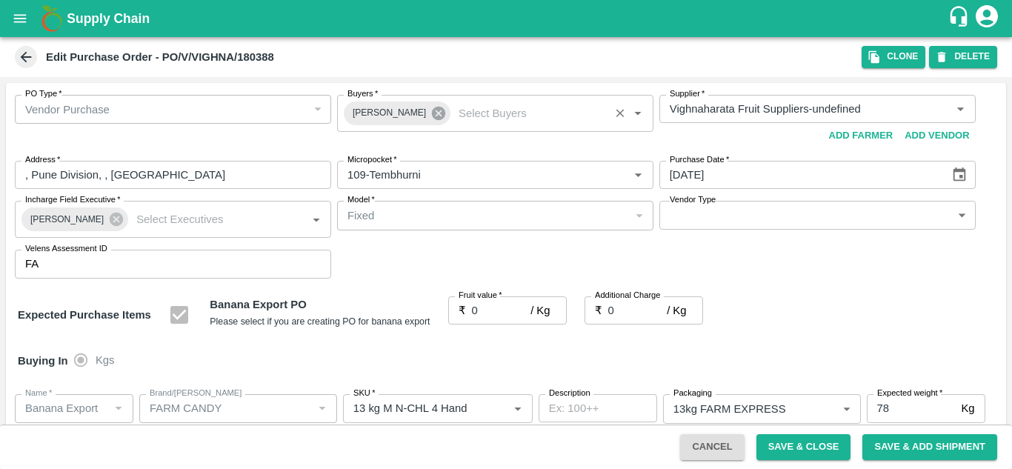
click at [432, 110] on icon at bounding box center [438, 113] width 13 height 13
click at [374, 110] on input "Buyers   *" at bounding box center [483, 108] width 283 height 19
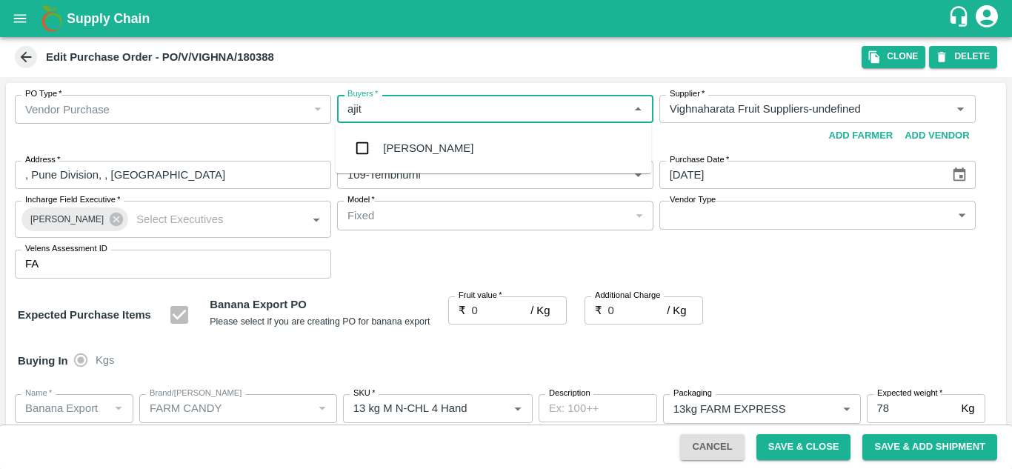
click at [416, 142] on div "Ajit Otari" at bounding box center [428, 148] width 90 height 16
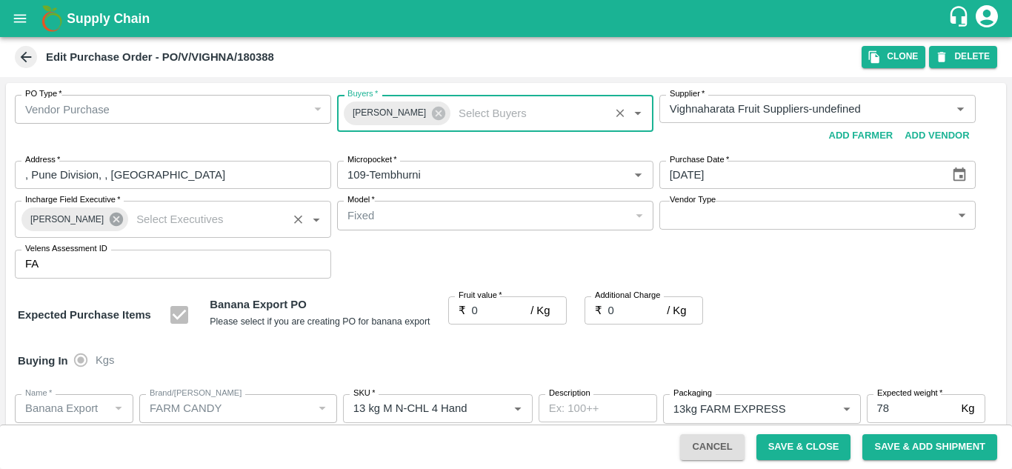
click at [110, 219] on icon at bounding box center [116, 219] width 13 height 13
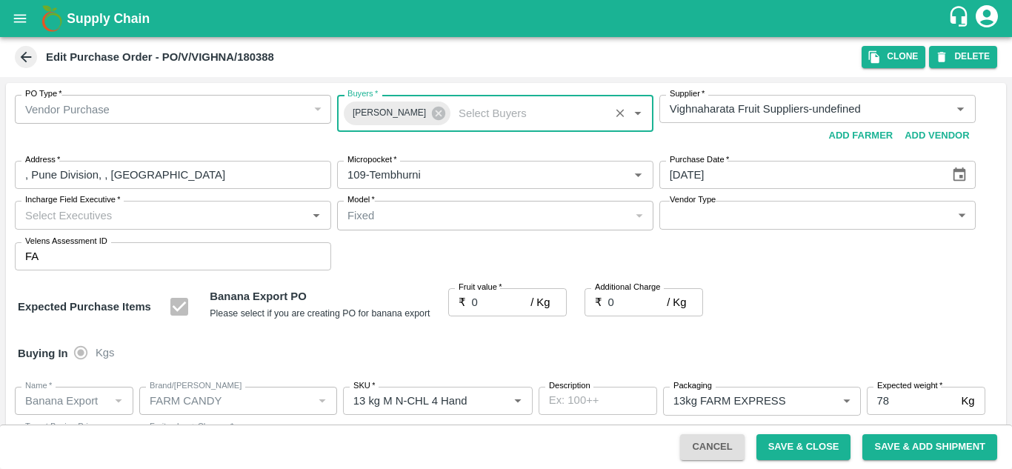
click at [28, 219] on input "Incharge Field Executive   *" at bounding box center [160, 214] width 283 height 19
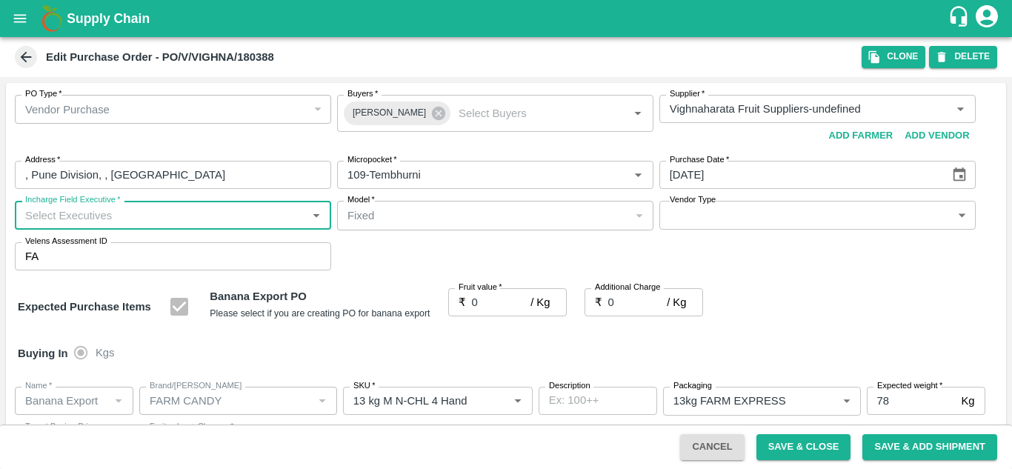
click at [28, 219] on input "Incharge Field Executive   *" at bounding box center [160, 214] width 283 height 19
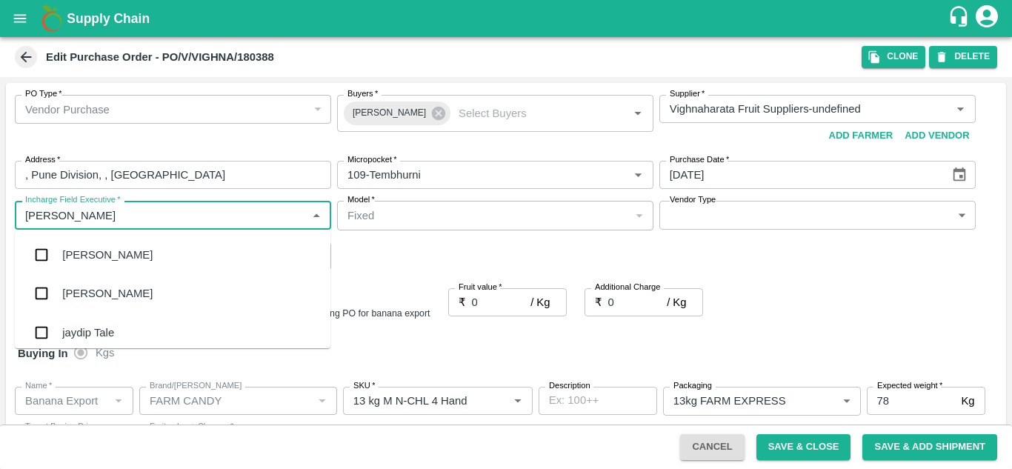
click at [105, 316] on div "jaydip Tale" at bounding box center [173, 332] width 316 height 39
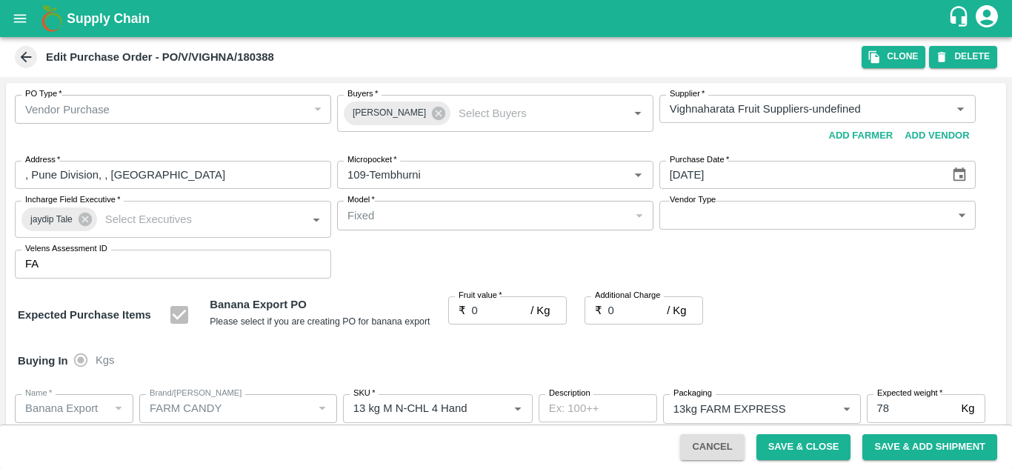
click at [456, 259] on div "PO Type   * Vendor Purchase 2 PO Type Buyers   * Ajit Otari Buyers   * Supplier…" at bounding box center [506, 187] width 1001 height 208
click at [494, 315] on input "0" at bounding box center [501, 310] width 59 height 28
click at [812, 322] on div "Expected Purchase Items Banana Export PO Please select if you are creating PO f…" at bounding box center [506, 315] width 977 height 38
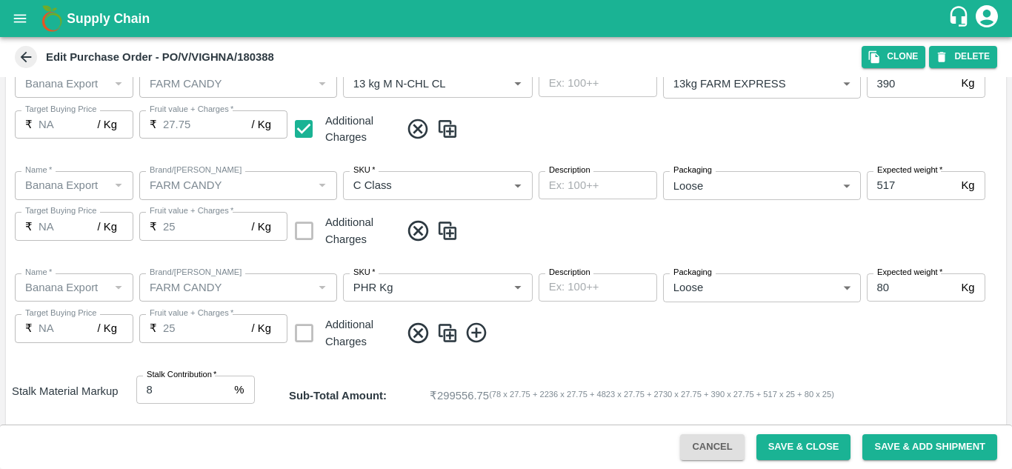
scroll to position [858, 0]
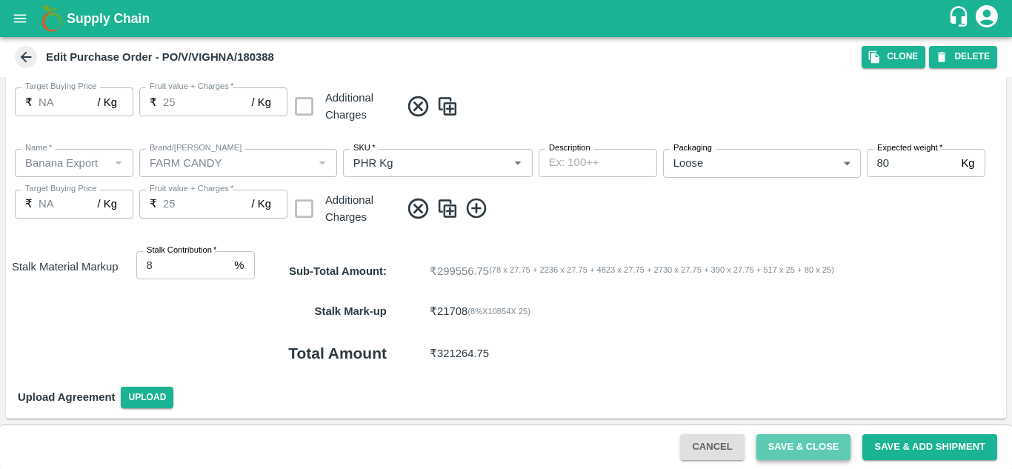
click at [823, 443] on button "Save & Close" at bounding box center [804, 447] width 95 height 26
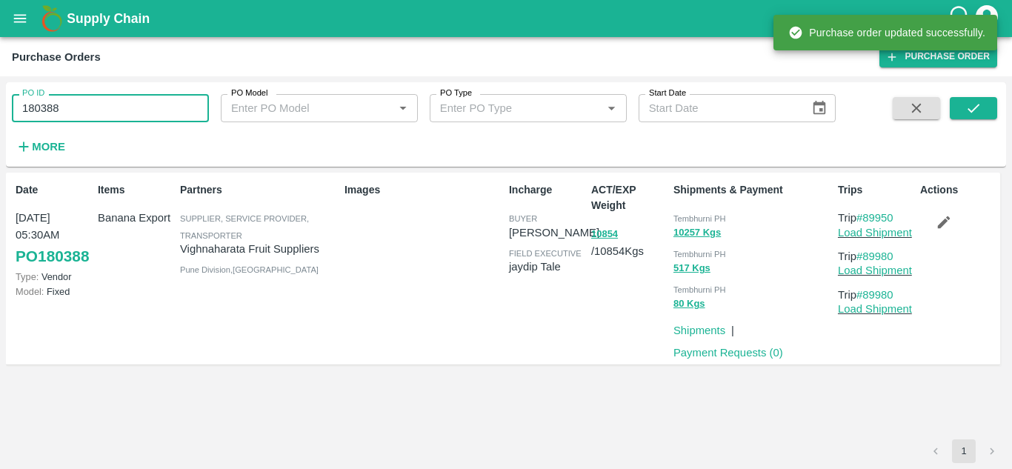
click at [98, 116] on input "180388" at bounding box center [110, 108] width 197 height 28
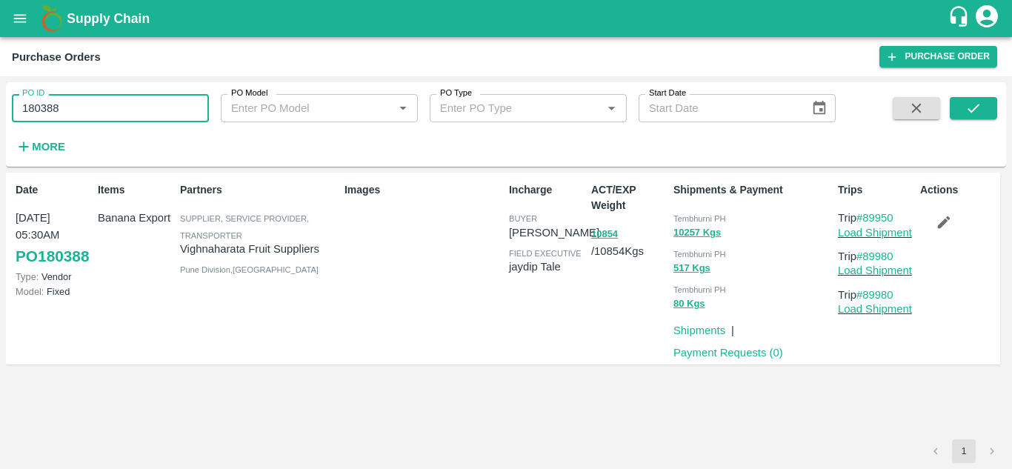
paste input "text"
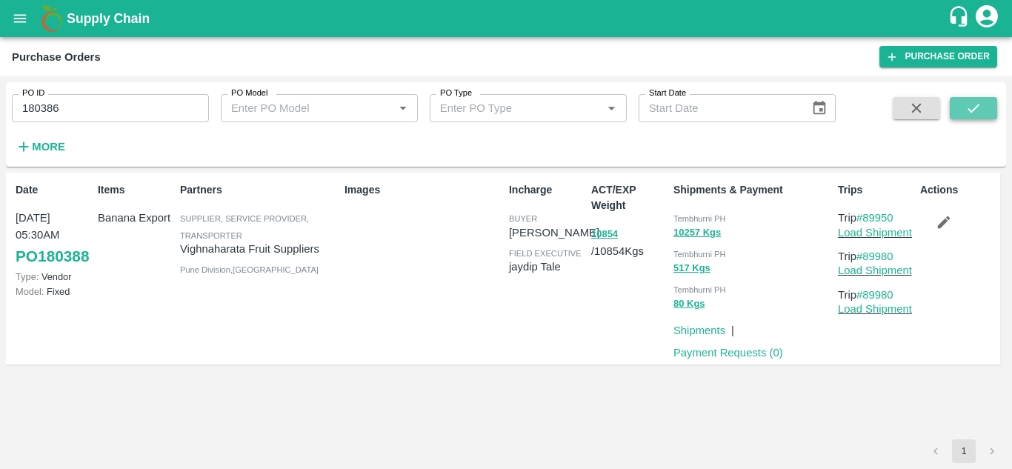
click at [980, 104] on icon "submit" at bounding box center [974, 108] width 16 height 16
click at [949, 213] on button "button" at bounding box center [943, 222] width 47 height 25
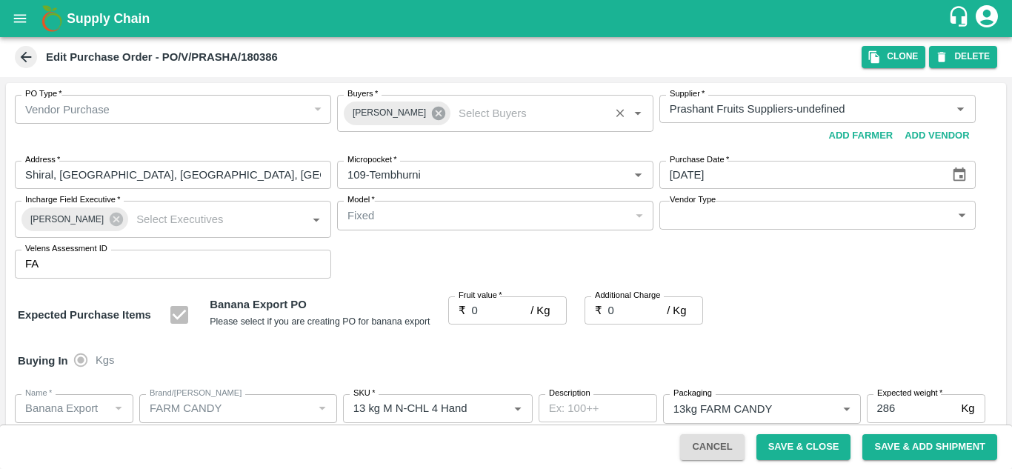
click at [432, 112] on icon at bounding box center [438, 113] width 13 height 13
click at [383, 109] on input "Buyers   *" at bounding box center [483, 108] width 283 height 19
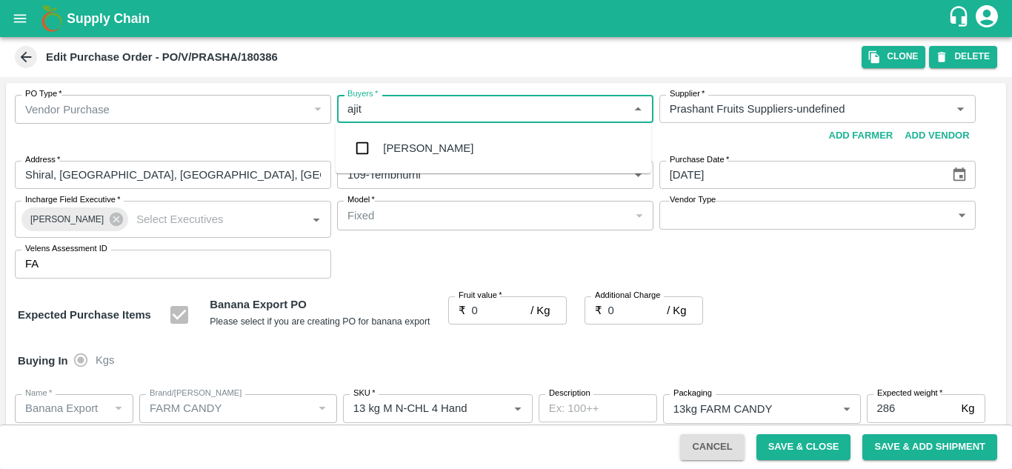
click at [411, 145] on div "Ajit Otari" at bounding box center [428, 148] width 90 height 16
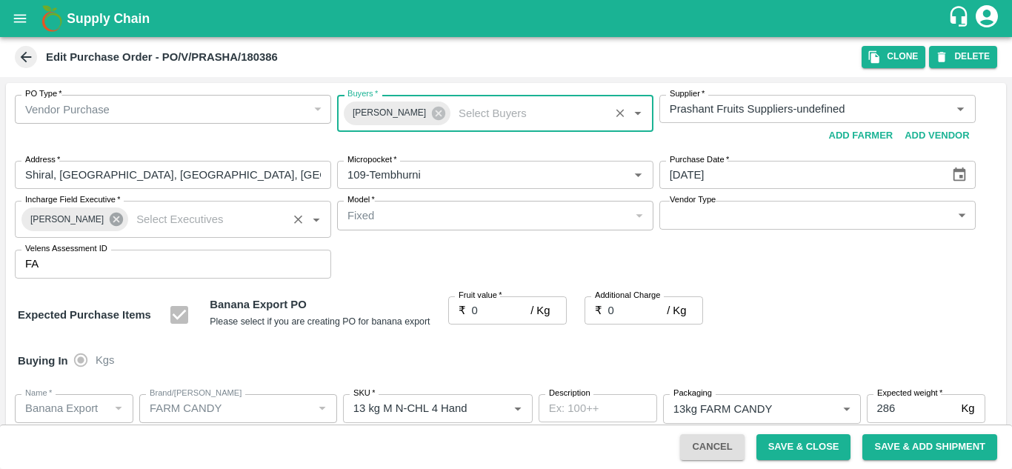
click at [110, 216] on icon at bounding box center [116, 219] width 13 height 13
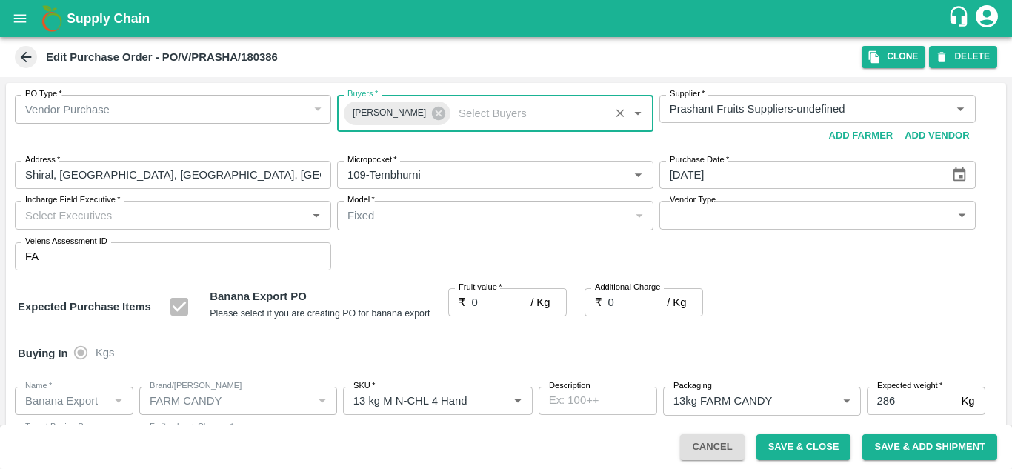
click at [57, 215] on input "Incharge Field Executive   *" at bounding box center [160, 214] width 283 height 19
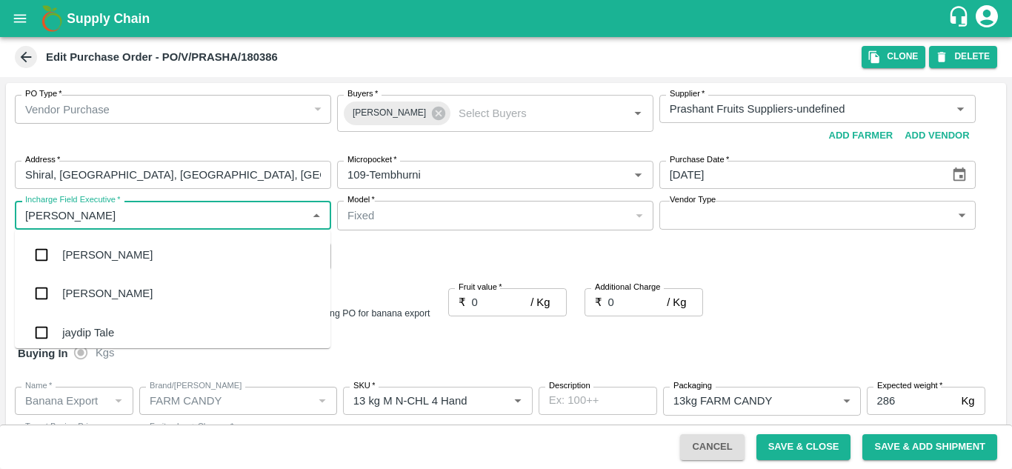
click at [77, 332] on div "jaydip Tale" at bounding box center [88, 333] width 52 height 16
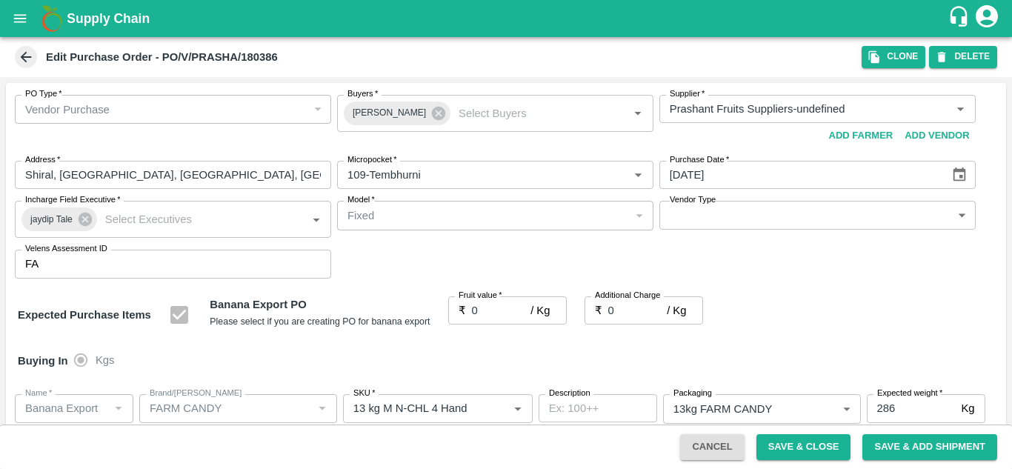
click at [514, 230] on div "Fixed" at bounding box center [495, 215] width 316 height 29
click at [488, 252] on div "PO Type   * Vendor Purchase 2 PO Type Buyers   * Ajit Otari Buyers   * Supplier…" at bounding box center [506, 187] width 1001 height 208
click at [477, 316] on input "0" at bounding box center [501, 310] width 59 height 28
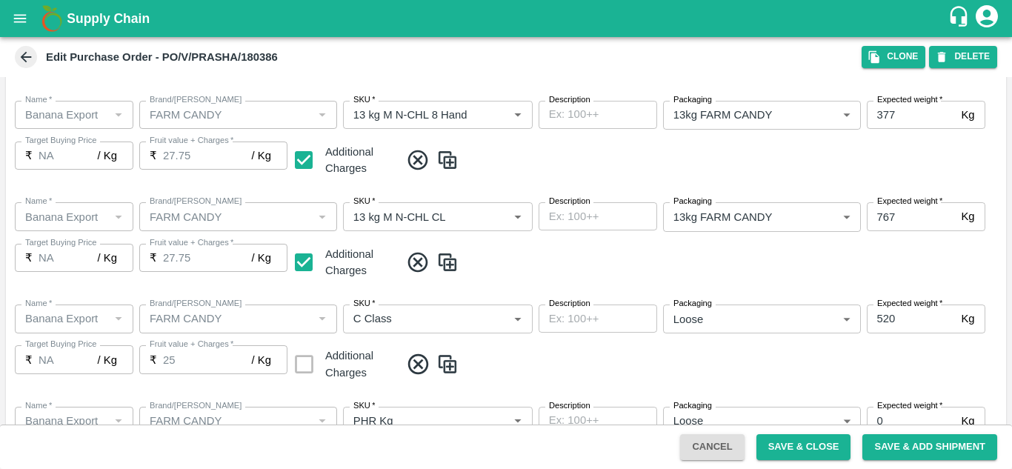
scroll to position [858, 0]
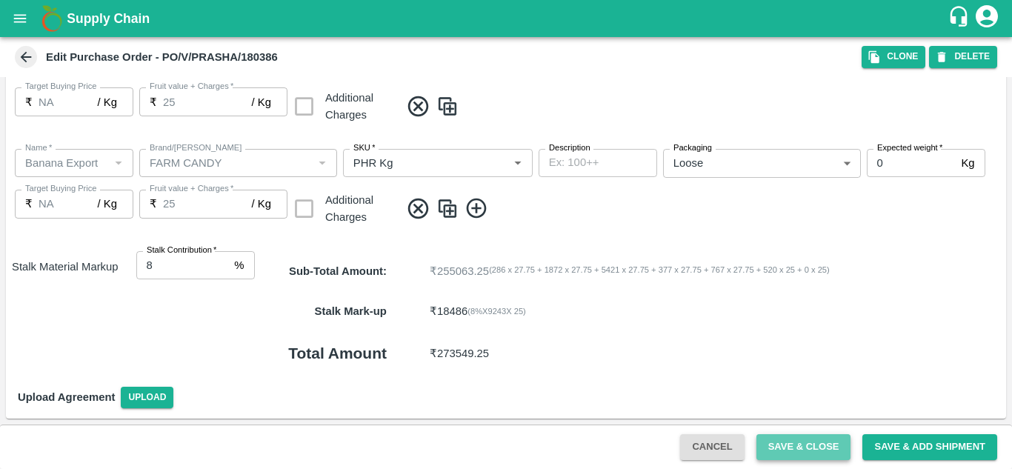
click at [816, 445] on button "Save & Close" at bounding box center [804, 447] width 95 height 26
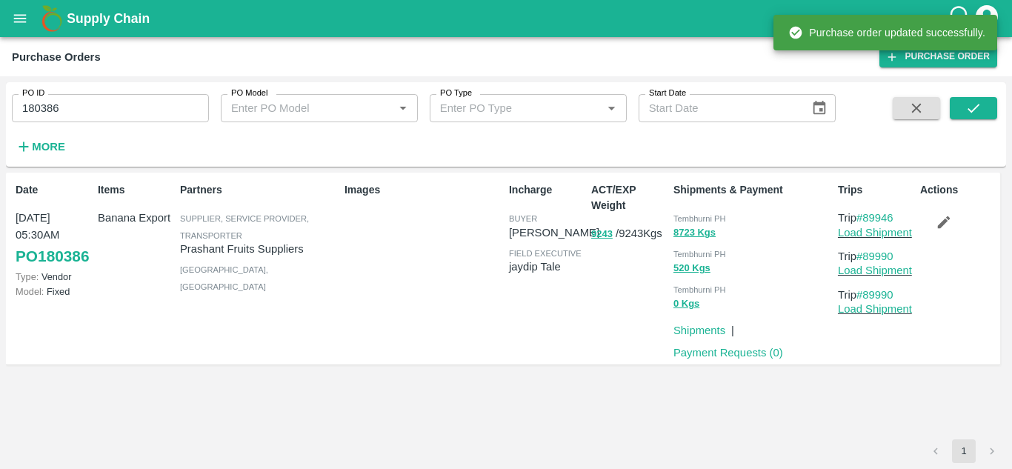
click at [93, 112] on input "180386" at bounding box center [110, 108] width 197 height 28
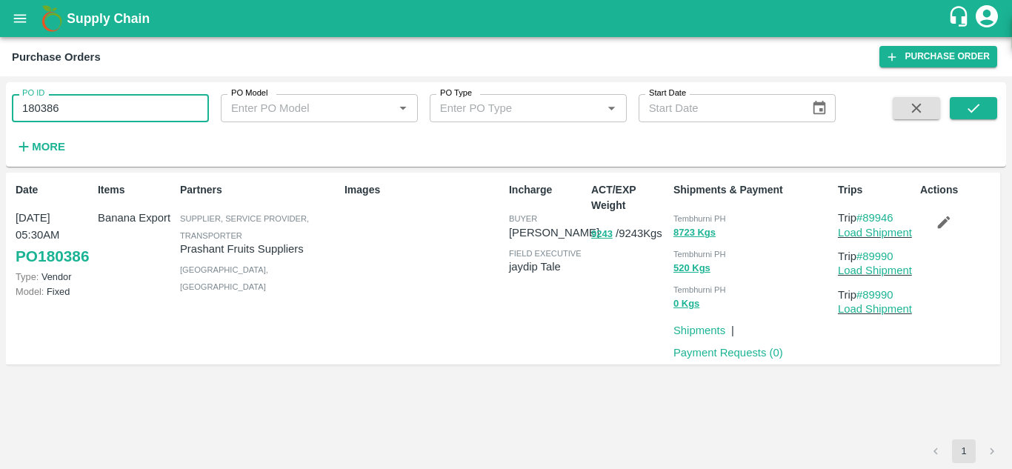
click at [93, 112] on input "180386" at bounding box center [110, 108] width 197 height 28
paste input "text"
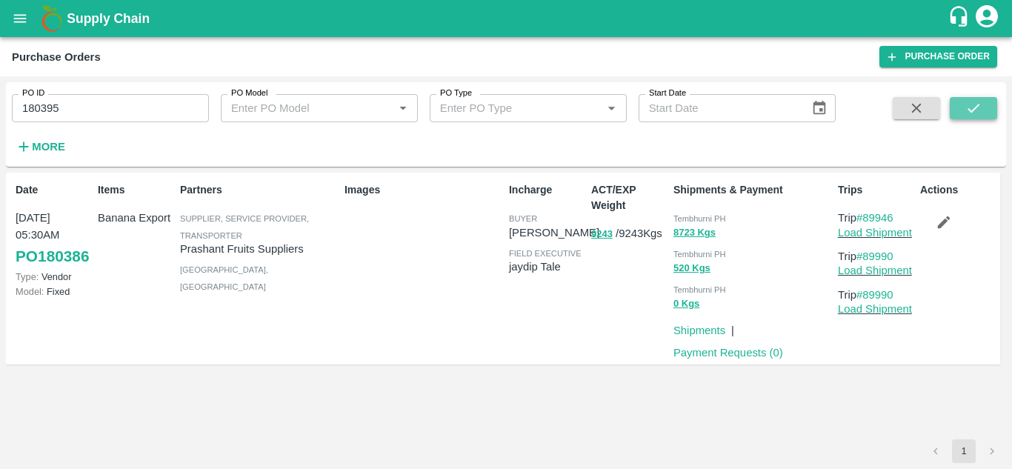
click at [980, 110] on icon "submit" at bounding box center [974, 108] width 16 height 16
click at [945, 222] on icon "button" at bounding box center [944, 222] width 13 height 13
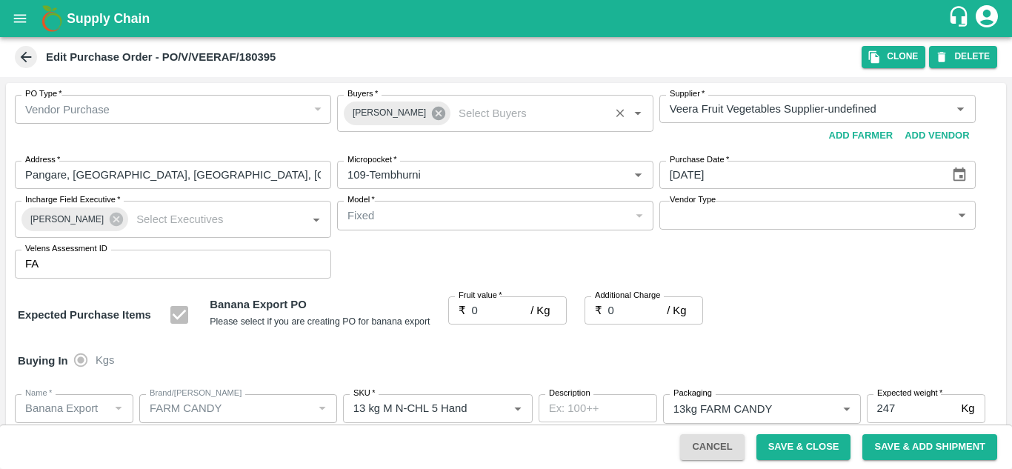
click at [432, 110] on icon at bounding box center [438, 113] width 13 height 13
click at [359, 110] on input "Buyers   *" at bounding box center [483, 108] width 283 height 19
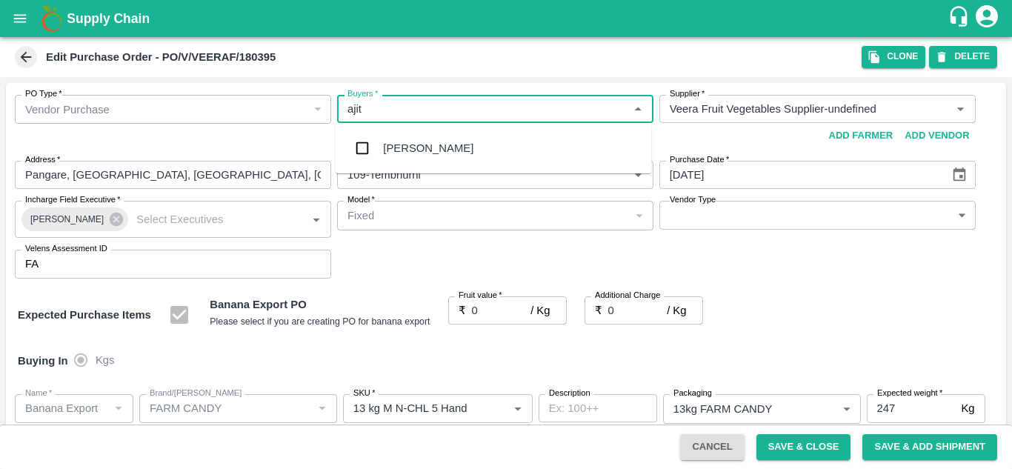
click at [407, 147] on div "Ajit Otari" at bounding box center [428, 148] width 90 height 16
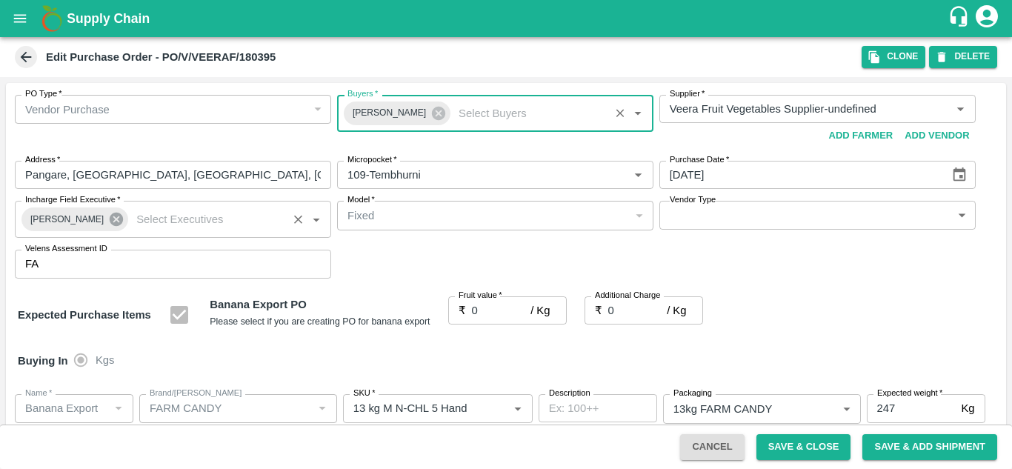
click at [110, 218] on icon at bounding box center [116, 219] width 16 height 16
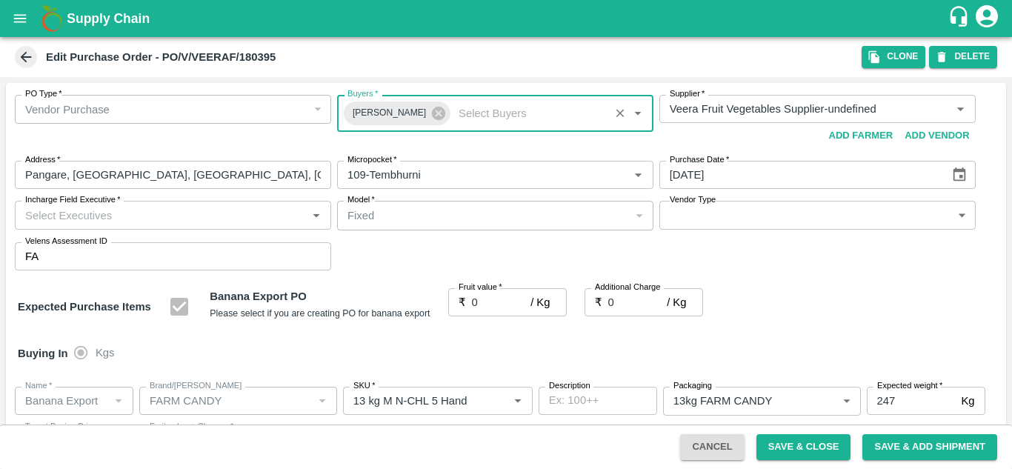
click at [42, 209] on input "Incharge Field Executive   *" at bounding box center [160, 214] width 283 height 19
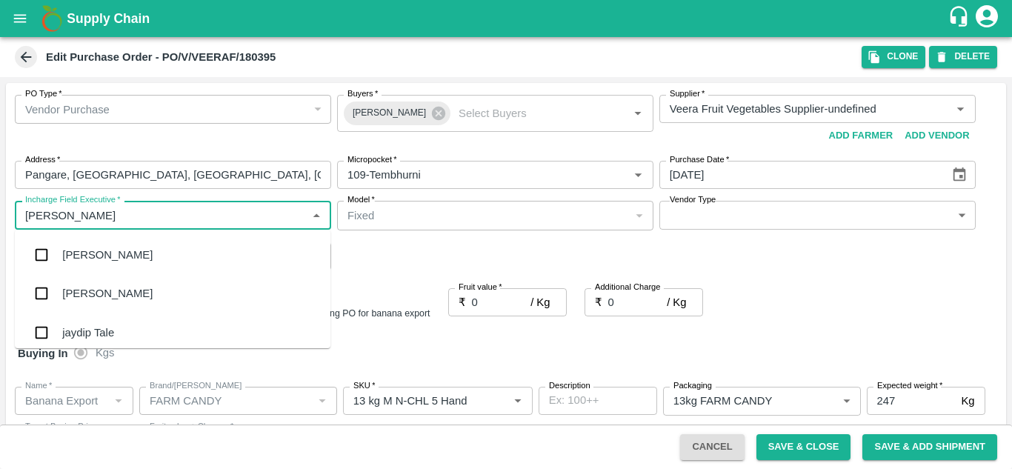
click at [87, 334] on div "jaydip Tale" at bounding box center [88, 333] width 52 height 16
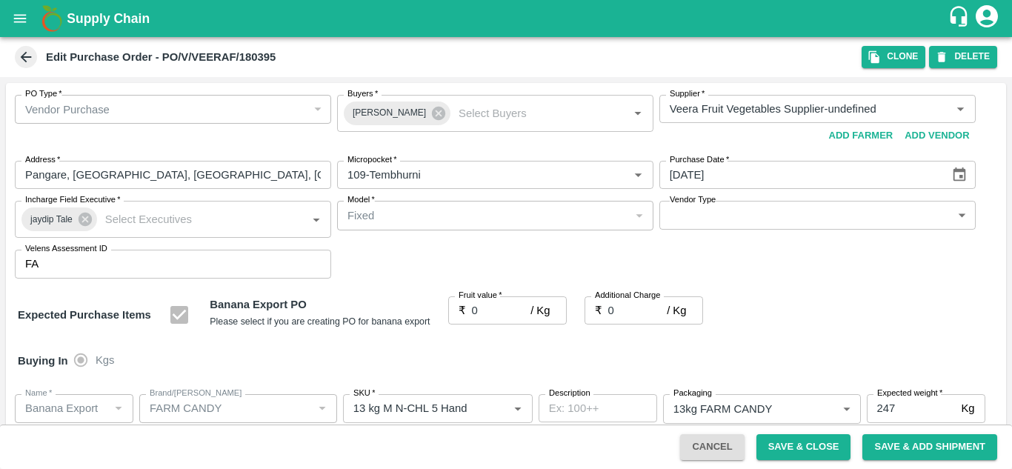
click at [479, 253] on div "PO Type   * Vendor Purchase 2 PO Type Buyers   * Ajit Otari Buyers   * Supplier…" at bounding box center [506, 187] width 1001 height 208
click at [489, 298] on label "Fruit value   *" at bounding box center [481, 296] width 44 height 12
click at [489, 298] on input "0" at bounding box center [501, 310] width 59 height 28
click at [484, 308] on input "0" at bounding box center [501, 310] width 59 height 28
click at [790, 323] on div "Expected Purchase Items Banana Export PO Please select if you are creating PO f…" at bounding box center [506, 315] width 977 height 38
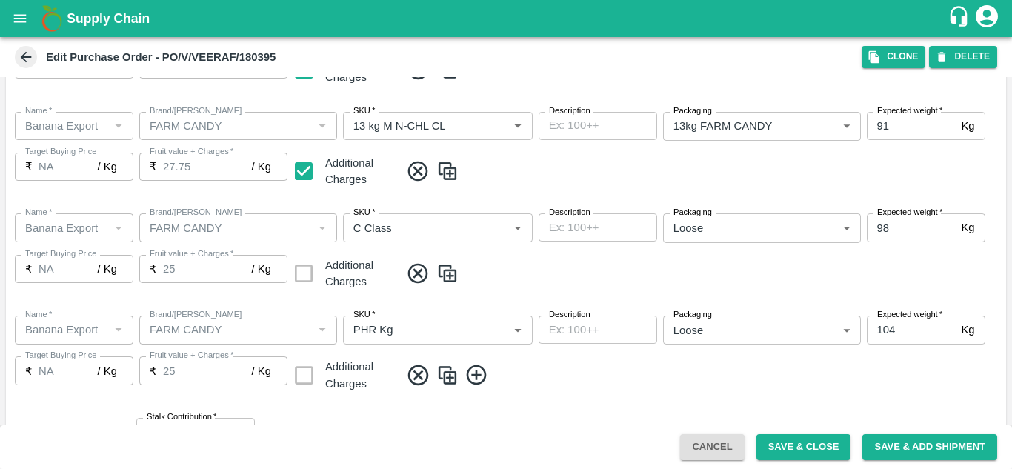
scroll to position [757, 0]
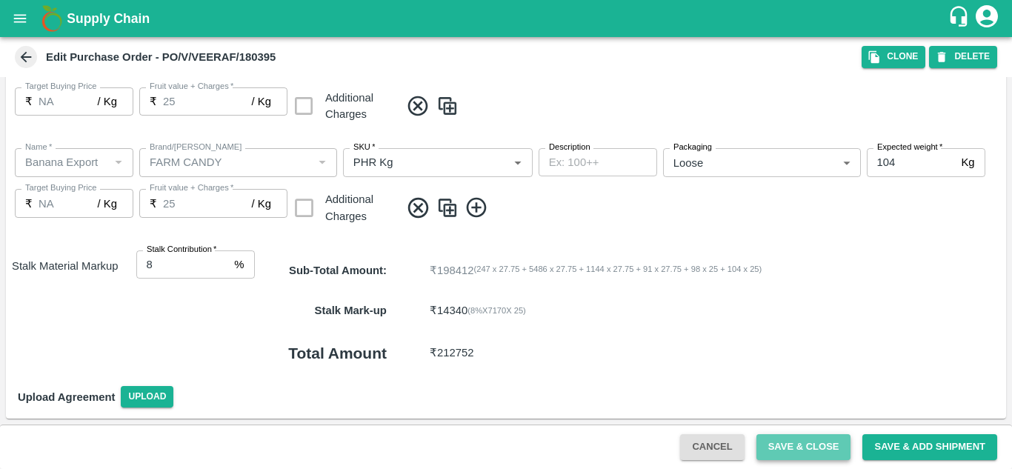
click at [823, 442] on button "Save & Close" at bounding box center [804, 447] width 95 height 26
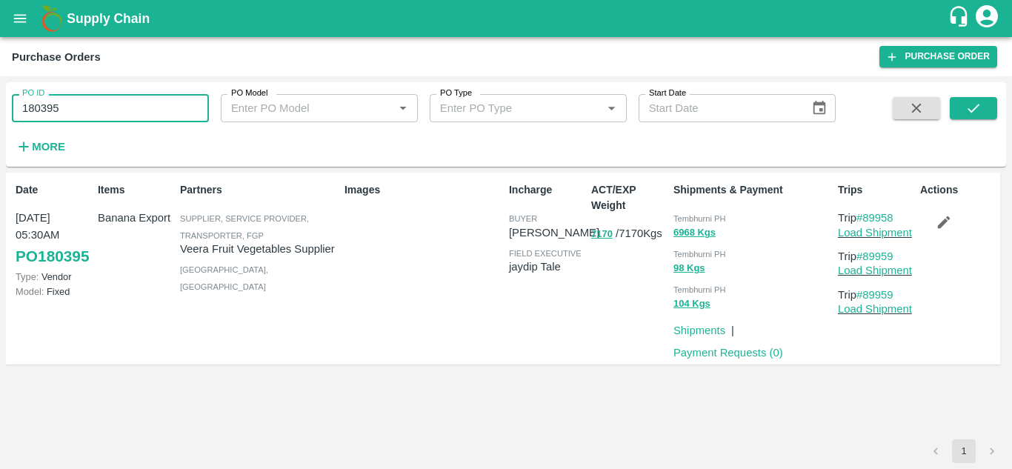
click at [85, 108] on input "180395" at bounding box center [110, 108] width 197 height 28
paste input "text"
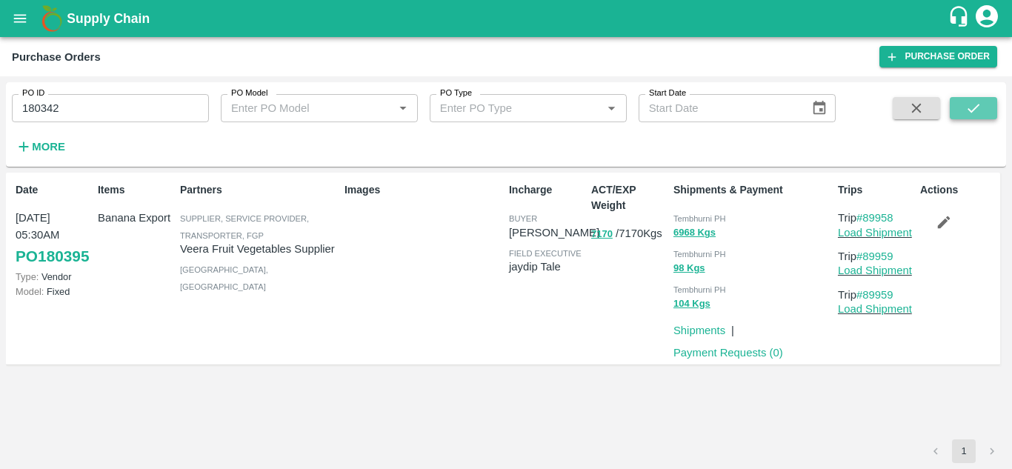
click at [976, 110] on icon "submit" at bounding box center [974, 108] width 16 height 16
click at [953, 225] on button "button" at bounding box center [943, 222] width 47 height 25
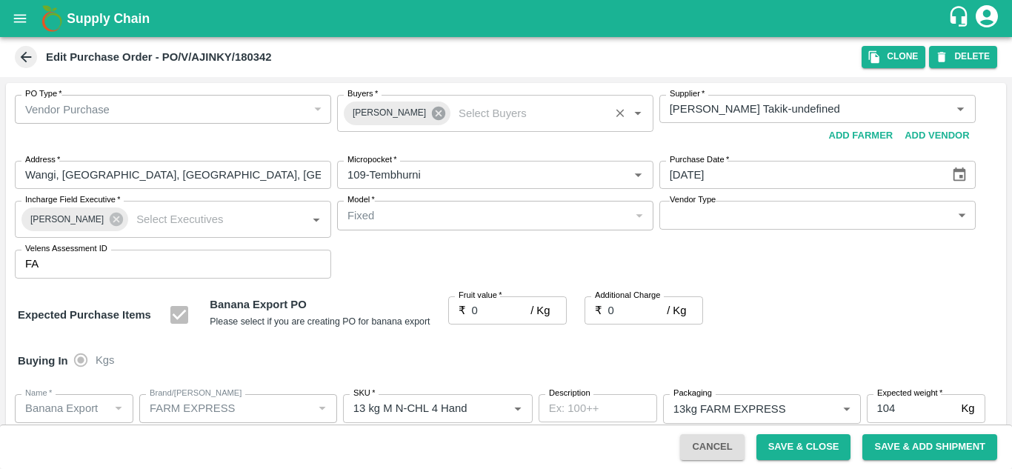
click at [432, 109] on icon at bounding box center [438, 113] width 13 height 13
click at [358, 104] on input "Buyers   *" at bounding box center [483, 108] width 283 height 19
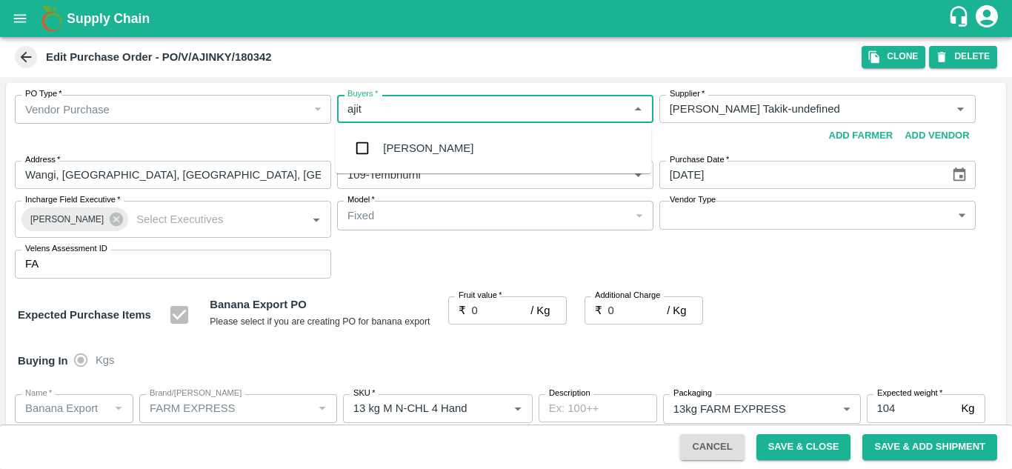
click at [397, 144] on div "Ajit Otari" at bounding box center [428, 148] width 90 height 16
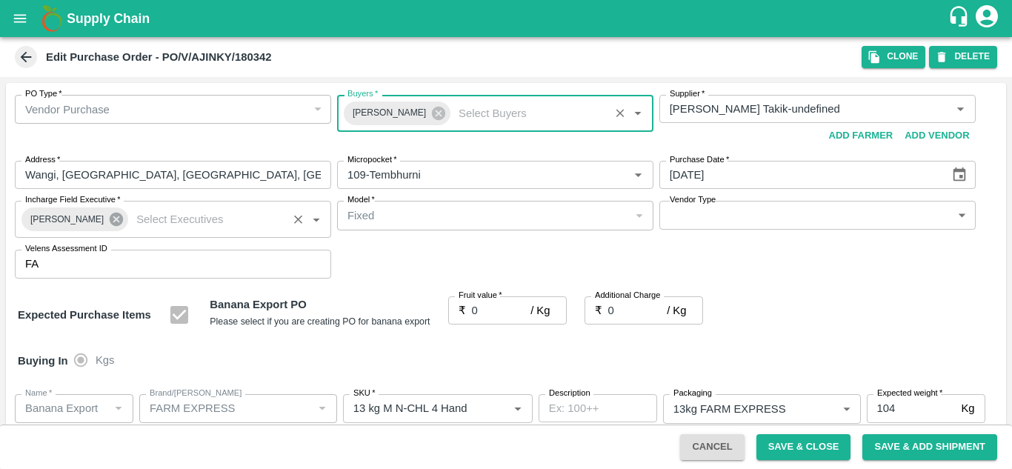
click at [110, 220] on icon at bounding box center [116, 219] width 13 height 13
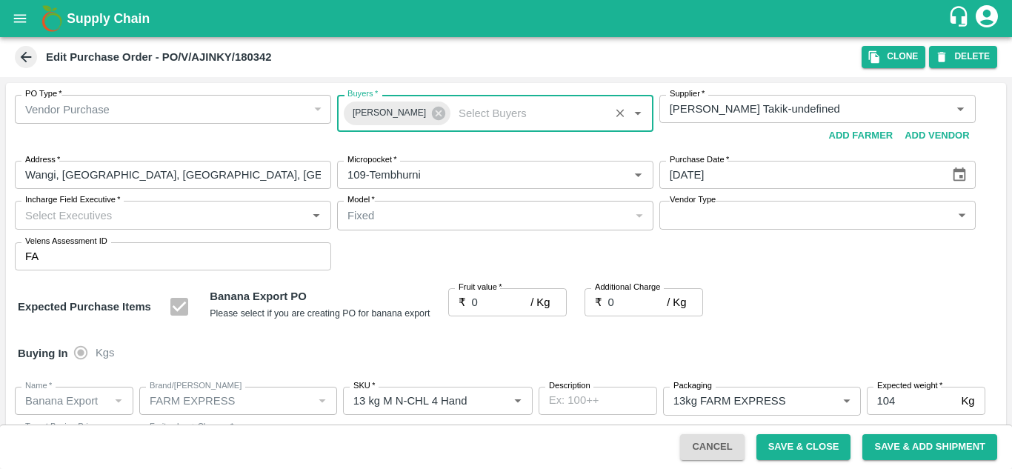
click at [53, 216] on input "Incharge Field Executive   *" at bounding box center [160, 214] width 283 height 19
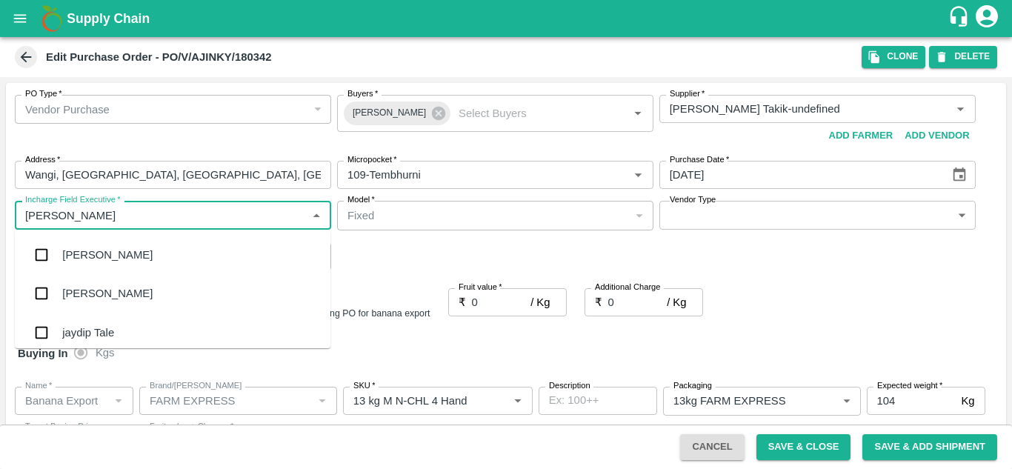
click at [110, 331] on div "jaydip Tale" at bounding box center [88, 333] width 52 height 16
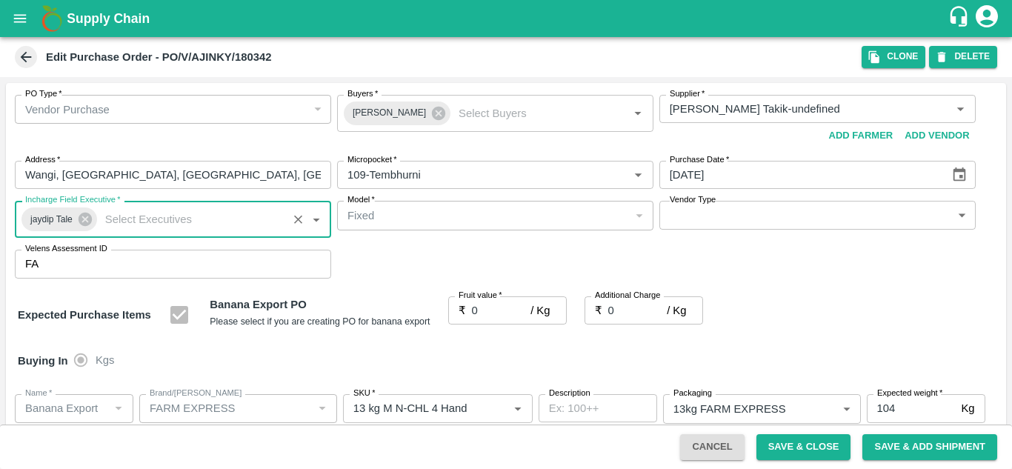
click at [361, 268] on div "PO Type   * Vendor Purchase 2 PO Type Buyers   * Ajit Otari Buyers   * Supplier…" at bounding box center [506, 187] width 1001 height 208
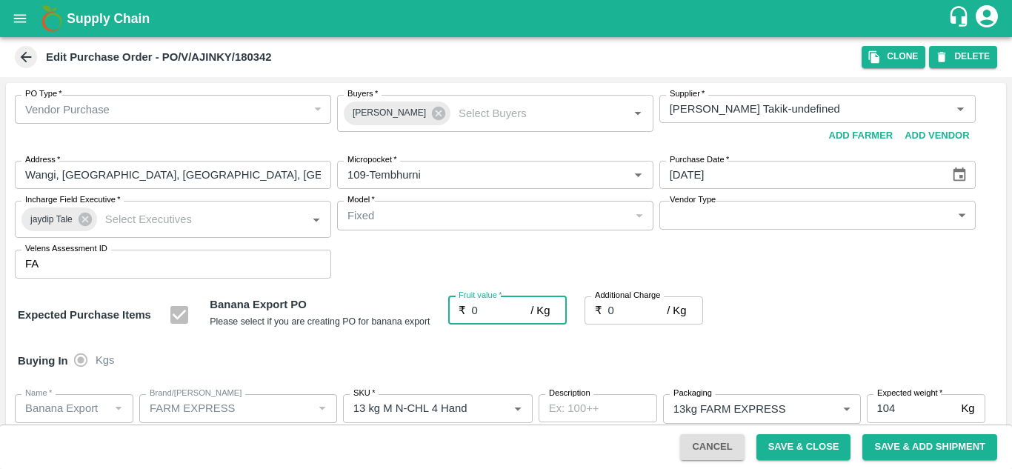
click at [484, 308] on input "0" at bounding box center [501, 310] width 59 height 28
click at [792, 384] on div "Name   * Name   * Brand/Marka Brand/Marka SKU   * SKU   * Description x Descrip…" at bounding box center [506, 433] width 1001 height 102
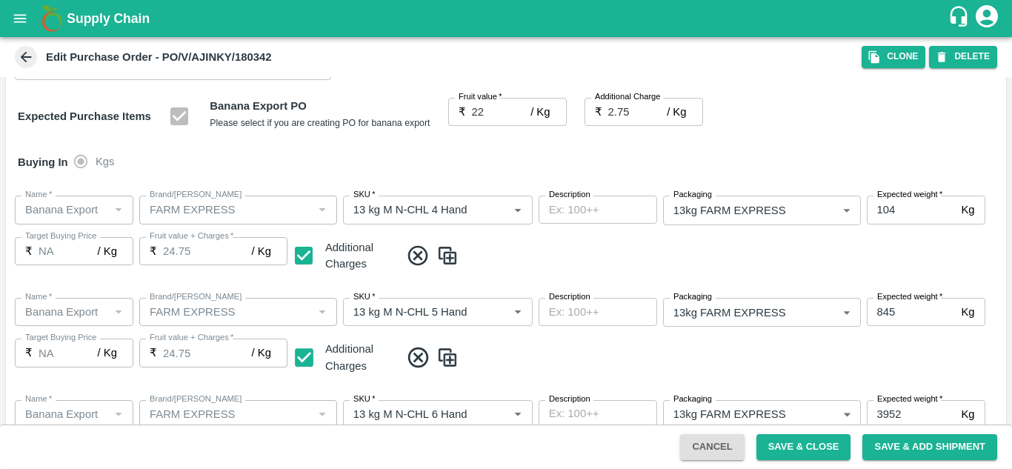
scroll to position [858, 0]
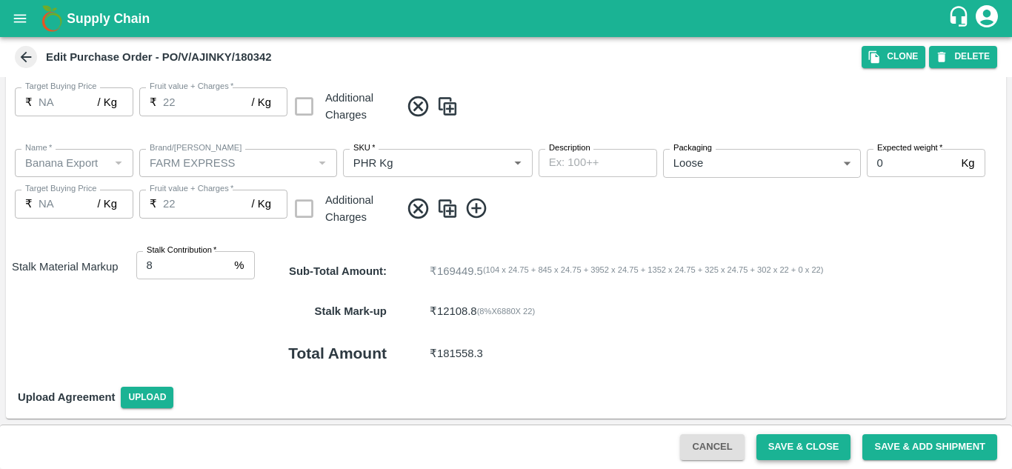
click at [814, 441] on button "Save & Close" at bounding box center [804, 447] width 95 height 26
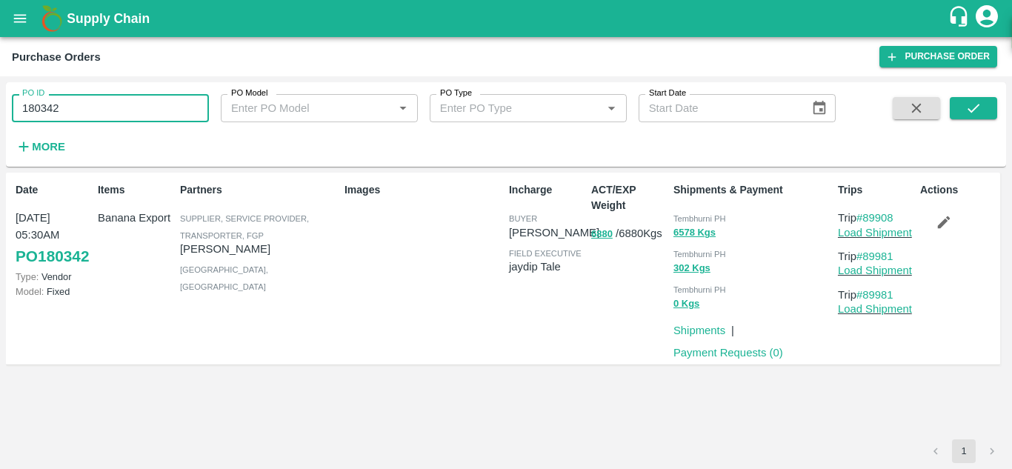
click at [90, 113] on input "180342" at bounding box center [110, 108] width 197 height 28
paste input "text"
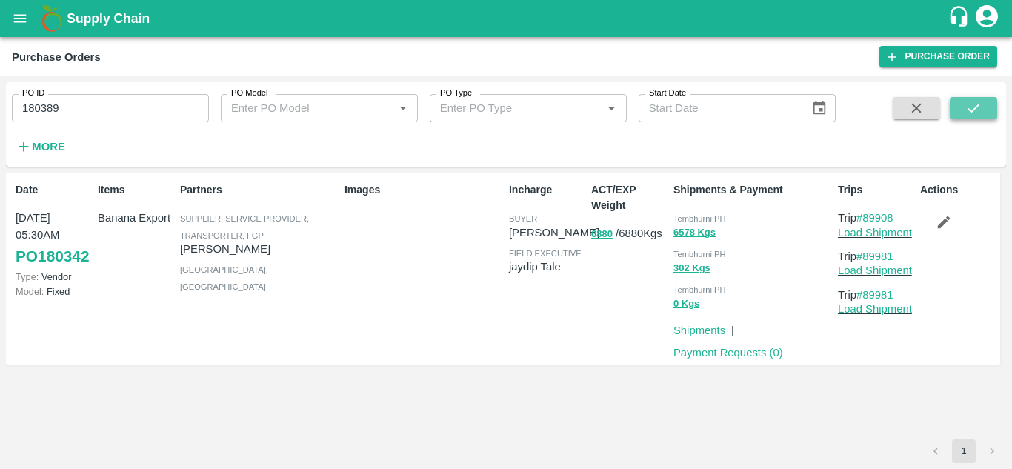
click at [967, 107] on icon "submit" at bounding box center [974, 108] width 16 height 16
click at [947, 223] on icon "button" at bounding box center [944, 222] width 16 height 16
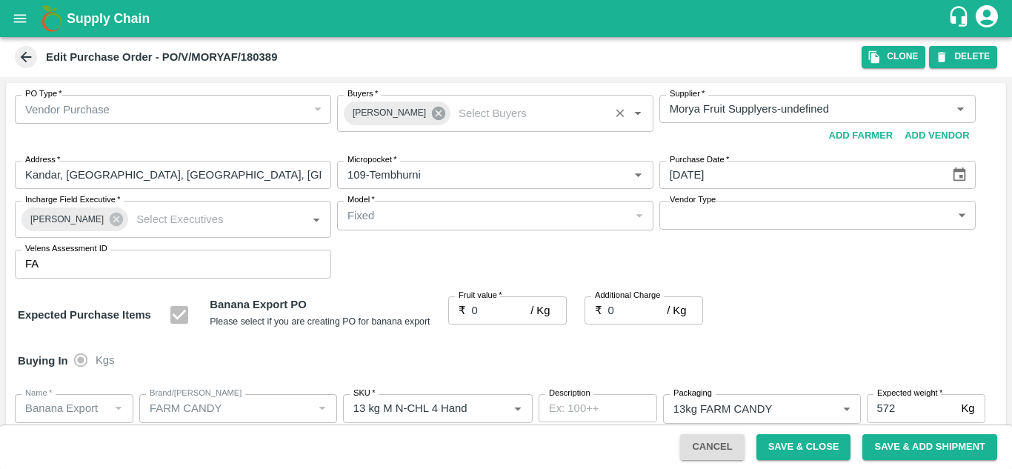
click at [432, 115] on icon at bounding box center [438, 113] width 13 height 13
click at [371, 107] on input "Buyers   *" at bounding box center [483, 108] width 283 height 19
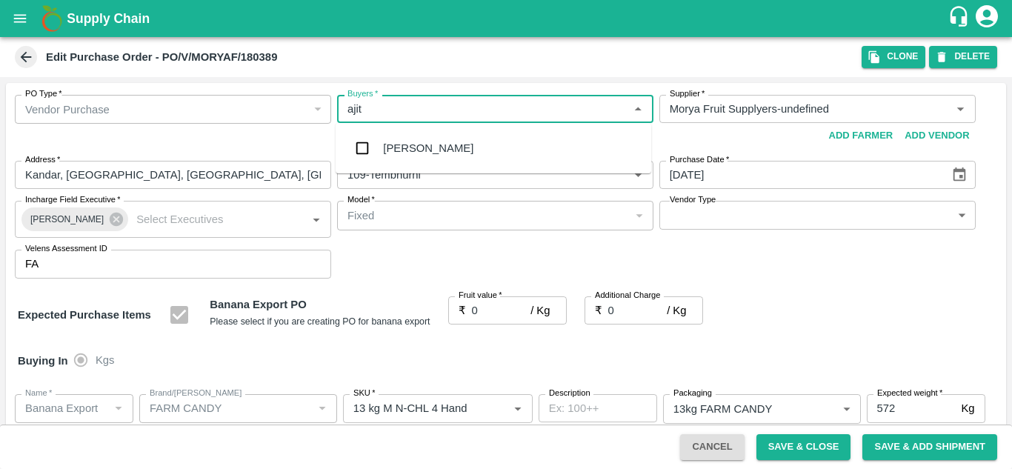
click at [418, 156] on div "Ajit Otari" at bounding box center [428, 148] width 90 height 16
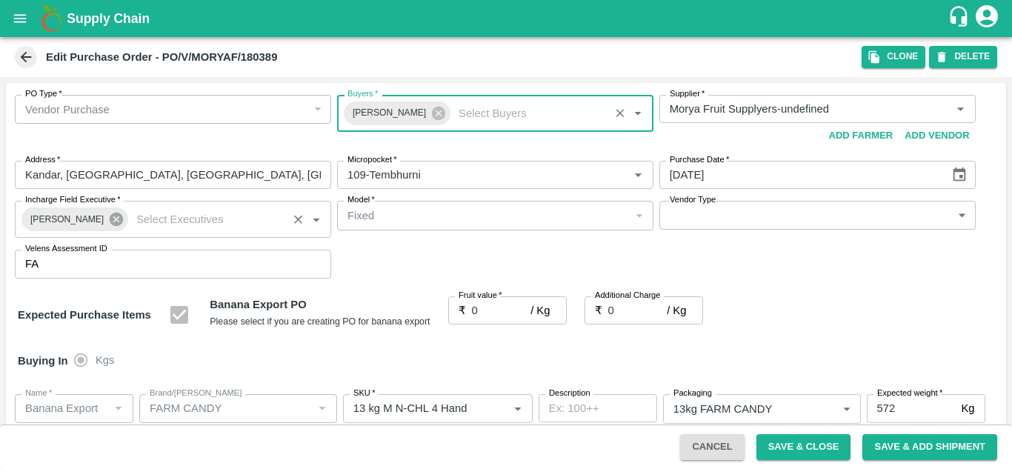
click at [113, 222] on icon at bounding box center [116, 219] width 13 height 13
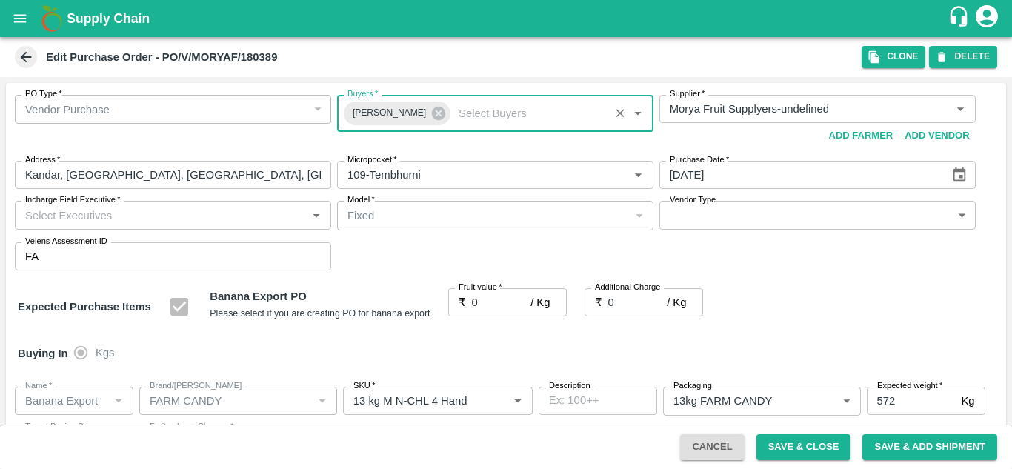
click at [58, 208] on input "Incharge Field Executive   *" at bounding box center [160, 214] width 283 height 19
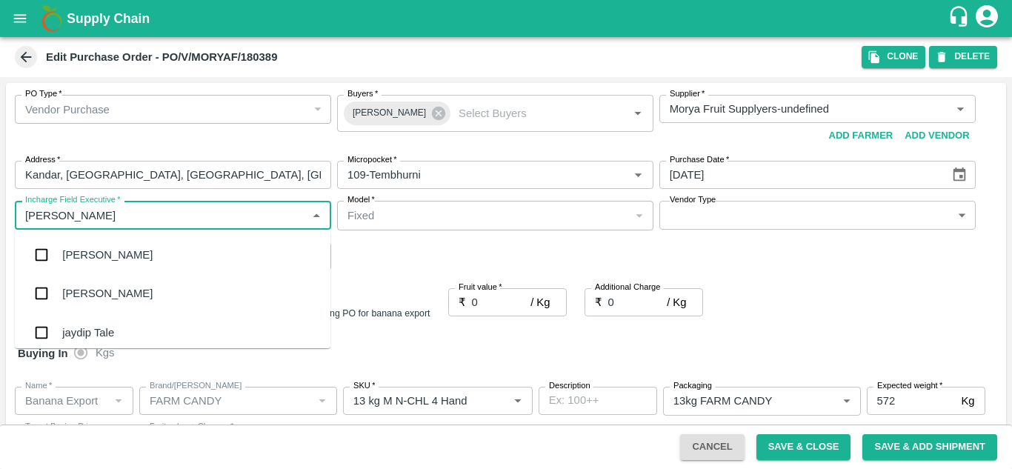
click at [109, 331] on div "jaydip Tale" at bounding box center [88, 333] width 52 height 16
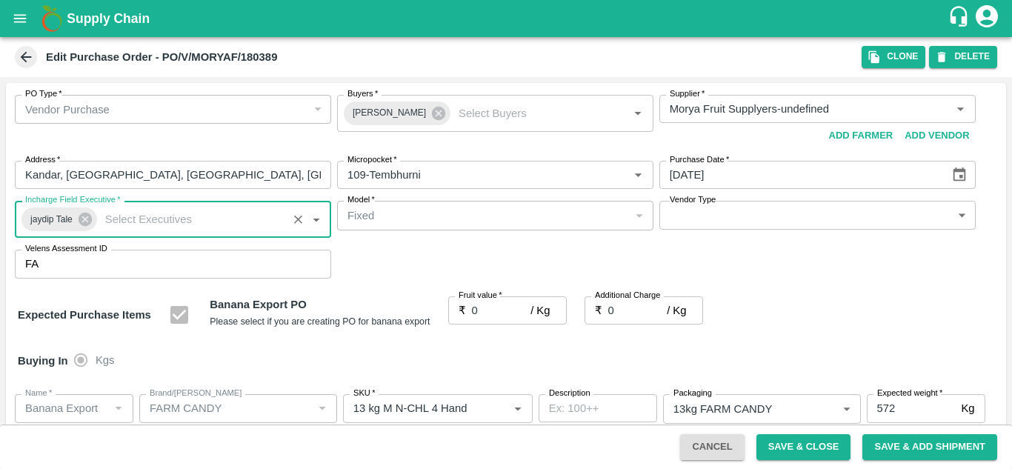
click at [480, 308] on input "0" at bounding box center [501, 310] width 59 height 28
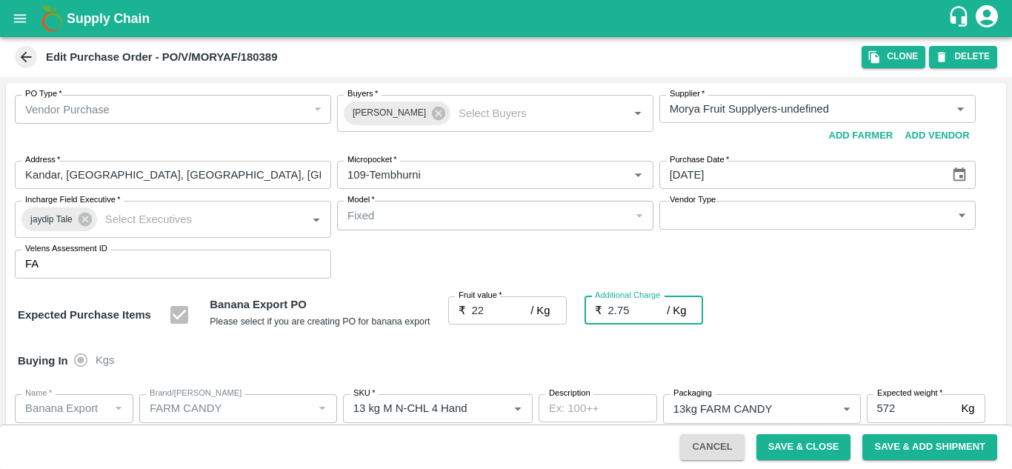
click at [801, 313] on div "Expected Purchase Items Banana Export PO Please select if you are creating PO f…" at bounding box center [506, 315] width 977 height 38
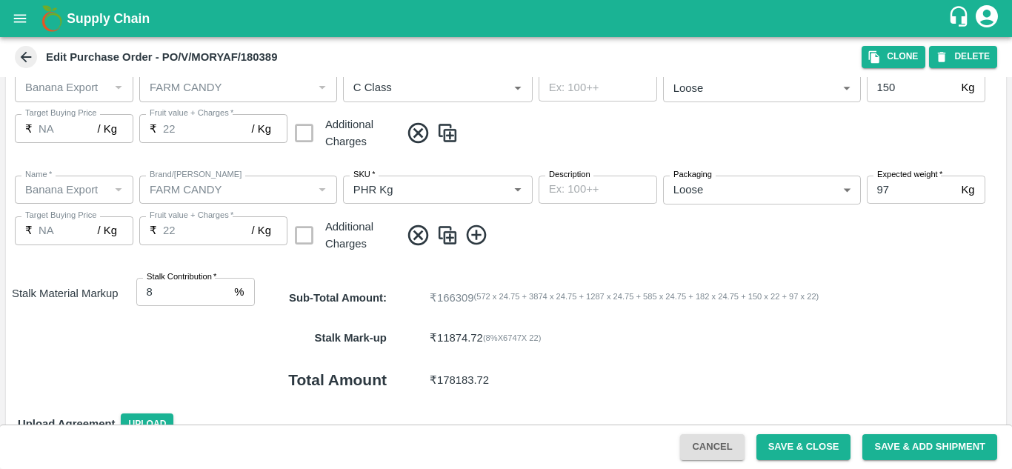
scroll to position [858, 0]
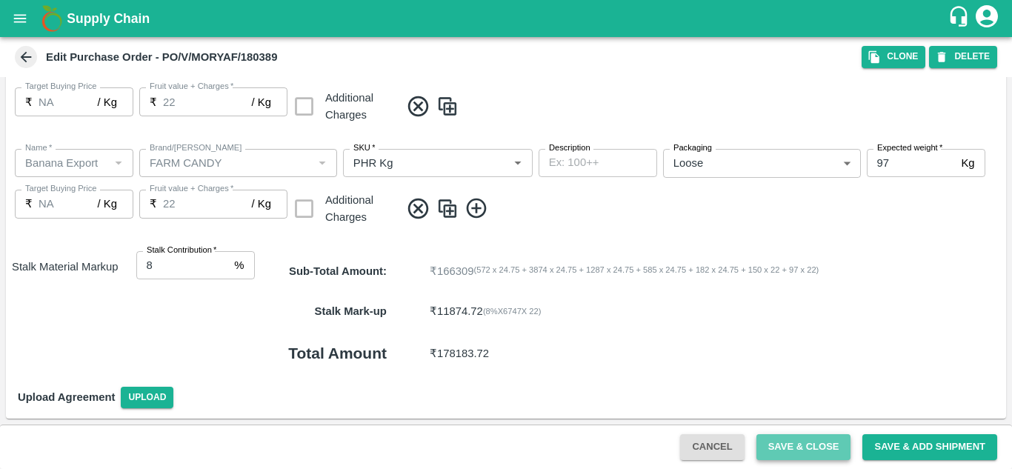
click at [803, 441] on button "Save & Close" at bounding box center [804, 447] width 95 height 26
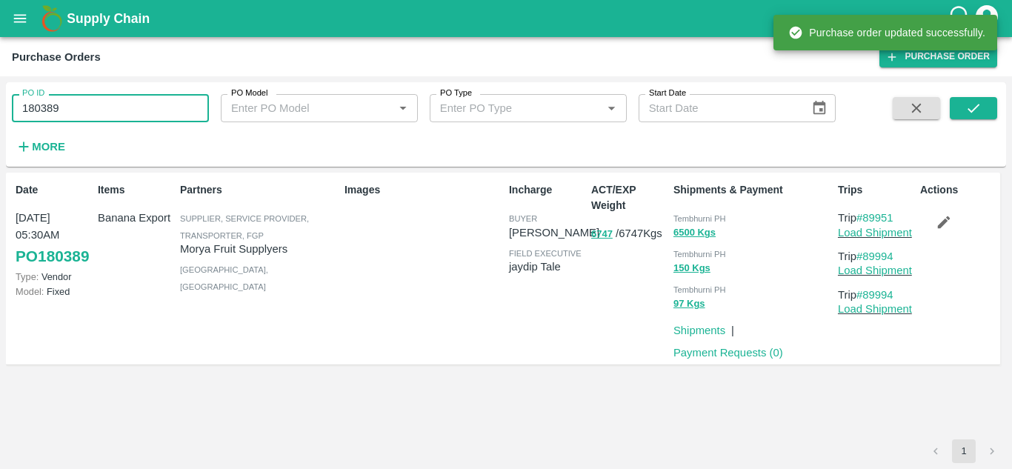
click at [76, 107] on input "180389" at bounding box center [110, 108] width 197 height 28
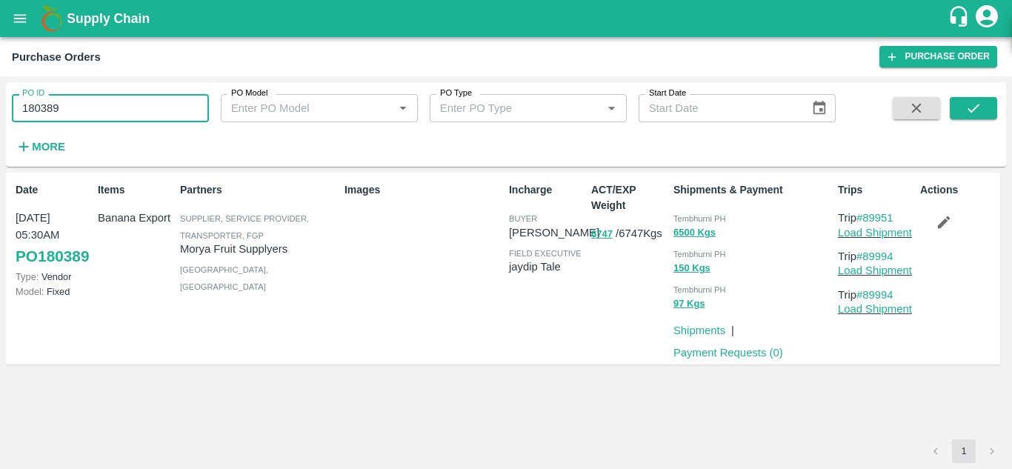
click at [76, 107] on input "180389" at bounding box center [110, 108] width 197 height 28
paste input "text"
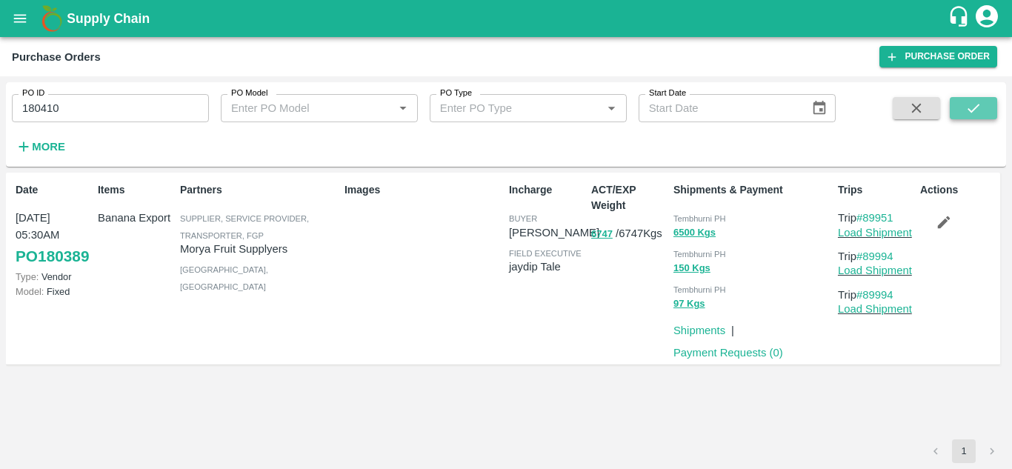
click at [970, 105] on icon "submit" at bounding box center [974, 108] width 16 height 16
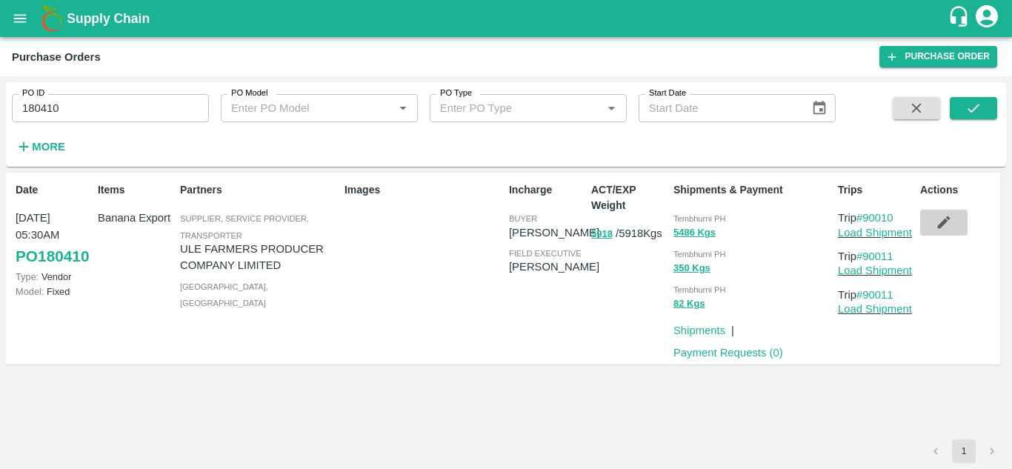
click at [940, 228] on icon "button" at bounding box center [944, 222] width 13 height 13
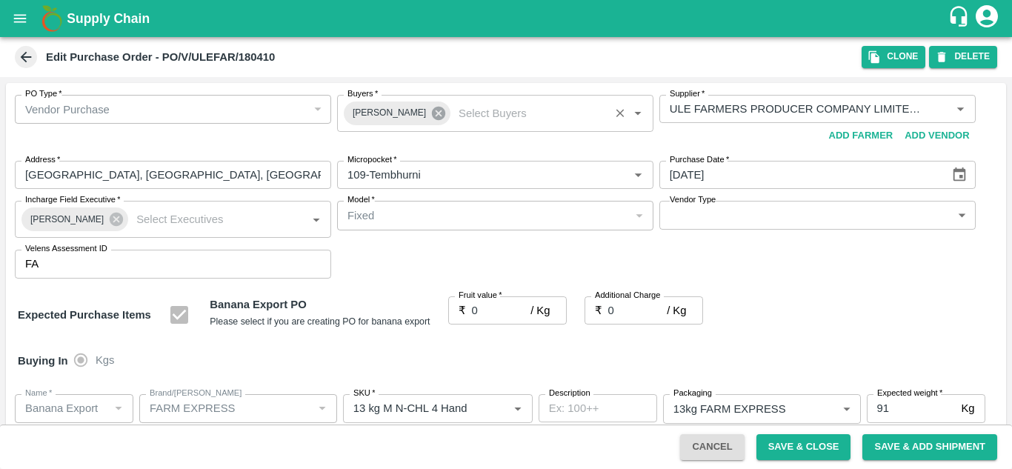
click at [431, 113] on icon at bounding box center [439, 113] width 16 height 16
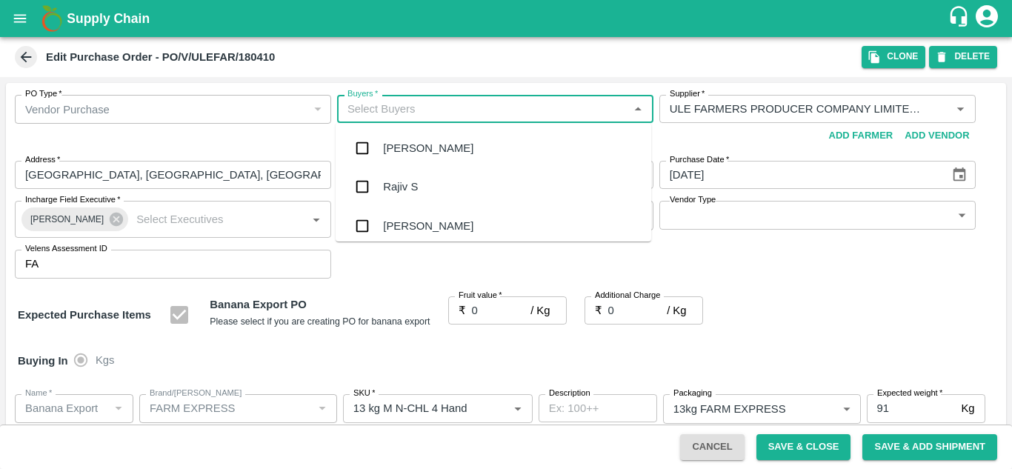
click at [406, 115] on input "Buyers   *" at bounding box center [483, 108] width 283 height 19
click at [414, 152] on div "Ajit Otari" at bounding box center [428, 148] width 90 height 16
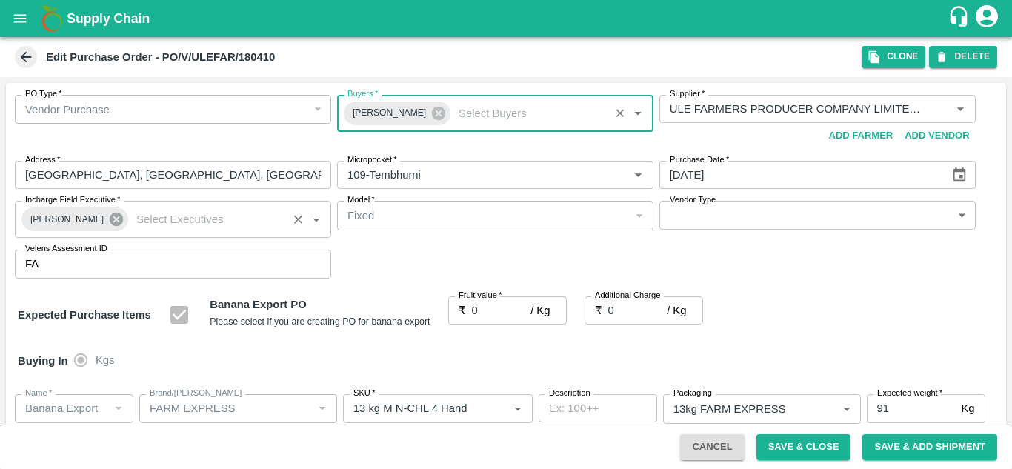
click at [110, 223] on icon at bounding box center [116, 219] width 13 height 13
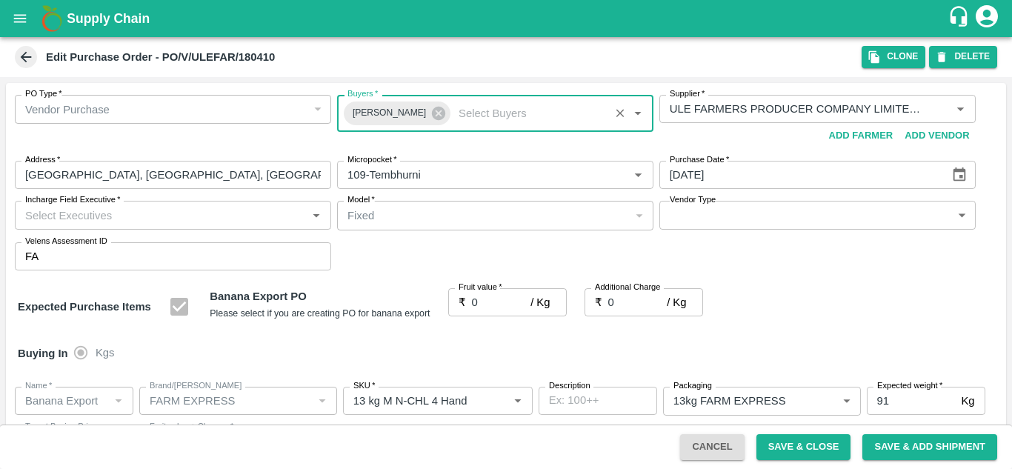
click at [50, 208] on input "Incharge Field Executive   *" at bounding box center [160, 214] width 283 height 19
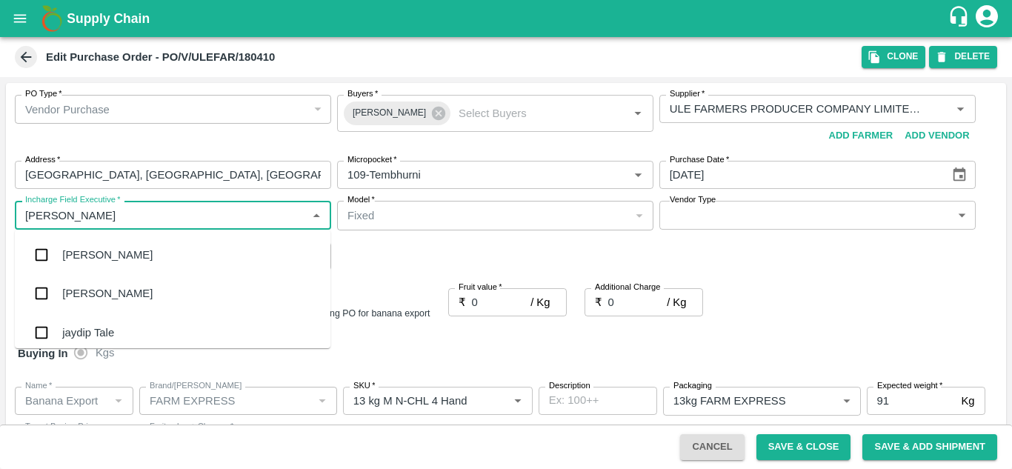
click at [99, 327] on div "jaydip Tale" at bounding box center [88, 333] width 52 height 16
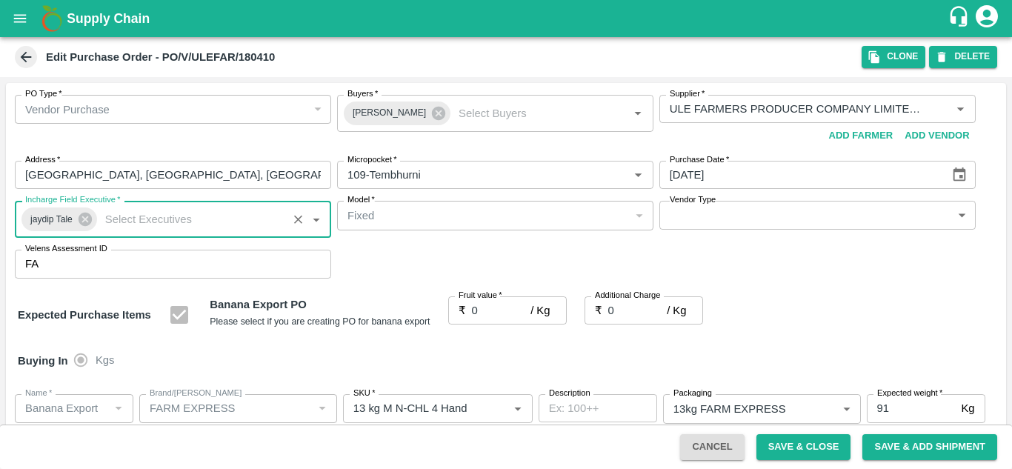
click at [485, 300] on label "Fruit value   *" at bounding box center [481, 296] width 44 height 12
click at [485, 300] on input "0" at bounding box center [501, 310] width 59 height 28
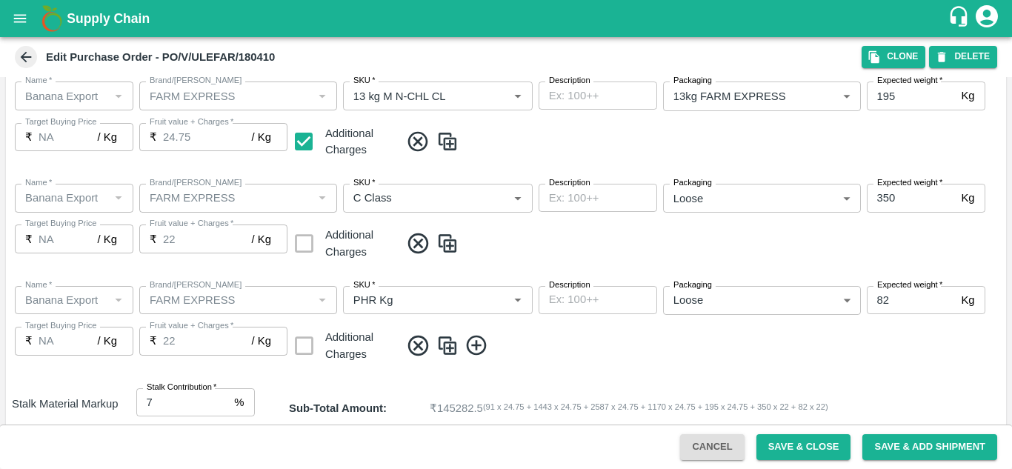
scroll to position [858, 0]
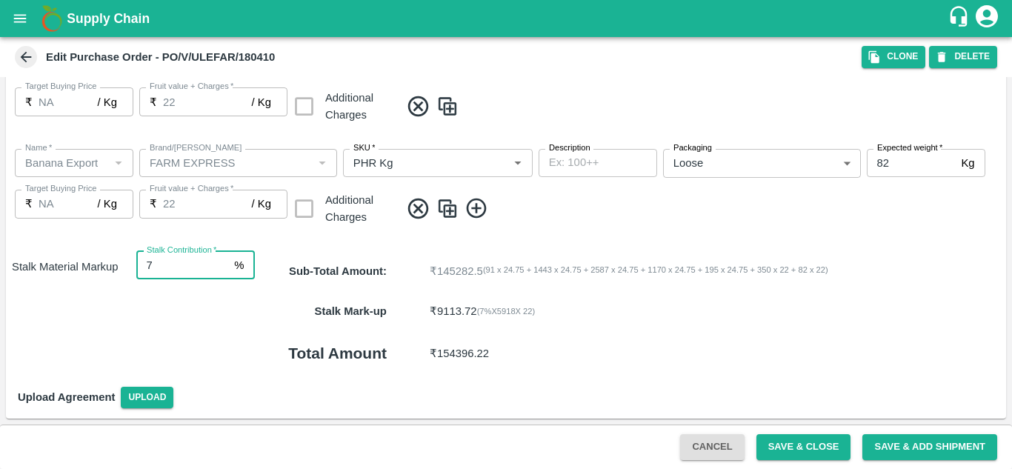
click at [170, 269] on input "7" at bounding box center [182, 265] width 93 height 28
click at [574, 285] on div "Sub-Total Amount : ₹ 145282.5 ( 91 x 24.75 + 1443 x 24.75 + 2587 x 24.75 + 1170…" at bounding box center [630, 271] width 751 height 40
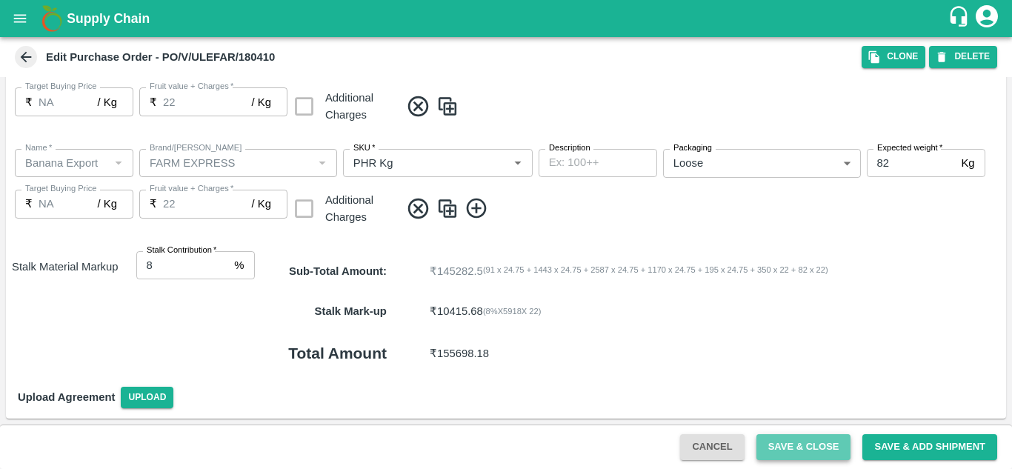
click at [820, 441] on button "Save & Close" at bounding box center [804, 447] width 95 height 26
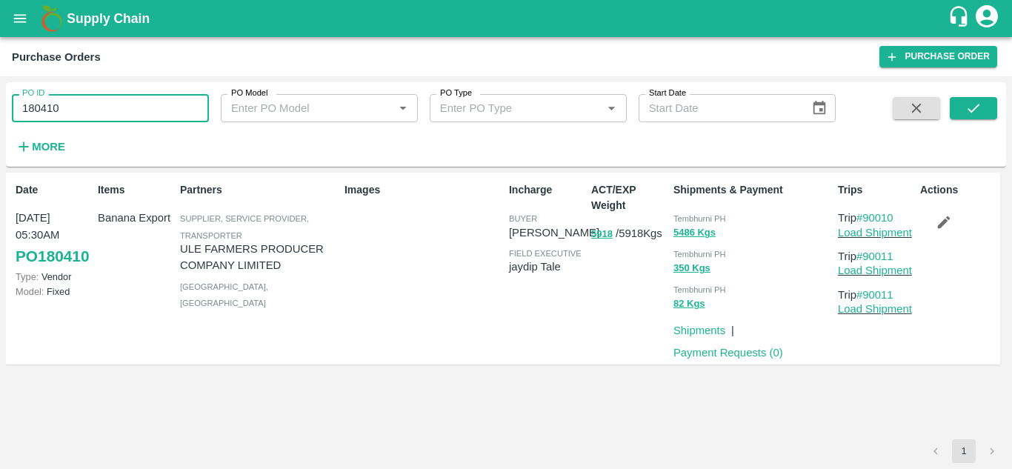
click at [64, 110] on input "180410" at bounding box center [110, 108] width 197 height 28
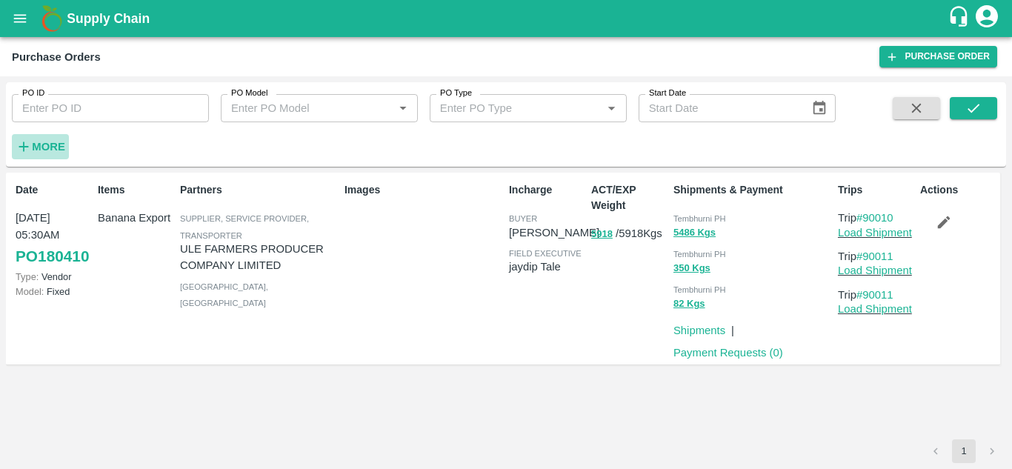
click at [55, 142] on strong "More" at bounding box center [48, 147] width 33 height 12
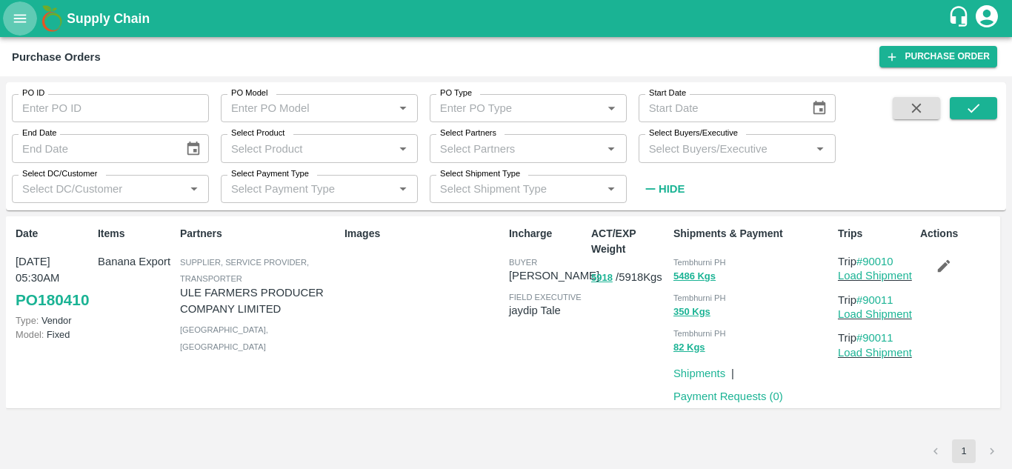
click at [30, 16] on button "open drawer" at bounding box center [20, 18] width 34 height 34
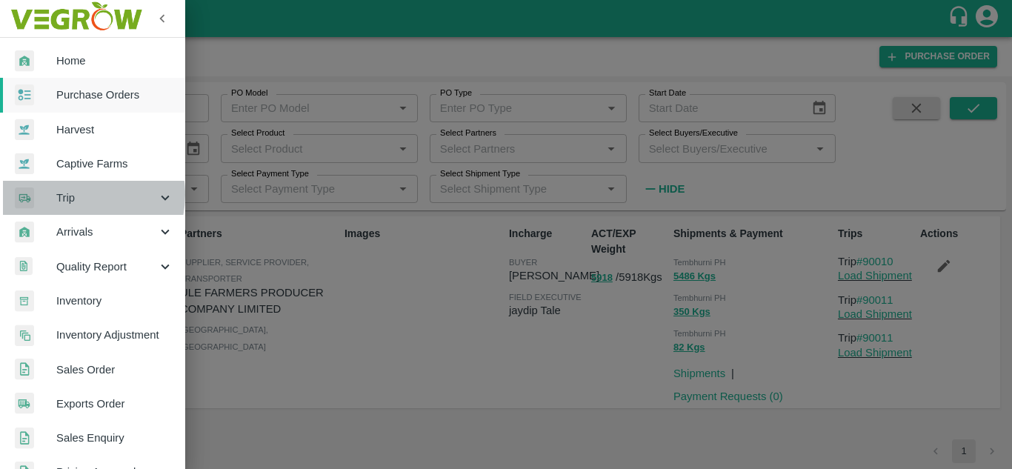
click at [78, 195] on span "Trip" at bounding box center [106, 198] width 101 height 16
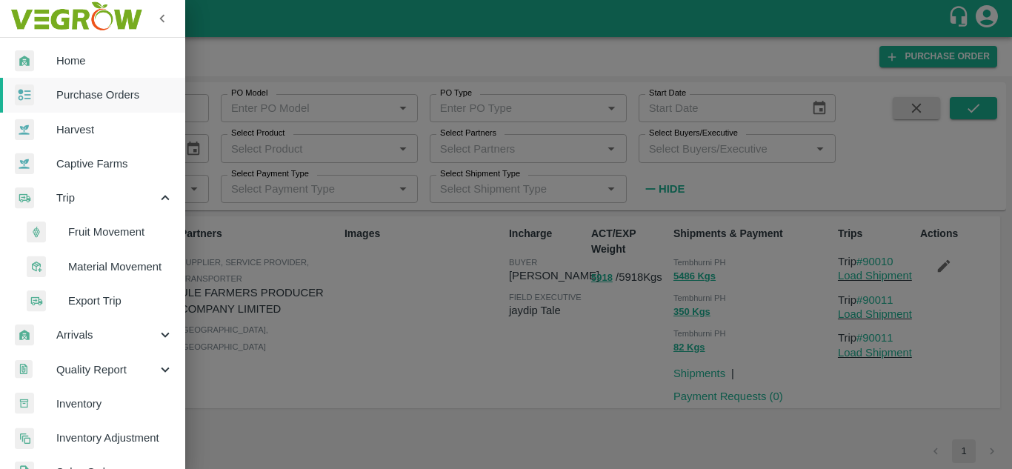
click at [98, 232] on span "Fruit Movement" at bounding box center [120, 232] width 105 height 16
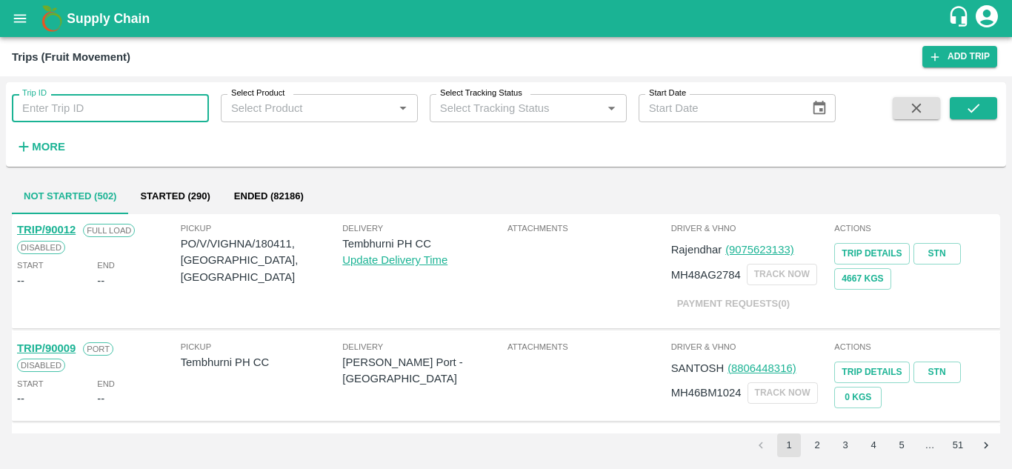
click at [72, 109] on input "Trip ID" at bounding box center [110, 108] width 197 height 28
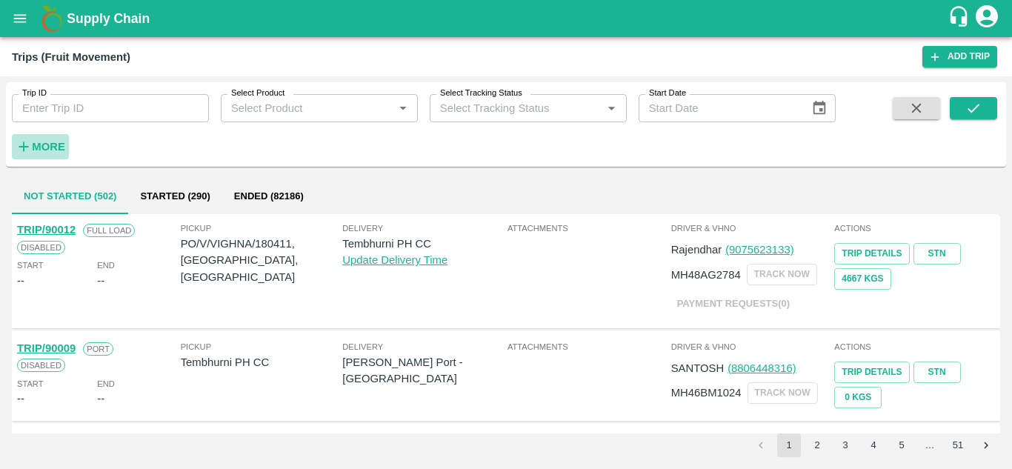
click at [47, 139] on h6 "More" at bounding box center [48, 146] width 33 height 19
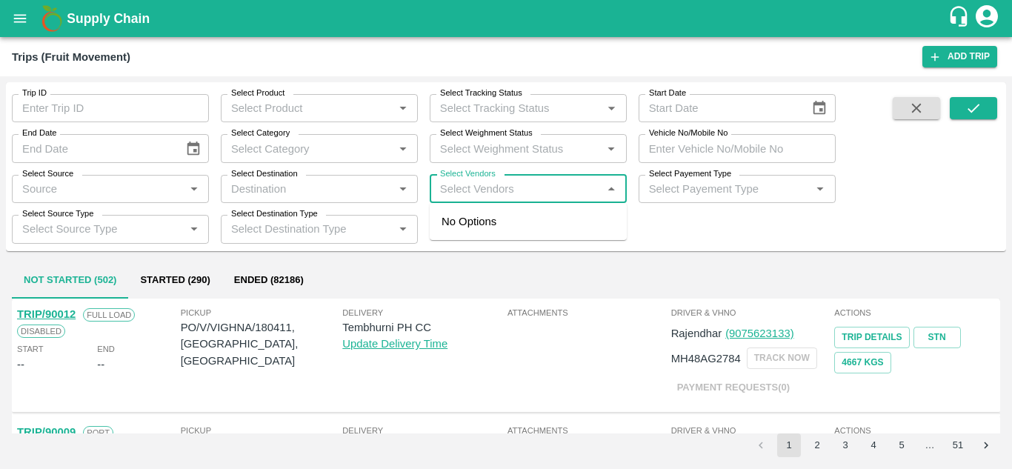
click at [458, 188] on input "Select Vendors" at bounding box center [516, 188] width 164 height 19
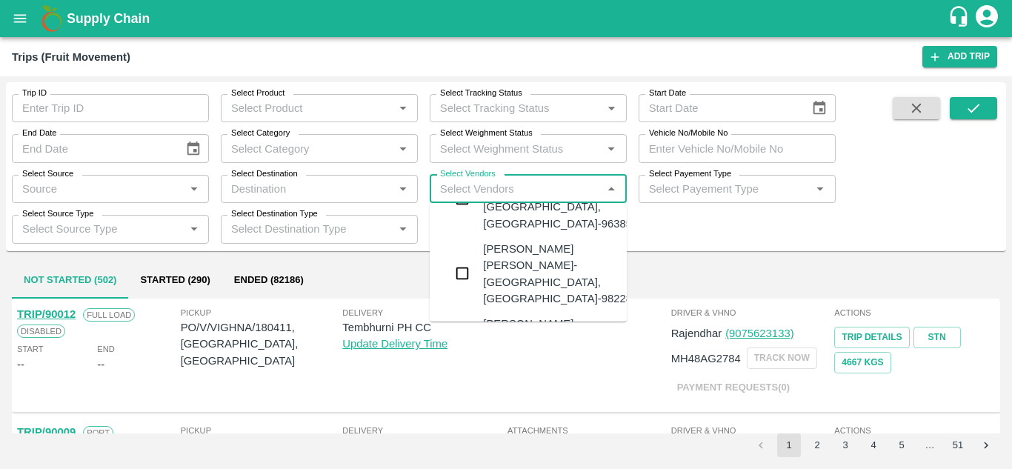
scroll to position [107, 0]
click at [536, 240] on div "Dipak Dashrath Shankar-Footjawalgaon, Solapur-9822885296" at bounding box center [572, 273] width 179 height 66
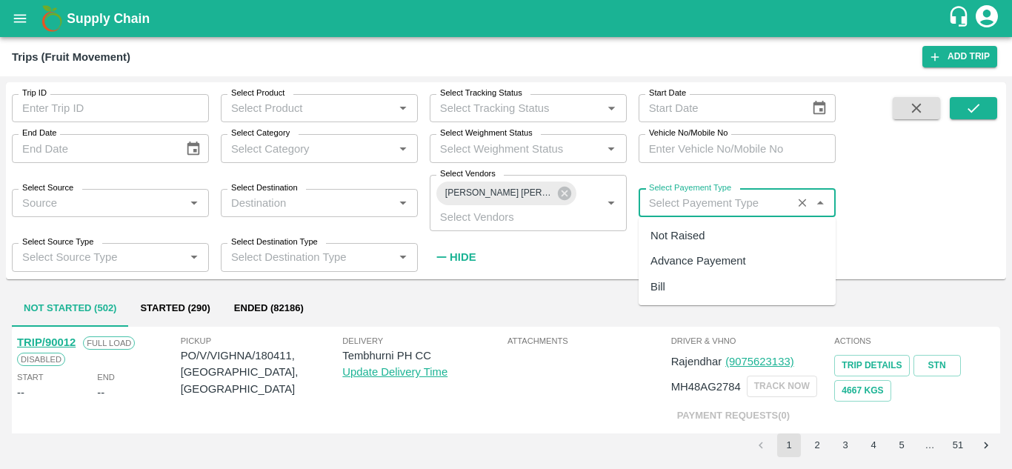
click at [663, 205] on input "Select Payement Type" at bounding box center [715, 202] width 145 height 19
click at [677, 234] on div "Not Raised" at bounding box center [678, 236] width 54 height 16
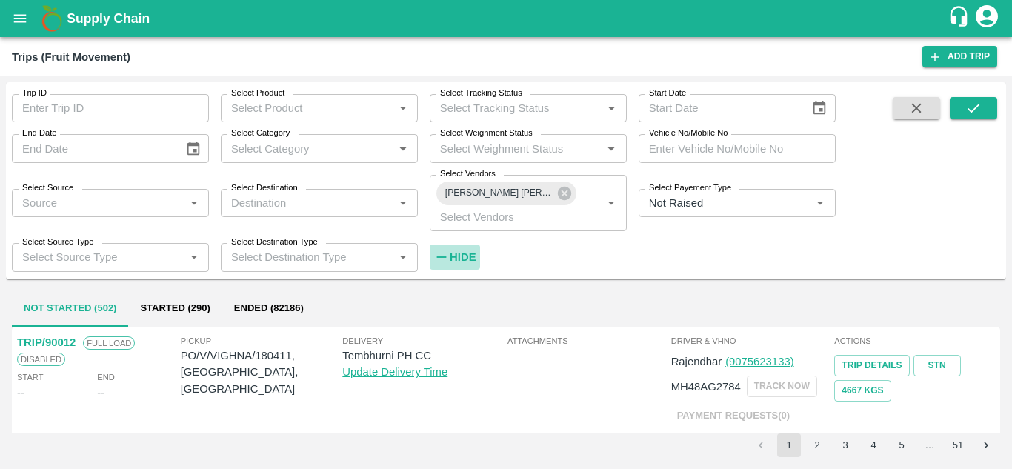
click at [461, 259] on strong "Hide" at bounding box center [463, 257] width 26 height 12
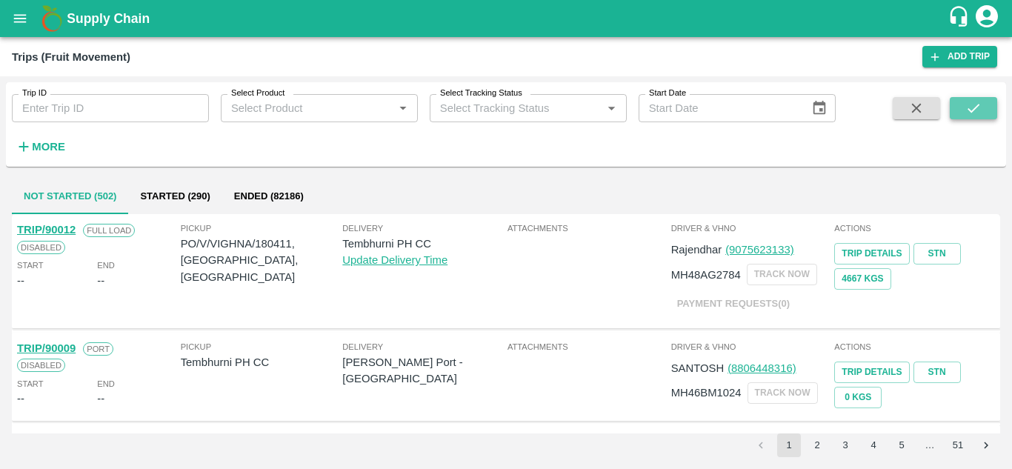
click at [981, 99] on button "submit" at bounding box center [973, 108] width 47 height 22
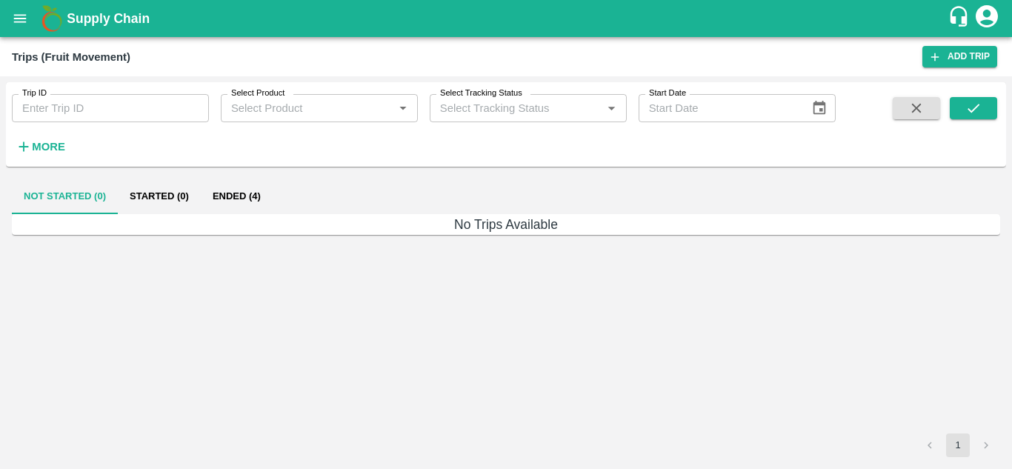
click at [247, 188] on button "Ended (4)" at bounding box center [237, 197] width 72 height 36
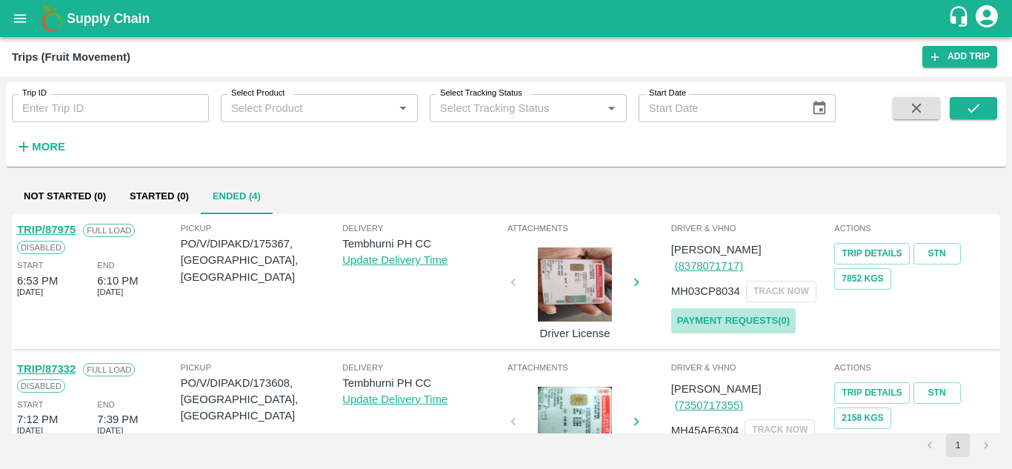
click at [731, 308] on link "Payment Requests( 0 )" at bounding box center [733, 321] width 125 height 26
click at [980, 106] on icon "submit" at bounding box center [974, 108] width 16 height 16
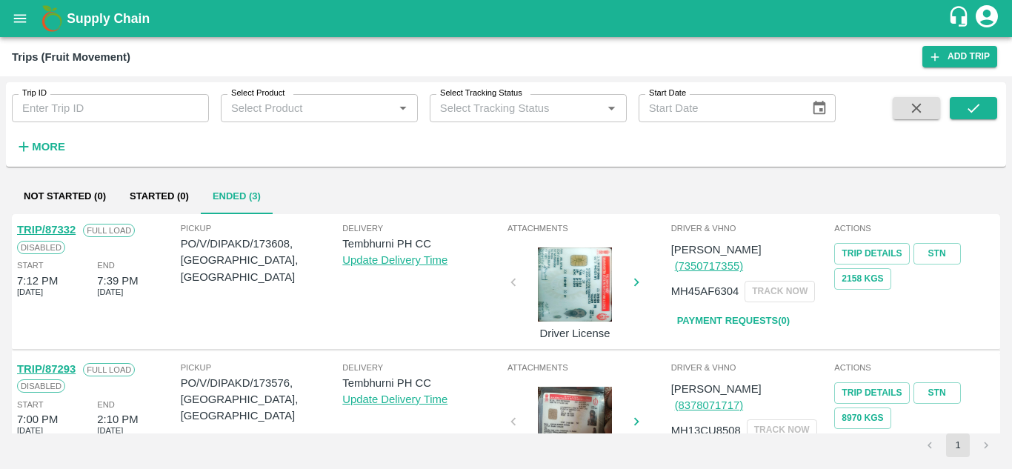
scroll to position [198, 0]
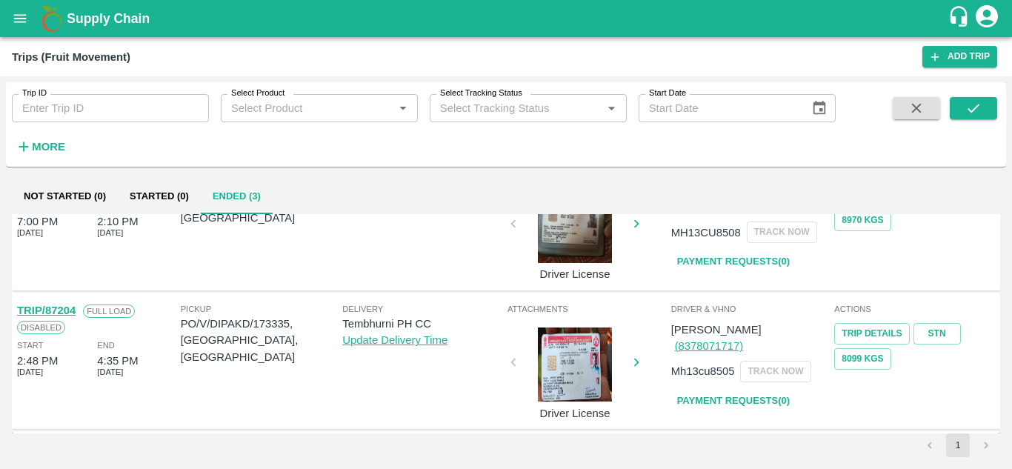
click at [70, 145] on div "Trip ID Trip ID Select Product Select Product   * Select Tracking Status Select…" at bounding box center [418, 120] width 836 height 77
click at [56, 144] on strong "More" at bounding box center [48, 147] width 33 height 12
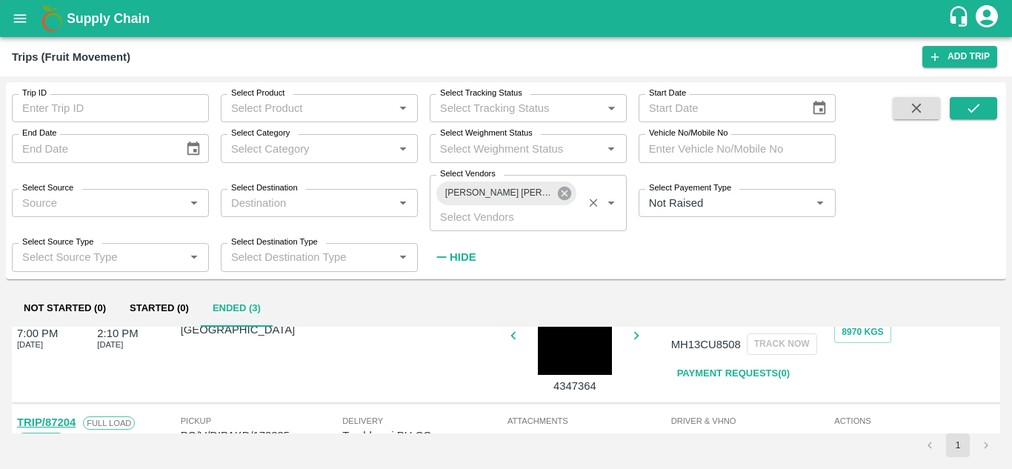
click at [568, 194] on icon at bounding box center [564, 193] width 13 height 13
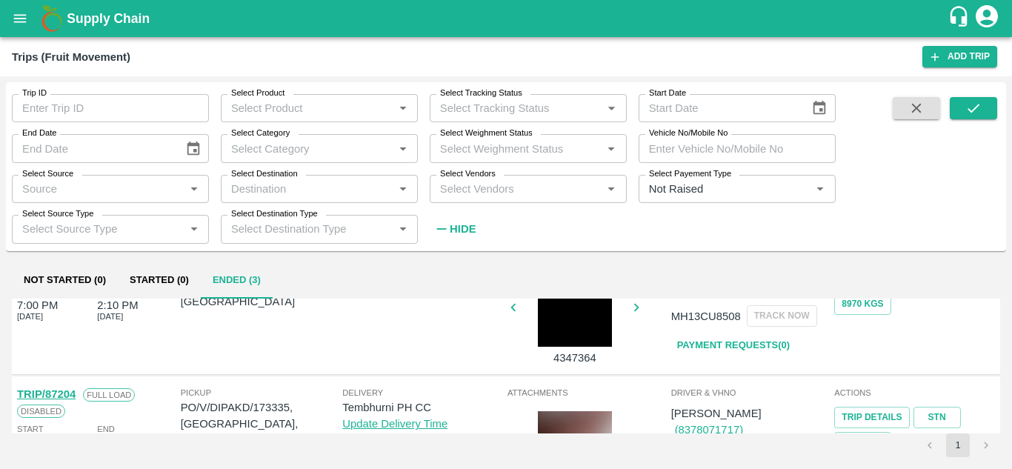
click at [477, 193] on input "Select Vendors" at bounding box center [516, 188] width 164 height 19
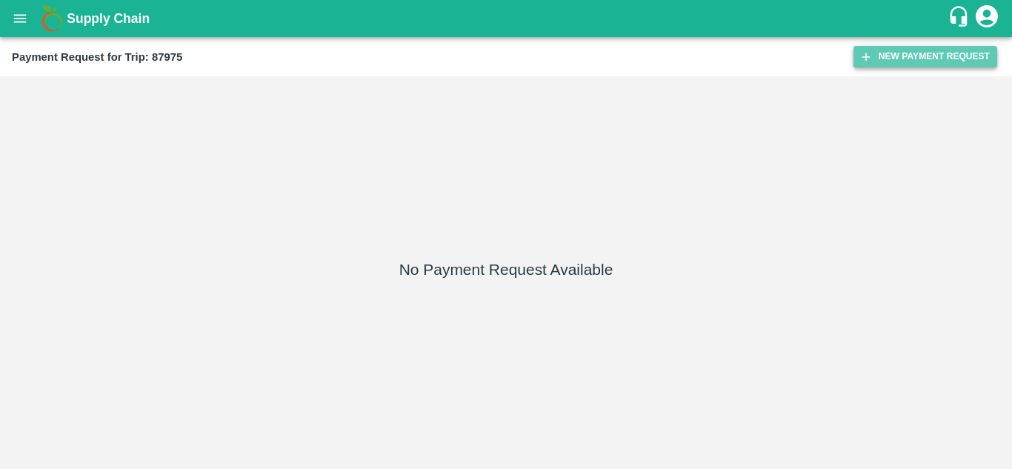
click at [931, 51] on button "New Payment Request" at bounding box center [926, 56] width 144 height 21
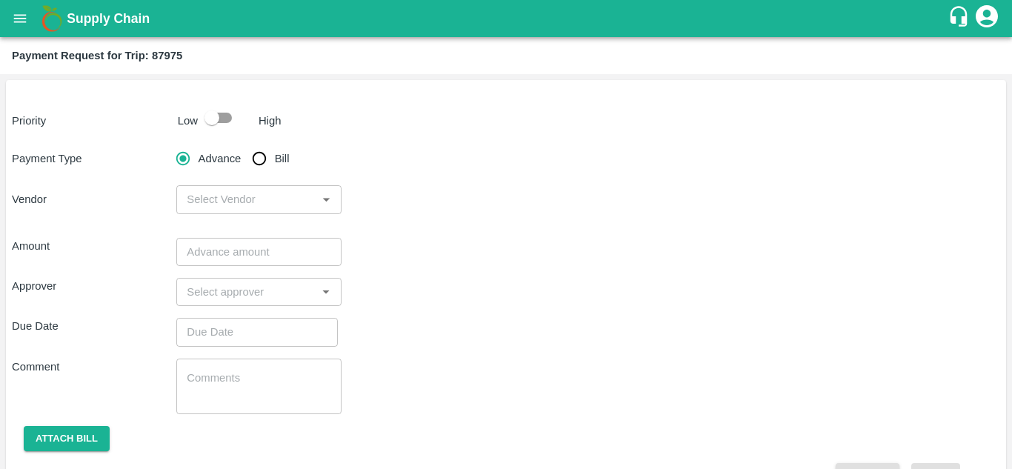
click at [227, 120] on input "checkbox" at bounding box center [212, 118] width 84 height 28
checkbox input "true"
click at [256, 161] on input "Bill" at bounding box center [260, 159] width 30 height 30
radio input "true"
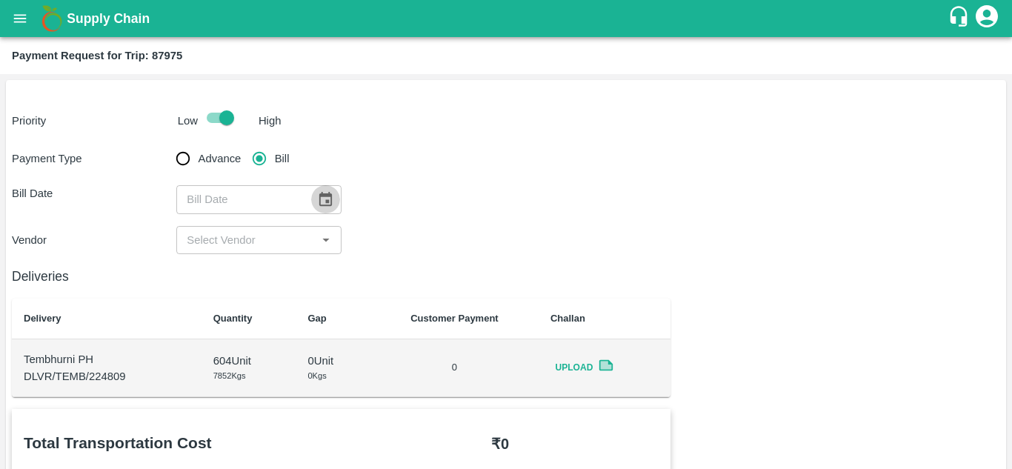
click at [328, 195] on icon "Choose date" at bounding box center [325, 199] width 13 height 14
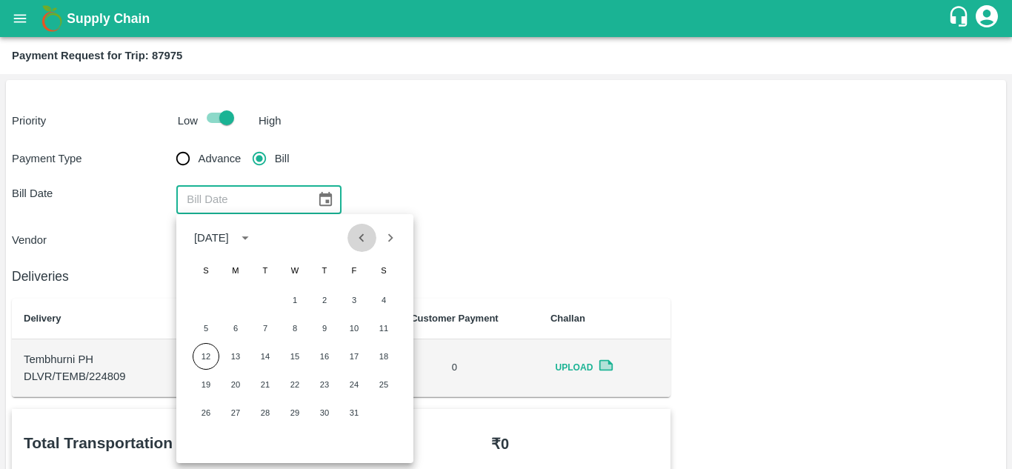
click at [364, 236] on icon "Previous month" at bounding box center [362, 238] width 16 height 16
click at [318, 329] on button "11" at bounding box center [324, 328] width 27 height 27
type input "[DATE]"
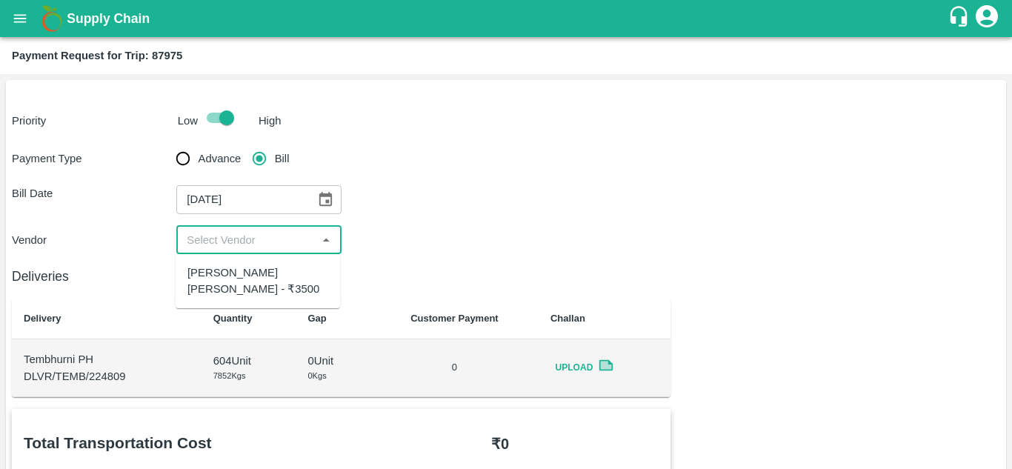
drag, startPoint x: 258, startPoint y: 241, endPoint x: 250, endPoint y: 278, distance: 37.8
click at [250, 278] on body "Supply Chain Payment Request for Trip: 87975 Priority Low High Payment Type Adv…" at bounding box center [506, 234] width 1012 height 469
click at [250, 278] on div "[PERSON_NAME] [PERSON_NAME] - ₹3500" at bounding box center [258, 281] width 141 height 33
type input "[PERSON_NAME] [PERSON_NAME] - ₹3500"
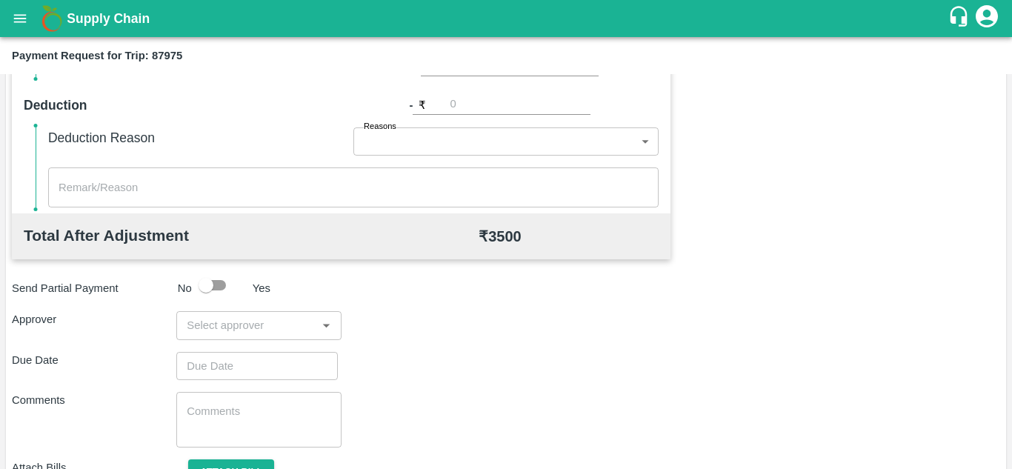
scroll to position [674, 0]
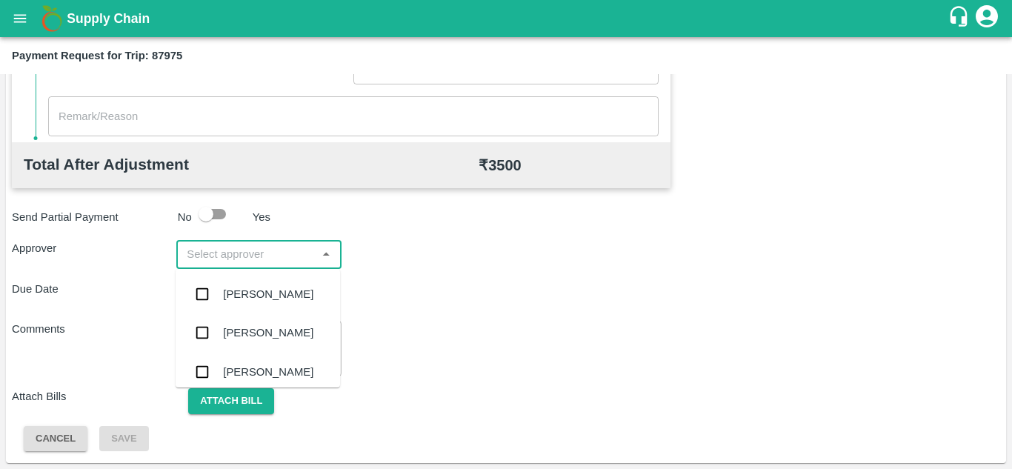
click at [222, 250] on input "input" at bounding box center [246, 254] width 131 height 19
type input "prasa"
click at [274, 299] on div "[PERSON_NAME]" at bounding box center [268, 294] width 90 height 16
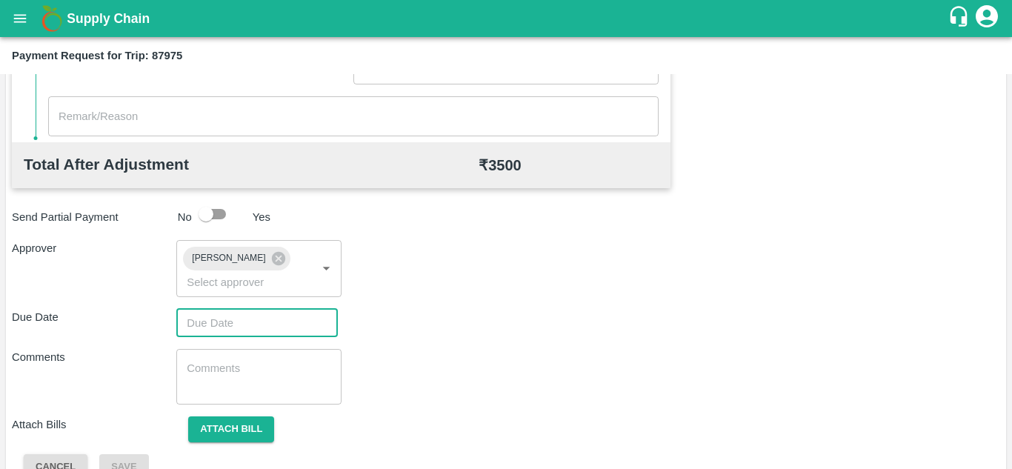
type input "DD/MM/YYYY hh:mm aa"
click at [205, 318] on input "DD/MM/YYYY hh:mm aa" at bounding box center [251, 323] width 151 height 28
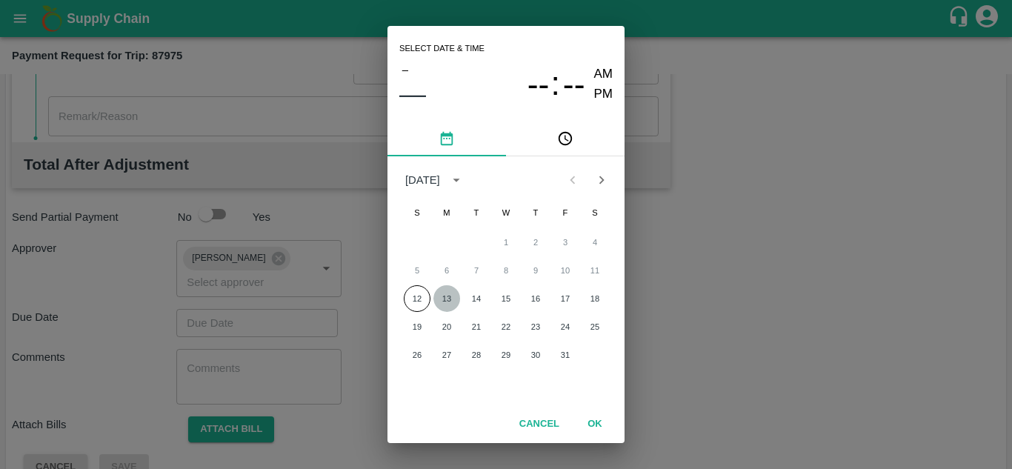
click at [446, 293] on button "13" at bounding box center [447, 298] width 27 height 27
type input "[DATE] 12:00 AM"
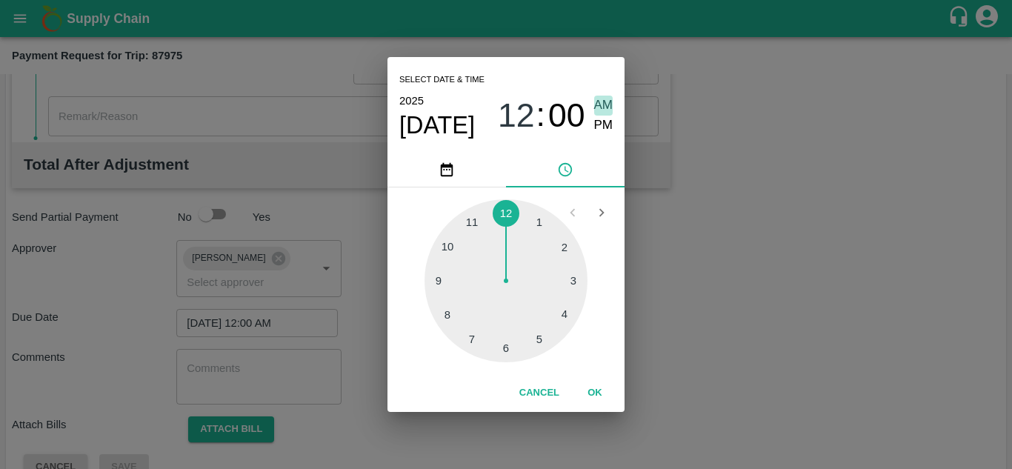
click at [608, 110] on span "AM" at bounding box center [603, 106] width 19 height 20
click at [597, 392] on button "OK" at bounding box center [594, 393] width 47 height 26
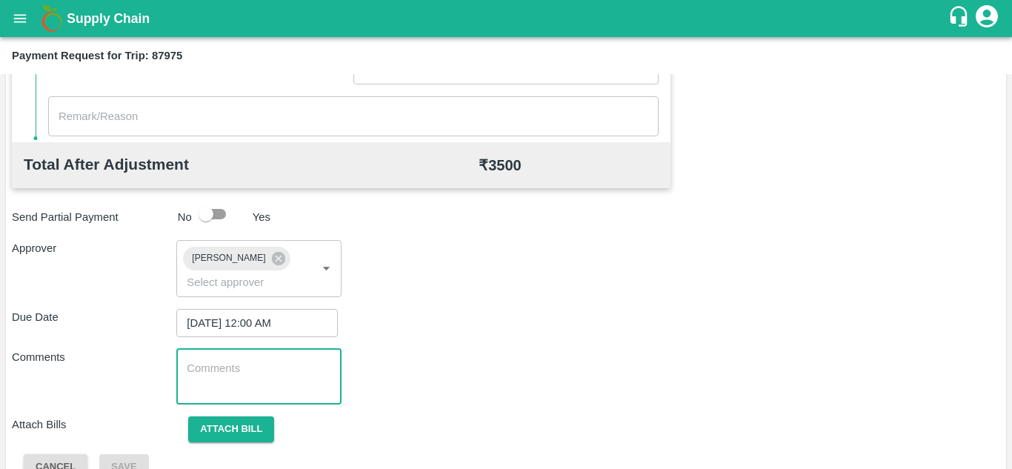
click at [232, 373] on textarea at bounding box center [259, 376] width 144 height 31
paste textarea "180410"
click at [251, 367] on textarea "180410" at bounding box center [259, 376] width 144 height 31
type textarea "1"
type textarea "Transport Bill"
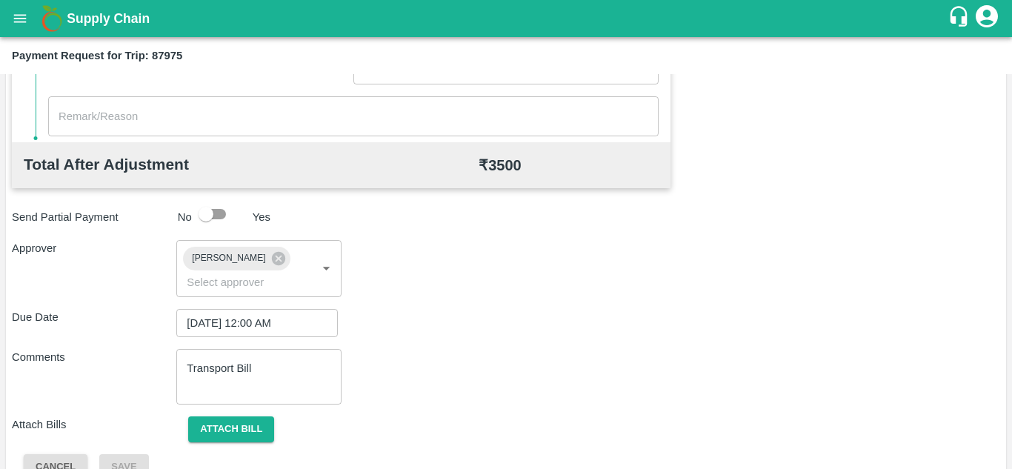
click at [476, 346] on div "Total Transportation Cost ₹ 3500 Advance payment - ₹ Additional Charges(+) Inam…" at bounding box center [506, 108] width 989 height 746
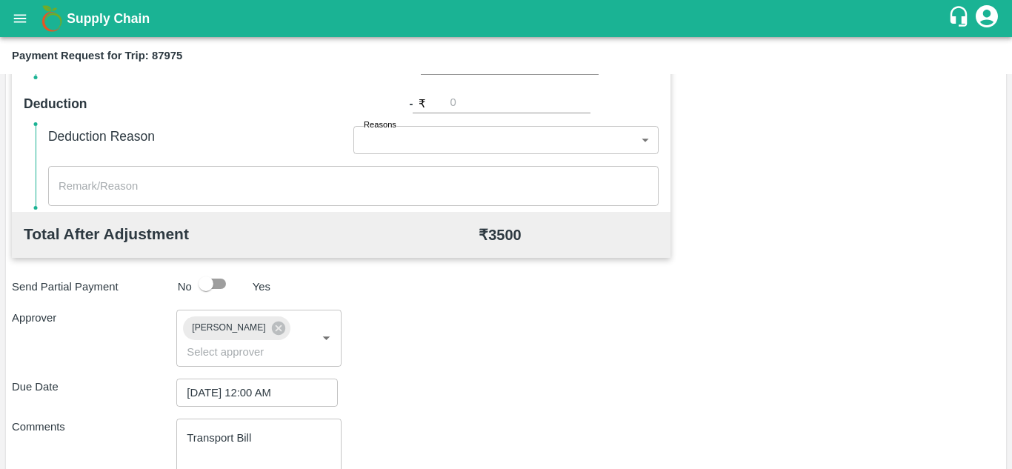
scroll to position [703, 0]
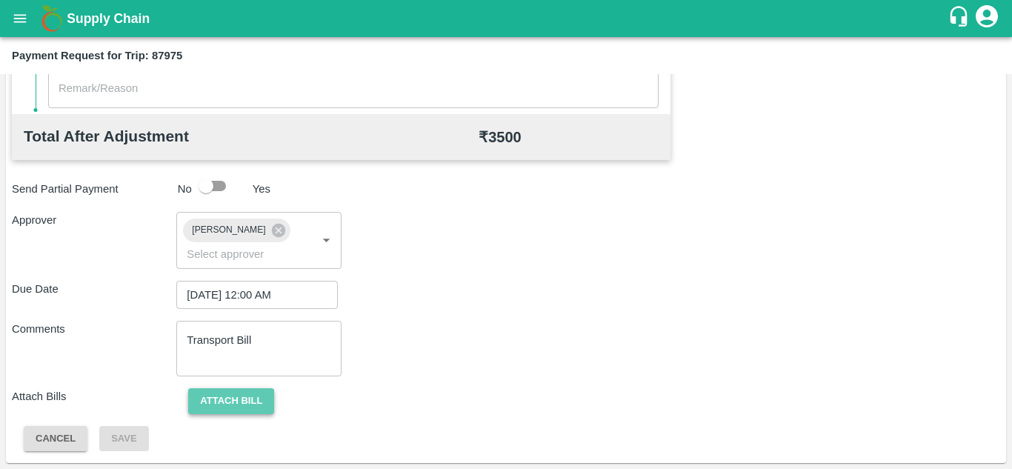
click at [245, 394] on button "Attach bill" at bounding box center [231, 401] width 86 height 26
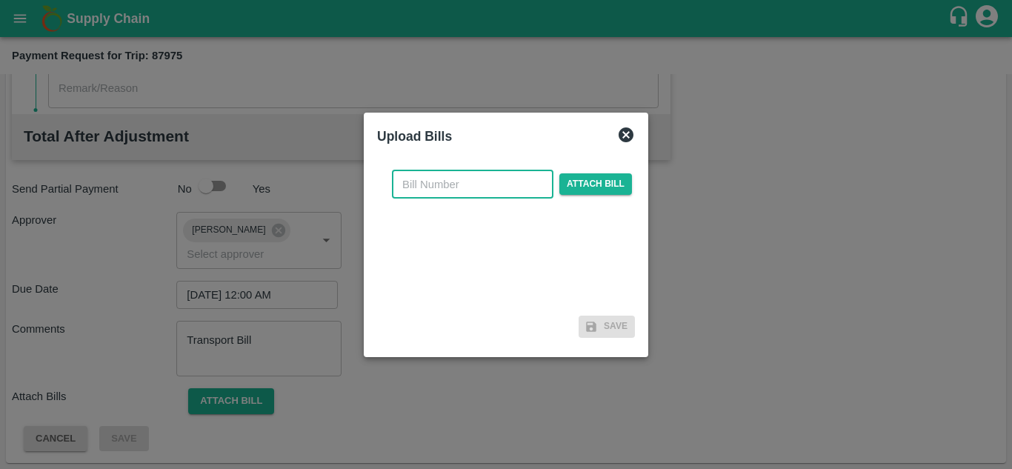
click at [449, 188] on input "text" at bounding box center [473, 184] width 162 height 28
type input "150"
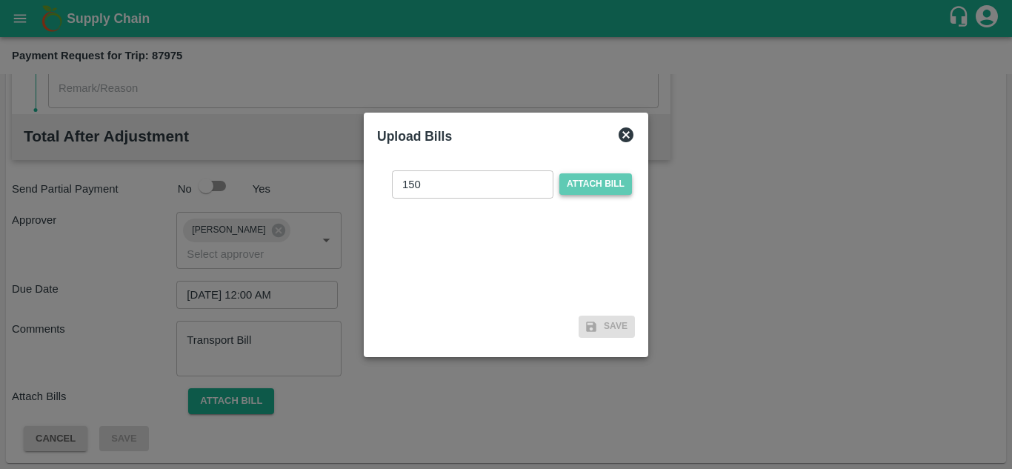
click at [583, 185] on span "Attach bill" at bounding box center [596, 183] width 73 height 21
click at [0, 0] on input "Attach bill" at bounding box center [0, 0] width 0 height 0
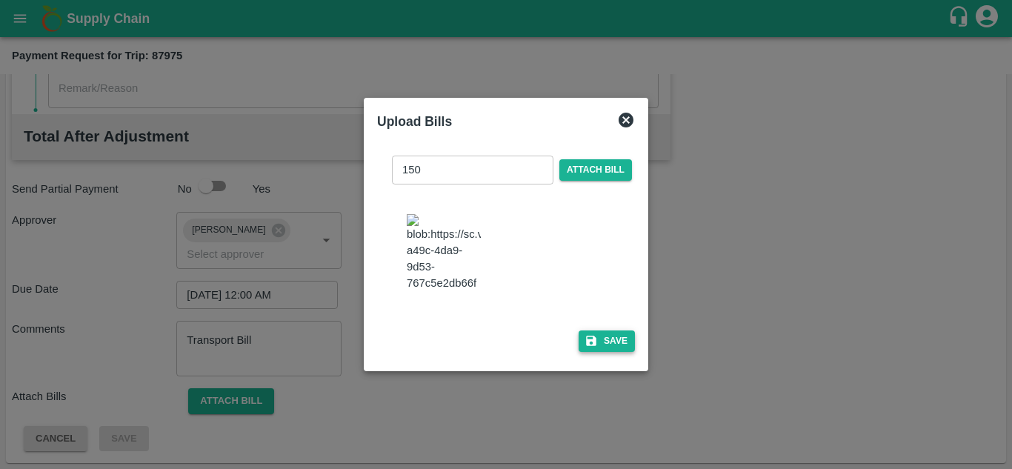
click at [628, 350] on button "Save" at bounding box center [607, 341] width 56 height 21
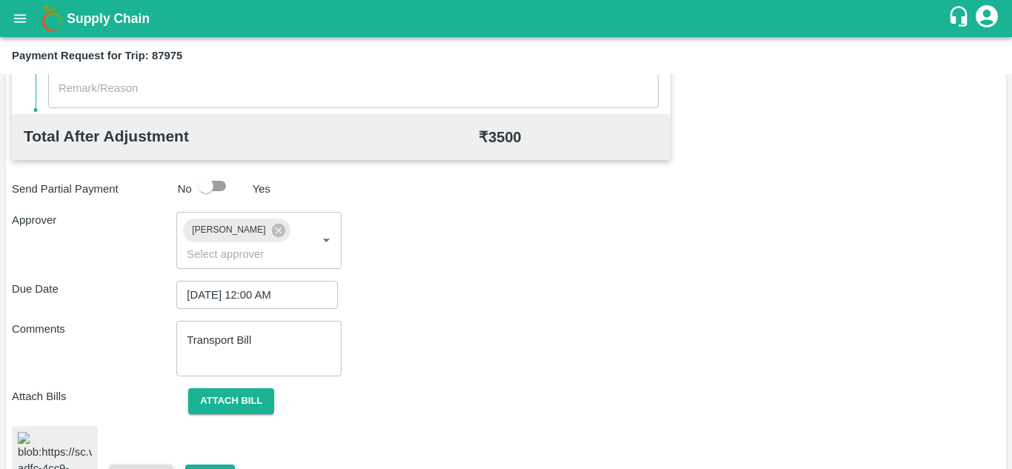
click at [628, 350] on div "Comments Transport Bill x ​" at bounding box center [506, 349] width 989 height 56
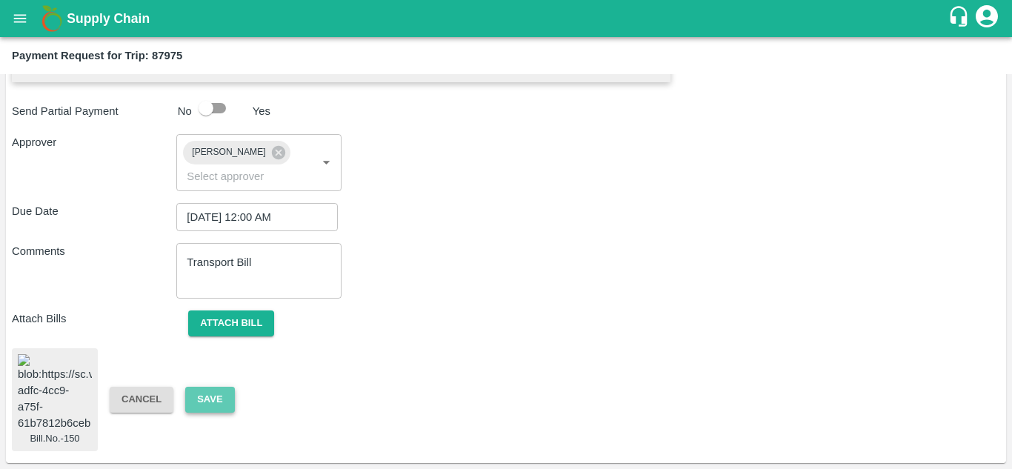
click at [206, 387] on button "Save" at bounding box center [209, 400] width 49 height 26
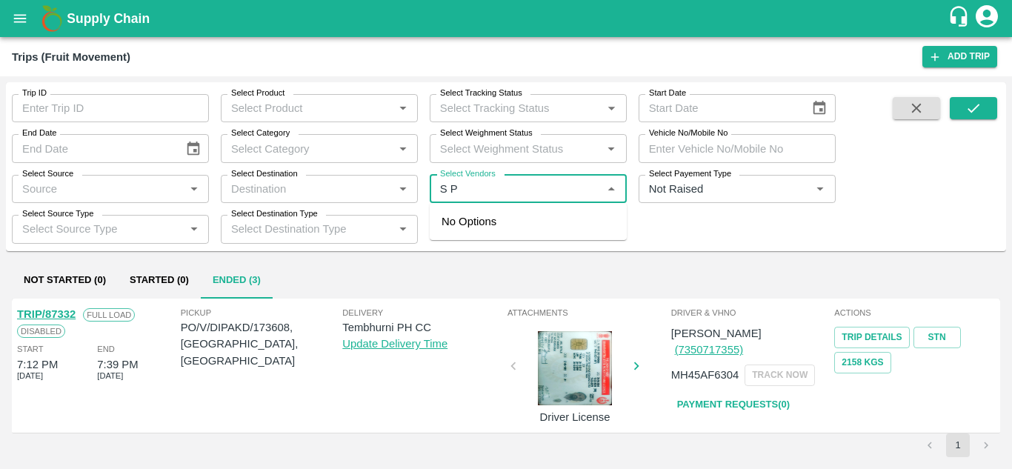
scroll to position [198, 0]
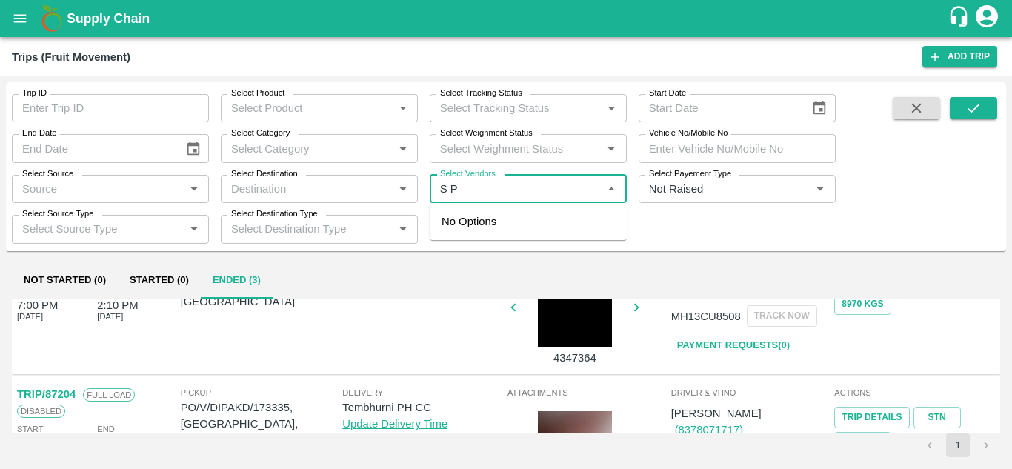
click at [521, 190] on input "Select Vendors" at bounding box center [516, 188] width 164 height 19
type input "S"
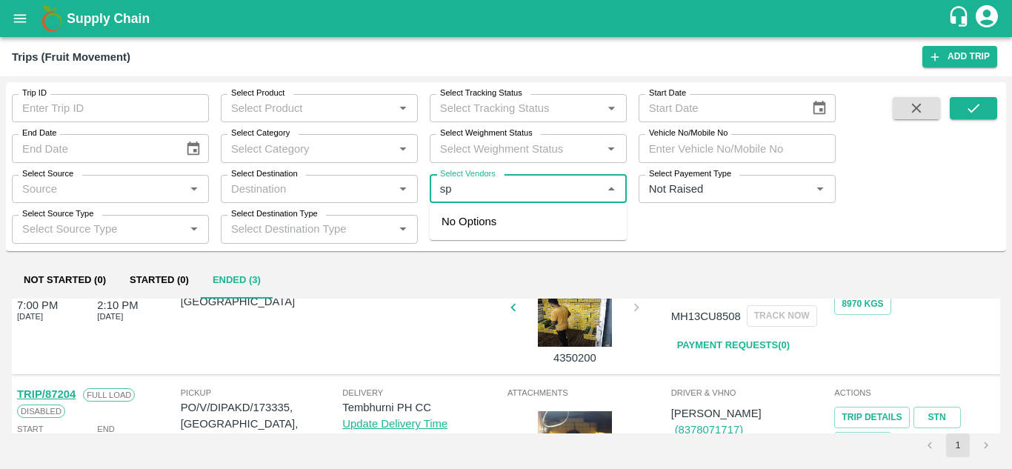
type input "s"
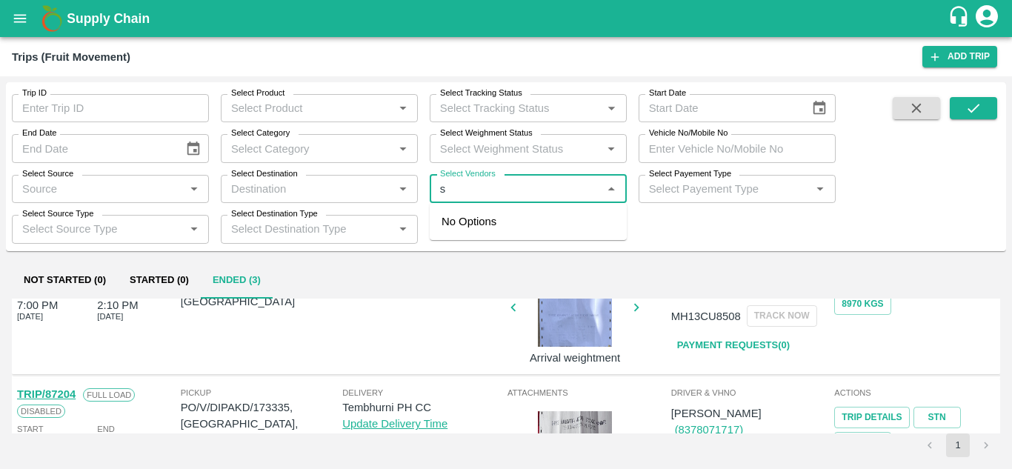
type input "s"
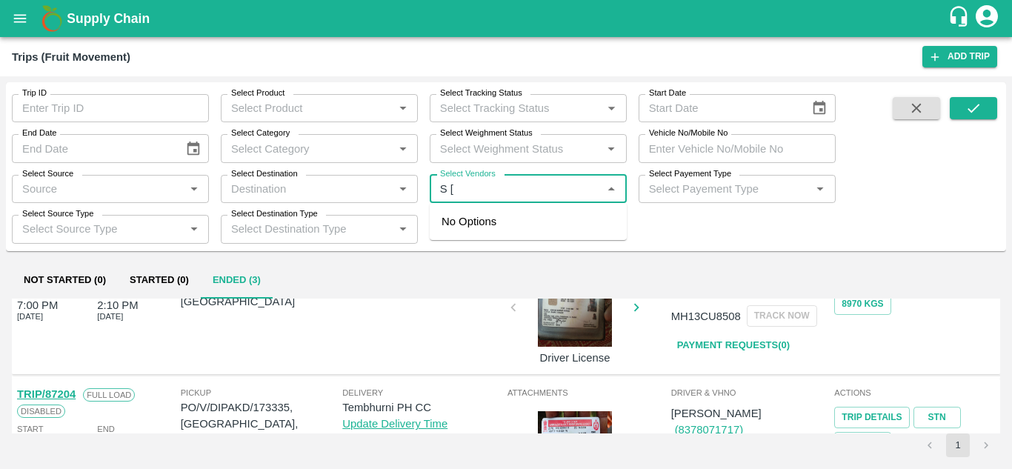
type input "S"
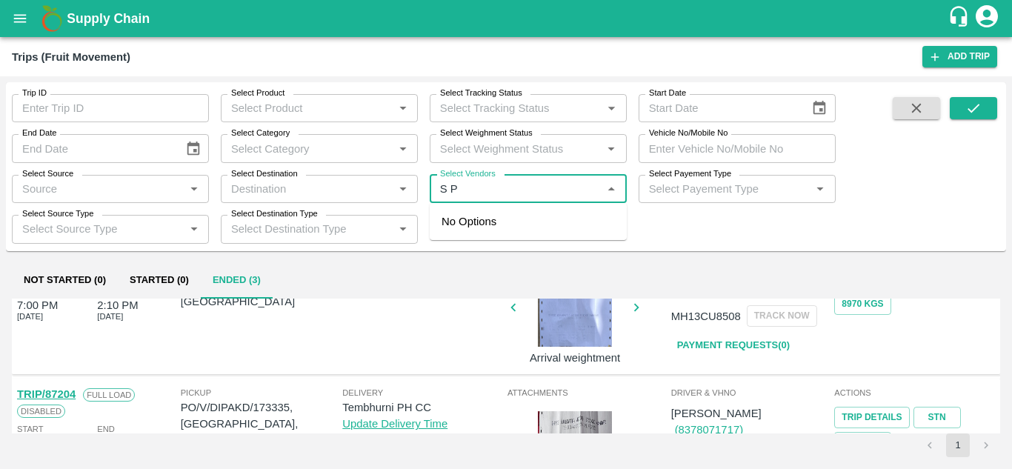
type input "S P F"
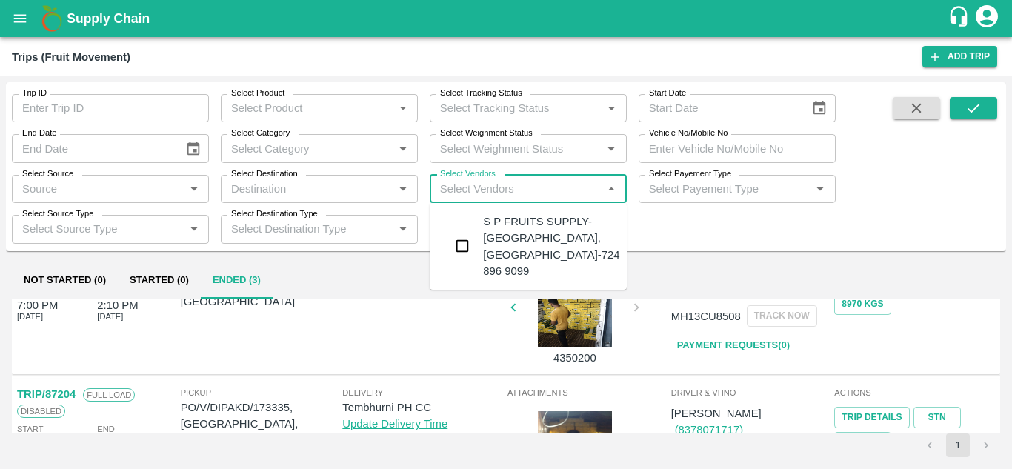
click at [516, 232] on div "S P FRUITS SUPPLY-[GEOGRAPHIC_DATA], [GEOGRAPHIC_DATA]-724 896 9099" at bounding box center [551, 246] width 136 height 66
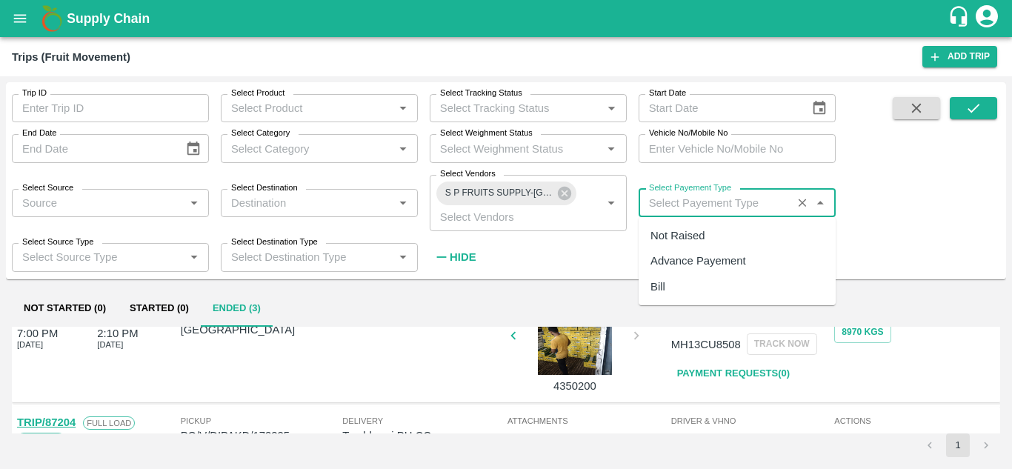
click at [671, 207] on input "Select Payement Type" at bounding box center [715, 202] width 145 height 19
click at [680, 240] on div "Not Raised" at bounding box center [678, 236] width 54 height 16
type input "Not Raised"
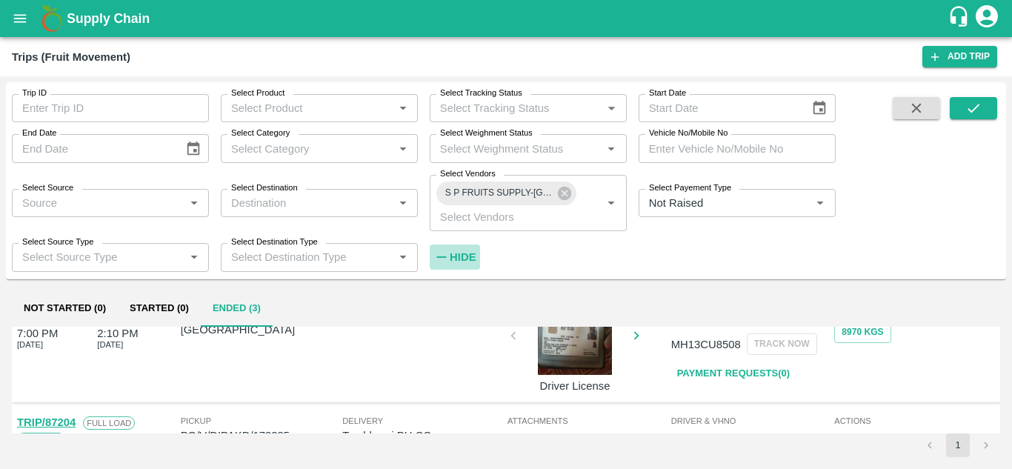
click at [457, 262] on strong "Hide" at bounding box center [463, 257] width 26 height 12
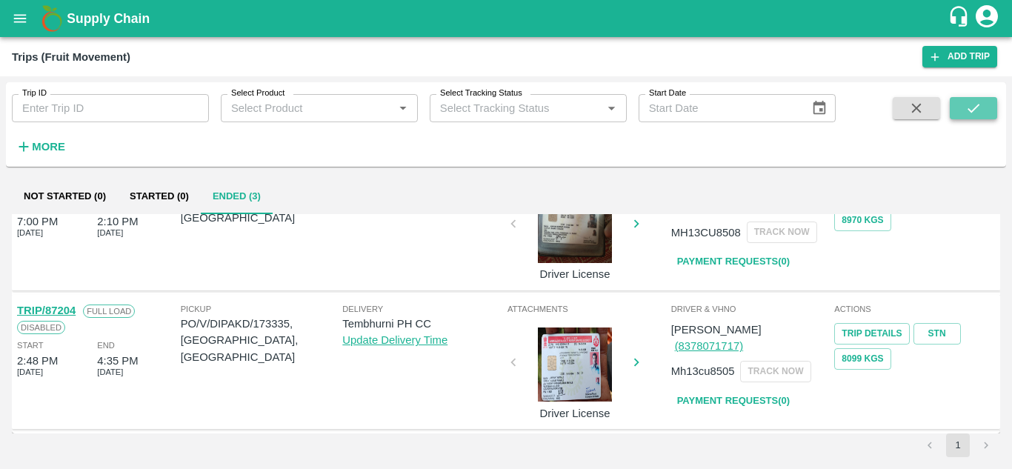
click at [980, 113] on icon "submit" at bounding box center [974, 108] width 16 height 16
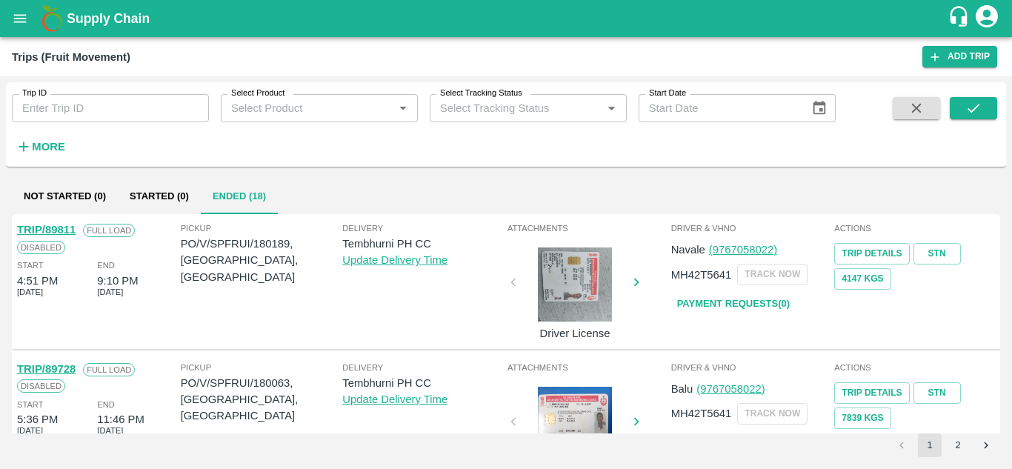
click at [323, 312] on div "Pickup PO/V/SPFRUI/180189, [GEOGRAPHIC_DATA], [GEOGRAPHIC_DATA]" at bounding box center [262, 280] width 162 height 116
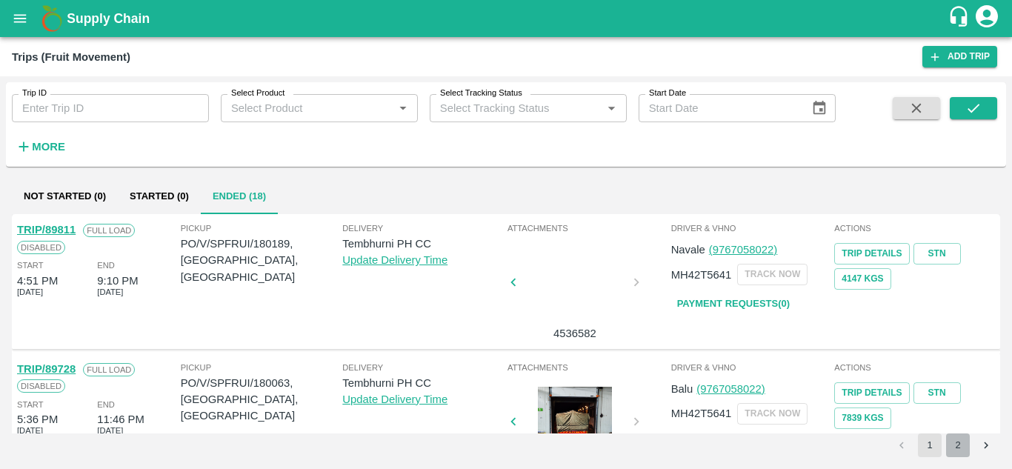
click at [959, 445] on button "2" at bounding box center [958, 446] width 24 height 24
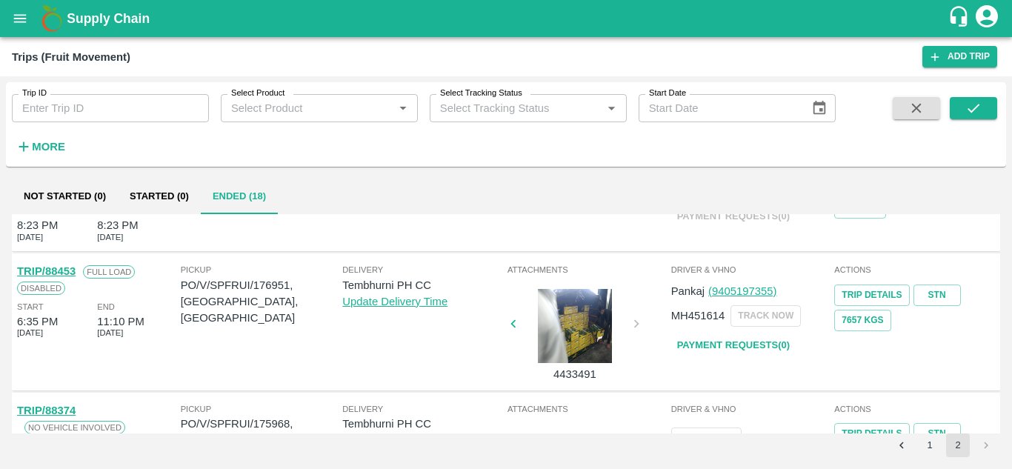
scroll to position [205, 0]
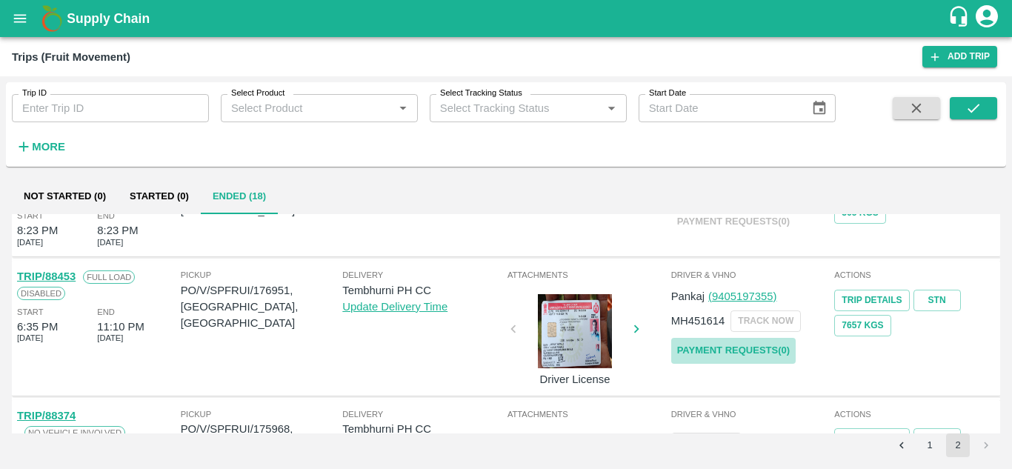
click at [740, 342] on link "Payment Requests( 0 )" at bounding box center [733, 351] width 125 height 26
click at [980, 106] on icon "submit" at bounding box center [974, 108] width 16 height 16
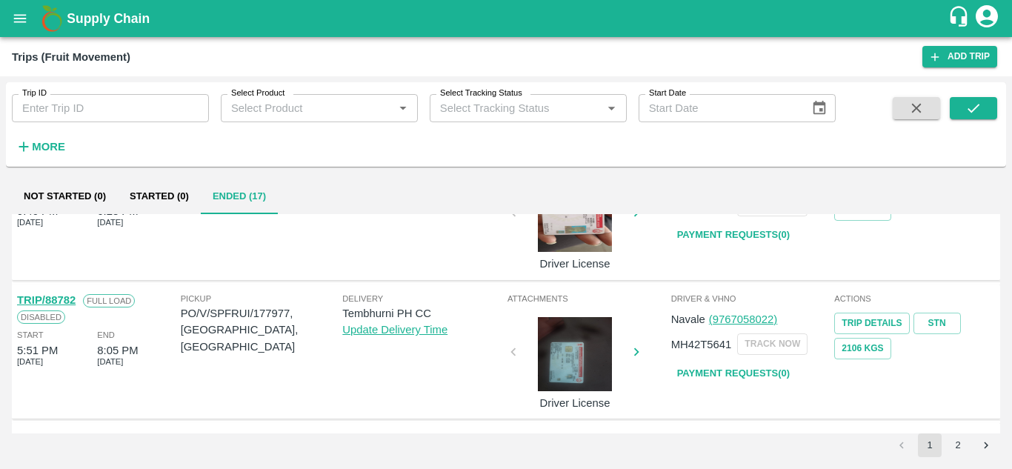
scroll to position [1118, 0]
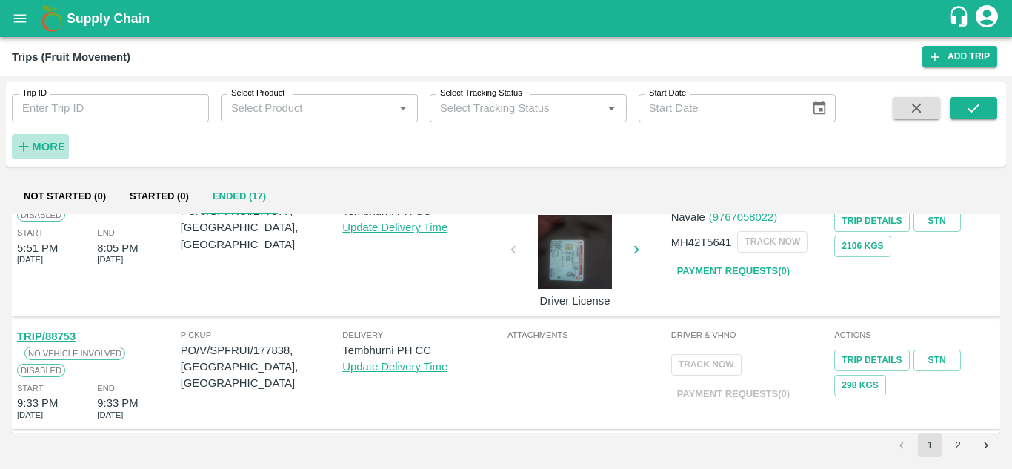
click at [68, 142] on button "More" at bounding box center [40, 146] width 57 height 25
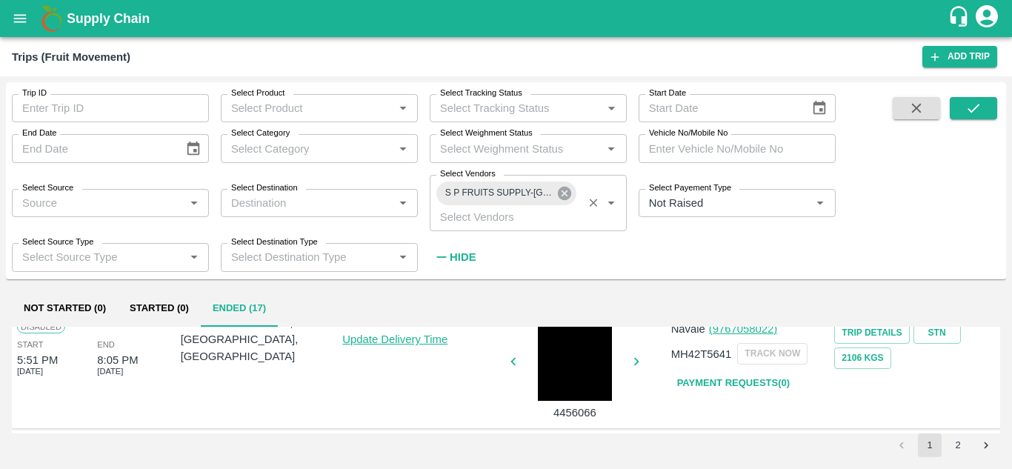
click at [563, 198] on icon at bounding box center [564, 193] width 13 height 13
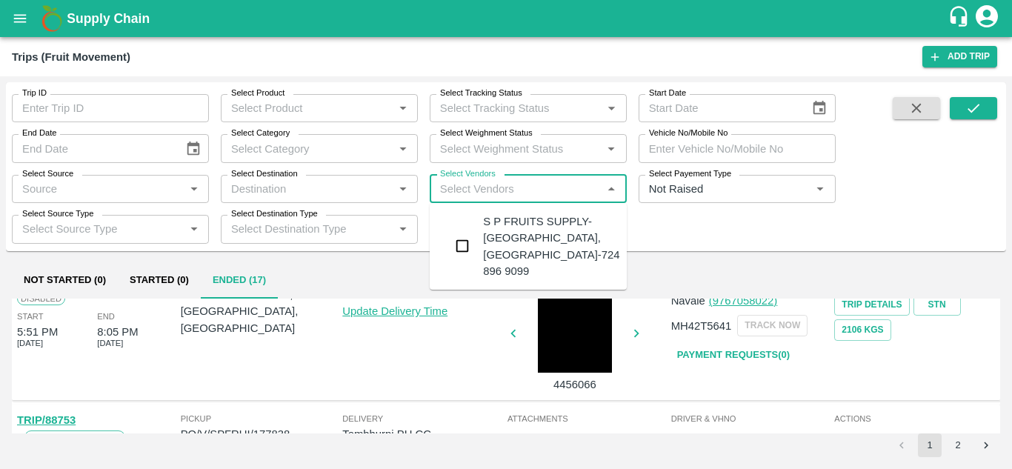
click at [467, 185] on input "Select Vendors" at bounding box center [516, 188] width 164 height 19
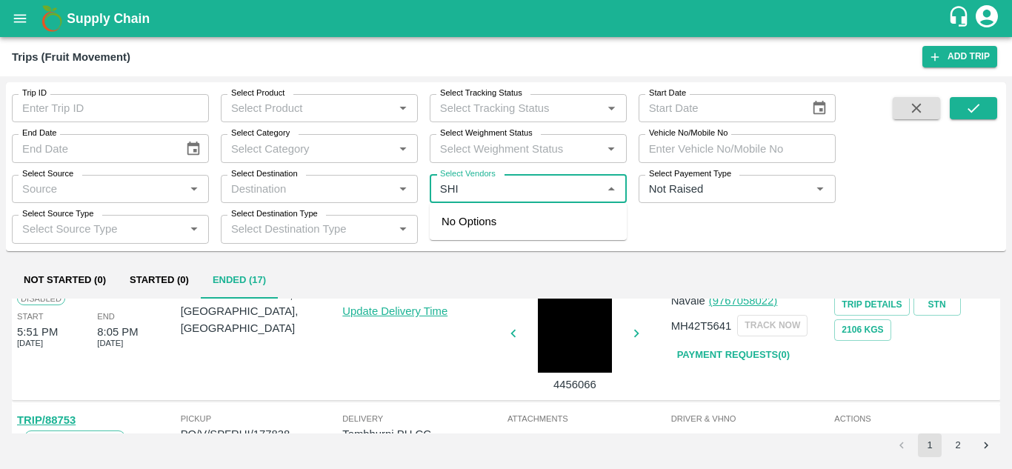
type input "[DEMOGRAPHIC_DATA]"
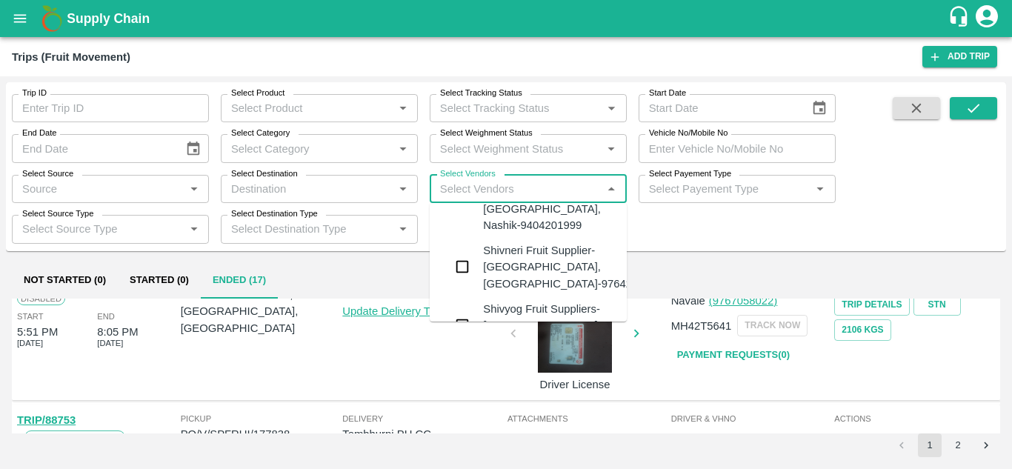
scroll to position [502, 0]
click at [511, 245] on div "Shivneri Fruit Supplier-[GEOGRAPHIC_DATA], [GEOGRAPHIC_DATA]-9764240949" at bounding box center [572, 268] width 179 height 50
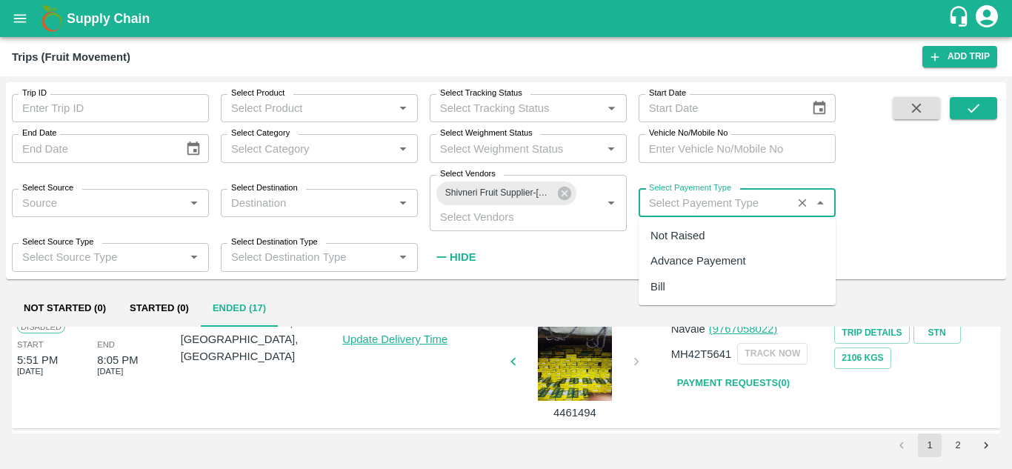
click at [658, 210] on input "Select Payement Type" at bounding box center [715, 202] width 145 height 19
click at [675, 232] on div "Not Raised" at bounding box center [678, 236] width 54 height 16
type input "Not Raised"
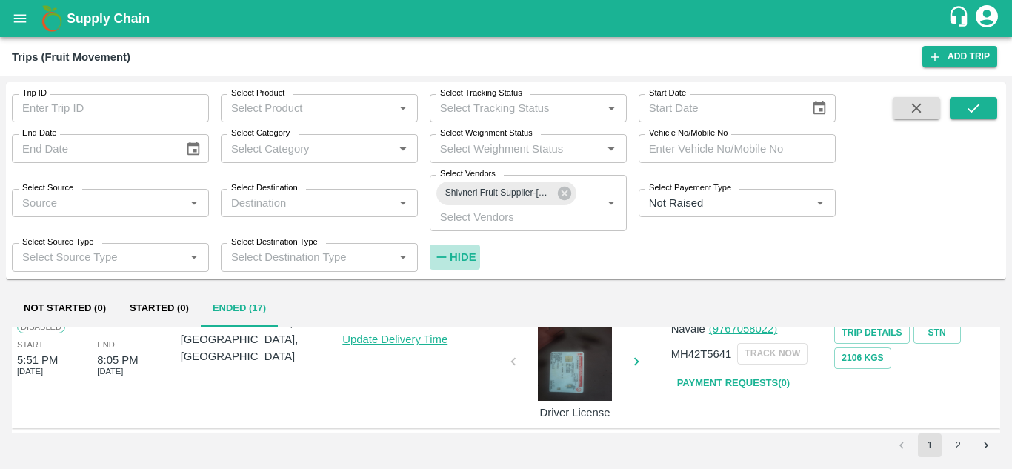
click at [471, 255] on strong "Hide" at bounding box center [463, 257] width 26 height 12
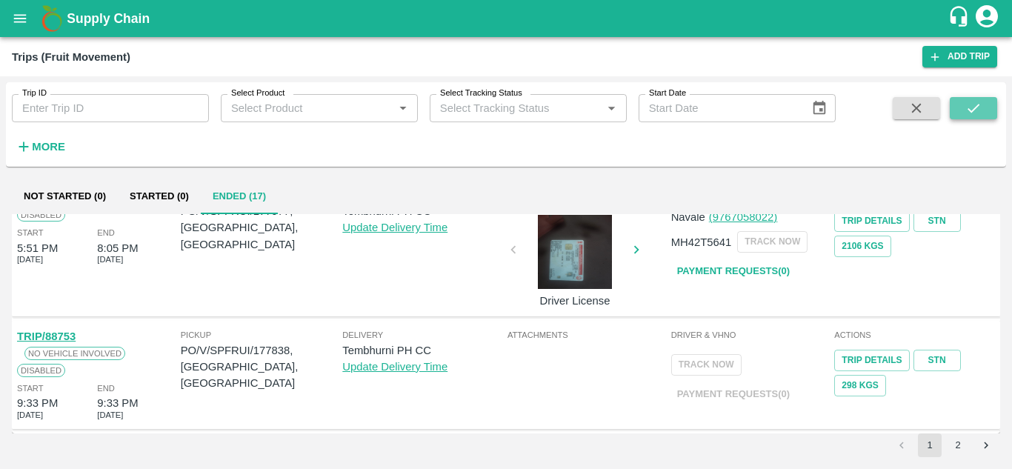
click at [979, 104] on icon "submit" at bounding box center [974, 108] width 16 height 16
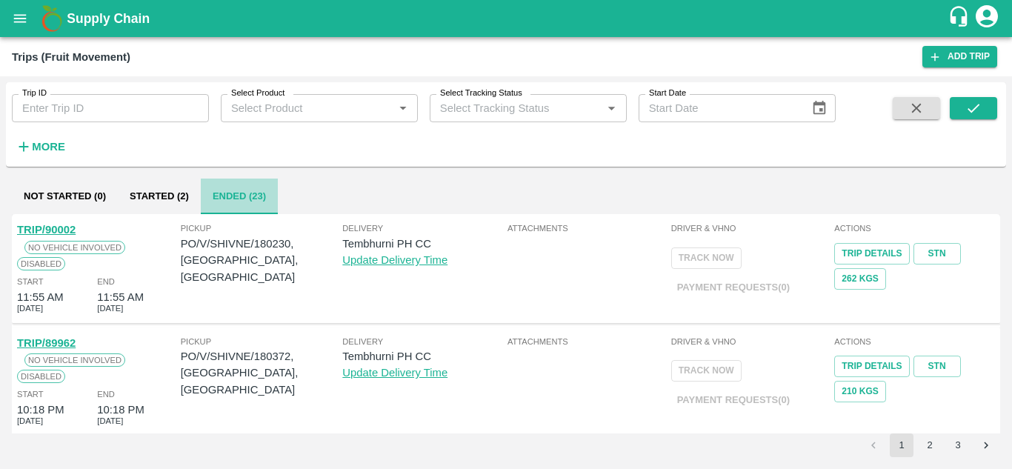
click at [225, 196] on button "Ended (23)" at bounding box center [239, 197] width 77 height 36
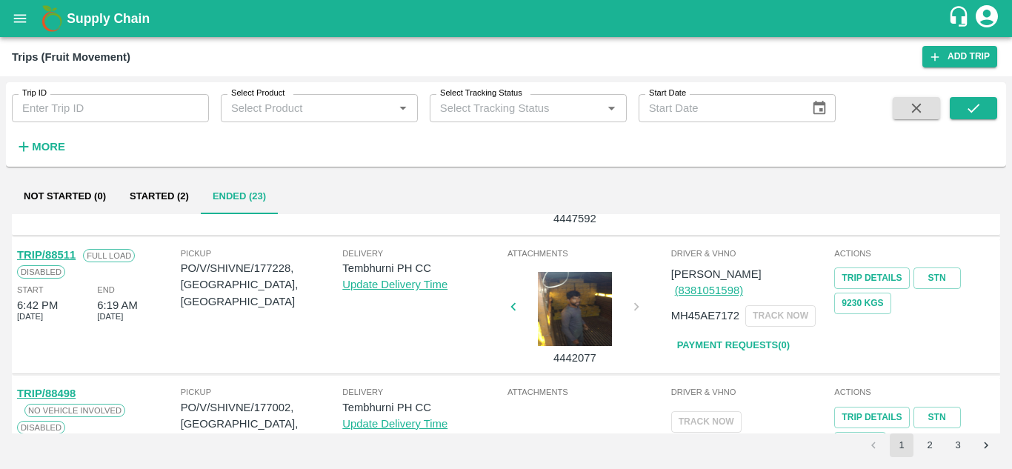
scroll to position [1008, 0]
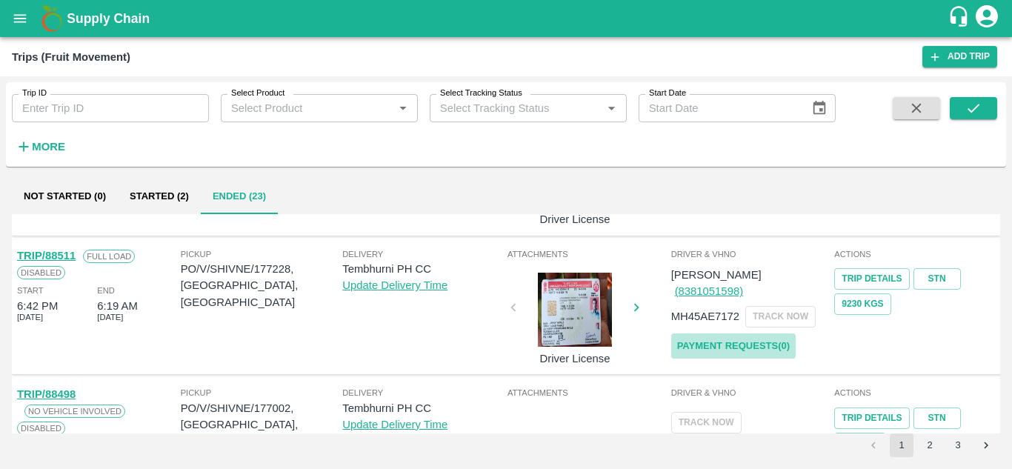
click at [745, 334] on link "Payment Requests( 0 )" at bounding box center [733, 347] width 125 height 26
click at [974, 104] on icon "submit" at bounding box center [974, 108] width 16 height 16
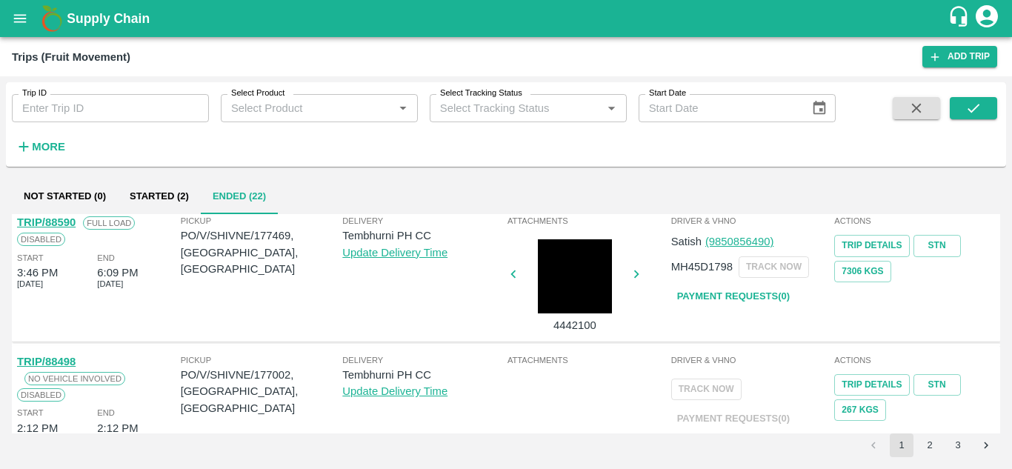
scroll to position [901, 0]
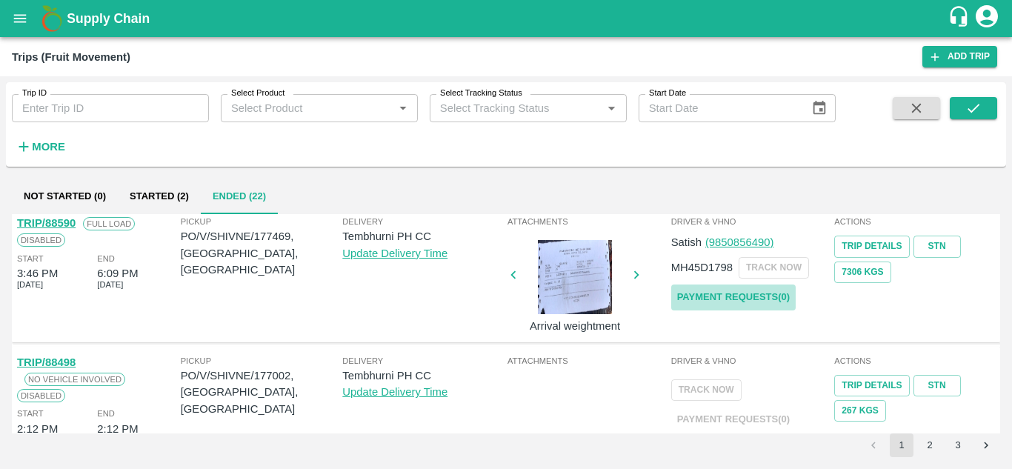
click at [746, 293] on link "Payment Requests( 0 )" at bounding box center [733, 298] width 125 height 26
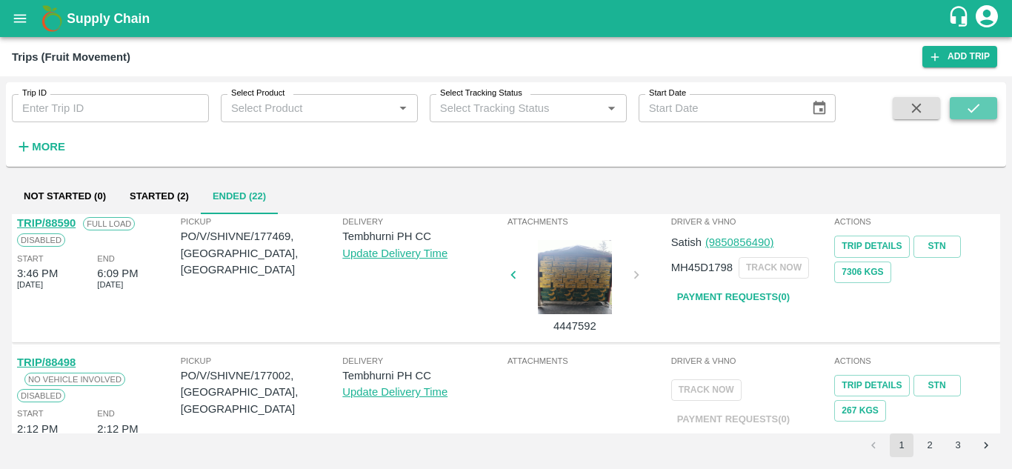
click at [972, 107] on icon "submit" at bounding box center [974, 108] width 16 height 16
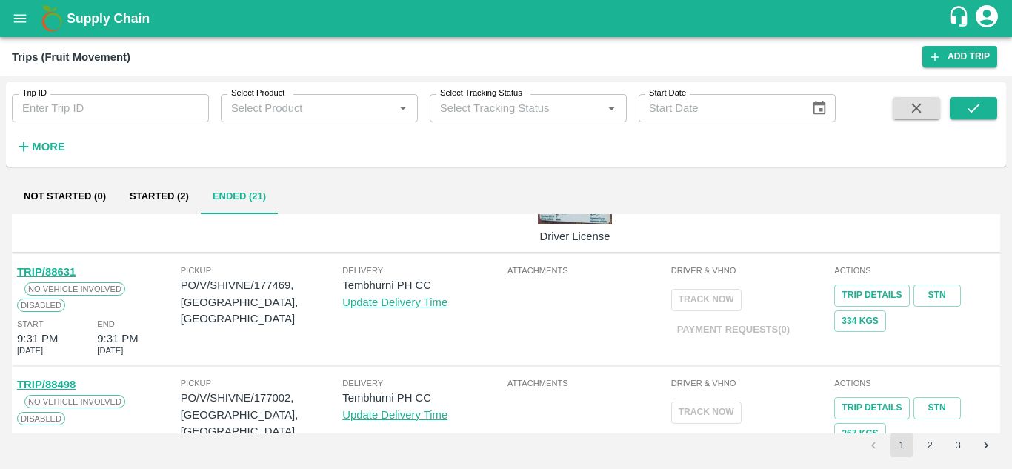
scroll to position [1039, 0]
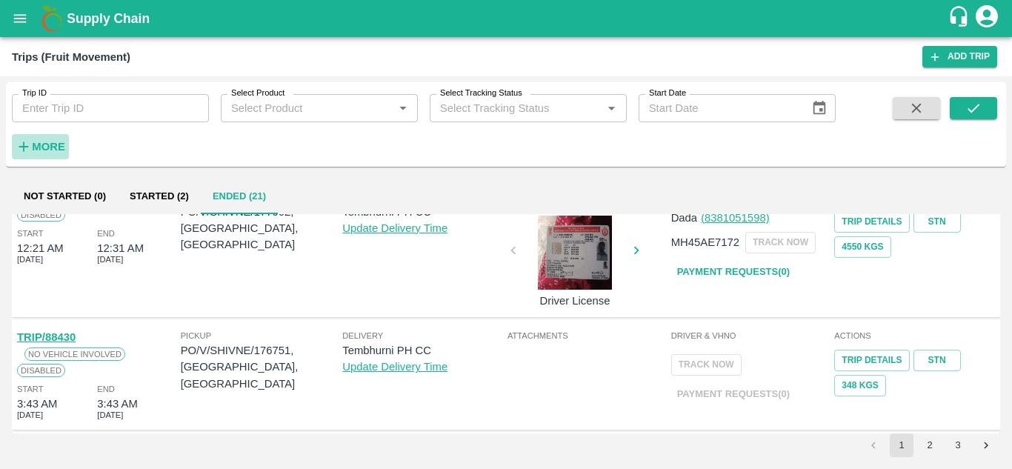
click at [55, 145] on strong "More" at bounding box center [48, 147] width 33 height 12
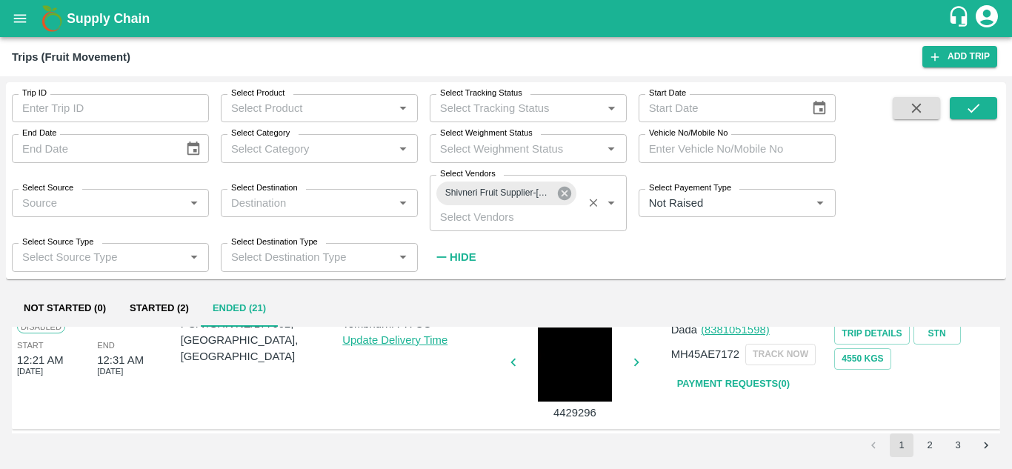
click at [564, 190] on icon at bounding box center [564, 193] width 13 height 13
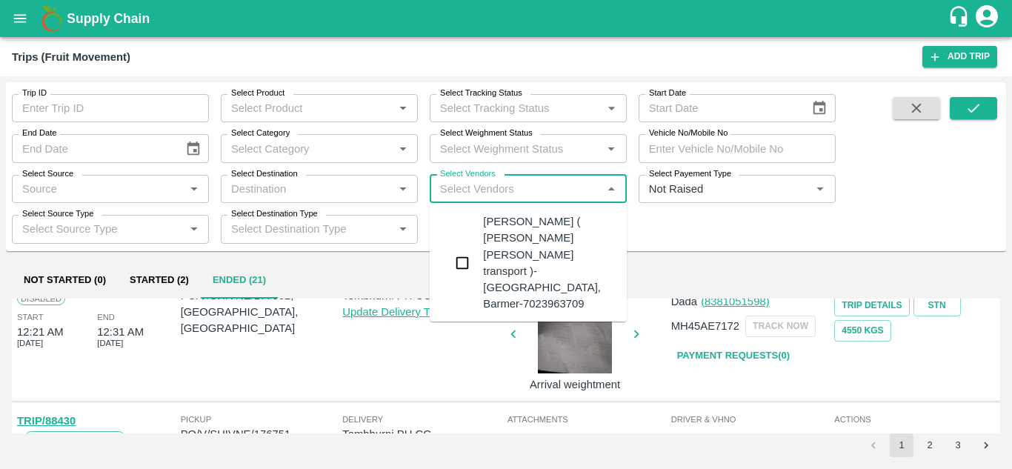
click at [465, 187] on input "Select Vendors" at bounding box center [516, 188] width 164 height 19
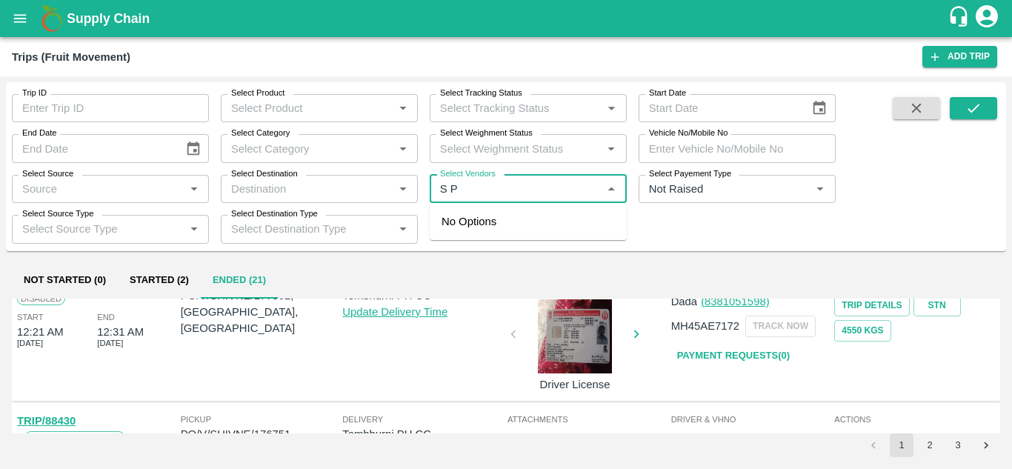
type input "S P F"
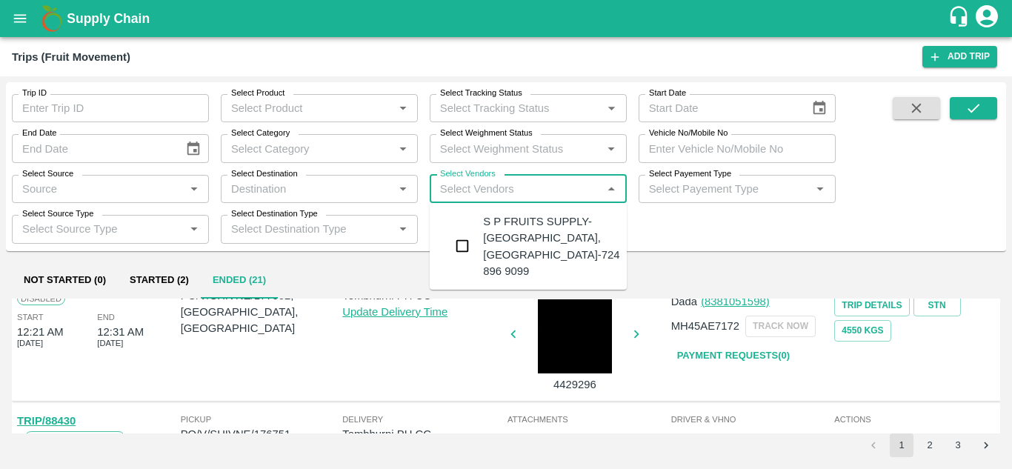
click at [531, 243] on div "S P FRUITS SUPPLY-[GEOGRAPHIC_DATA], [GEOGRAPHIC_DATA]-724 896 9099" at bounding box center [551, 246] width 136 height 66
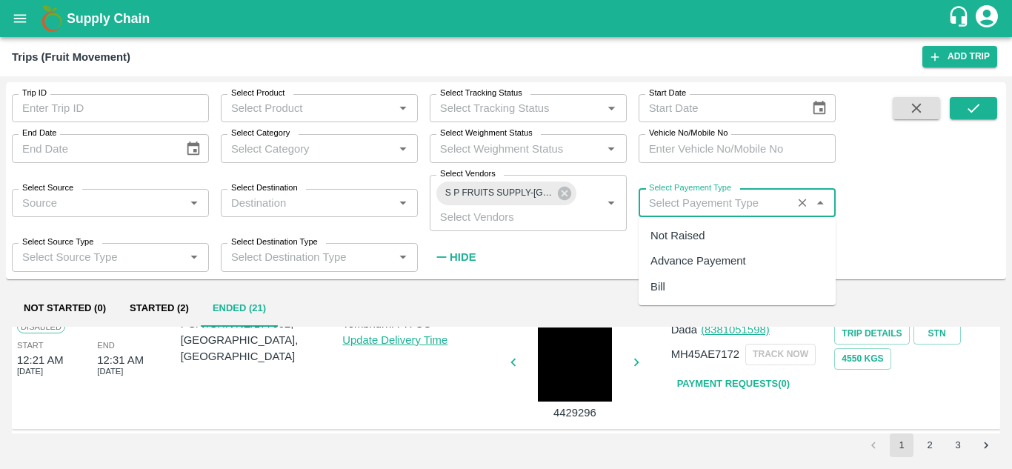
click at [666, 203] on input "Select Payement Type" at bounding box center [715, 202] width 145 height 19
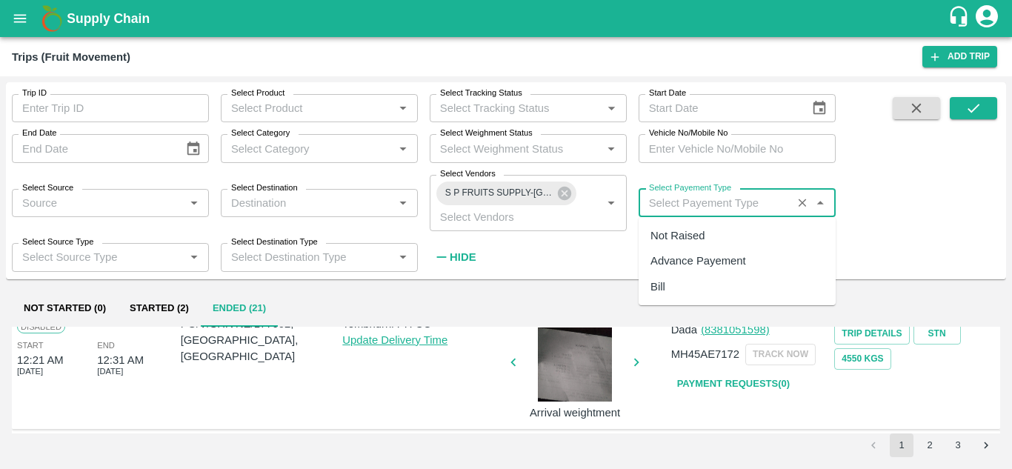
click at [671, 230] on div "Not Raised" at bounding box center [678, 236] width 54 height 16
type input "Not Raised"
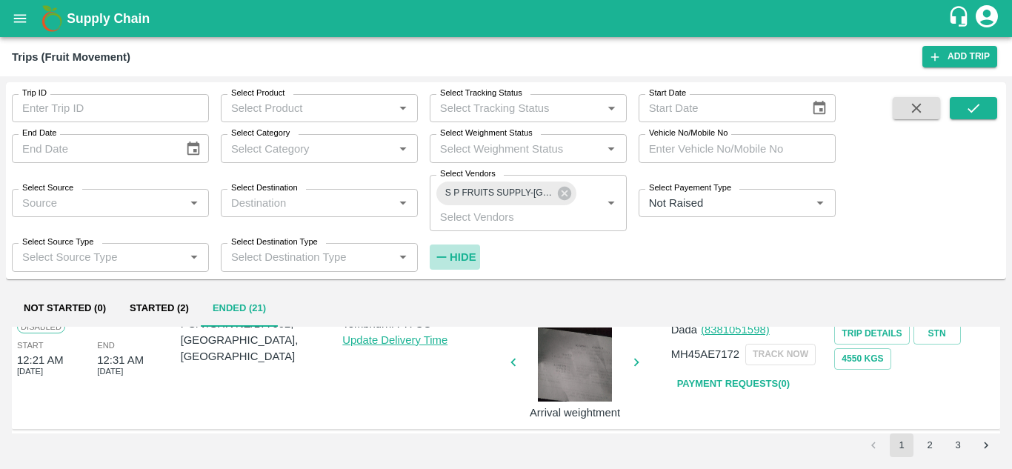
click at [457, 248] on h6 "Hide" at bounding box center [463, 257] width 26 height 19
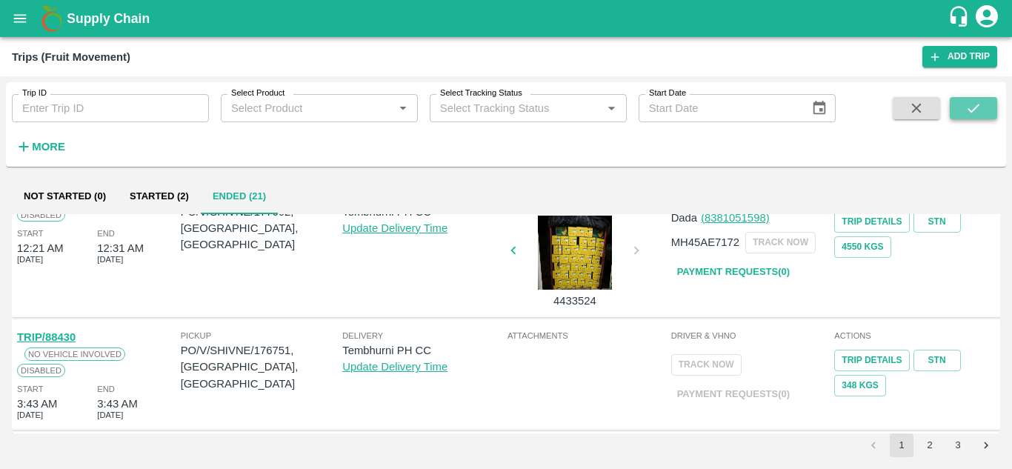
click at [970, 109] on icon "submit" at bounding box center [974, 108] width 16 height 16
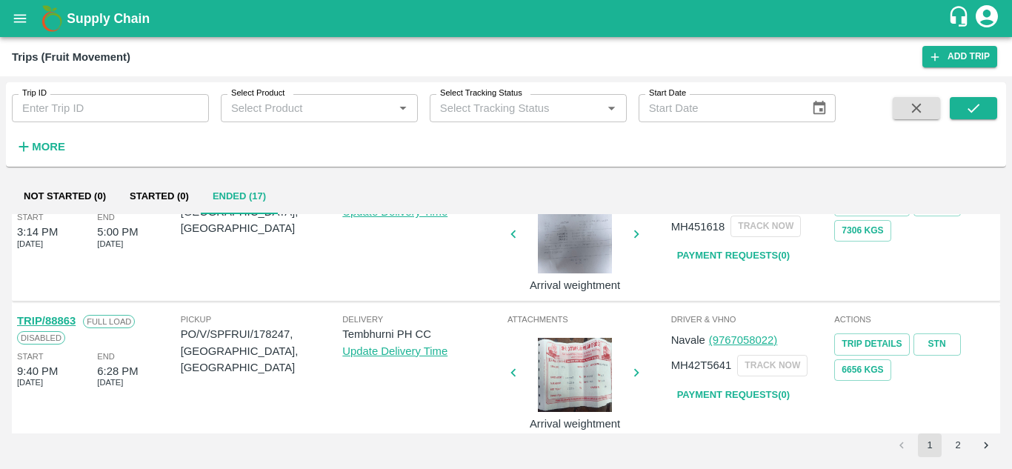
scroll to position [1118, 0]
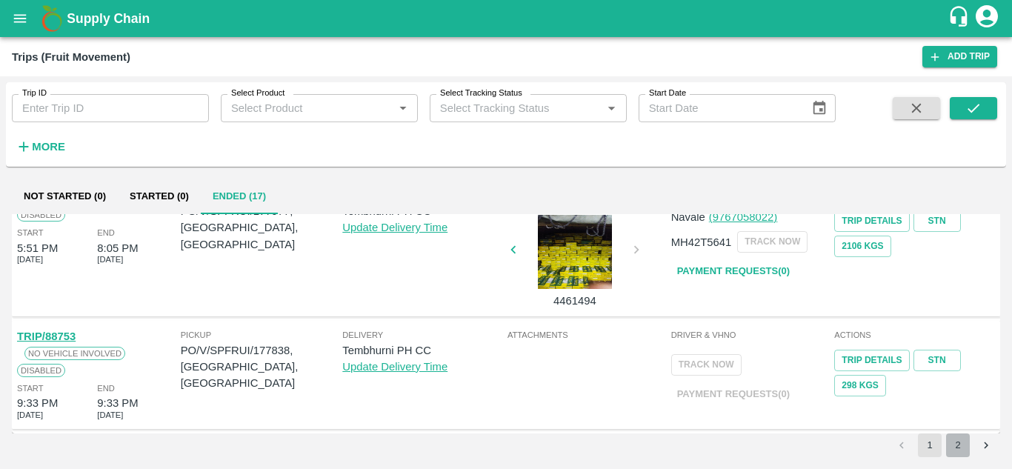
click at [957, 439] on button "2" at bounding box center [958, 446] width 24 height 24
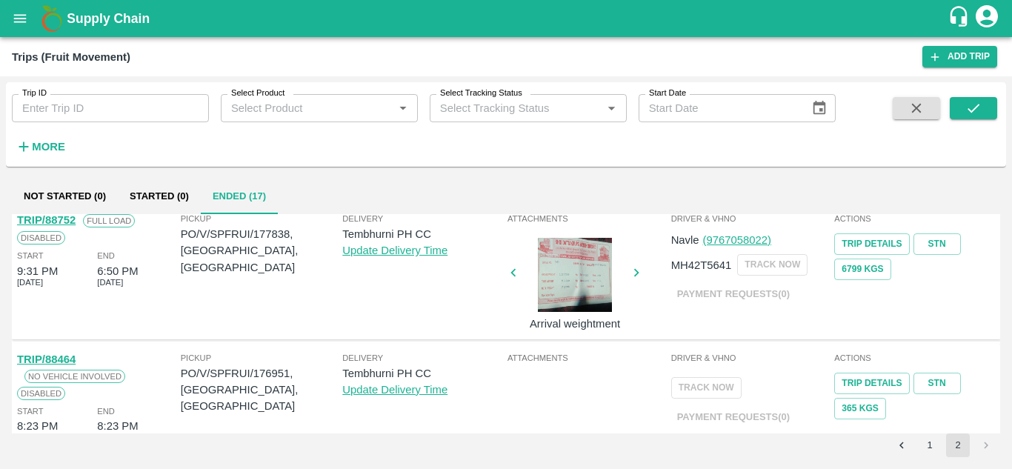
scroll to position [0, 0]
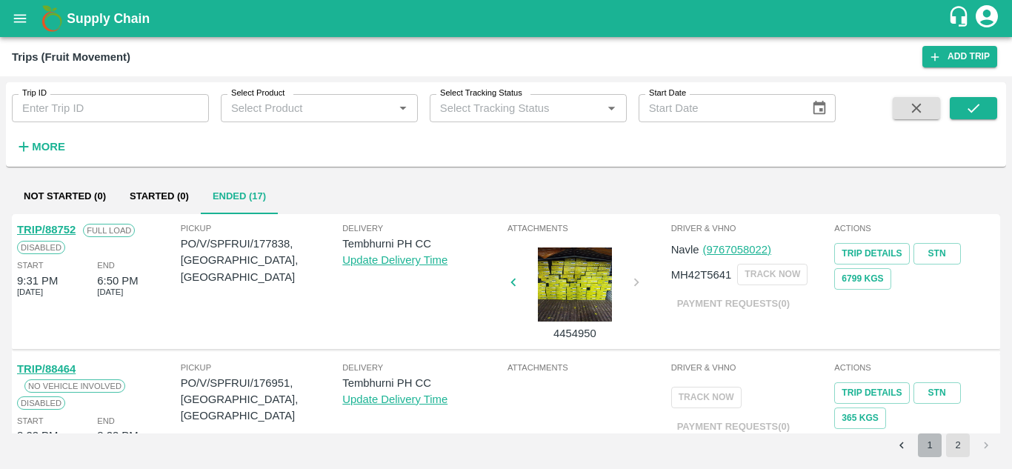
click at [925, 445] on button "1" at bounding box center [930, 446] width 24 height 24
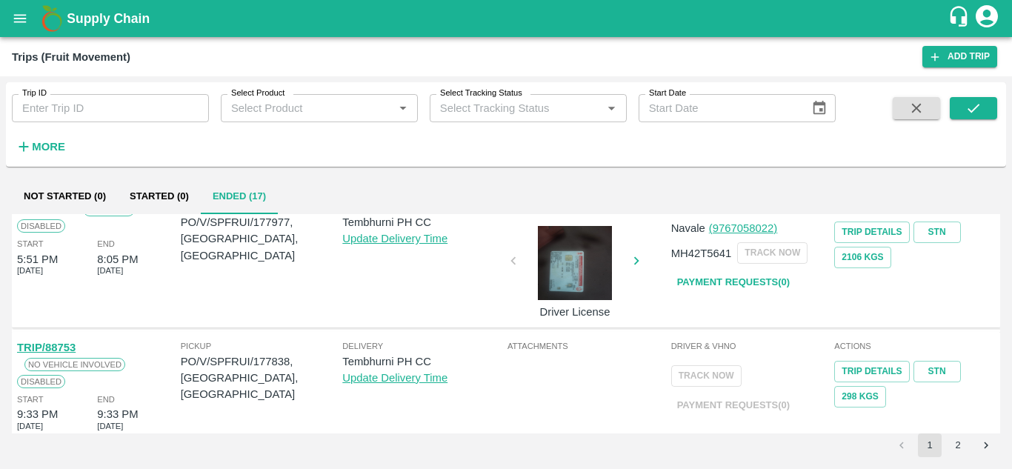
scroll to position [1118, 0]
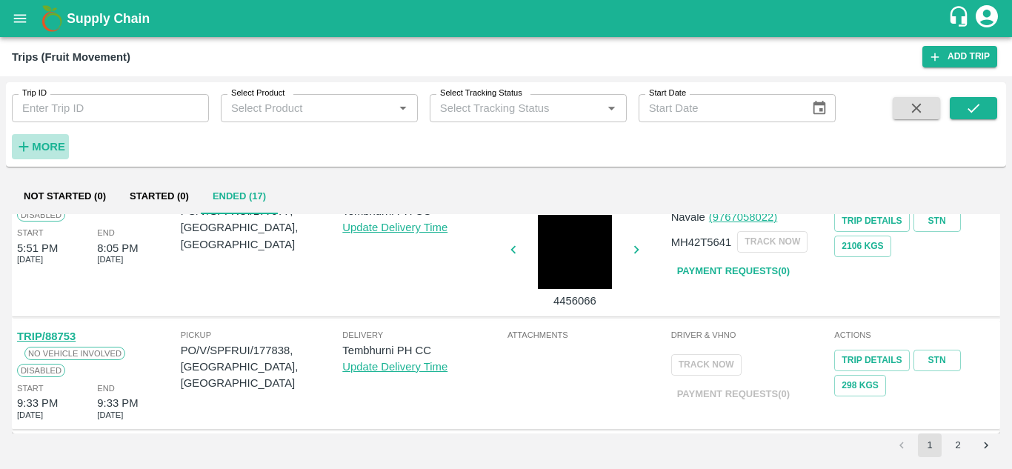
click at [55, 149] on strong "More" at bounding box center [48, 147] width 33 height 12
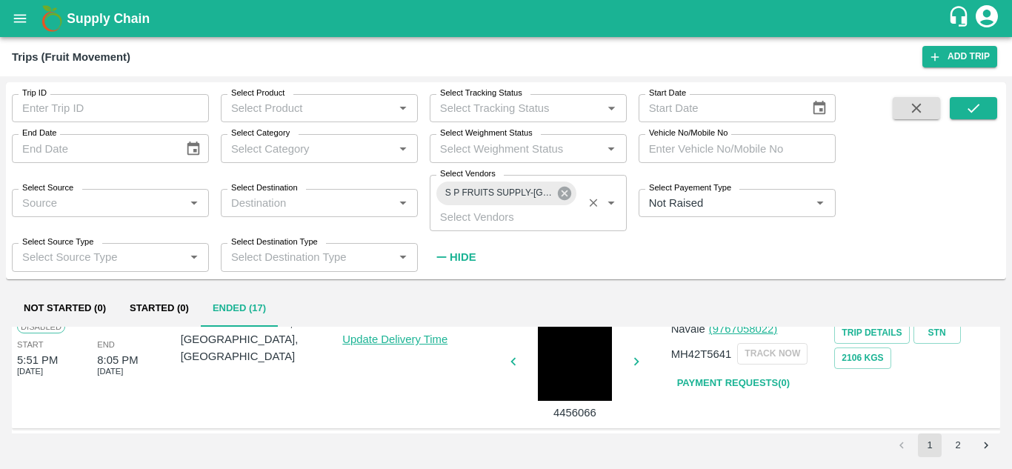
click at [563, 198] on icon at bounding box center [564, 193] width 13 height 13
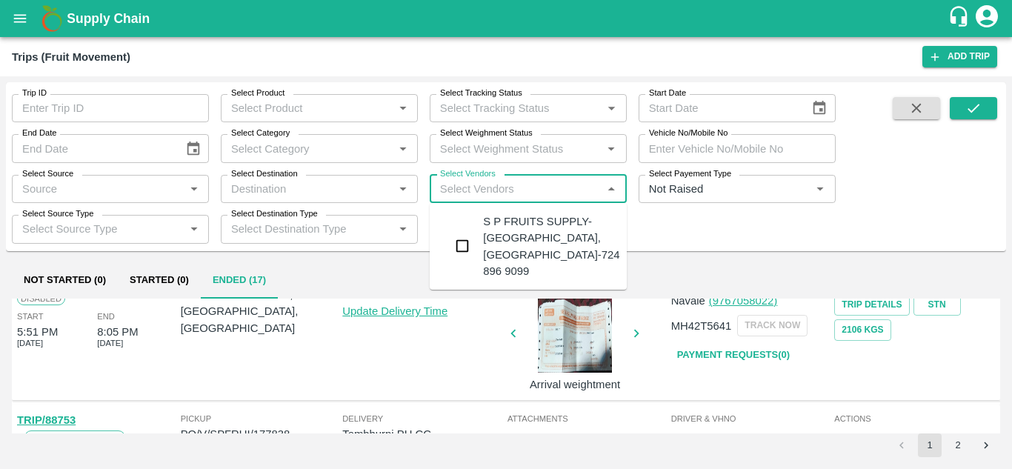
click at [468, 187] on input "Select Vendors" at bounding box center [516, 188] width 164 height 19
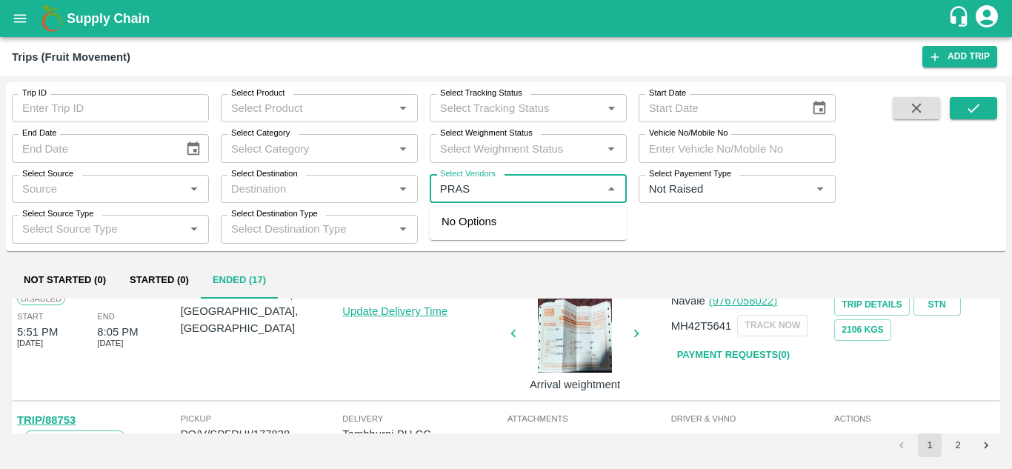
type input "PRASA"
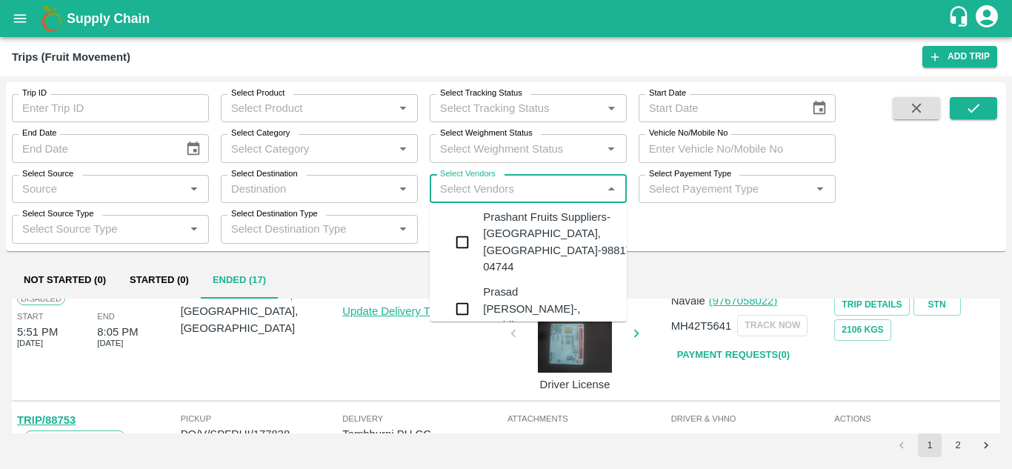
scroll to position [278, 0]
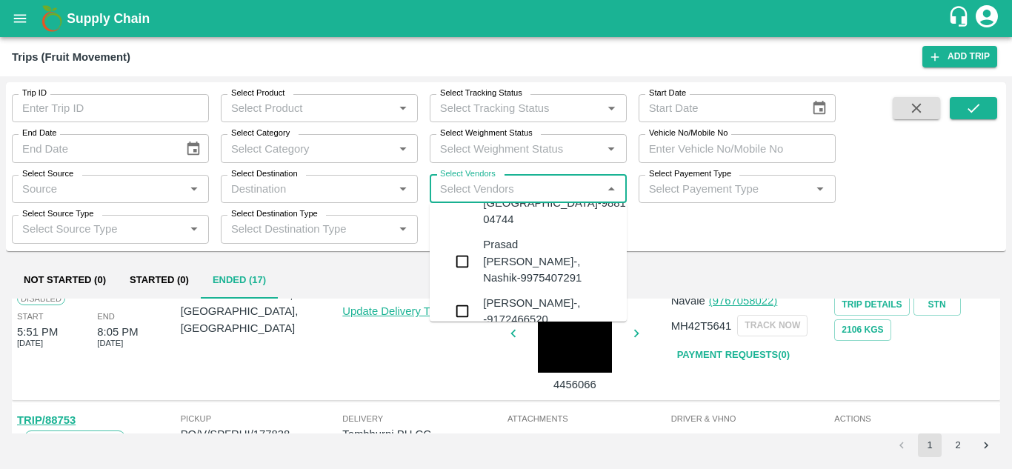
click at [546, 228] on div "Prashant Fruits Suppliers-[GEOGRAPHIC_DATA], [GEOGRAPHIC_DATA]-98817 04744" at bounding box center [557, 195] width 149 height 66
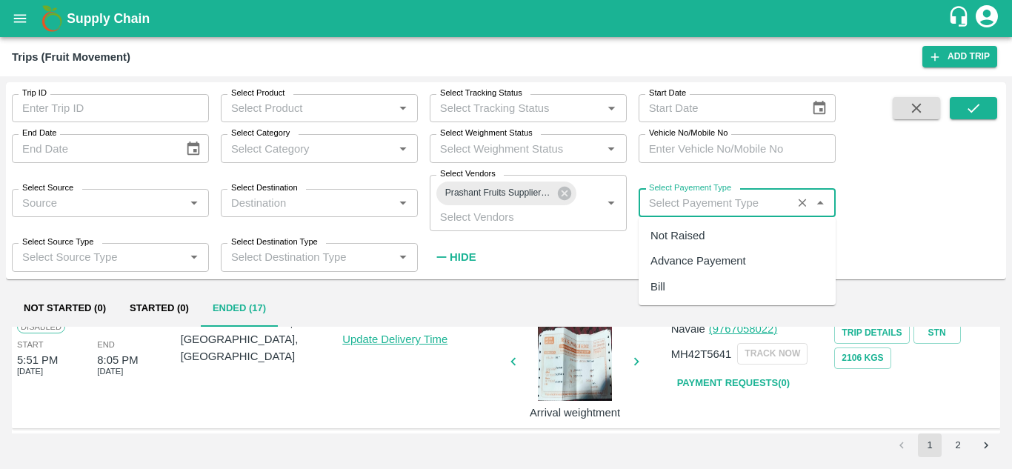
click at [669, 211] on input "Select Payement Type" at bounding box center [715, 202] width 145 height 19
click at [670, 232] on div "Not Raised" at bounding box center [678, 236] width 54 height 16
type input "Not Raised"
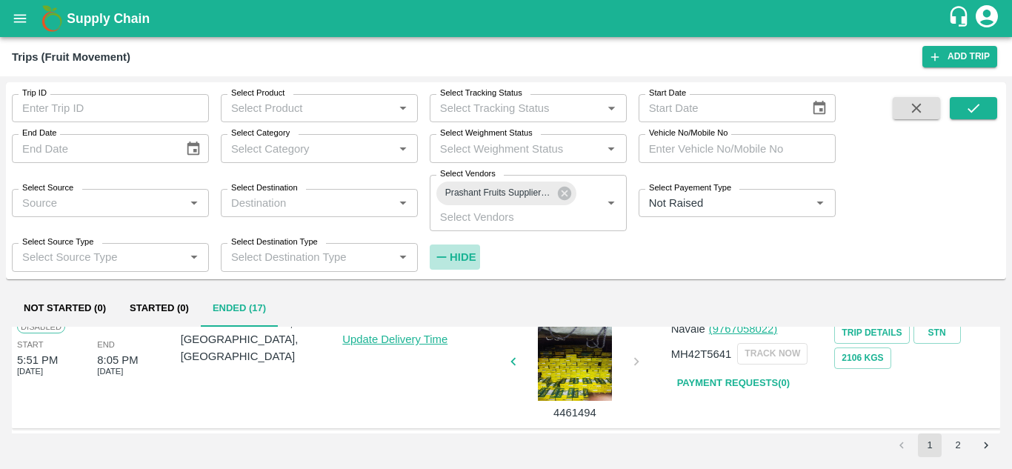
click at [461, 255] on strong "Hide" at bounding box center [463, 257] width 26 height 12
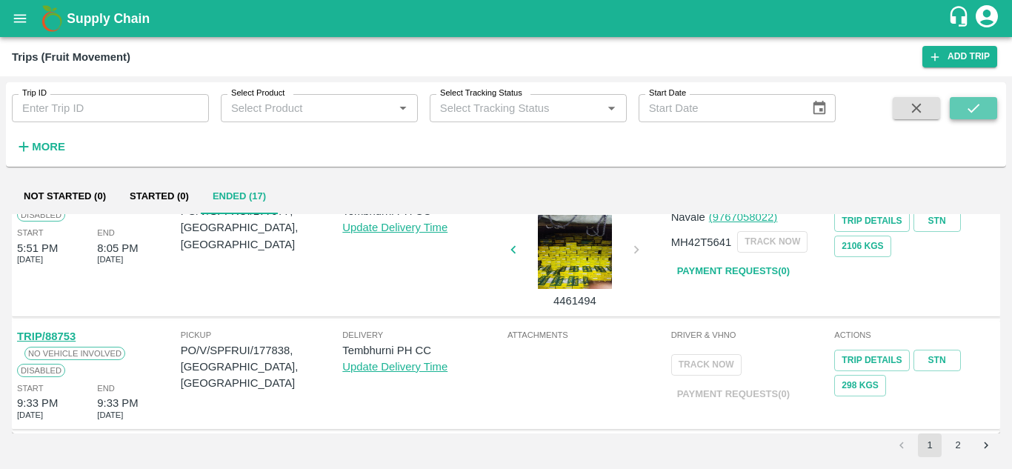
click at [973, 102] on icon "submit" at bounding box center [974, 108] width 16 height 16
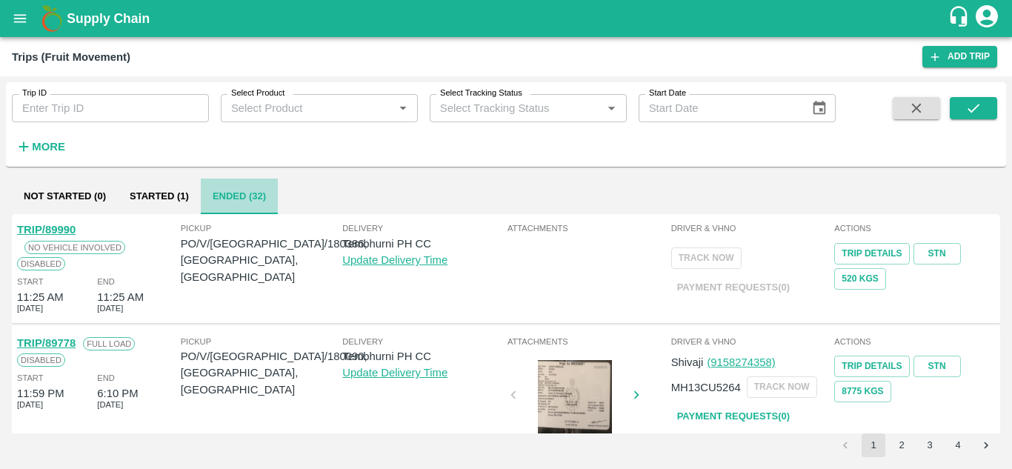
click at [239, 195] on button "Ended (32)" at bounding box center [239, 197] width 77 height 36
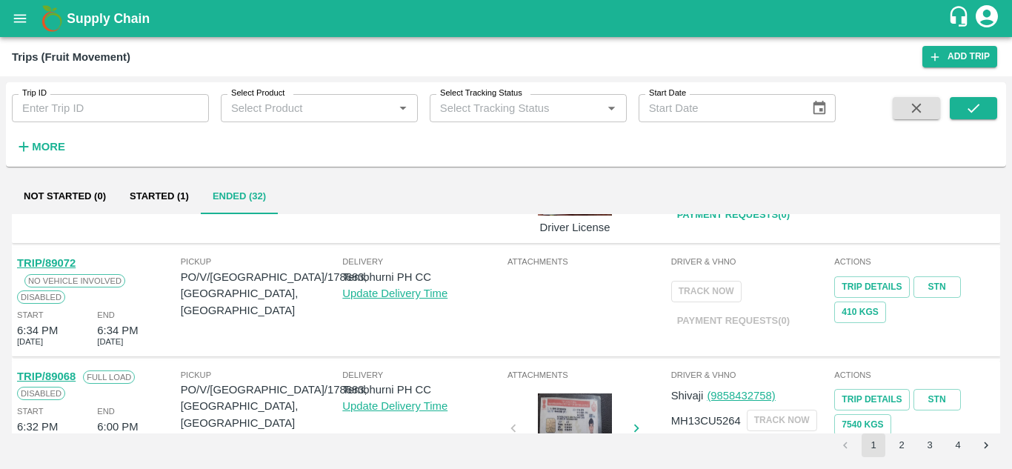
scroll to position [1092, 0]
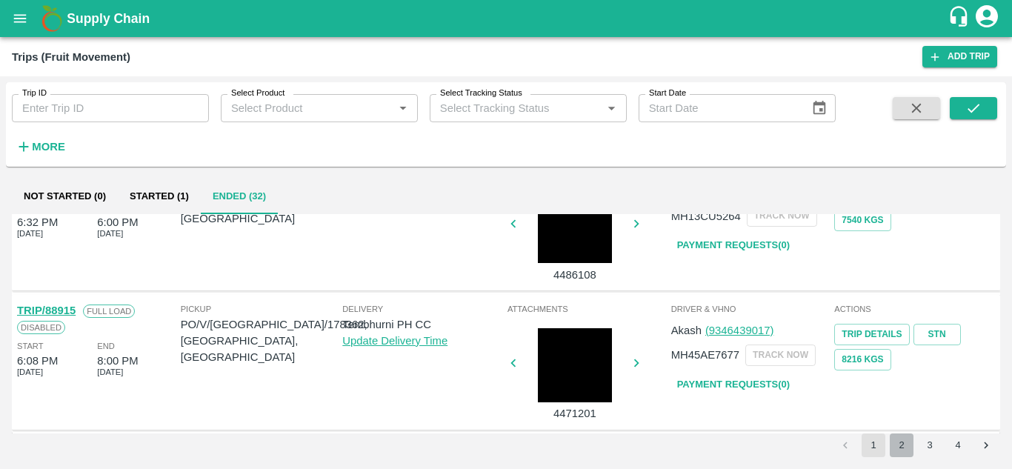
click at [900, 442] on button "2" at bounding box center [902, 446] width 24 height 24
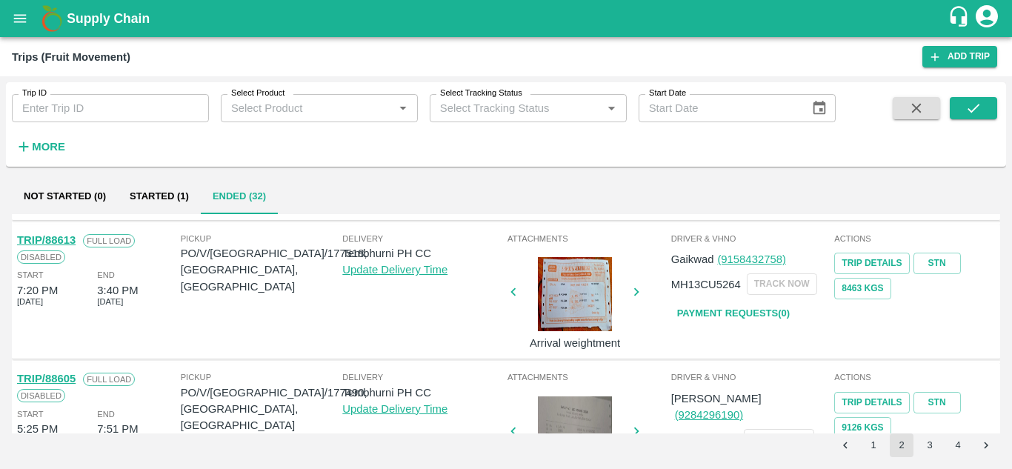
scroll to position [857, 0]
click at [743, 310] on link "Payment Requests( 0 )" at bounding box center [733, 315] width 125 height 26
click at [959, 102] on button "submit" at bounding box center [973, 108] width 47 height 22
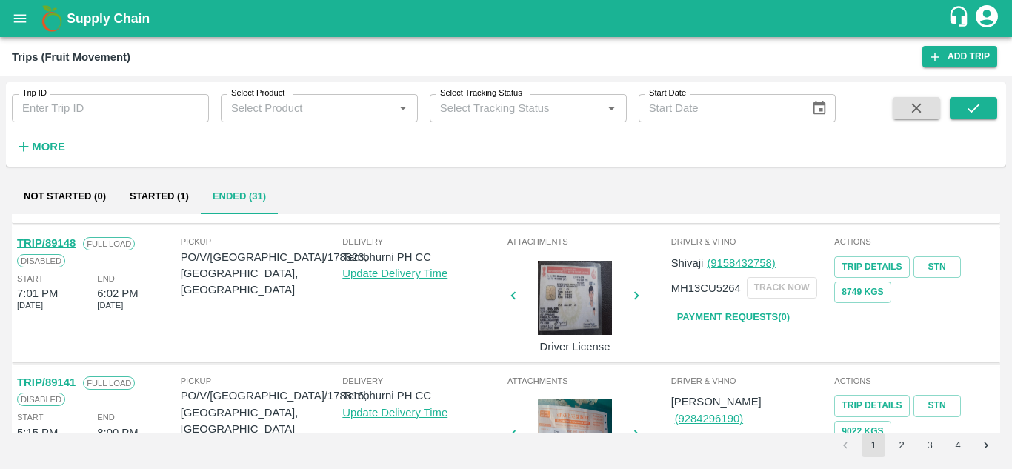
scroll to position [628, 0]
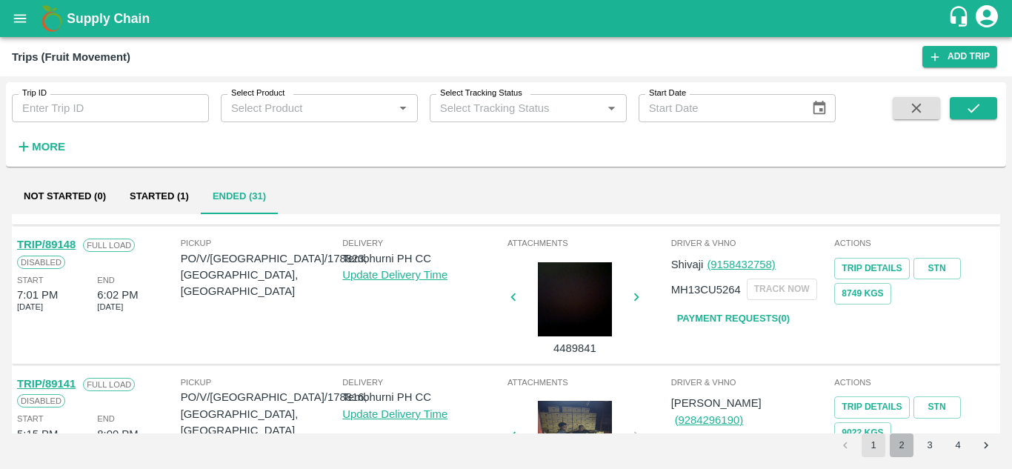
click at [903, 445] on button "2" at bounding box center [902, 446] width 24 height 24
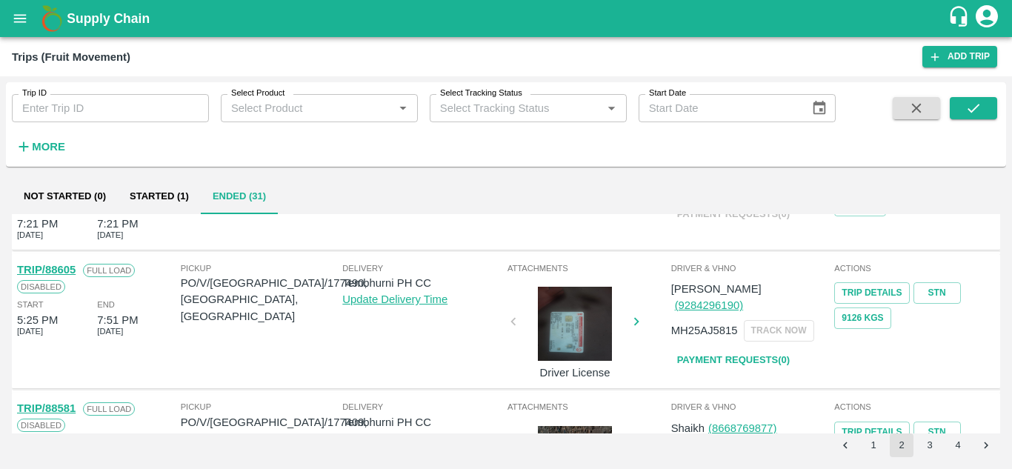
scroll to position [828, 0]
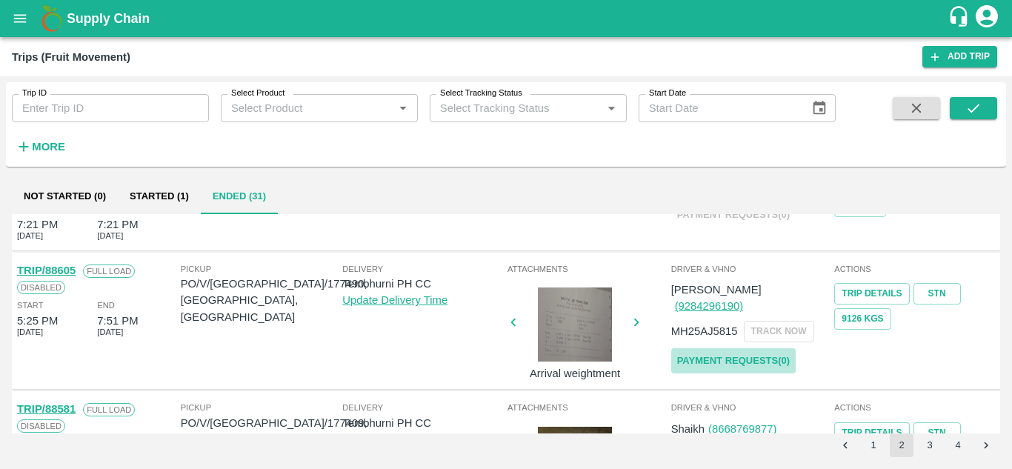
click at [761, 348] on link "Payment Requests( 0 )" at bounding box center [733, 361] width 125 height 26
click at [975, 112] on icon "submit" at bounding box center [974, 108] width 16 height 16
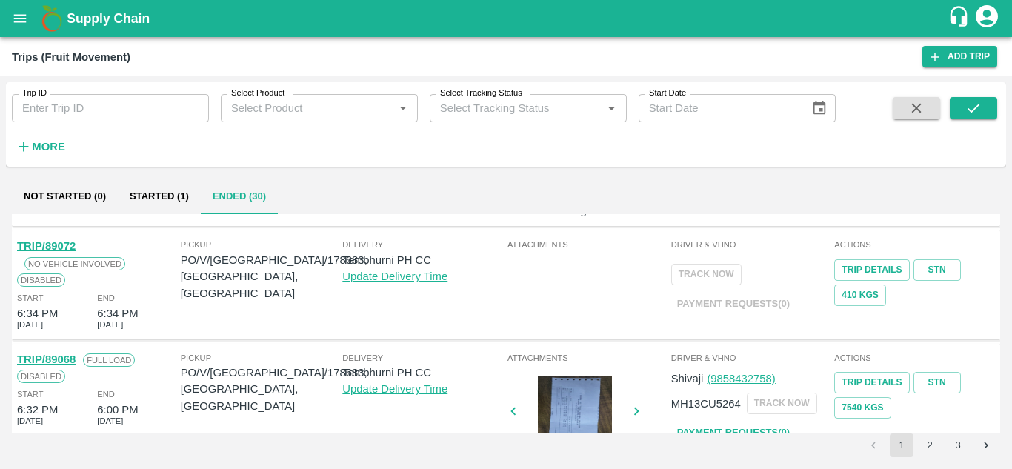
scroll to position [1092, 0]
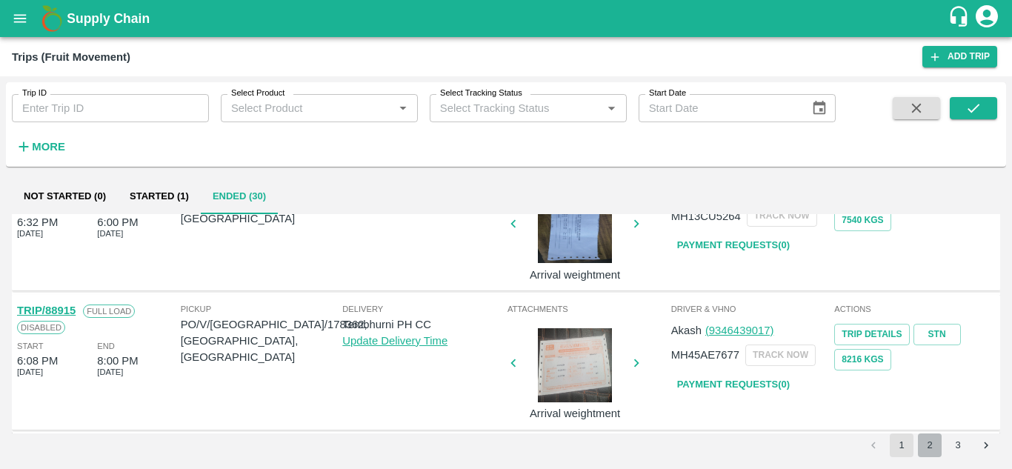
click at [929, 442] on button "2" at bounding box center [930, 446] width 24 height 24
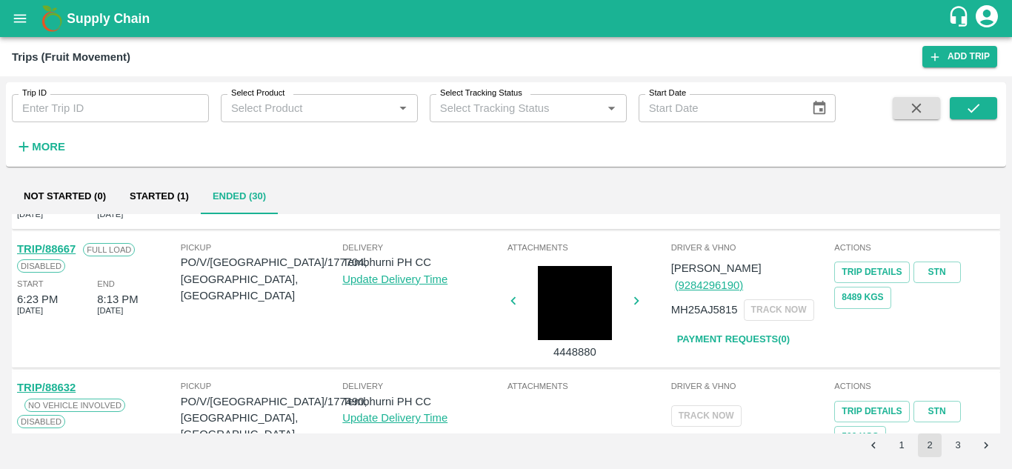
scroll to position [481, 0]
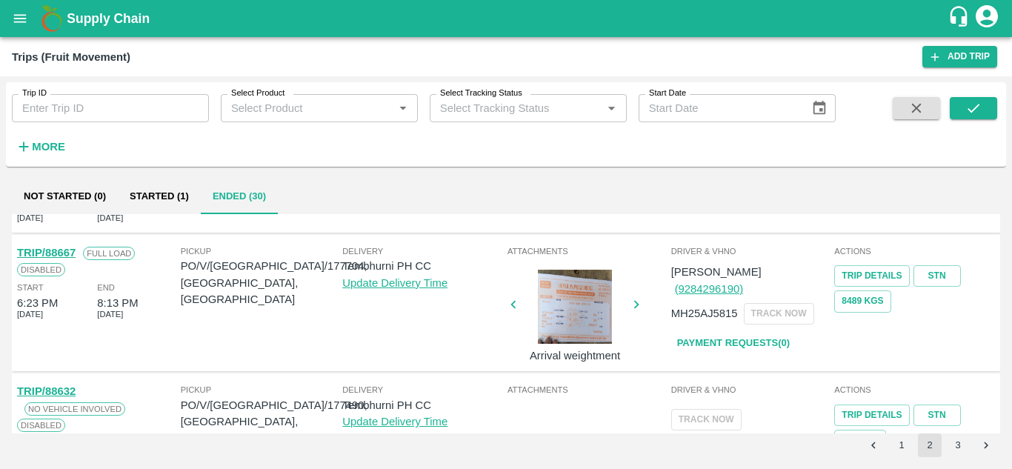
click at [740, 331] on link "Payment Requests( 0 )" at bounding box center [733, 344] width 125 height 26
click at [981, 108] on icon "submit" at bounding box center [974, 108] width 16 height 16
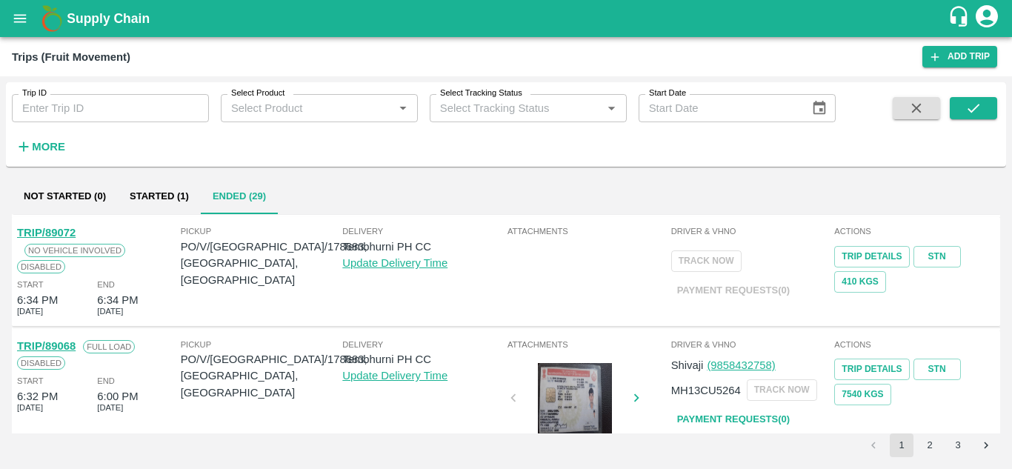
scroll to position [1092, 0]
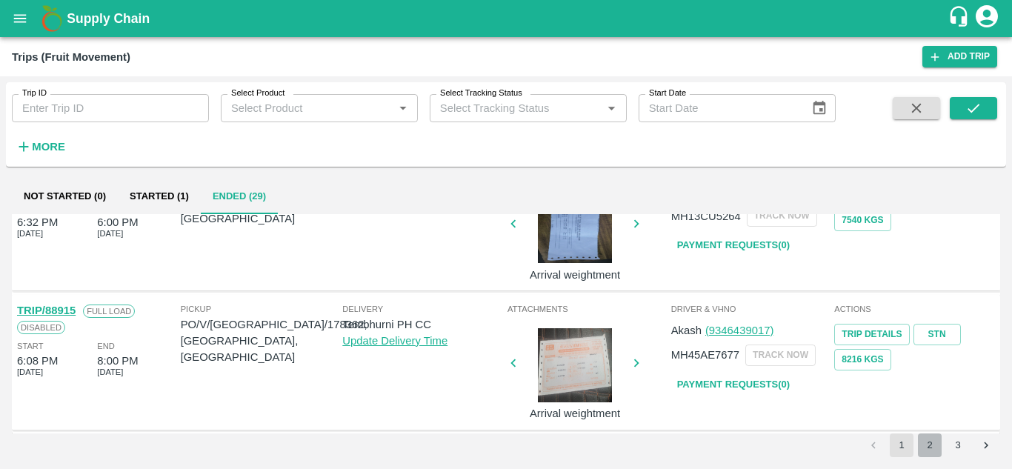
click at [930, 447] on button "2" at bounding box center [930, 446] width 24 height 24
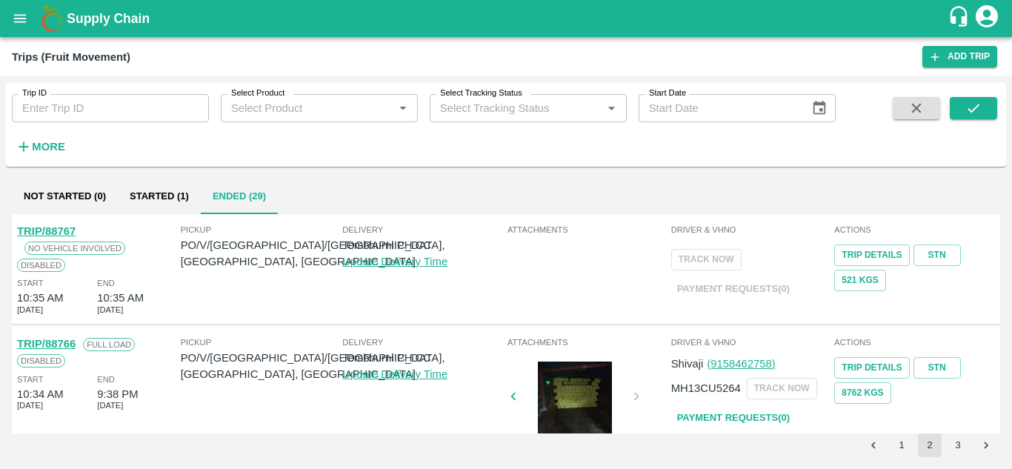
scroll to position [182, 0]
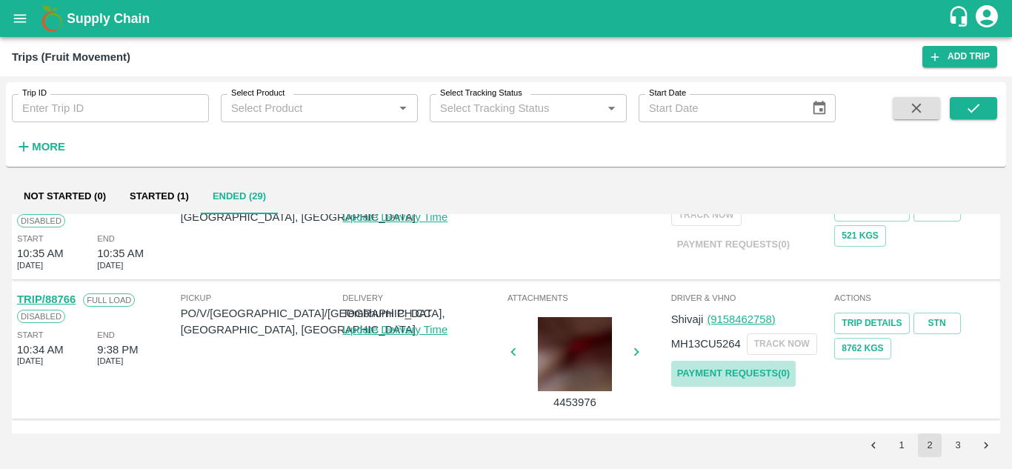
click at [739, 365] on link "Payment Requests( 0 )" at bounding box center [733, 374] width 125 height 26
click at [971, 102] on icon "submit" at bounding box center [974, 108] width 16 height 16
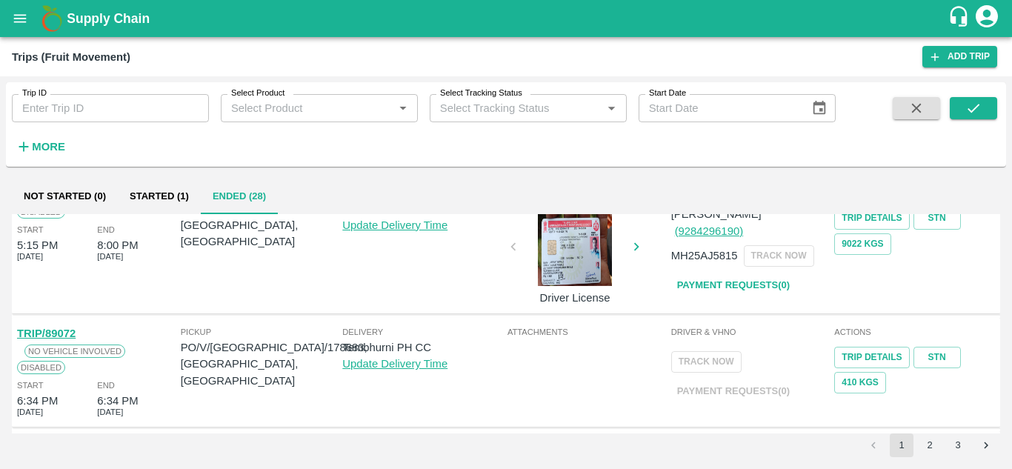
scroll to position [1092, 0]
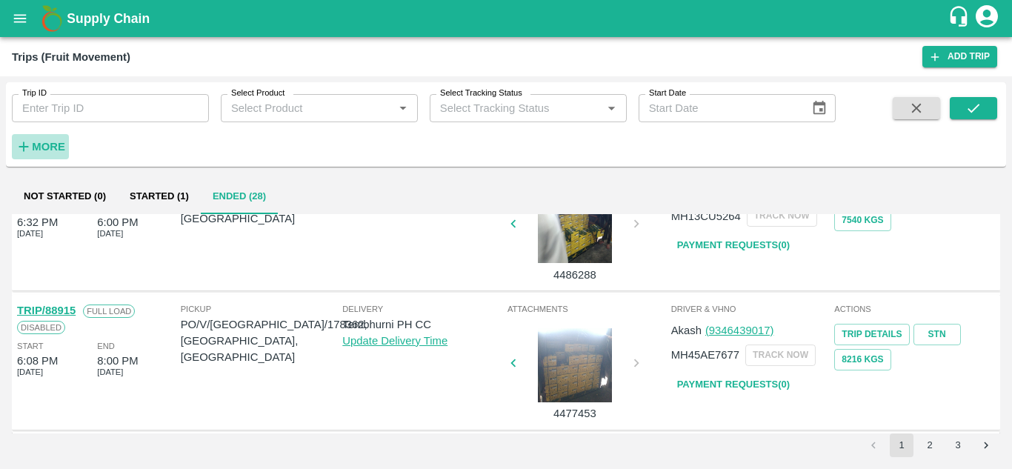
click at [49, 142] on strong "More" at bounding box center [48, 147] width 33 height 12
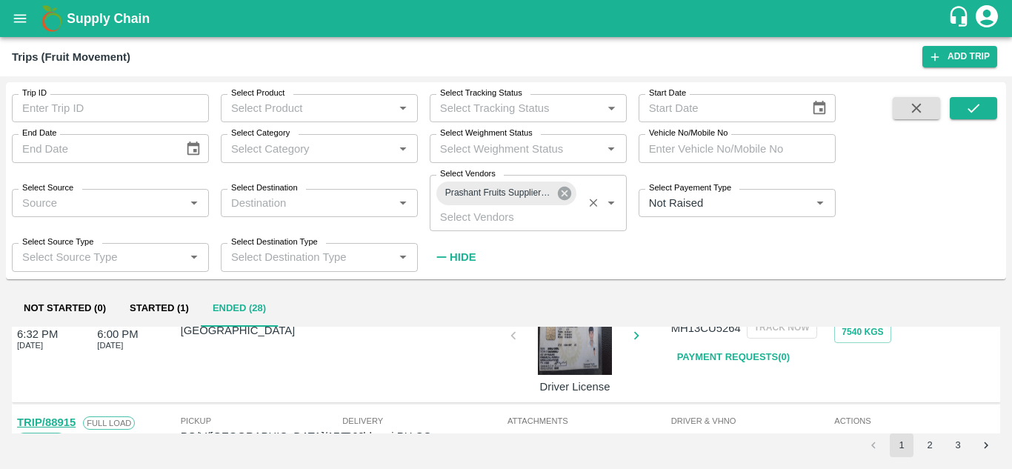
click at [563, 192] on icon at bounding box center [565, 193] width 16 height 16
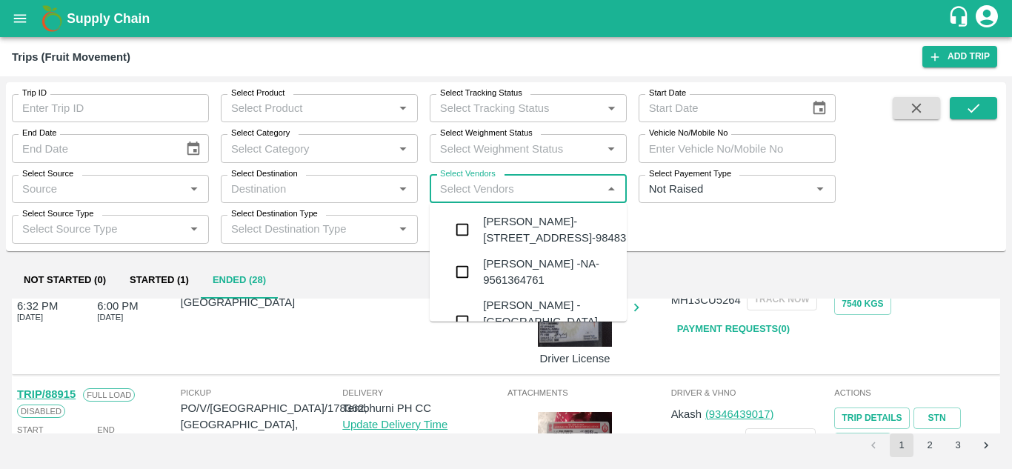
click at [457, 193] on input "Select Vendors" at bounding box center [516, 188] width 164 height 19
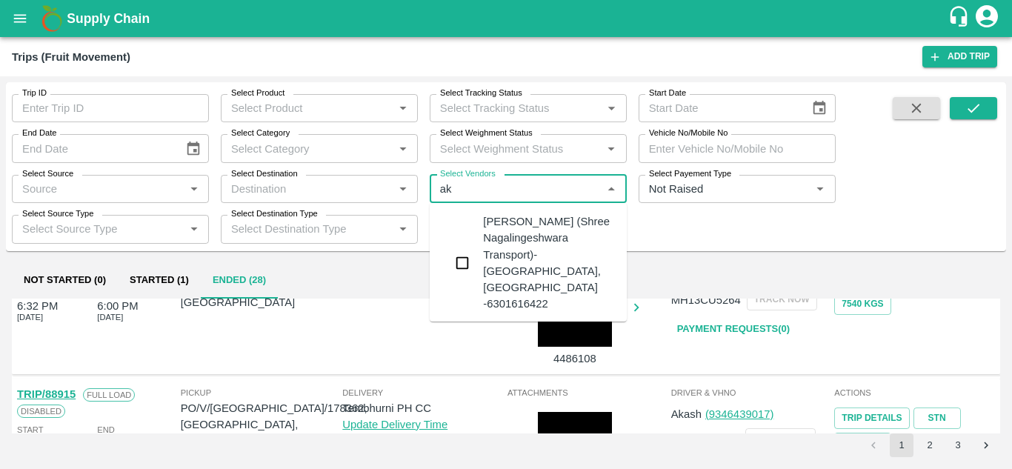
type input "a"
click at [469, 189] on input "Select Vendors" at bounding box center [516, 188] width 164 height 19
type input "A"
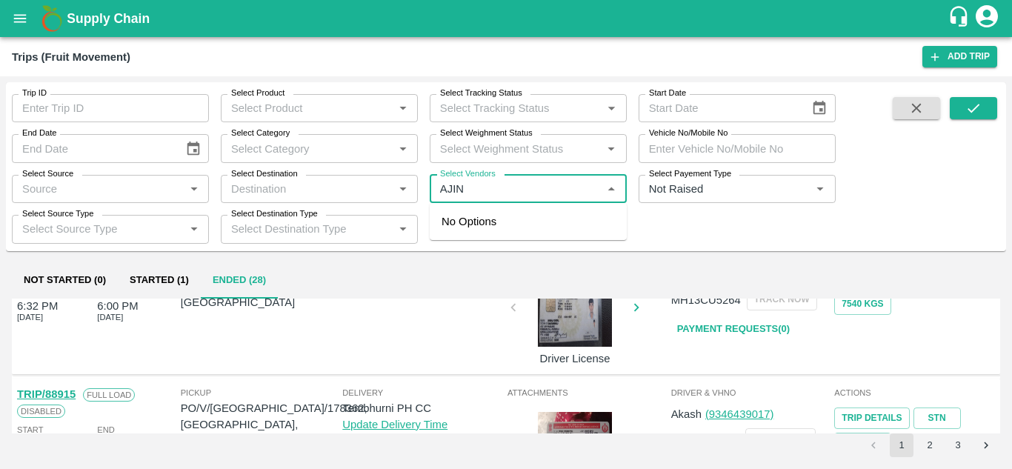
type input "AJINK"
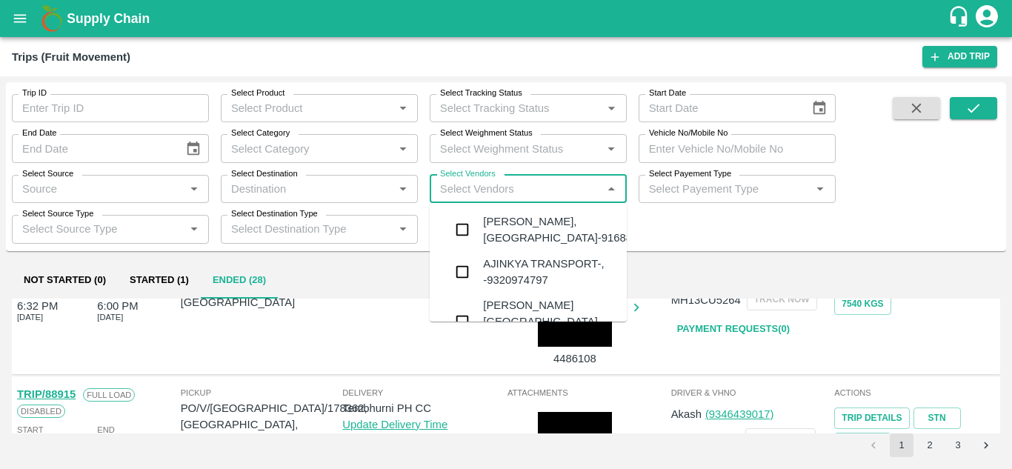
click at [529, 233] on div "[PERSON_NAME], [GEOGRAPHIC_DATA]-9168800742" at bounding box center [572, 229] width 179 height 33
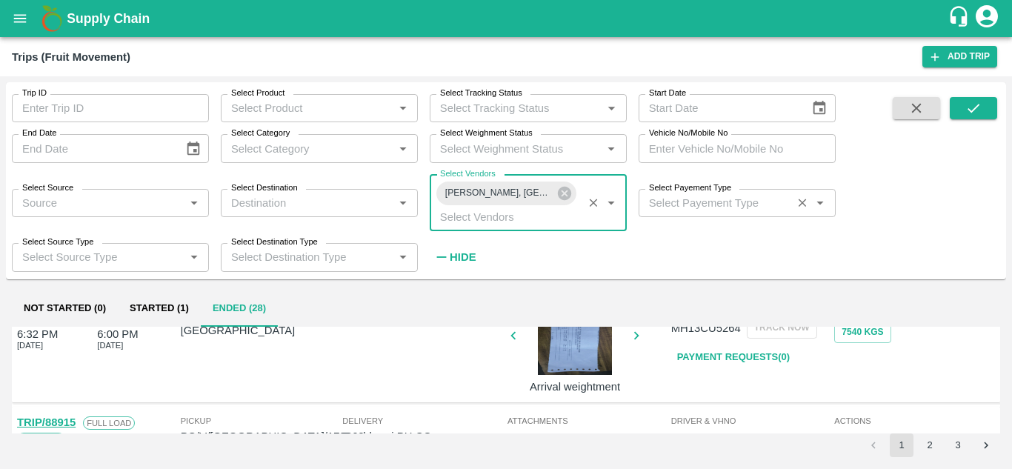
click at [671, 193] on label "Select Payement Type" at bounding box center [690, 188] width 82 height 12
click at [671, 193] on input "Select Payement Type" at bounding box center [715, 202] width 145 height 19
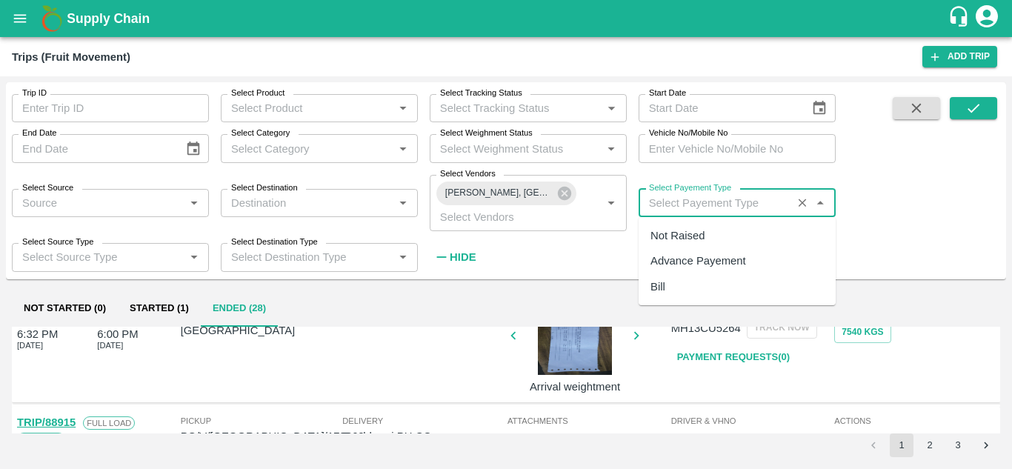
click at [661, 196] on input "Select Payement Type" at bounding box center [715, 202] width 145 height 19
click at [674, 230] on div "Not Raised" at bounding box center [678, 236] width 54 height 16
type input "Not Raised"
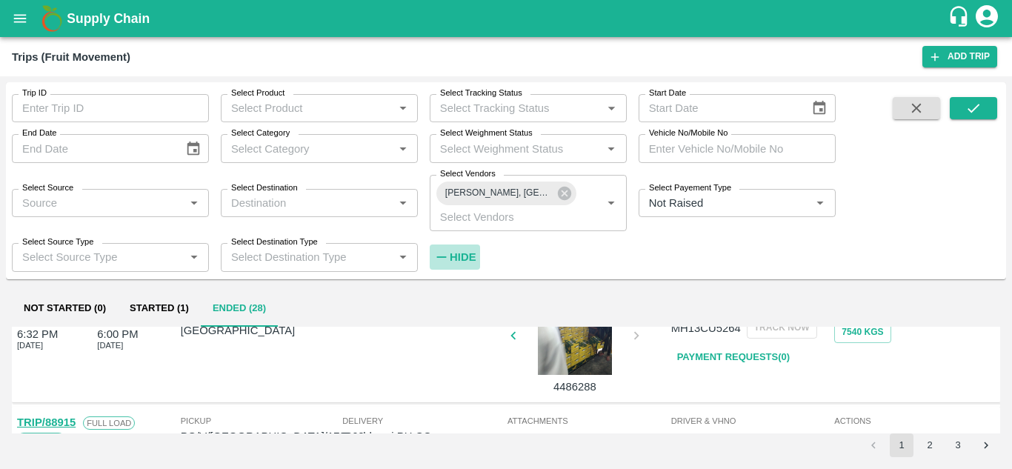
click at [459, 258] on strong "Hide" at bounding box center [463, 257] width 26 height 12
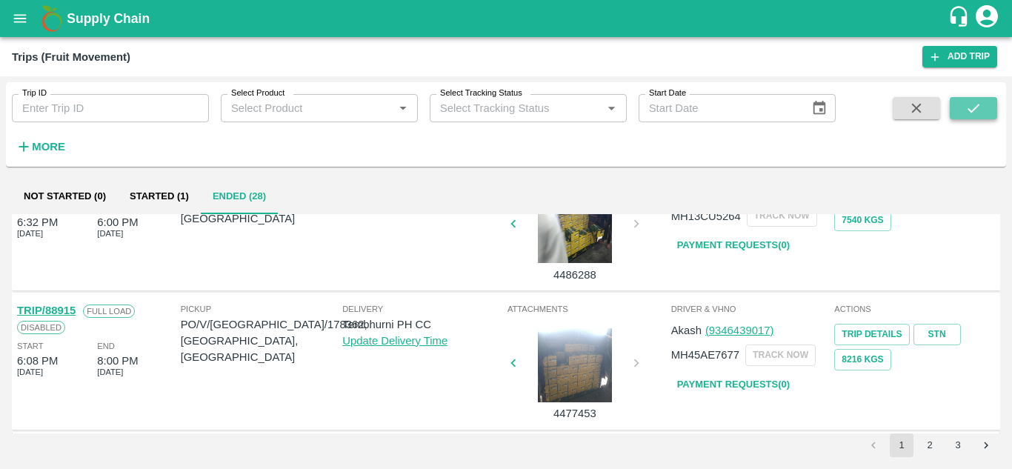
click at [978, 107] on icon "submit" at bounding box center [974, 108] width 16 height 16
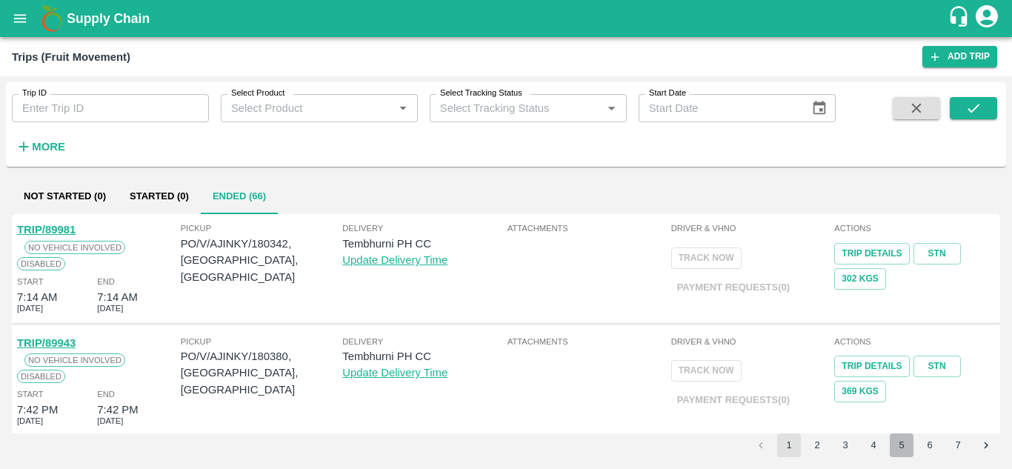
click at [902, 446] on button "5" at bounding box center [902, 446] width 24 height 24
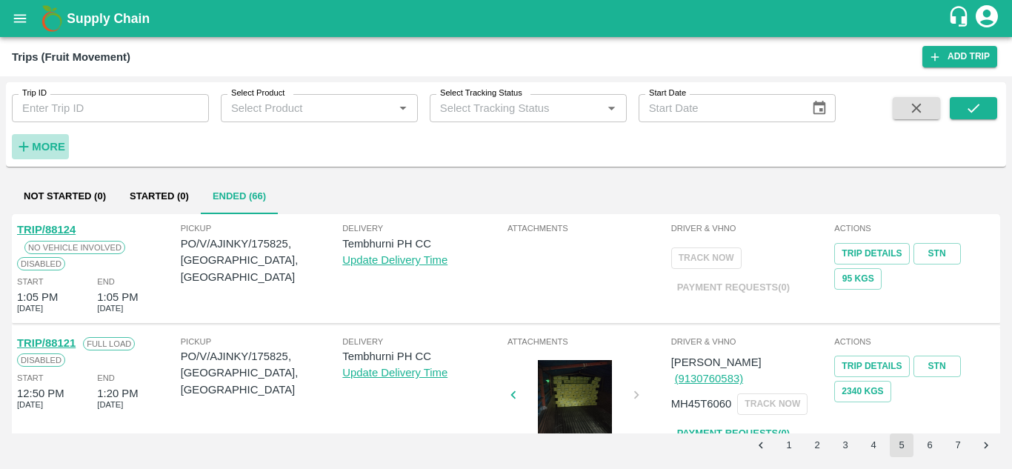
click at [46, 148] on strong "More" at bounding box center [48, 147] width 33 height 12
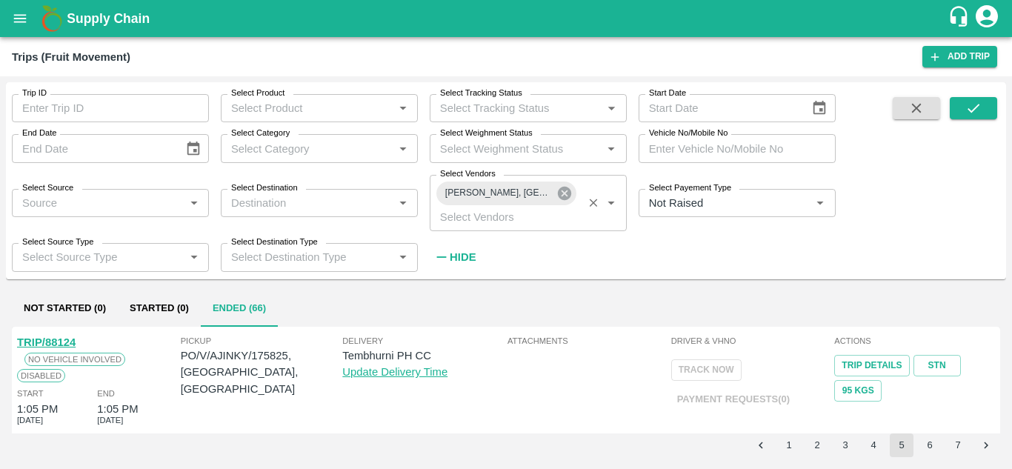
click at [563, 189] on icon at bounding box center [564, 193] width 13 height 13
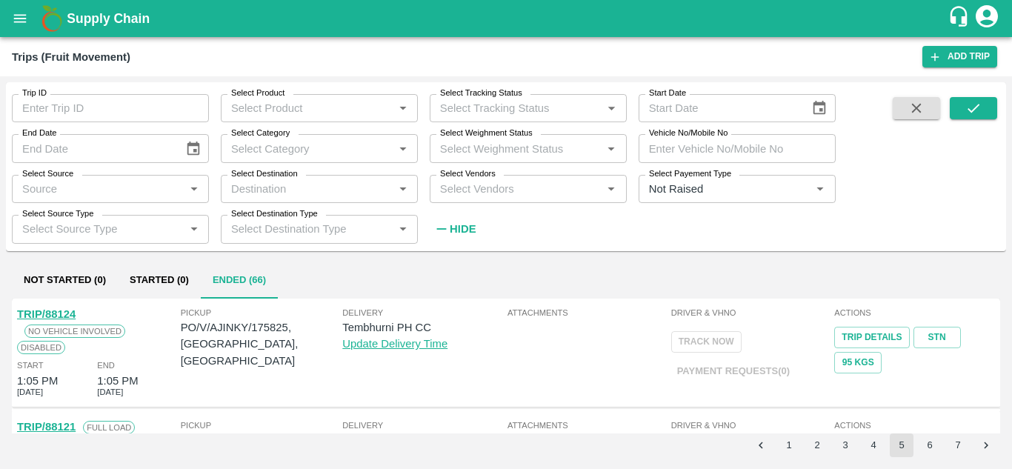
click at [470, 185] on input "Select Vendors" at bounding box center [516, 188] width 164 height 19
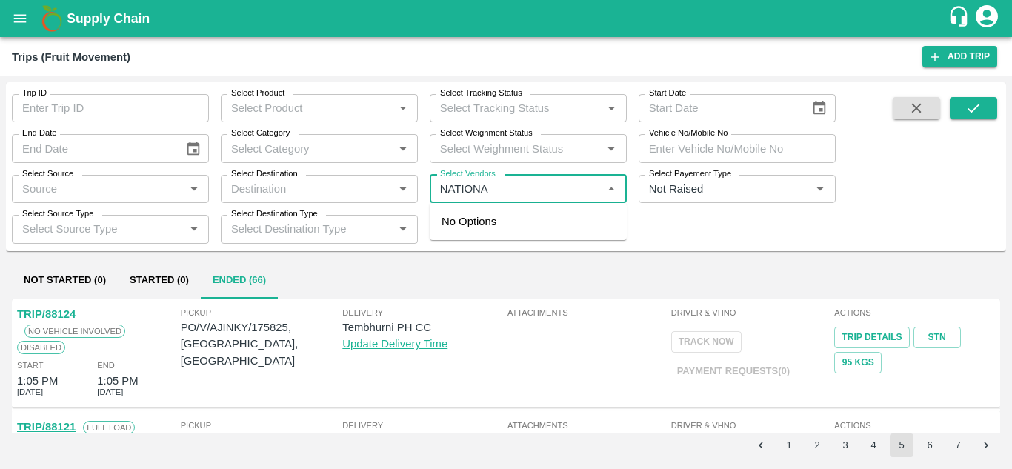
type input "NATIONAL"
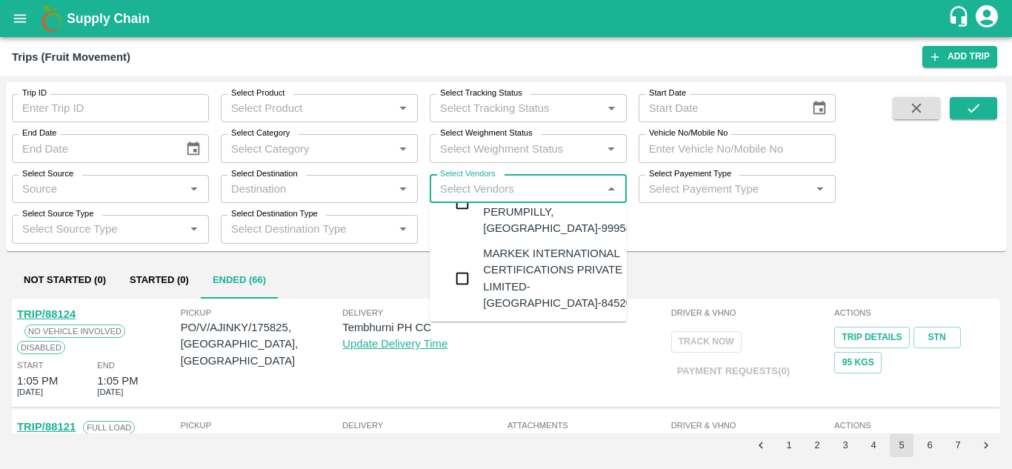
scroll to position [193, 0]
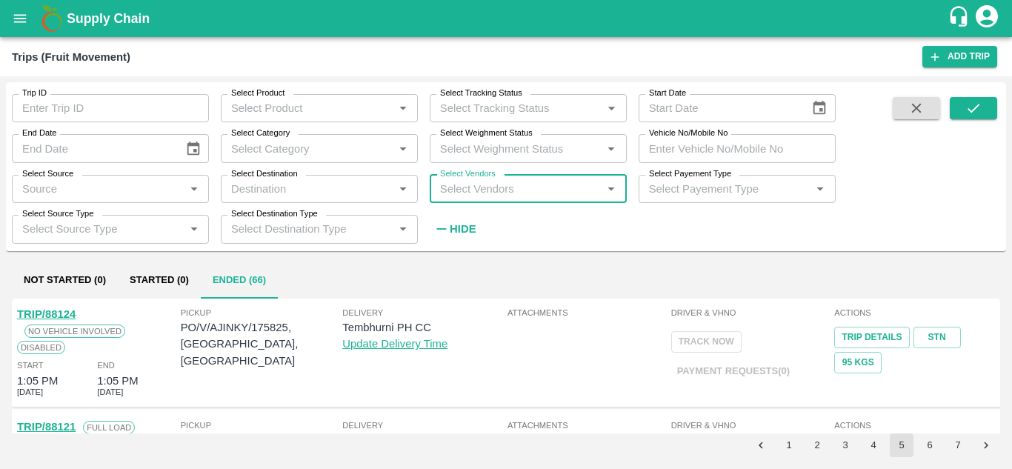
click at [461, 198] on input "Select Vendors" at bounding box center [516, 188] width 164 height 19
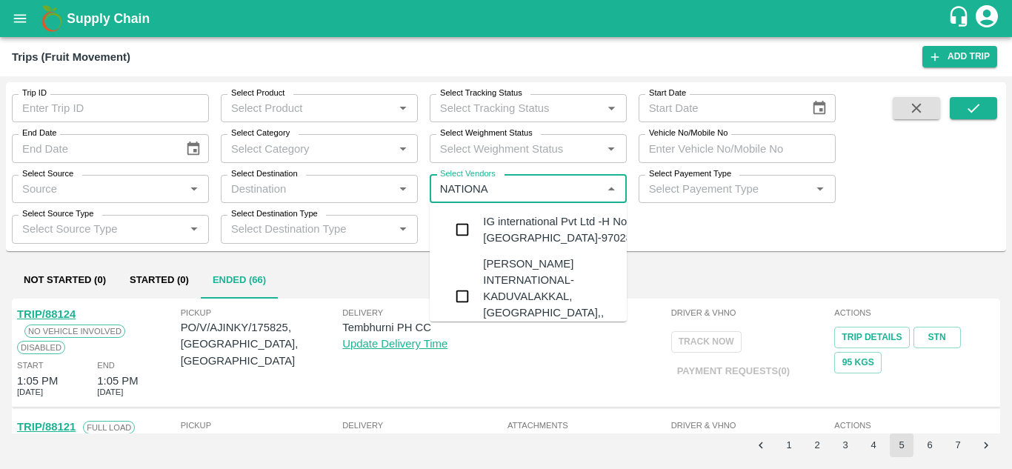
type input "NATIONAL"
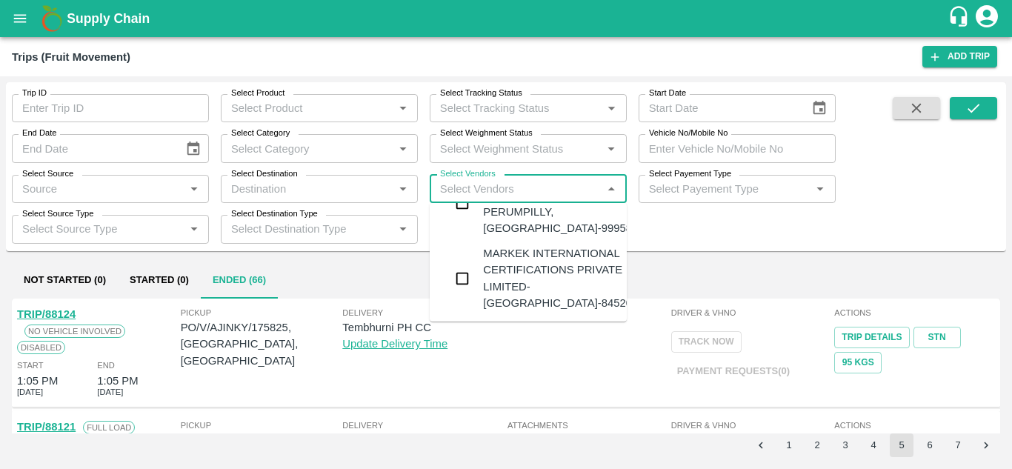
click at [459, 185] on input "Select Vendors" at bounding box center [516, 188] width 164 height 19
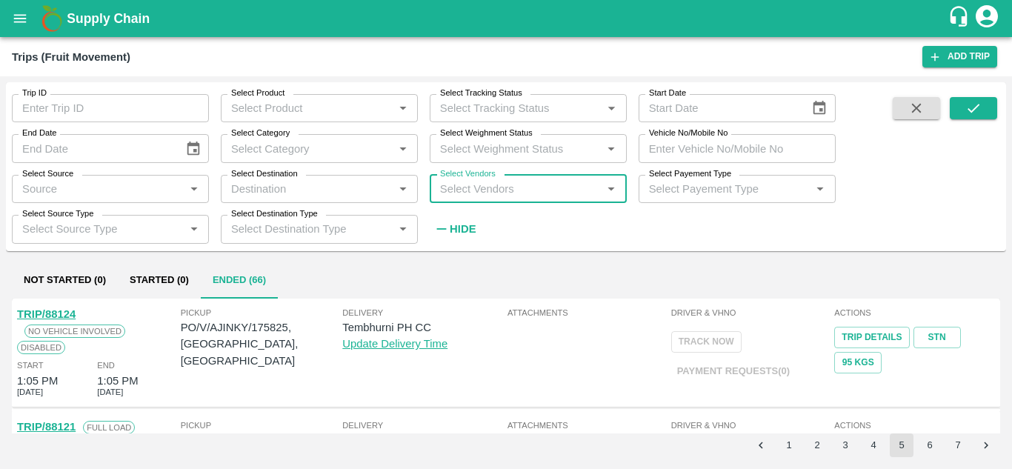
click at [21, 15] on icon "open drawer" at bounding box center [20, 18] width 13 height 8
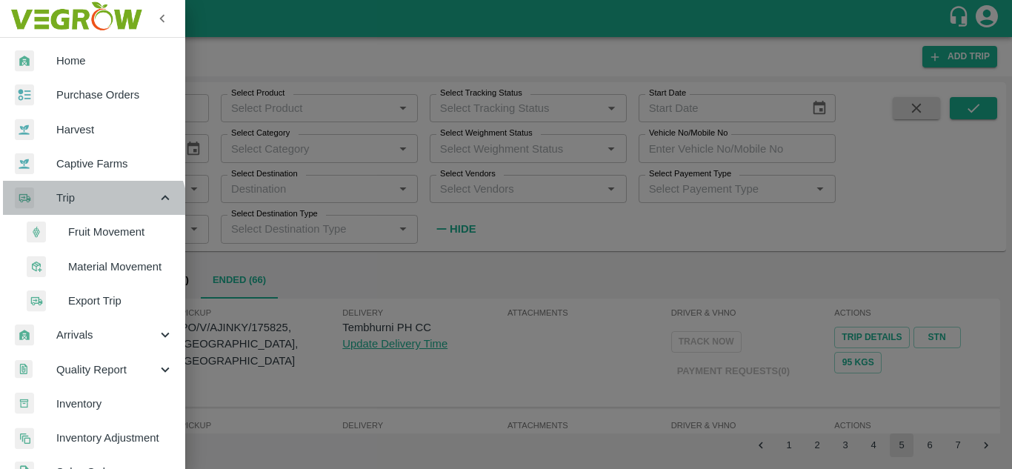
click at [93, 212] on div "Trip" at bounding box center [92, 198] width 185 height 34
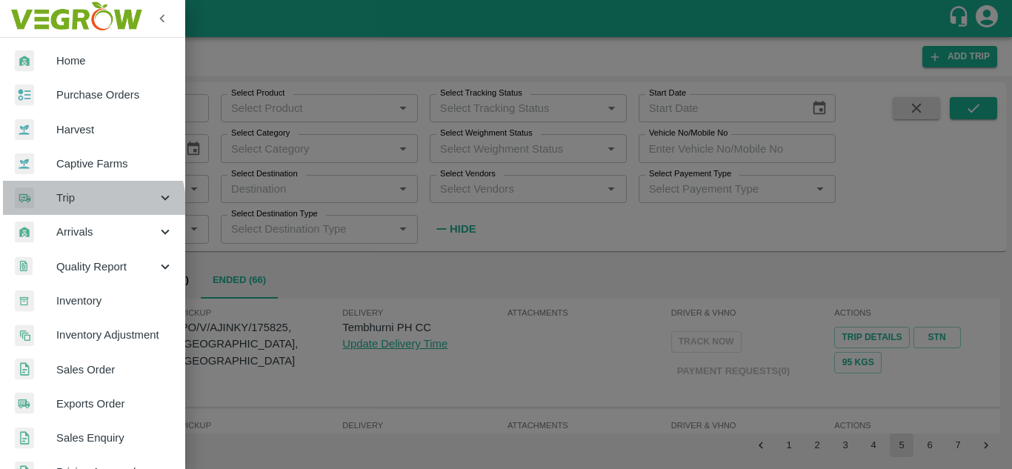
click at [93, 205] on span "Trip" at bounding box center [106, 198] width 101 height 16
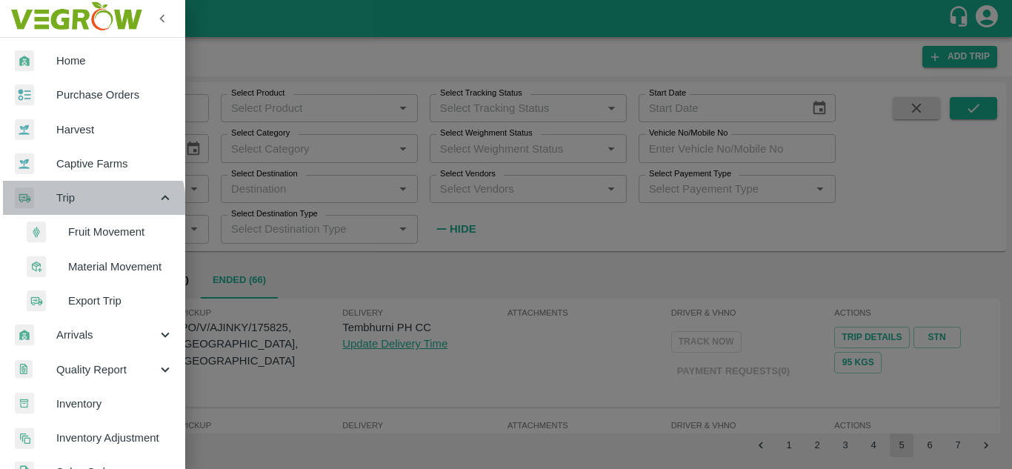
click at [93, 205] on span "Trip" at bounding box center [106, 198] width 101 height 16
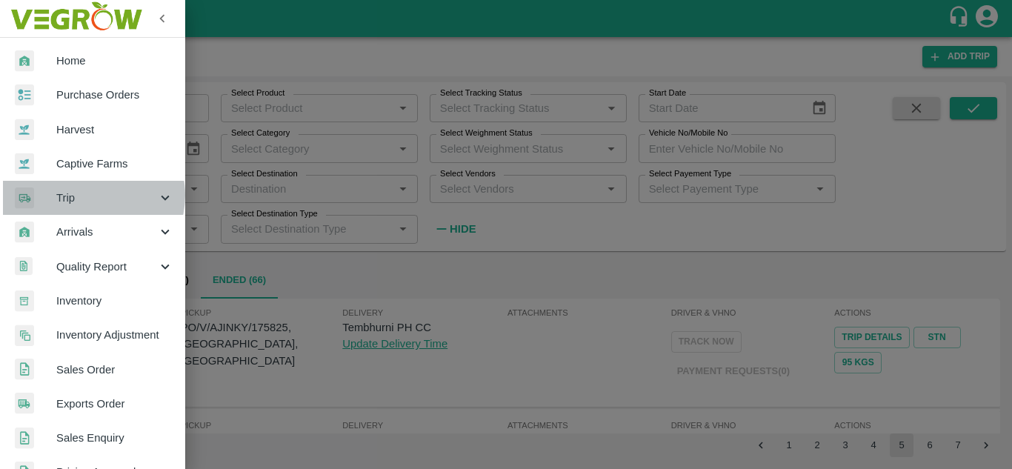
click at [93, 196] on span "Trip" at bounding box center [106, 198] width 101 height 16
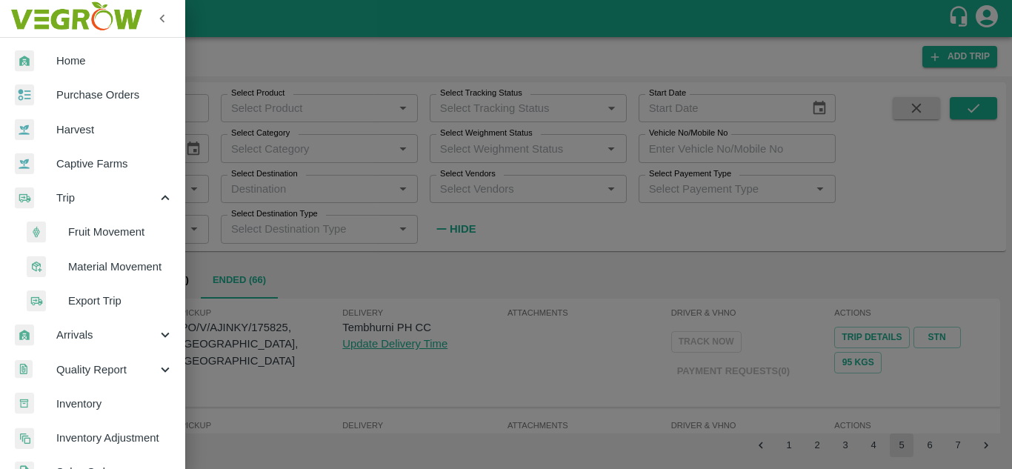
click at [109, 229] on span "Fruit Movement" at bounding box center [120, 232] width 105 height 16
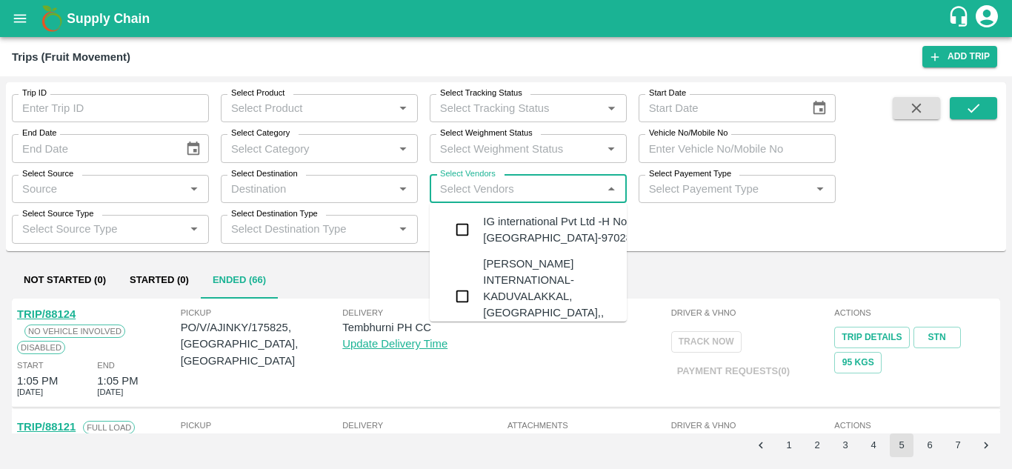
click at [450, 186] on input "Select Vendors" at bounding box center [516, 188] width 164 height 19
type input "NATIONAL"
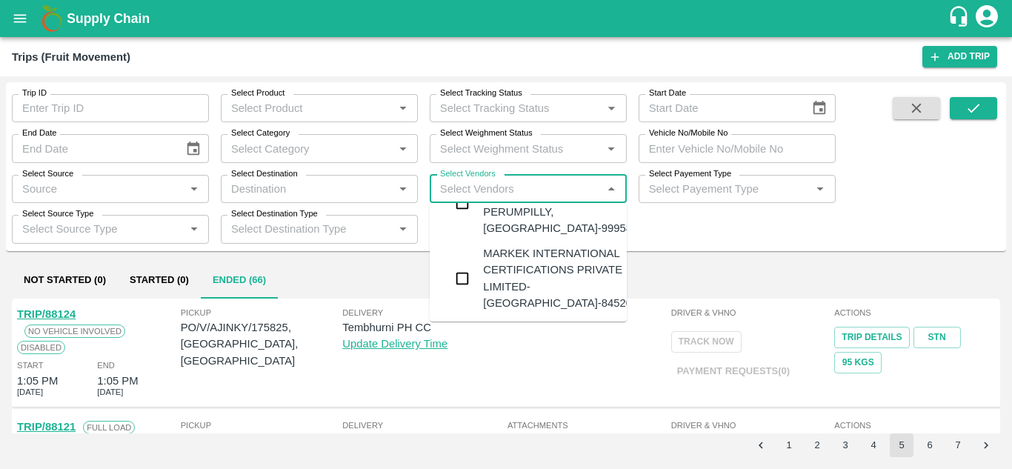
scroll to position [193, 0]
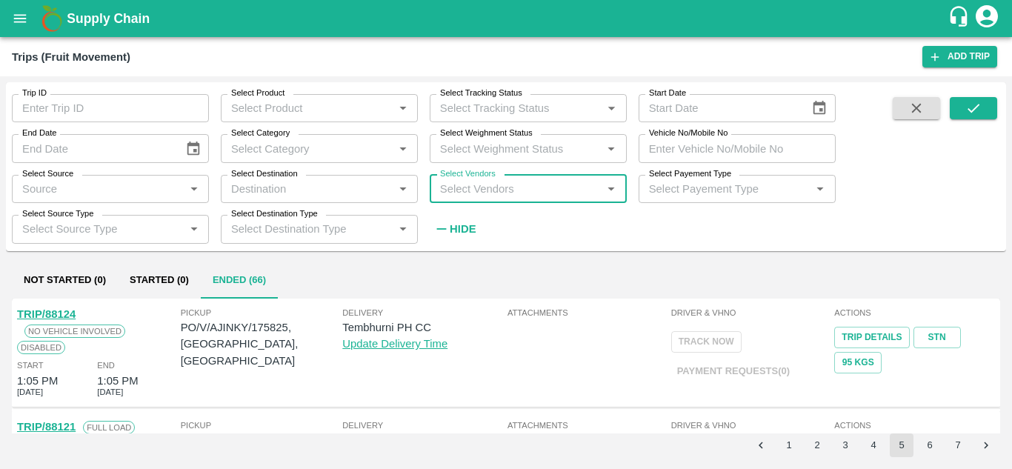
click at [459, 188] on input "Select Vendors" at bounding box center [516, 188] width 164 height 19
type input "[PERSON_NAME]"
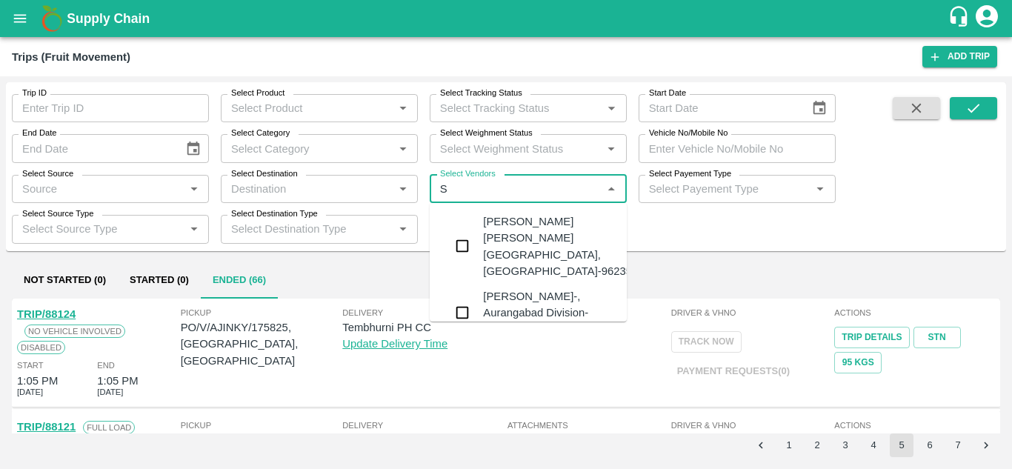
type input "SU"
click at [536, 225] on div "[PERSON_NAME] [PERSON_NAME][GEOGRAPHIC_DATA], [GEOGRAPHIC_DATA]-9623524006" at bounding box center [572, 246] width 179 height 66
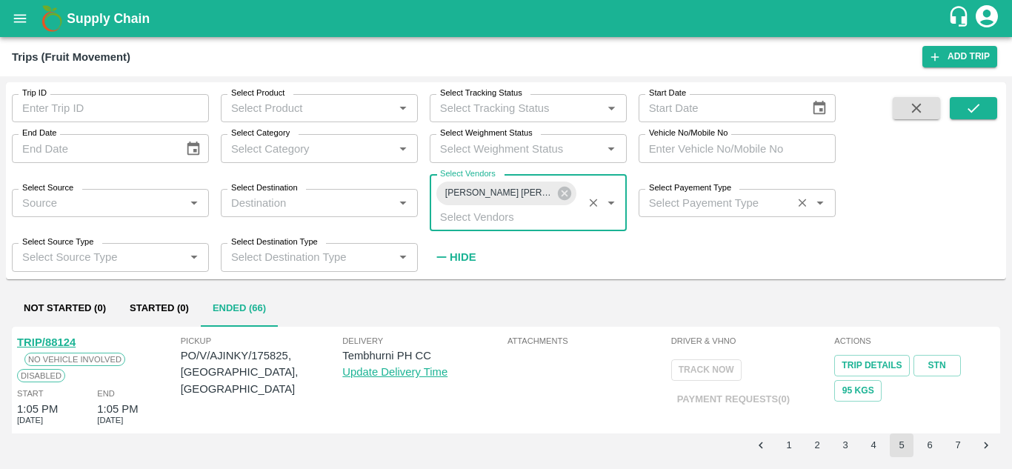
click at [668, 205] on input "Select Payement Type" at bounding box center [715, 202] width 145 height 19
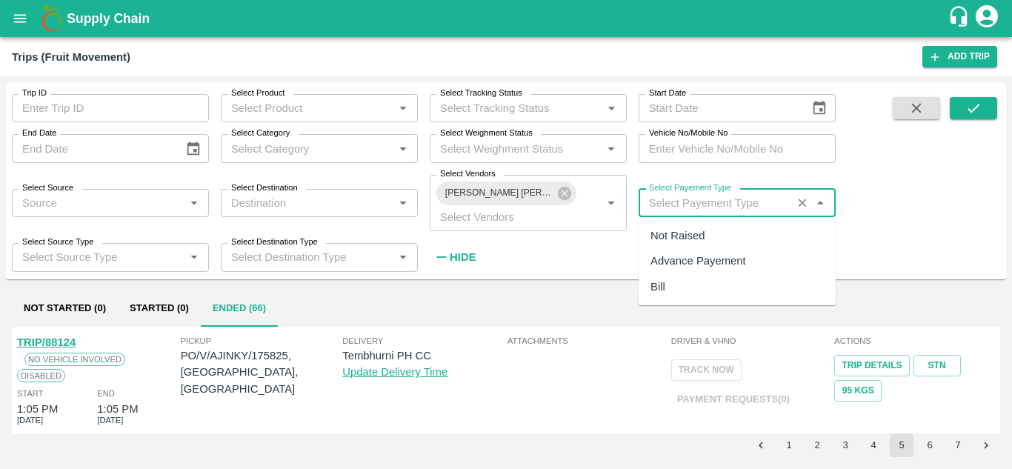
click at [677, 230] on div "Not Raised" at bounding box center [678, 236] width 54 height 16
type input "Not Raised"
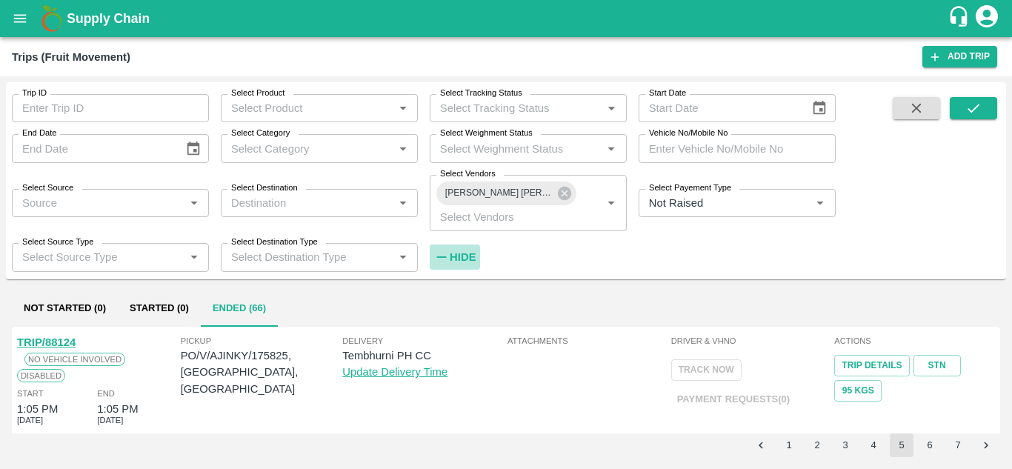
click at [459, 255] on strong "Hide" at bounding box center [463, 257] width 26 height 12
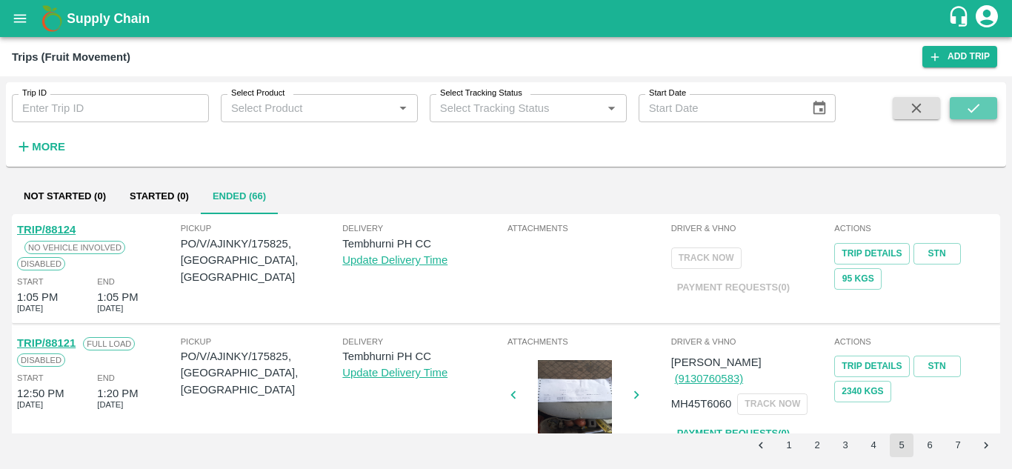
click at [961, 101] on button "submit" at bounding box center [973, 108] width 47 height 22
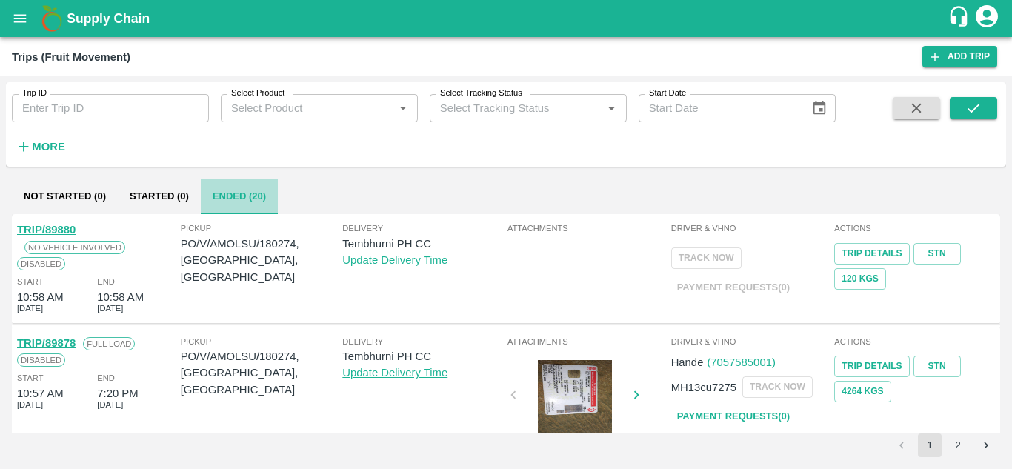
click at [248, 201] on button "Ended (20)" at bounding box center [239, 197] width 77 height 36
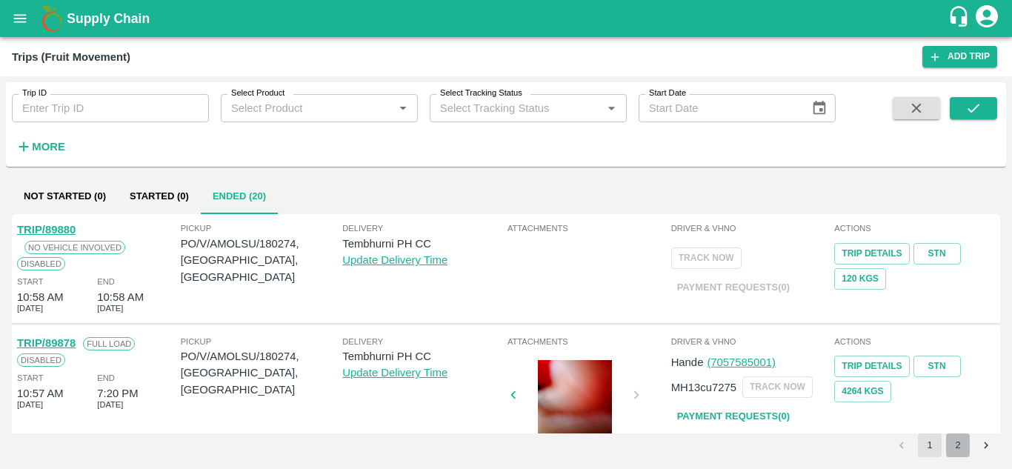
click at [969, 446] on button "2" at bounding box center [958, 446] width 24 height 24
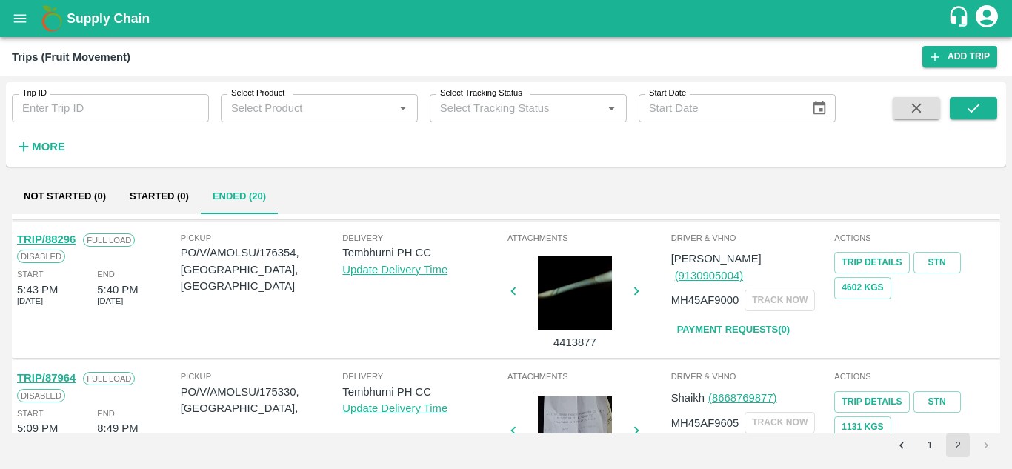
scroll to position [659, 0]
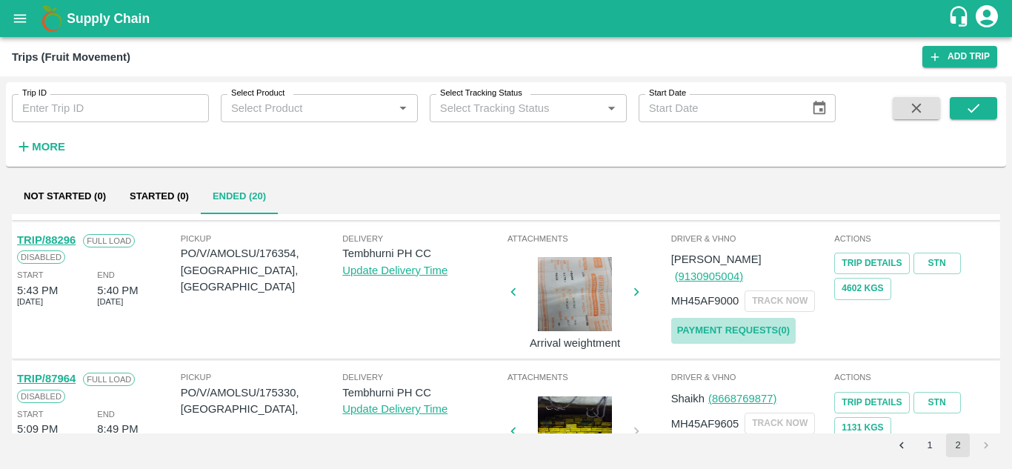
click at [752, 318] on link "Payment Requests( 0 )" at bounding box center [733, 331] width 125 height 26
click at [986, 109] on button "submit" at bounding box center [973, 108] width 47 height 22
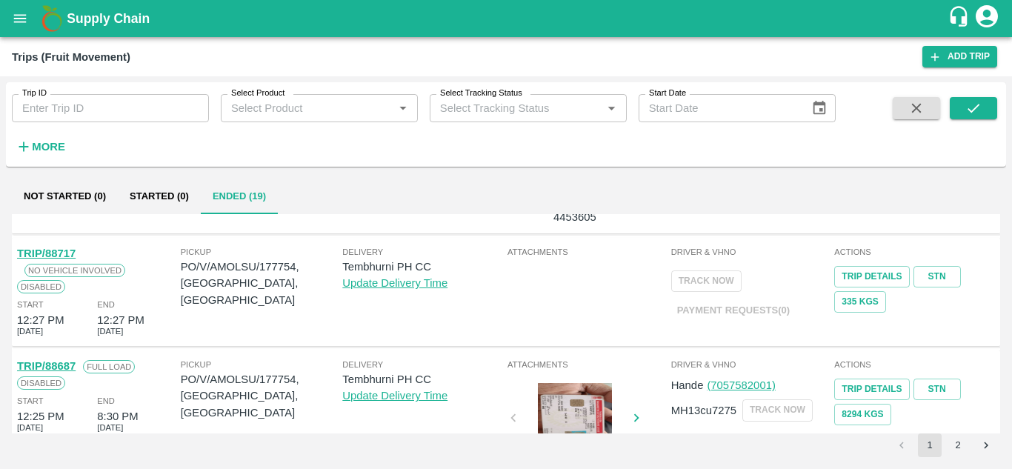
scroll to position [1066, 0]
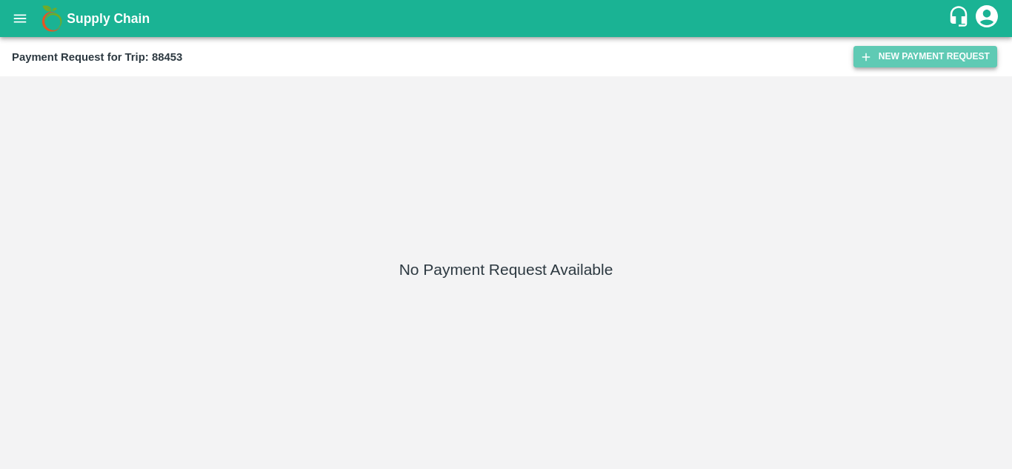
click at [920, 56] on button "New Payment Request" at bounding box center [926, 56] width 144 height 21
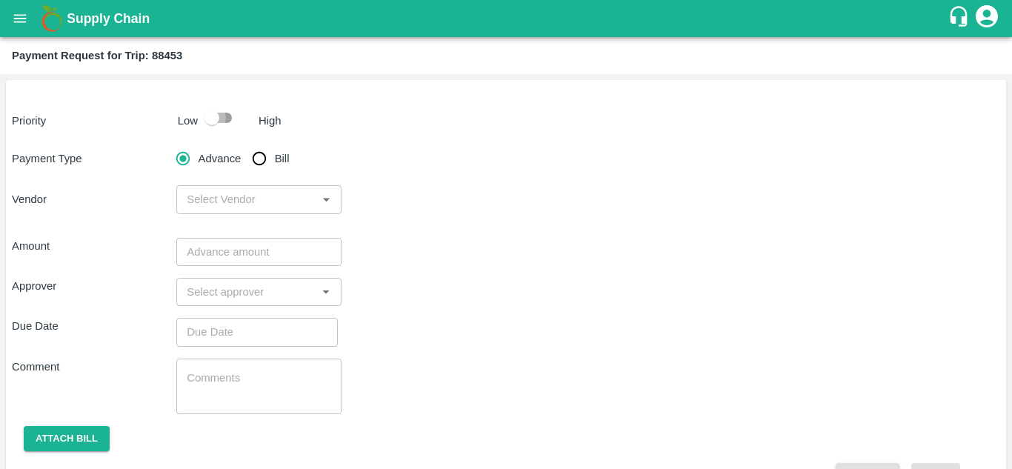
click at [225, 113] on input "checkbox" at bounding box center [212, 118] width 84 height 28
checkbox input "true"
click at [254, 159] on input "Bill" at bounding box center [260, 159] width 30 height 30
radio input "true"
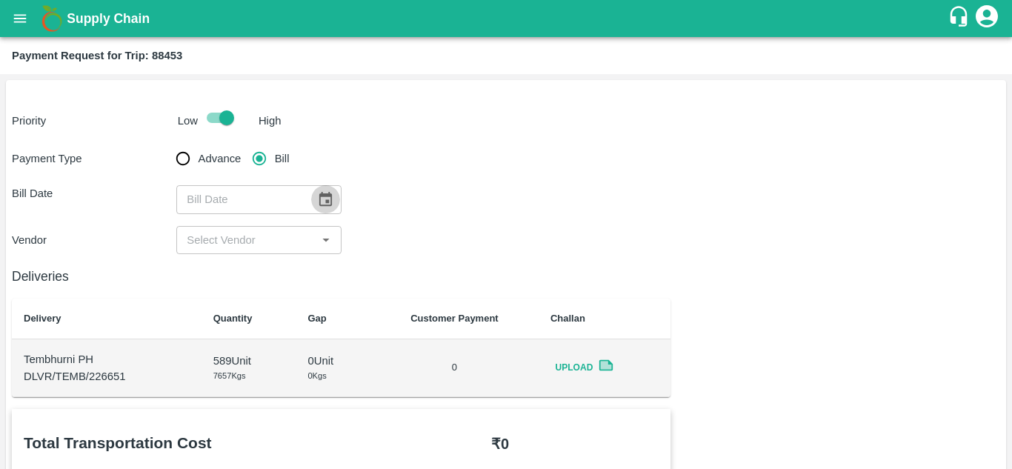
click at [325, 201] on icon "Choose date" at bounding box center [325, 199] width 13 height 14
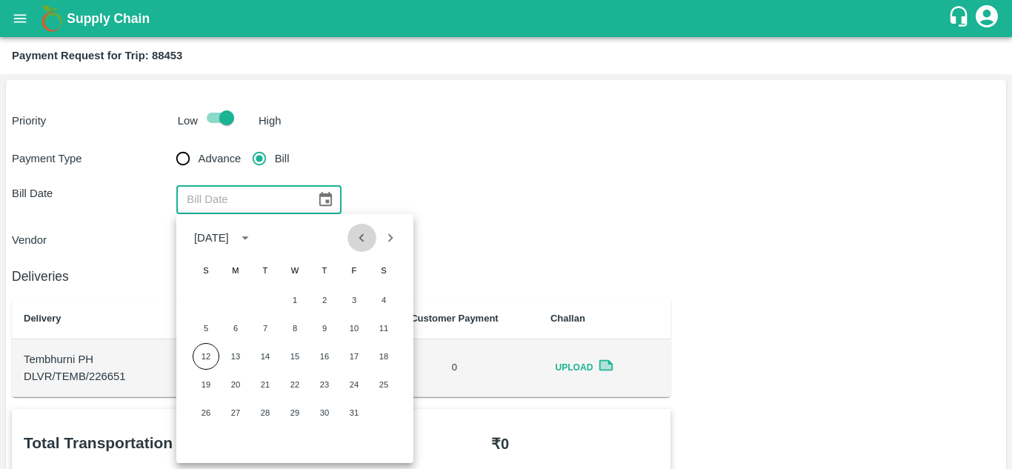
click at [361, 246] on icon "Previous month" at bounding box center [362, 238] width 16 height 16
click at [304, 355] on button "17" at bounding box center [295, 356] width 27 height 27
type input "[DATE]"
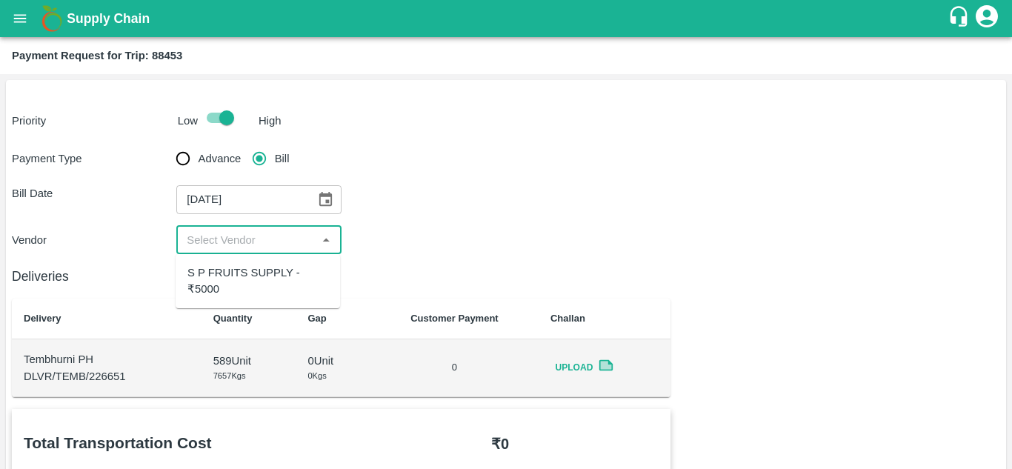
drag, startPoint x: 234, startPoint y: 237, endPoint x: 233, endPoint y: 270, distance: 32.6
click at [233, 270] on body "Supply Chain Payment Request for Trip: 88453 Priority Low High Payment Type Adv…" at bounding box center [506, 234] width 1012 height 469
click at [233, 270] on div "S P FRUITS SUPPLY - ₹5000" at bounding box center [258, 281] width 141 height 33
type input "S P FRUITS SUPPLY - ₹5000"
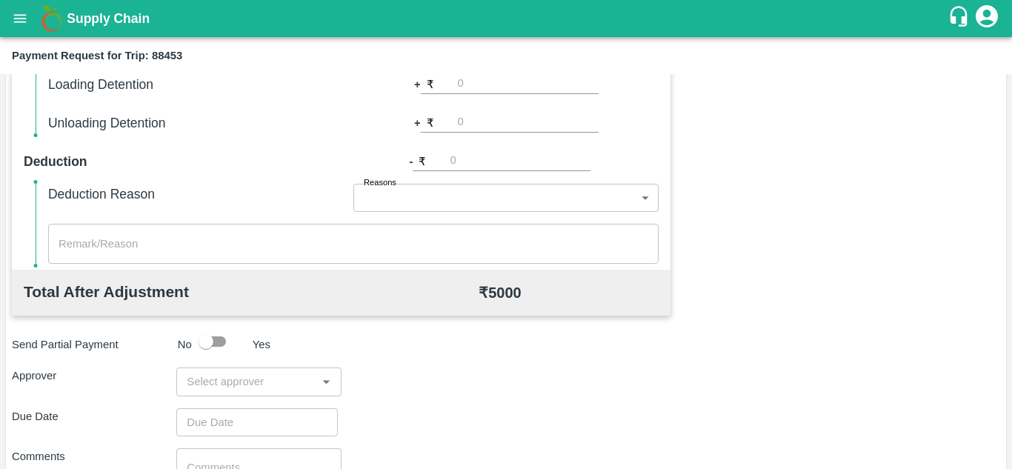
scroll to position [608, 0]
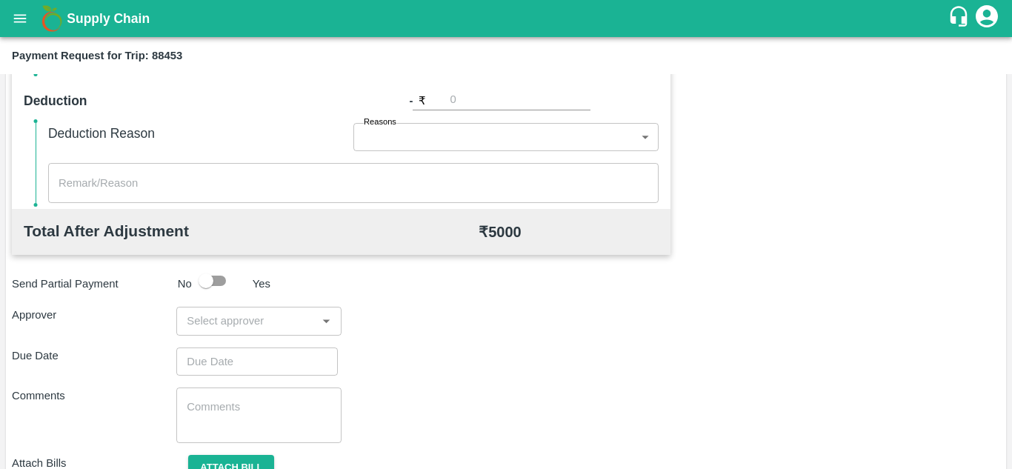
click at [211, 330] on input "input" at bounding box center [246, 320] width 131 height 19
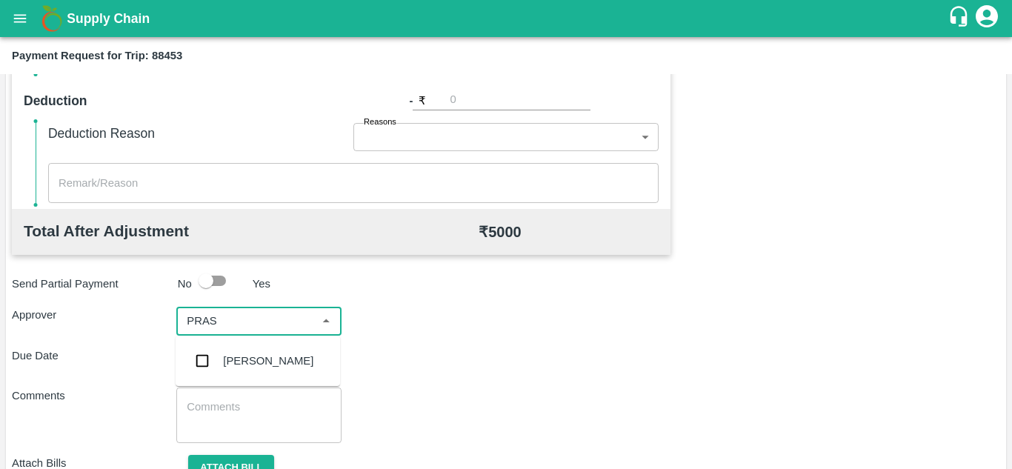
type input "PRASA"
click at [263, 350] on div "[PERSON_NAME]" at bounding box center [258, 361] width 165 height 39
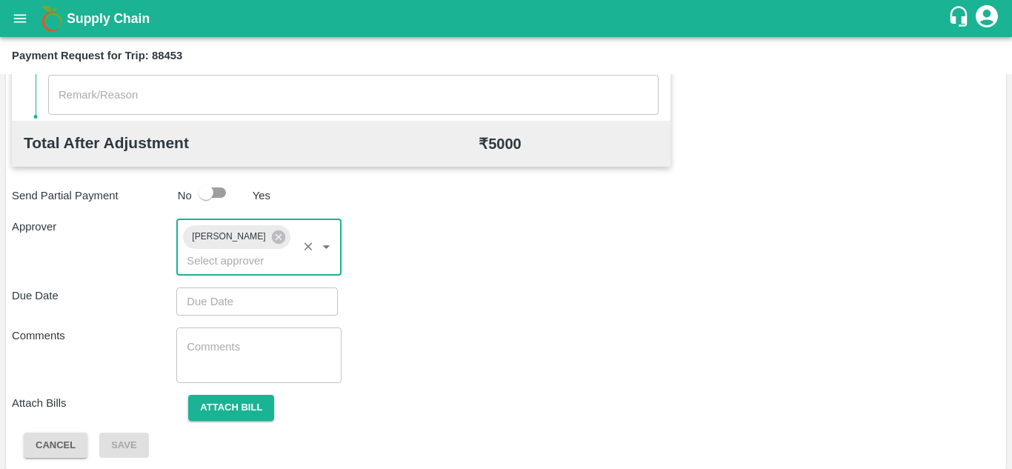
scroll to position [703, 0]
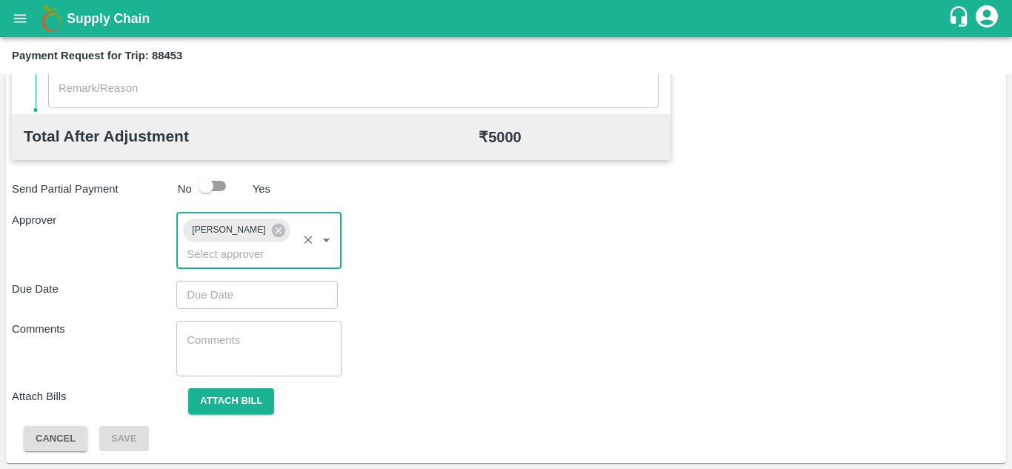
type input "DD/MM/YYYY hh:mm aa"
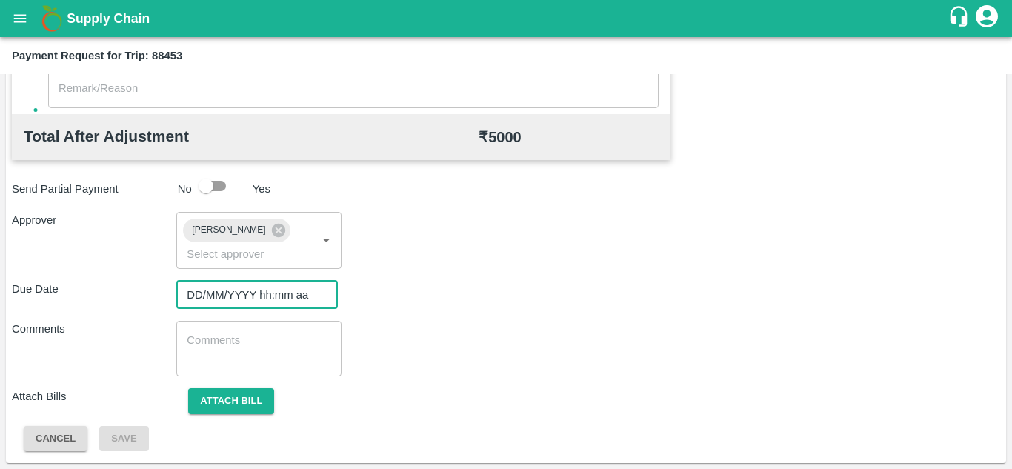
click at [225, 303] on input "DD/MM/YYYY hh:mm aa" at bounding box center [251, 295] width 151 height 28
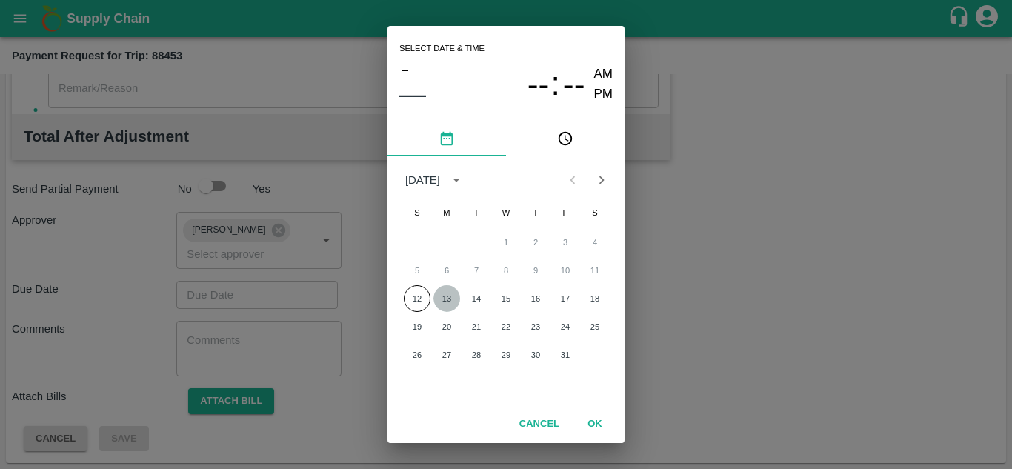
click at [445, 300] on button "13" at bounding box center [447, 298] width 27 height 27
type input "[DATE] 12:00 AM"
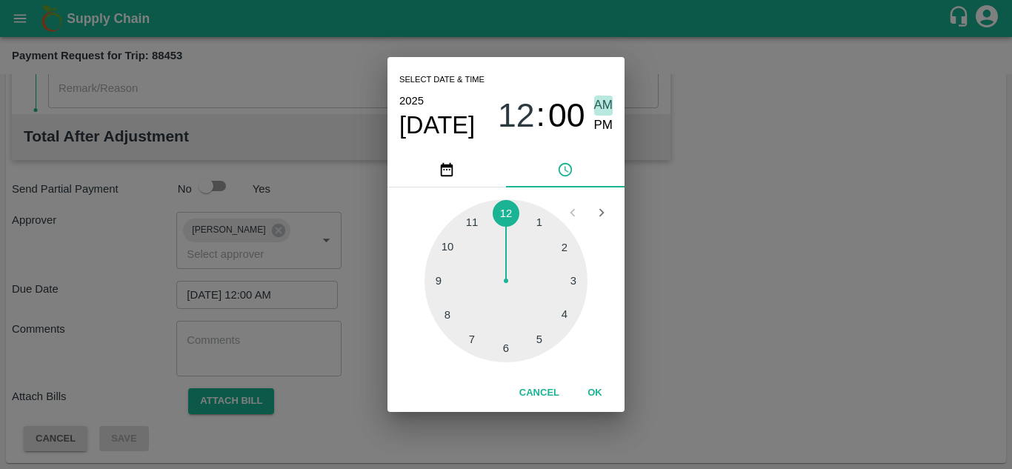
click at [606, 104] on span "AM" at bounding box center [603, 106] width 19 height 20
click at [589, 385] on button "OK" at bounding box center [594, 393] width 47 height 26
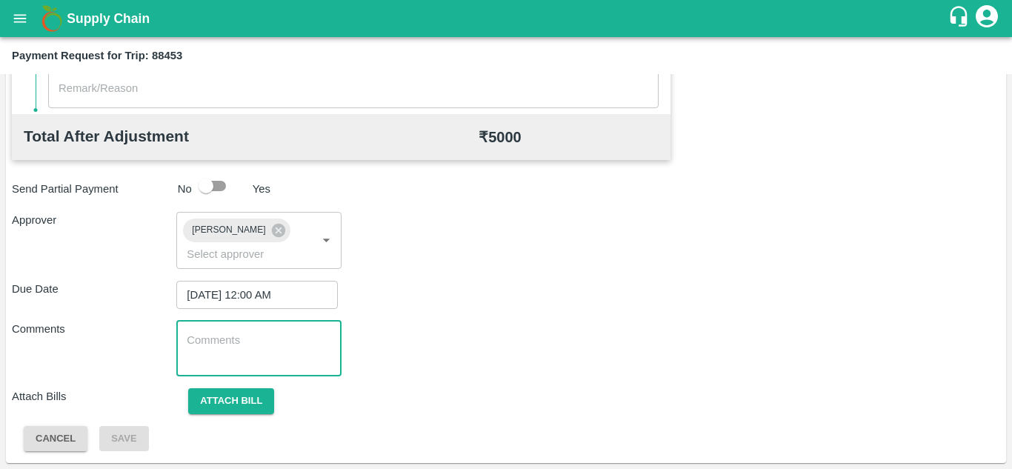
click at [286, 364] on textarea at bounding box center [259, 348] width 144 height 31
paste textarea "Transport Bill"
type textarea "Transport Bill"
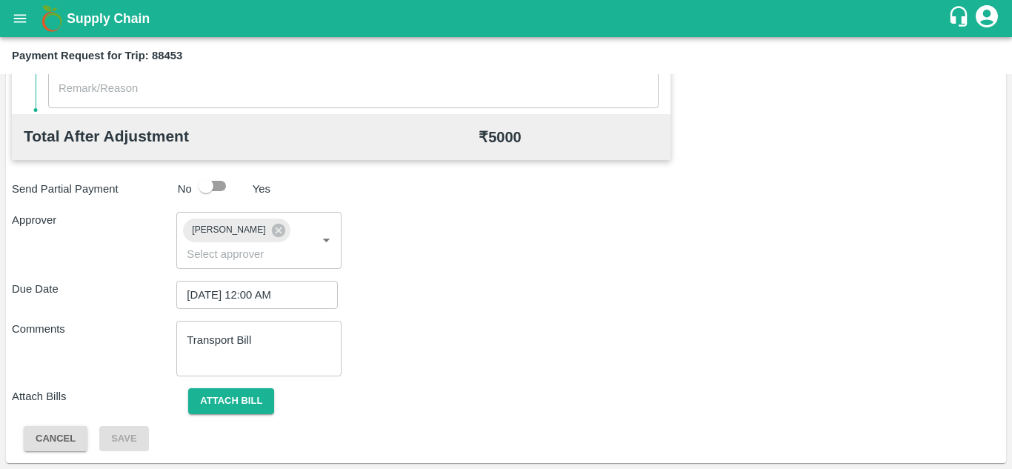
click at [502, 362] on div "Comments Transport Bill x ​" at bounding box center [506, 349] width 989 height 56
click at [238, 402] on button "Attach bill" at bounding box center [231, 401] width 86 height 26
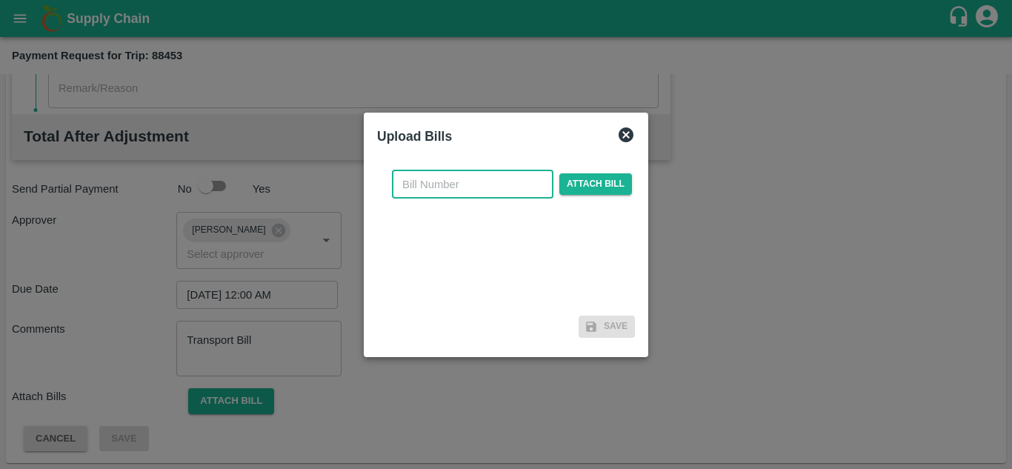
click at [414, 193] on input "text" at bounding box center [473, 184] width 162 height 28
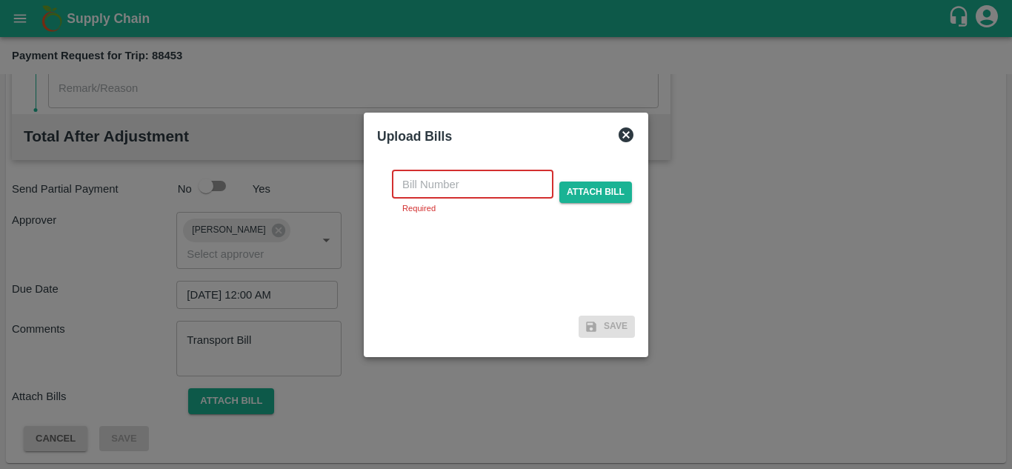
click at [421, 176] on input "text" at bounding box center [473, 184] width 162 height 28
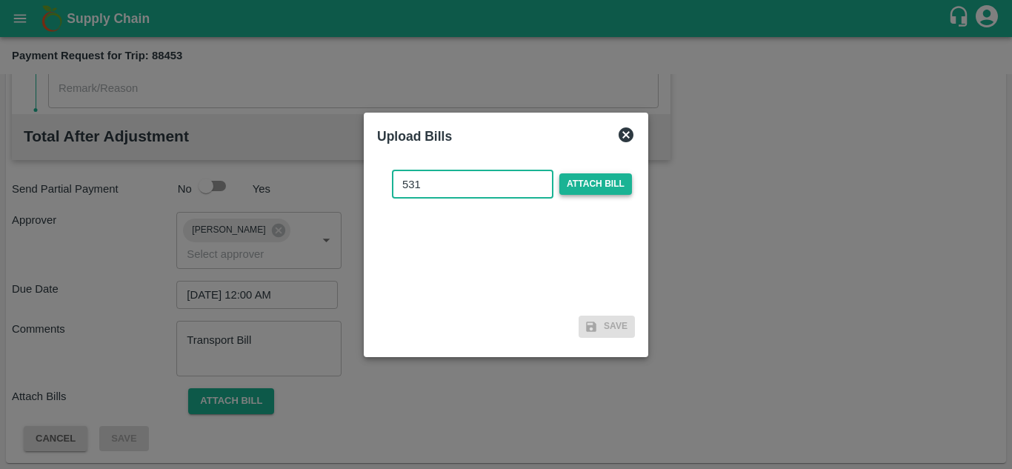
type input "531"
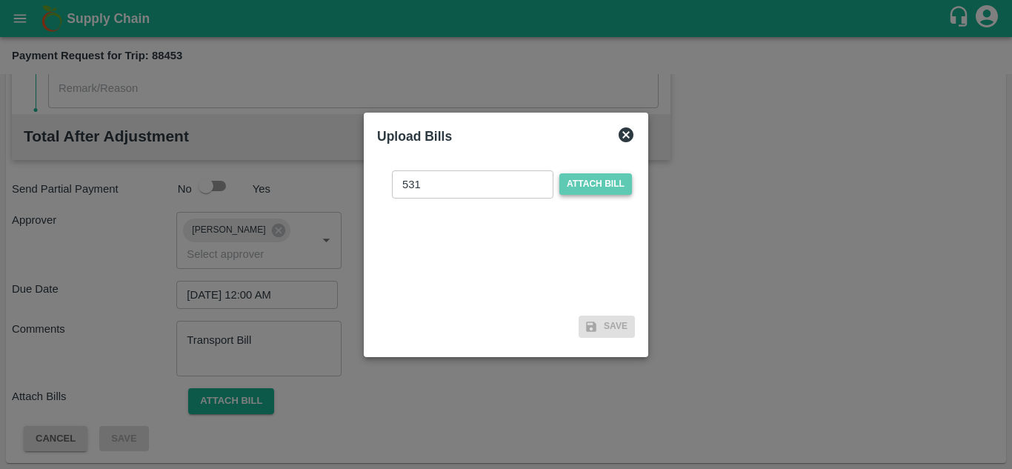
click at [616, 176] on span "Attach bill" at bounding box center [596, 183] width 73 height 21
click at [0, 0] on input "Attach bill" at bounding box center [0, 0] width 0 height 0
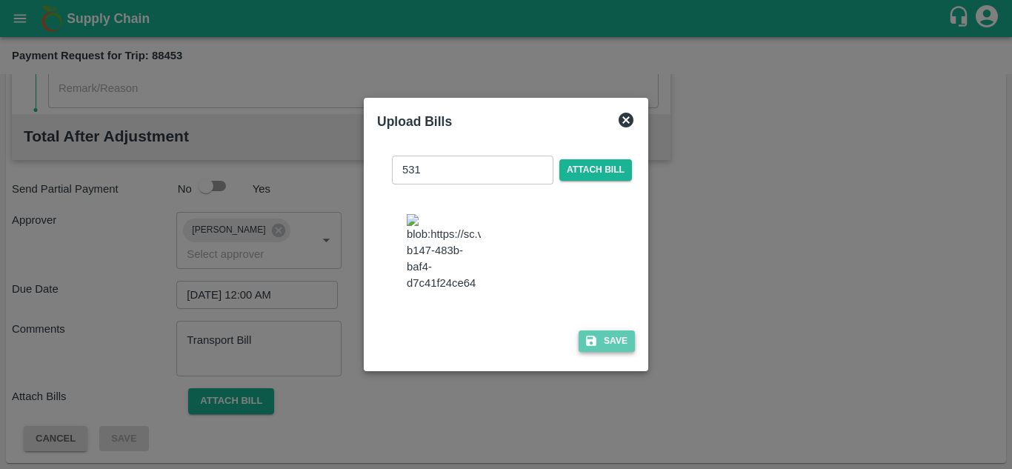
click at [607, 349] on button "Save" at bounding box center [607, 341] width 56 height 21
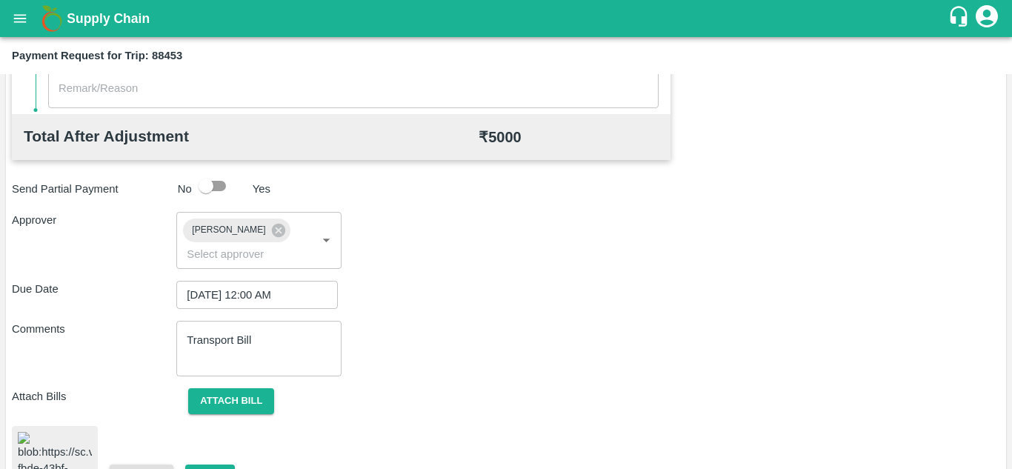
scroll to position [797, 0]
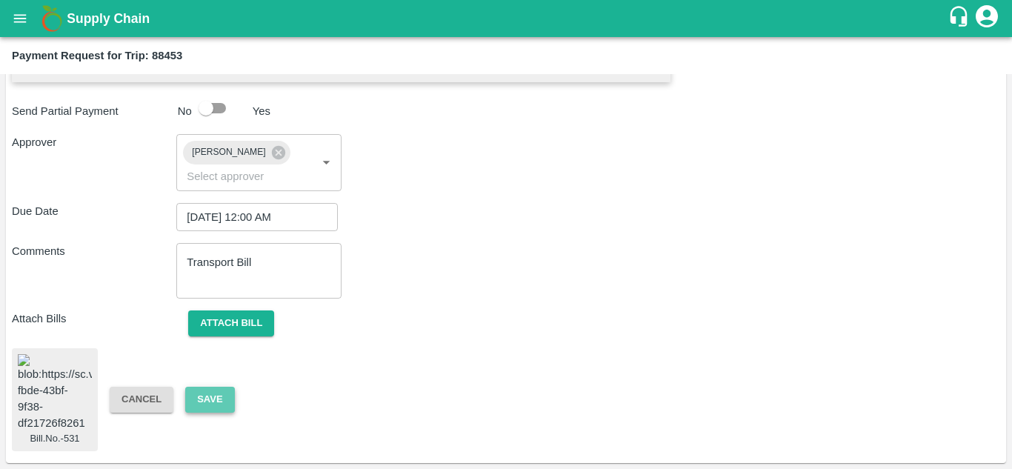
click at [217, 389] on button "Save" at bounding box center [209, 400] width 49 height 26
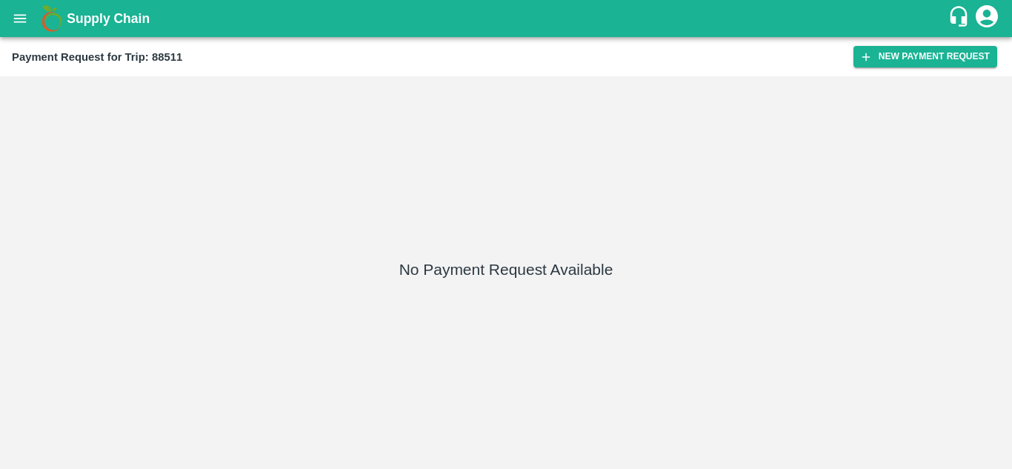
click at [923, 45] on div "Payment Request for Trip: 88511 New Payment Request" at bounding box center [506, 56] width 1012 height 39
click at [898, 57] on button "New Payment Request" at bounding box center [926, 56] width 144 height 21
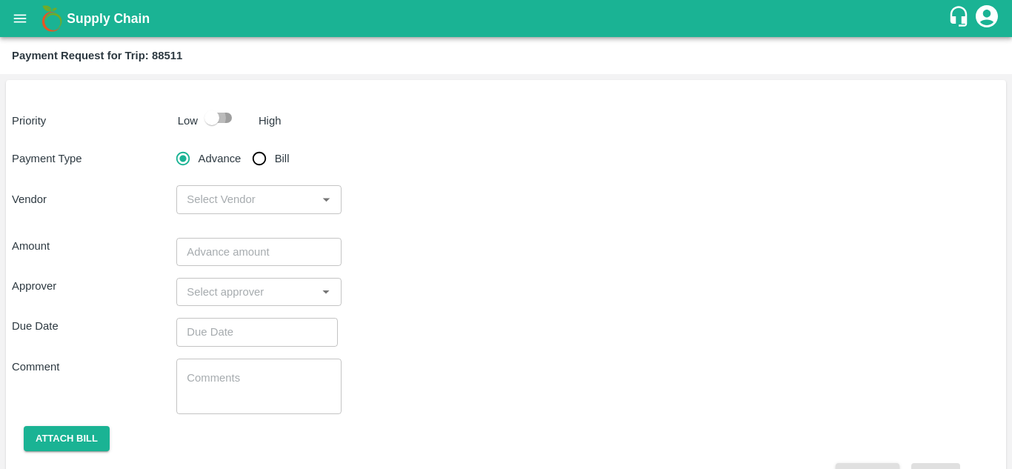
click at [225, 118] on input "checkbox" at bounding box center [212, 118] width 84 height 28
checkbox input "true"
click at [268, 157] on input "Bill" at bounding box center [260, 159] width 30 height 30
radio input "true"
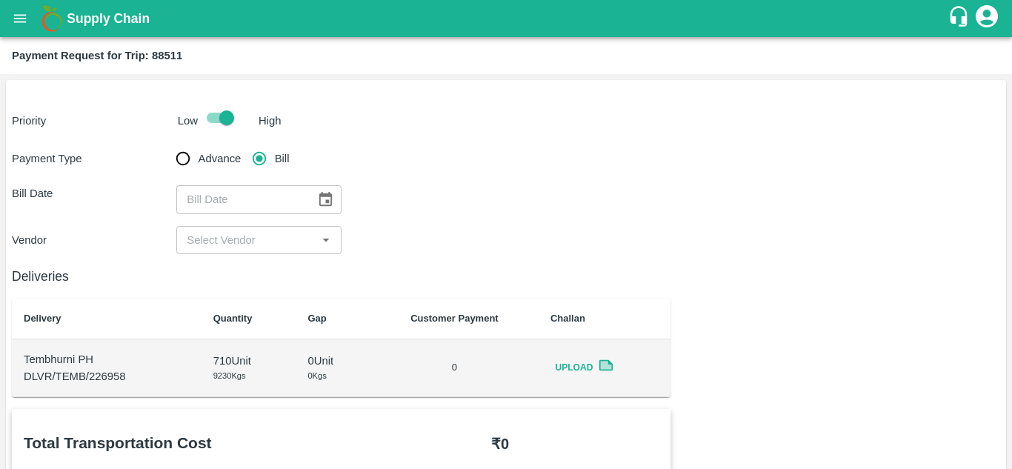
click at [323, 191] on icon "Choose date" at bounding box center [325, 199] width 16 height 16
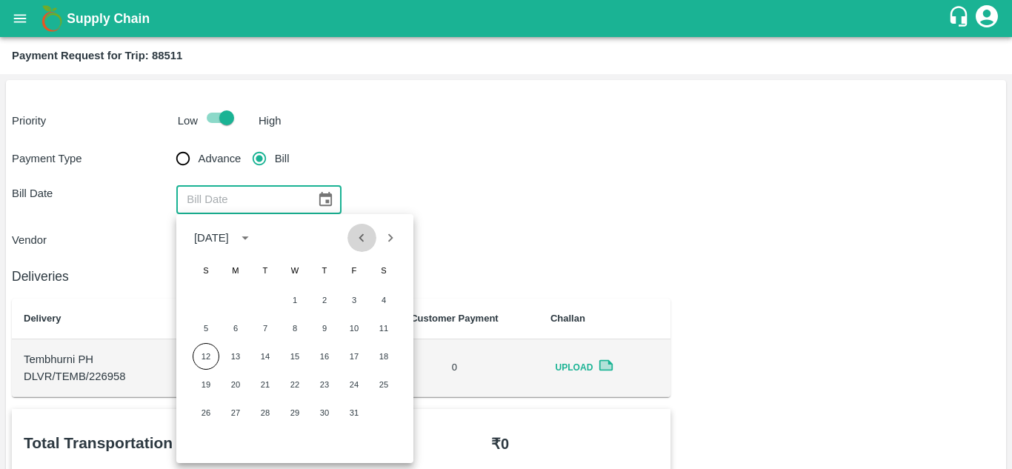
click at [362, 237] on icon "Previous month" at bounding box center [361, 237] width 5 height 8
click at [322, 358] on button "18" at bounding box center [324, 356] width 27 height 27
type input "[DATE]"
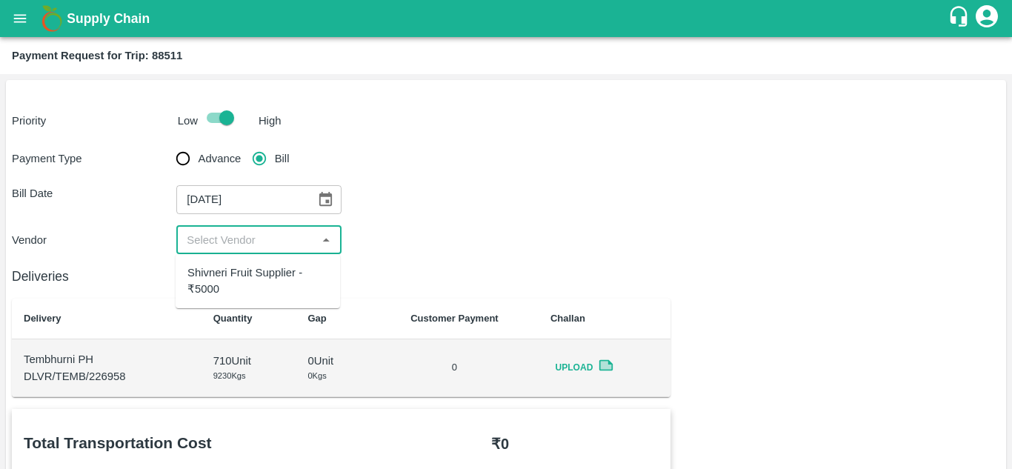
click at [255, 233] on input "input" at bounding box center [246, 239] width 131 height 19
click at [247, 273] on div "Shivneri Fruit Supplier - ₹5000" at bounding box center [258, 281] width 141 height 33
type input "Shivneri Fruit Supplier - ₹5000"
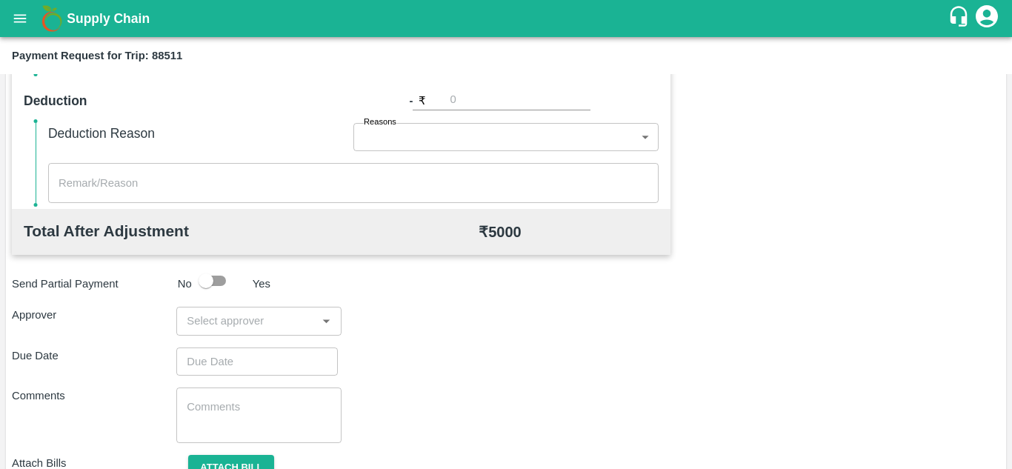
scroll to position [674, 0]
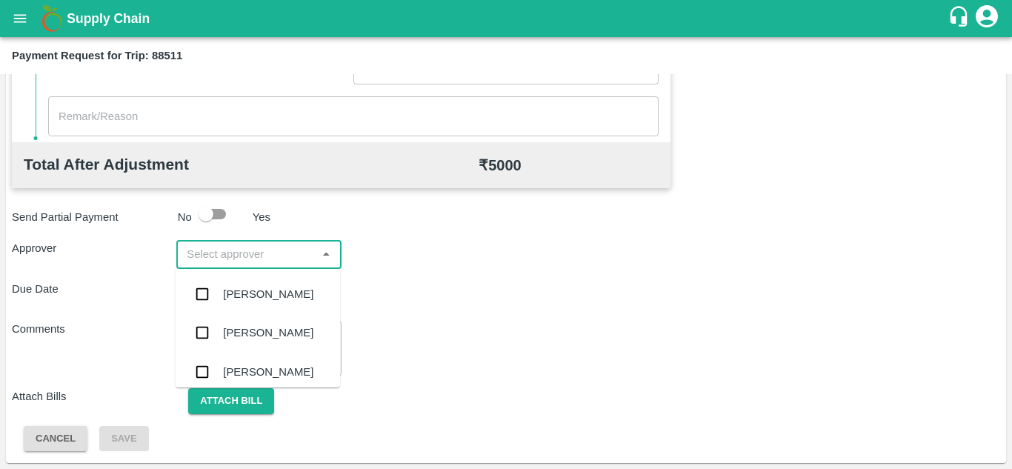
click at [221, 253] on input "input" at bounding box center [246, 254] width 131 height 19
type input "PRASA"
click at [264, 289] on div "[PERSON_NAME]" at bounding box center [268, 294] width 90 height 16
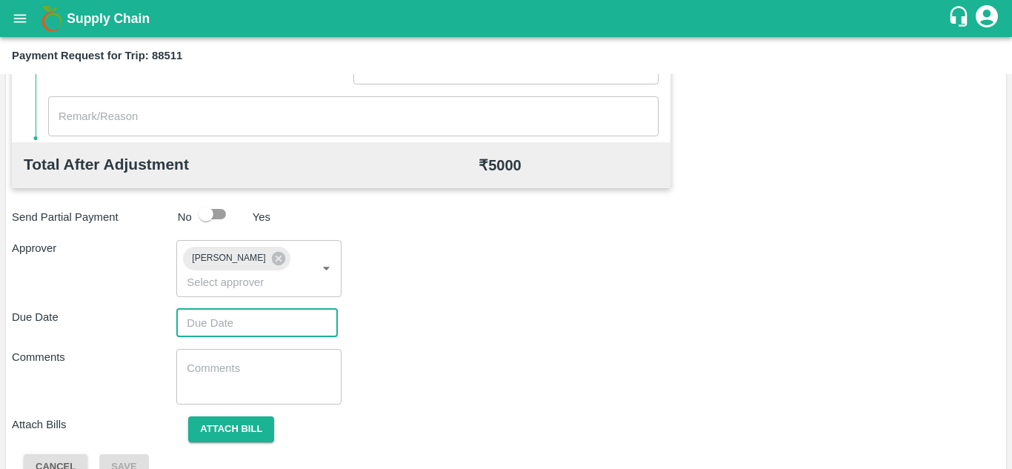
type input "DD/MM/YYYY hh:mm aa"
click at [210, 330] on input "DD/MM/YYYY hh:mm aa" at bounding box center [251, 323] width 151 height 28
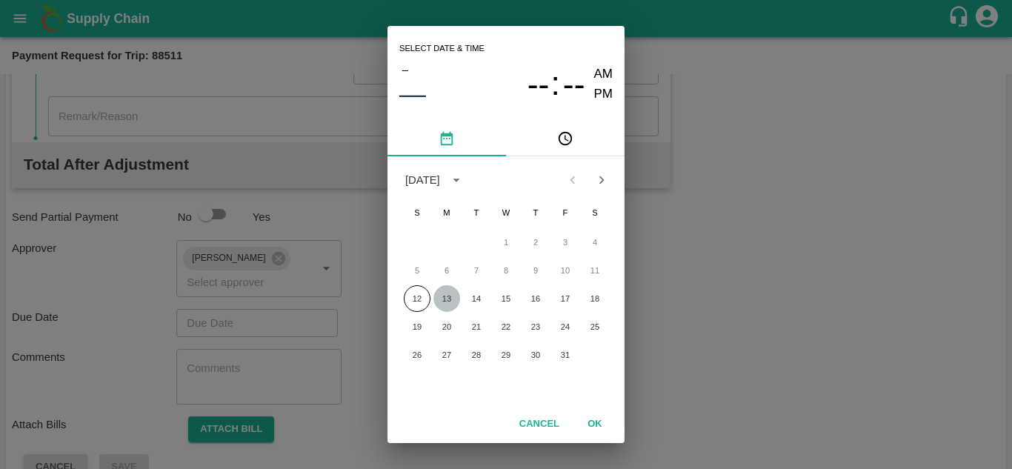
click at [448, 300] on button "13" at bounding box center [447, 298] width 27 height 27
type input "[DATE] 12:00 AM"
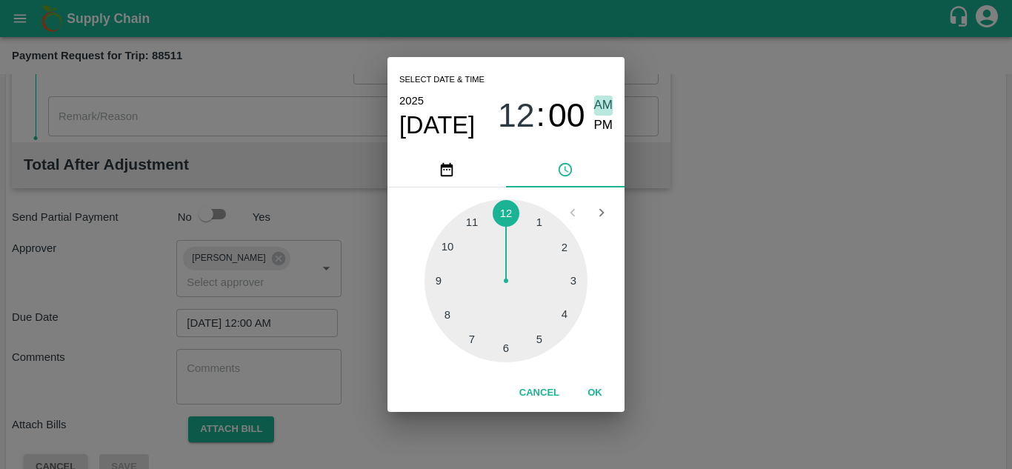
click at [604, 104] on span "AM" at bounding box center [603, 106] width 19 height 20
click at [596, 385] on button "OK" at bounding box center [594, 393] width 47 height 26
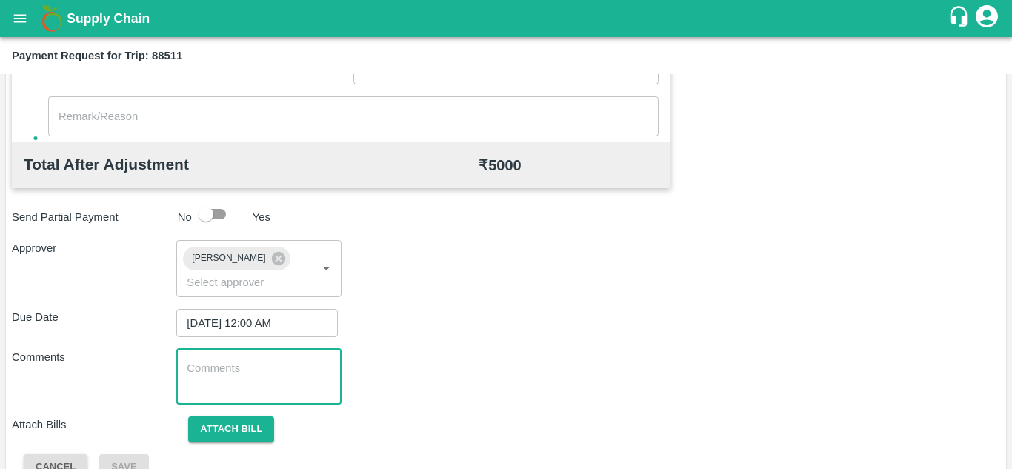
click at [235, 377] on textarea at bounding box center [259, 376] width 144 height 31
paste textarea "Transport Bill"
type textarea "Transport Bill"
click at [508, 349] on div "Comments Transport Bill x ​" at bounding box center [506, 377] width 989 height 56
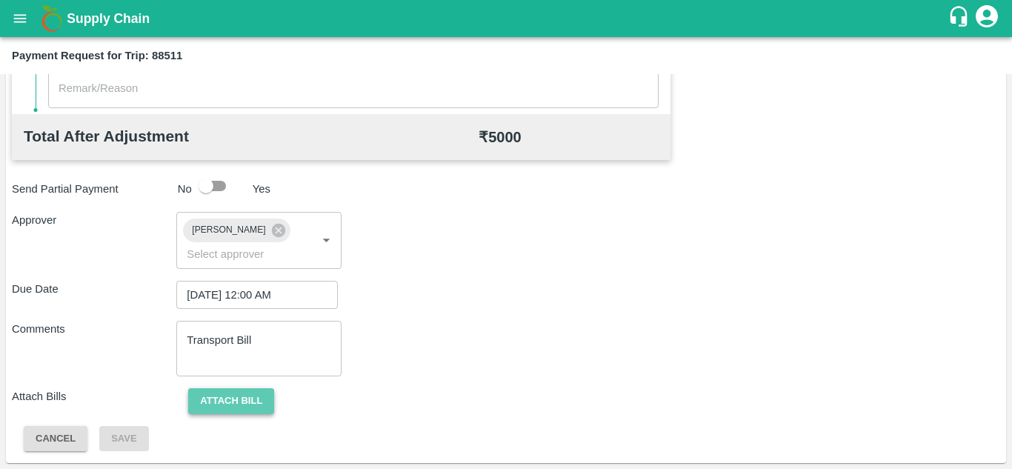
click at [220, 403] on button "Attach bill" at bounding box center [231, 401] width 86 height 26
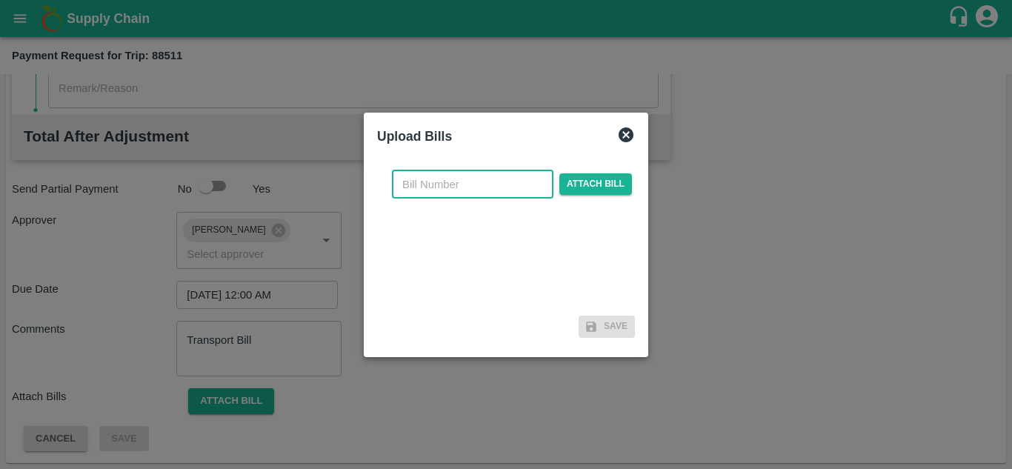
click at [423, 182] on input "text" at bounding box center [473, 184] width 162 height 28
type input "744"
click at [588, 188] on span "Attach bill" at bounding box center [596, 183] width 73 height 21
click at [0, 0] on input "Attach bill" at bounding box center [0, 0] width 0 height 0
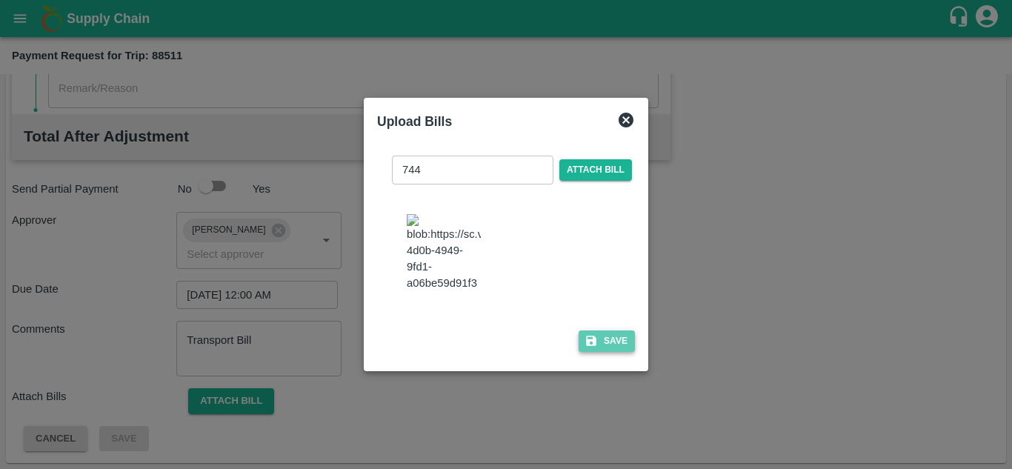
click at [608, 351] on button "Save" at bounding box center [607, 341] width 56 height 21
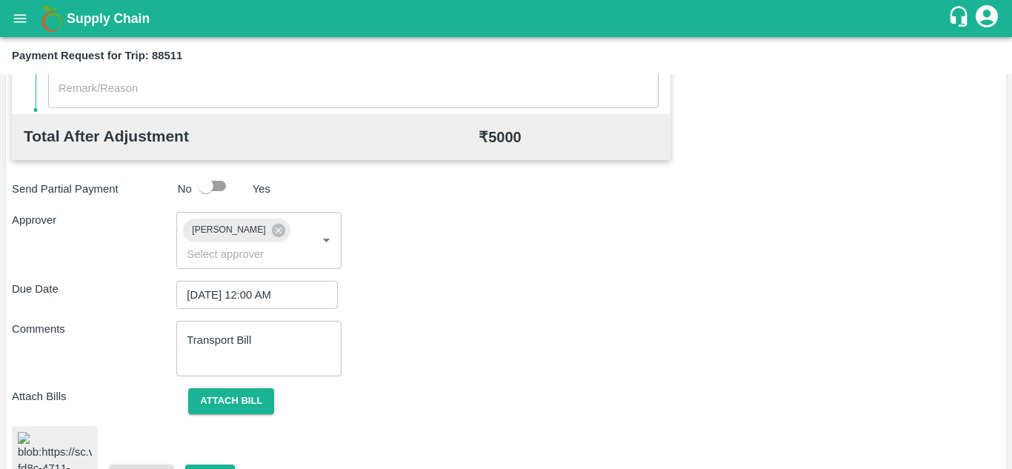
scroll to position [804, 0]
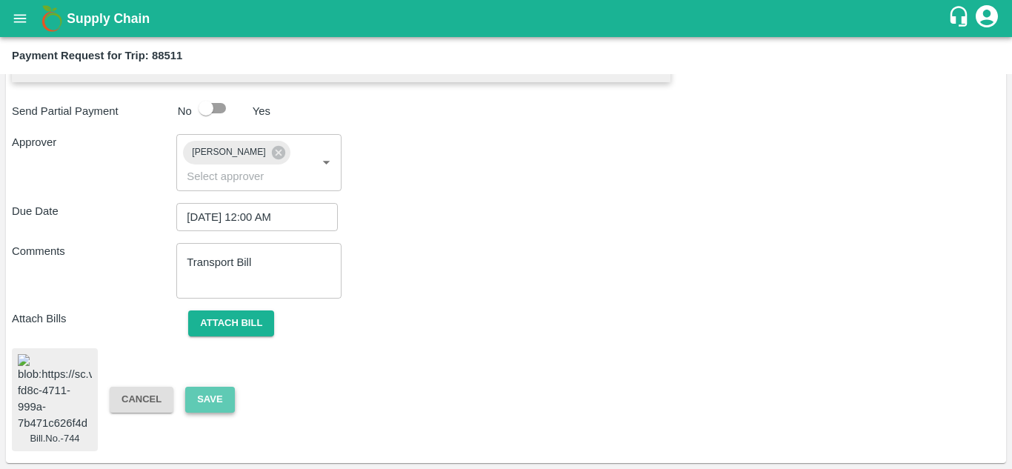
click at [196, 387] on button "Save" at bounding box center [209, 400] width 49 height 26
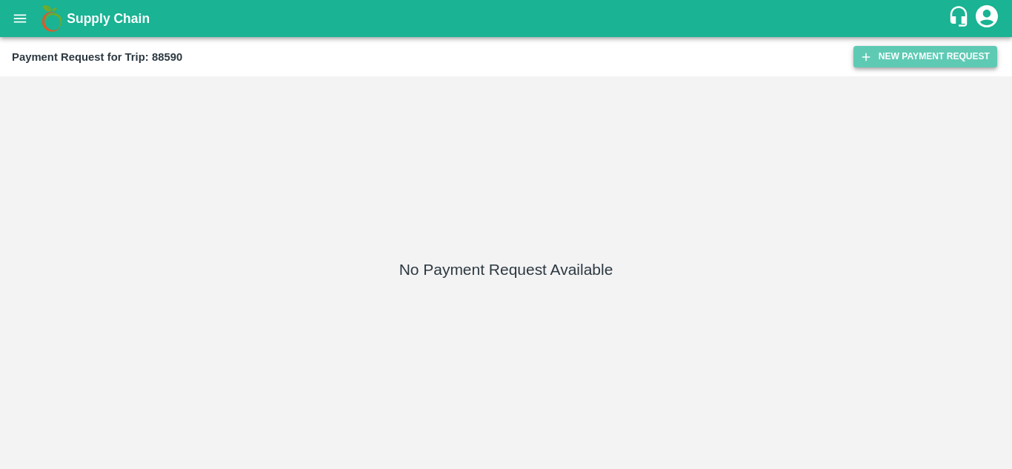
click at [926, 56] on button "New Payment Request" at bounding box center [926, 56] width 144 height 21
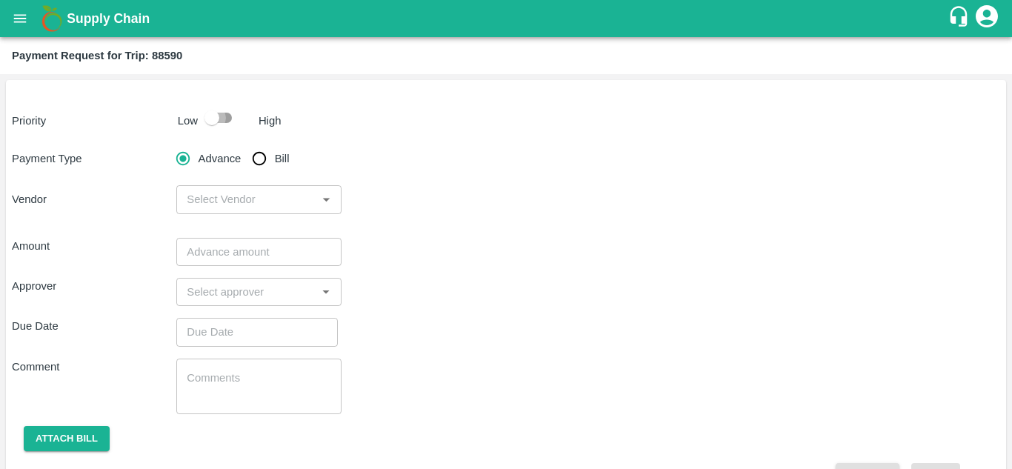
click at [222, 119] on input "checkbox" at bounding box center [212, 118] width 84 height 28
checkbox input "true"
click at [261, 162] on input "Bill" at bounding box center [260, 159] width 30 height 30
radio input "true"
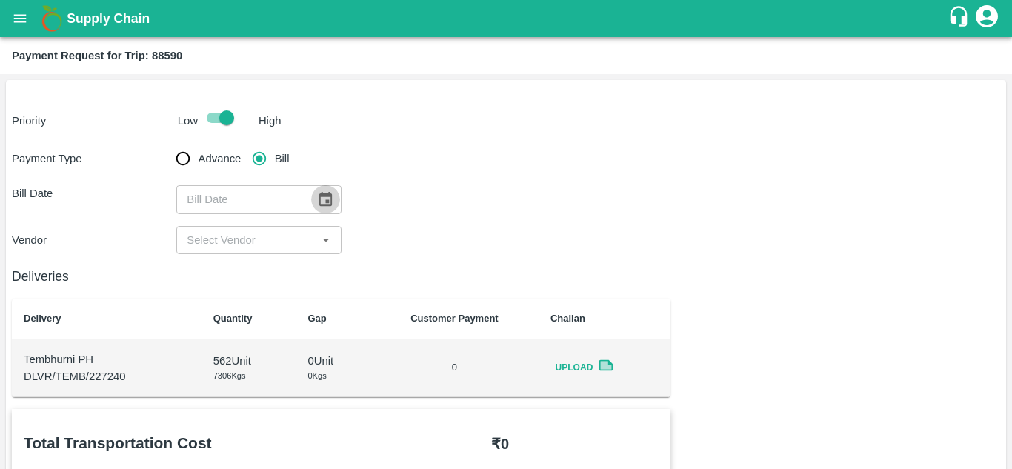
click at [323, 193] on icon "Choose date" at bounding box center [325, 199] width 16 height 16
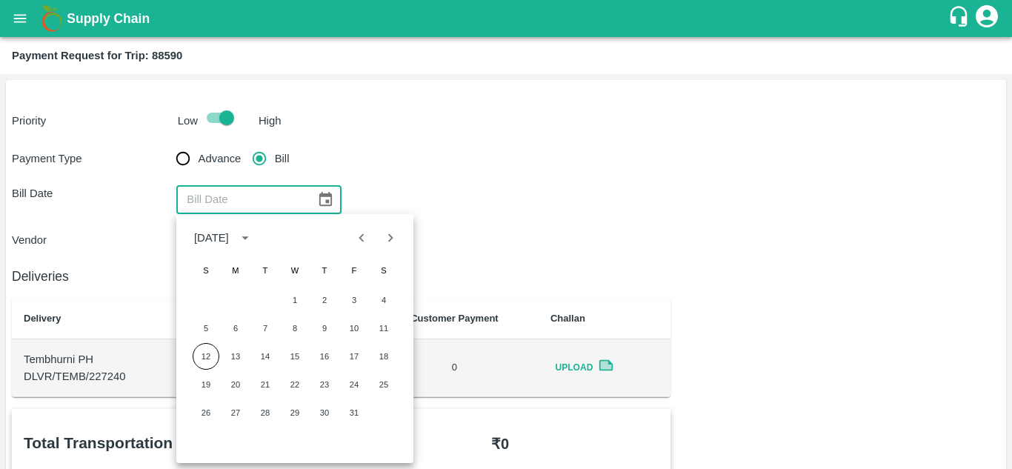
click at [369, 250] on div at bounding box center [377, 238] width 18 height 28
click at [358, 231] on icon "Previous month" at bounding box center [362, 238] width 16 height 16
click at [356, 354] on button "19" at bounding box center [354, 356] width 27 height 27
type input "[DATE]"
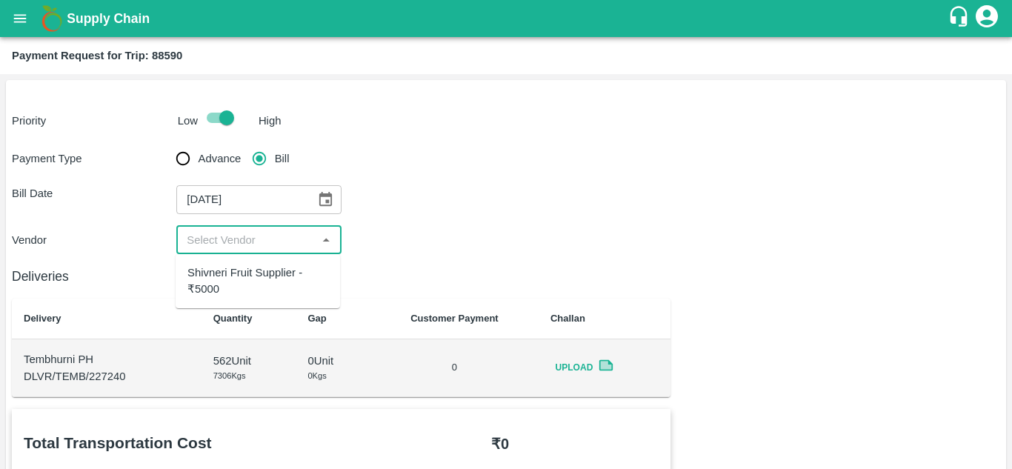
drag, startPoint x: 291, startPoint y: 236, endPoint x: 278, endPoint y: 278, distance: 43.6
click at [278, 278] on body "Supply Chain Payment Request for Trip: 88590 Priority Low High Payment Type Adv…" at bounding box center [506, 234] width 1012 height 469
click at [278, 278] on div "Shivneri Fruit Supplier - ₹5000" at bounding box center [258, 281] width 141 height 33
type input "Shivneri Fruit Supplier - ₹5000"
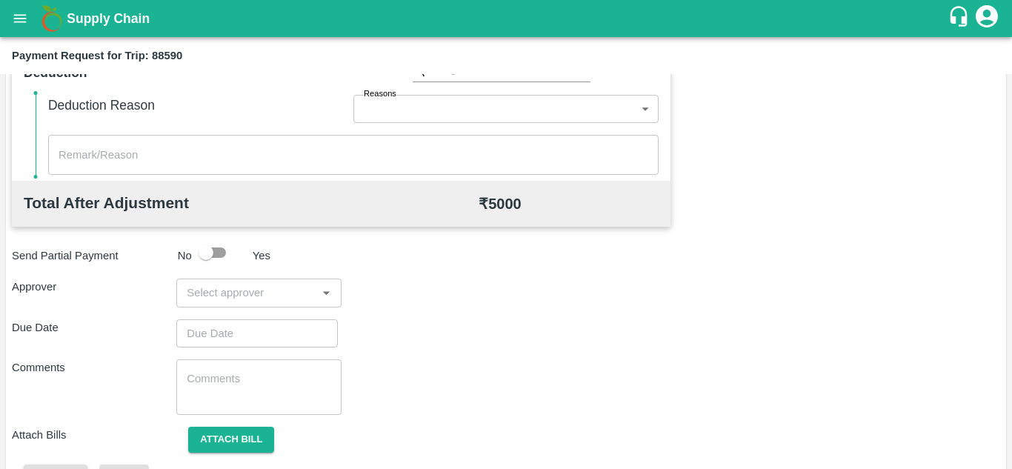
scroll to position [640, 0]
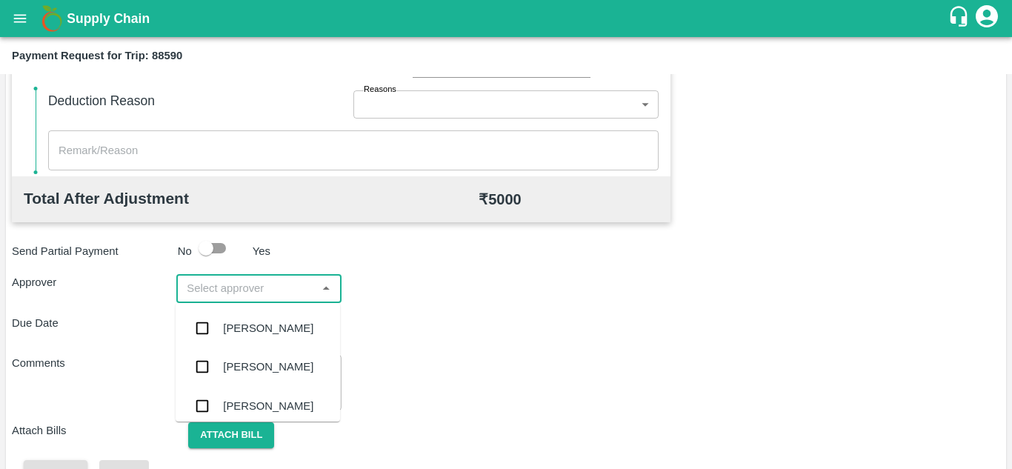
click at [194, 295] on input "input" at bounding box center [246, 288] width 131 height 19
type input "PRASA"
click at [242, 326] on div "[PERSON_NAME]" at bounding box center [268, 328] width 90 height 16
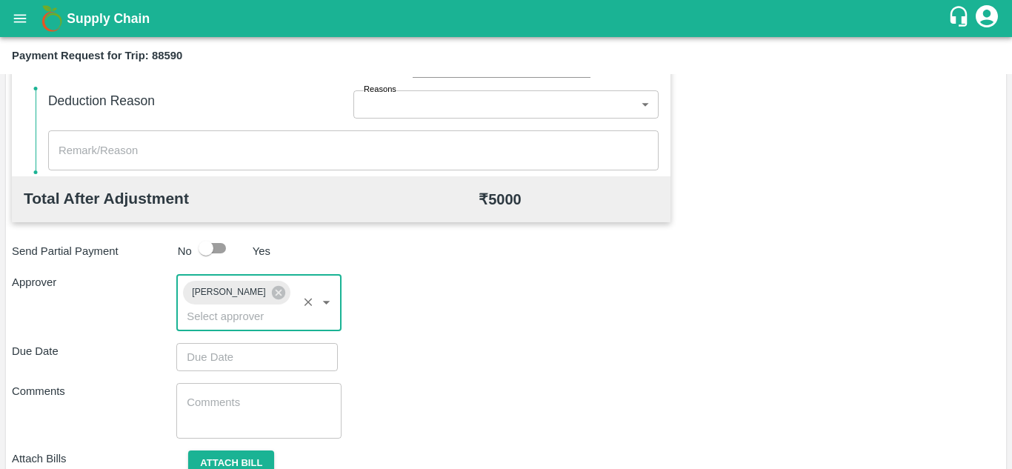
type input "DD/MM/YYYY hh:mm aa"
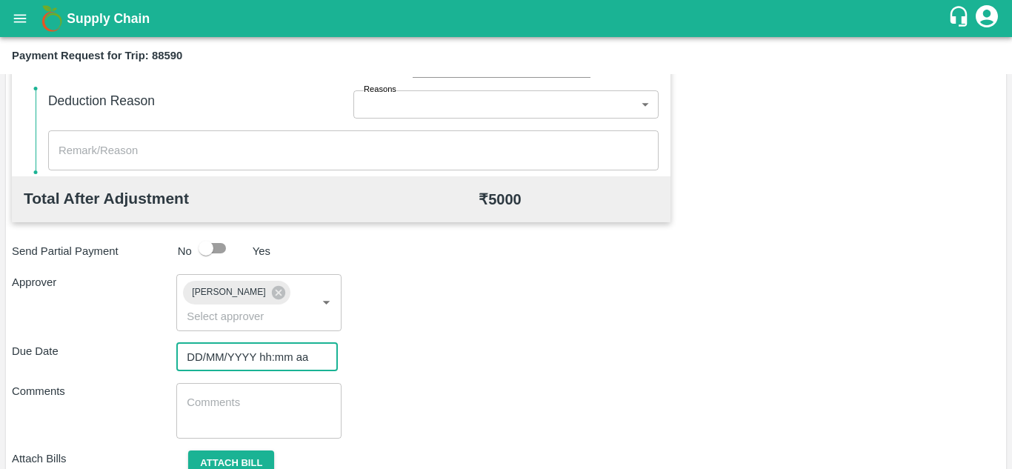
click at [235, 362] on input "DD/MM/YYYY hh:mm aa" at bounding box center [251, 357] width 151 height 28
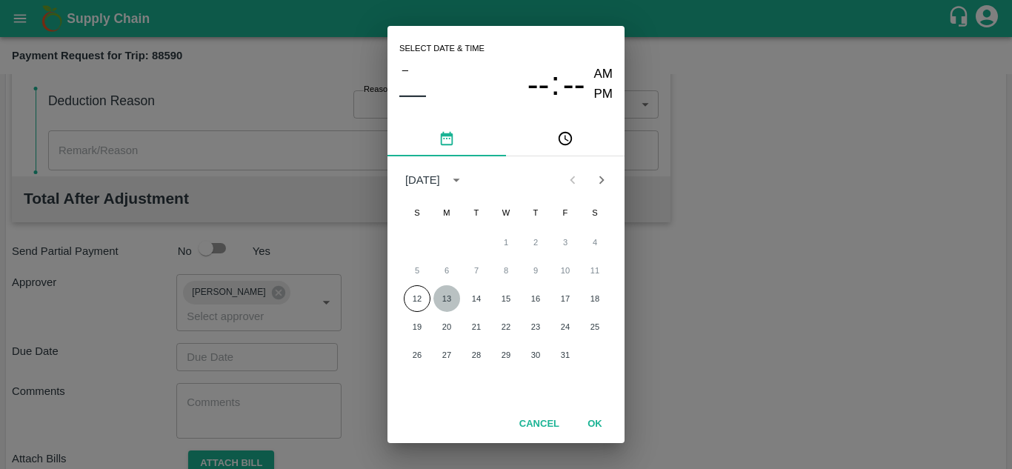
click at [447, 301] on button "13" at bounding box center [447, 298] width 27 height 27
type input "[DATE] 12:00 AM"
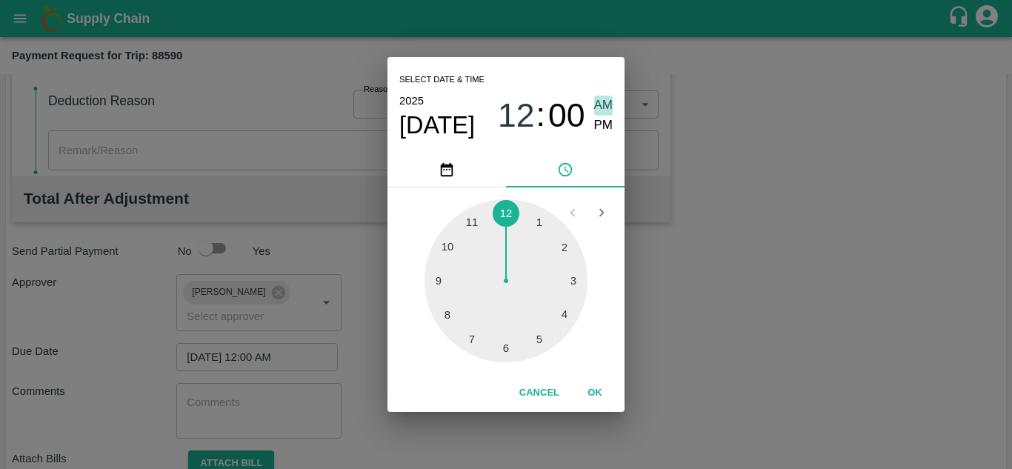
click at [608, 96] on span "AM" at bounding box center [603, 106] width 19 height 20
click at [599, 105] on span "AM" at bounding box center [603, 106] width 19 height 20
click at [603, 396] on button "OK" at bounding box center [594, 393] width 47 height 26
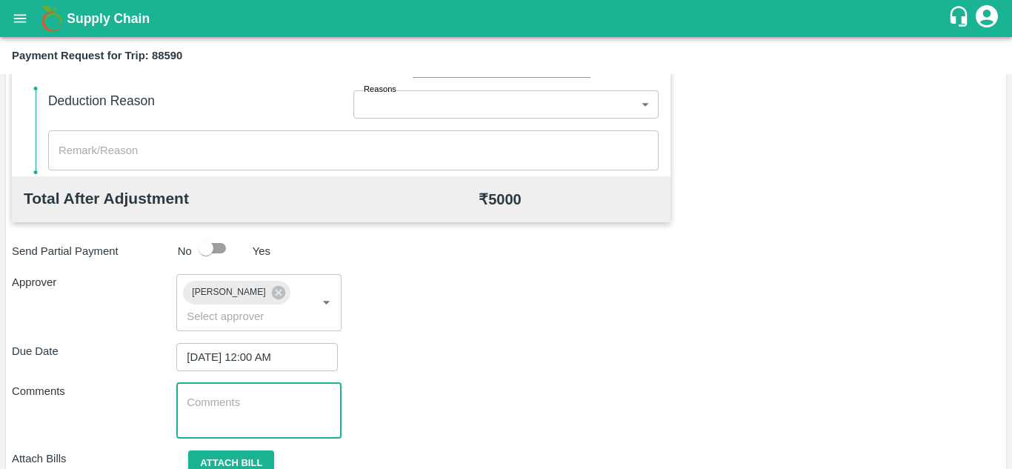
click at [262, 414] on textarea at bounding box center [259, 410] width 144 height 31
paste textarea "Transport Bill"
type textarea "Transport Bill"
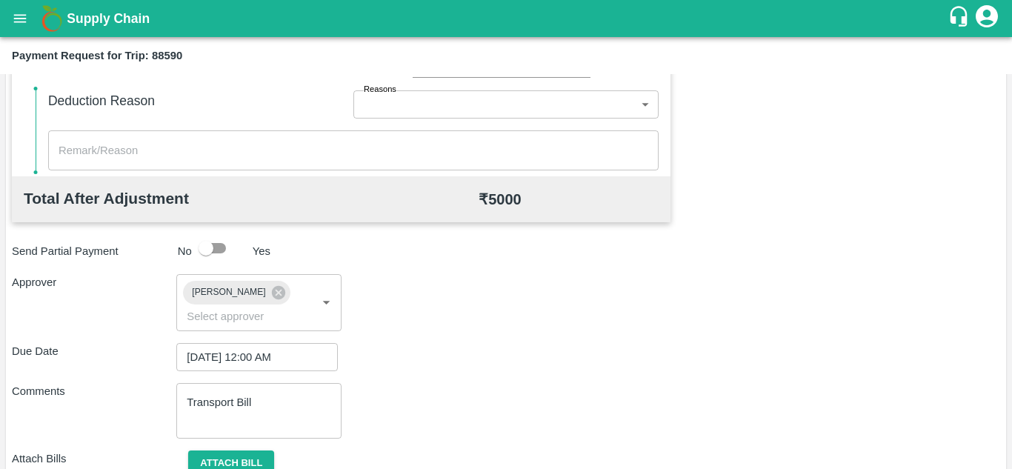
click at [479, 377] on div "Total Transportation Cost ₹ 5000 Advance payment - ₹ Additional Charges(+) Inam…" at bounding box center [506, 142] width 989 height 746
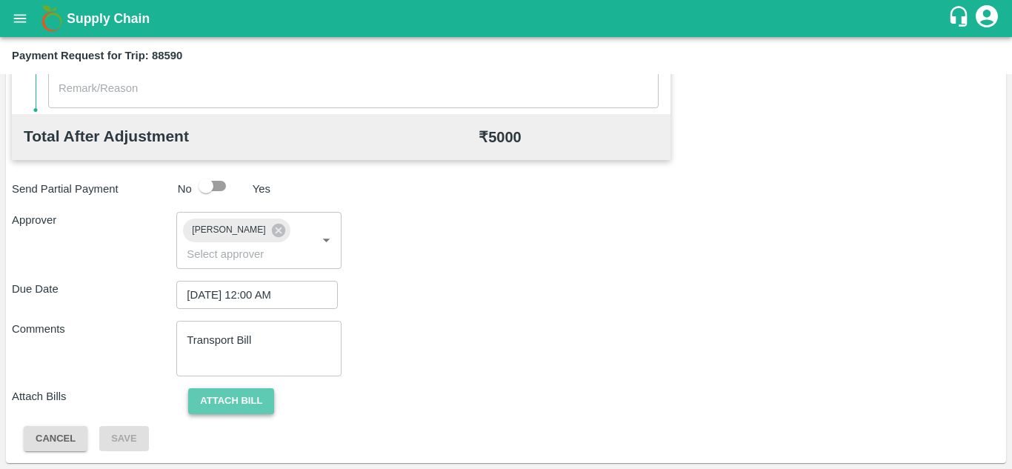
click at [241, 395] on button "Attach bill" at bounding box center [231, 401] width 86 height 26
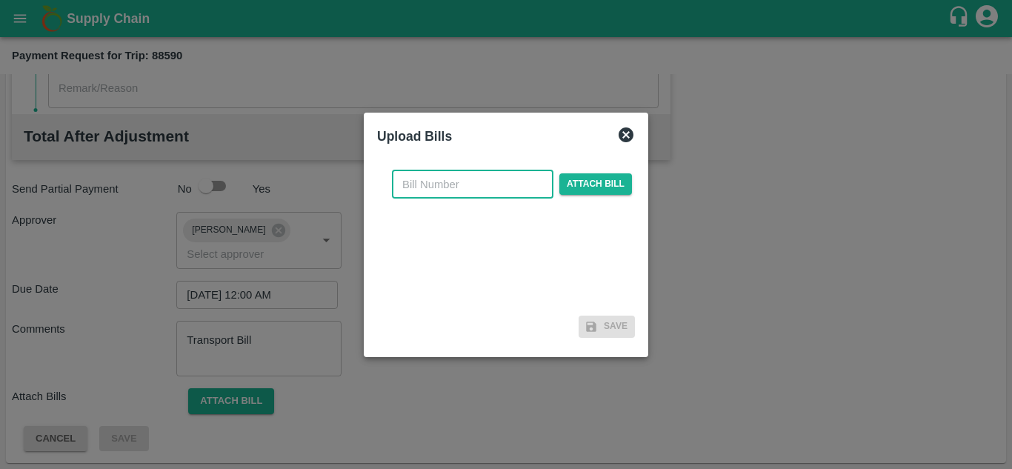
click at [417, 185] on input "text" at bounding box center [473, 184] width 162 height 28
type input "746"
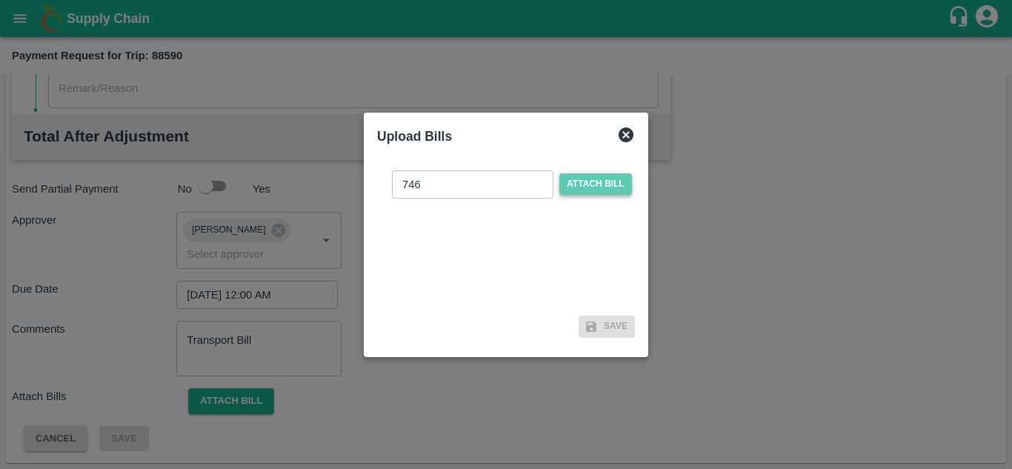
click at [585, 188] on span "Attach bill" at bounding box center [596, 183] width 73 height 21
click at [0, 0] on input "Attach bill" at bounding box center [0, 0] width 0 height 0
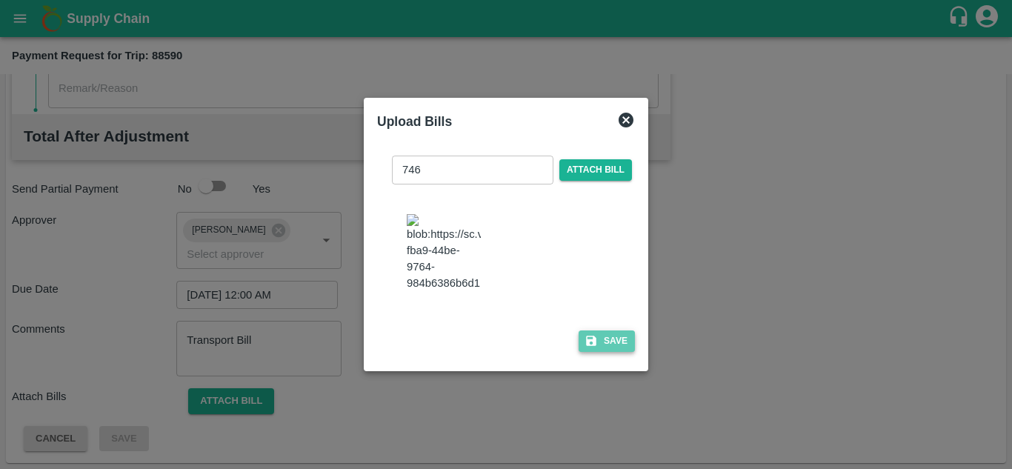
click at [615, 352] on button "Save" at bounding box center [607, 341] width 56 height 21
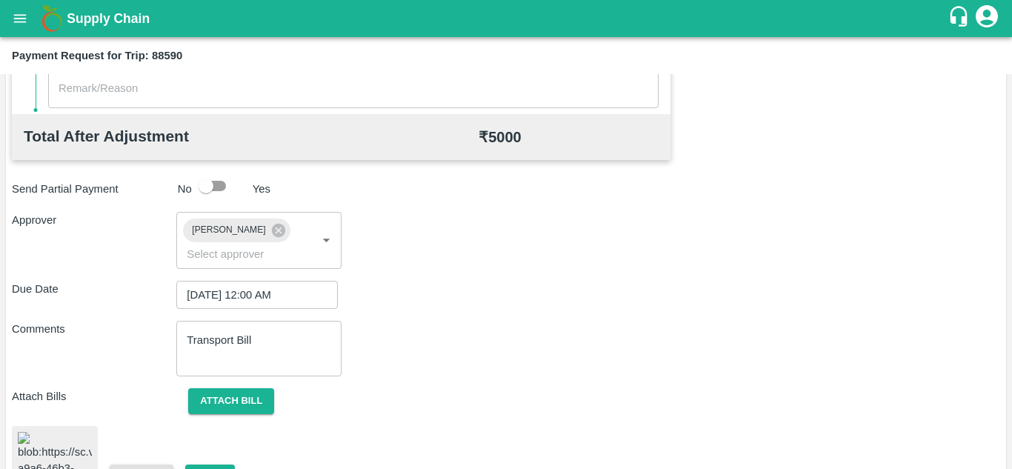
scroll to position [804, 0]
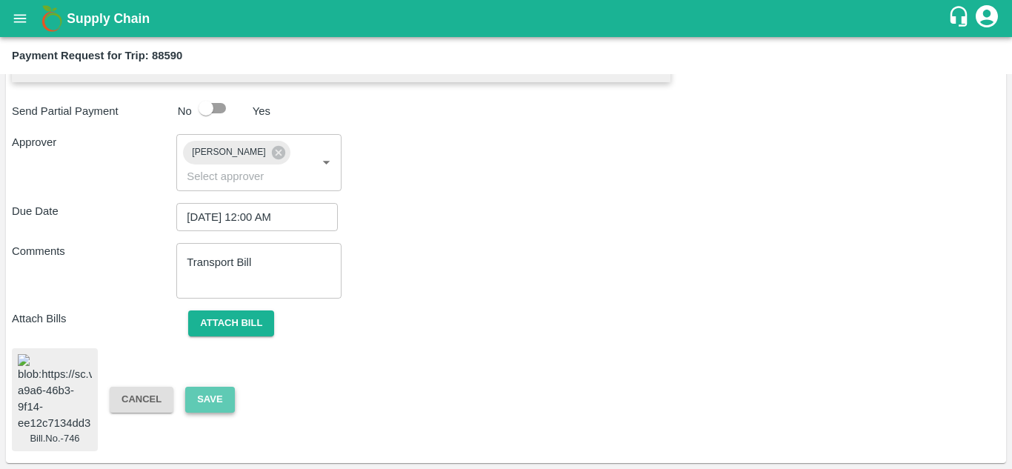
click at [205, 387] on button "Save" at bounding box center [209, 400] width 49 height 26
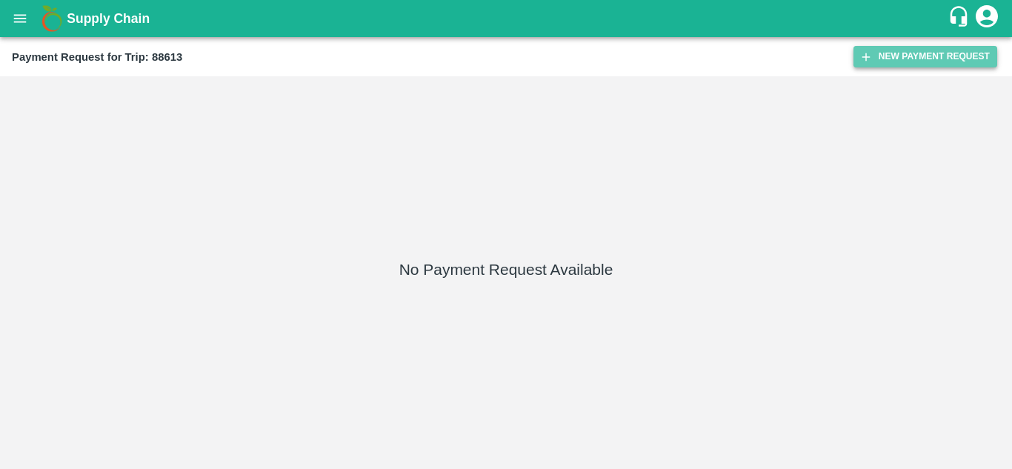
click at [906, 47] on button "New Payment Request" at bounding box center [926, 56] width 144 height 21
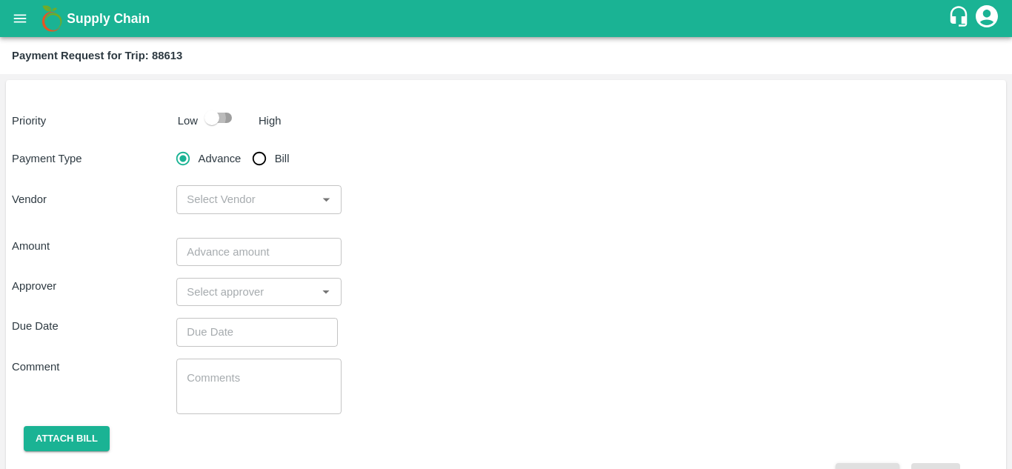
click at [228, 118] on input "checkbox" at bounding box center [212, 118] width 84 height 28
checkbox input "true"
click at [263, 154] on input "Bill" at bounding box center [260, 159] width 30 height 30
radio input "true"
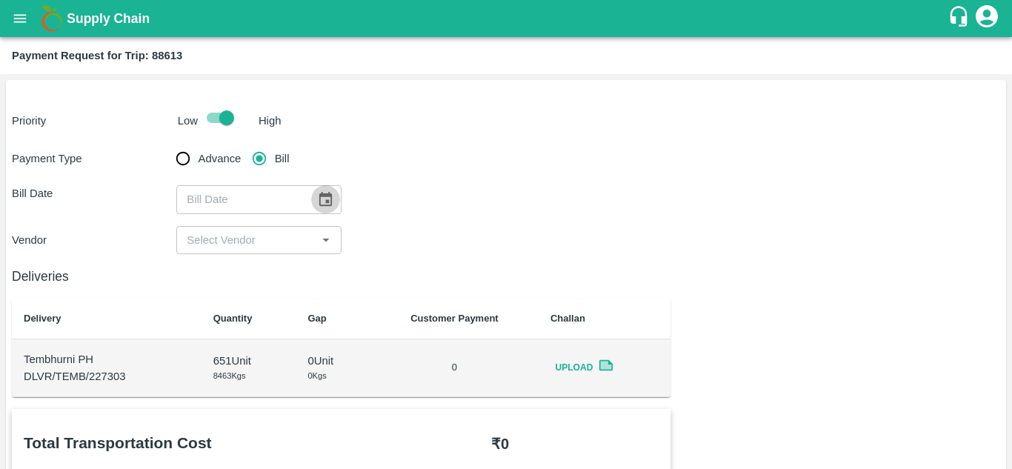
click at [328, 202] on icon "Choose date" at bounding box center [325, 199] width 16 height 16
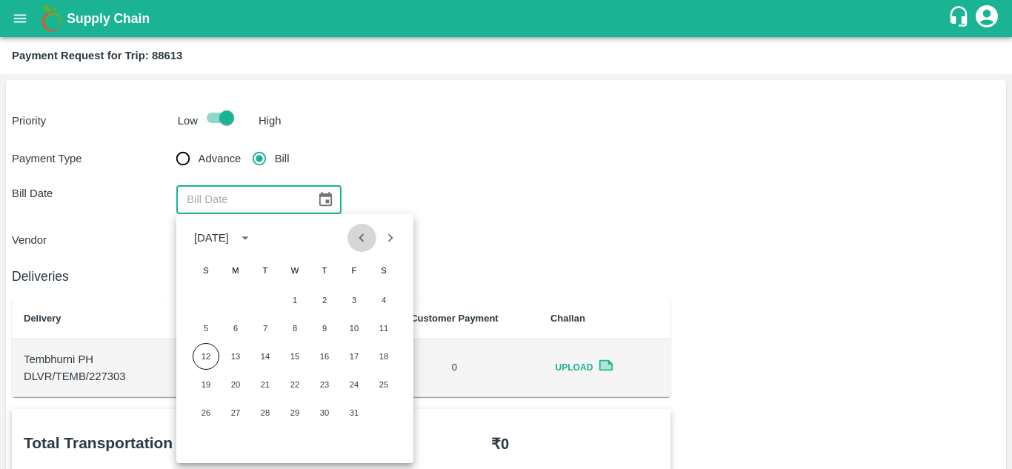
click at [368, 238] on icon "Previous month" at bounding box center [362, 238] width 16 height 16
click at [354, 359] on button "19" at bounding box center [354, 356] width 27 height 27
type input "[DATE]"
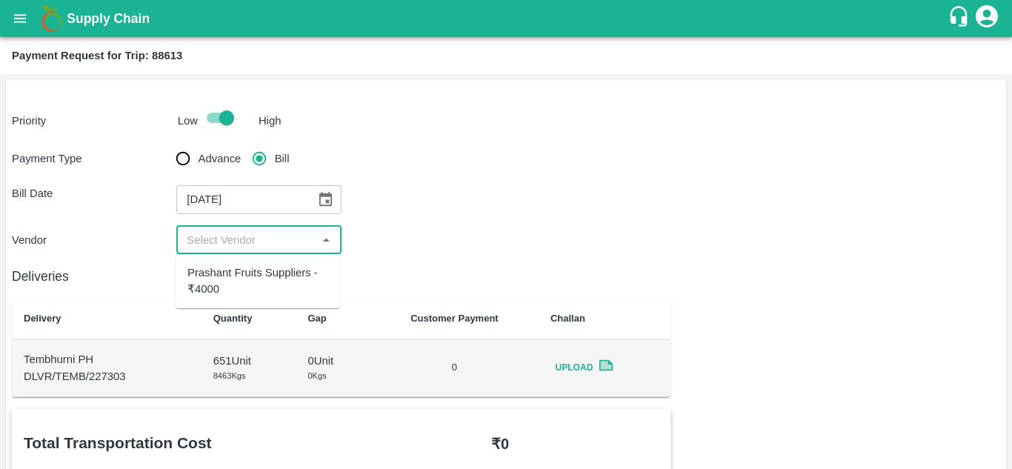
click at [253, 246] on input "input" at bounding box center [246, 239] width 131 height 19
click at [255, 276] on div "Prashant Fruits Suppliers - ₹4000" at bounding box center [258, 281] width 141 height 33
type input "Prashant Fruits Suppliers - ₹4000"
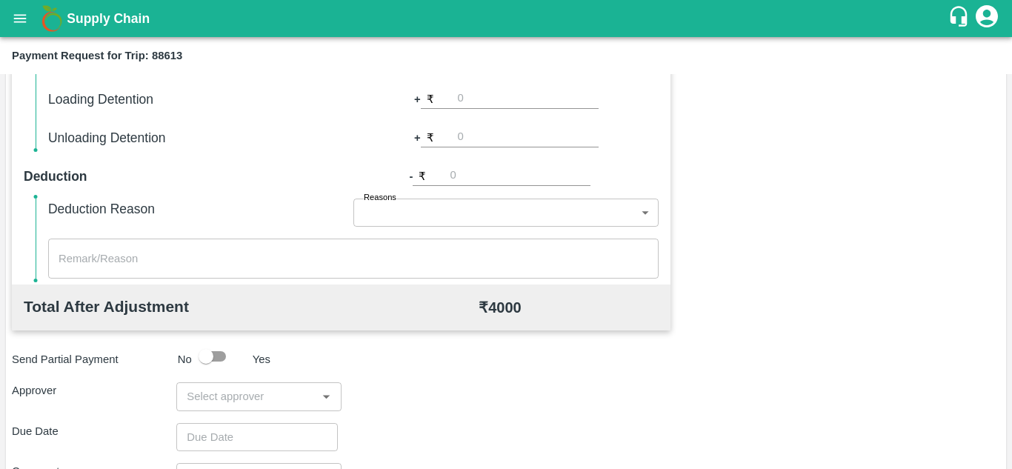
scroll to position [674, 0]
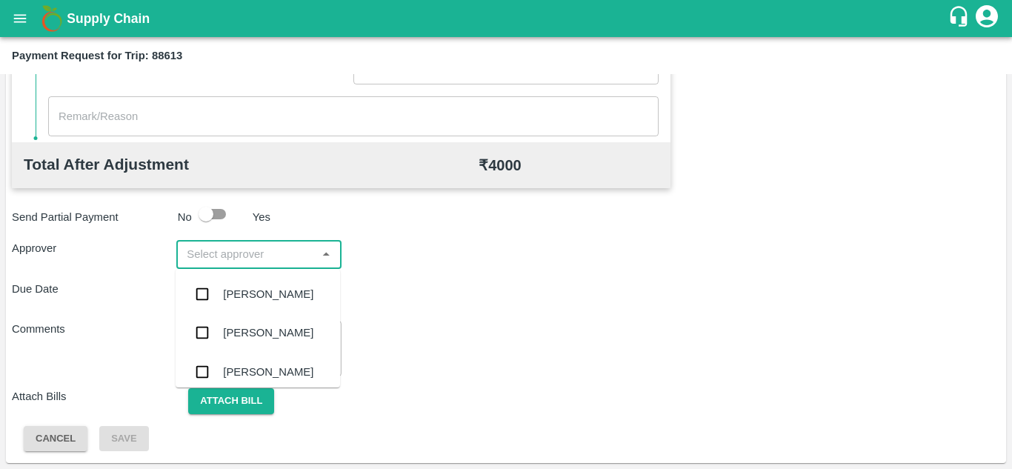
click at [230, 259] on input "input" at bounding box center [246, 254] width 131 height 19
type input "PRASA"
click at [265, 293] on div "[PERSON_NAME]" at bounding box center [268, 294] width 90 height 16
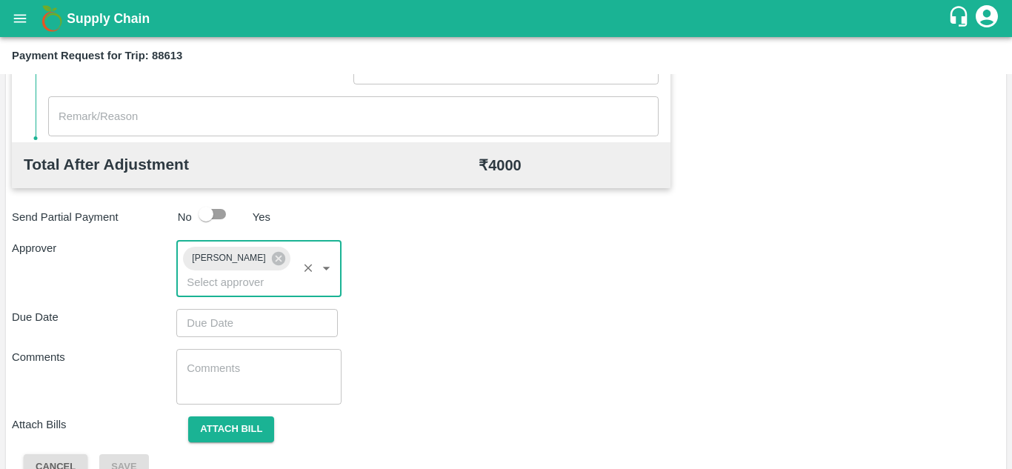
type input "DD/MM/YYYY hh:mm aa"
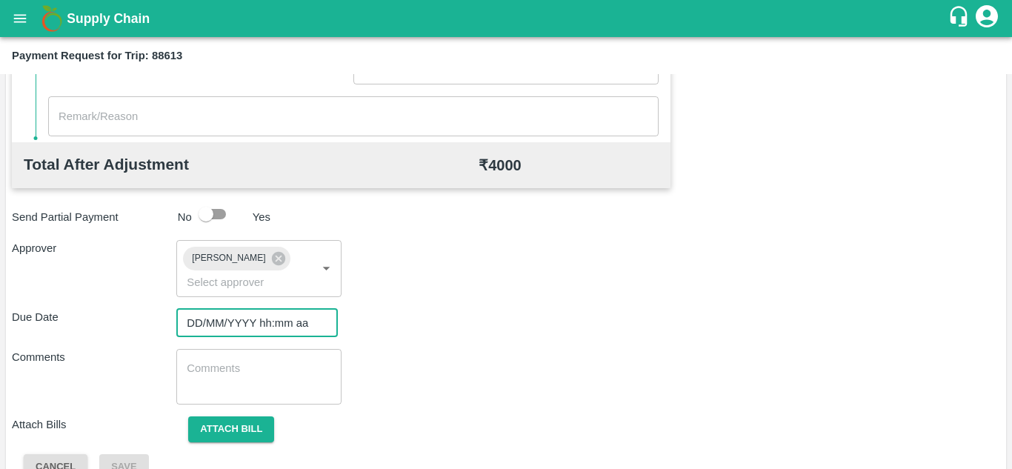
click at [196, 322] on input "DD/MM/YYYY hh:mm aa" at bounding box center [251, 323] width 151 height 28
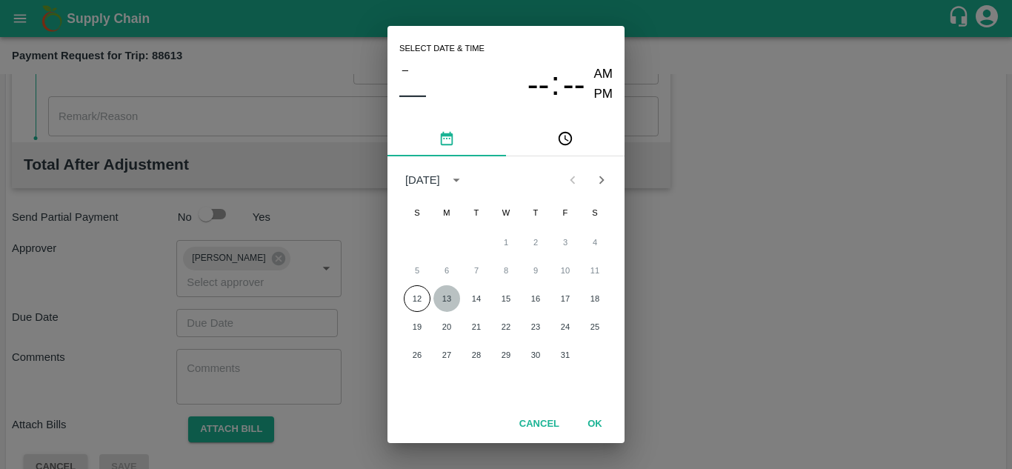
click at [447, 291] on button "13" at bounding box center [447, 298] width 27 height 27
type input "[DATE] 12:00 AM"
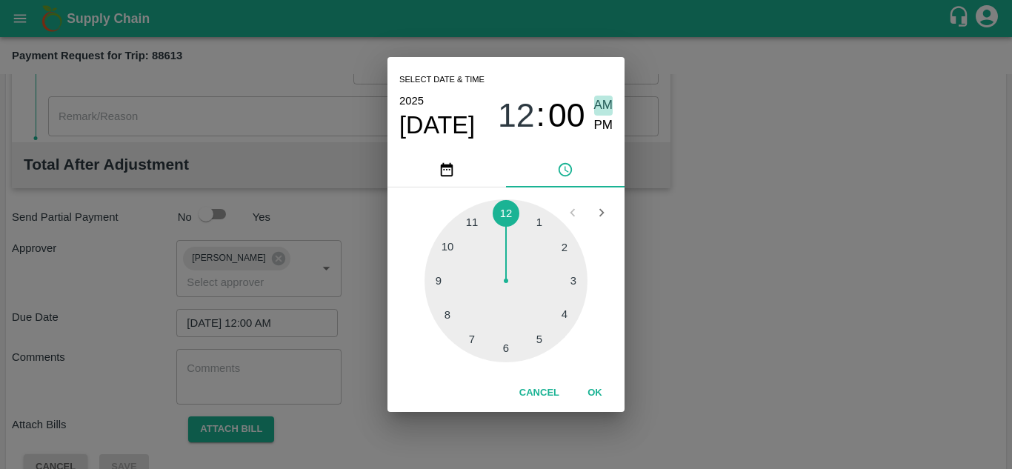
click at [608, 107] on span "AM" at bounding box center [603, 106] width 19 height 20
click at [596, 406] on div "Cancel OK" at bounding box center [506, 393] width 237 height 38
click at [596, 399] on button "OK" at bounding box center [594, 393] width 47 height 26
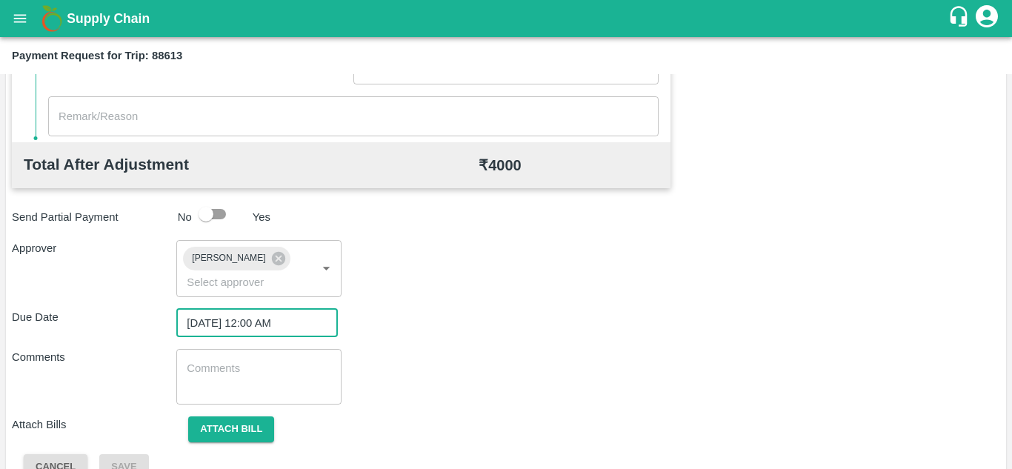
click at [257, 389] on textarea at bounding box center [259, 376] width 144 height 31
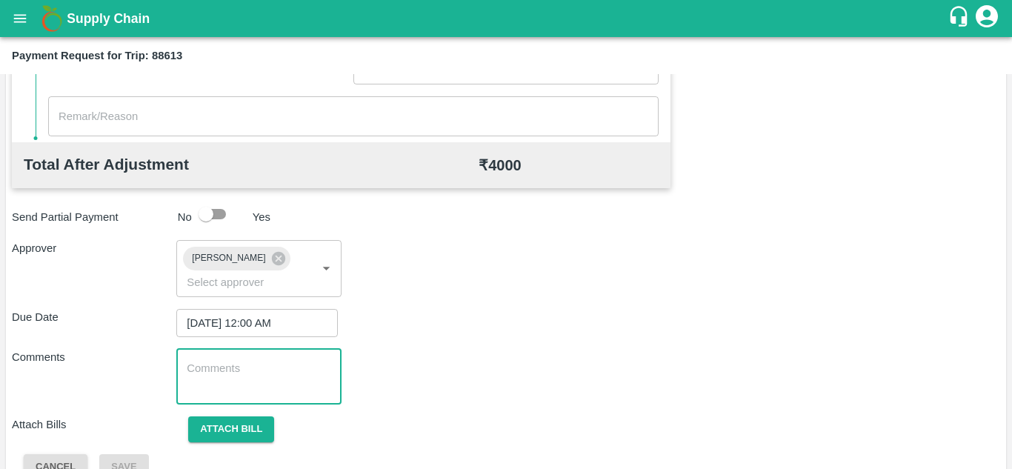
paste textarea "Transport Bill"
type textarea "Transport Bill"
click at [437, 385] on div "Comments Transport Bill x ​" at bounding box center [506, 377] width 989 height 56
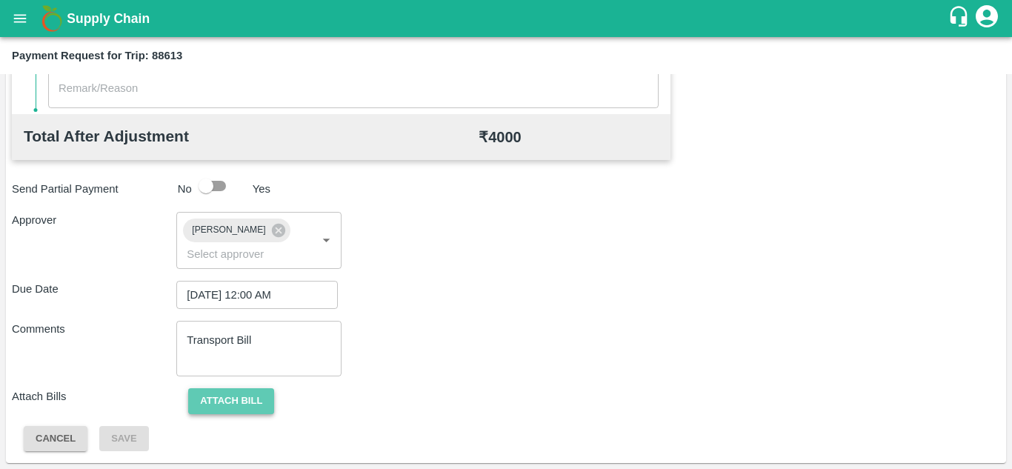
click at [224, 401] on button "Attach bill" at bounding box center [231, 401] width 86 height 26
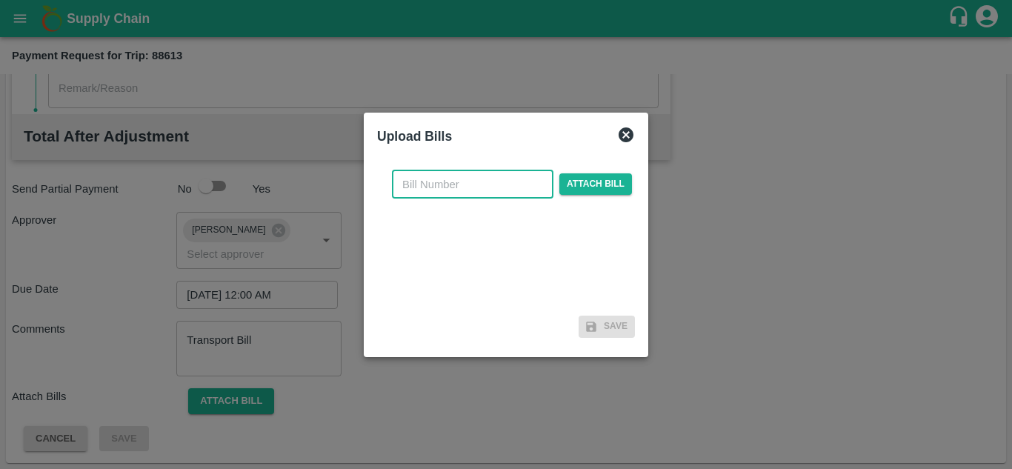
click at [433, 182] on input "text" at bounding box center [473, 184] width 162 height 28
type input "522"
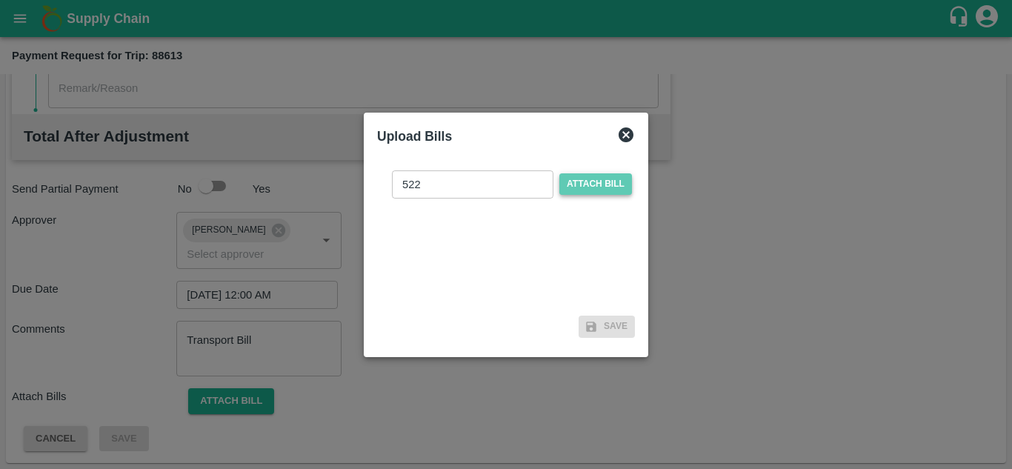
click at [593, 186] on span "Attach bill" at bounding box center [596, 183] width 73 height 21
click at [0, 0] on input "Attach bill" at bounding box center [0, 0] width 0 height 0
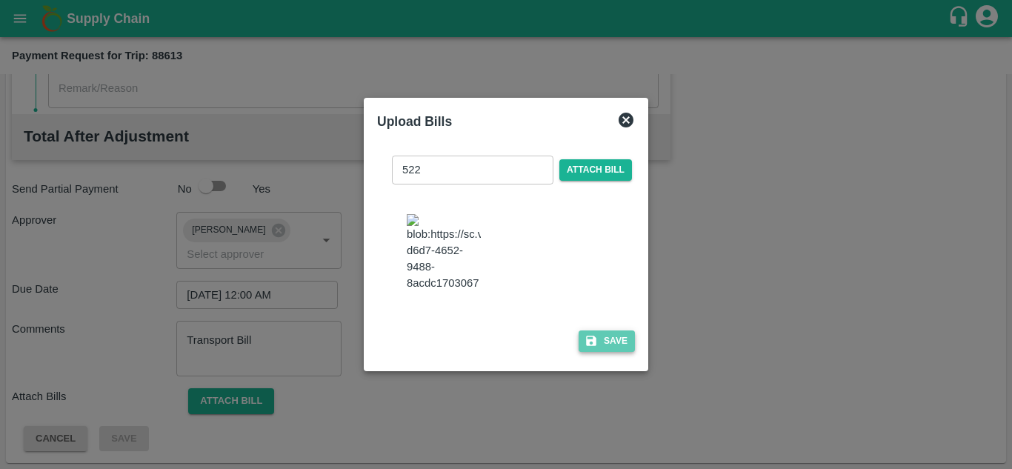
click at [613, 341] on button "Save" at bounding box center [607, 341] width 56 height 21
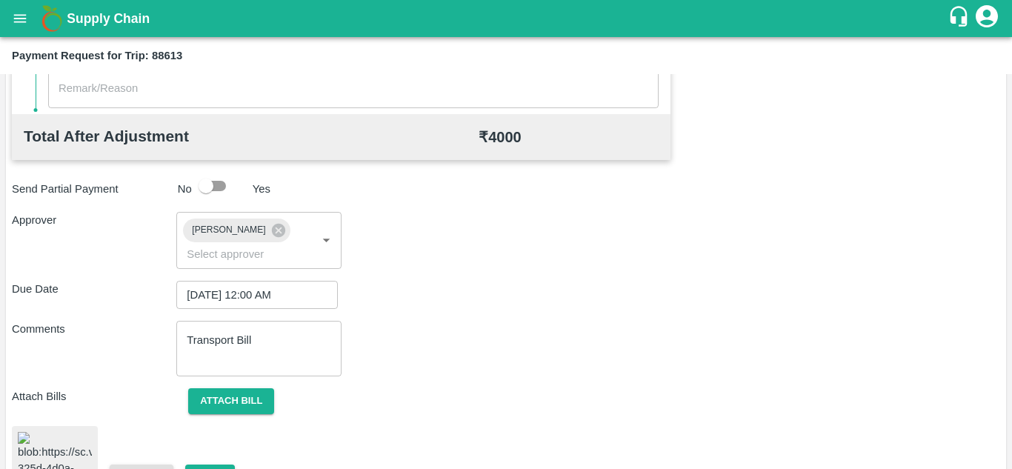
scroll to position [791, 0]
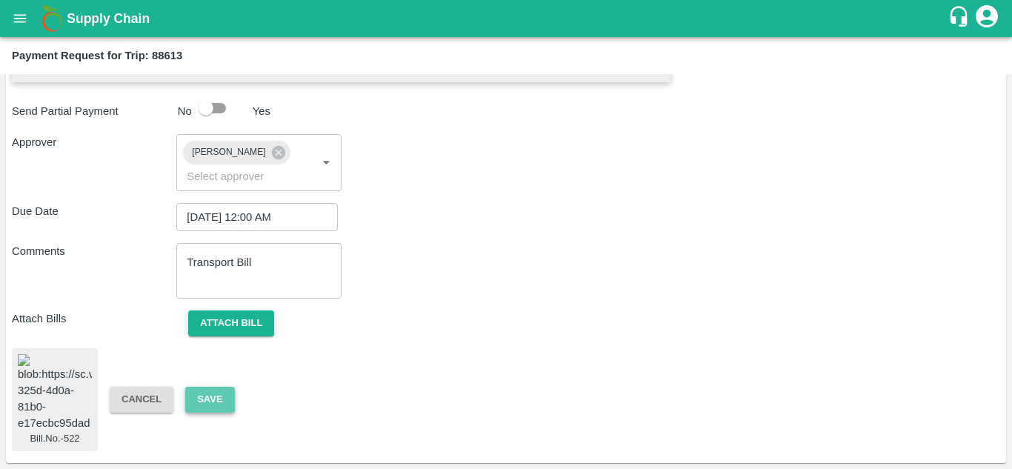
click at [208, 393] on button "Save" at bounding box center [209, 400] width 49 height 26
click at [211, 392] on button "Save" at bounding box center [209, 400] width 49 height 26
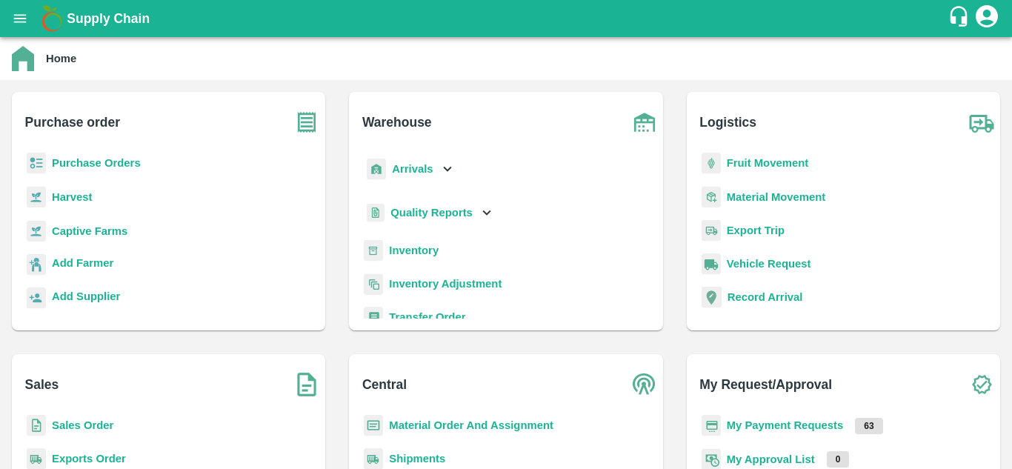
click at [105, 163] on b "Purchase Orders" at bounding box center [96, 163] width 89 height 12
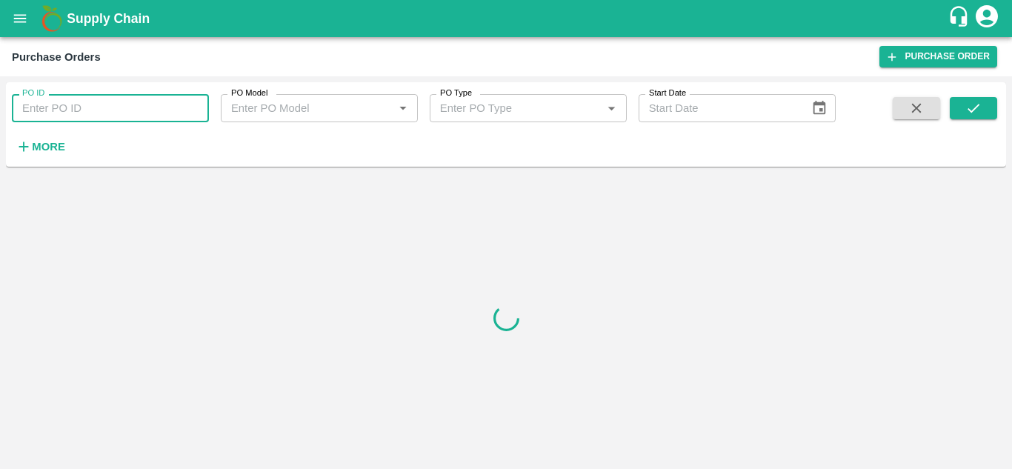
click at [54, 112] on input "PO ID" at bounding box center [110, 108] width 197 height 28
paste input "177518"
type input "177518"
click at [978, 113] on icon "submit" at bounding box center [974, 108] width 16 height 16
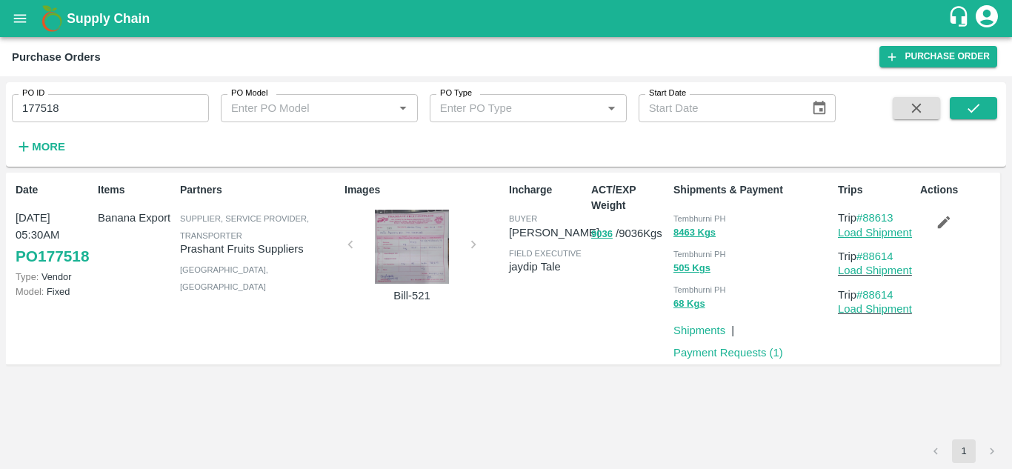
click at [889, 231] on link "Load Shipment" at bounding box center [875, 233] width 74 height 12
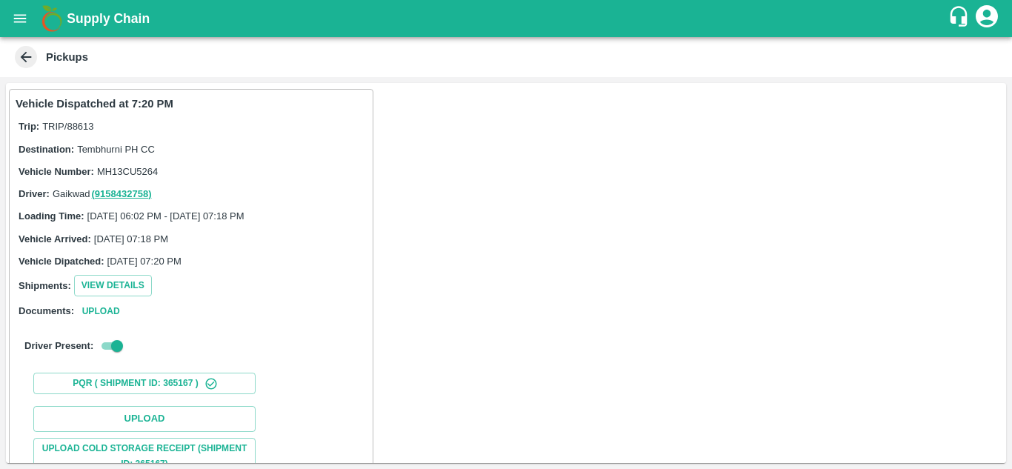
scroll to position [192, 0]
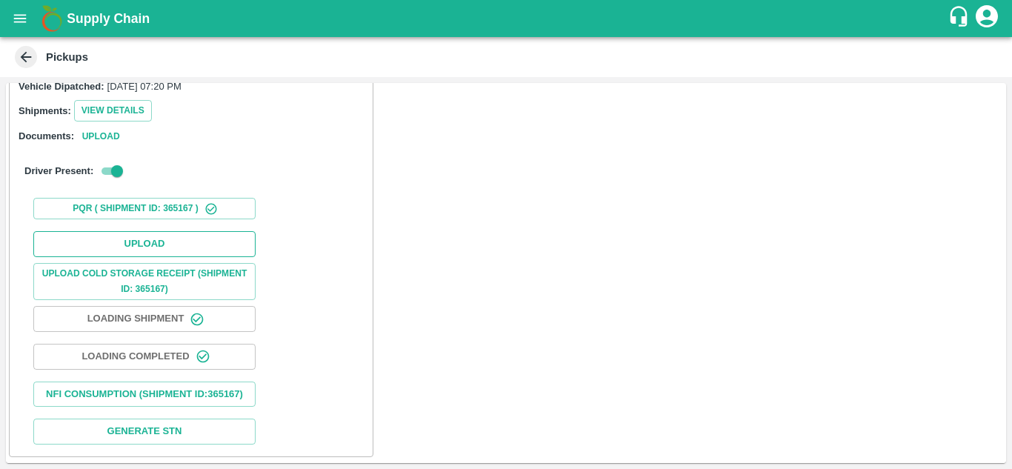
click at [167, 231] on button "Upload" at bounding box center [144, 244] width 222 height 26
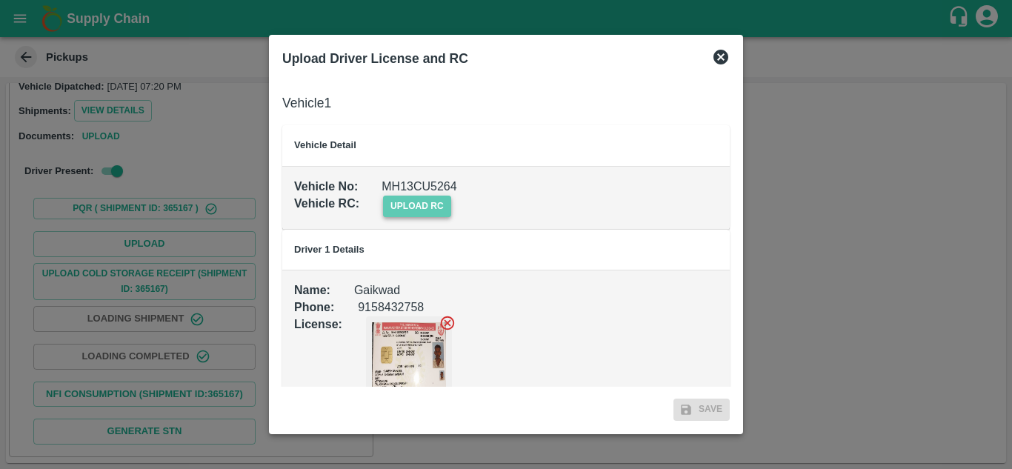
click at [439, 208] on span "upload rc" at bounding box center [417, 206] width 68 height 21
click at [0, 0] on input "upload rc" at bounding box center [0, 0] width 0 height 0
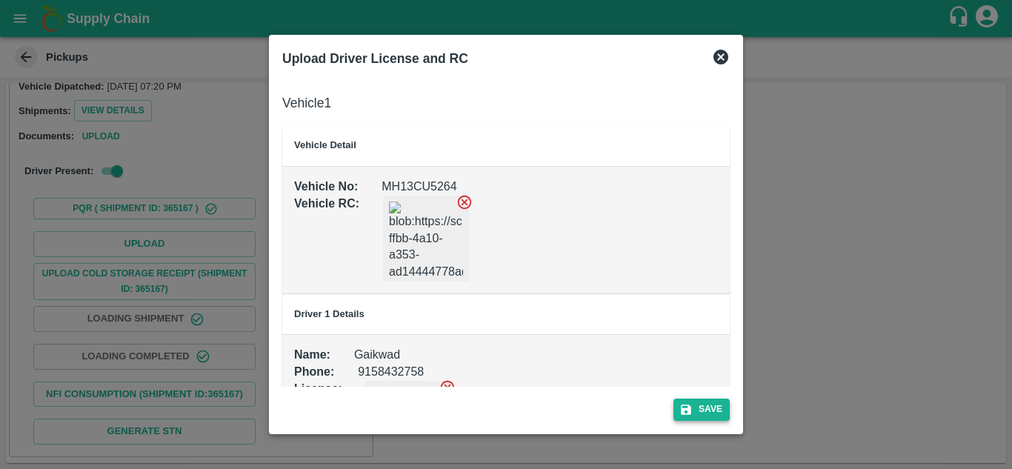
click at [709, 405] on button "Save" at bounding box center [702, 409] width 56 height 21
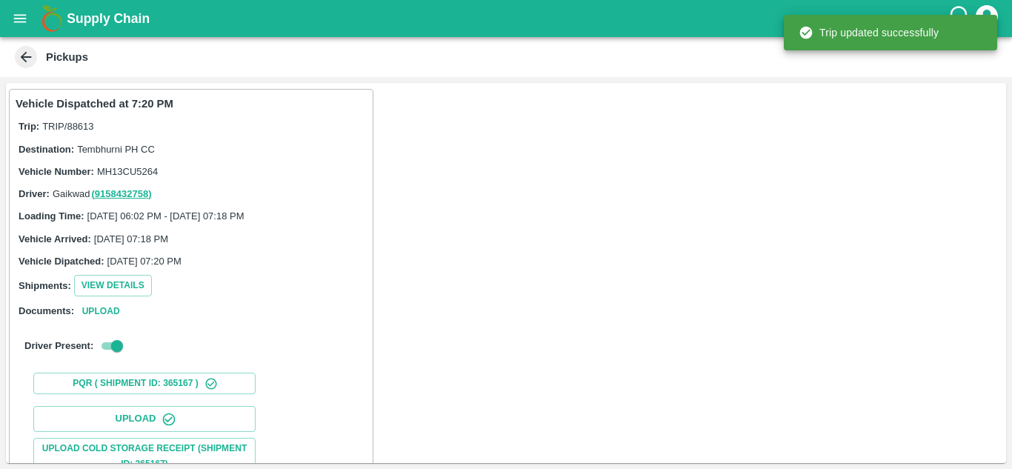
scroll to position [230, 0]
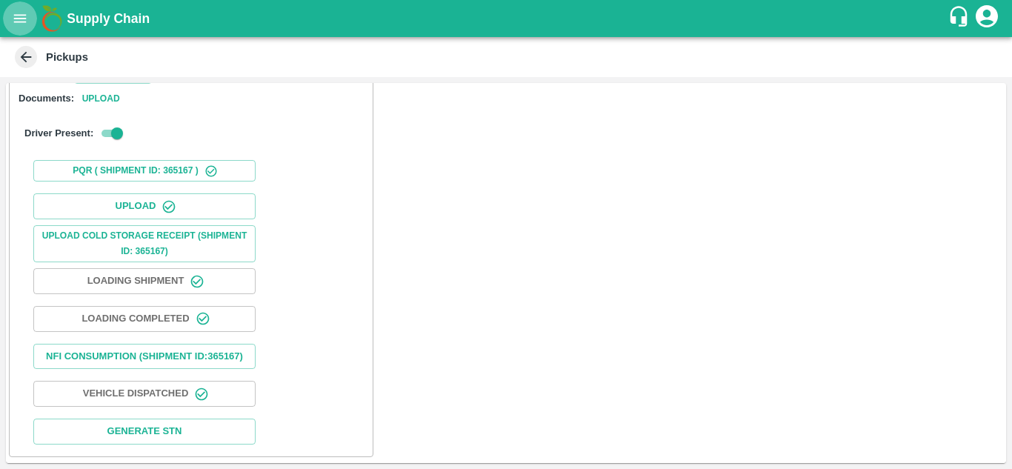
click at [20, 16] on icon "open drawer" at bounding box center [20, 18] width 13 height 8
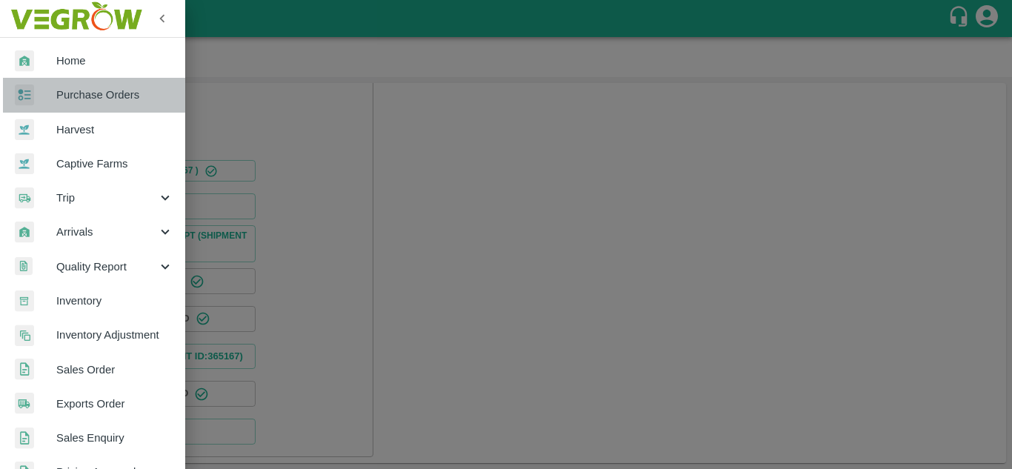
click at [95, 84] on link "Purchase Orders" at bounding box center [92, 95] width 185 height 34
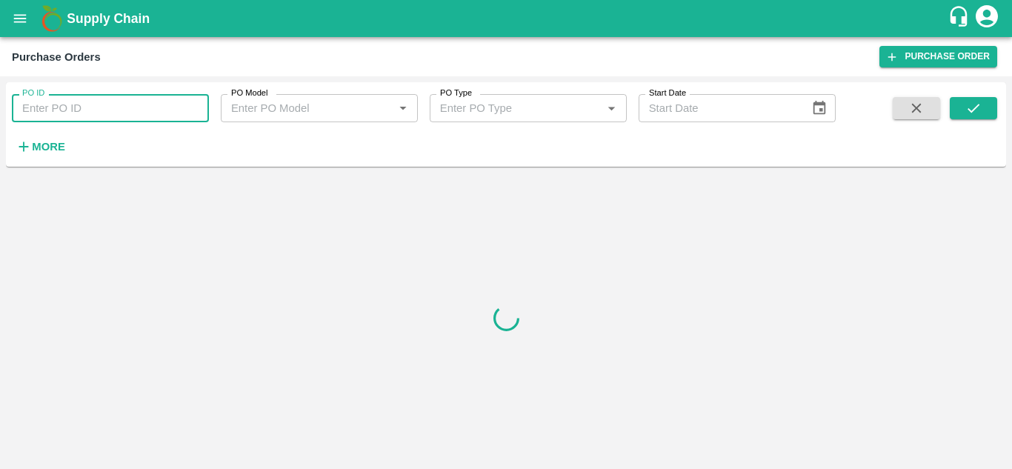
click at [102, 107] on input "PO ID" at bounding box center [110, 108] width 197 height 28
type input "8"
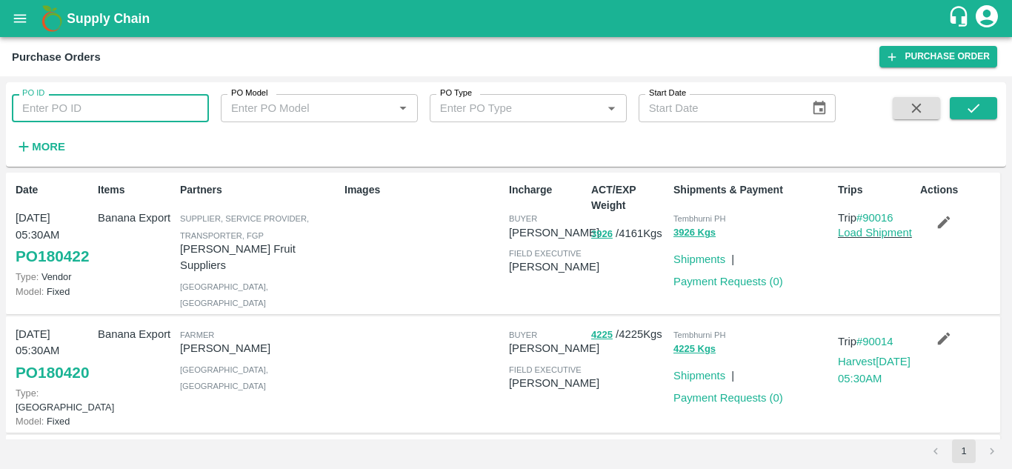
click at [19, 10] on icon "open drawer" at bounding box center [20, 18] width 16 height 16
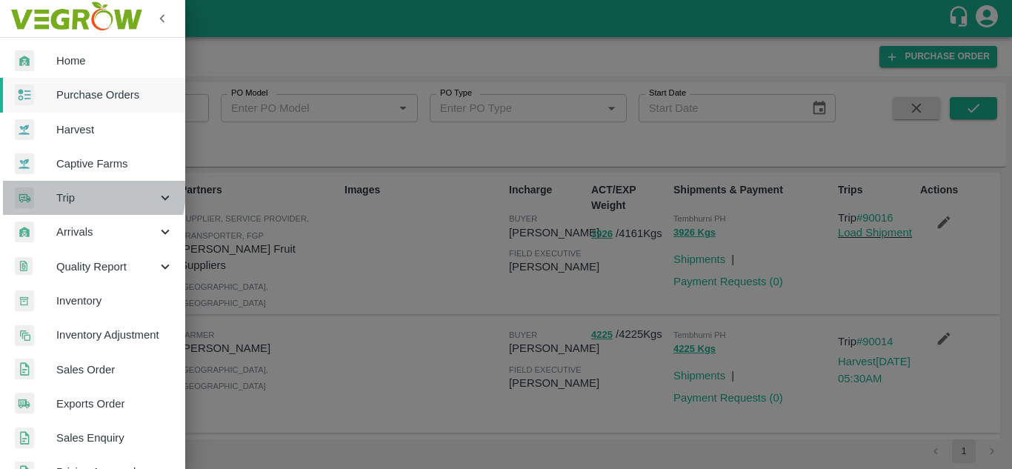
click at [81, 190] on span "Trip" at bounding box center [106, 198] width 101 height 16
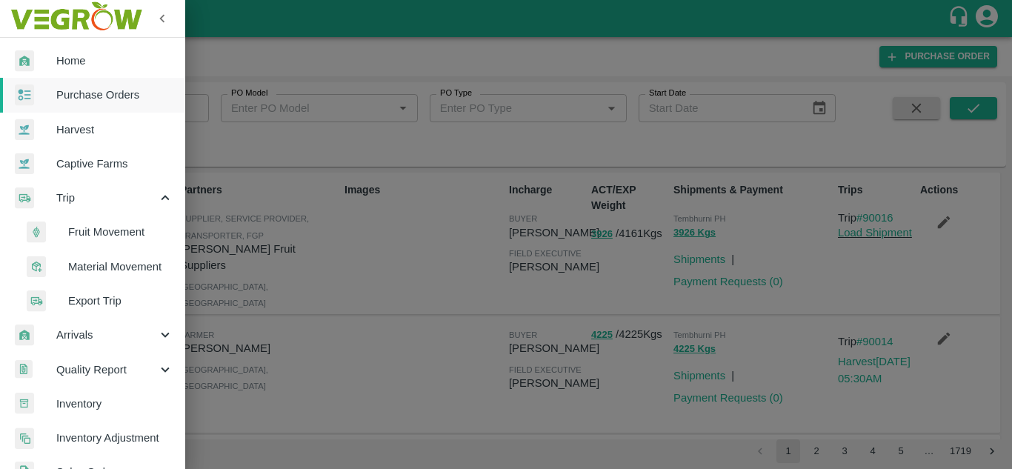
click at [105, 225] on span "Fruit Movement" at bounding box center [120, 232] width 105 height 16
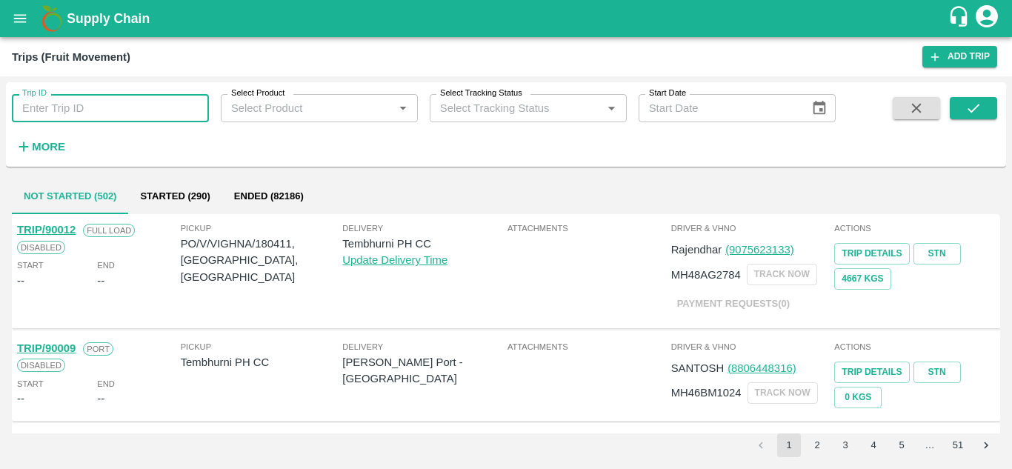
click at [70, 116] on input "Trip ID" at bounding box center [110, 108] width 197 height 28
type input "88766"
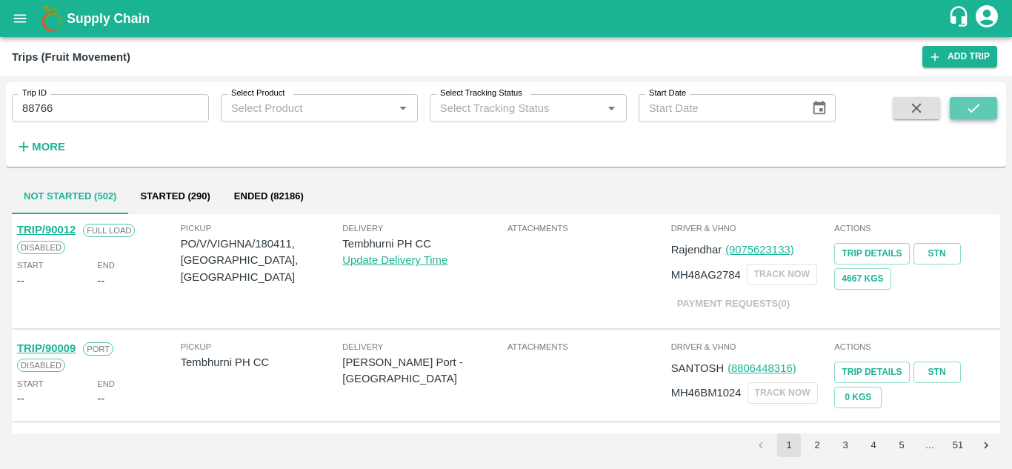
click at [989, 105] on button "submit" at bounding box center [973, 108] width 47 height 22
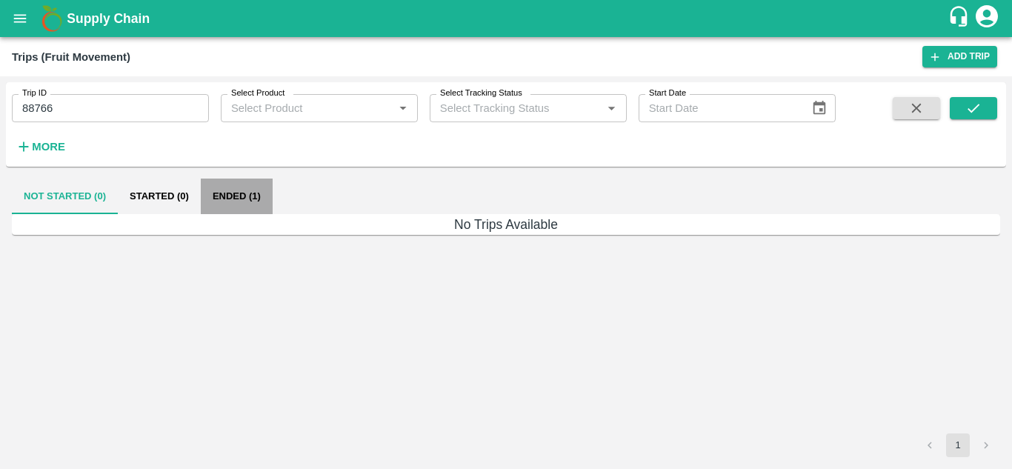
click at [245, 199] on button "Ended (1)" at bounding box center [237, 197] width 72 height 36
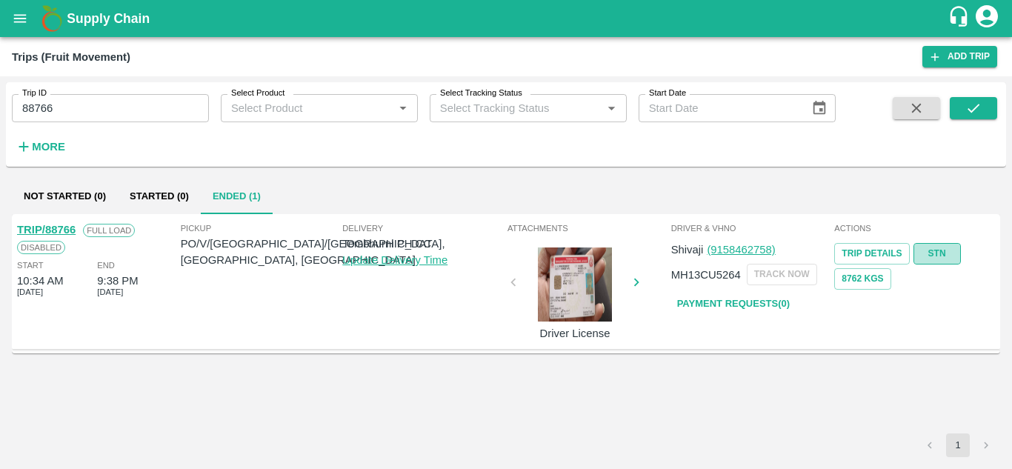
click at [946, 254] on link "STN" at bounding box center [937, 253] width 47 height 21
click at [13, 12] on icon "open drawer" at bounding box center [20, 18] width 16 height 16
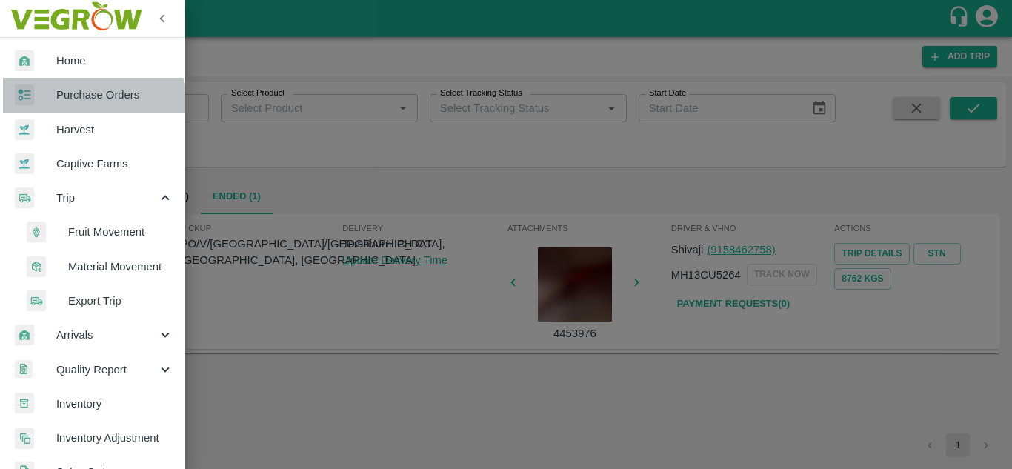
click at [93, 108] on link "Purchase Orders" at bounding box center [92, 95] width 185 height 34
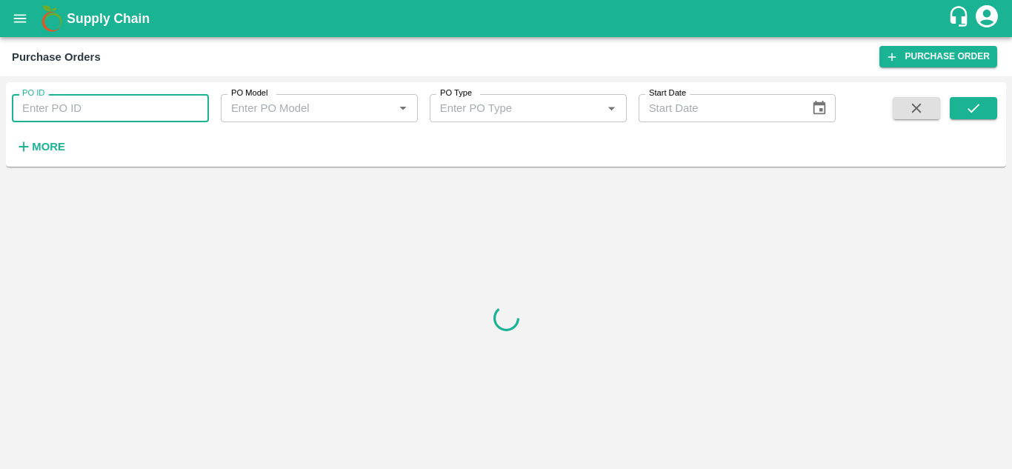
click at [114, 113] on input "PO ID" at bounding box center [110, 108] width 197 height 28
paste input "177859"
type input "177859"
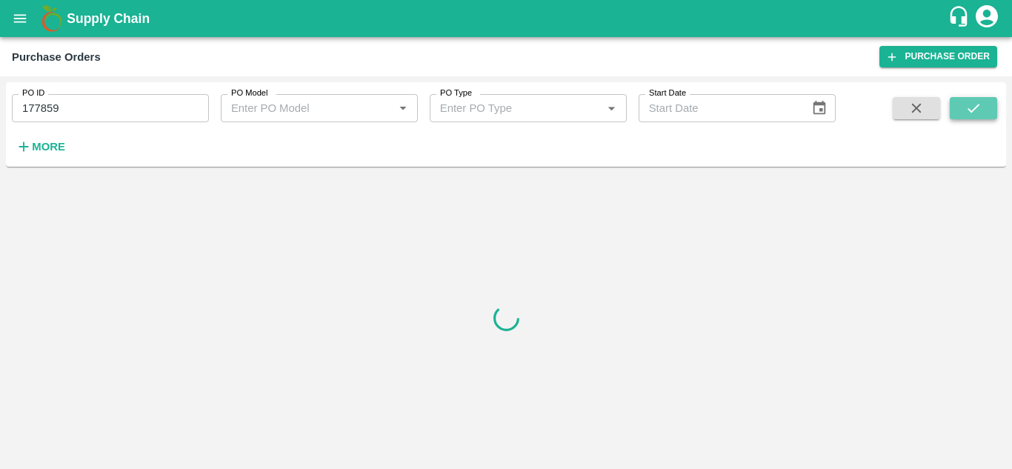
click at [969, 110] on icon "submit" at bounding box center [974, 108] width 12 height 9
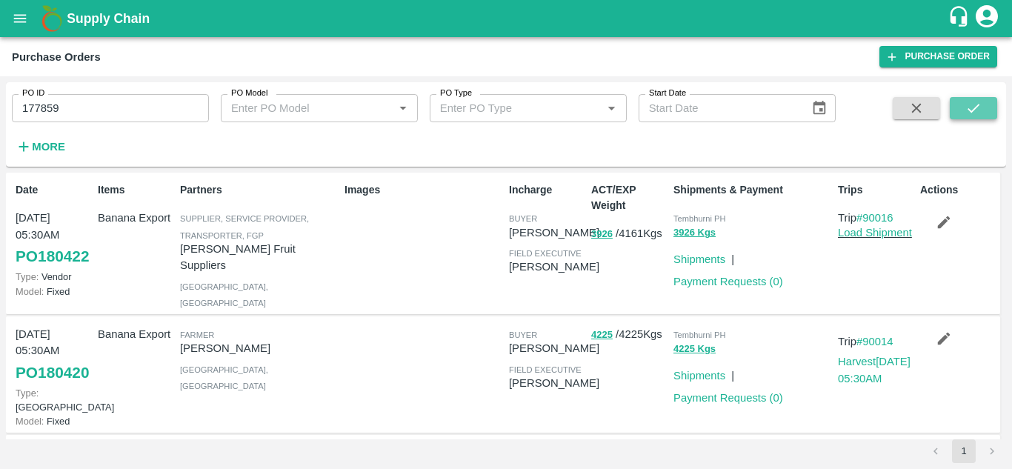
click at [986, 99] on button "submit" at bounding box center [973, 108] width 47 height 22
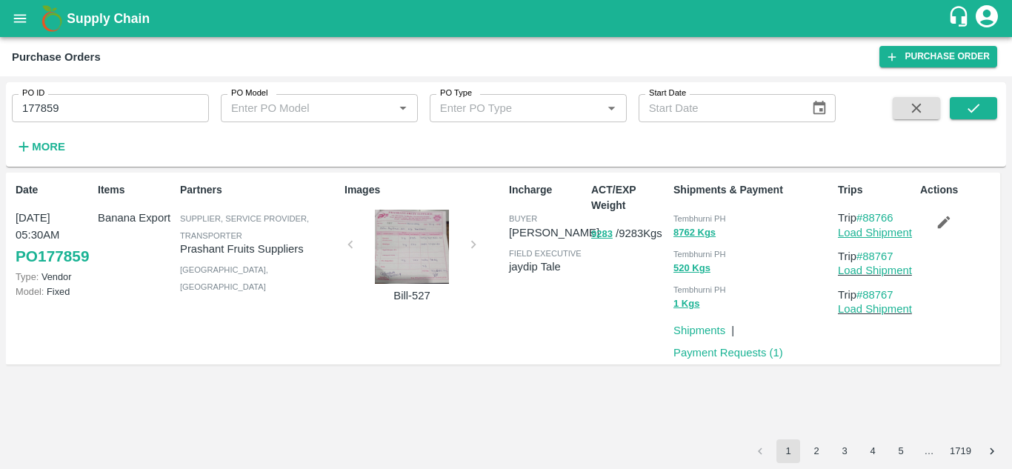
click at [892, 235] on link "Load Shipment" at bounding box center [875, 233] width 74 height 12
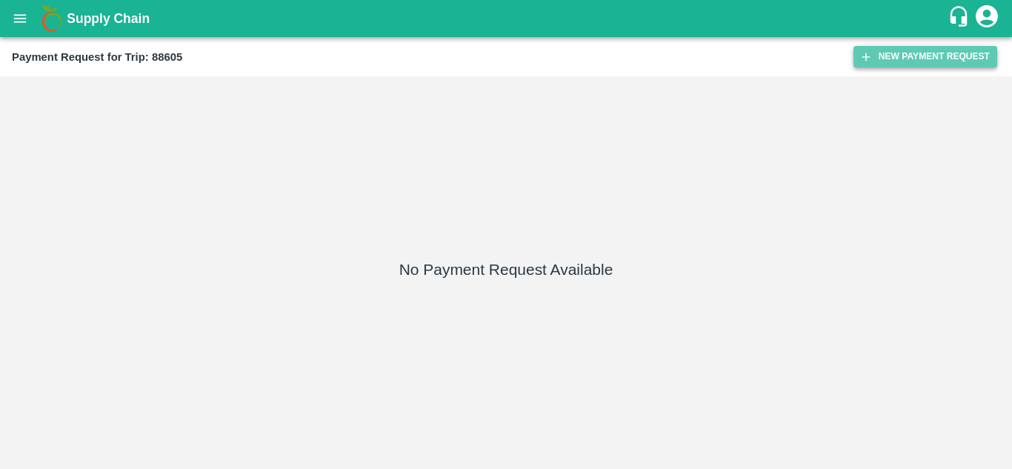
click at [931, 48] on button "New Payment Request" at bounding box center [926, 56] width 144 height 21
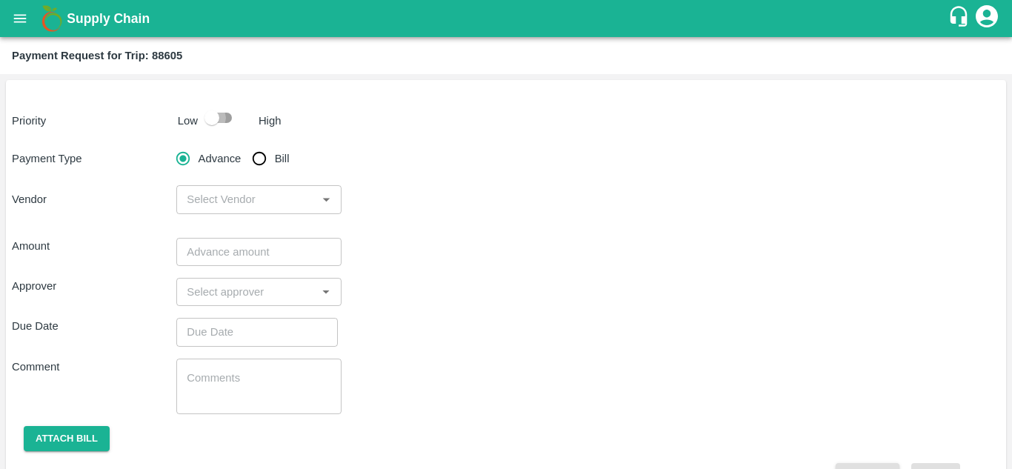
click at [225, 115] on input "checkbox" at bounding box center [212, 118] width 84 height 28
checkbox input "true"
click at [262, 160] on input "Bill" at bounding box center [260, 159] width 30 height 30
radio input "true"
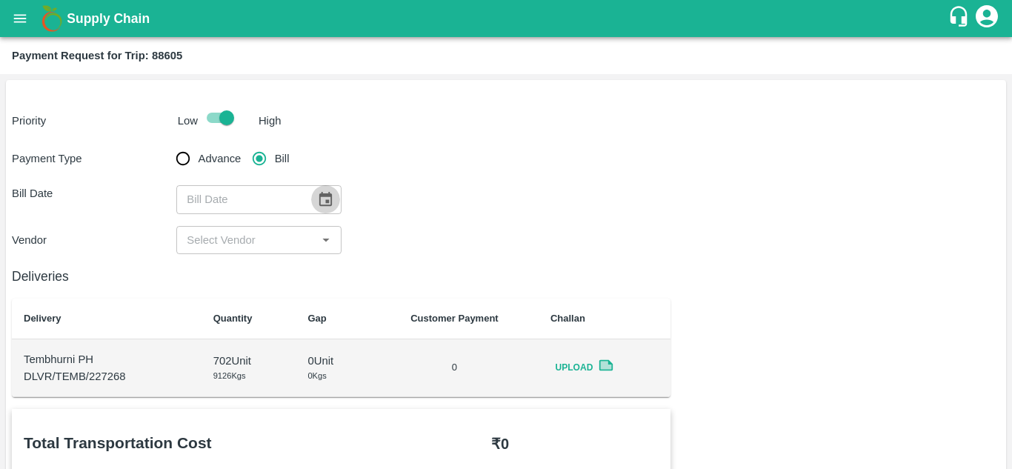
click at [328, 202] on icon "Choose date" at bounding box center [325, 199] width 13 height 14
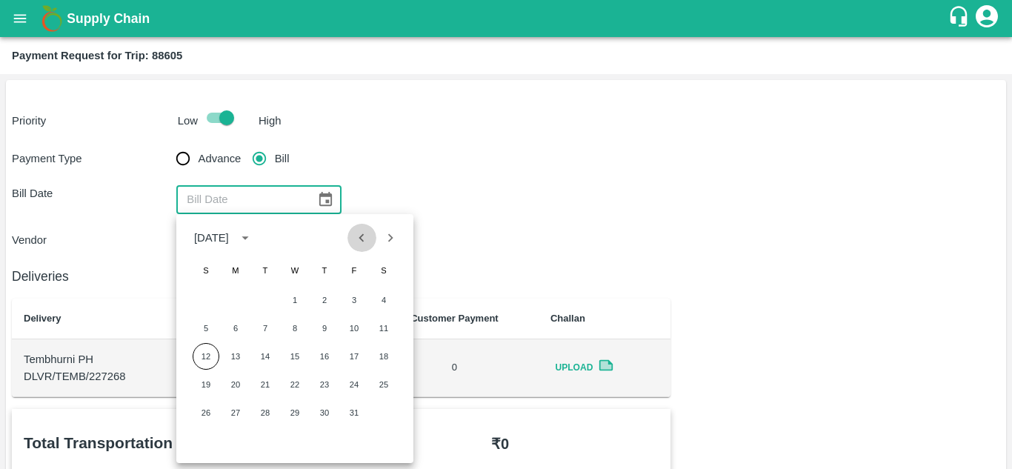
click at [368, 236] on icon "Previous month" at bounding box center [362, 238] width 16 height 16
click at [351, 362] on button "19" at bounding box center [354, 356] width 27 height 27
type input "[DATE]"
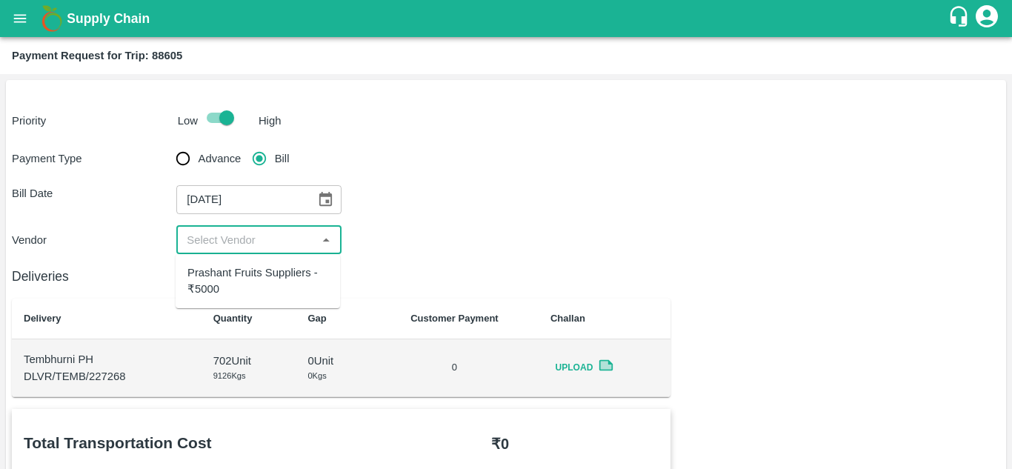
click at [254, 238] on input "input" at bounding box center [246, 239] width 131 height 19
click at [254, 287] on div "Prashant Fruits Suppliers - ₹5000" at bounding box center [258, 281] width 141 height 33
type input "Prashant Fruits Suppliers - ₹5000"
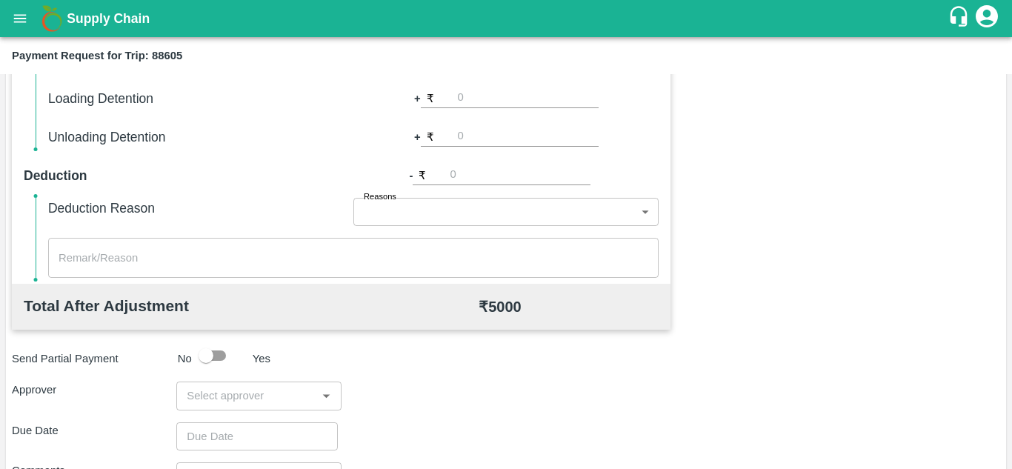
scroll to position [674, 0]
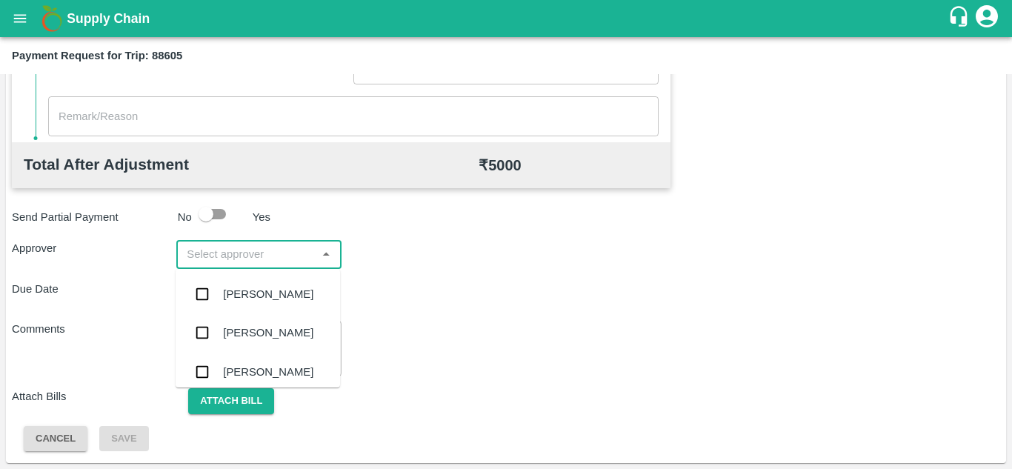
click at [223, 255] on input "input" at bounding box center [246, 254] width 131 height 19
type input "PRASA"
click at [266, 288] on div "[PERSON_NAME]" at bounding box center [268, 294] width 90 height 16
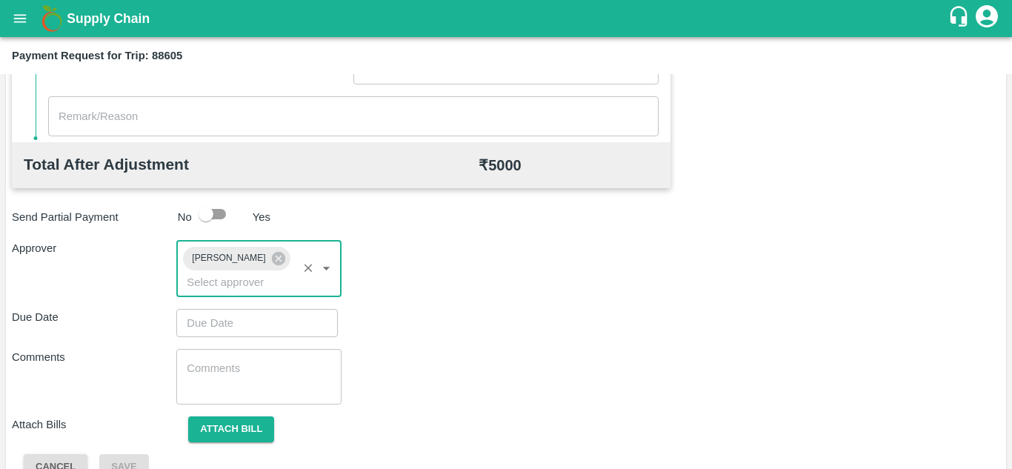
type input "DD/MM/YYYY hh:mm aa"
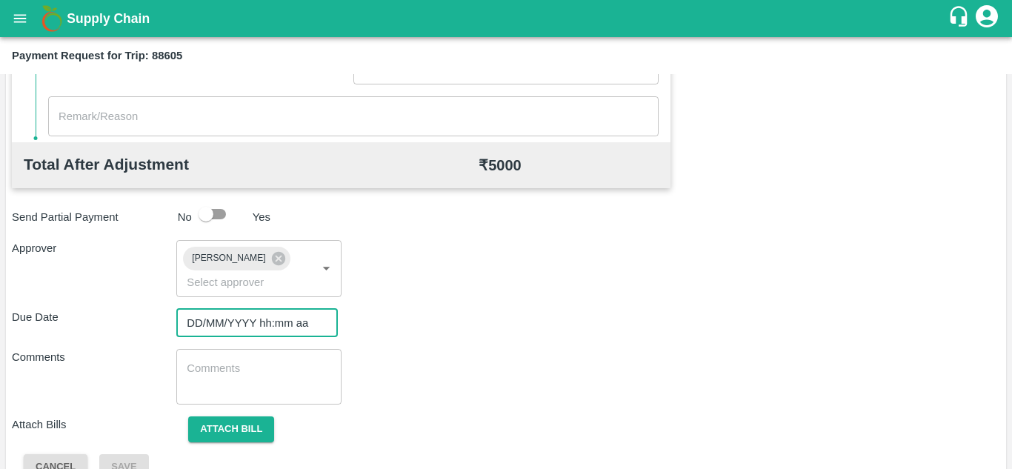
click at [205, 311] on input "DD/MM/YYYY hh:mm aa" at bounding box center [251, 323] width 151 height 28
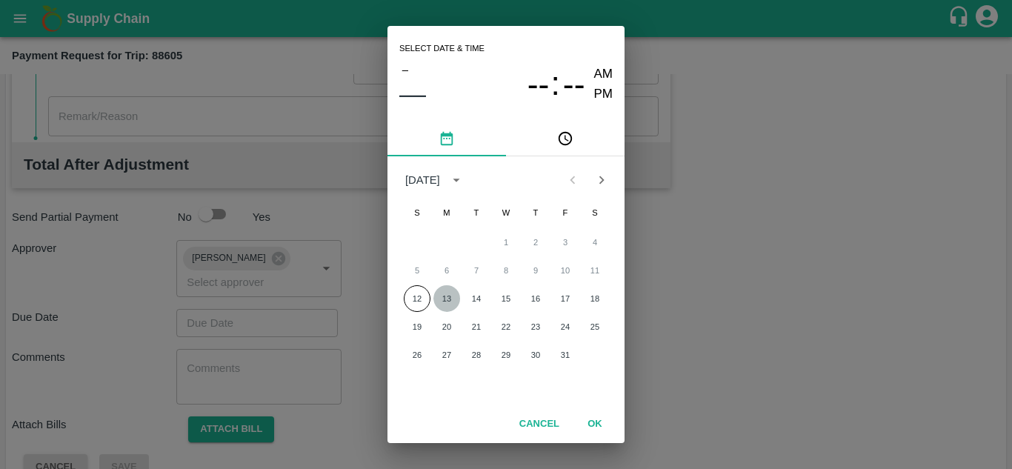
click at [442, 299] on button "13" at bounding box center [447, 298] width 27 height 27
type input "[DATE] 12:00 AM"
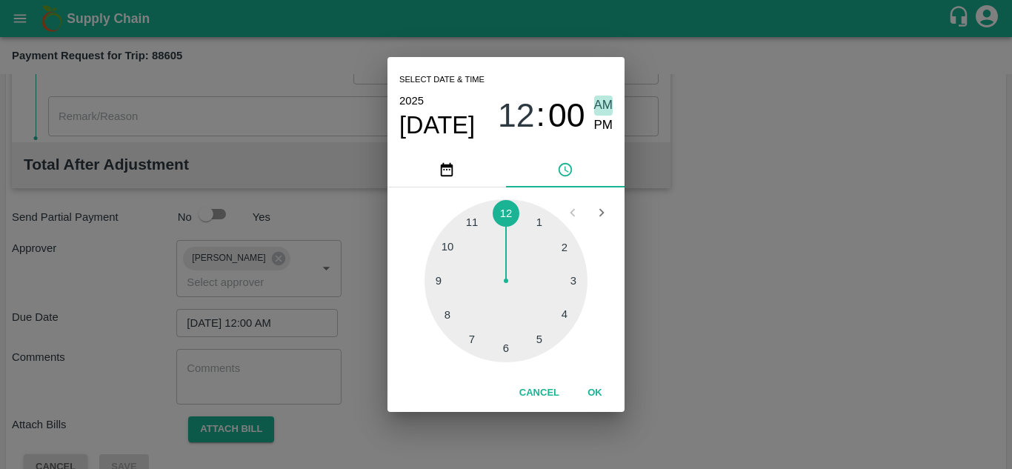
click at [600, 104] on span "AM" at bounding box center [603, 106] width 19 height 20
click at [592, 392] on button "OK" at bounding box center [594, 393] width 47 height 26
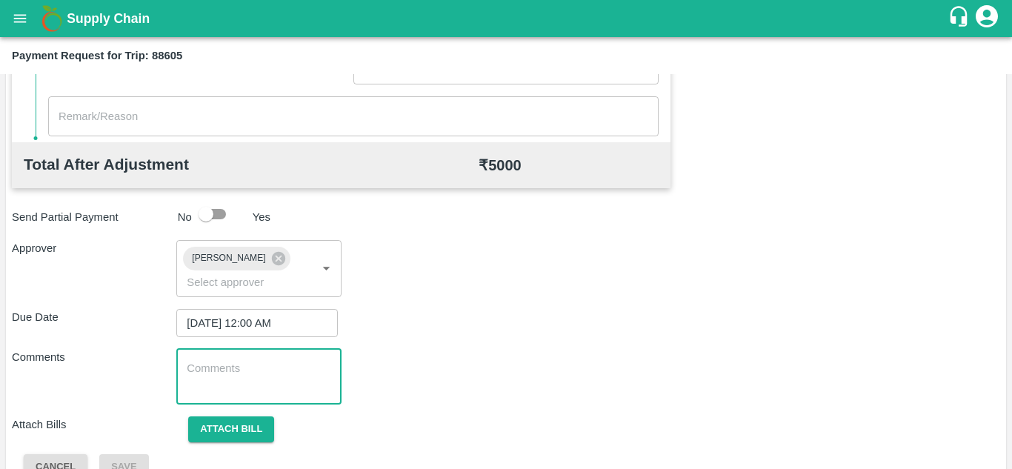
click at [252, 379] on textarea at bounding box center [259, 376] width 144 height 31
paste textarea "177518"
type textarea "1"
type textarea "t"
type textarea "Transport Bill"
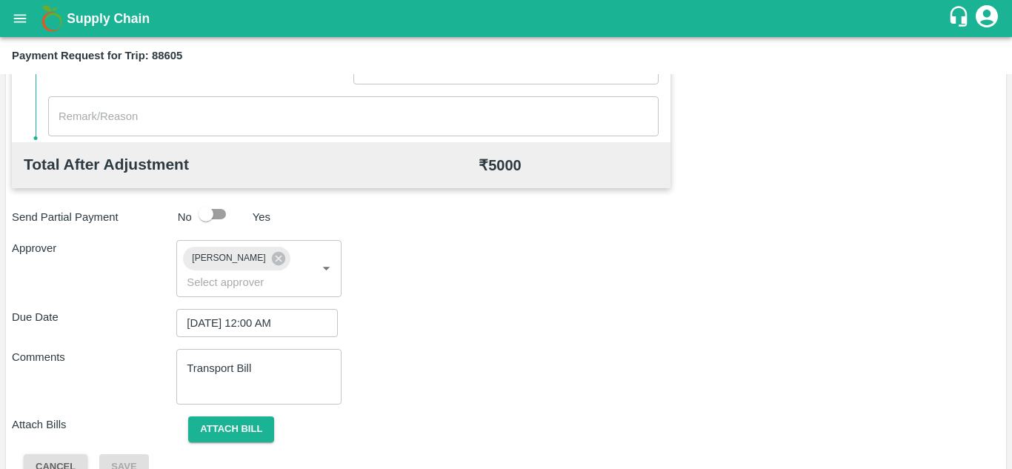
click at [611, 336] on div "Due Date [DATE] 12:00 AM ​" at bounding box center [506, 323] width 989 height 28
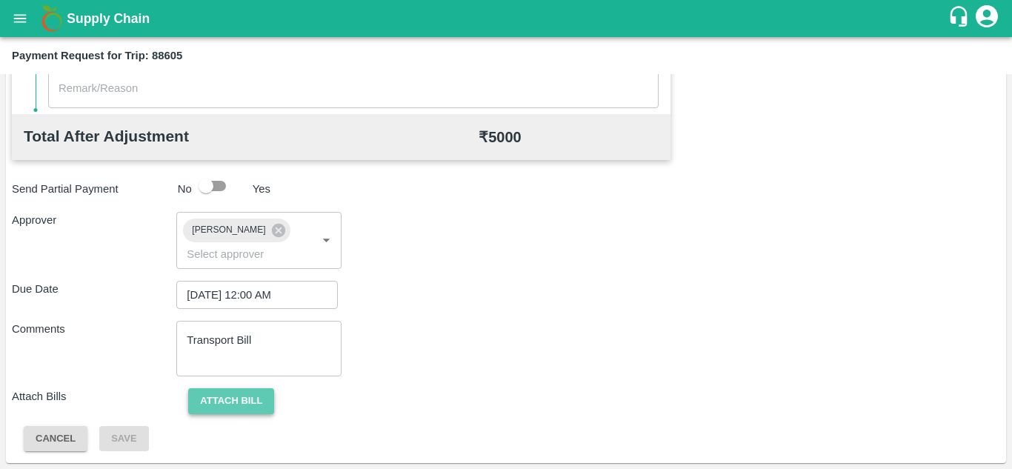
click at [225, 396] on button "Attach bill" at bounding box center [231, 401] width 86 height 26
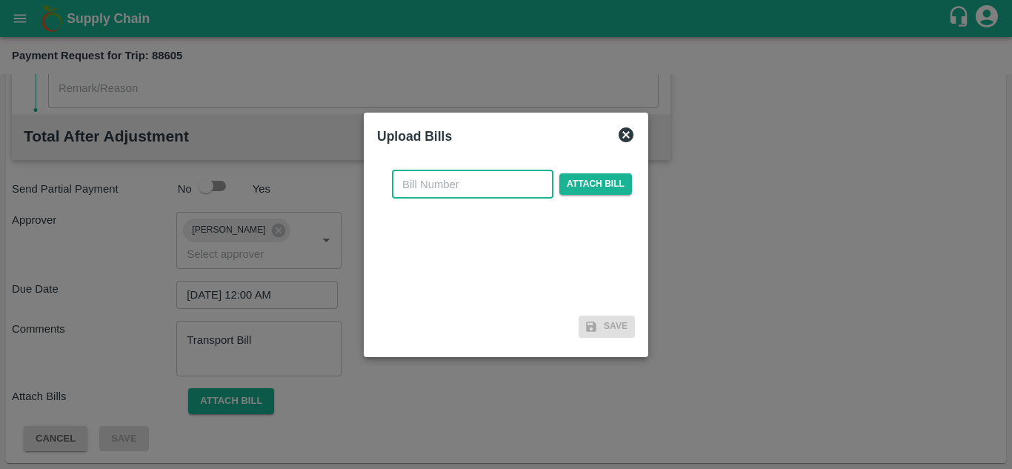
click at [419, 186] on input "text" at bounding box center [473, 184] width 162 height 28
type input "524"
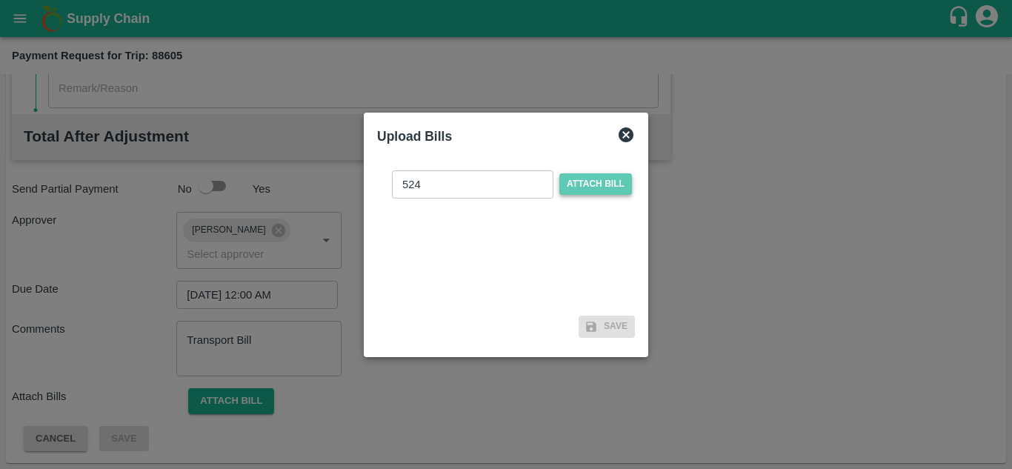
click at [600, 185] on span "Attach bill" at bounding box center [596, 183] width 73 height 21
click at [0, 0] on input "Attach bill" at bounding box center [0, 0] width 0 height 0
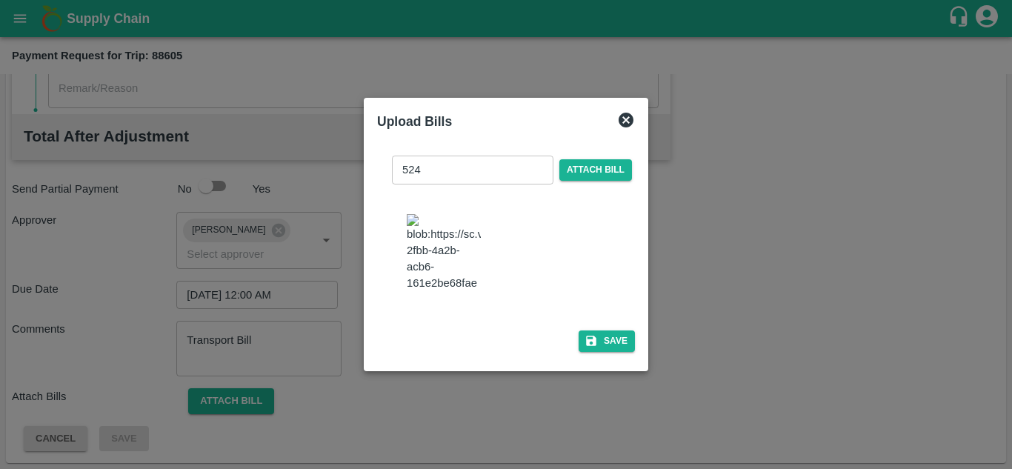
click at [422, 243] on img at bounding box center [444, 253] width 74 height 78
click at [612, 346] on button "Save" at bounding box center [607, 341] width 56 height 21
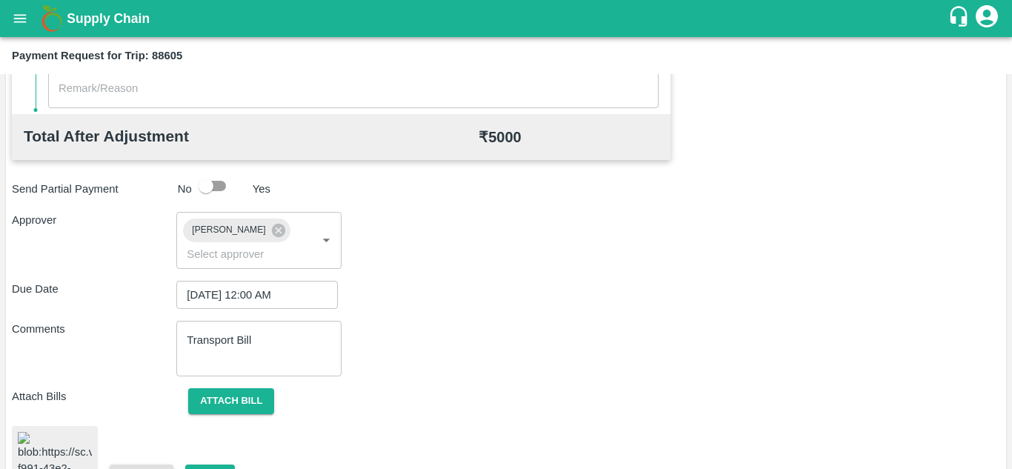
scroll to position [797, 0]
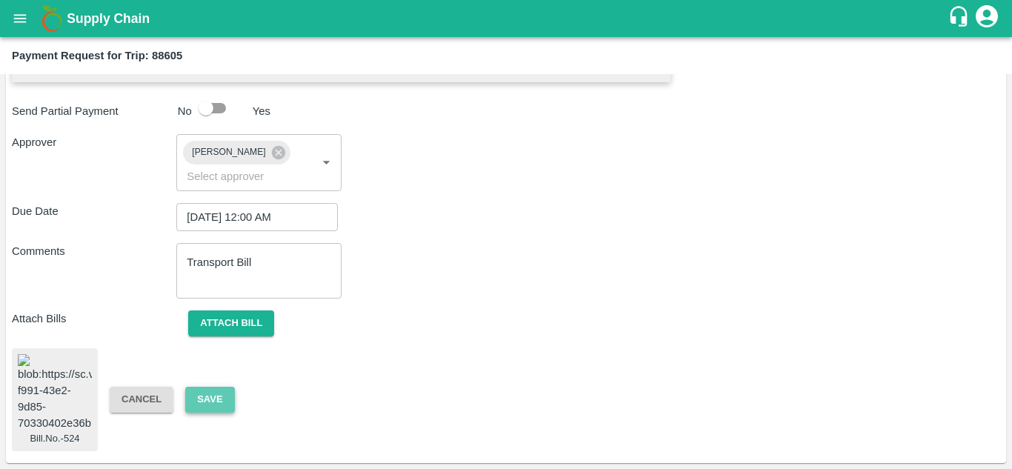
click at [198, 387] on button "Save" at bounding box center [209, 400] width 49 height 26
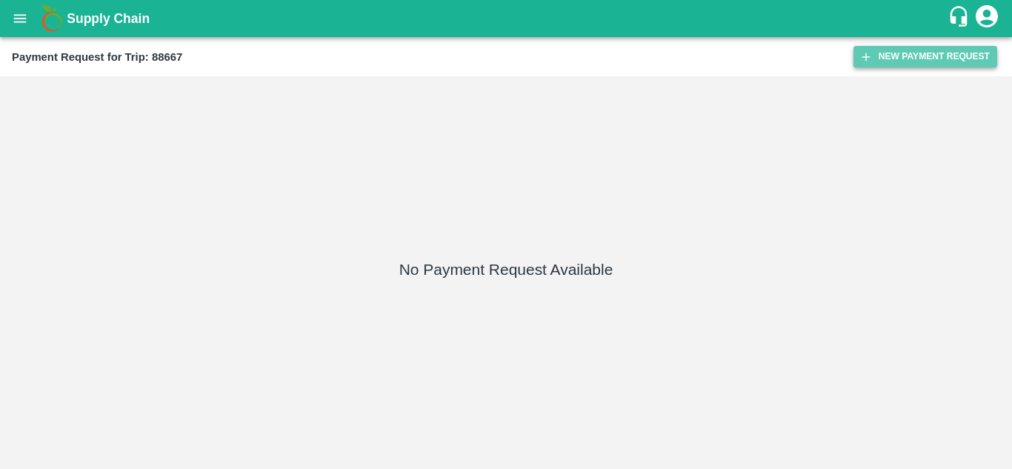
click at [903, 62] on button "New Payment Request" at bounding box center [926, 56] width 144 height 21
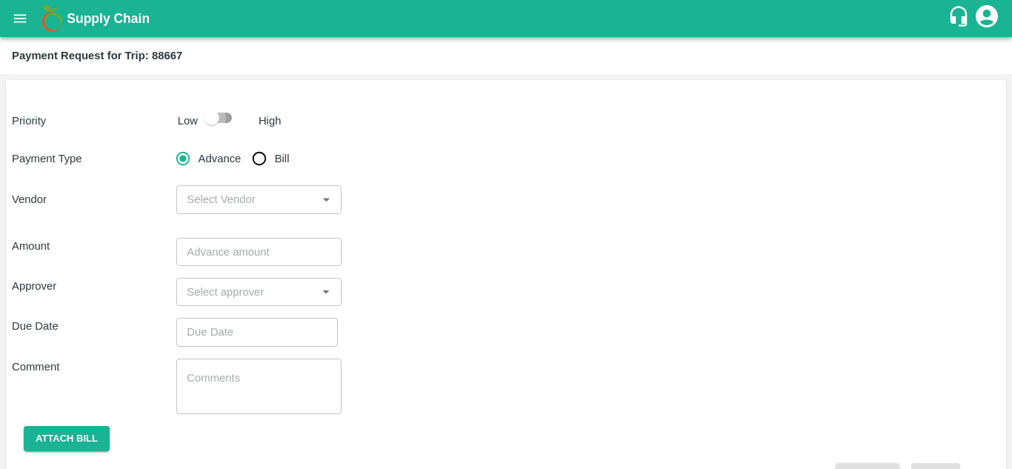
click at [222, 116] on input "checkbox" at bounding box center [212, 118] width 84 height 28
checkbox input "true"
click at [250, 157] on input "Bill" at bounding box center [260, 159] width 30 height 30
radio input "true"
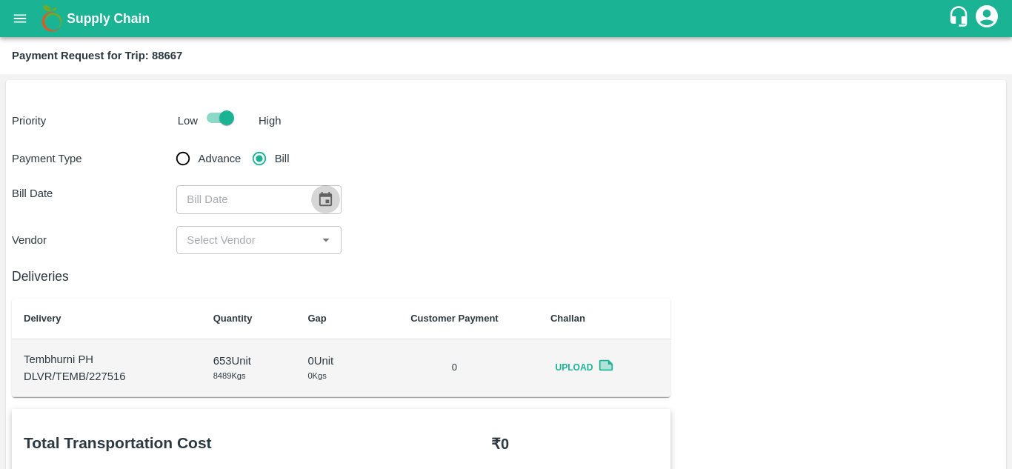
click at [328, 203] on icon "Choose date" at bounding box center [325, 199] width 16 height 16
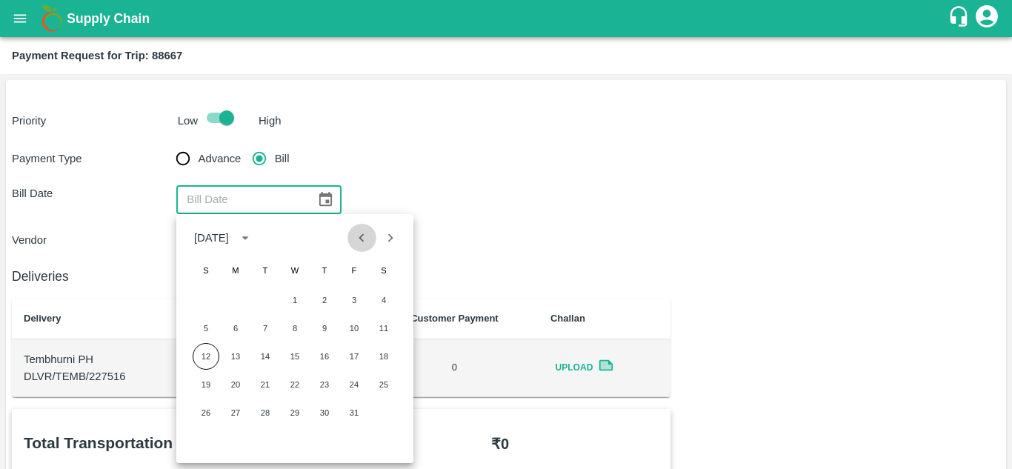
click at [368, 236] on icon "Previous month" at bounding box center [362, 238] width 16 height 16
click at [382, 348] on button "20" at bounding box center [384, 356] width 27 height 27
type input "[DATE]"
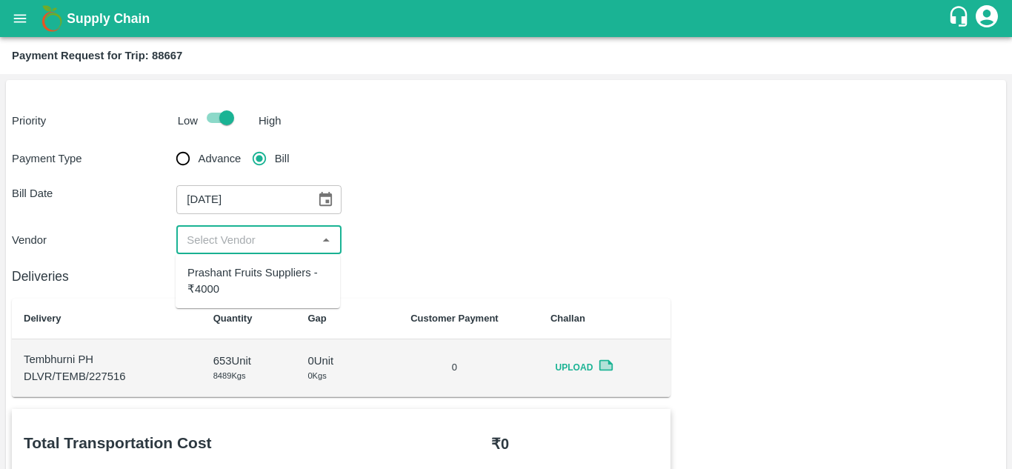
click at [245, 241] on input "input" at bounding box center [246, 239] width 131 height 19
click at [248, 283] on div "Prashant Fruits Suppliers - ₹4000" at bounding box center [258, 281] width 141 height 33
type input "Prashant Fruits Suppliers - ₹4000"
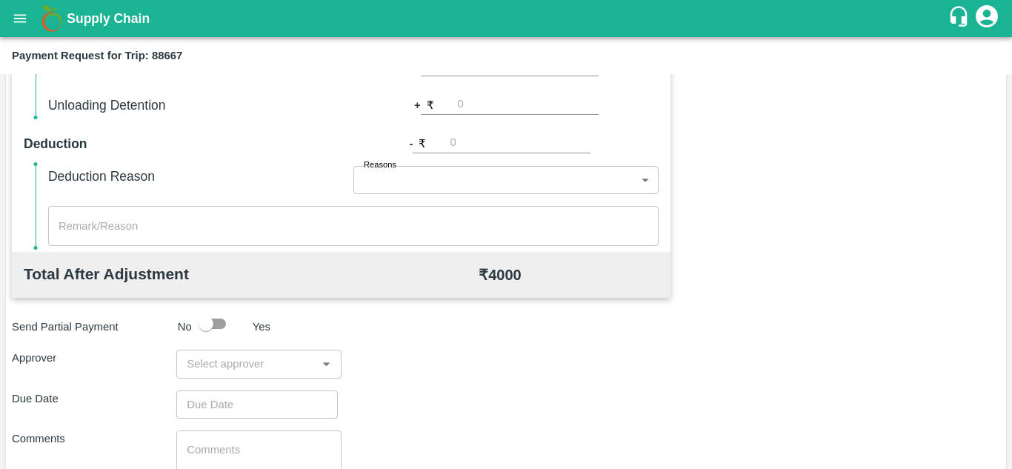
scroll to position [577, 0]
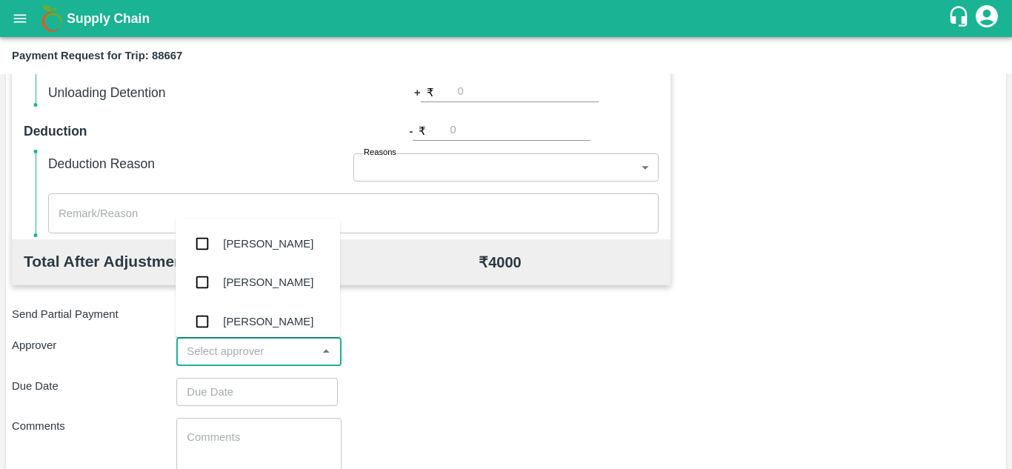
click at [226, 351] on input "input" at bounding box center [246, 351] width 131 height 19
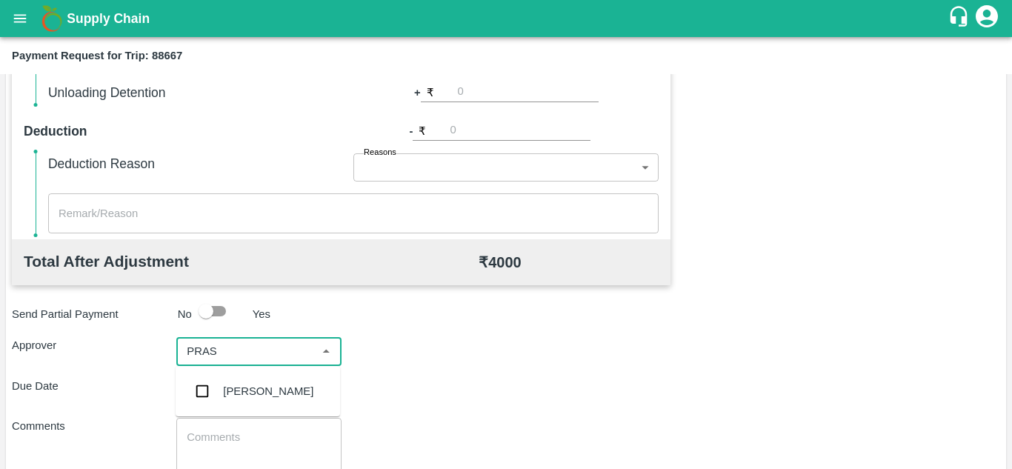
type input "PRASA"
click at [265, 396] on div "[PERSON_NAME]" at bounding box center [268, 391] width 90 height 16
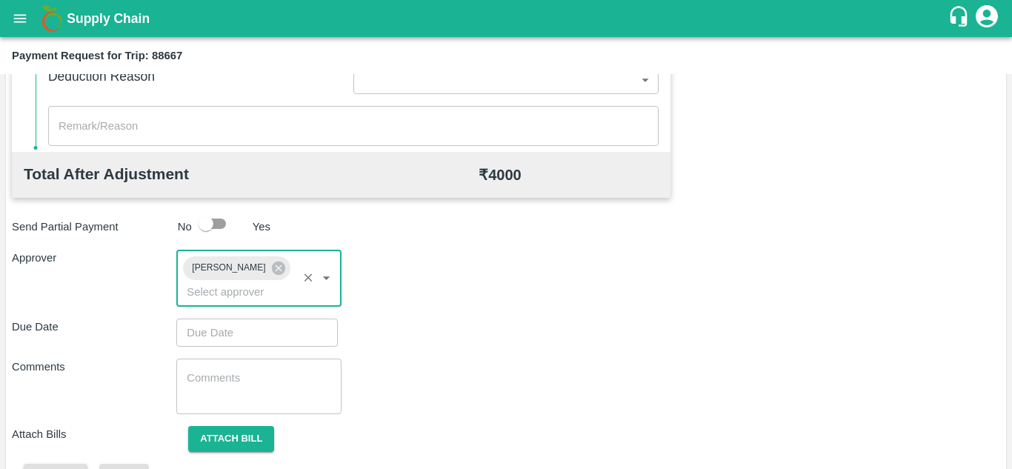
scroll to position [666, 0]
type input "DD/MM/YYYY hh:mm aa"
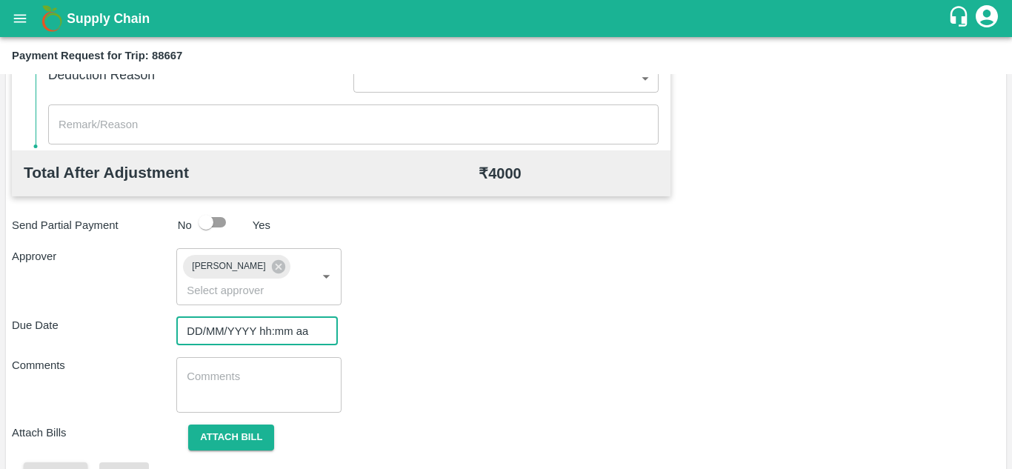
click at [201, 332] on input "DD/MM/YYYY hh:mm aa" at bounding box center [251, 331] width 151 height 28
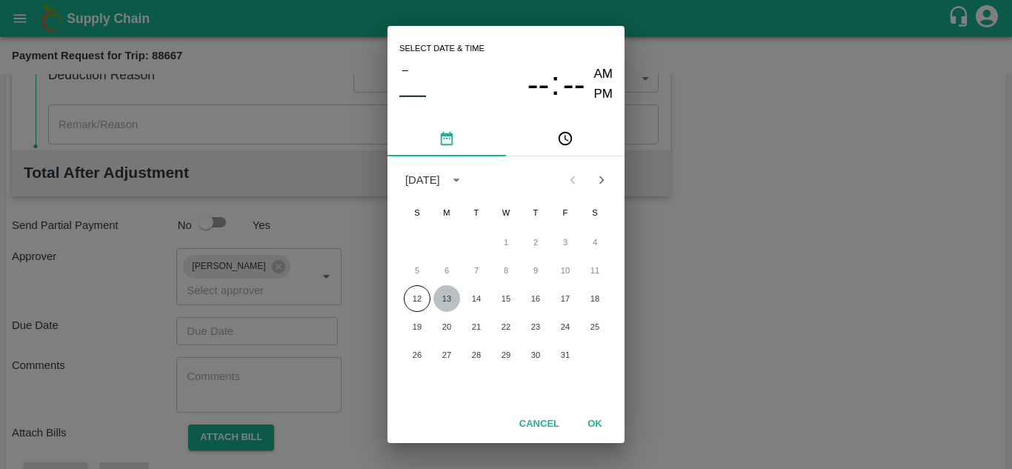
click at [449, 293] on button "13" at bounding box center [447, 298] width 27 height 27
type input "[DATE] 12:00 AM"
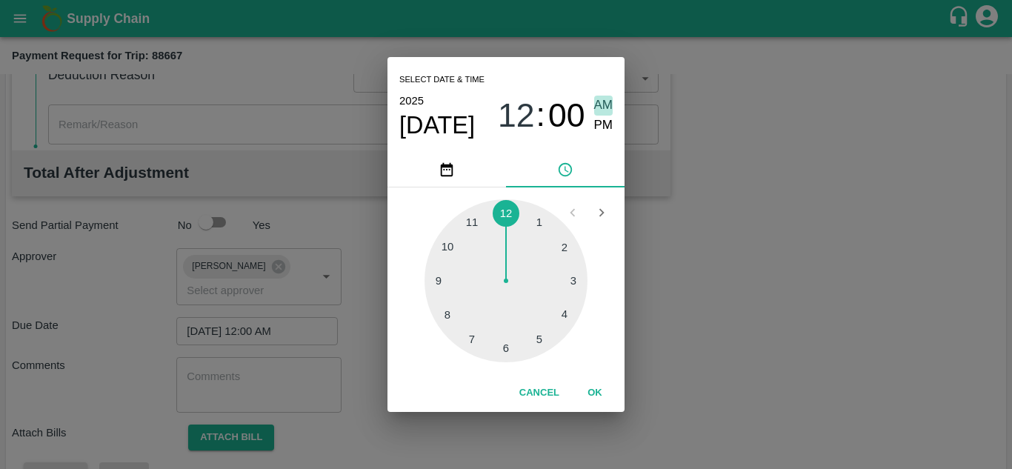
click at [602, 101] on span "AM" at bounding box center [603, 106] width 19 height 20
click at [598, 389] on button "OK" at bounding box center [594, 393] width 47 height 26
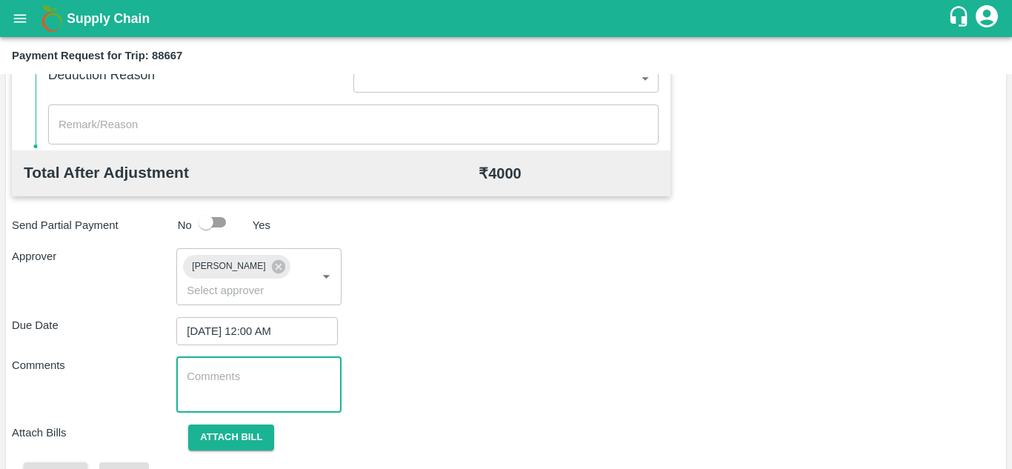
click at [235, 382] on textarea at bounding box center [259, 384] width 144 height 31
paste textarea "Transport Bill"
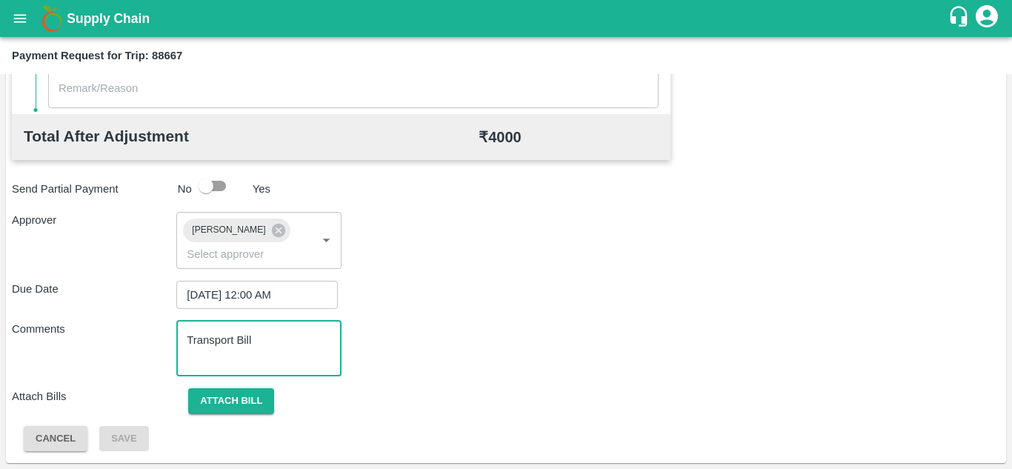
type textarea "Transport Bill"
click at [360, 300] on div "Due Date [DATE] 12:00 AM ​" at bounding box center [506, 295] width 989 height 28
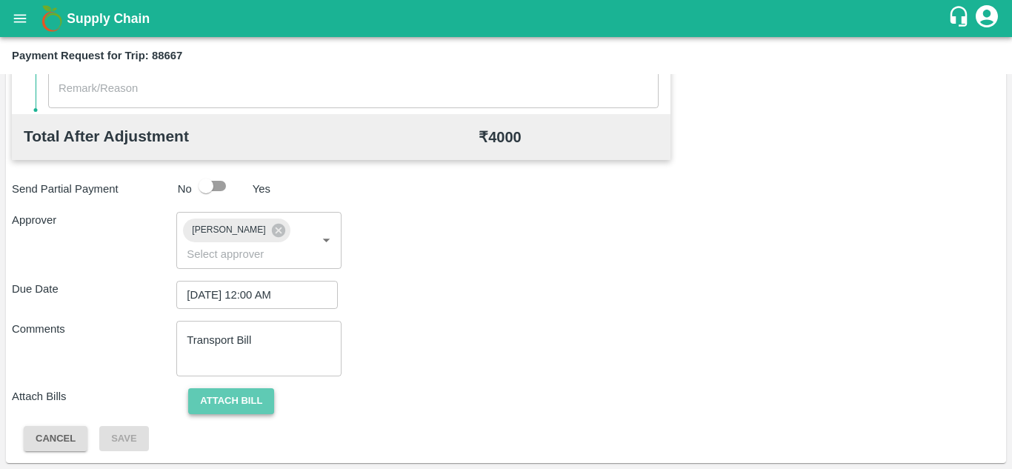
click at [214, 398] on button "Attach bill" at bounding box center [231, 401] width 86 height 26
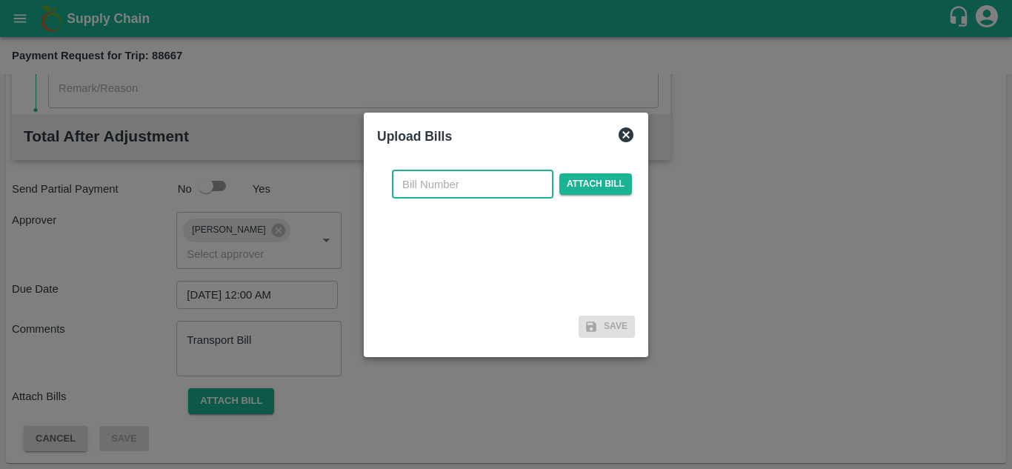
click at [425, 190] on input "text" at bounding box center [473, 184] width 162 height 28
type input "526"
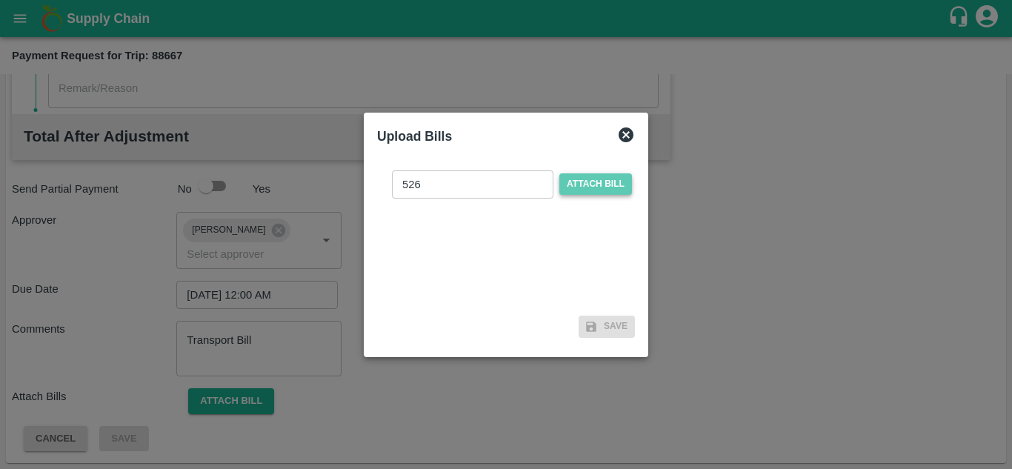
click at [599, 179] on span "Attach bill" at bounding box center [596, 183] width 73 height 21
click at [0, 0] on input "Attach bill" at bounding box center [0, 0] width 0 height 0
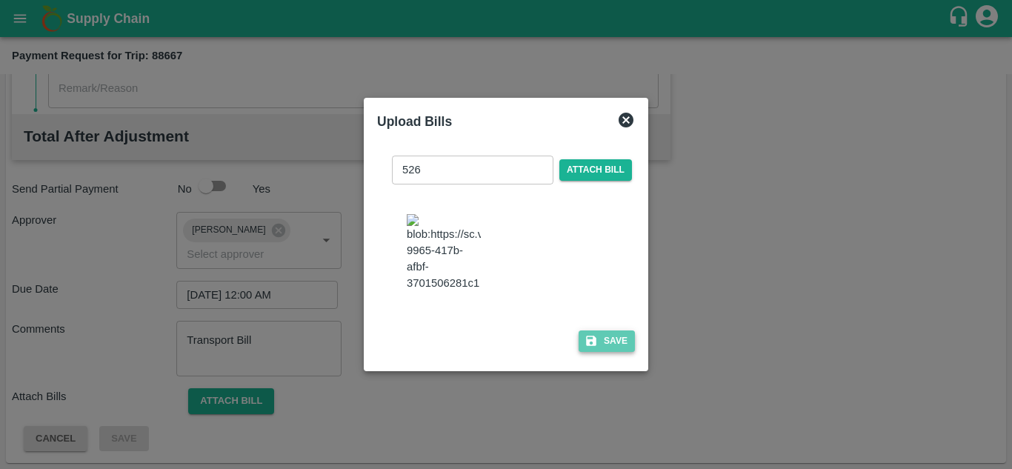
click at [614, 346] on button "Save" at bounding box center [607, 341] width 56 height 21
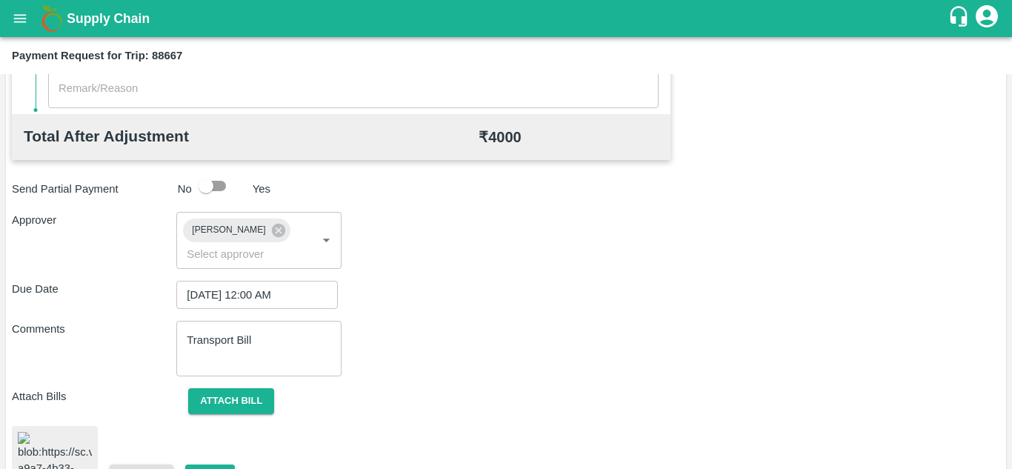
scroll to position [810, 0]
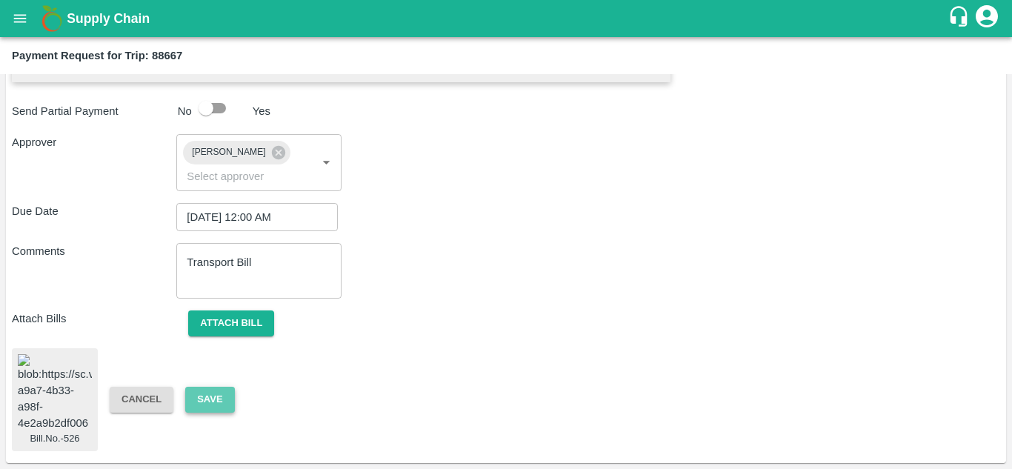
click at [209, 387] on button "Save" at bounding box center [209, 400] width 49 height 26
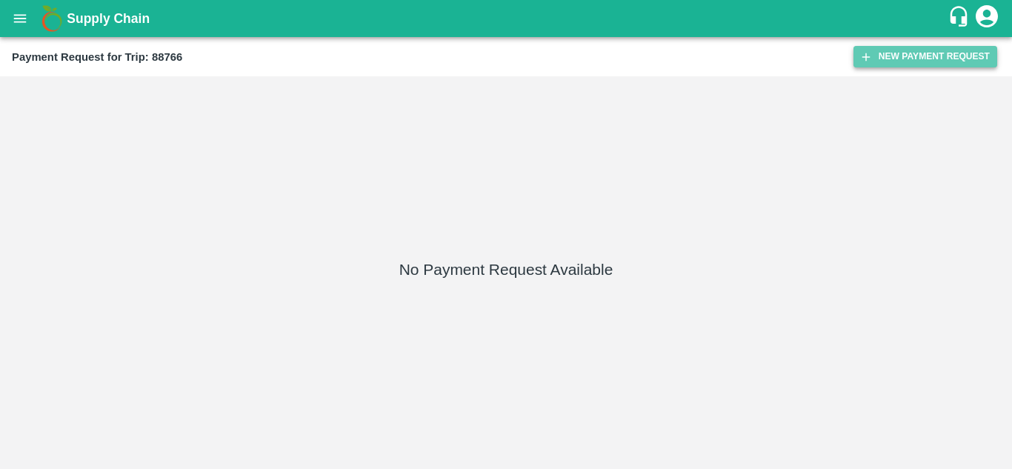
click at [903, 55] on button "New Payment Request" at bounding box center [926, 56] width 144 height 21
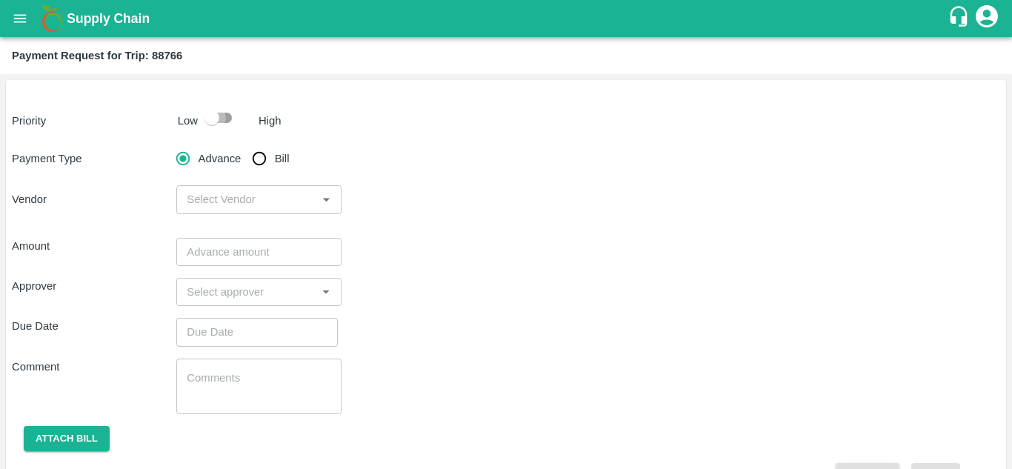
click at [233, 116] on input "checkbox" at bounding box center [212, 118] width 84 height 28
checkbox input "true"
click at [250, 157] on input "Bill" at bounding box center [260, 159] width 30 height 30
radio input "true"
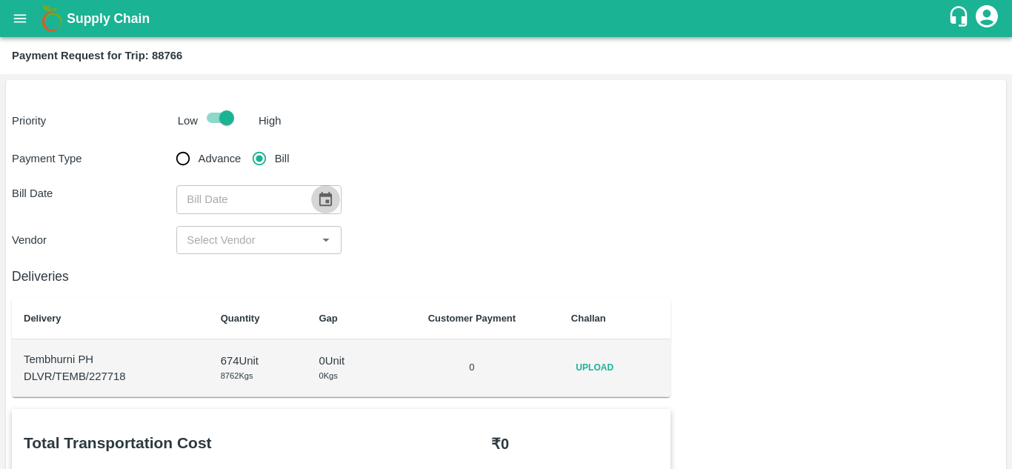
click at [322, 205] on icon "Choose date" at bounding box center [325, 199] width 13 height 14
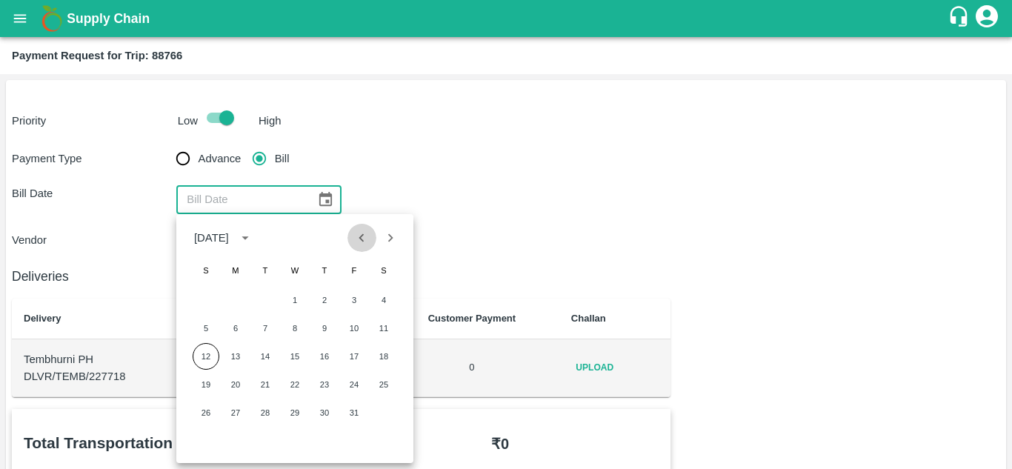
click at [362, 250] on button "Previous month" at bounding box center [362, 238] width 28 height 28
click at [207, 383] on button "21" at bounding box center [206, 384] width 27 height 27
type input "[DATE]"
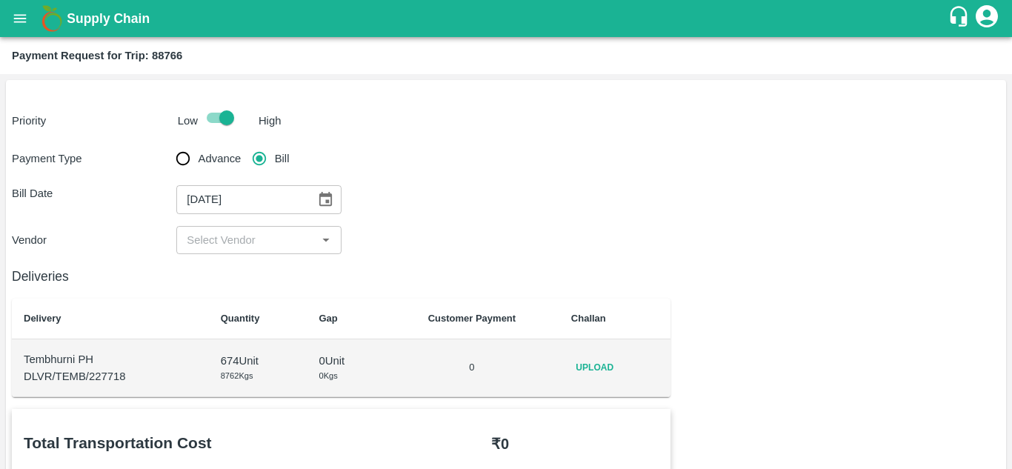
click at [268, 235] on input "input" at bounding box center [246, 239] width 131 height 19
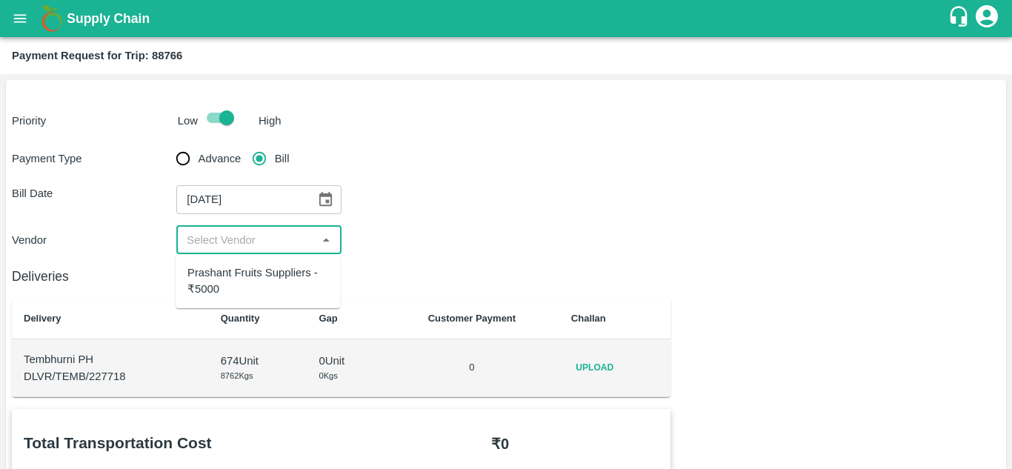
click at [267, 269] on div "Prashant Fruits Suppliers - ₹5000" at bounding box center [258, 281] width 141 height 33
type input "Prashant Fruits Suppliers - ₹5000"
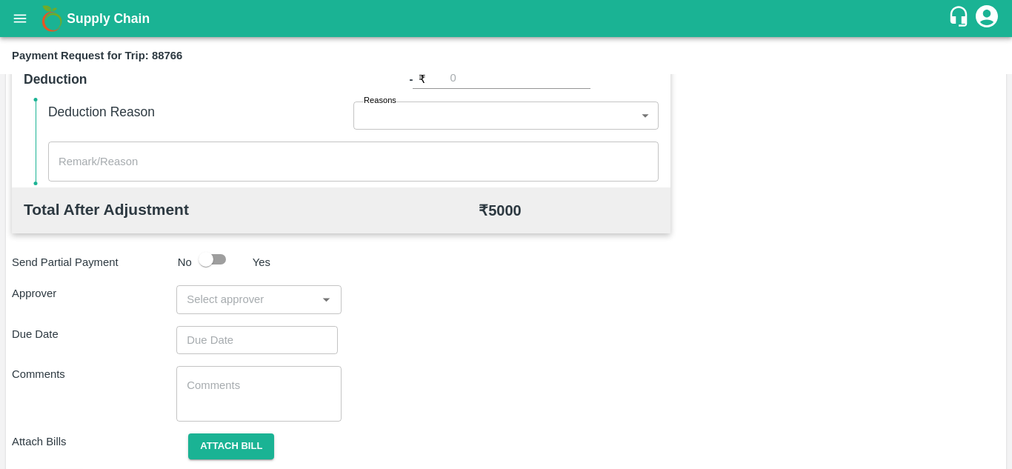
scroll to position [630, 0]
click at [226, 299] on input "input" at bounding box center [246, 298] width 131 height 19
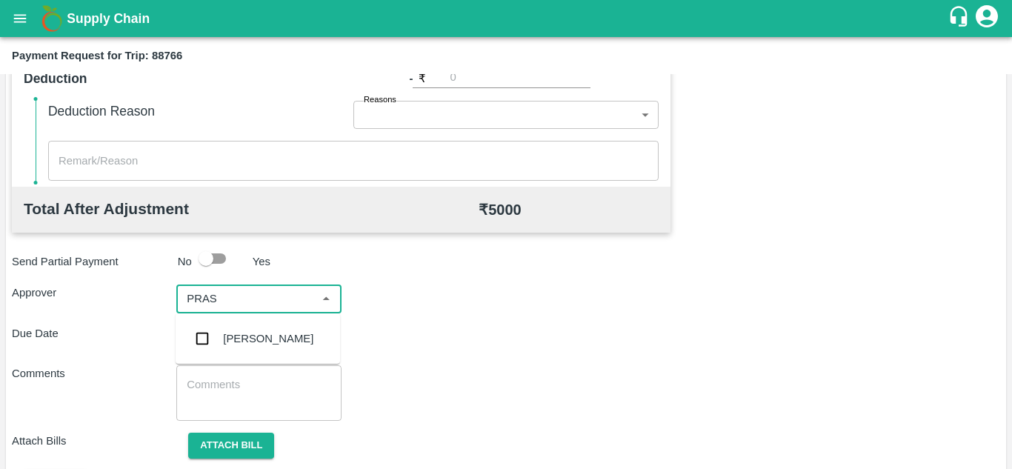
type input "PRASA"
click at [265, 331] on div "[PERSON_NAME]" at bounding box center [268, 339] width 90 height 16
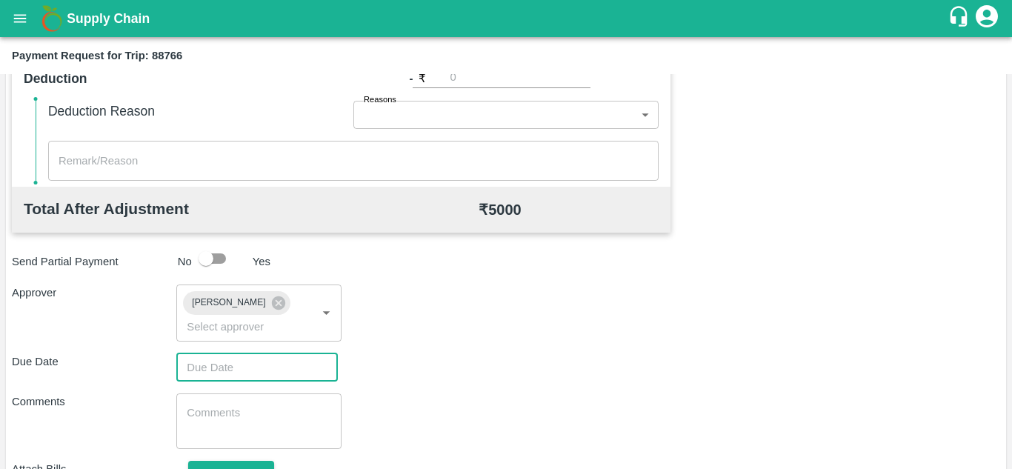
type input "DD/MM/YYYY hh:mm aa"
click at [193, 376] on input "DD/MM/YYYY hh:mm aa" at bounding box center [251, 368] width 151 height 28
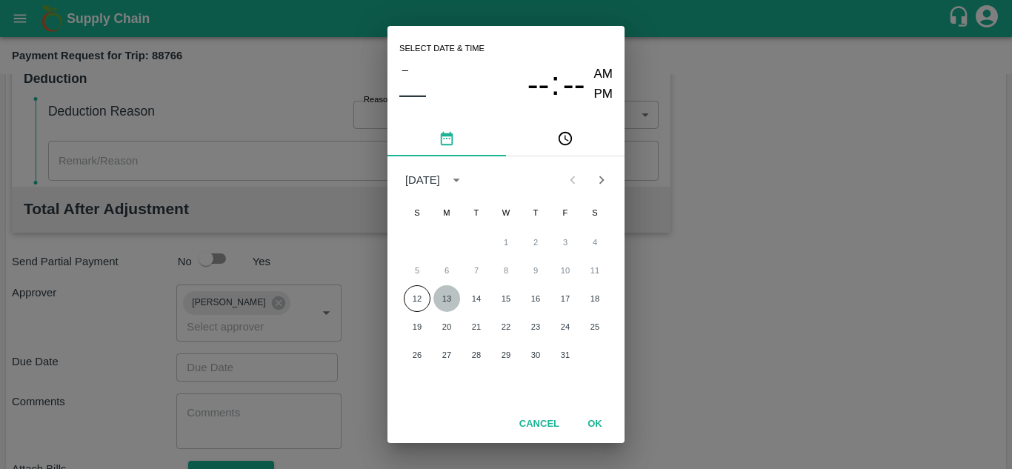
click at [448, 305] on button "13" at bounding box center [447, 298] width 27 height 27
type input "[DATE] 12:00 AM"
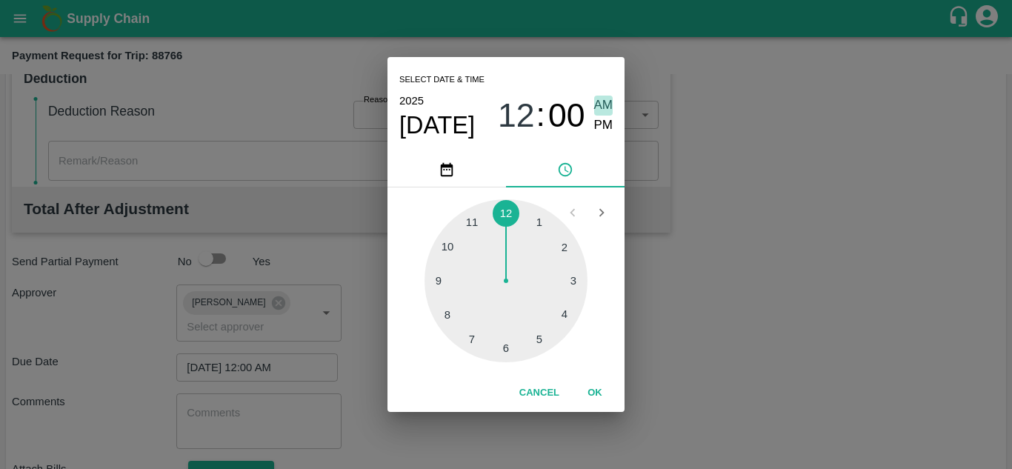
click at [601, 102] on span "AM" at bounding box center [603, 106] width 19 height 20
click at [591, 391] on button "OK" at bounding box center [594, 393] width 47 height 26
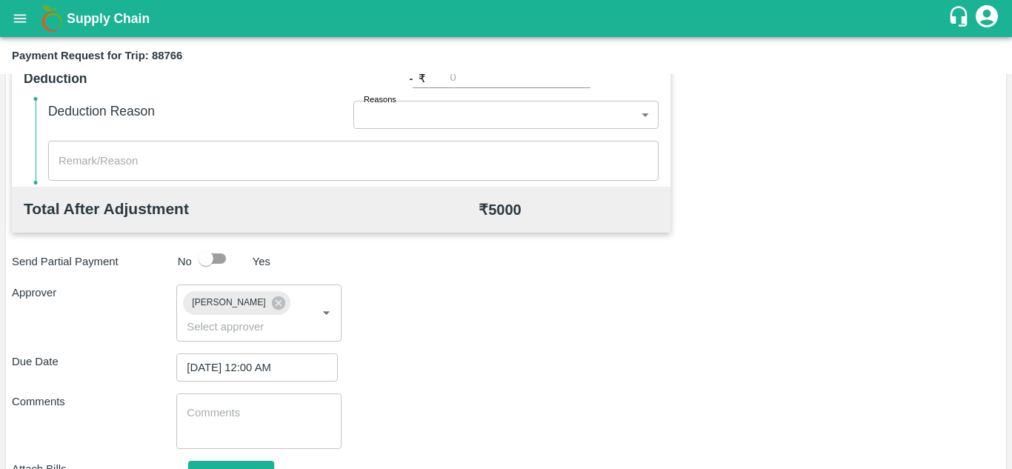
click at [256, 439] on div "x ​" at bounding box center [258, 422] width 165 height 56
paste textarea "Transport Bill"
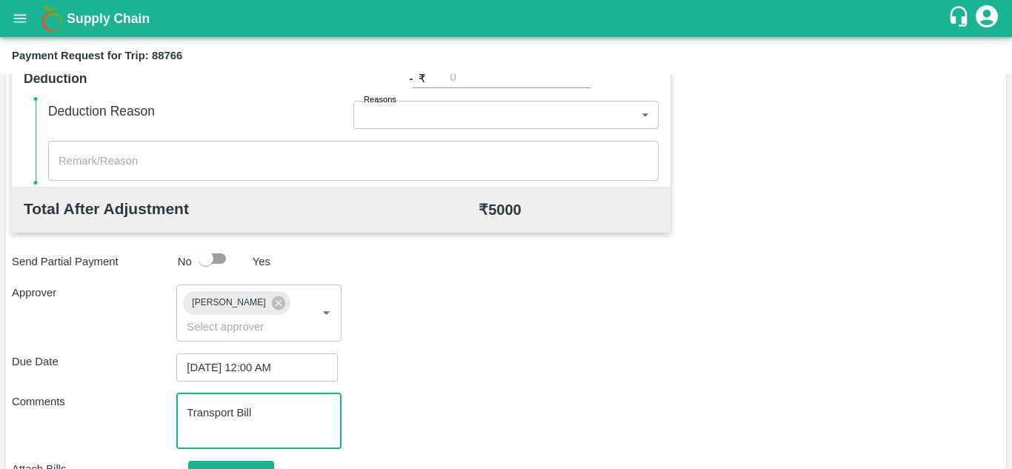
type textarea "Transport Bill"
click at [479, 352] on div "Total Transportation Cost ₹ 5000 Advance payment - ₹ Additional Charges(+) Inam…" at bounding box center [506, 152] width 989 height 746
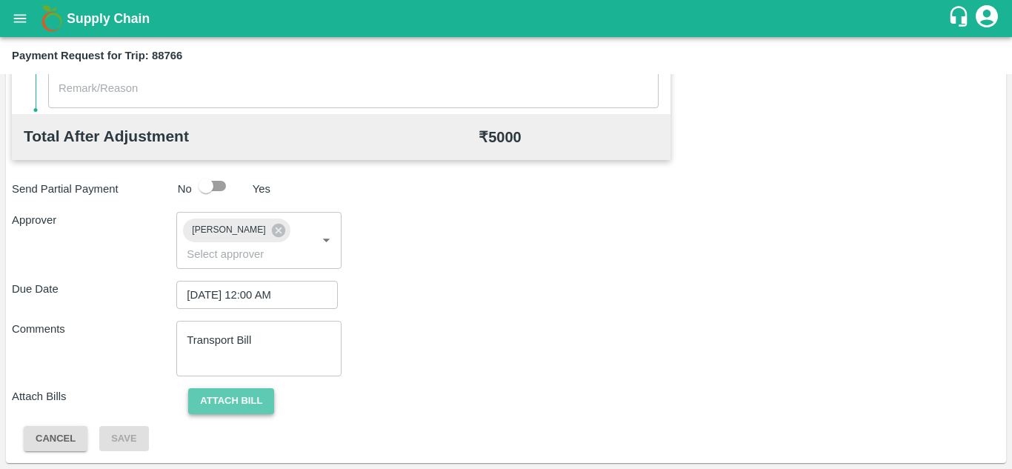
click at [236, 408] on button "Attach bill" at bounding box center [231, 401] width 86 height 26
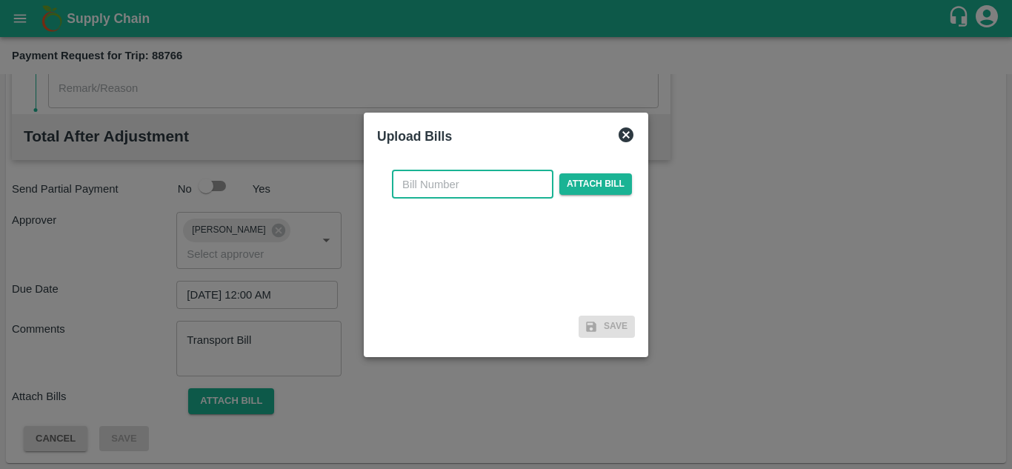
click at [434, 179] on input "text" at bounding box center [473, 184] width 162 height 28
type input "528"
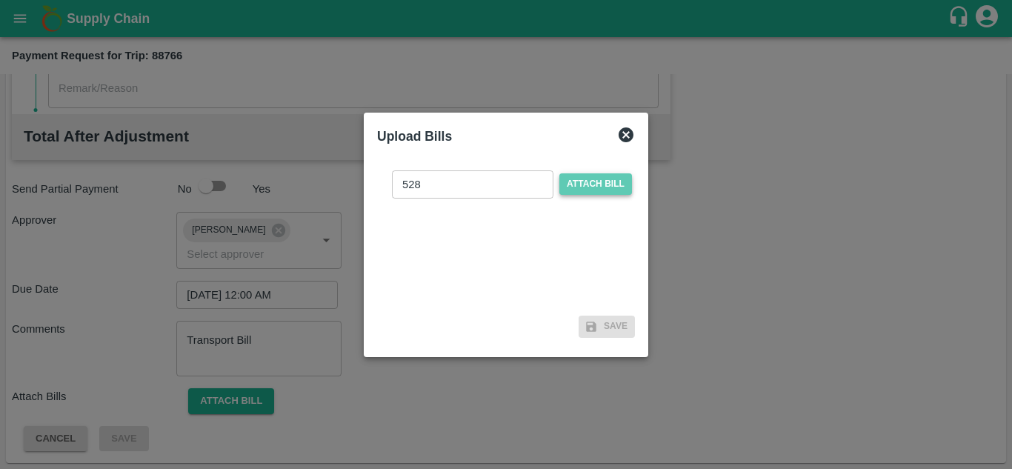
click at [605, 186] on span "Attach bill" at bounding box center [596, 183] width 73 height 21
click at [0, 0] on input "Attach bill" at bounding box center [0, 0] width 0 height 0
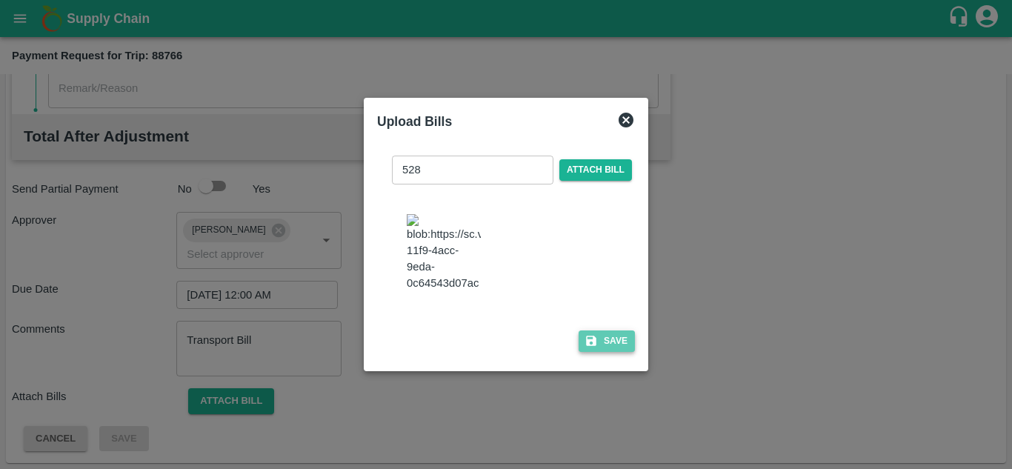
click at [611, 350] on button "Save" at bounding box center [607, 341] width 56 height 21
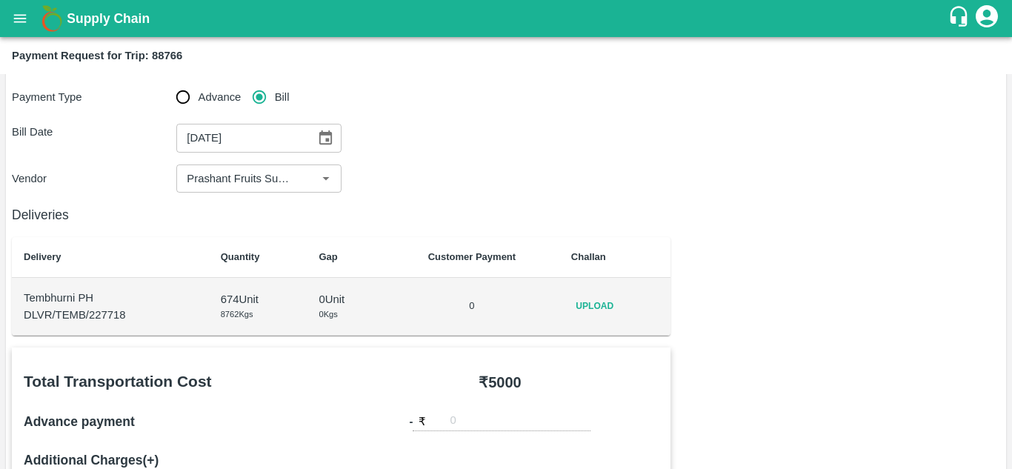
scroll to position [62, 0]
click at [590, 301] on span "Upload" at bounding box center [594, 305] width 47 height 21
click at [0, 0] on input "Upload" at bounding box center [0, 0] width 0 height 0
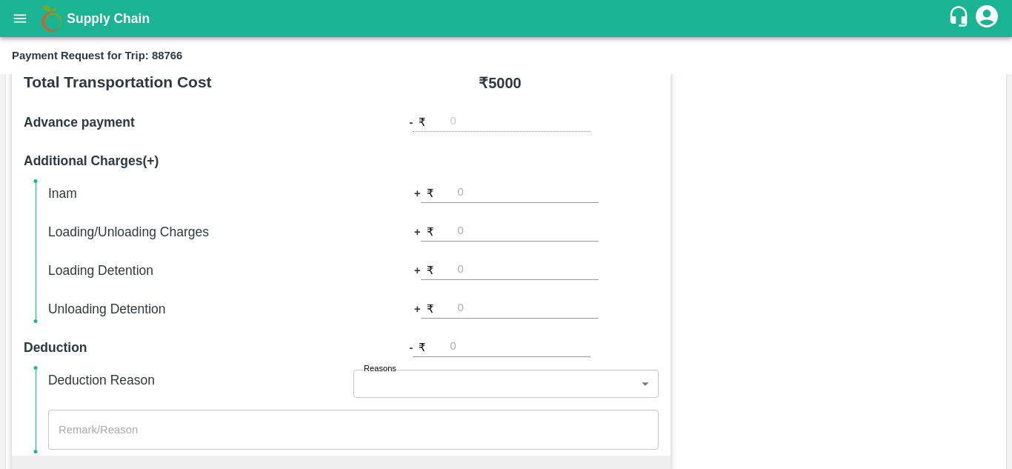
scroll to position [674, 0]
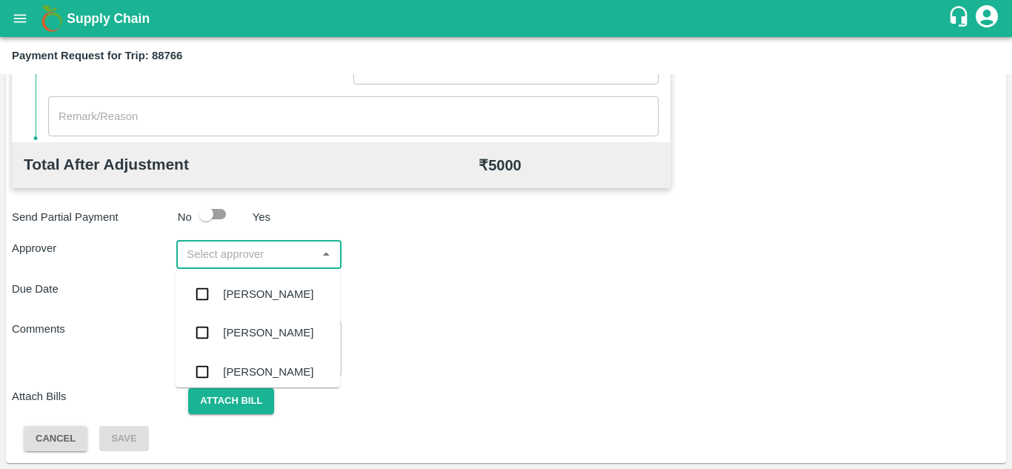
click at [203, 261] on input "input" at bounding box center [246, 254] width 131 height 19
type input "prasa"
click at [258, 287] on div "[PERSON_NAME]" at bounding box center [268, 294] width 90 height 16
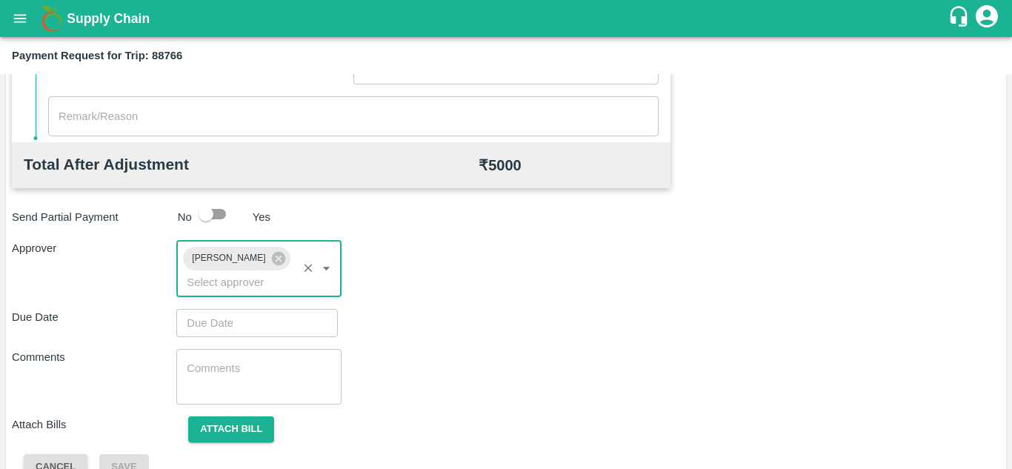
type input "DD/MM/YYYY hh:mm aa"
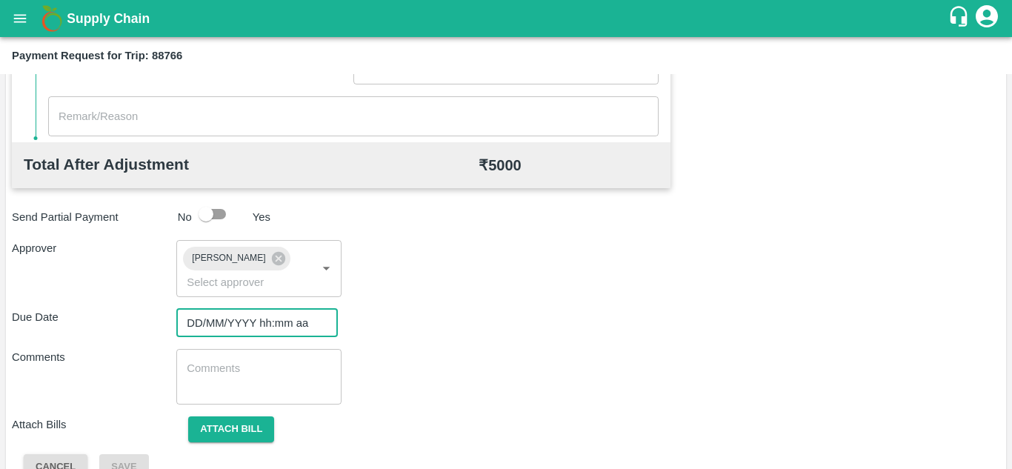
click at [213, 317] on input "DD/MM/YYYY hh:mm aa" at bounding box center [251, 323] width 151 height 28
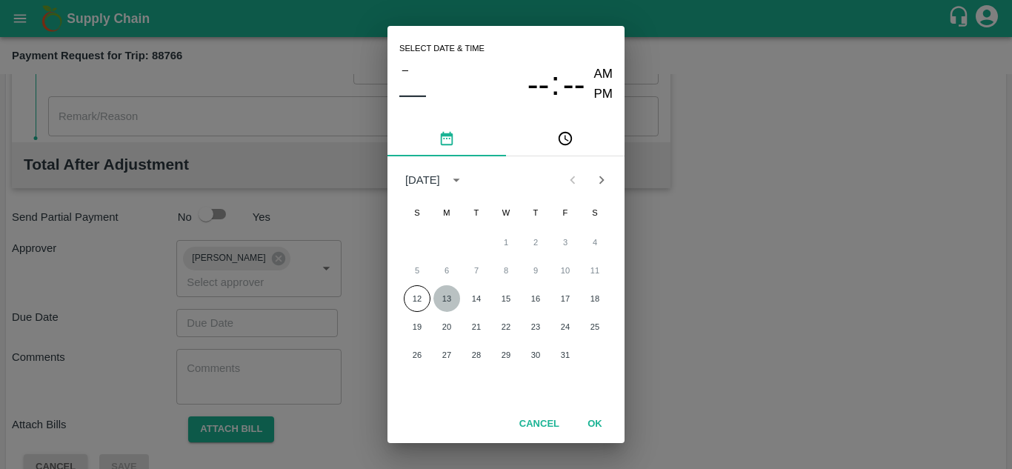
click at [455, 305] on button "13" at bounding box center [447, 298] width 27 height 27
type input "[DATE] 12:00 AM"
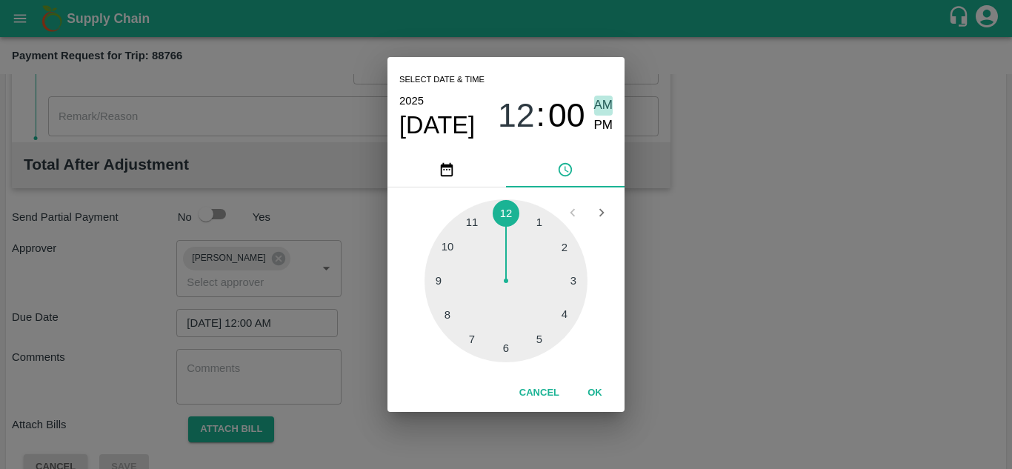
click at [610, 104] on span "AM" at bounding box center [603, 106] width 19 height 20
click at [595, 395] on button "OK" at bounding box center [594, 393] width 47 height 26
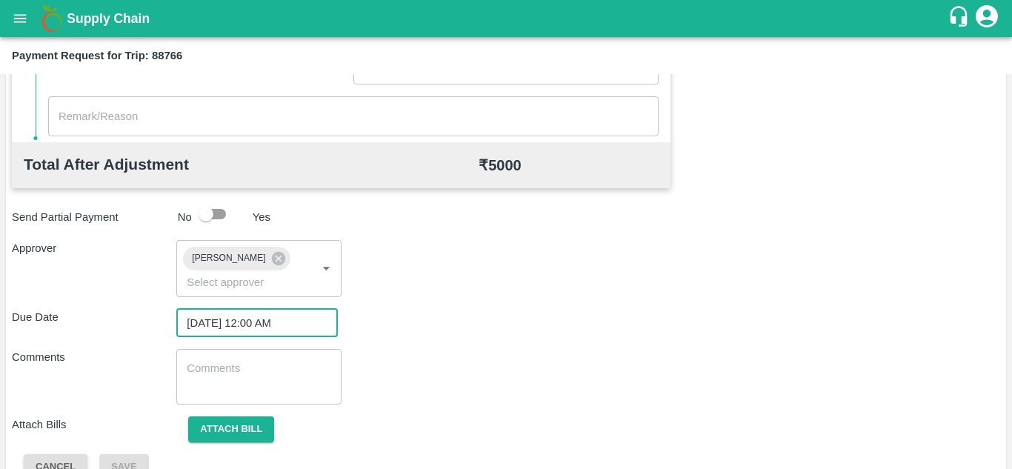
click at [231, 383] on textarea at bounding box center [259, 376] width 144 height 31
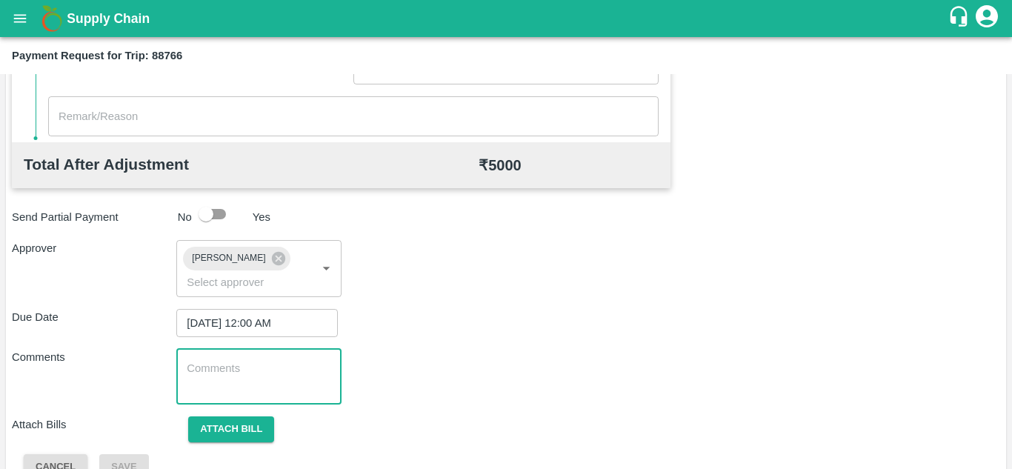
paste textarea "T"
click at [255, 379] on textarea at bounding box center [259, 376] width 144 height 31
type textarea "Transport Bill"
click at [439, 368] on div "Comments Transport Bill x ​" at bounding box center [506, 377] width 989 height 56
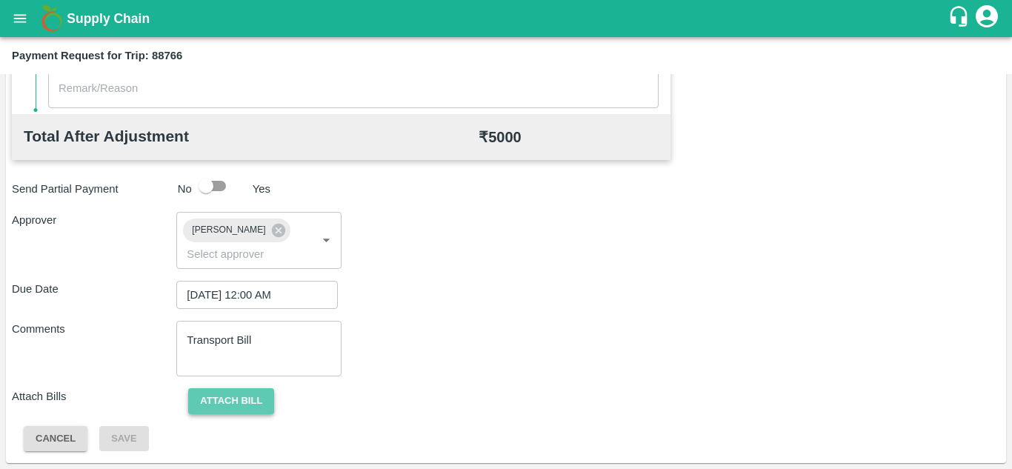
click at [240, 396] on button "Attach bill" at bounding box center [231, 401] width 86 height 26
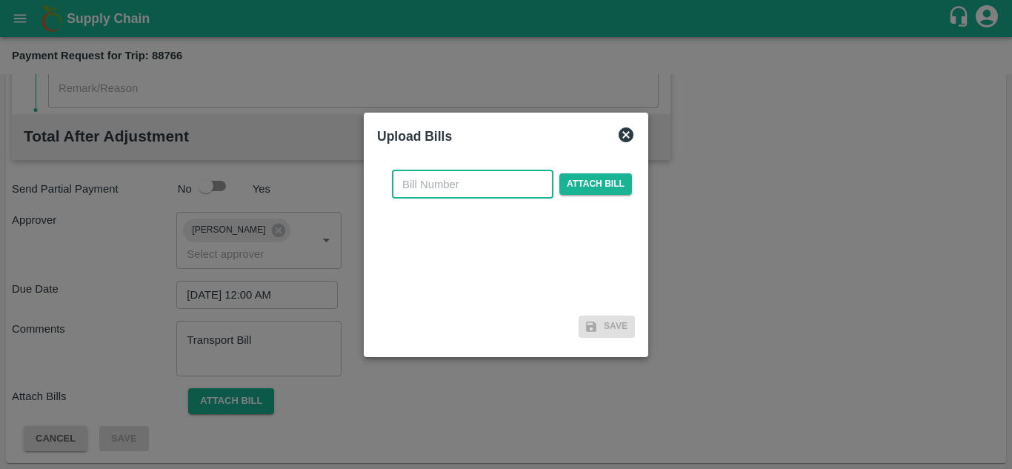
click at [425, 185] on input "text" at bounding box center [473, 184] width 162 height 28
type input "528"
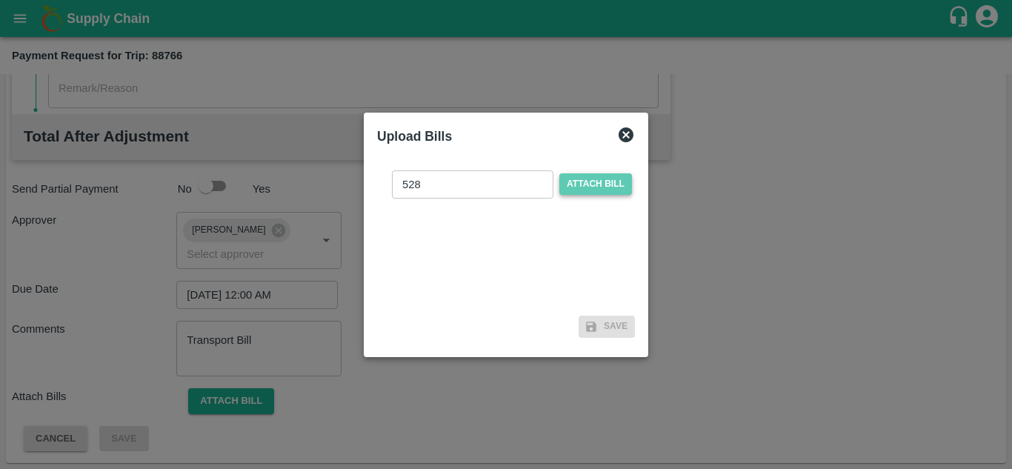
click at [608, 183] on span "Attach bill" at bounding box center [596, 183] width 73 height 21
click at [0, 0] on input "Attach bill" at bounding box center [0, 0] width 0 height 0
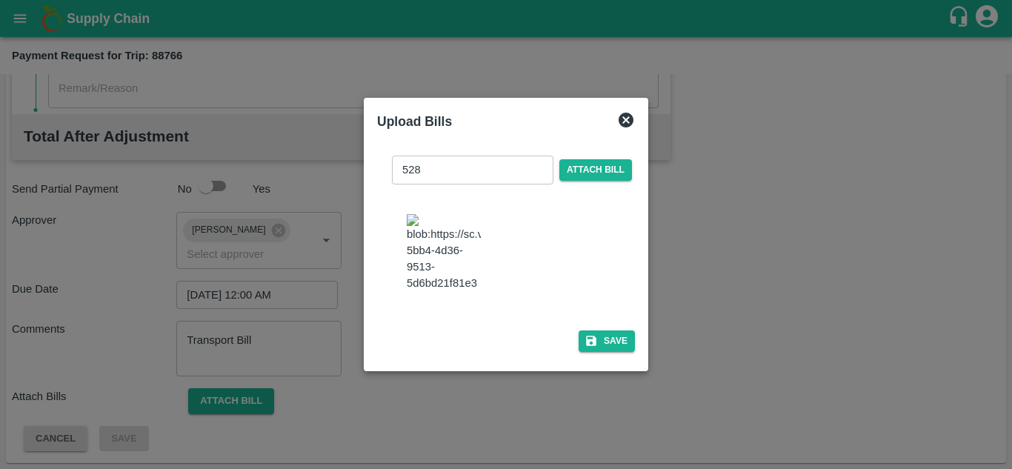
click at [470, 263] on img at bounding box center [444, 253] width 74 height 78
click at [602, 351] on button "Save" at bounding box center [607, 341] width 56 height 21
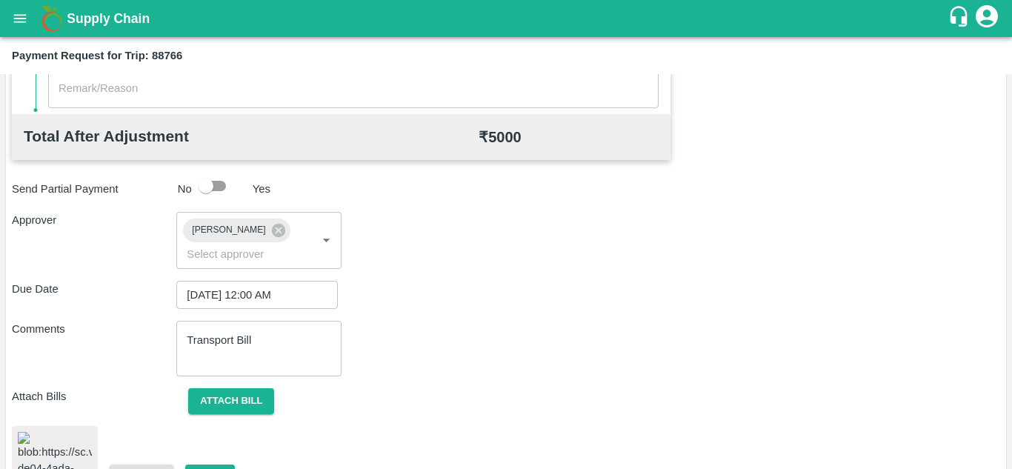
scroll to position [805, 0]
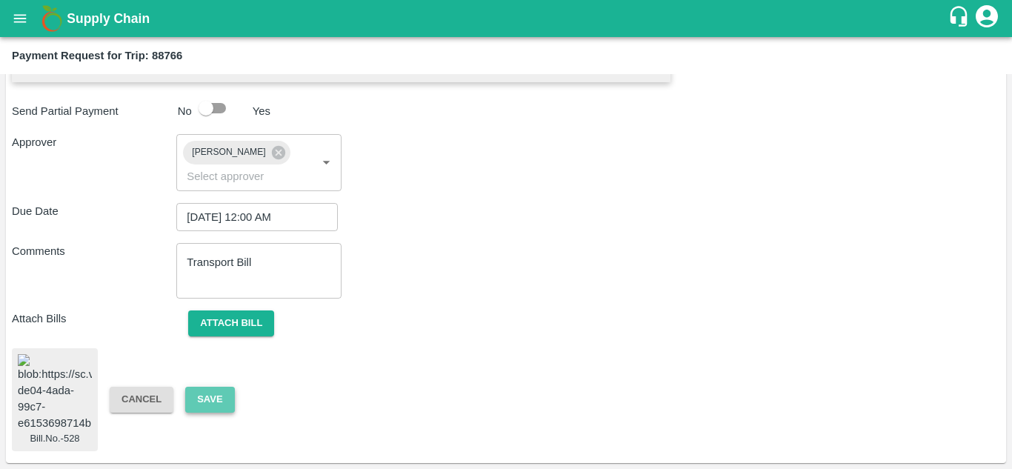
click at [205, 392] on button "Save" at bounding box center [209, 400] width 49 height 26
click at [209, 387] on button "Save" at bounding box center [209, 400] width 49 height 26
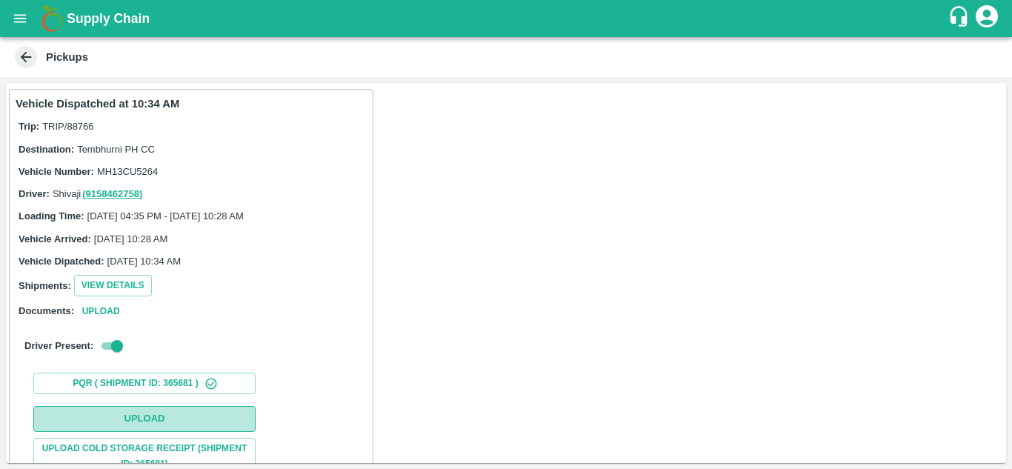
click at [146, 418] on button "Upload" at bounding box center [144, 419] width 222 height 26
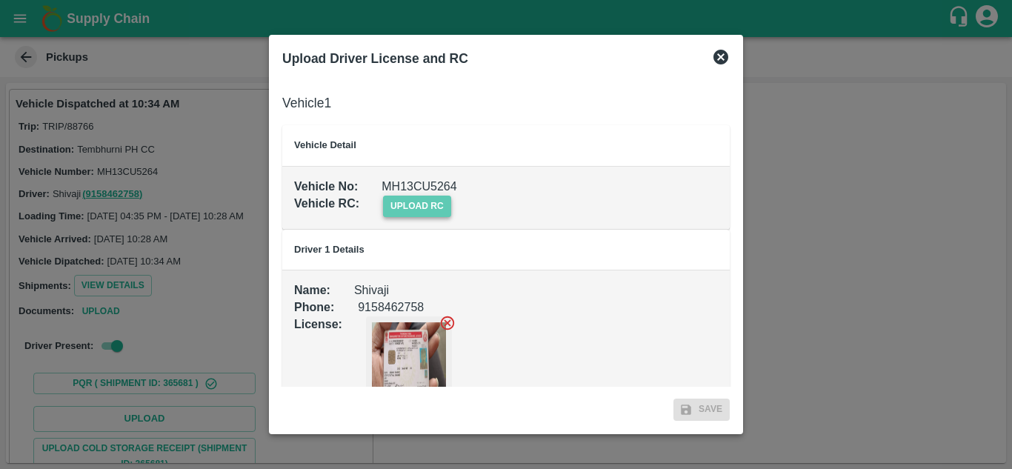
click at [419, 196] on span "upload rc" at bounding box center [417, 206] width 68 height 21
click at [0, 0] on input "upload rc" at bounding box center [0, 0] width 0 height 0
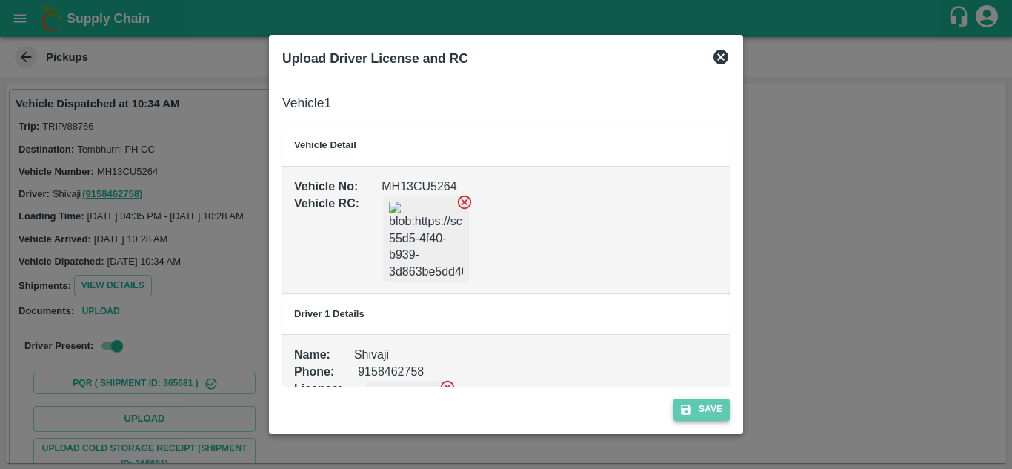
click at [718, 403] on button "Save" at bounding box center [702, 409] width 56 height 21
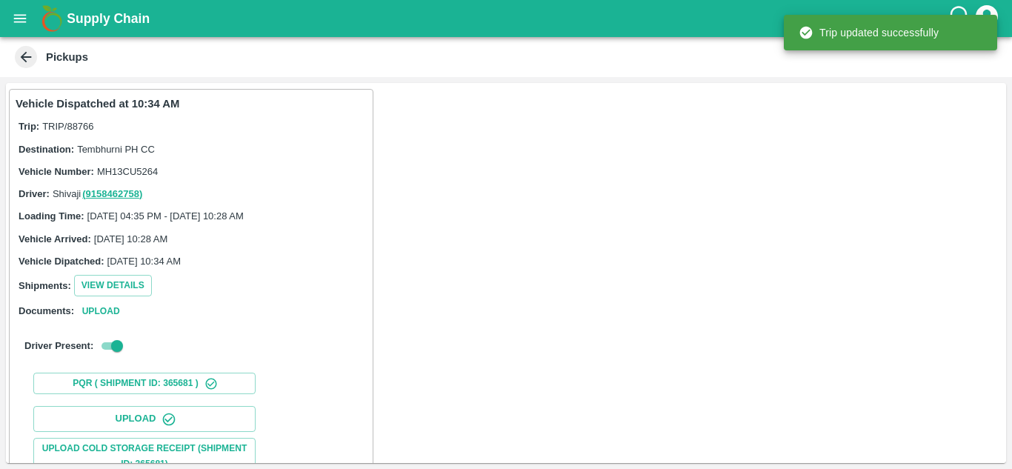
scroll to position [230, 0]
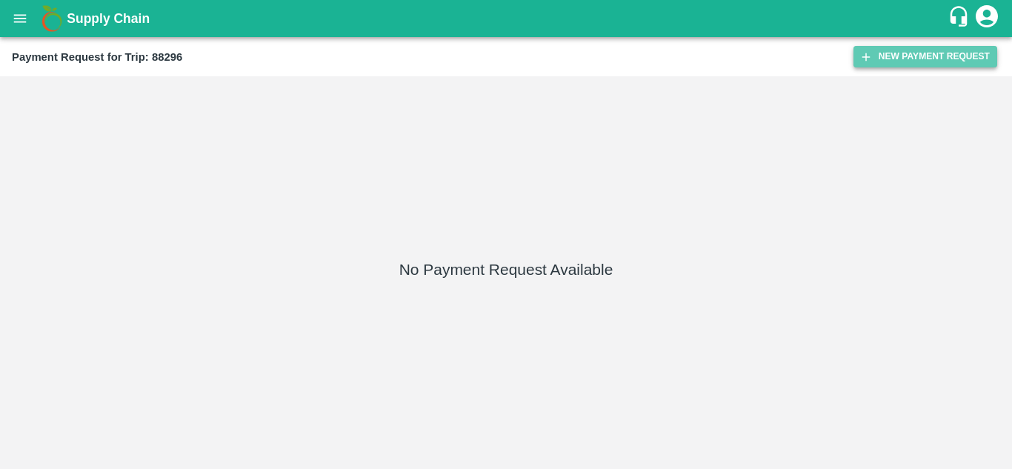
click at [933, 61] on button "New Payment Request" at bounding box center [926, 56] width 144 height 21
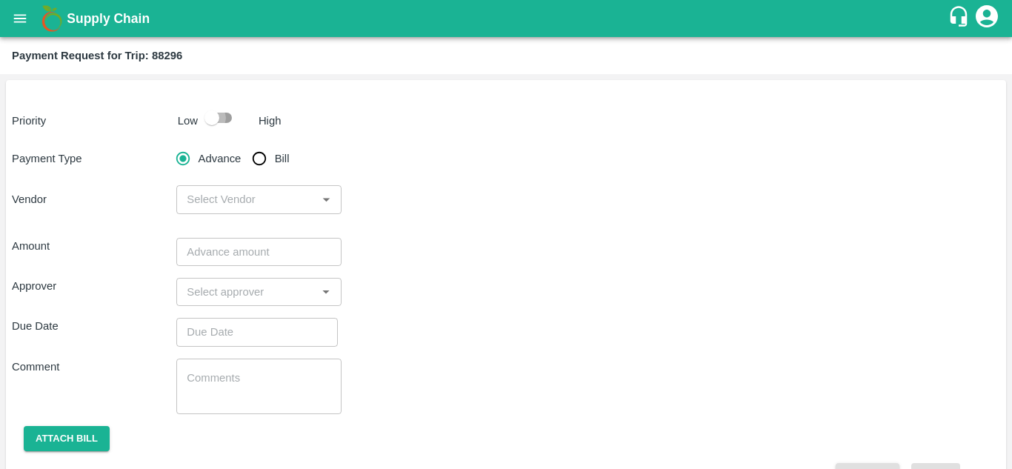
click at [224, 121] on input "checkbox" at bounding box center [212, 118] width 84 height 28
checkbox input "true"
click at [255, 156] on input "Bill" at bounding box center [260, 159] width 30 height 30
radio input "true"
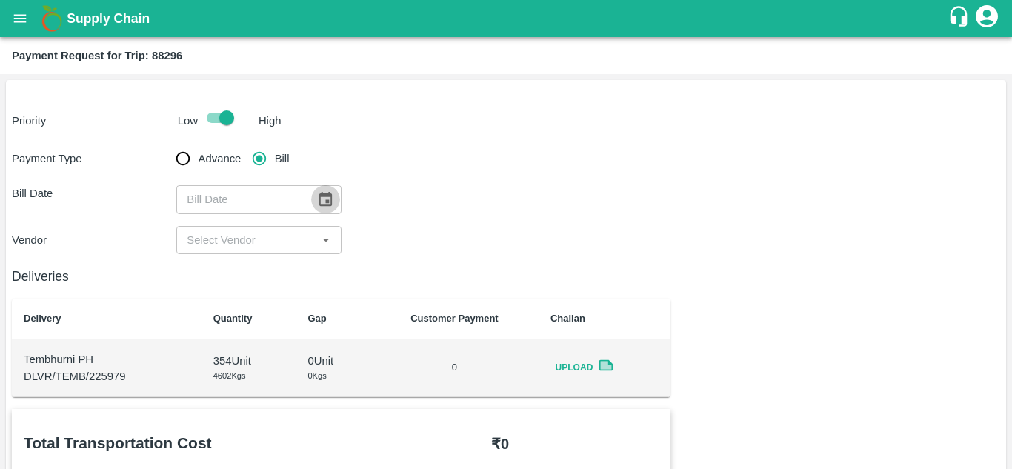
click at [321, 199] on icon "Choose date" at bounding box center [325, 199] width 16 height 16
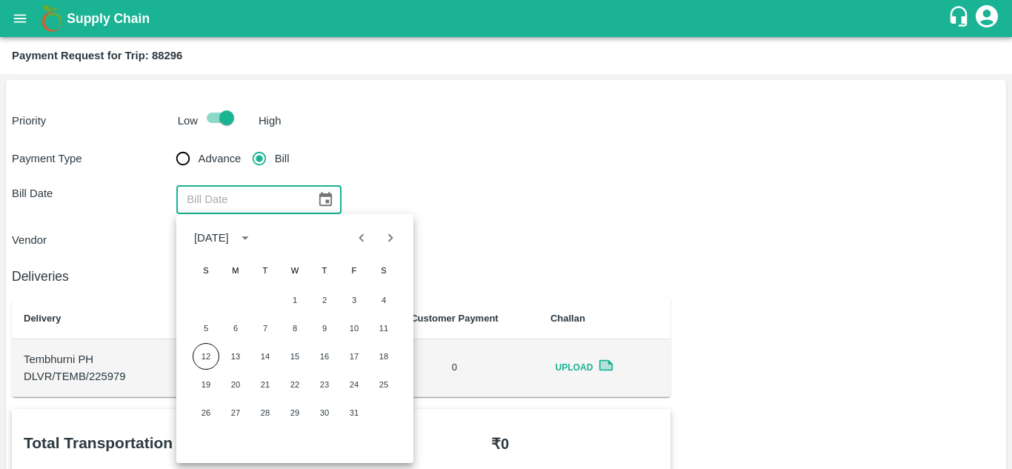
click at [361, 242] on icon "Previous month" at bounding box center [362, 238] width 16 height 16
click at [236, 356] on button "15" at bounding box center [235, 356] width 27 height 27
type input "[DATE]"
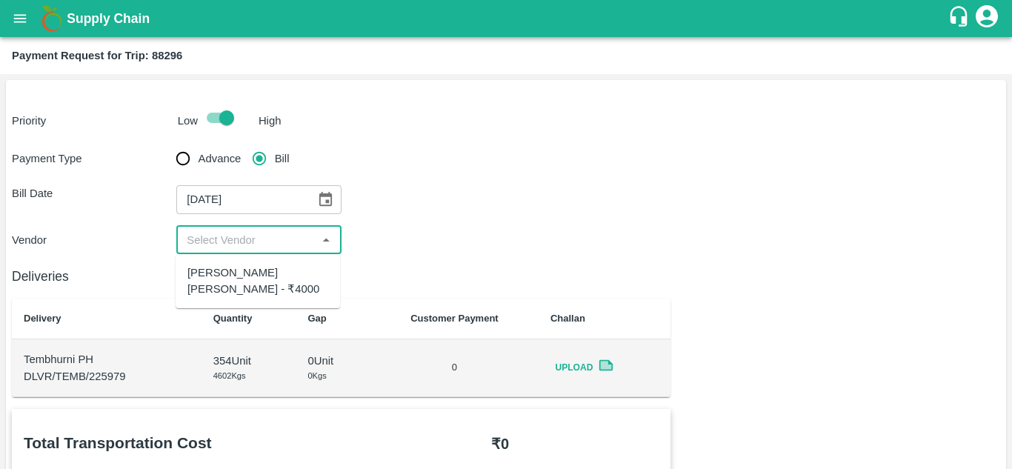
drag, startPoint x: 245, startPoint y: 242, endPoint x: 248, endPoint y: 268, distance: 26.1
click at [248, 268] on body "Supply Chain Payment Request for Trip: 88296 Priority Low High Payment Type Adv…" at bounding box center [506, 234] width 1012 height 469
click at [248, 268] on div "[PERSON_NAME] [PERSON_NAME] - ₹4000" at bounding box center [258, 281] width 141 height 33
type input "[PERSON_NAME] [PERSON_NAME] - ₹4000"
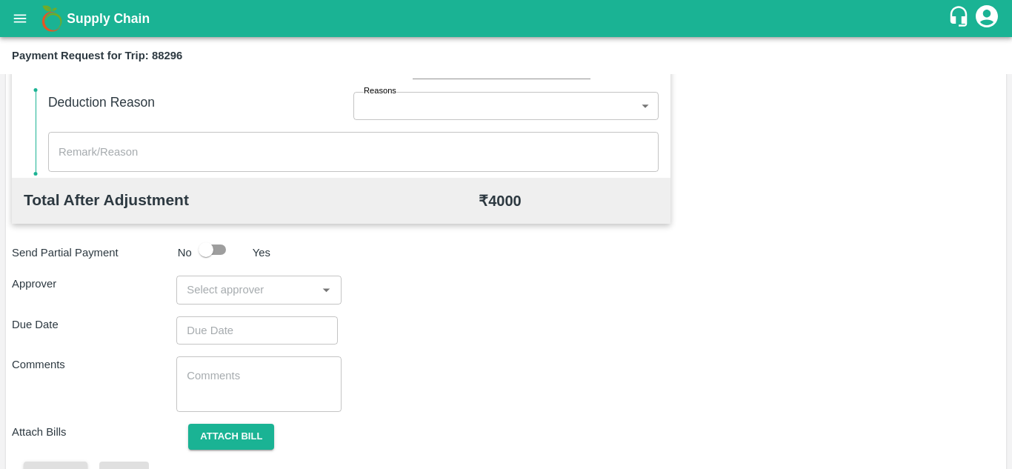
scroll to position [643, 0]
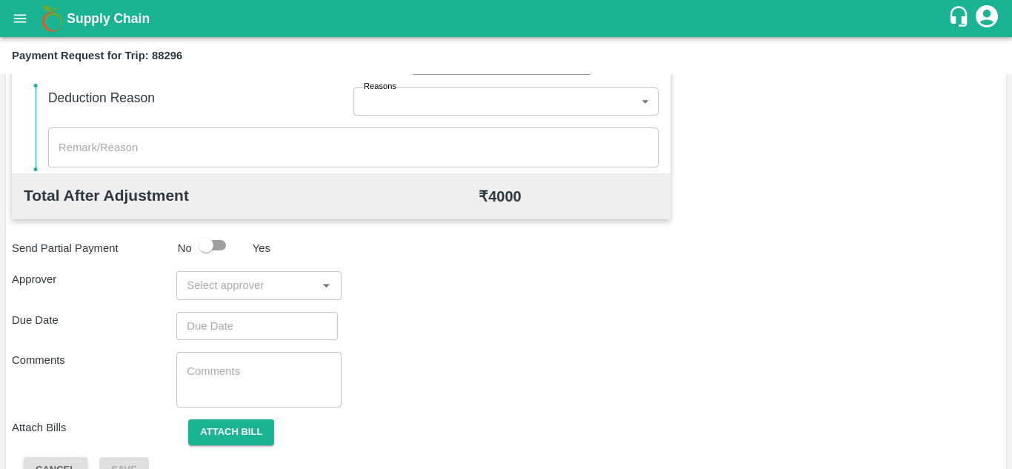
click at [220, 296] on div "​" at bounding box center [258, 285] width 165 height 28
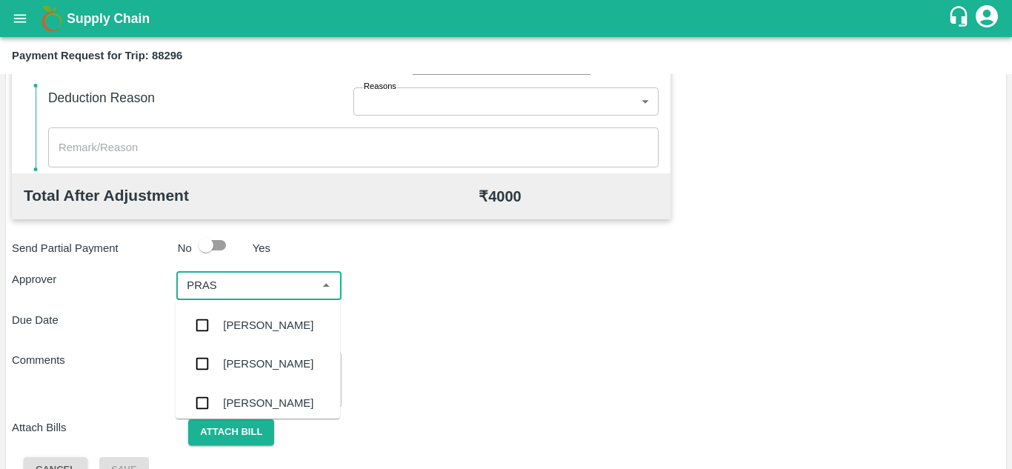
type input "PRASA"
click at [254, 320] on div "[PERSON_NAME]" at bounding box center [268, 325] width 90 height 16
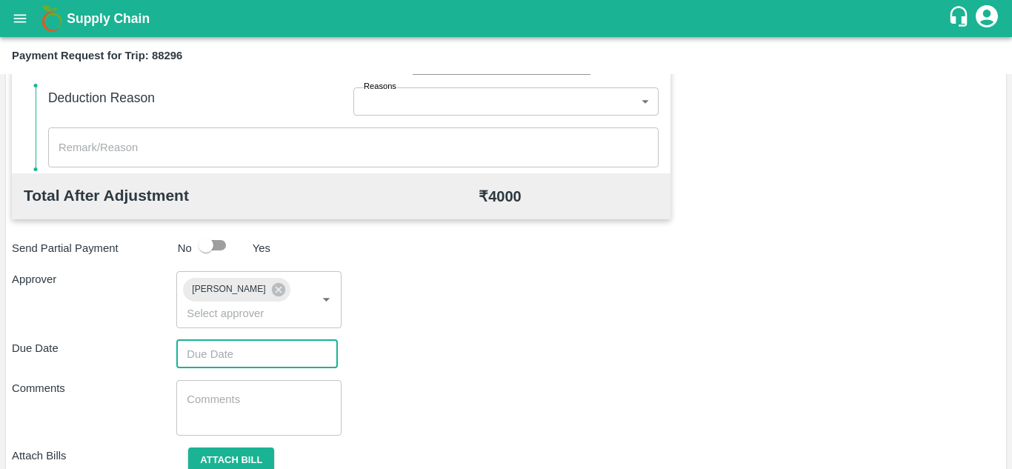
type input "DD/MM/YYYY hh:mm aa"
click at [217, 355] on input "DD/MM/YYYY hh:mm aa" at bounding box center [251, 354] width 151 height 28
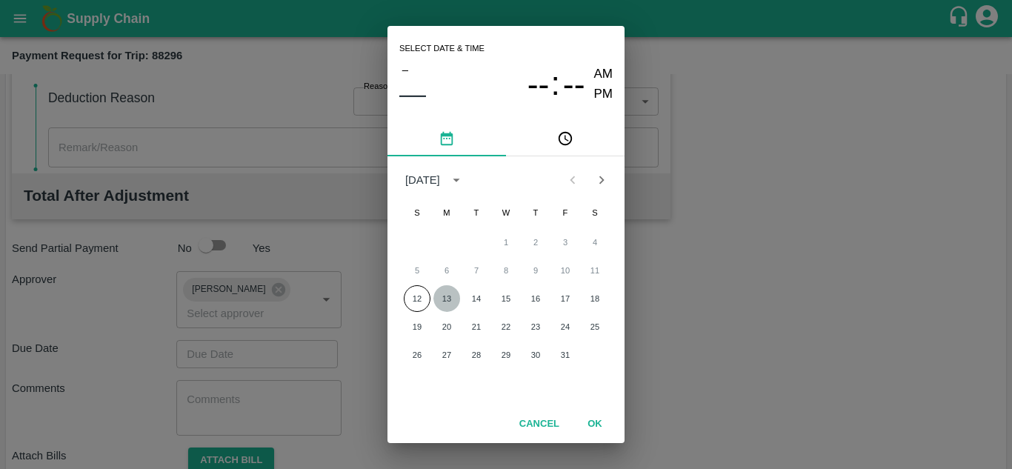
click at [442, 296] on button "13" at bounding box center [447, 298] width 27 height 27
type input "[DATE] 12:00 AM"
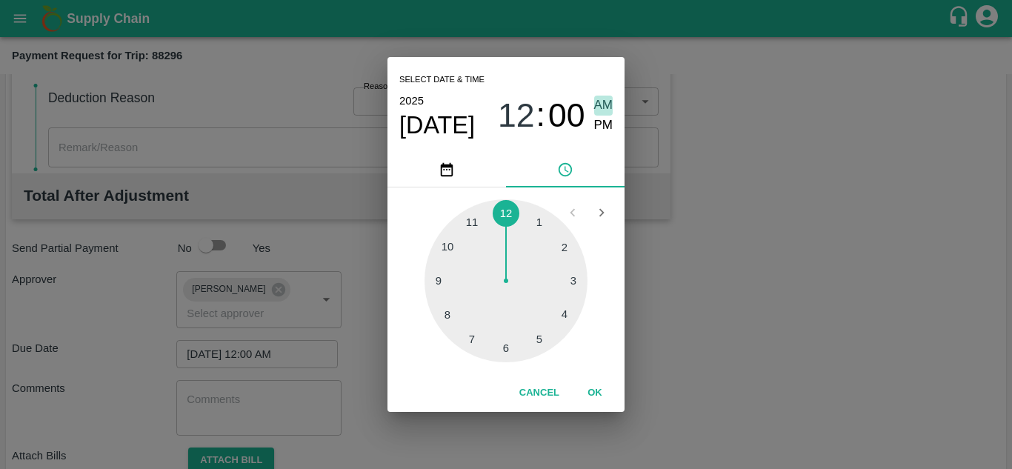
click at [599, 98] on span "AM" at bounding box center [603, 106] width 19 height 20
click at [593, 391] on button "OK" at bounding box center [594, 393] width 47 height 26
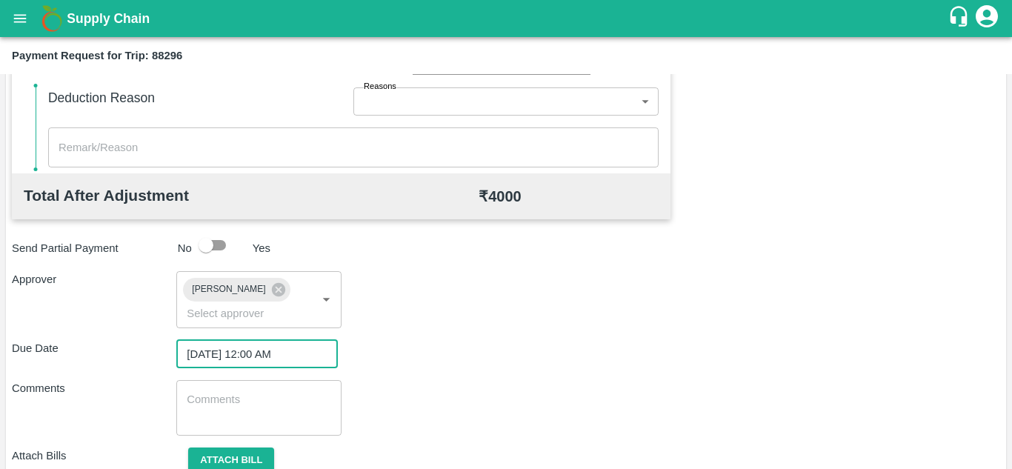
click at [273, 410] on textarea at bounding box center [259, 407] width 144 height 31
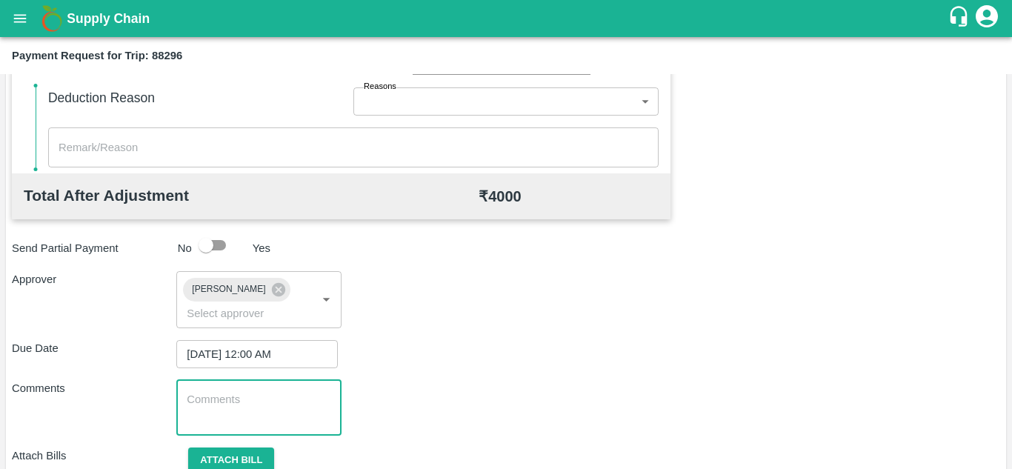
paste textarea "177859"
click at [265, 417] on textarea "177859" at bounding box center [259, 407] width 144 height 31
type textarea "1"
type textarea "t"
type textarea "Transport Bill"
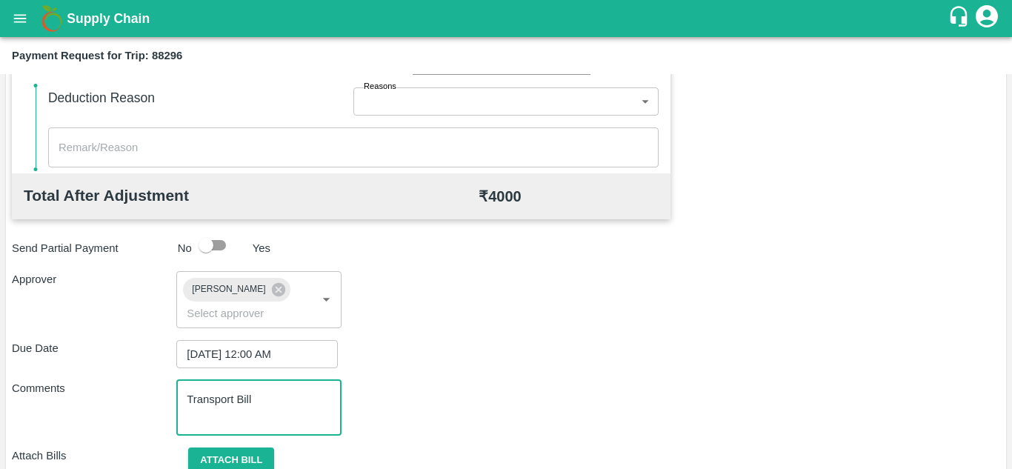
click at [490, 372] on div "Total Transportation Cost ₹ 4000 Advance payment - ₹ Additional Charges(+) Inam…" at bounding box center [506, 139] width 989 height 746
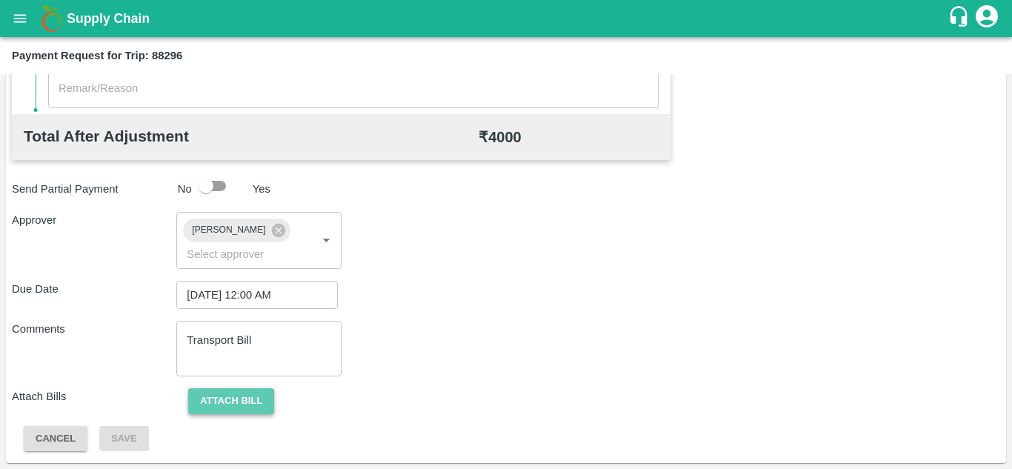
click at [252, 398] on button "Attach bill" at bounding box center [231, 401] width 86 height 26
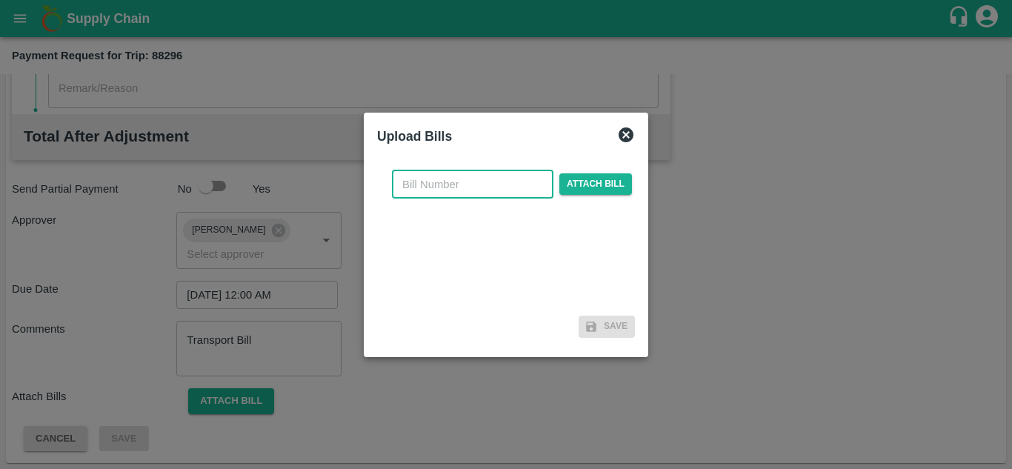
click at [422, 176] on input "text" at bounding box center [473, 184] width 162 height 28
type input "16"
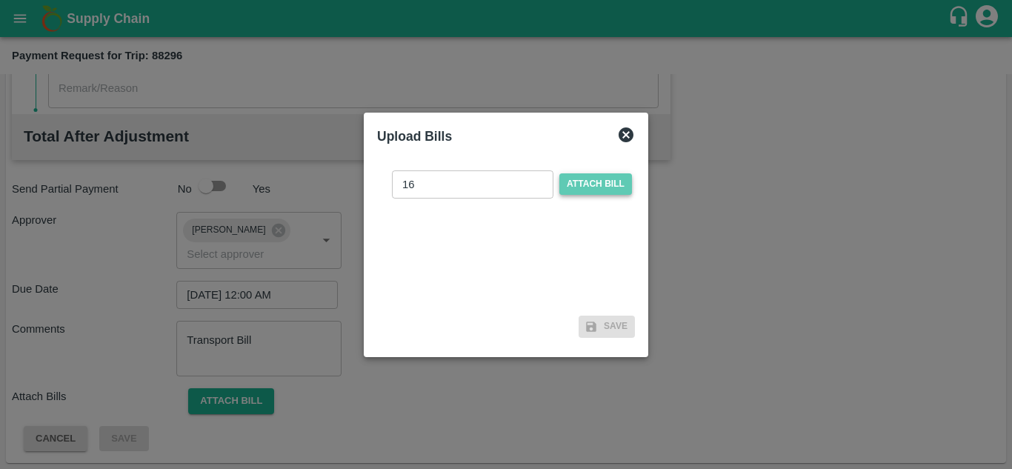
click at [596, 186] on span "Attach bill" at bounding box center [596, 183] width 73 height 21
click at [0, 0] on input "Attach bill" at bounding box center [0, 0] width 0 height 0
click at [586, 182] on span "Attach bill" at bounding box center [596, 183] width 73 height 21
click at [0, 0] on input "Attach bill" at bounding box center [0, 0] width 0 height 0
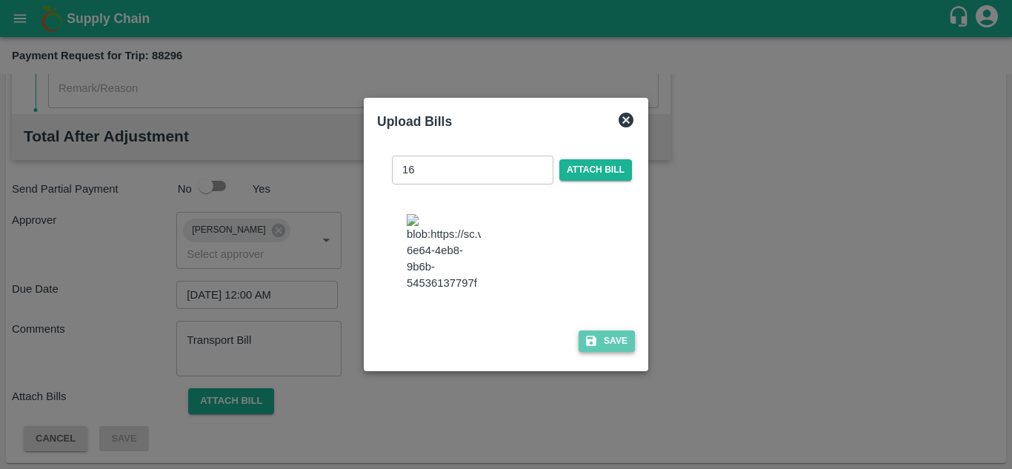
click at [623, 352] on button "Save" at bounding box center [607, 341] width 56 height 21
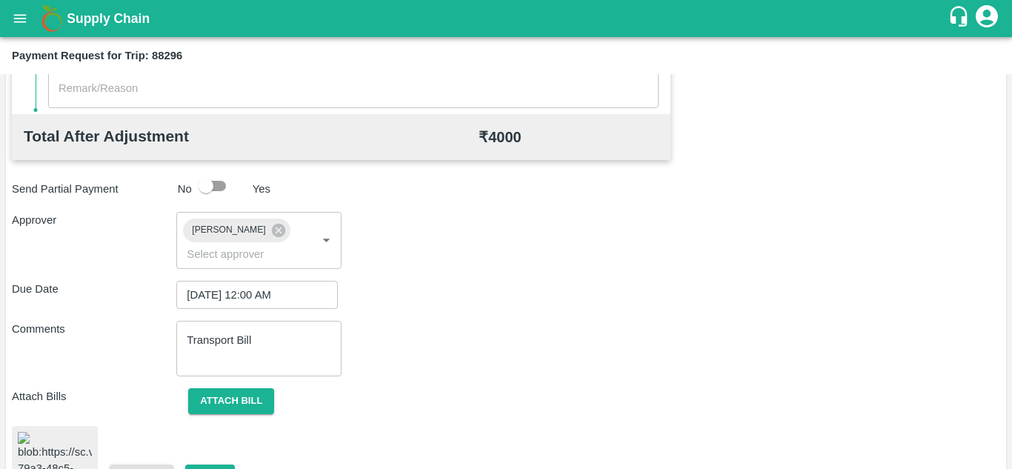
scroll to position [809, 0]
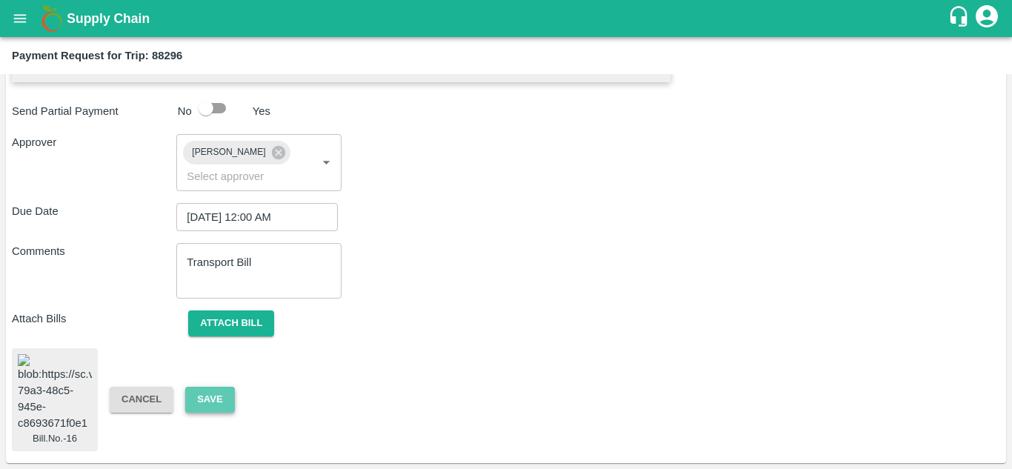
click at [207, 387] on button "Save" at bounding box center [209, 400] width 49 height 26
